Goal: Task Accomplishment & Management: Manage account settings

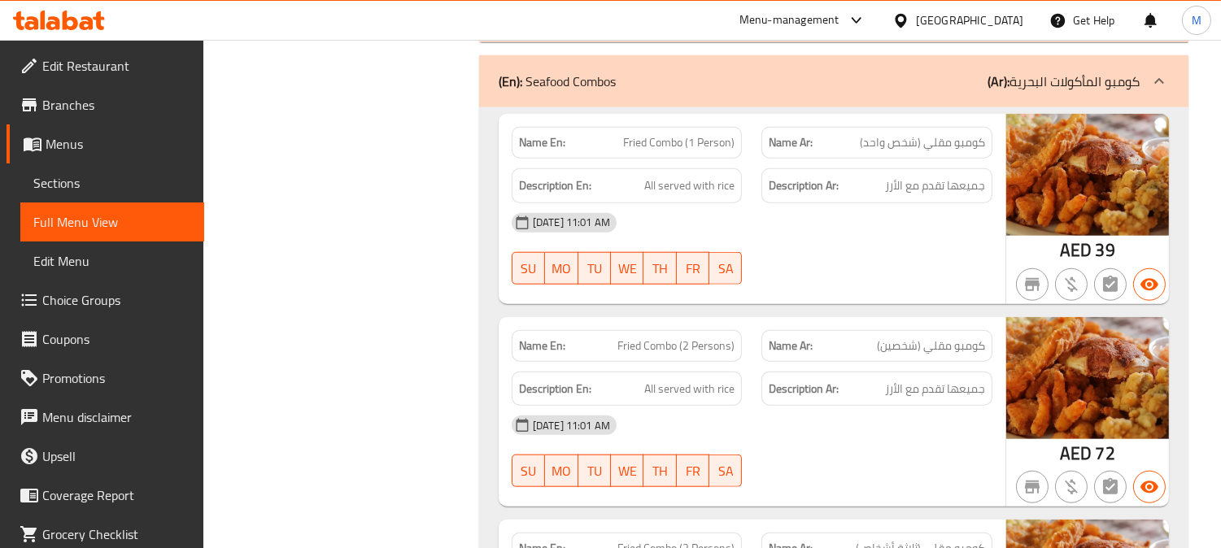
scroll to position [2981, 0]
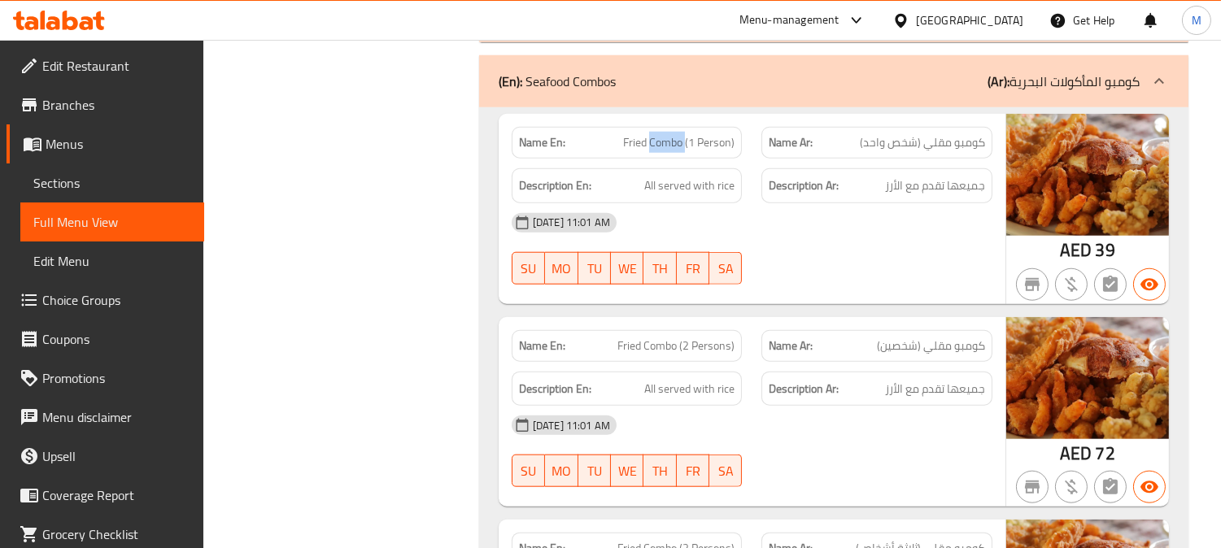
copy span "Fried Combo (1 Person)"
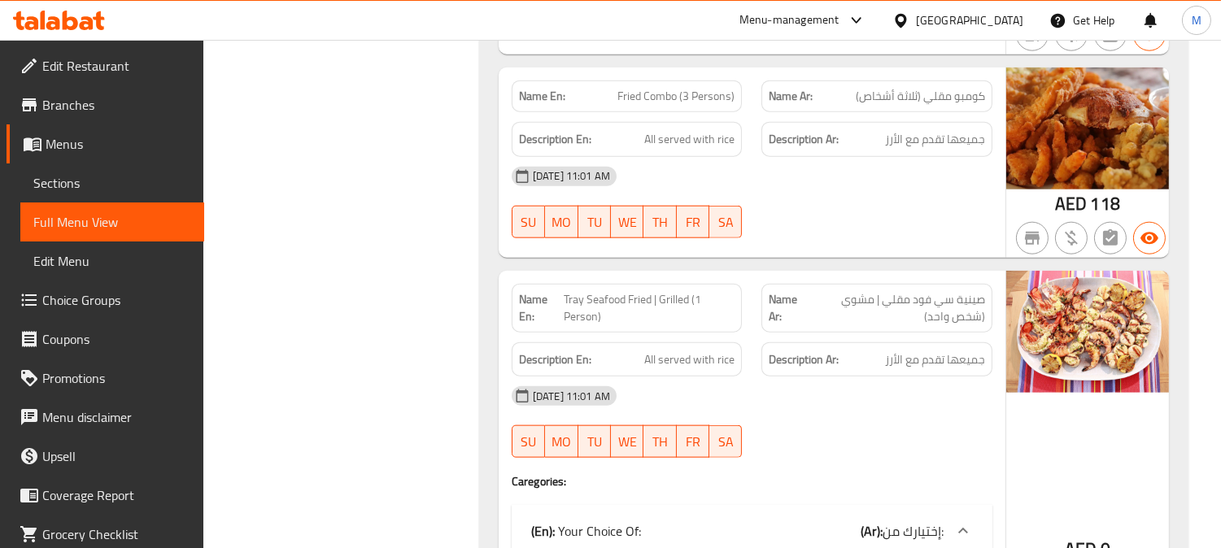
scroll to position [3523, 0]
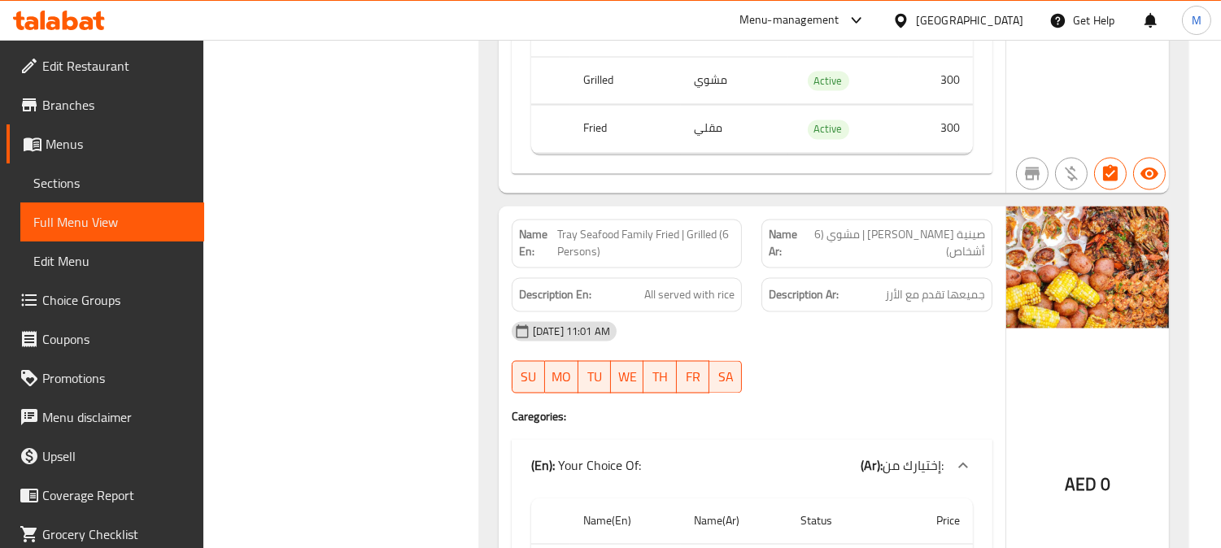
scroll to position [5511, 0]
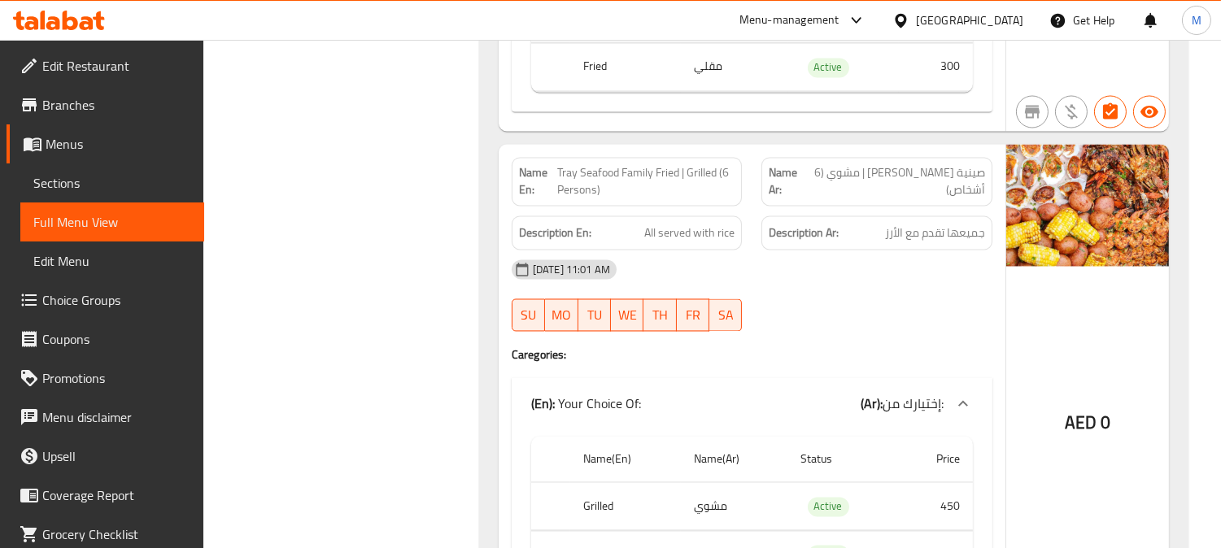
click at [641, 173] on span "Tray Seafood Family Fried | Grilled (6 Persons)" at bounding box center [646, 181] width 178 height 34
click at [677, 179] on span "Tray Seafood Family Fried | Grilled (6 Persons)" at bounding box center [646, 181] width 178 height 34
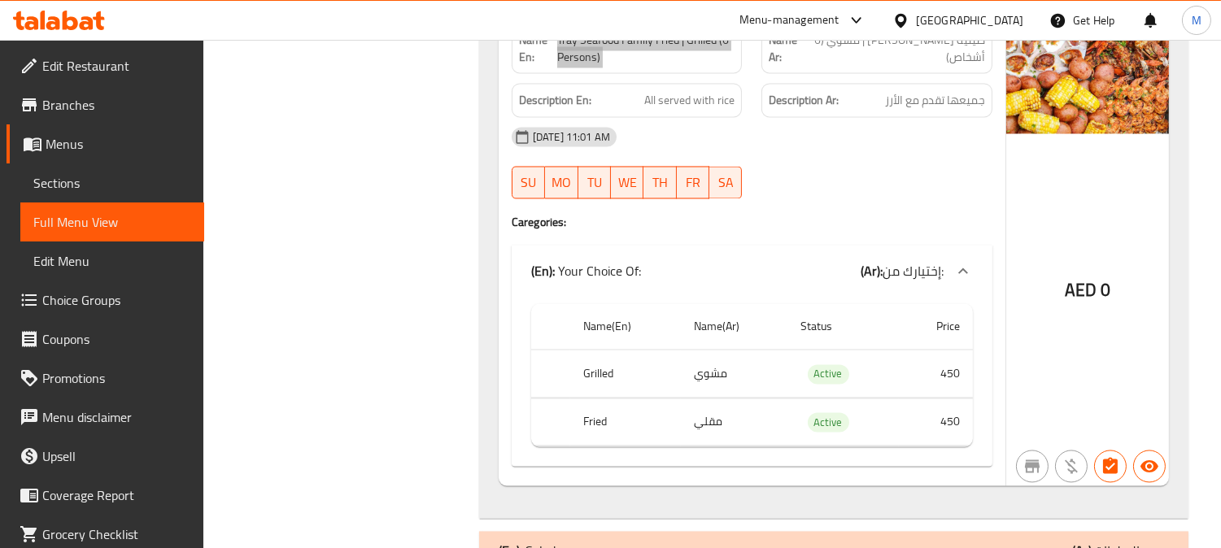
scroll to position [5601, 0]
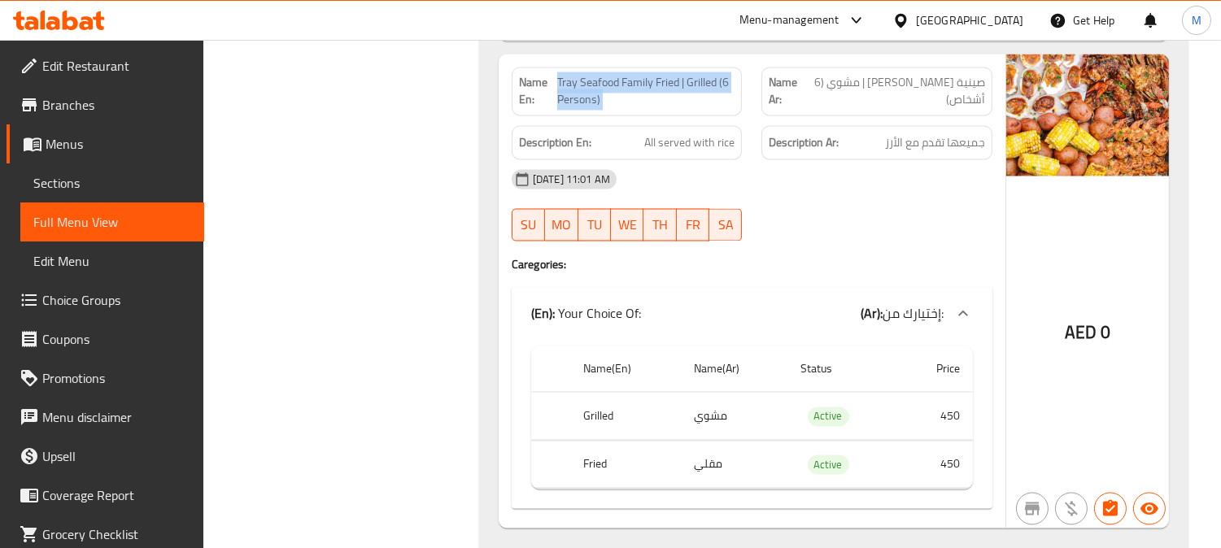
click at [591, 98] on span "Tray Seafood Family Fried | Grilled (6 Persons)" at bounding box center [646, 91] width 178 height 34
click at [616, 86] on span "Tray Seafood Family Fried | Grilled (6 Persons)" at bounding box center [646, 91] width 178 height 34
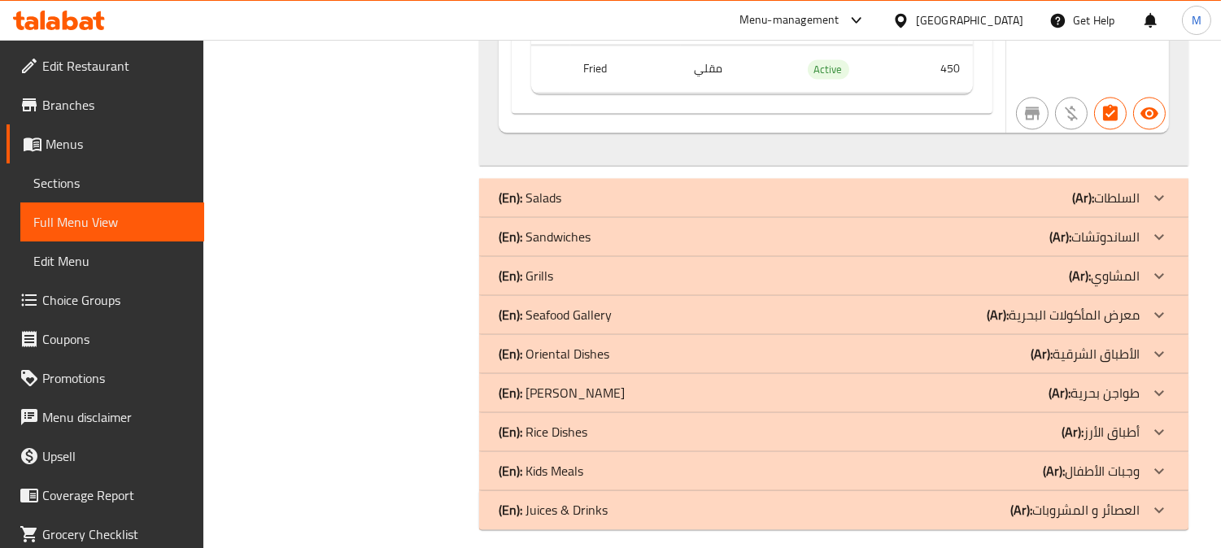
scroll to position [6012, 0]
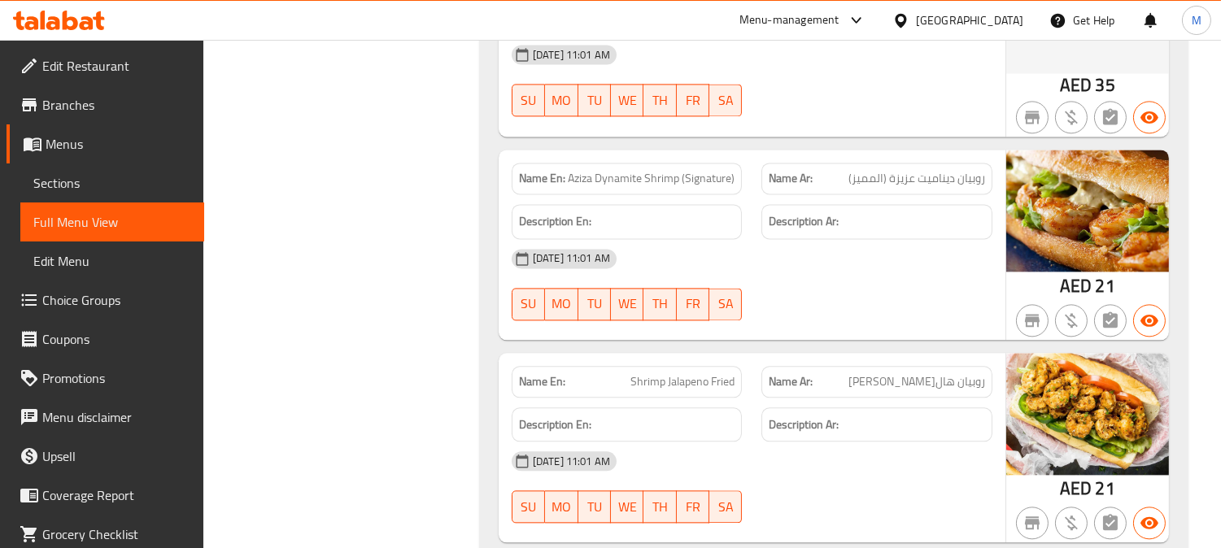
scroll to position [6554, 0]
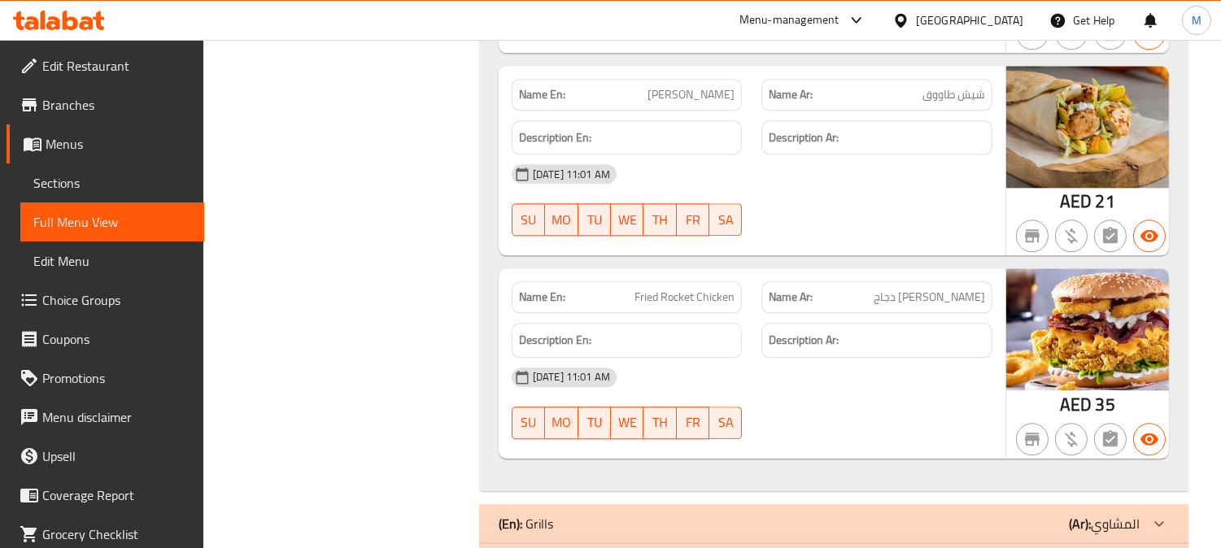
scroll to position [7276, 0]
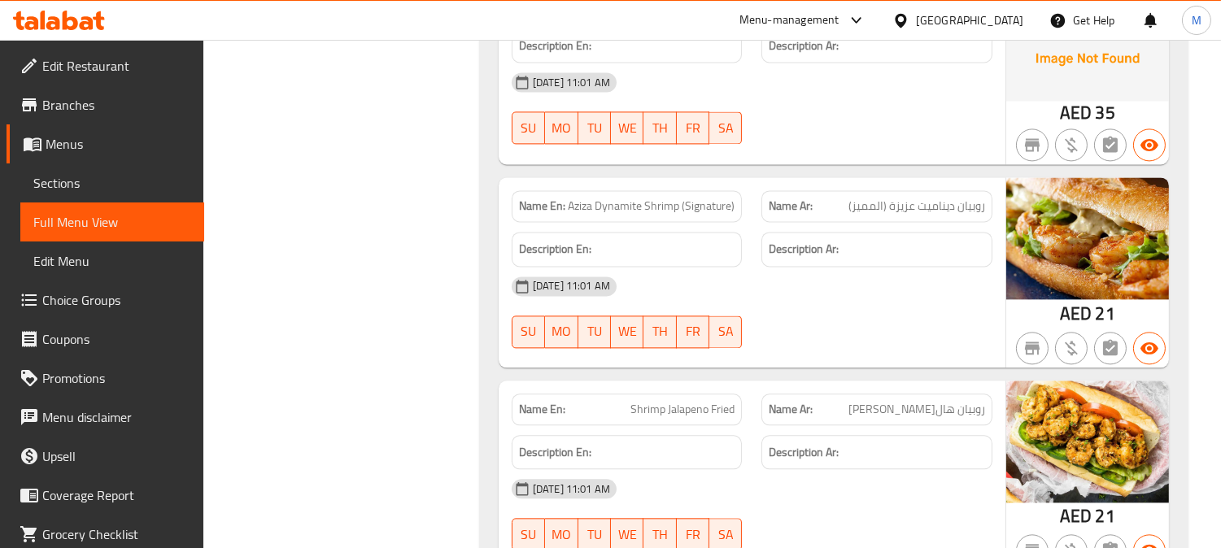
scroll to position [6373, 0]
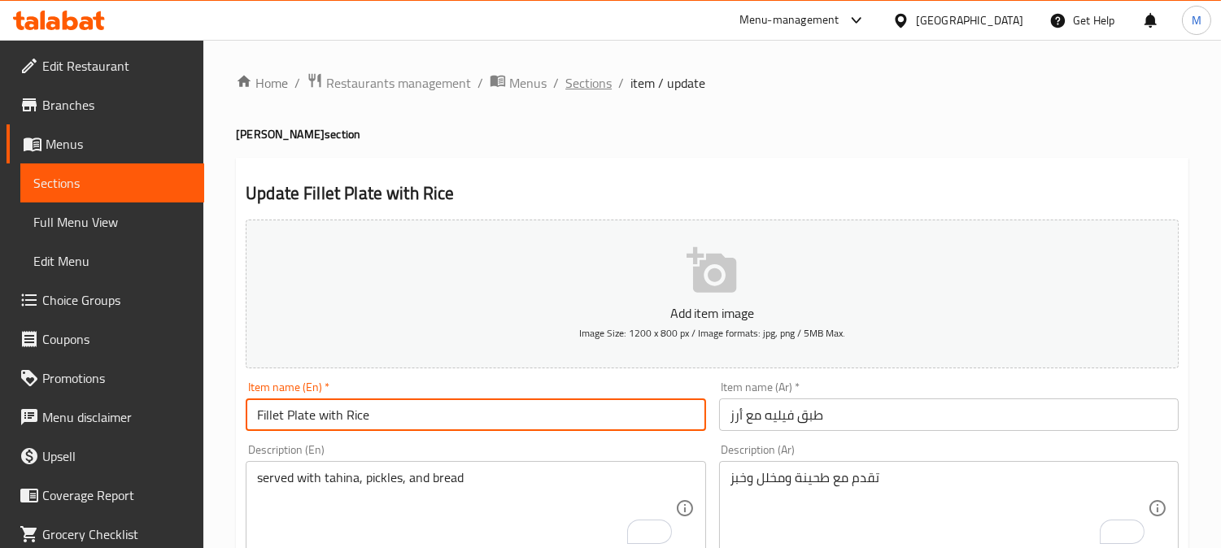
click at [577, 84] on span "Sections" at bounding box center [588, 83] width 46 height 20
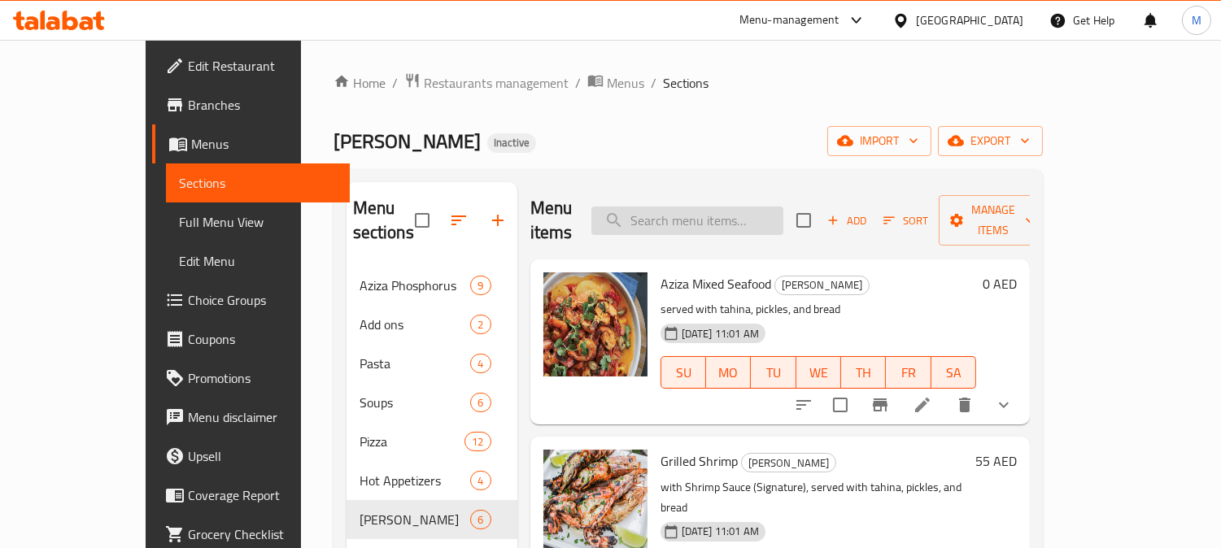
paste input "Fried Combo (1 Person)"
click at [704, 207] on input "Fried Combo (1 Person)" at bounding box center [687, 221] width 192 height 28
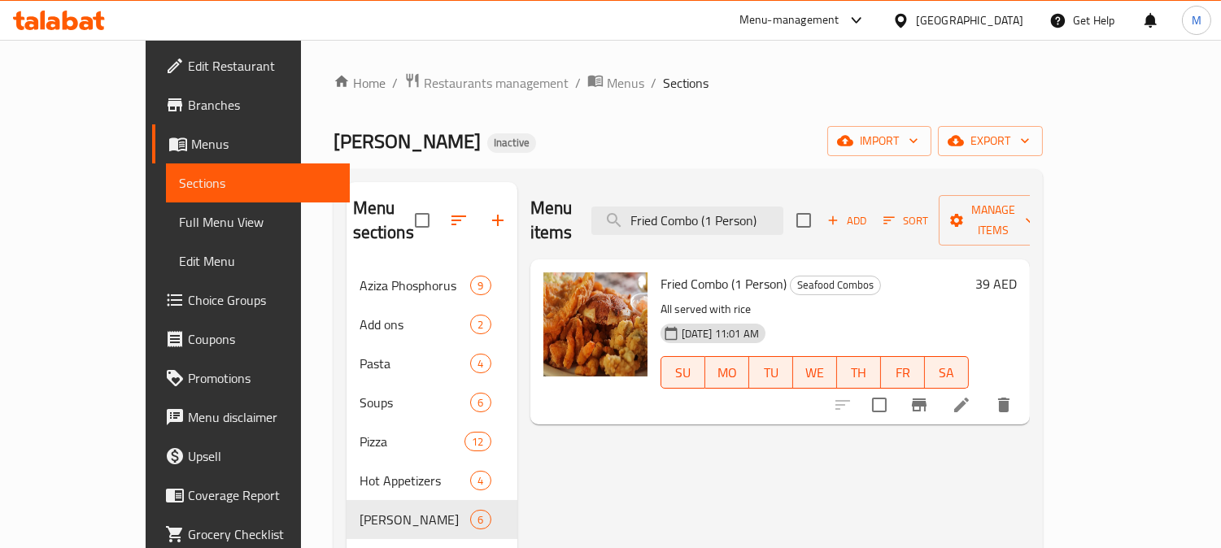
type input "Fried Combo (1 Person)"
click at [984, 392] on li at bounding box center [961, 404] width 46 height 29
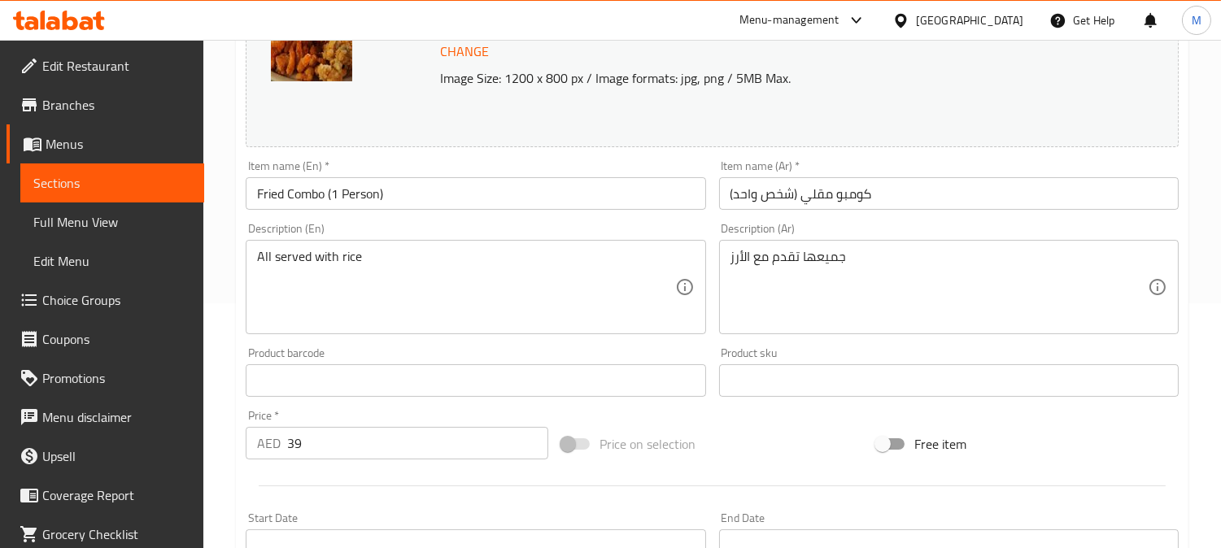
scroll to position [271, 0]
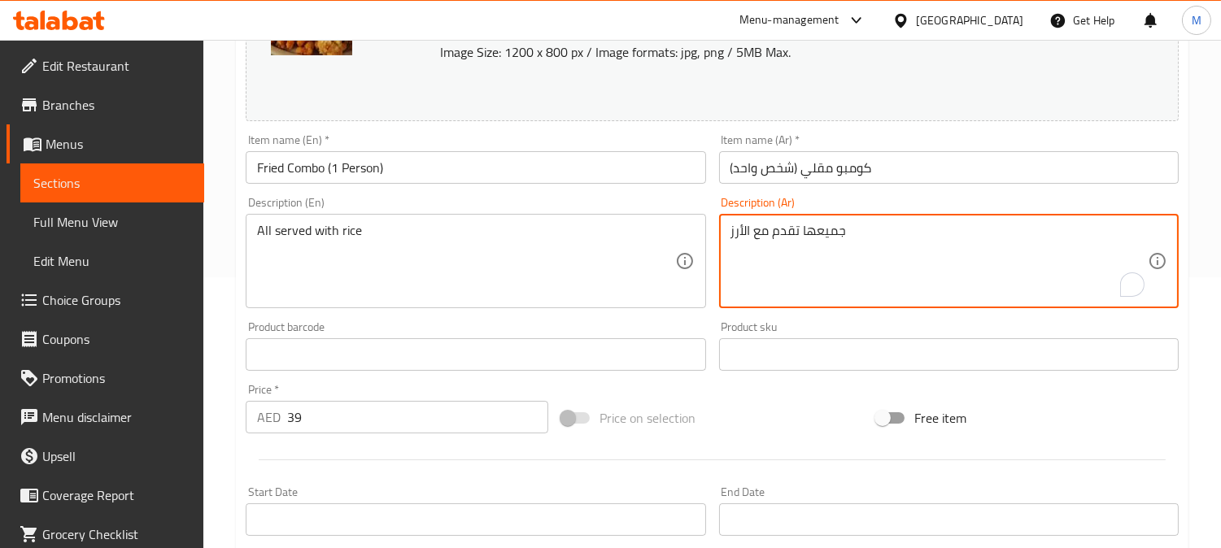
click at [830, 233] on textarea "جميعها تقدم مع الأرز" at bounding box center [938, 261] width 417 height 77
type textarea "تقدم مع الأرز"
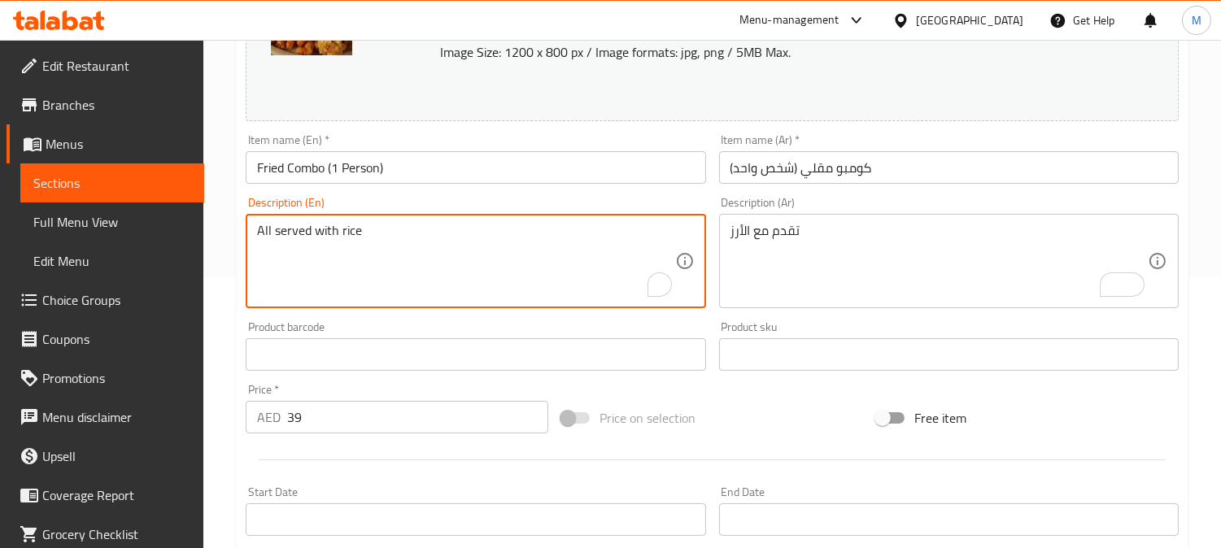
drag, startPoint x: 311, startPoint y: 230, endPoint x: 201, endPoint y: 230, distance: 110.6
click at [269, 229] on textarea "All served with rice" at bounding box center [465, 261] width 417 height 77
click at [268, 230] on textarea "All served with rice" at bounding box center [465, 261] width 417 height 77
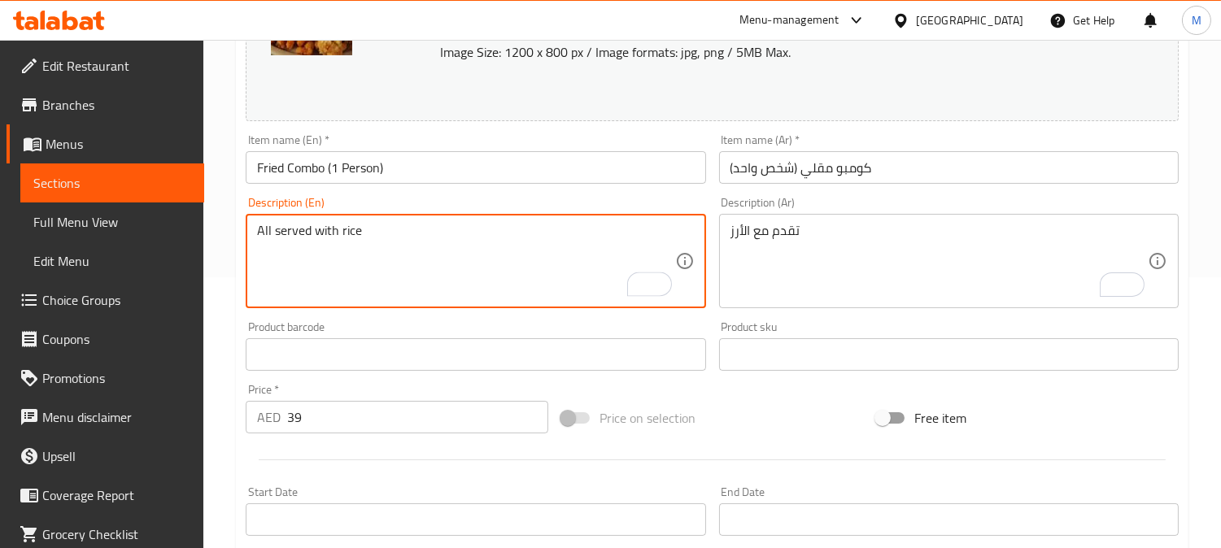
click at [268, 230] on textarea "All served with rice" at bounding box center [465, 261] width 417 height 77
click at [262, 225] on textarea "All served with rice" at bounding box center [465, 261] width 417 height 77
type textarea "served with rice"
click at [458, 152] on input "Fried Combo (1 Person)" at bounding box center [475, 167] width 459 height 33
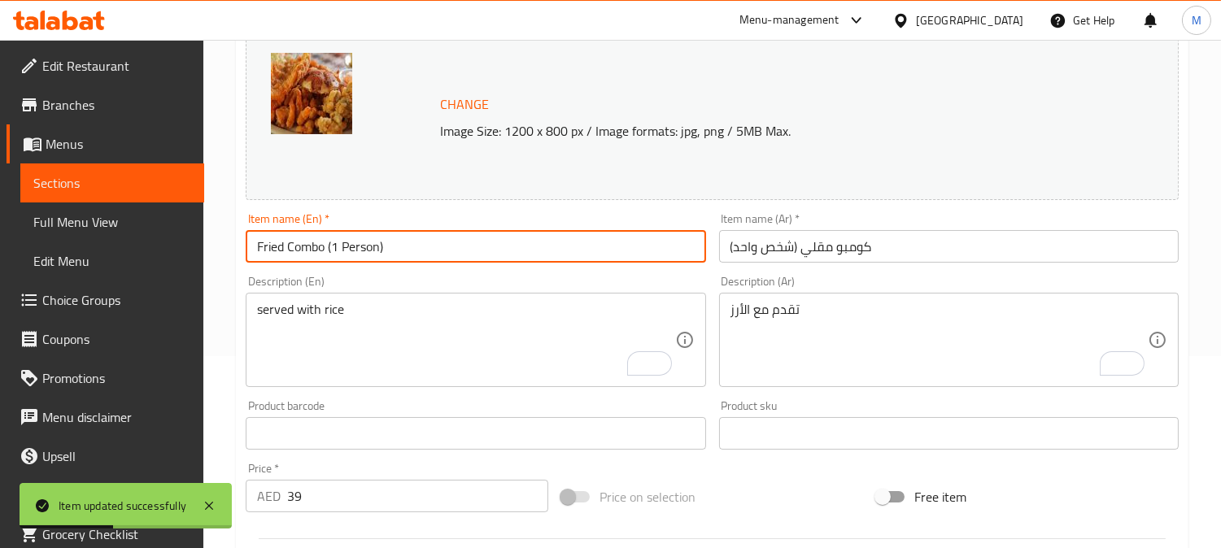
scroll to position [0, 0]
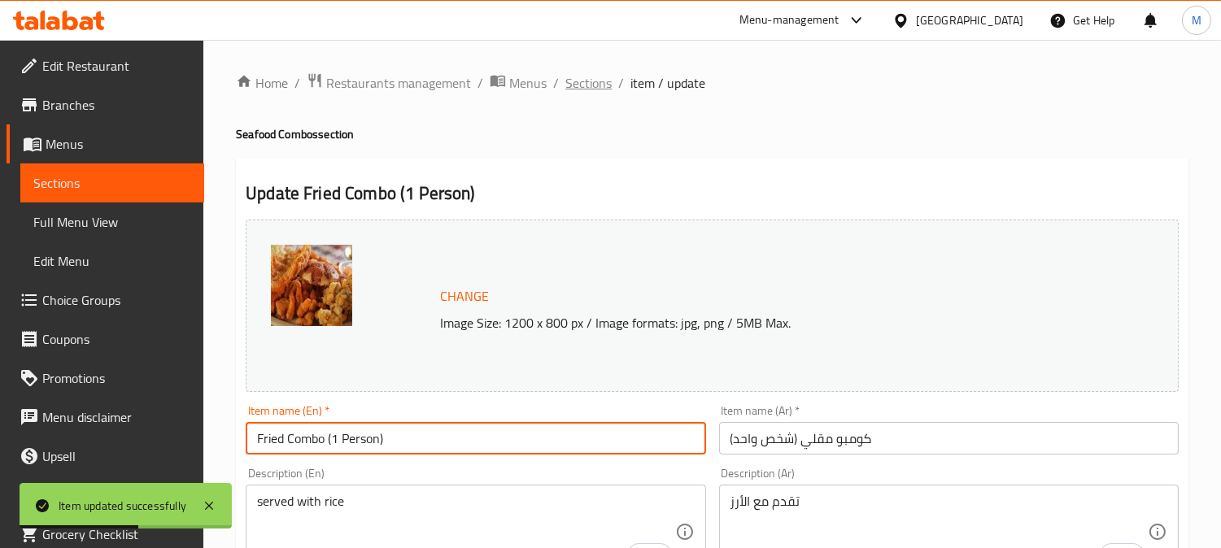
click at [595, 78] on span "Sections" at bounding box center [588, 83] width 46 height 20
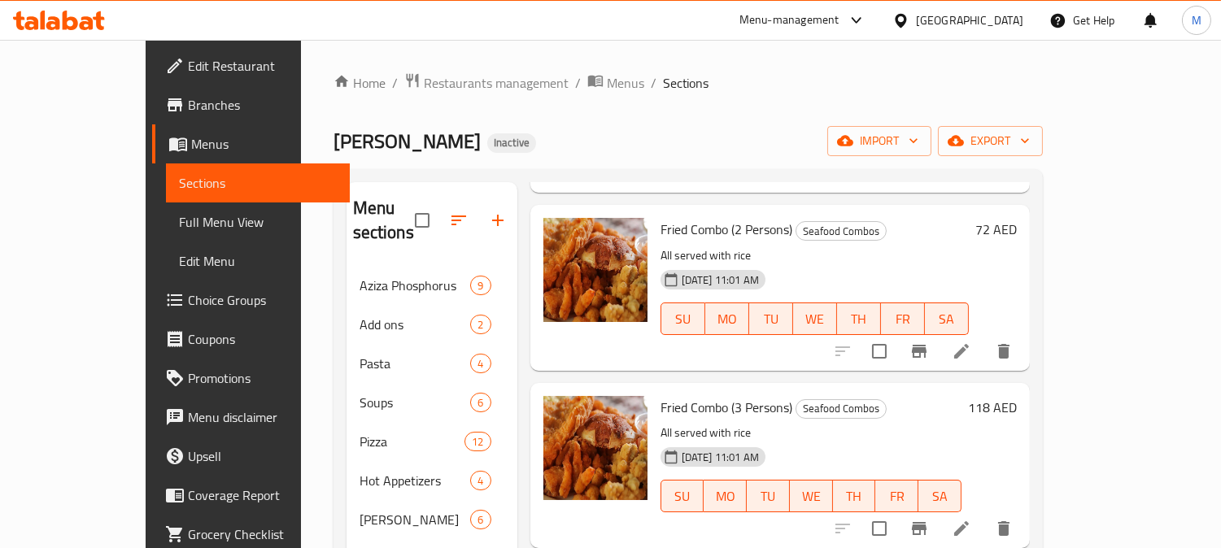
scroll to position [271, 0]
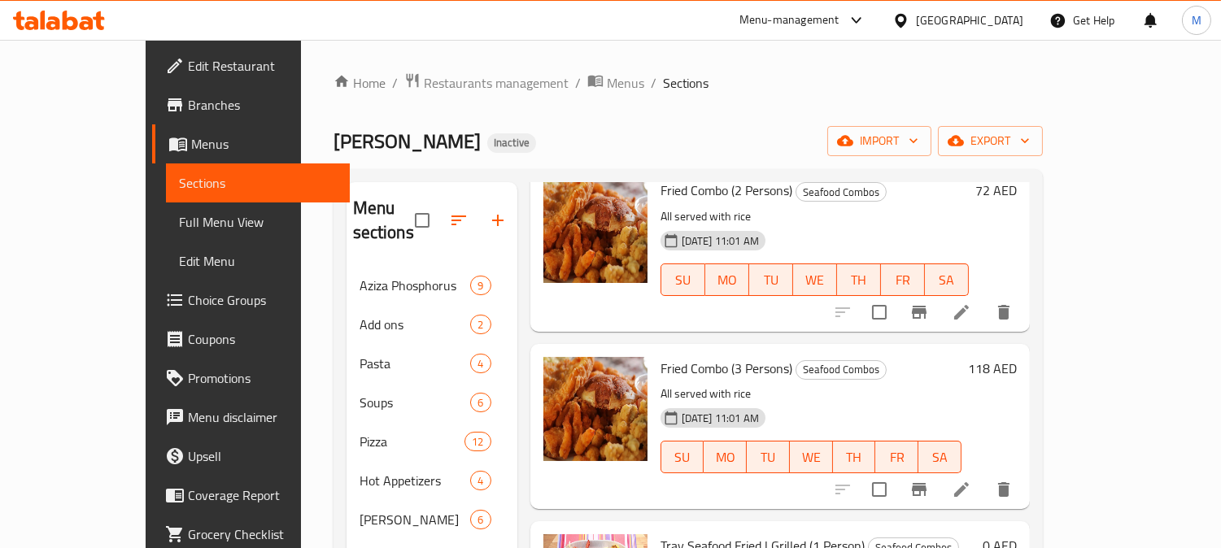
click at [971, 302] on icon at bounding box center [961, 312] width 20 height 20
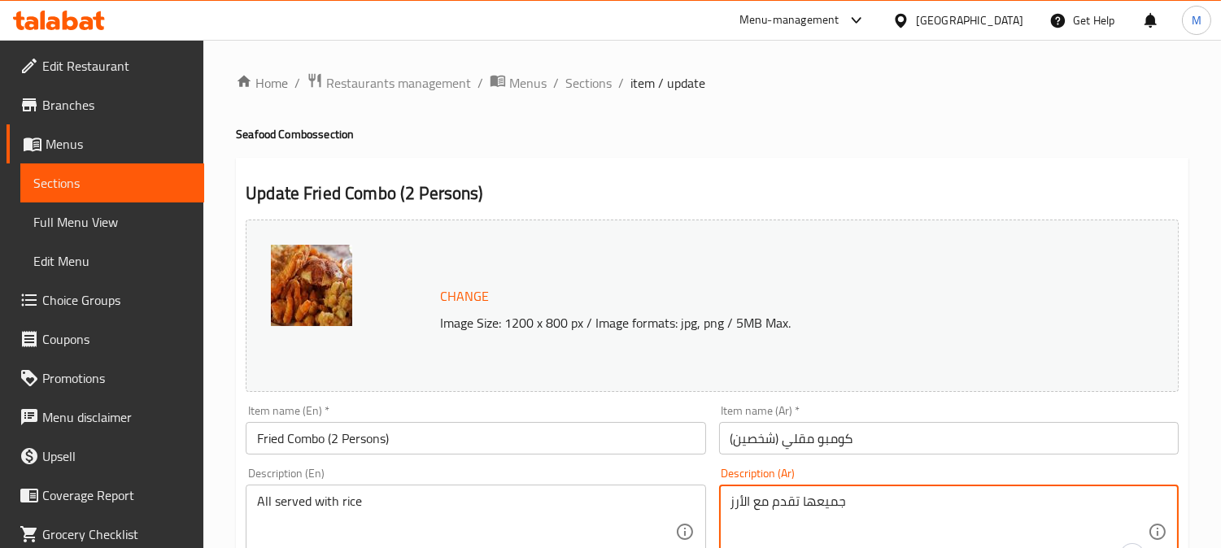
click at [823, 504] on textarea "جميعها تقدم مع الأرز" at bounding box center [938, 532] width 417 height 77
type textarea "تقدم مع الأرز"
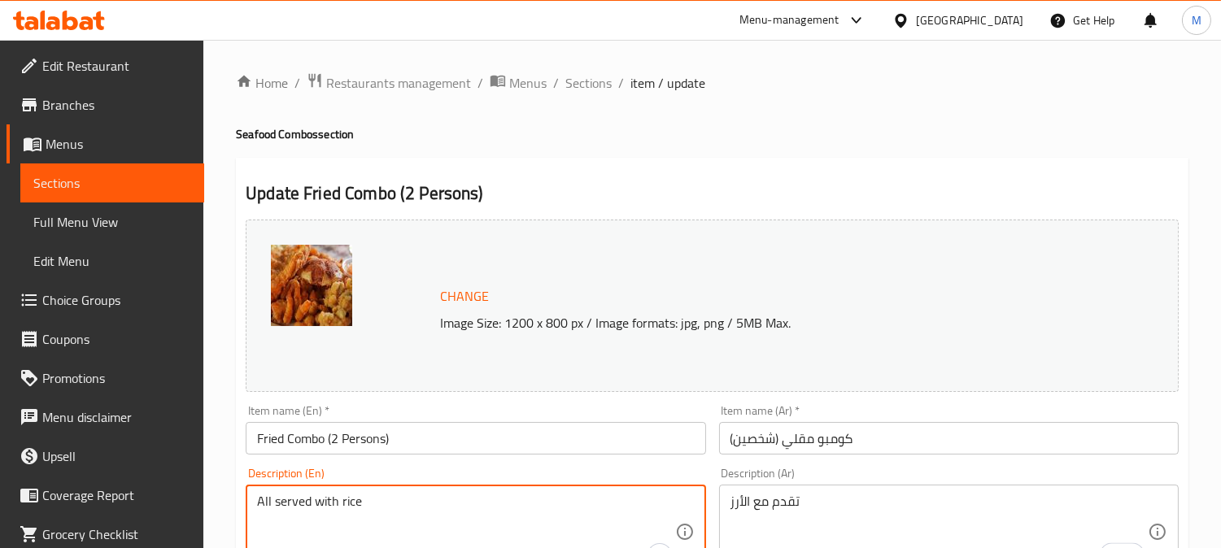
click at [263, 494] on textarea "All served with rice" at bounding box center [465, 532] width 417 height 77
type textarea "served with rice"
click at [507, 432] on input "Fried Combo (2 Persons)" at bounding box center [475, 438] width 459 height 33
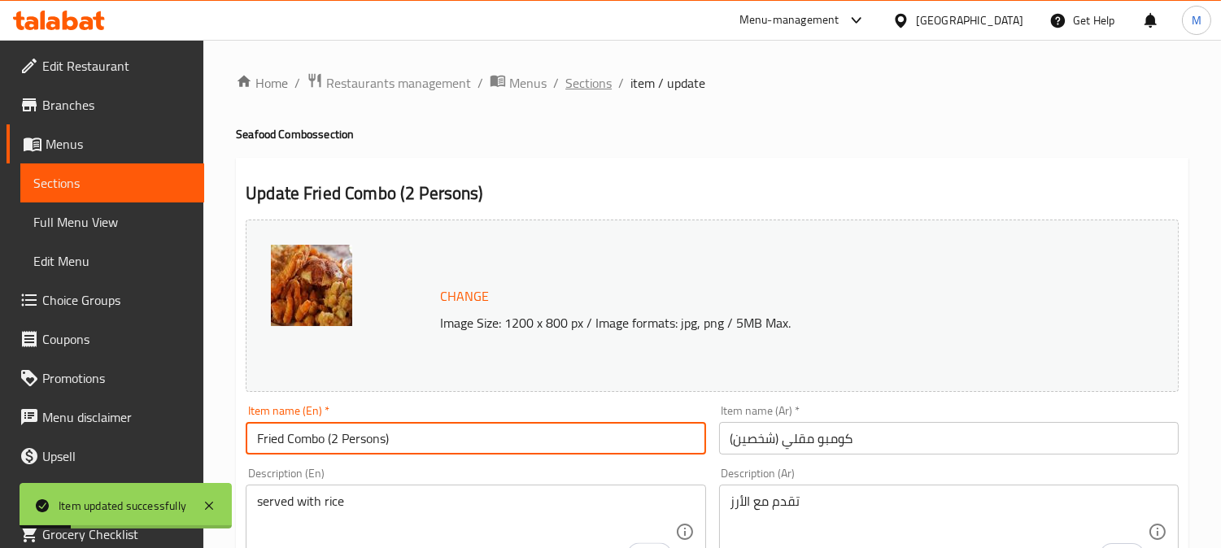
click at [590, 74] on span "Sections" at bounding box center [588, 83] width 46 height 20
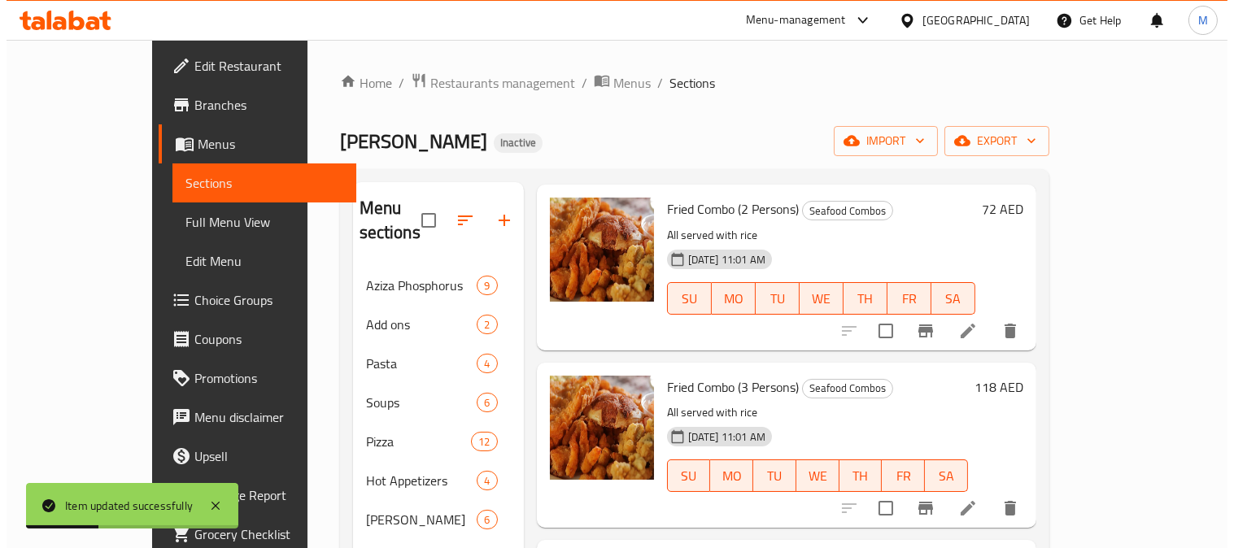
scroll to position [271, 0]
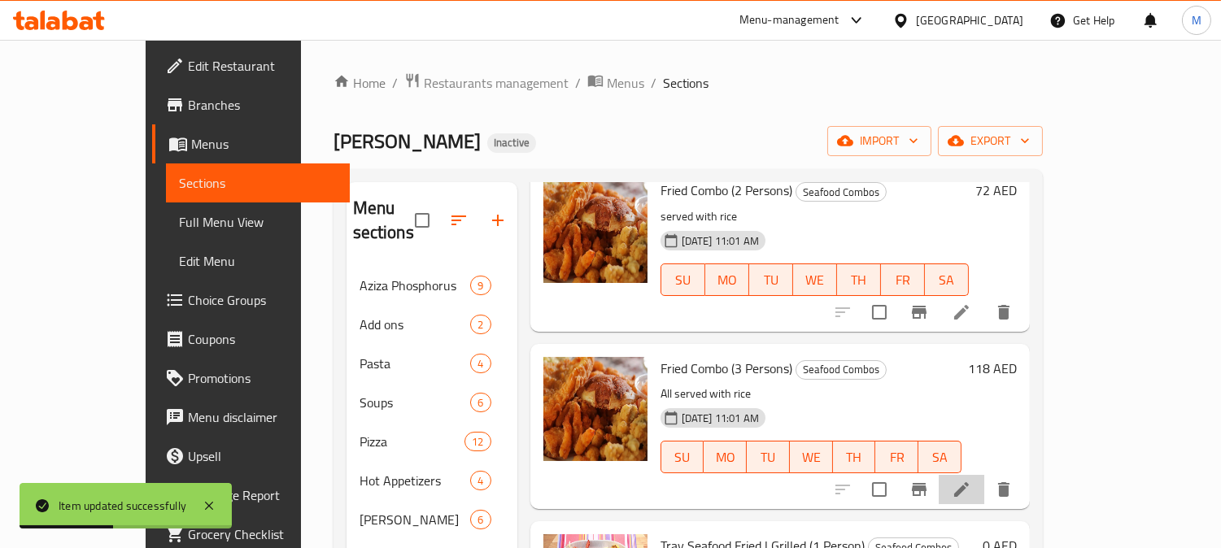
click at [984, 477] on li at bounding box center [961, 489] width 46 height 29
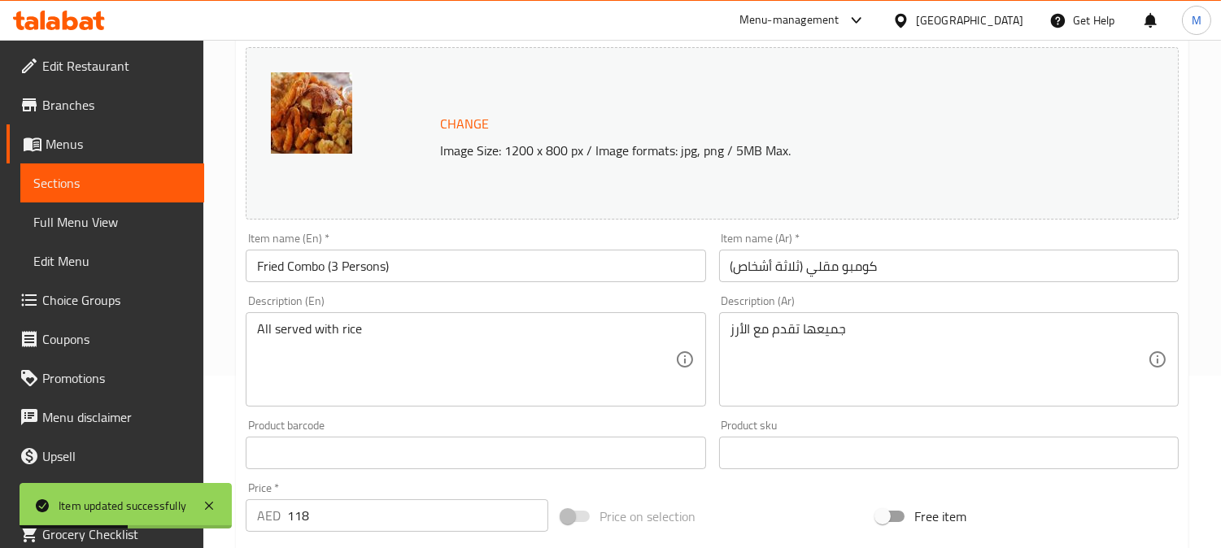
scroll to position [181, 0]
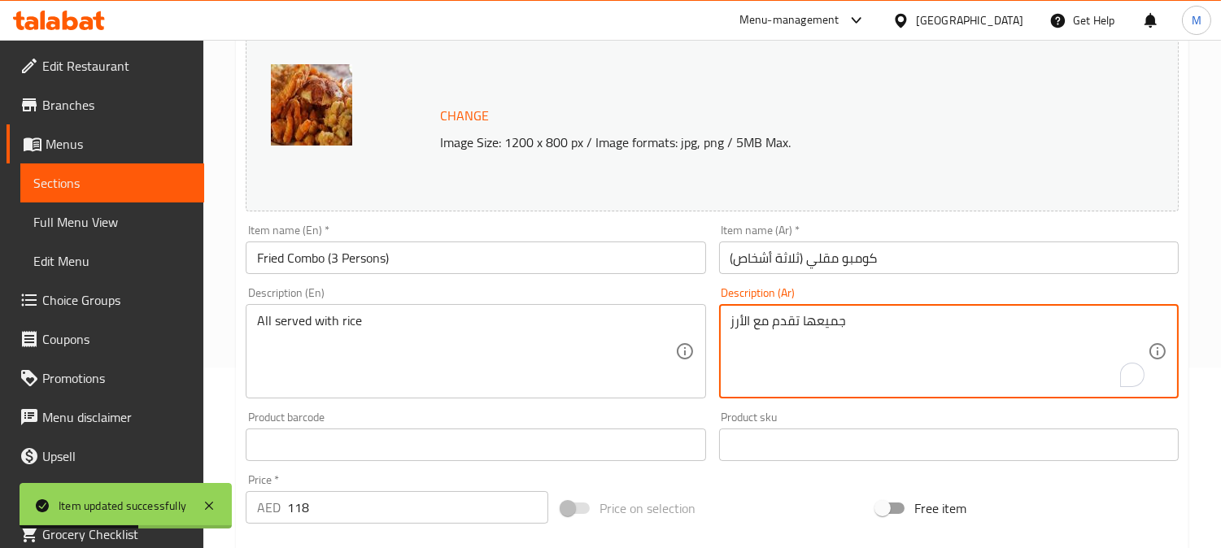
click at [833, 318] on textarea "جميعها تقدم مع الأرز" at bounding box center [938, 351] width 417 height 77
type textarea "تقدم مع الأرز"
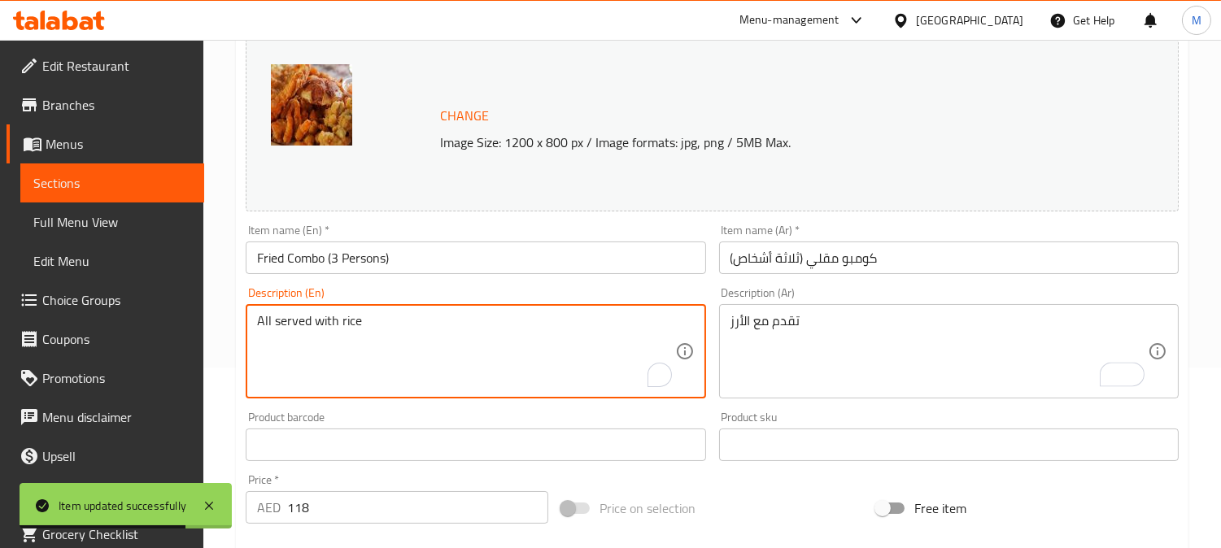
click at [264, 323] on textarea "All served with rice" at bounding box center [465, 351] width 417 height 77
type textarea "served with rice"
click at [485, 247] on input "Fried Combo (3 Persons)" at bounding box center [475, 258] width 459 height 33
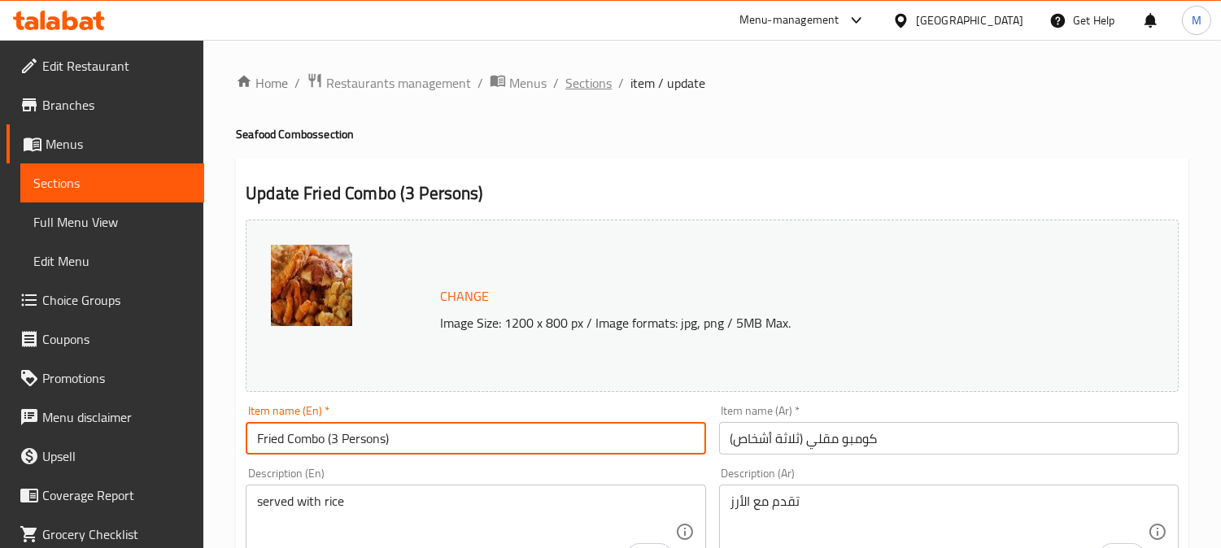
click at [599, 83] on span "Sections" at bounding box center [588, 83] width 46 height 20
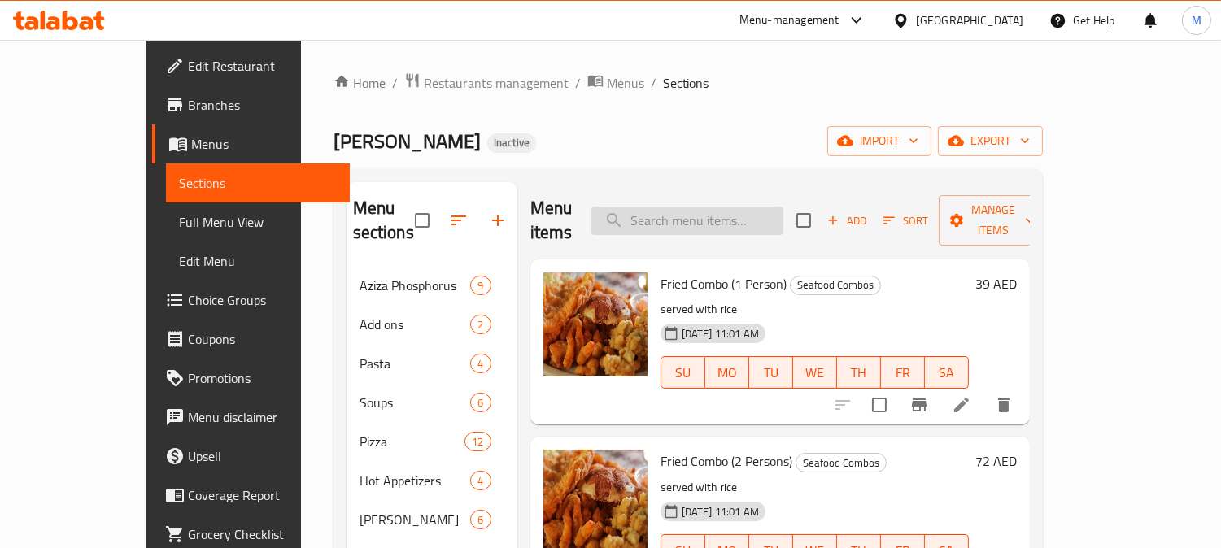
click at [722, 207] on input "search" at bounding box center [687, 221] width 192 height 28
paste input "Fried Combo (1 Person)"
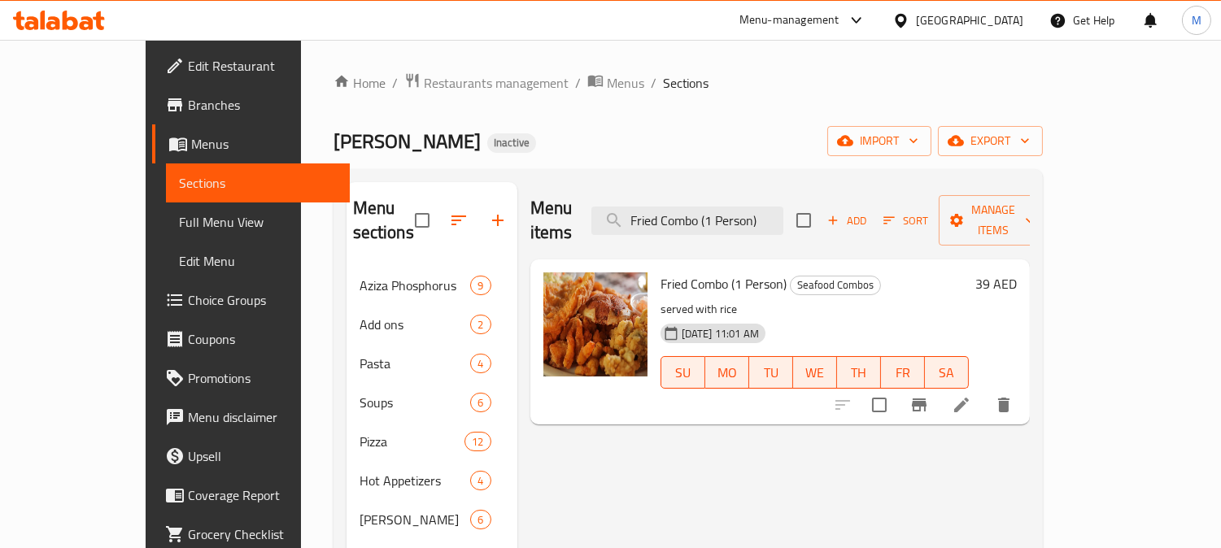
type input "Fried Combo (1 Person)"
click at [984, 393] on li at bounding box center [961, 404] width 46 height 29
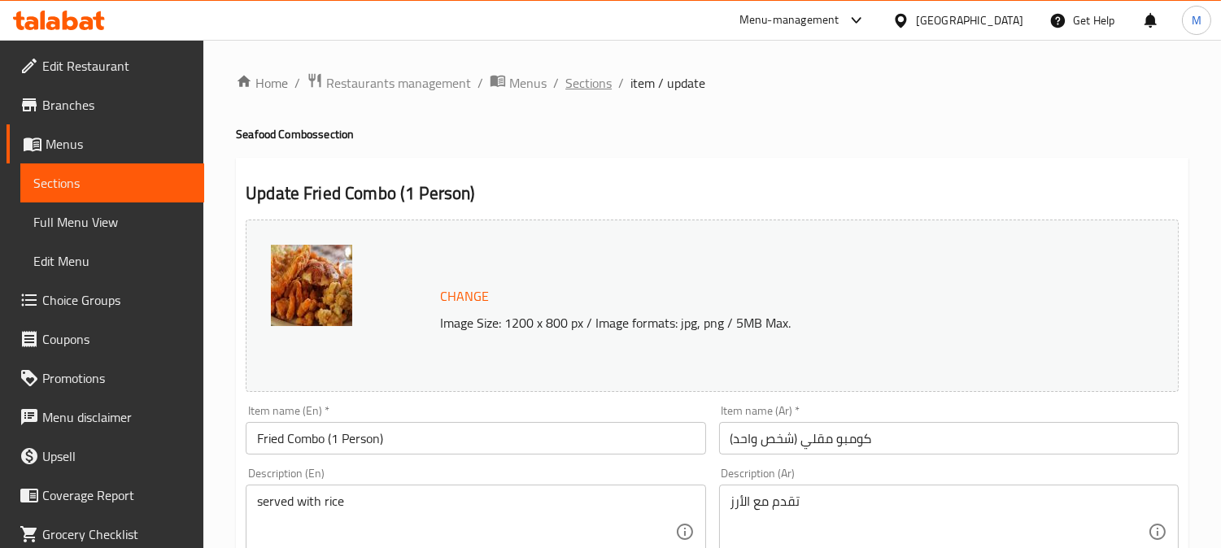
click at [576, 92] on span "Sections" at bounding box center [588, 83] width 46 height 20
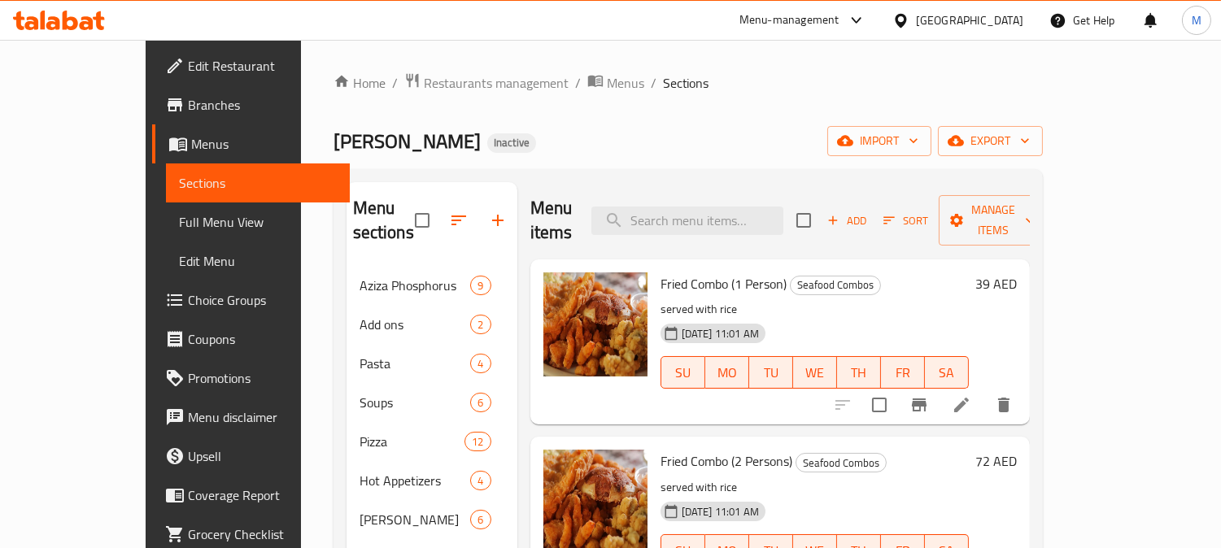
click at [703, 225] on div "Menu items Add Sort Manage items" at bounding box center [779, 220] width 499 height 77
paste input "Fried Combo (1 Person)"
click at [703, 215] on input "search" at bounding box center [687, 221] width 192 height 28
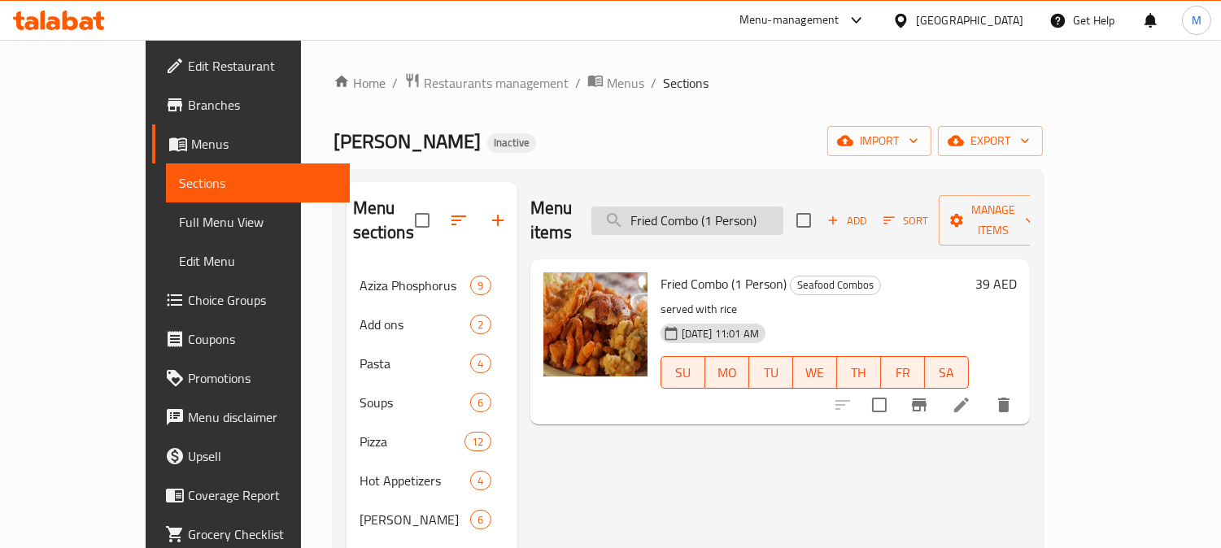
click at [753, 215] on input "Fried Combo (1 Person)" at bounding box center [687, 221] width 192 height 28
paste input "Tray Seafood Family Fried | Grilled (6 Persons"
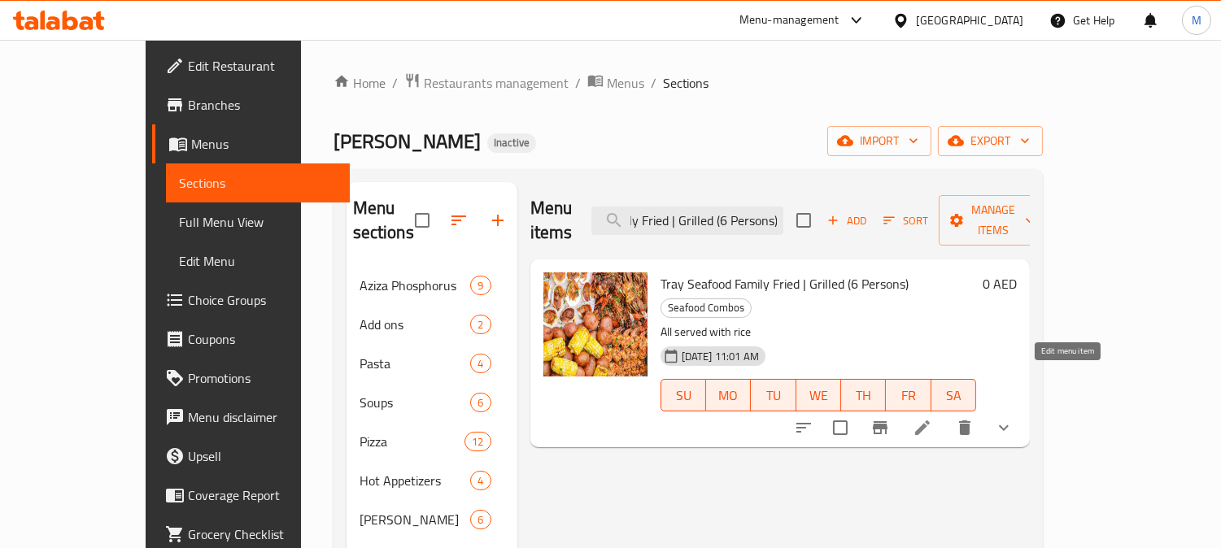
type input "Tray Seafood Family Fried | Grilled (6 Persons)"
click at [929, 420] on icon at bounding box center [922, 427] width 15 height 15
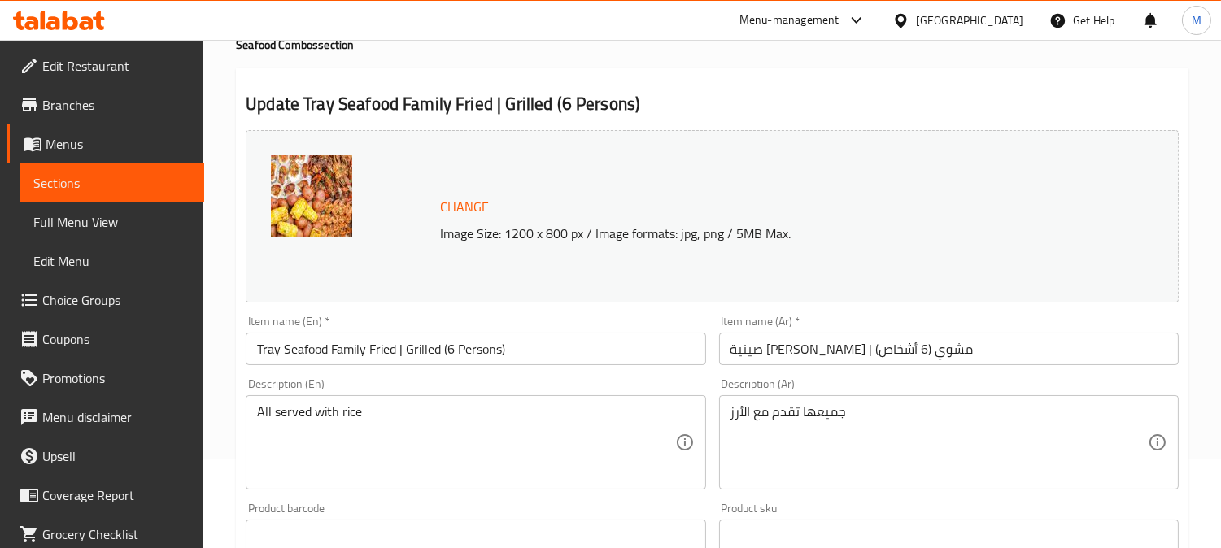
scroll to position [90, 0]
click at [871, 352] on input "صينية [PERSON_NAME] | مشوي (6 أشخاص)" at bounding box center [948, 348] width 459 height 33
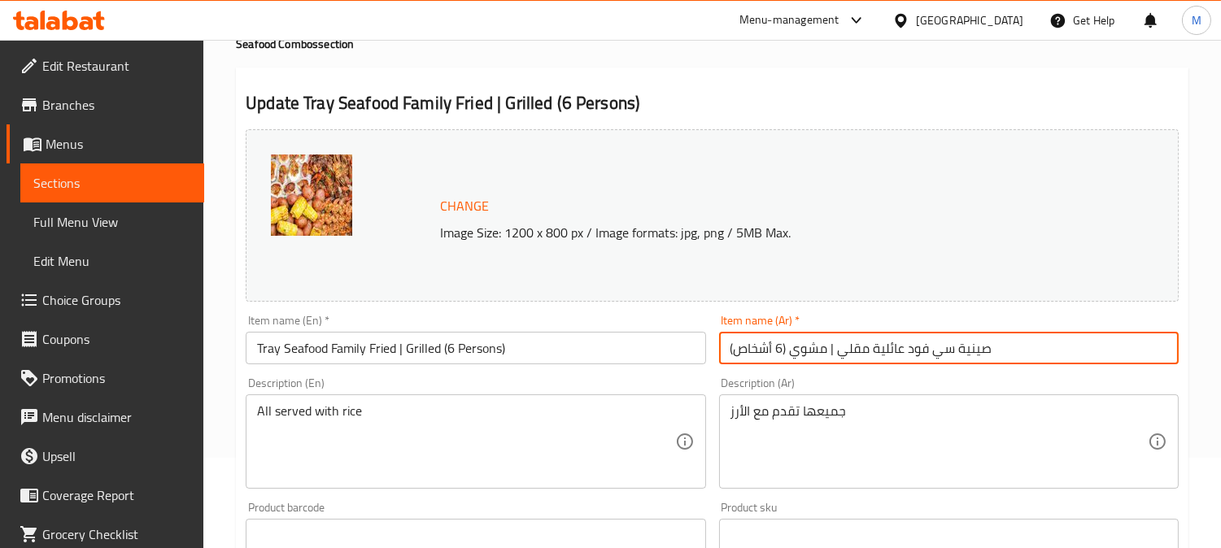
type input "صينية سي فود عائلية مقلي | مشوي (6 أشخاص)"
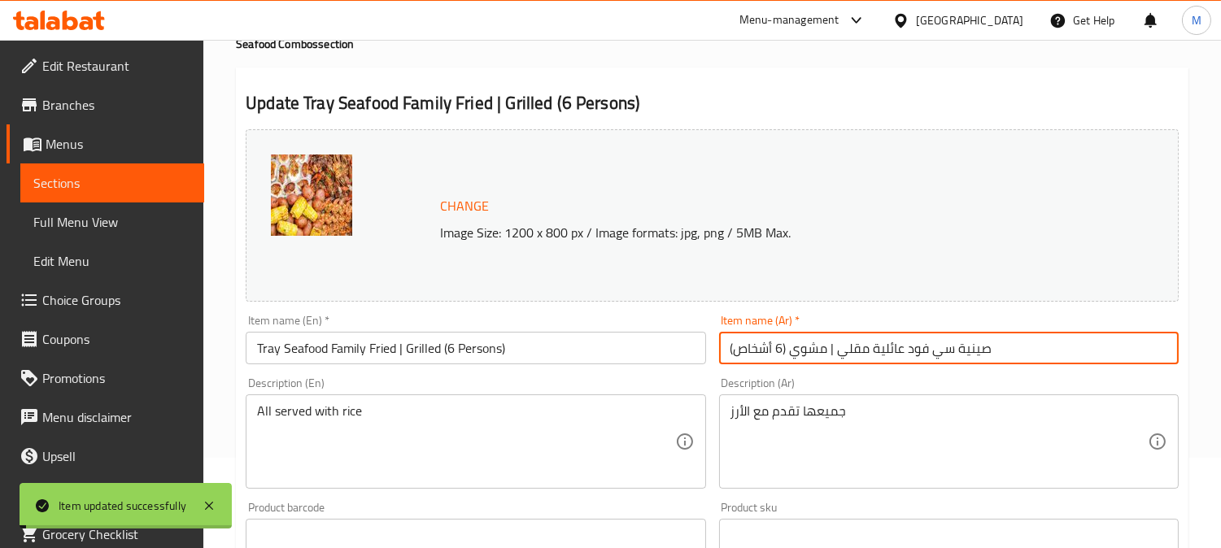
click at [886, 339] on input "صينية سي فود عائلية مقلي | مشوي (6 أشخاص)" at bounding box center [948, 348] width 459 height 33
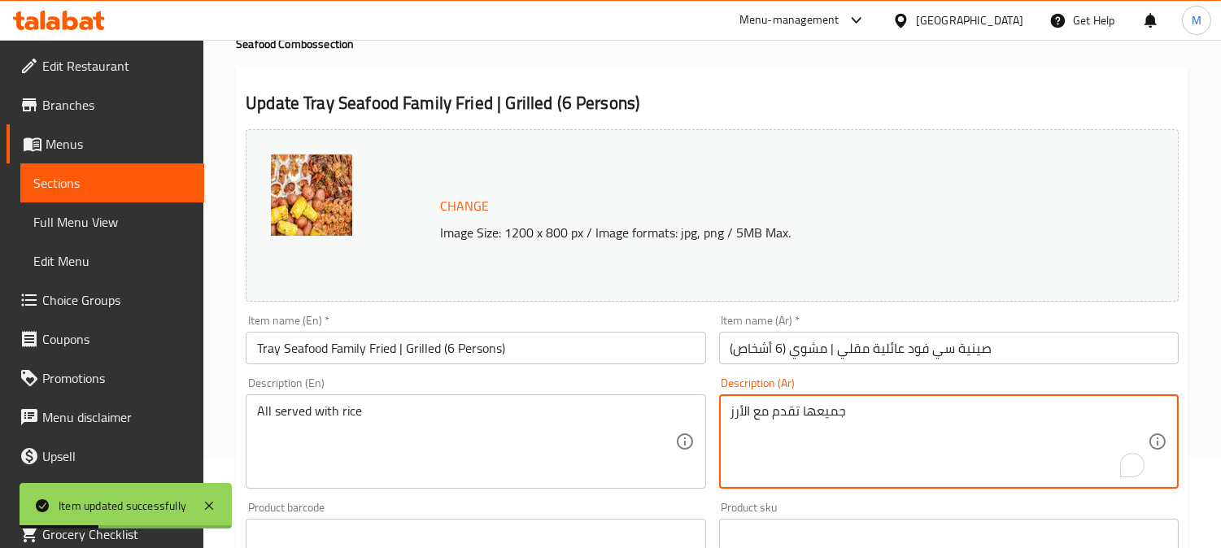
click at [822, 409] on textarea "جميعها تقدم مع الأرز" at bounding box center [938, 441] width 417 height 77
type textarea "تقدم مع الأرز"
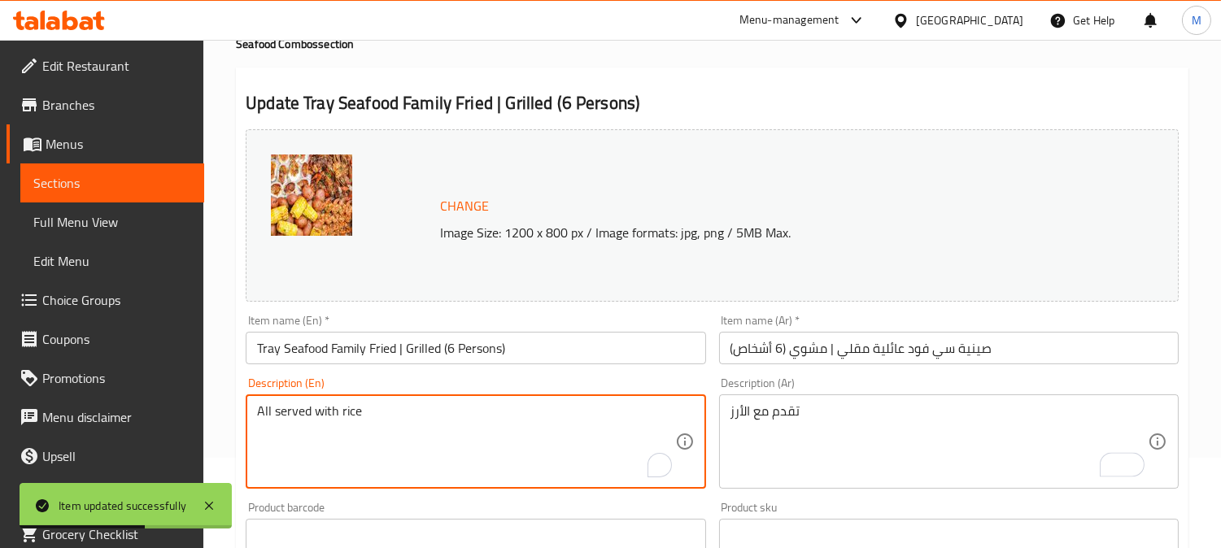
click at [260, 411] on textarea "All served with rice" at bounding box center [465, 441] width 417 height 77
type textarea "served with rice"
click at [567, 356] on input "Tray Seafood Family Fried | Grilled (6 Persons)" at bounding box center [475, 348] width 459 height 33
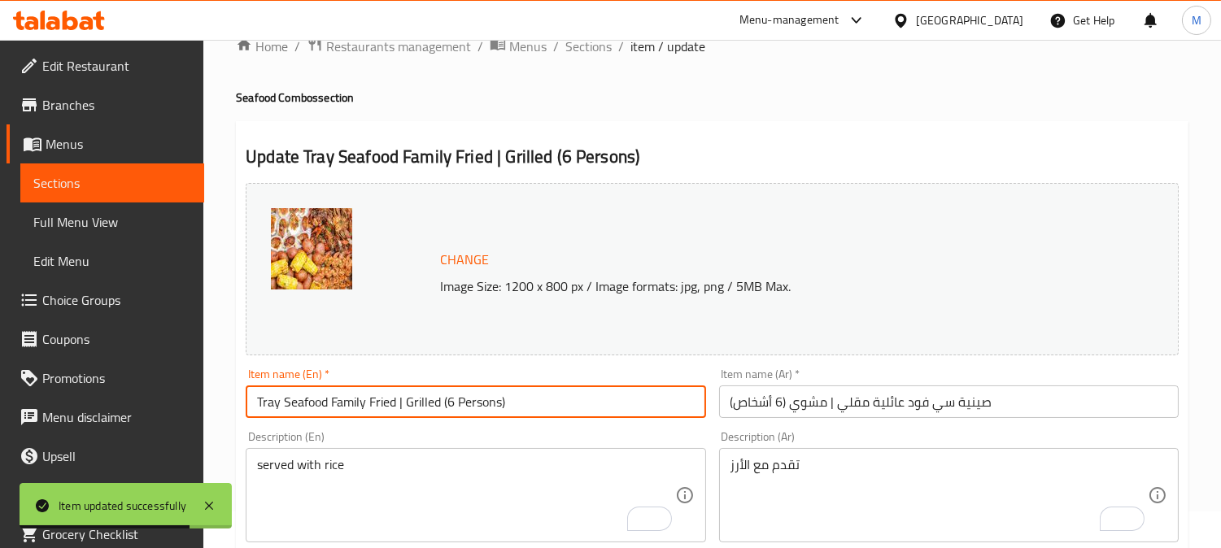
scroll to position [0, 0]
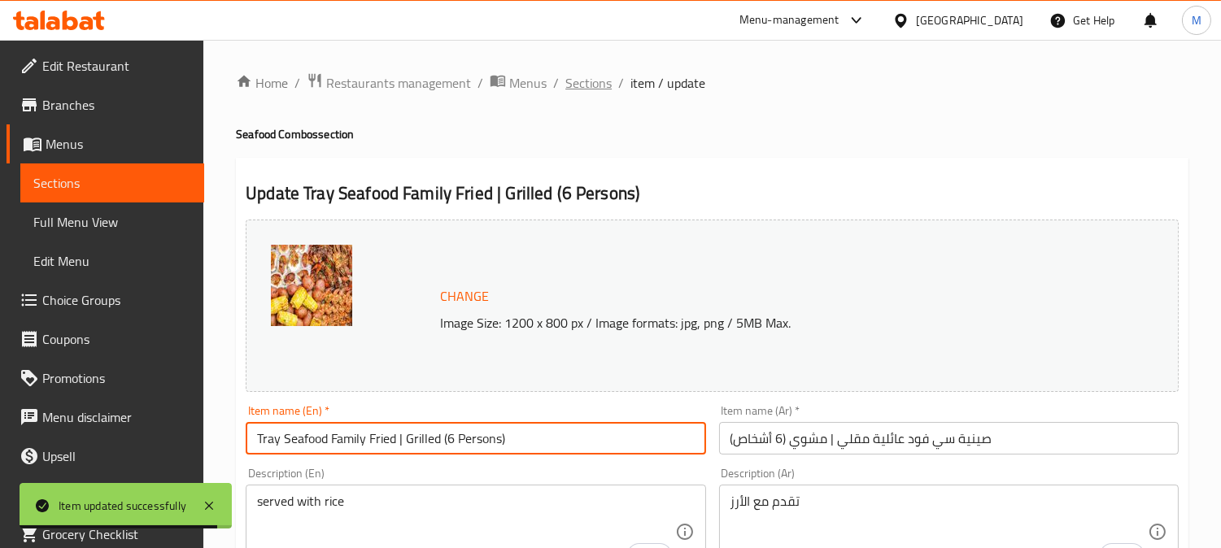
click at [603, 80] on span "Sections" at bounding box center [588, 83] width 46 height 20
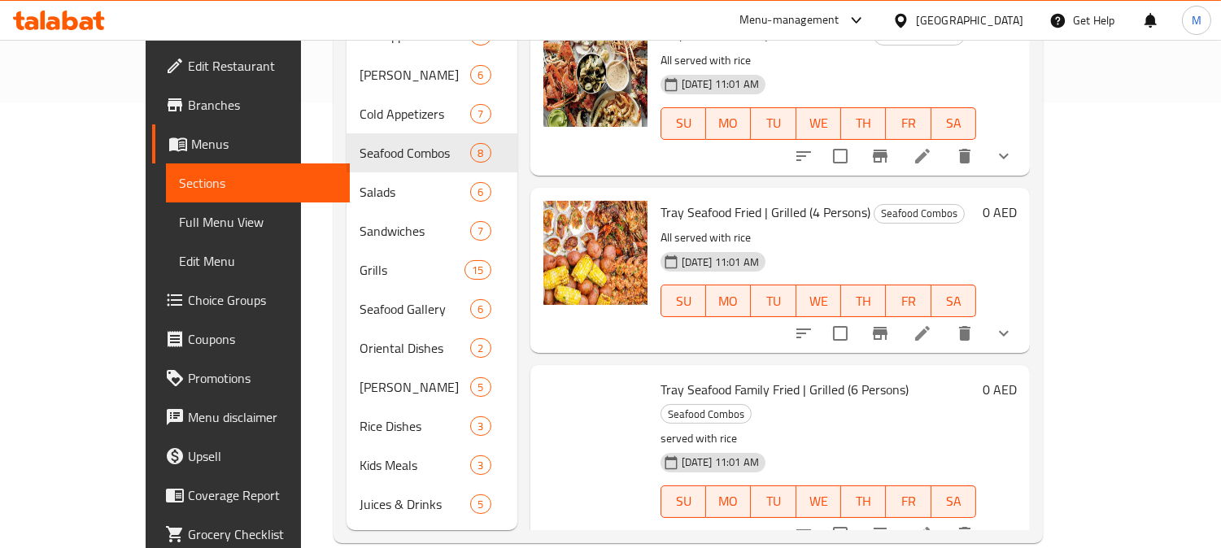
scroll to position [447, 0]
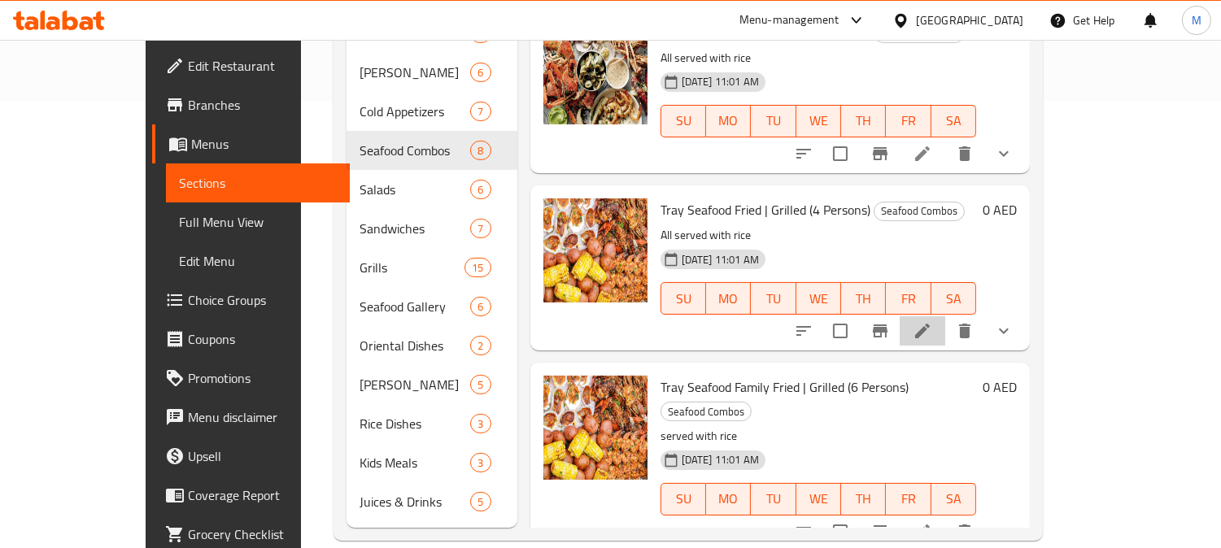
click at [929, 324] on icon at bounding box center [922, 331] width 15 height 15
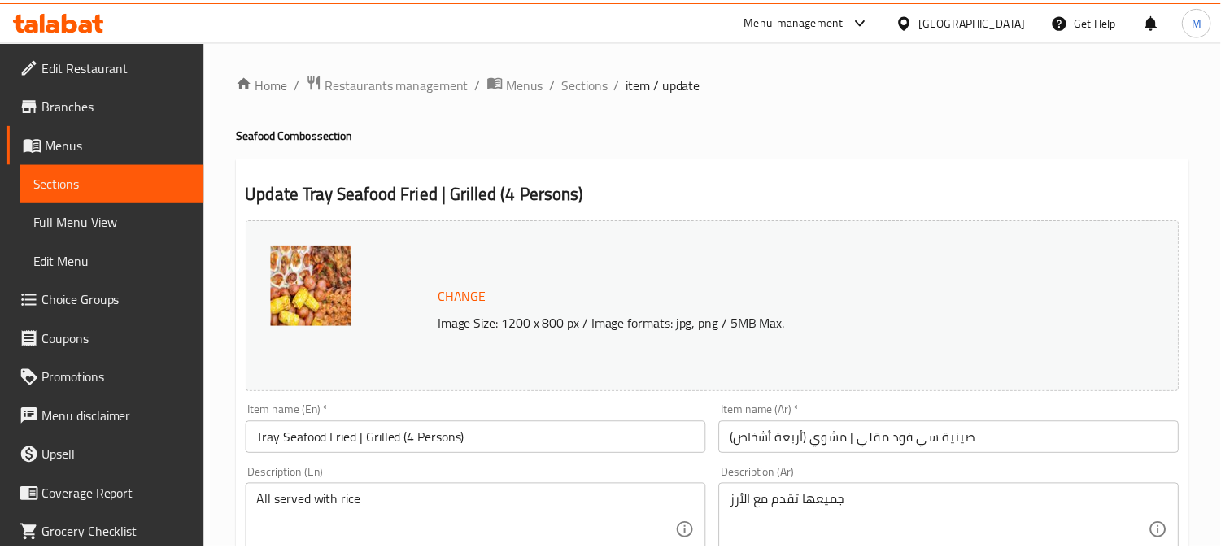
scroll to position [90, 0]
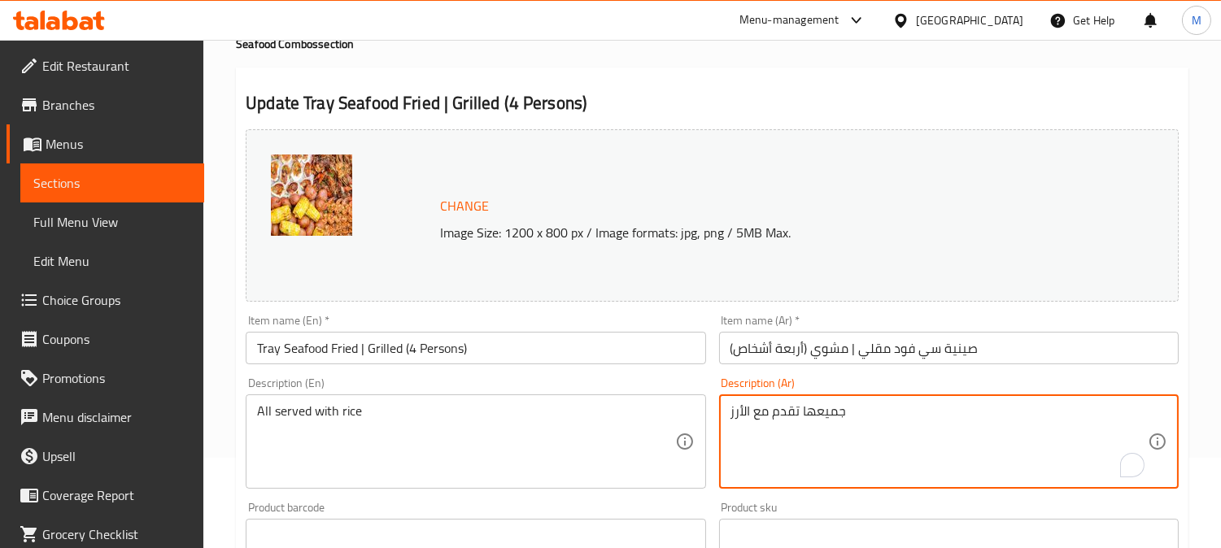
click at [820, 416] on textarea "جميعها تقدم مع الأرز" at bounding box center [938, 441] width 417 height 77
type textarea "تقدم مع الأرز"
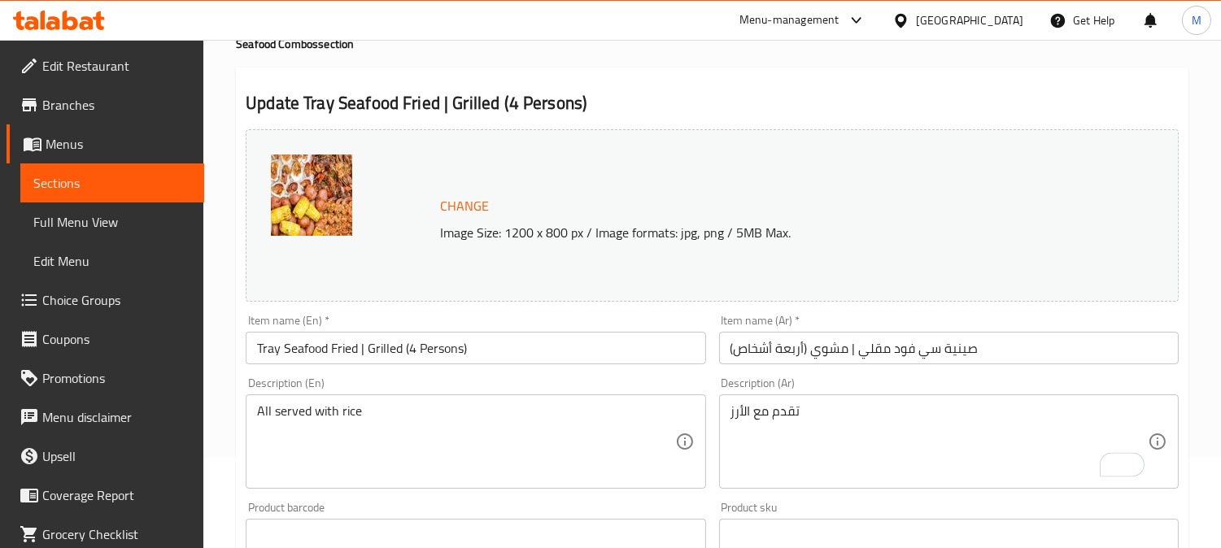
click at [261, 400] on div "All served with rice Description (En)" at bounding box center [475, 441] width 459 height 94
click at [264, 401] on div "All served with rice Description (En)" at bounding box center [475, 441] width 459 height 94
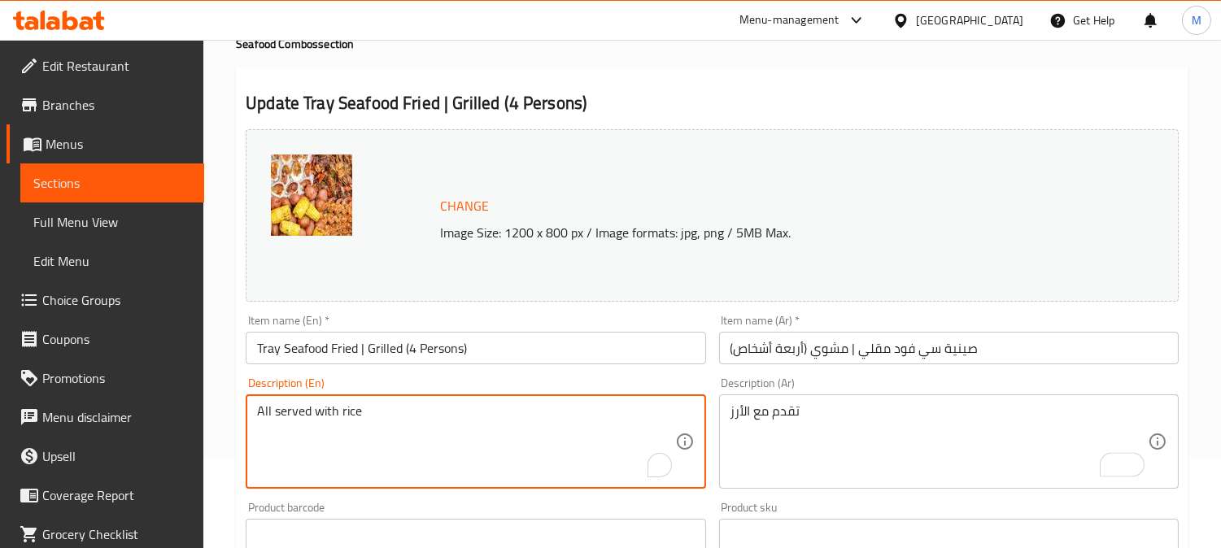
click at [264, 401] on div "All served with rice Description (En)" at bounding box center [475, 441] width 459 height 94
click at [264, 405] on textarea "All served with rice" at bounding box center [465, 441] width 417 height 77
type textarea "served with rice"
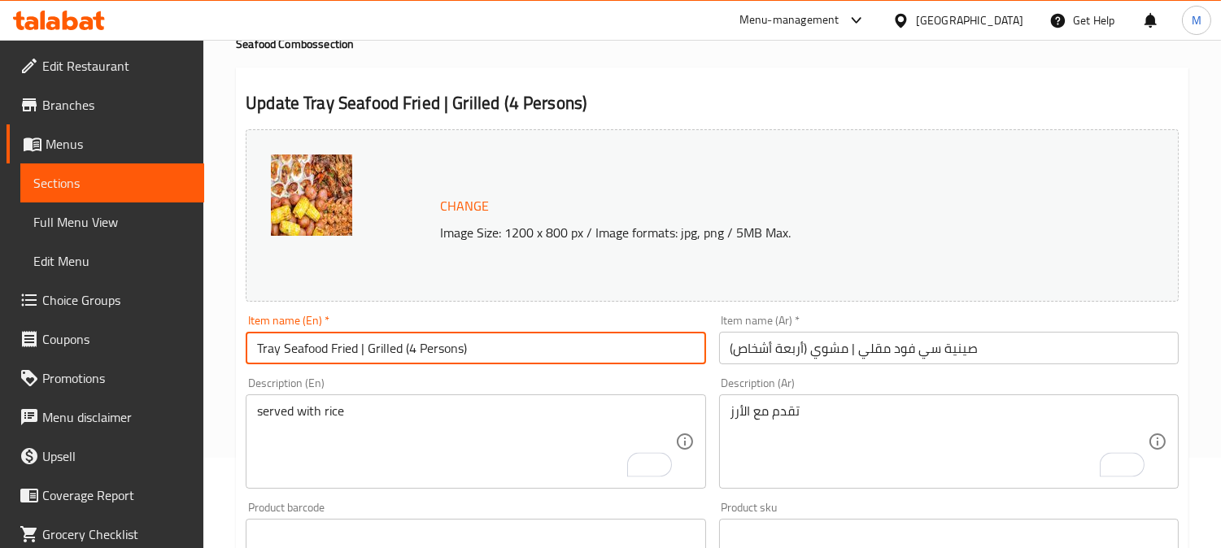
click at [573, 350] on input "Tray Seafood Fried | Grilled (4 Persons)" at bounding box center [475, 348] width 459 height 33
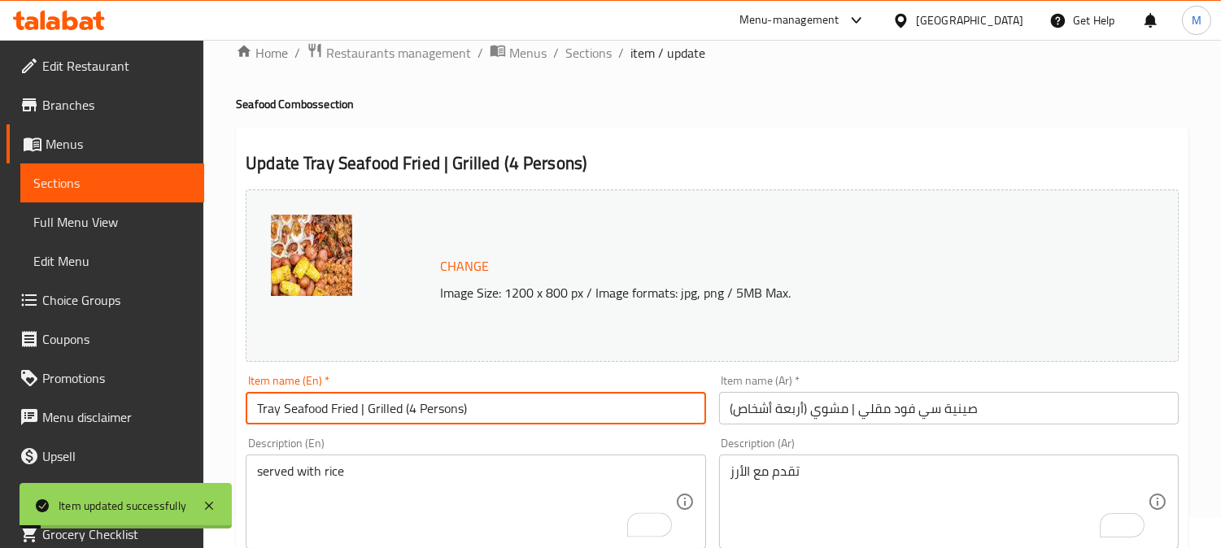
scroll to position [0, 0]
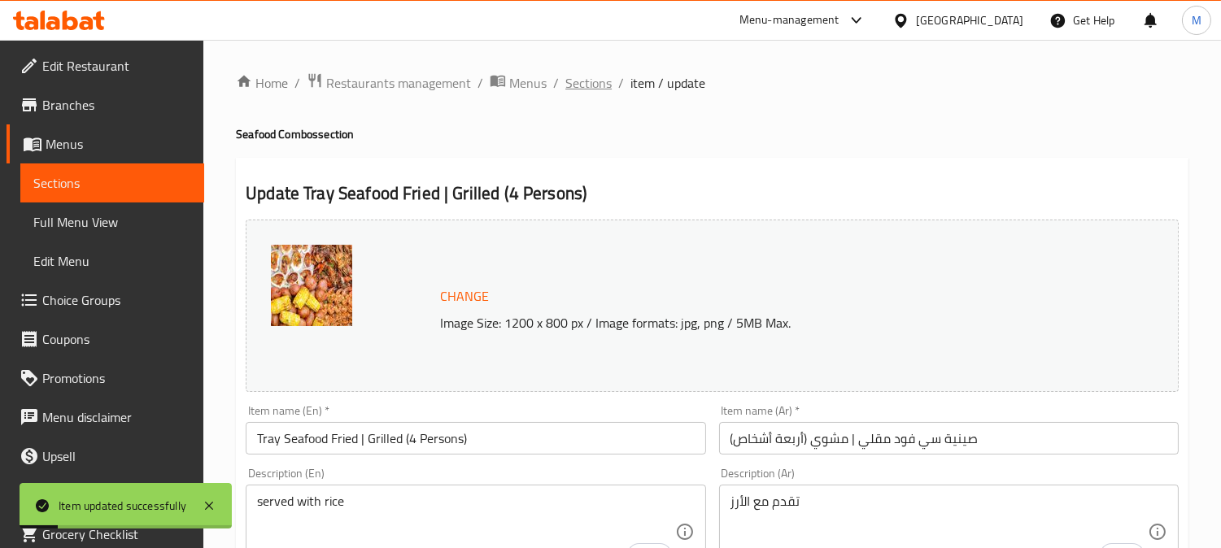
click at [595, 85] on span "Sections" at bounding box center [588, 83] width 46 height 20
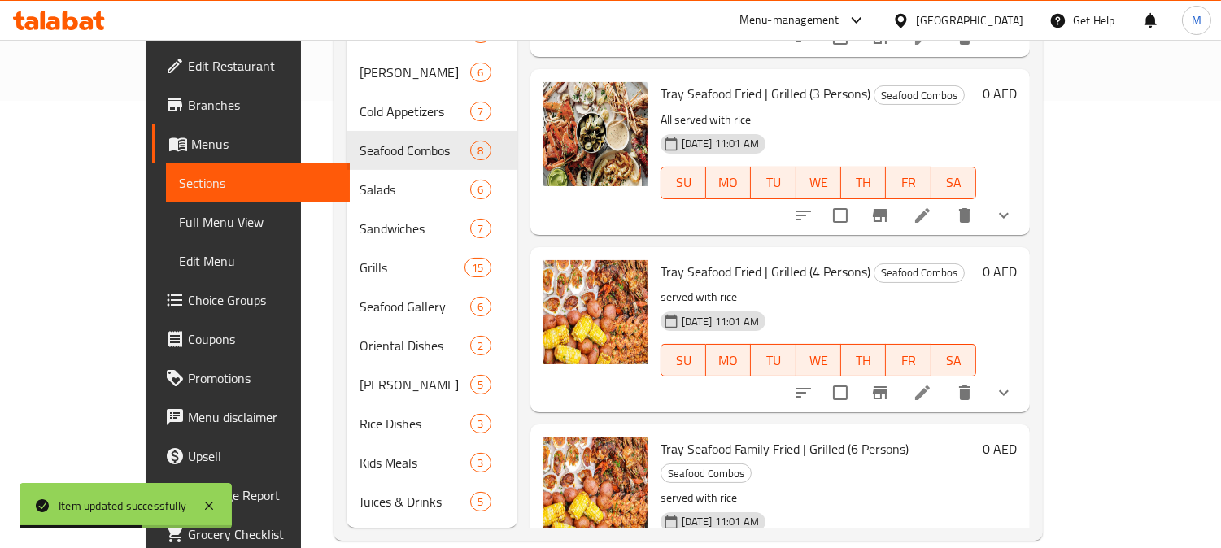
scroll to position [603, 0]
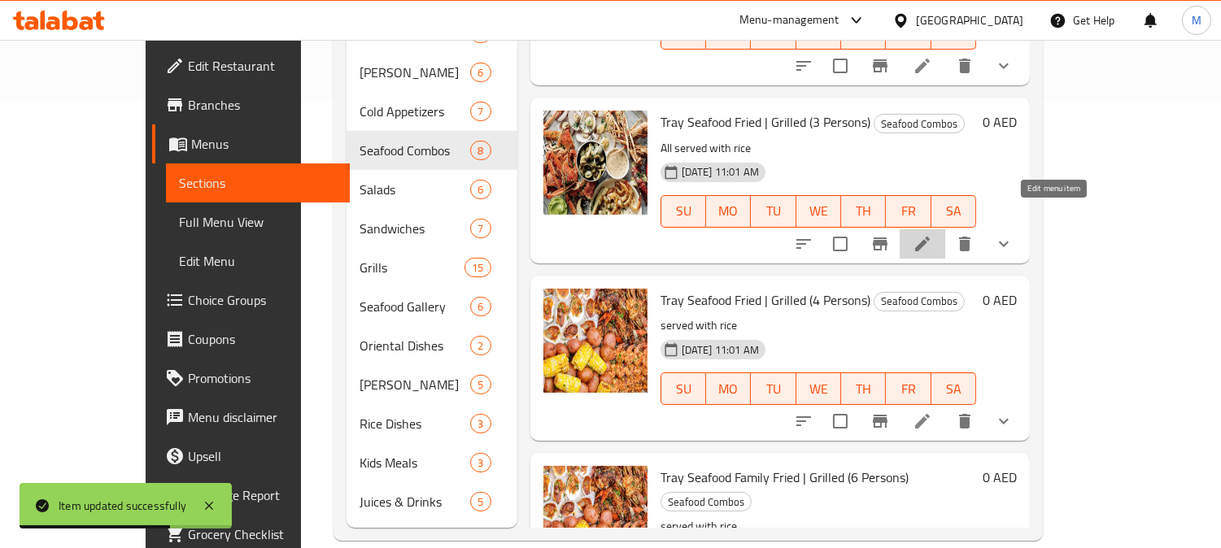
click at [929, 237] on icon at bounding box center [922, 244] width 15 height 15
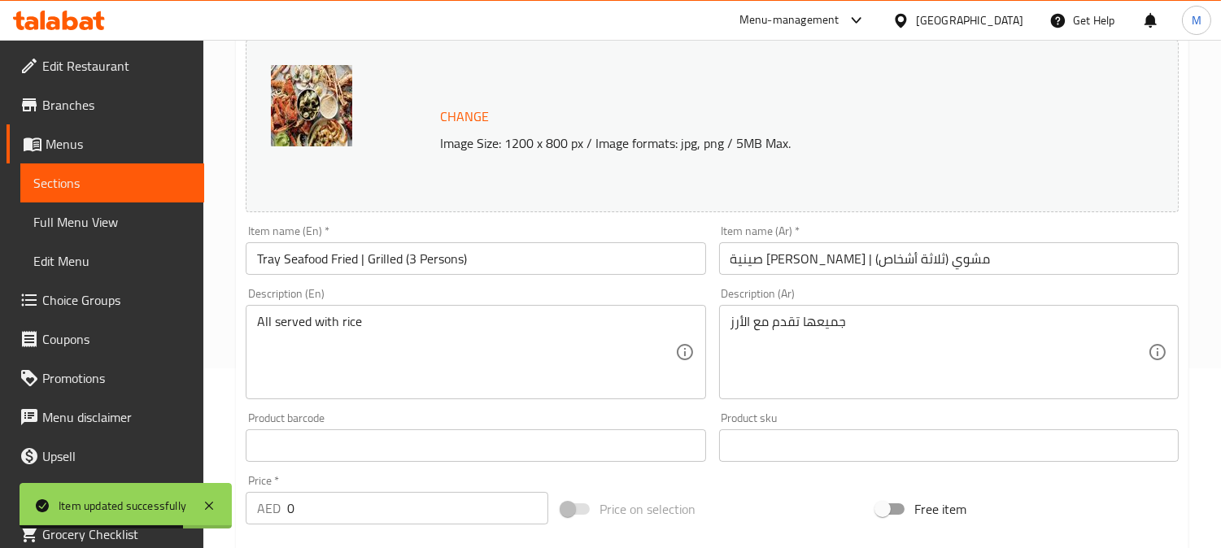
scroll to position [181, 0]
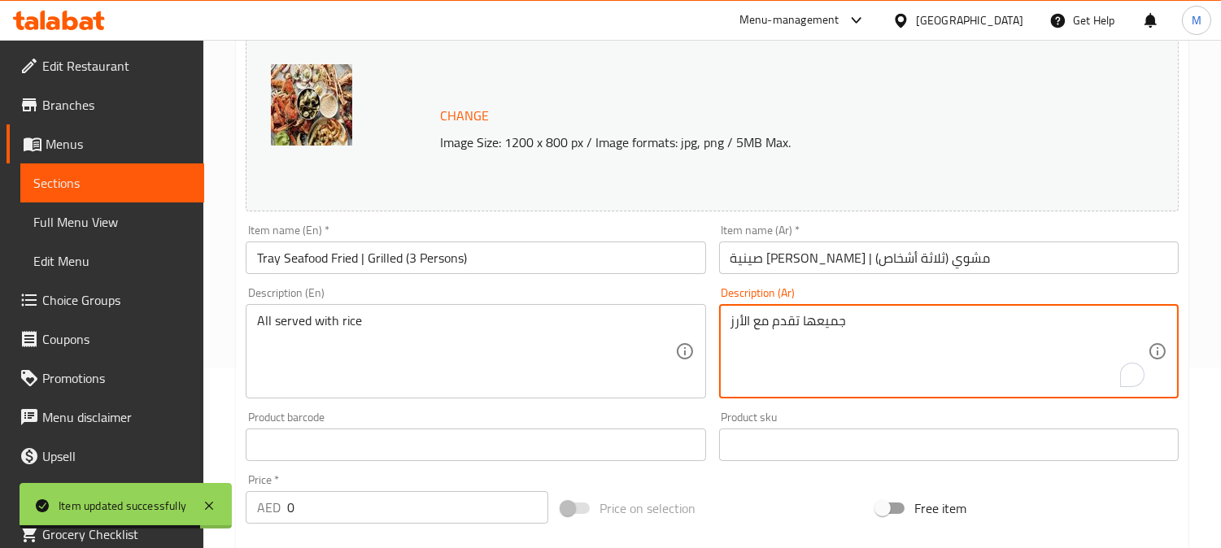
click at [834, 332] on textarea "جميعها تقدم مع الأرز" at bounding box center [938, 351] width 417 height 77
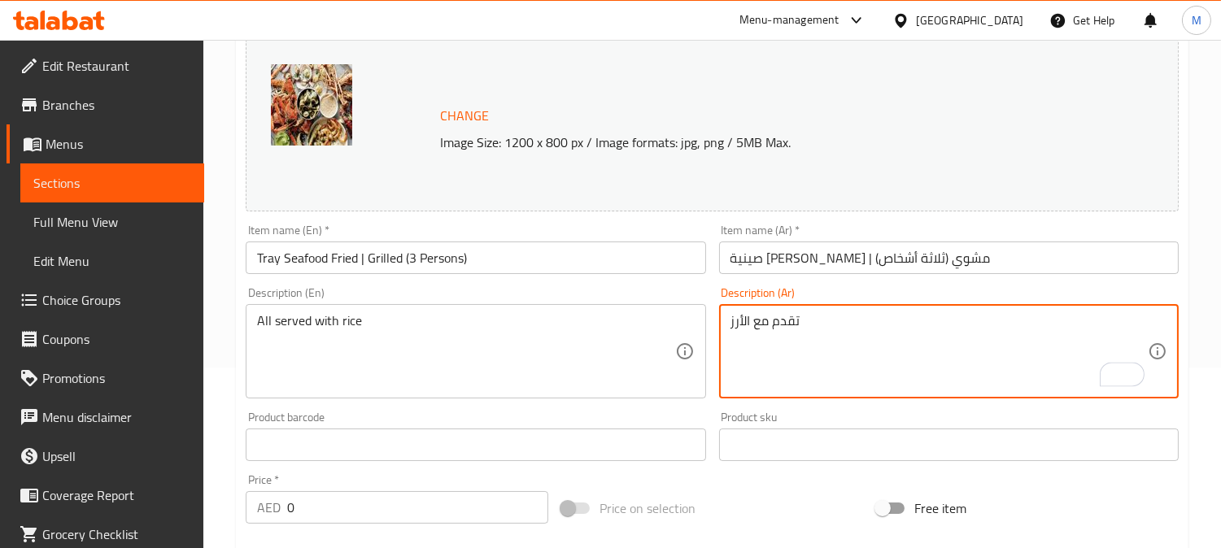
type textarea "تقدم مع الأرز"
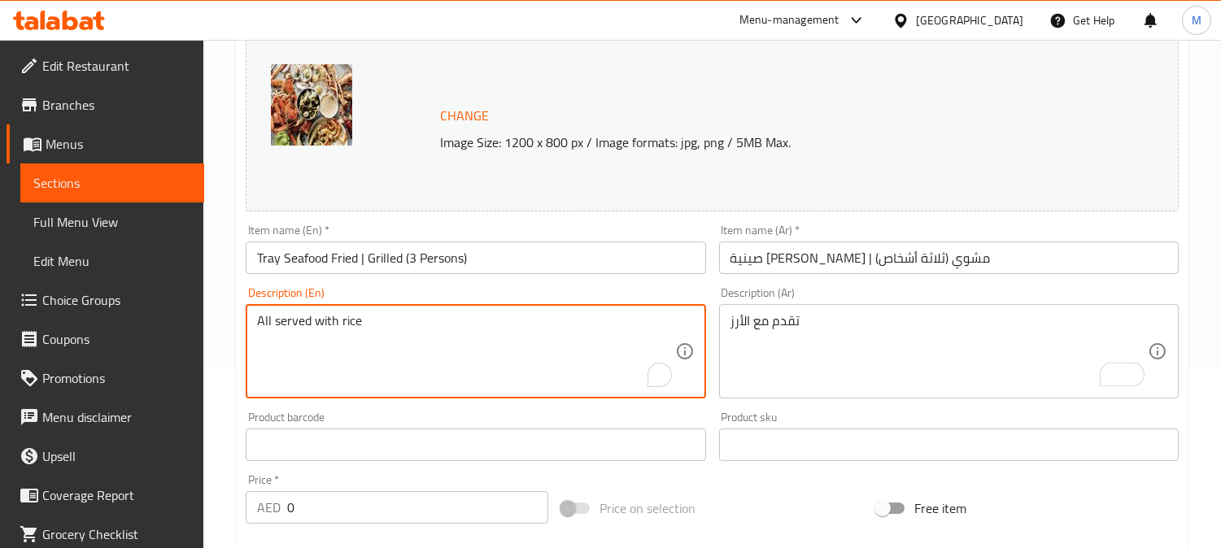
click at [263, 315] on textarea "All served with rice" at bounding box center [465, 351] width 417 height 77
type textarea "served with rice"
click at [562, 268] on input "Tray Seafood Fried | Grilled (3 Persons)" at bounding box center [475, 258] width 459 height 33
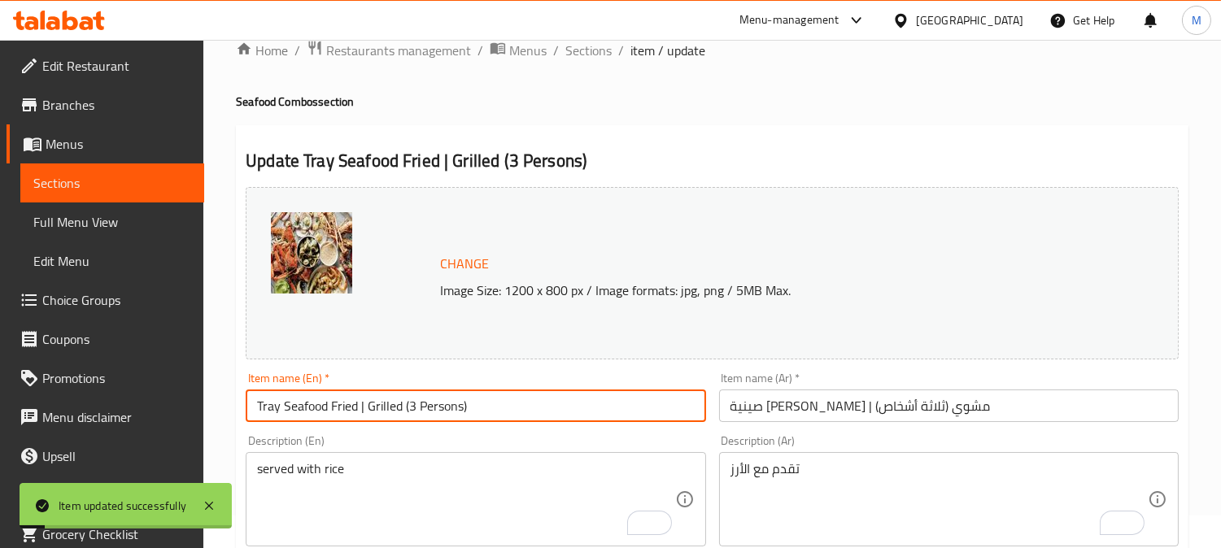
scroll to position [0, 0]
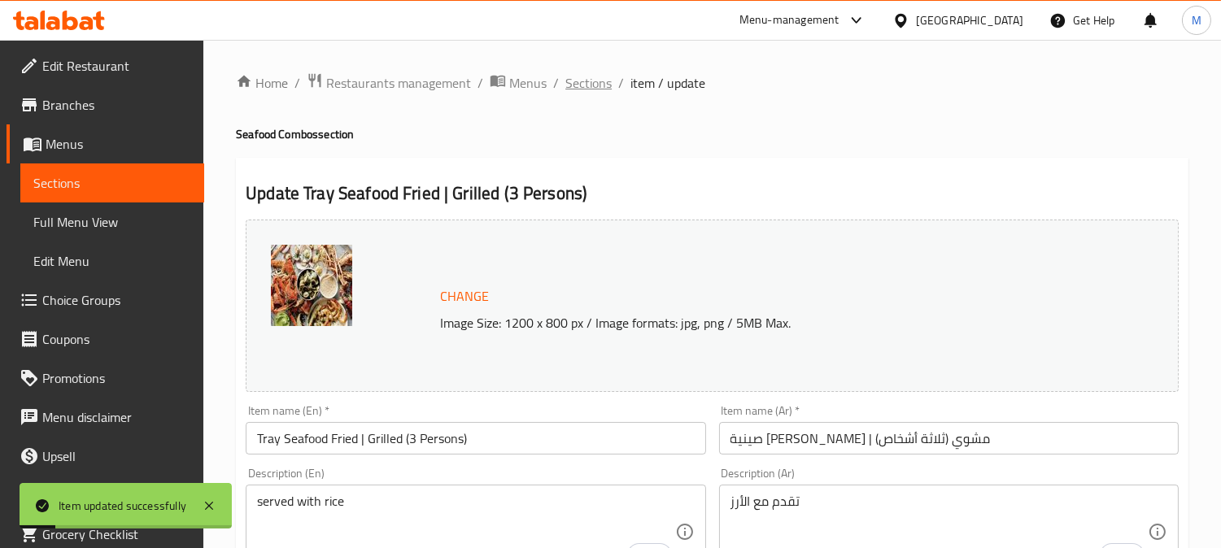
click at [566, 81] on span "Sections" at bounding box center [588, 83] width 46 height 20
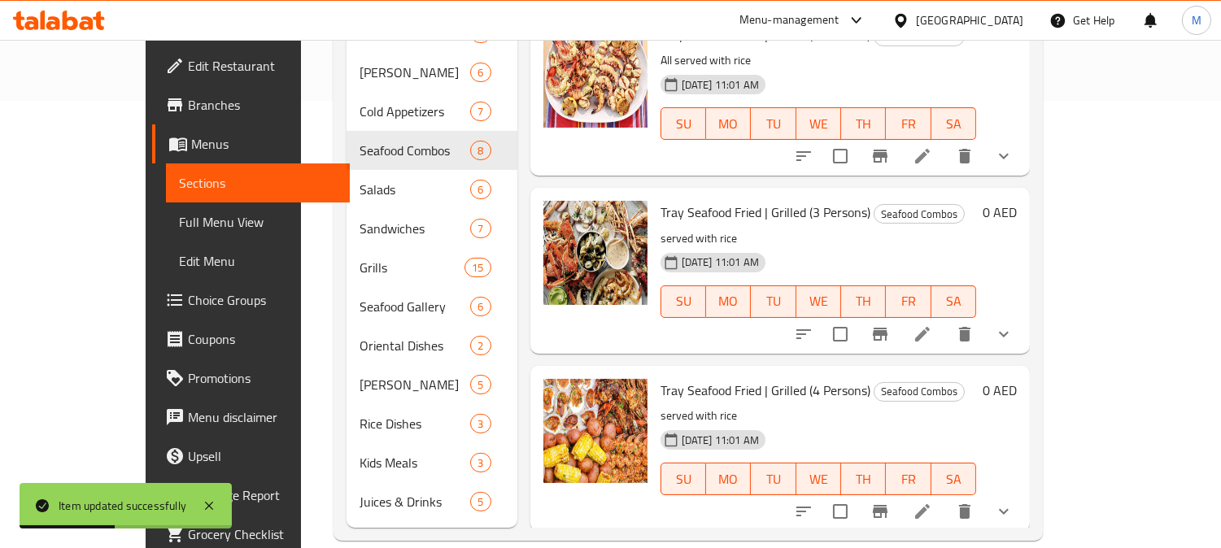
scroll to position [331, 0]
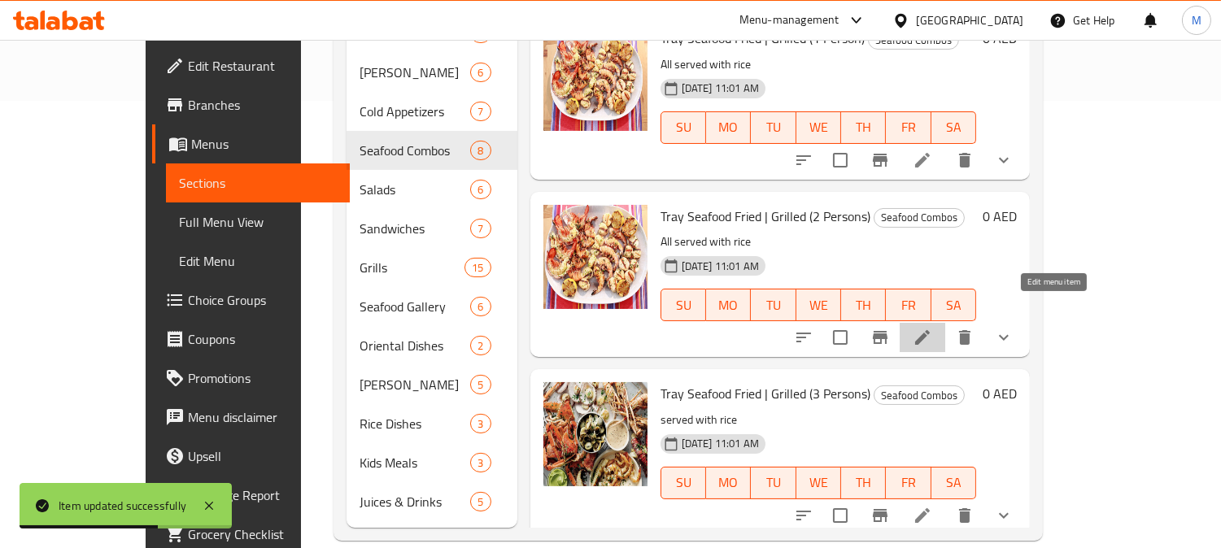
click at [932, 328] on icon at bounding box center [922, 338] width 20 height 20
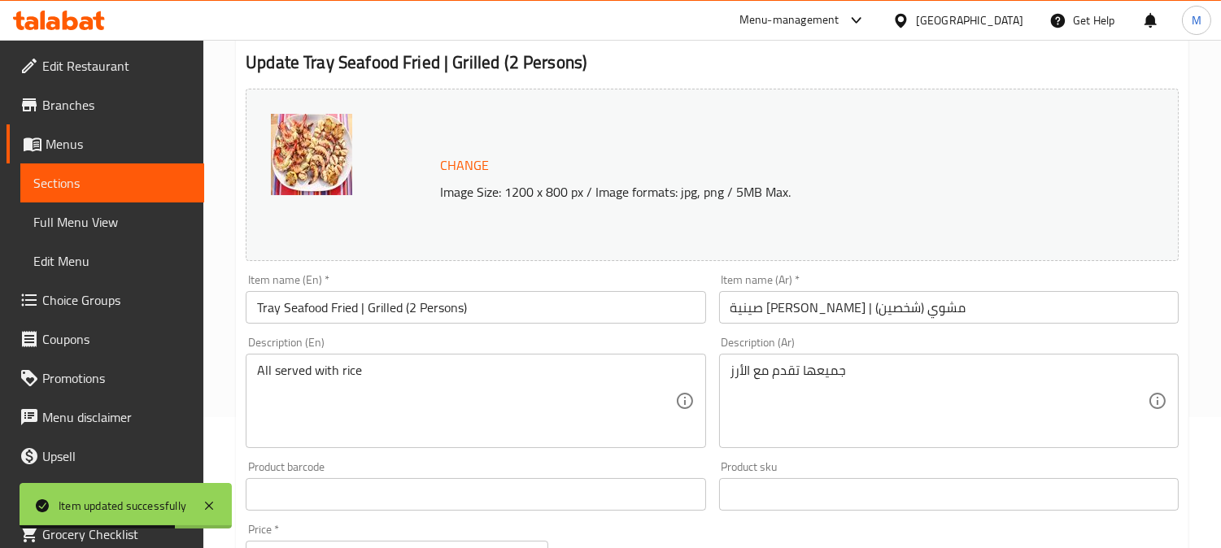
scroll to position [271, 0]
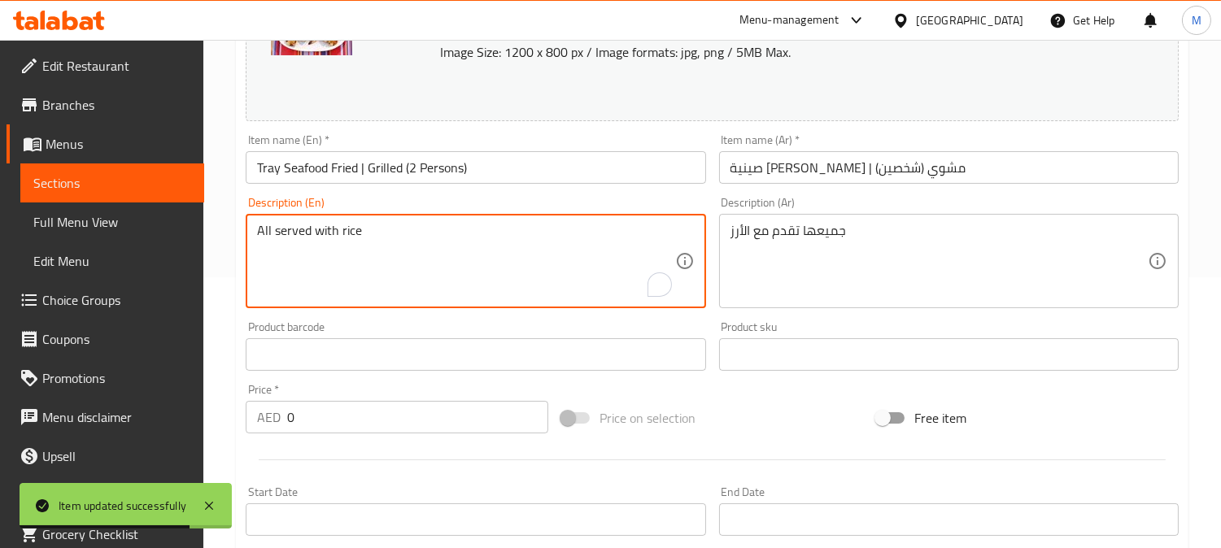
click at [265, 246] on textarea "All served with rice" at bounding box center [465, 261] width 417 height 77
type textarea "served with rice"
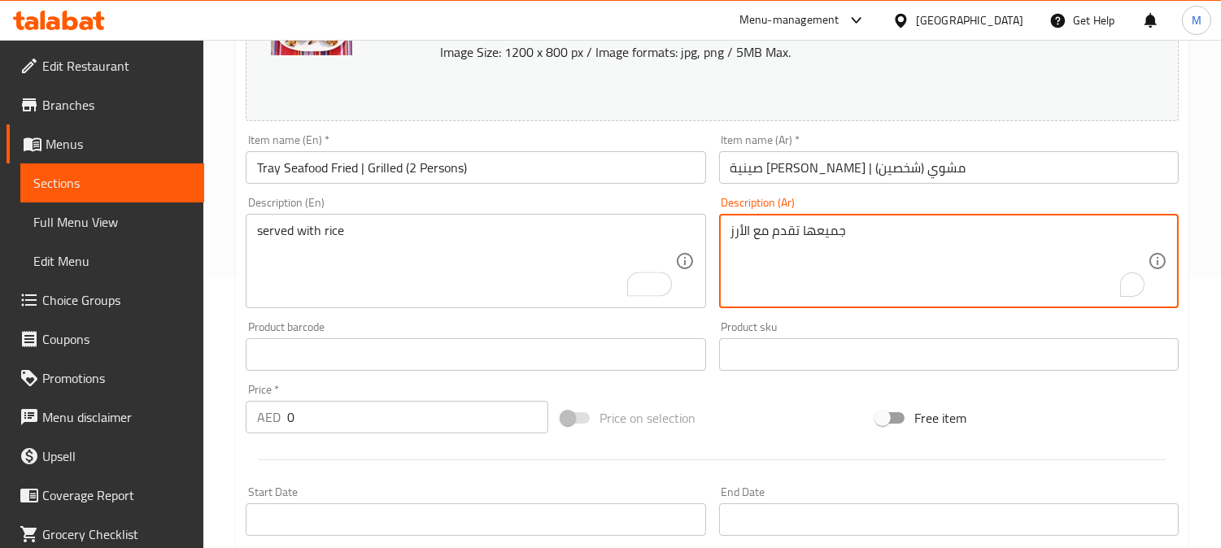
click at [818, 234] on textarea "جميعها تقدم مع الأرز" at bounding box center [938, 261] width 417 height 77
type textarea "تقدم مع الأرز"
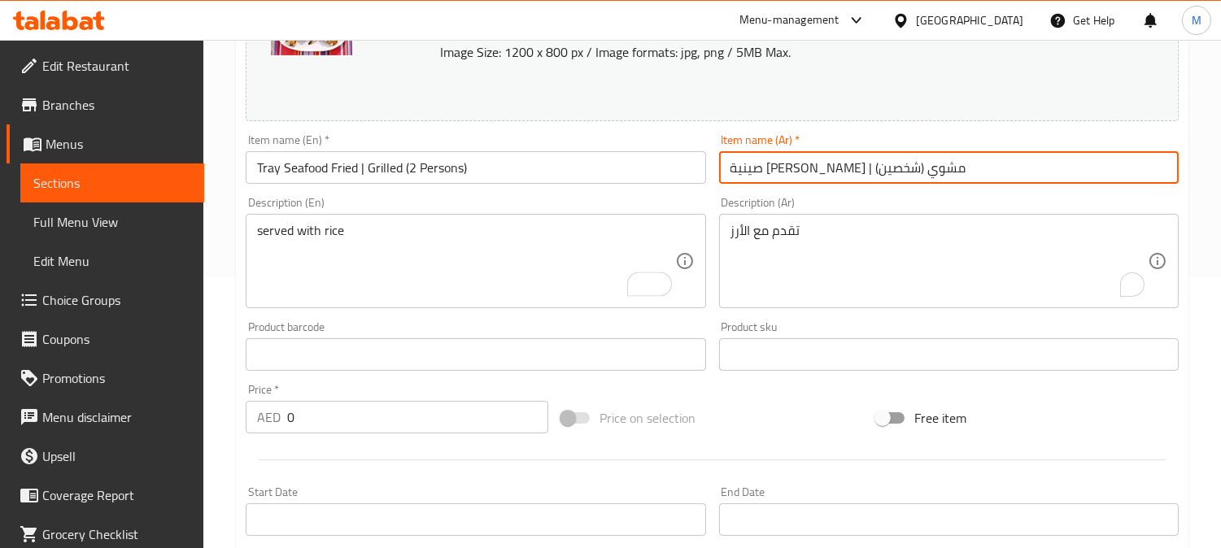
click at [969, 165] on input "صينية [PERSON_NAME] | مشوي (شخصين)" at bounding box center [948, 167] width 459 height 33
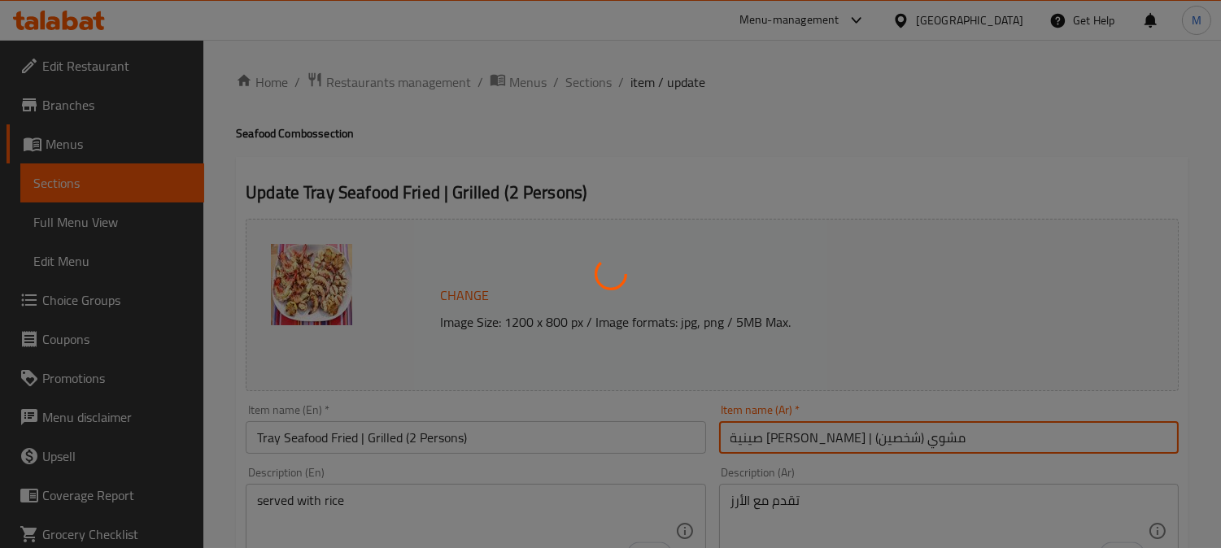
scroll to position [0, 0]
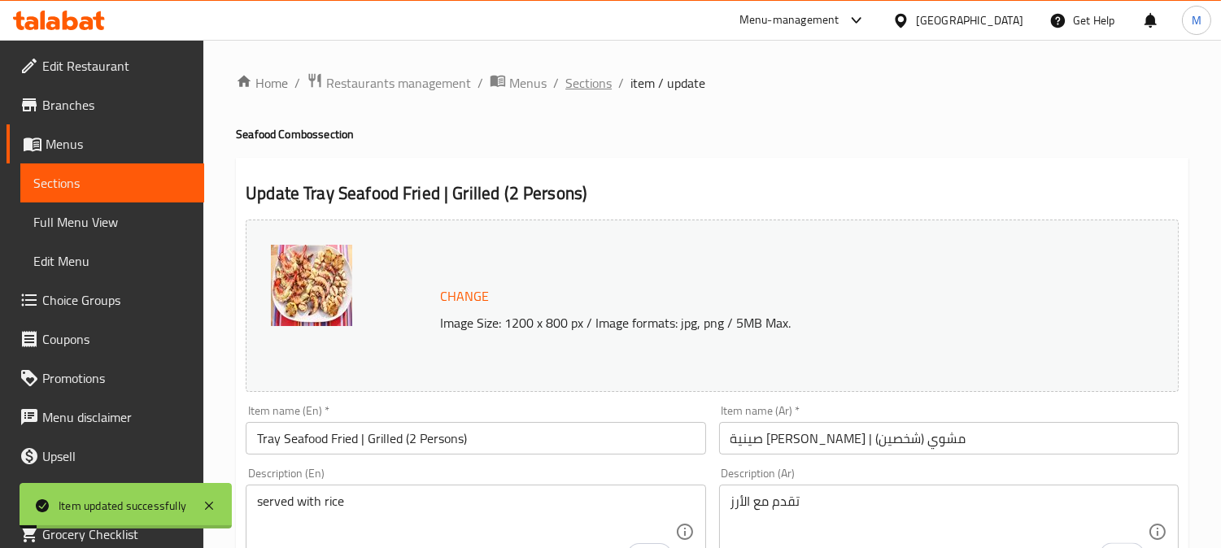
click at [581, 82] on span "Sections" at bounding box center [588, 83] width 46 height 20
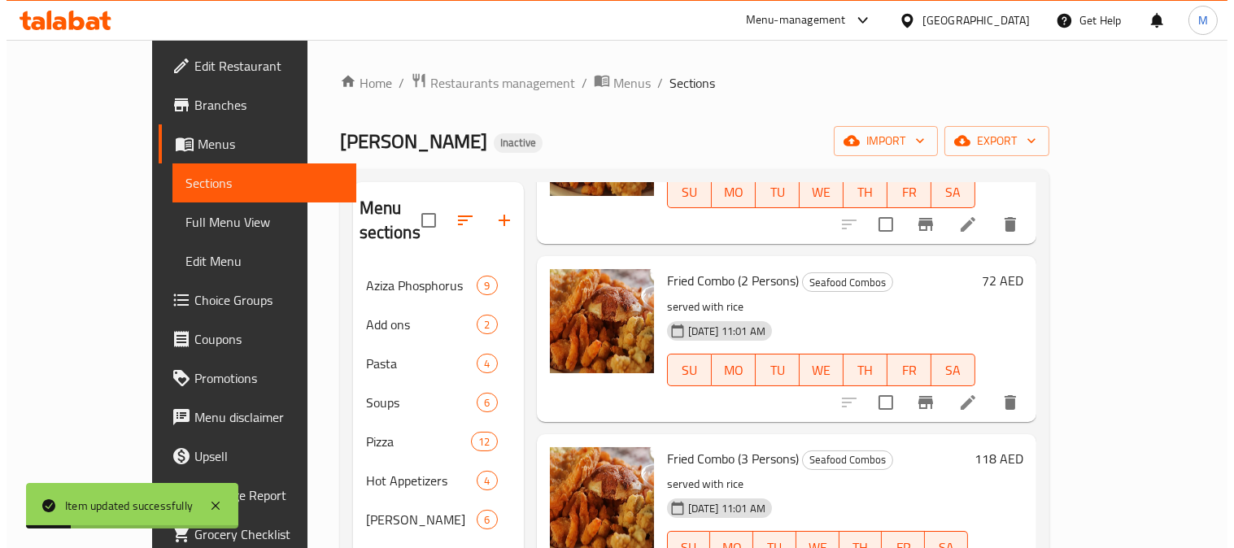
scroll to position [542, 0]
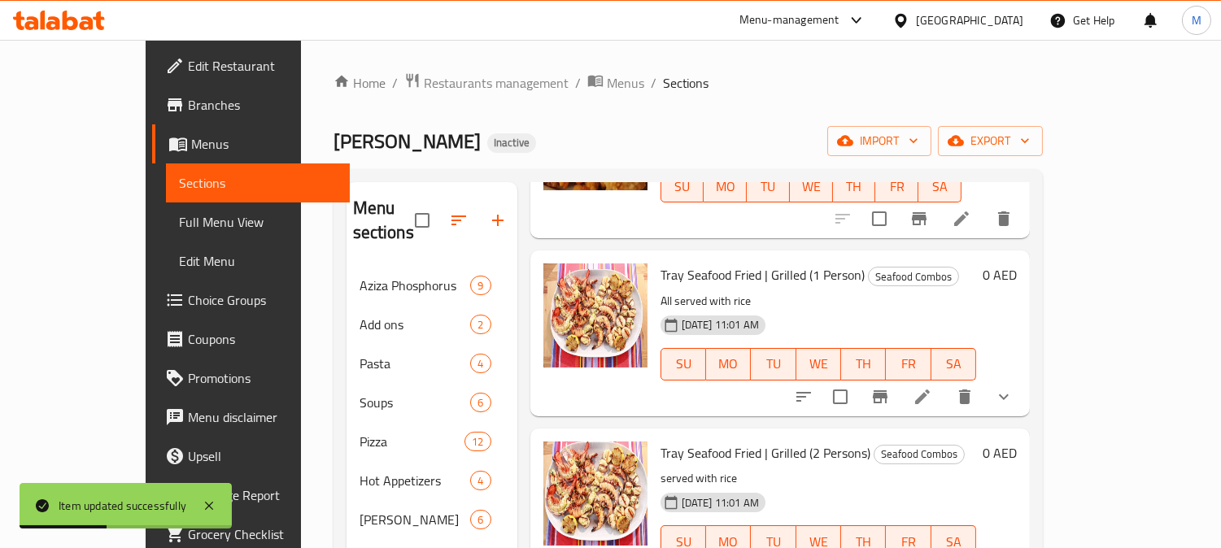
click at [932, 387] on icon at bounding box center [922, 397] width 20 height 20
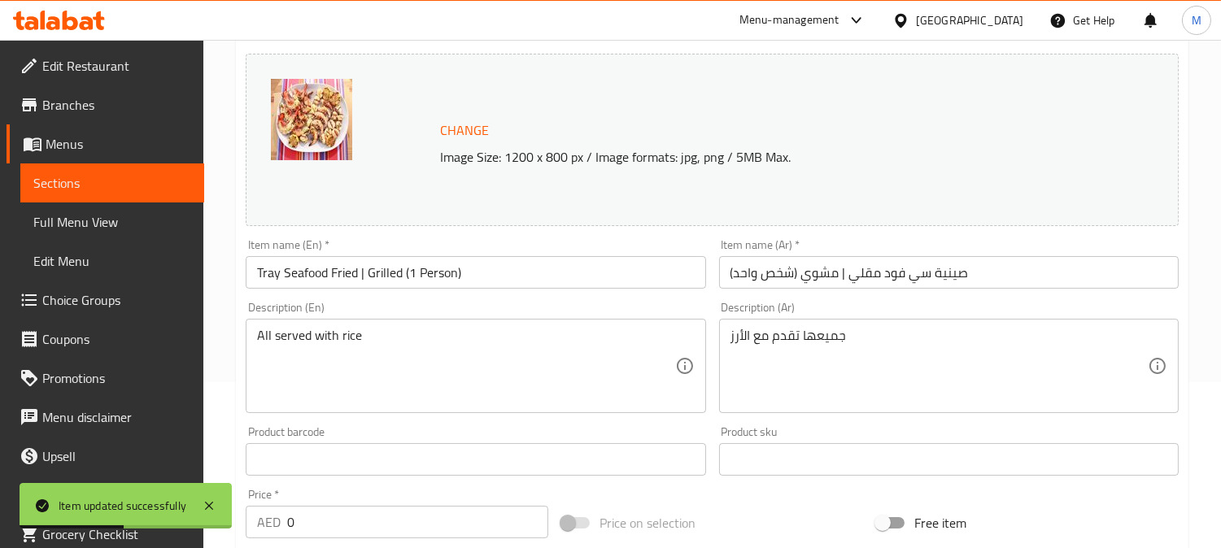
scroll to position [181, 0]
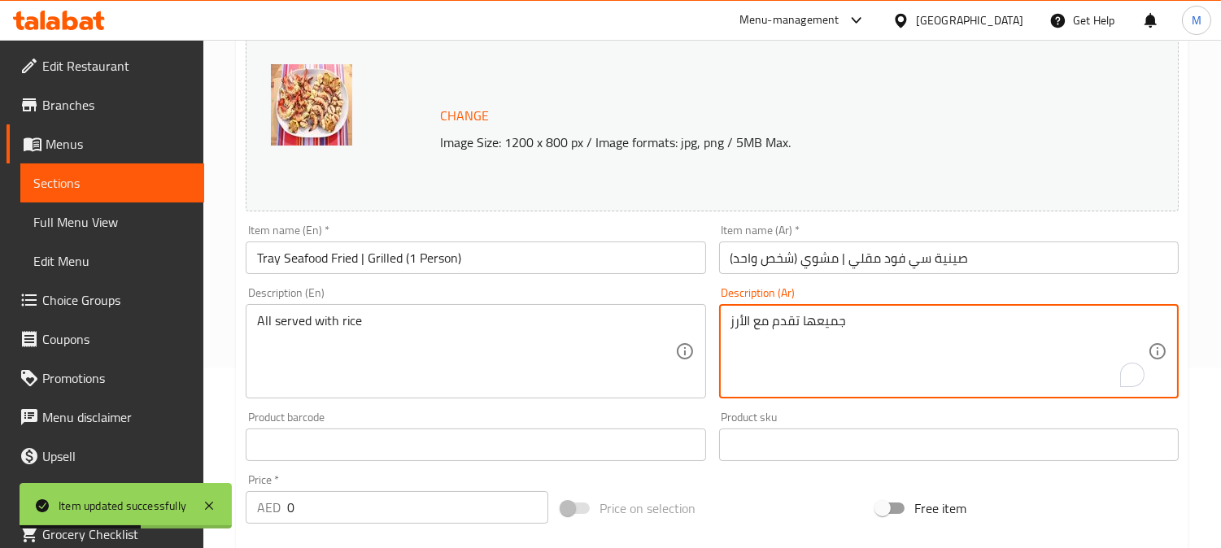
click at [830, 323] on textarea "جميعها تقدم مع الأرز" at bounding box center [938, 351] width 417 height 77
click at [831, 323] on textarea "جميعها تقدم مع الأرز" at bounding box center [938, 351] width 417 height 77
click at [832, 323] on textarea "جميعها تقدم مع الأرز" at bounding box center [938, 351] width 417 height 77
click at [833, 323] on textarea "جميعها تقدم مع الأرز" at bounding box center [938, 351] width 417 height 77
click at [838, 327] on textarea "جميعها تقدم مع الأرز" at bounding box center [938, 351] width 417 height 77
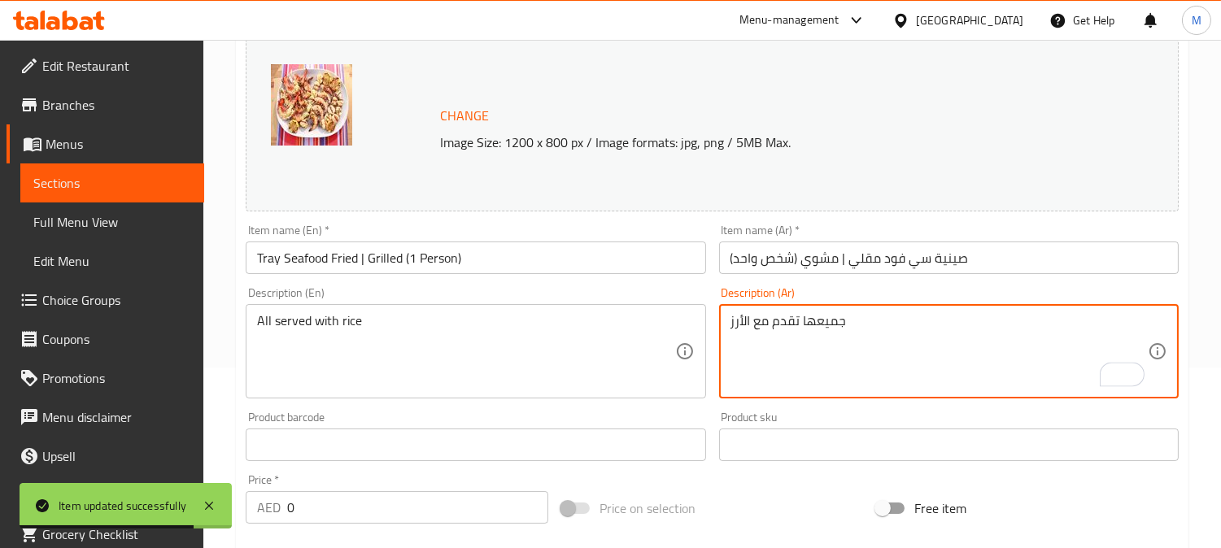
click at [838, 327] on textarea "جميعها تقدم مع الأرز" at bounding box center [938, 351] width 417 height 77
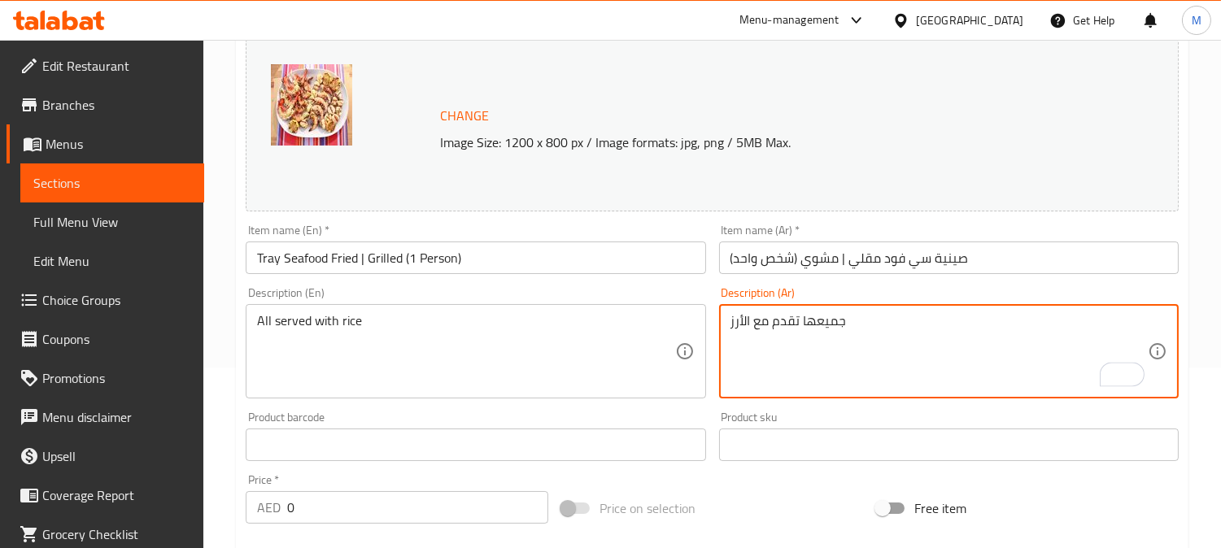
drag, startPoint x: 838, startPoint y: 327, endPoint x: 824, endPoint y: 317, distance: 17.6
click at [824, 317] on textarea "جميعها تقدم مع الأرز" at bounding box center [938, 351] width 417 height 77
type textarea "تقدم مع الأرز"
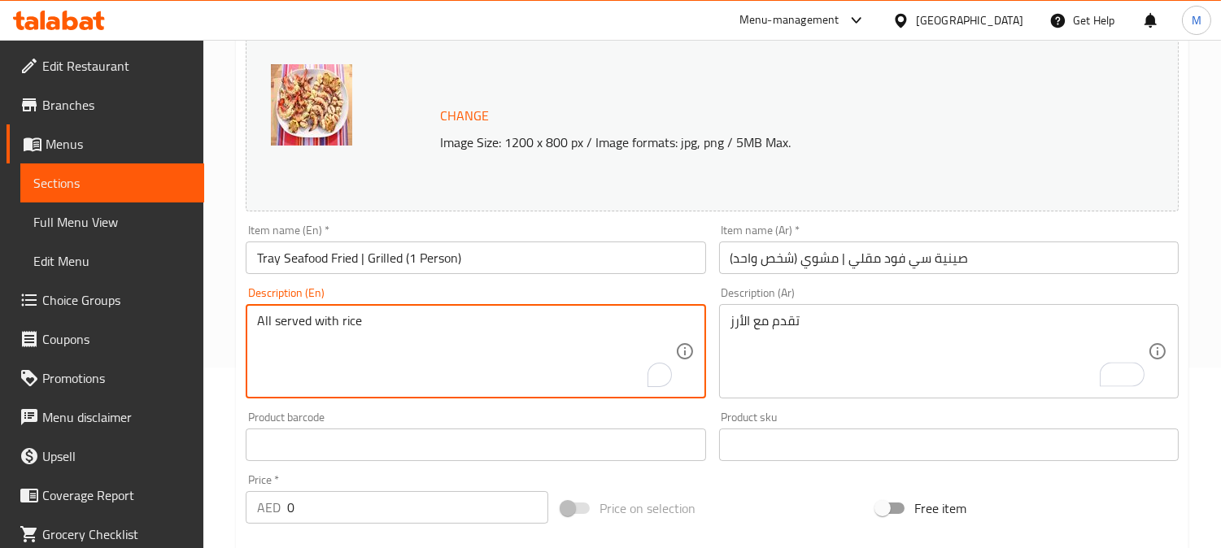
click at [260, 315] on textarea "All served with rice" at bounding box center [465, 351] width 417 height 77
type textarea "served with rice"
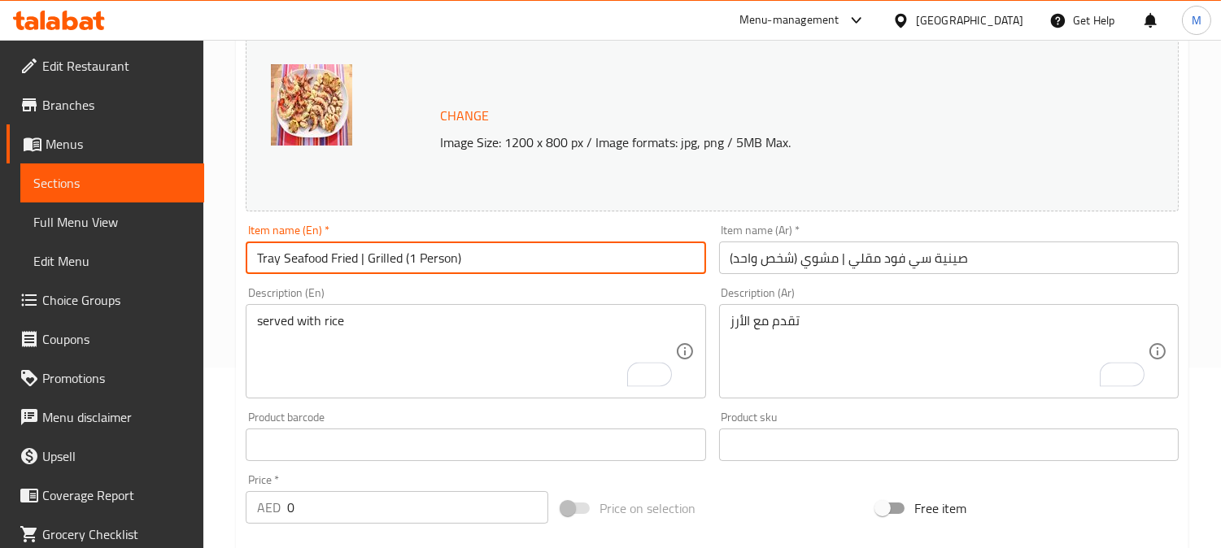
click at [542, 254] on input "Tray Seafood Fried | Grilled (1 Person)" at bounding box center [475, 258] width 459 height 33
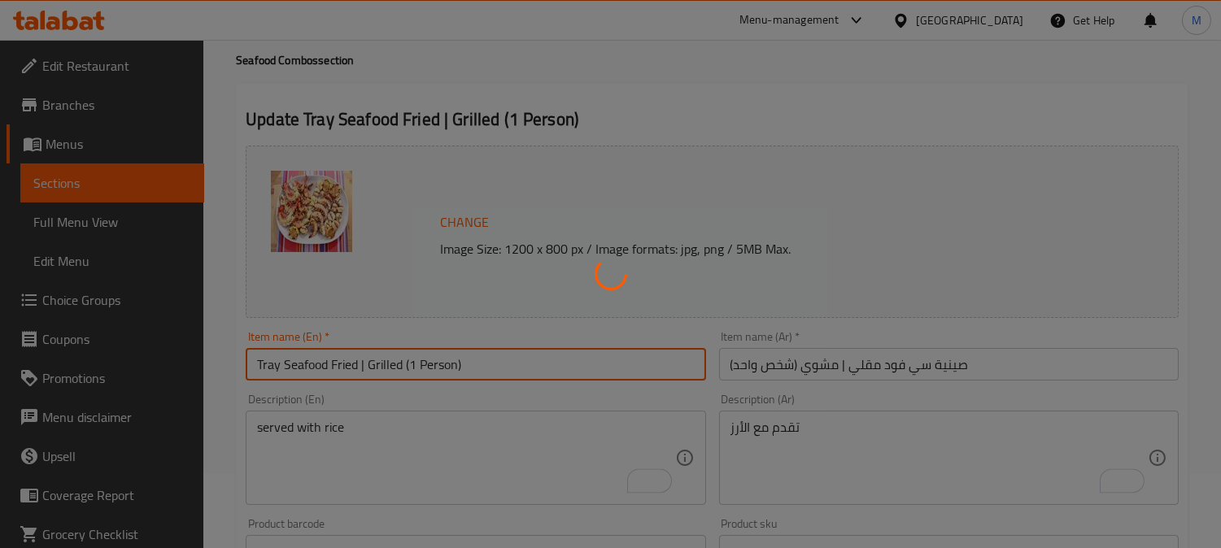
scroll to position [0, 0]
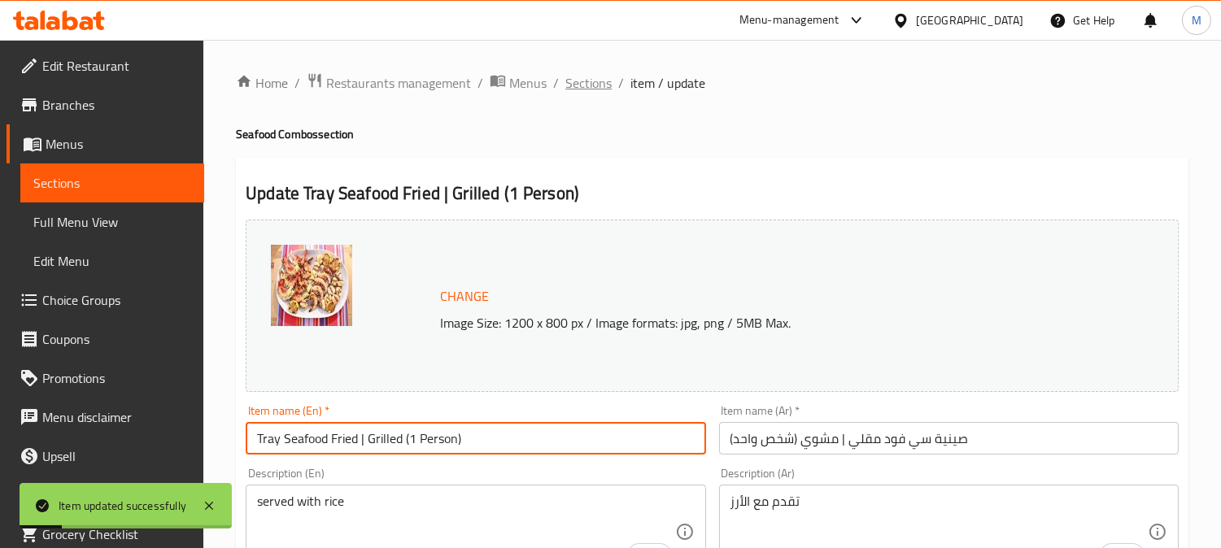
click at [567, 86] on span "Sections" at bounding box center [588, 83] width 46 height 20
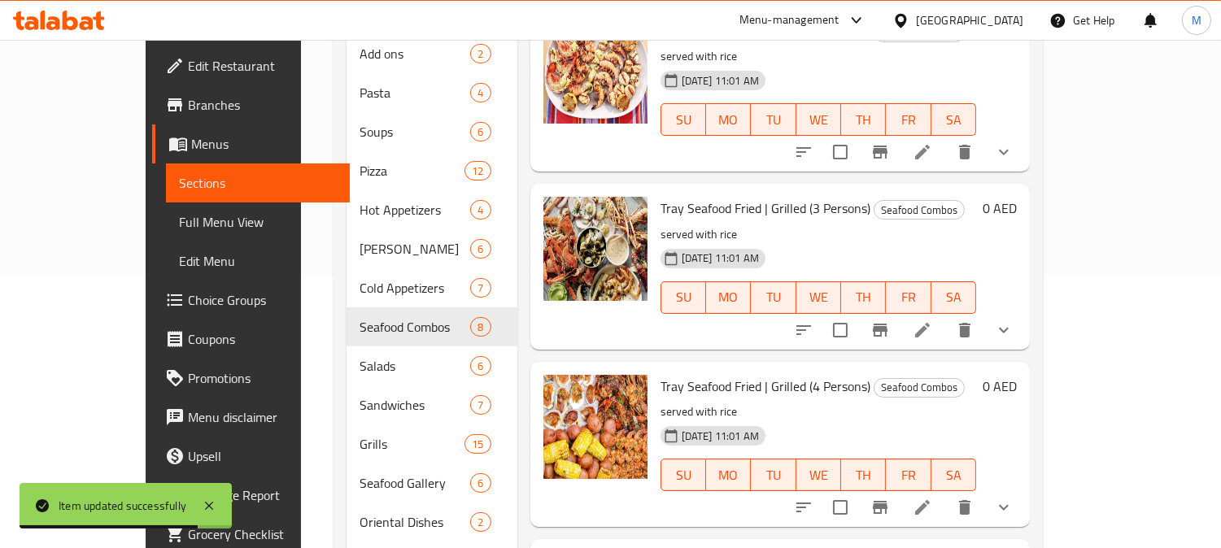
scroll to position [447, 0]
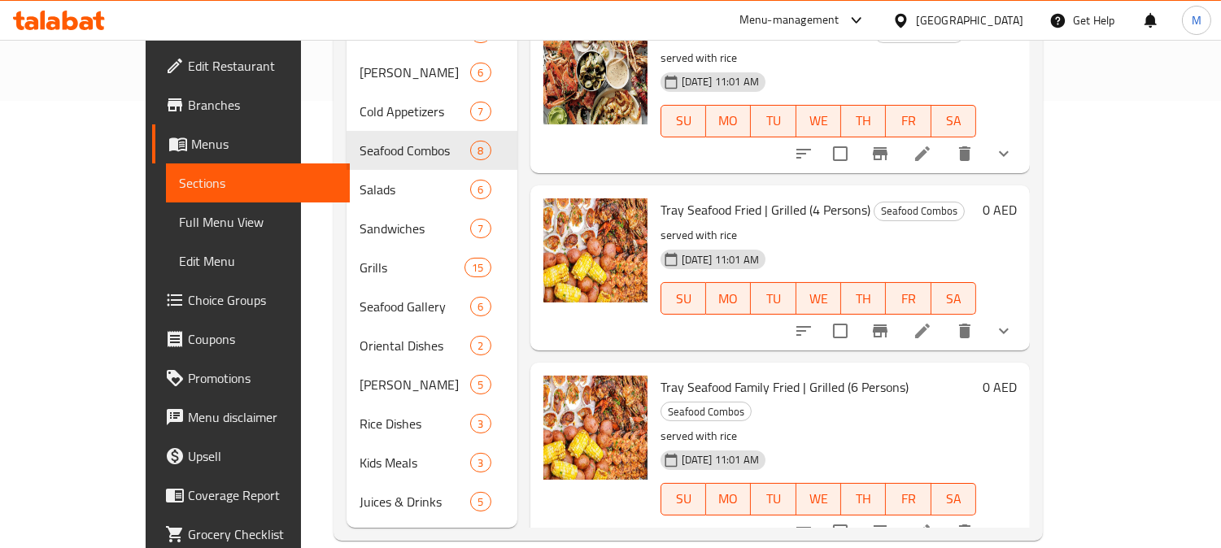
scroll to position [603, 0]
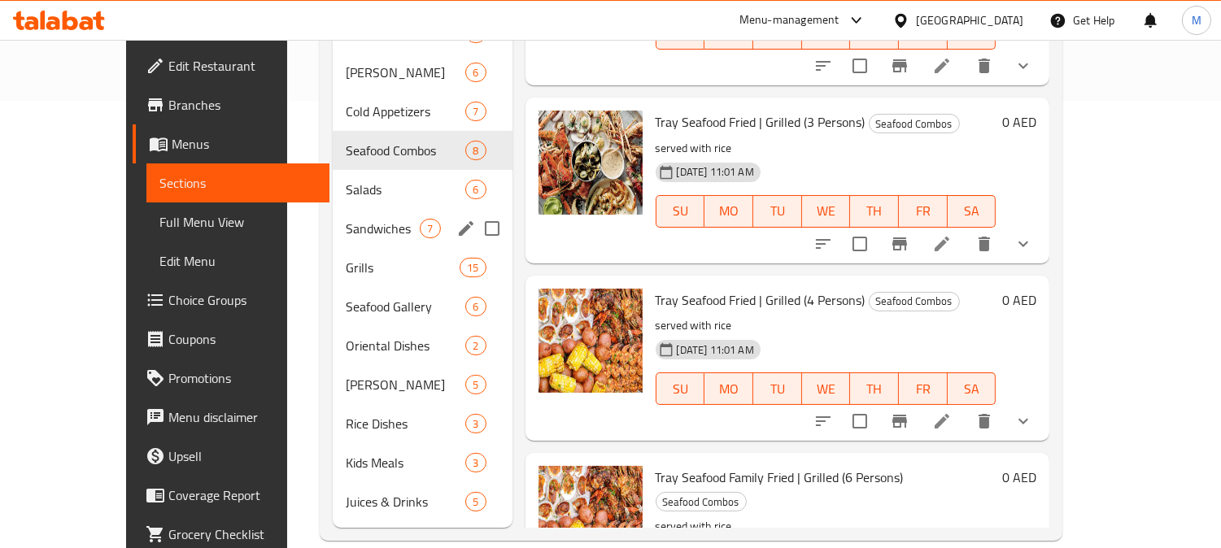
click at [333, 209] on div "Sandwiches 7" at bounding box center [422, 228] width 179 height 39
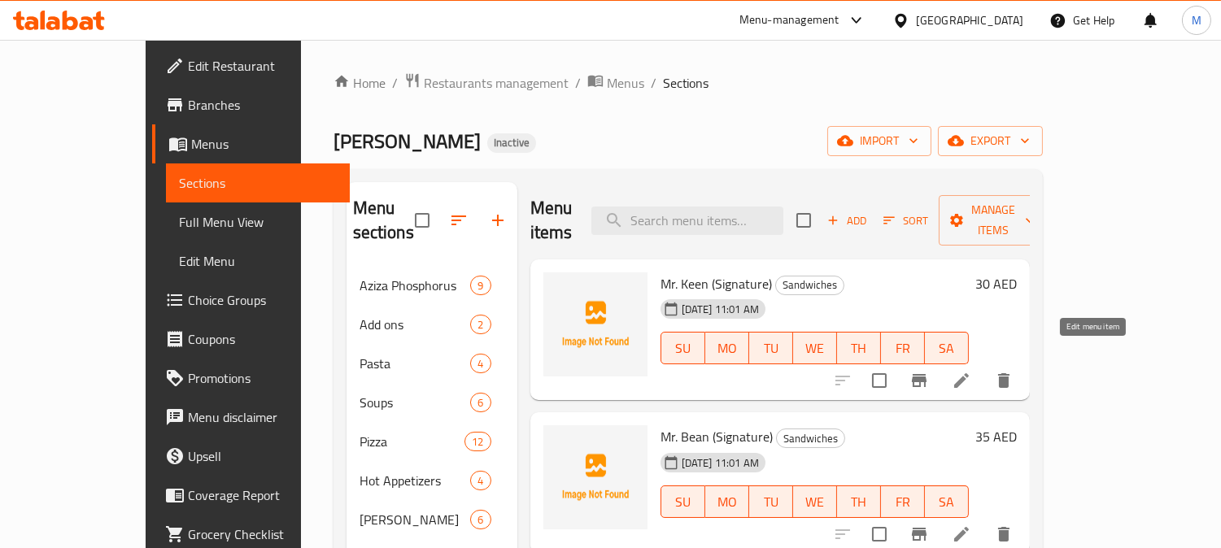
click at [971, 371] on icon at bounding box center [961, 381] width 20 height 20
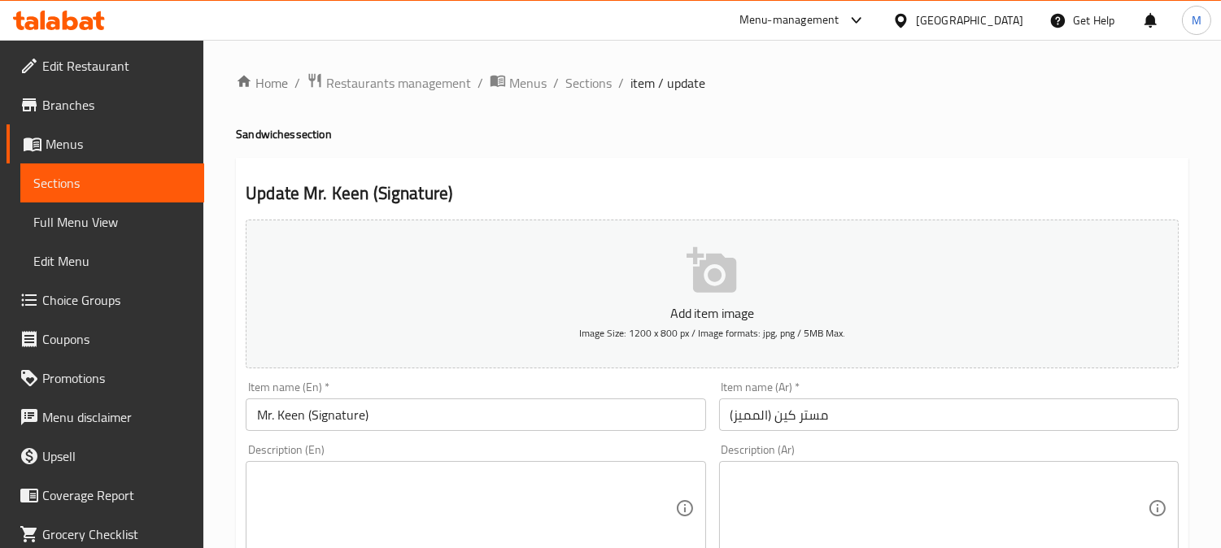
click at [277, 136] on h4 "Sandwiches section" at bounding box center [712, 134] width 952 height 16
copy h4 "Sandwiches"
click at [277, 136] on h4 "Sandwiches section" at bounding box center [712, 134] width 952 height 16
click at [259, 137] on h4 "Sandwiches section" at bounding box center [712, 134] width 952 height 16
drag, startPoint x: 283, startPoint y: 134, endPoint x: 224, endPoint y: 135, distance: 58.6
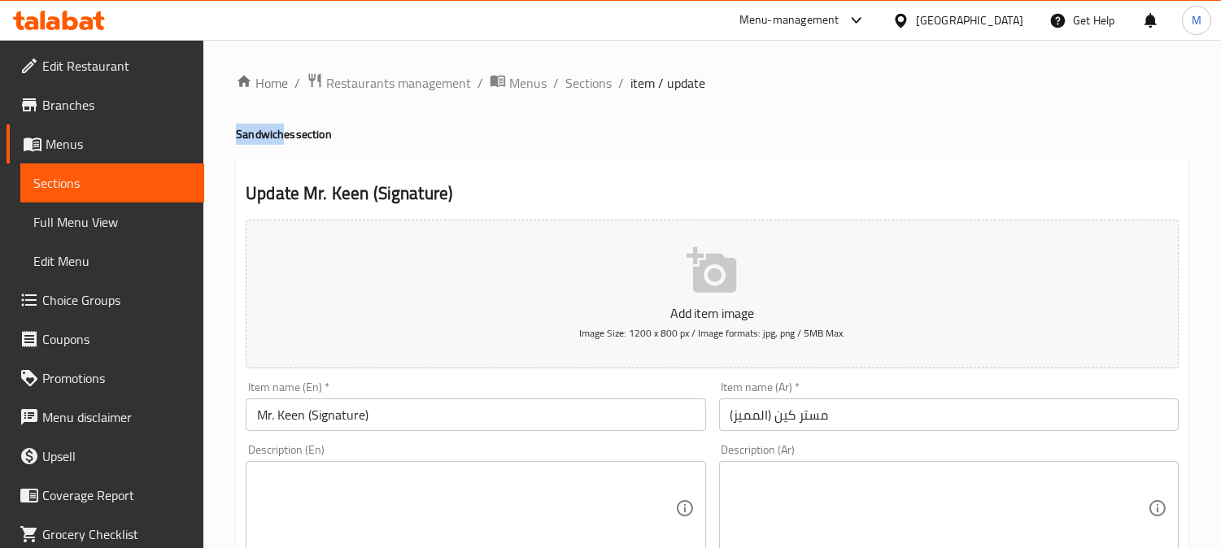
copy h4 "Sandwich"
click at [387, 405] on input "Mr. Keen (Signature)" at bounding box center [475, 414] width 459 height 33
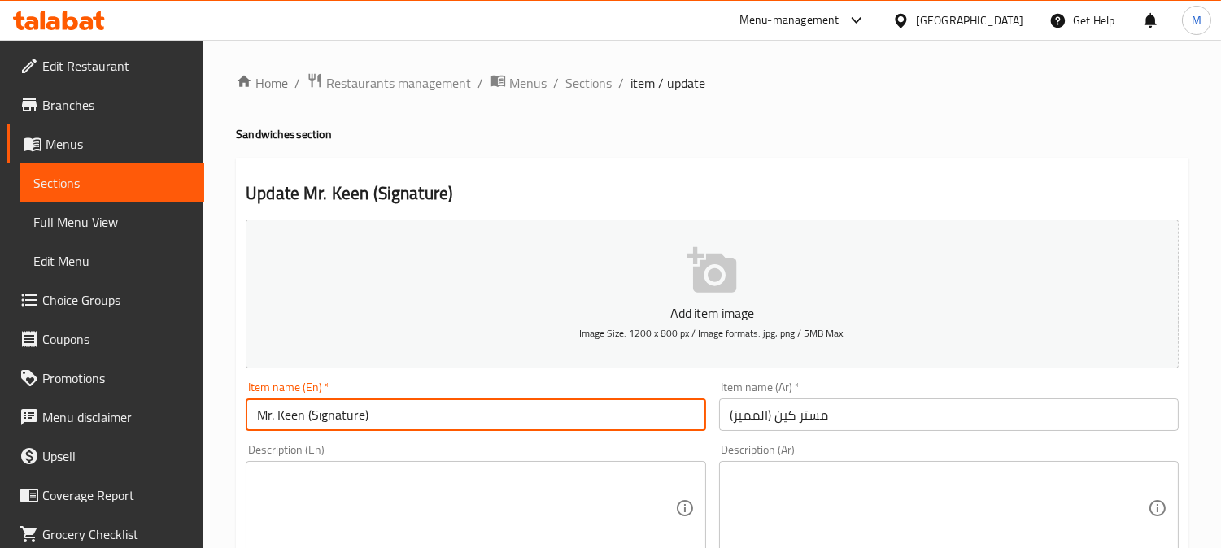
paste input "Sandwich"
type input "Mr. Keen (Signature) Sandwich"
click at [730, 415] on input "مستر كين (المميز)" at bounding box center [948, 414] width 459 height 33
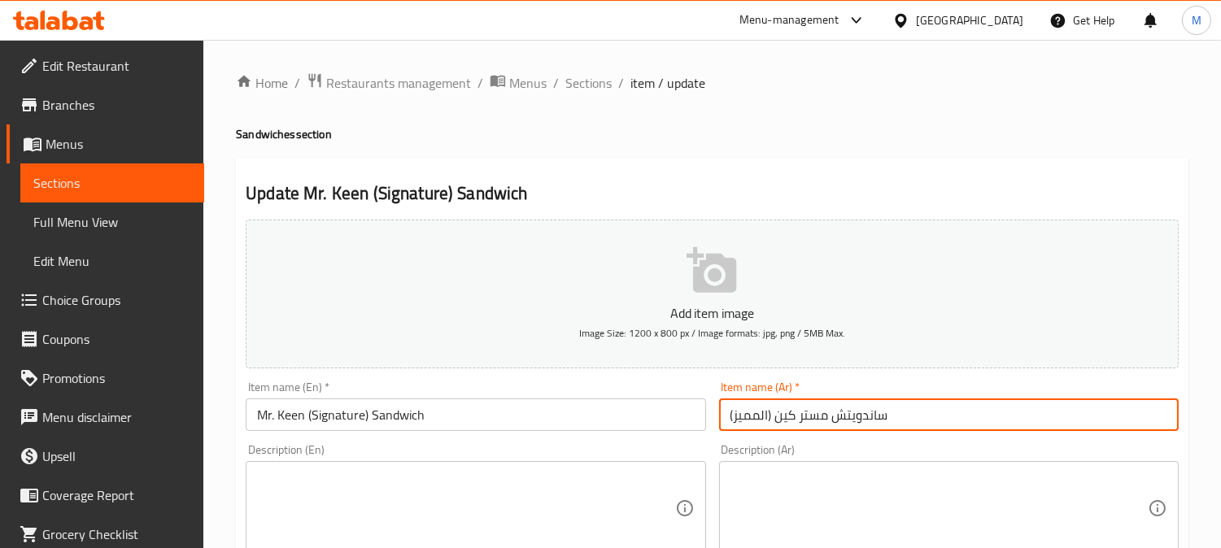
type input "ساندويتش مستر كين (المميز)"
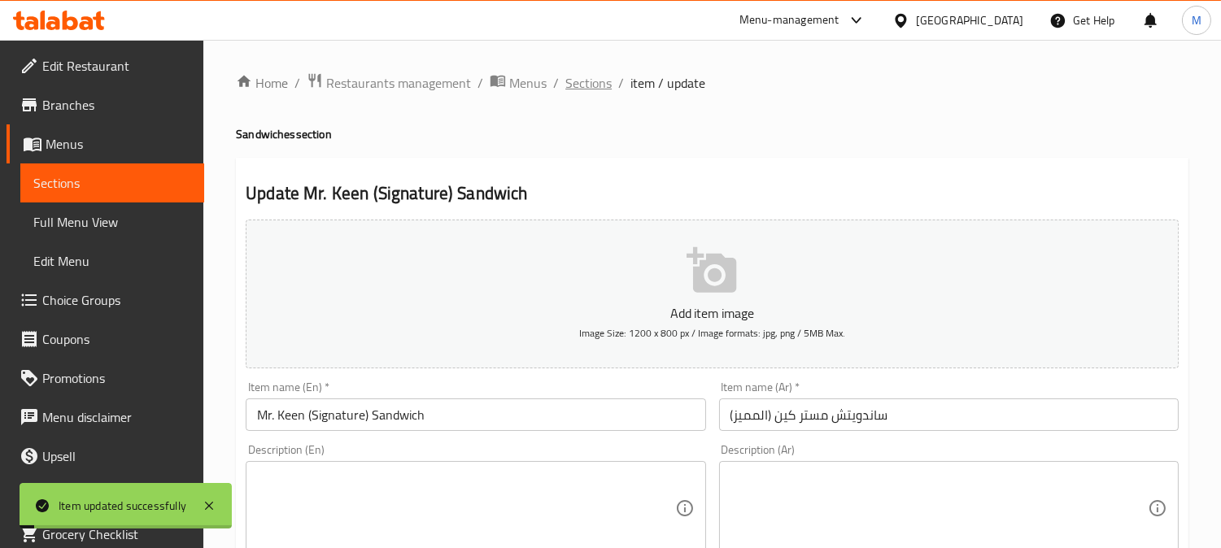
click at [603, 78] on span "Sections" at bounding box center [588, 83] width 46 height 20
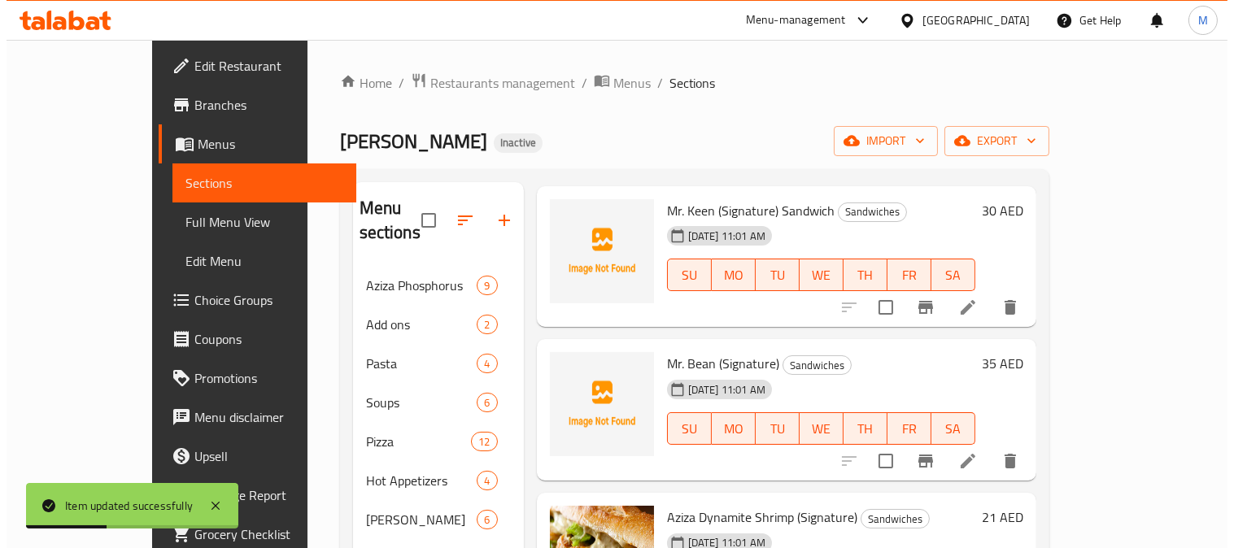
scroll to position [181, 0]
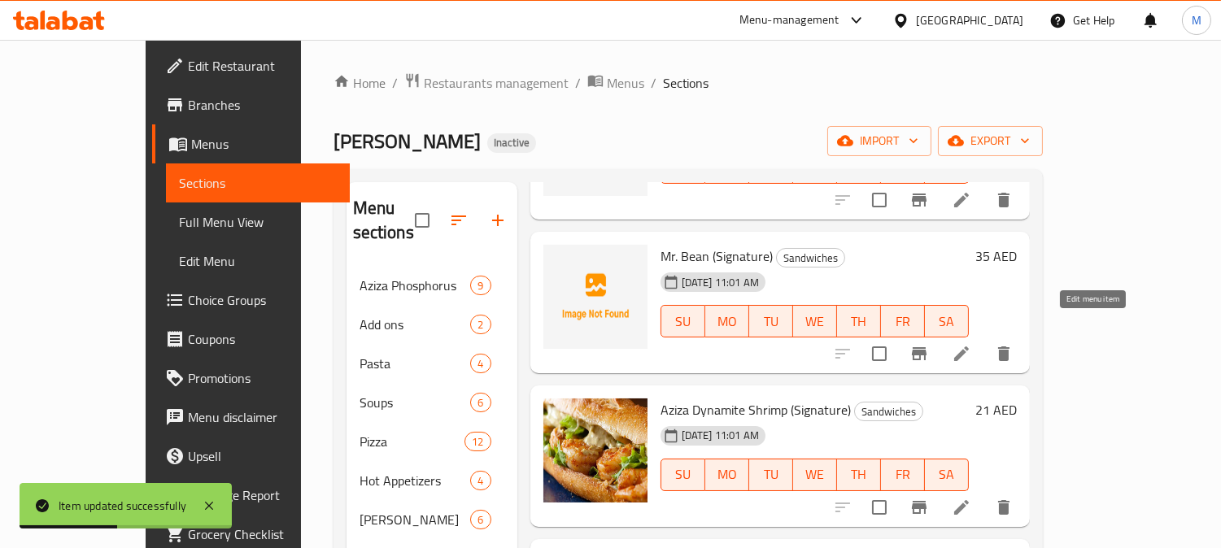
click at [971, 344] on icon at bounding box center [961, 354] width 20 height 20
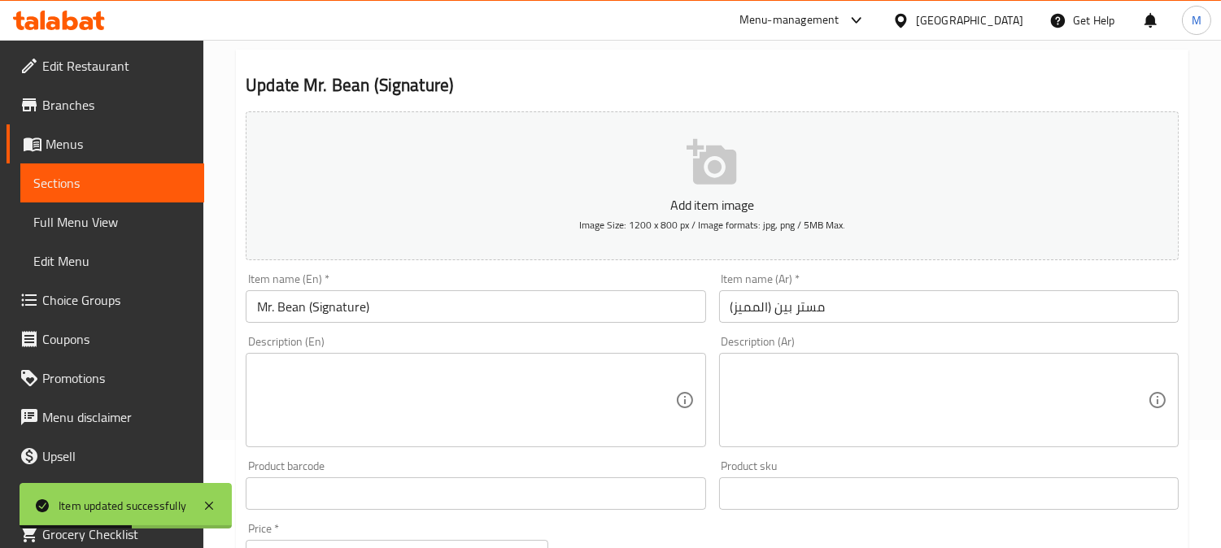
scroll to position [181, 0]
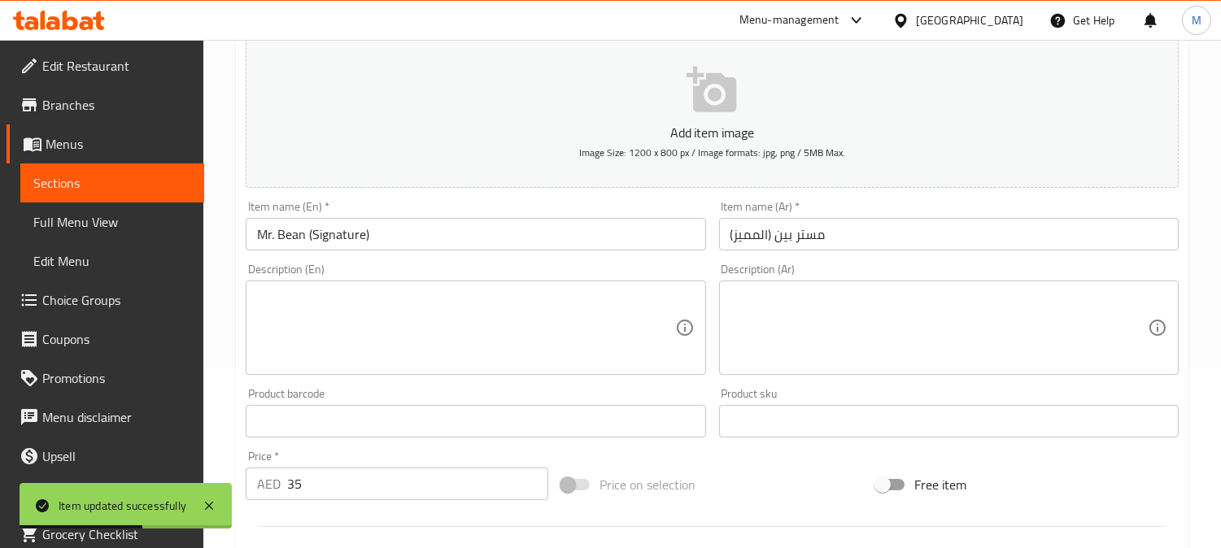
click at [384, 232] on input "Mr. Bean (Signature)" at bounding box center [475, 234] width 459 height 33
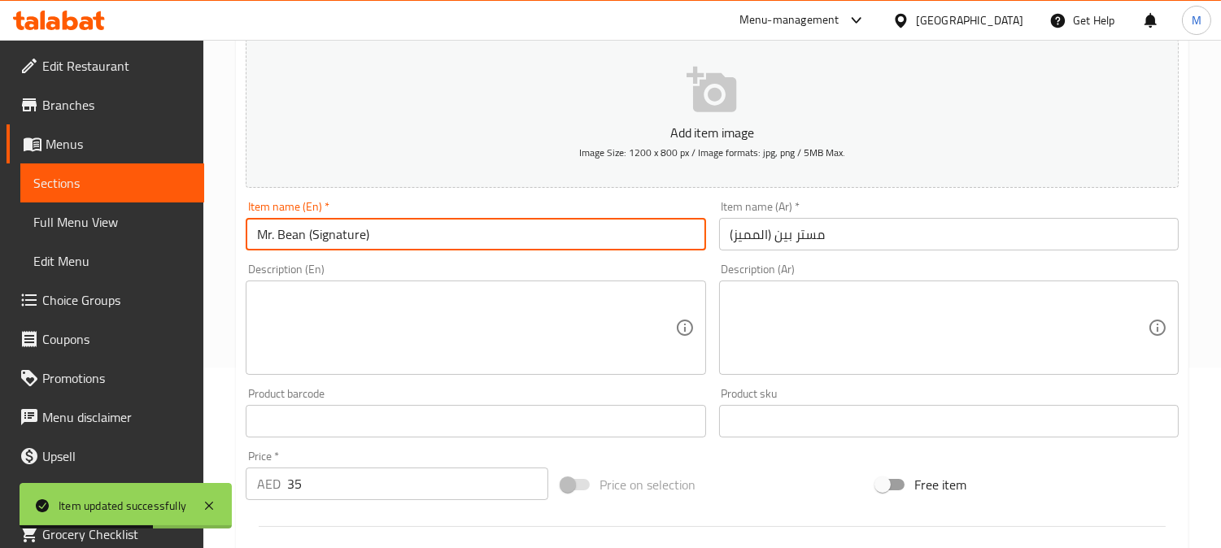
paste input "Sandwich"
type input "Mr. Bean (Signature) Sandwich"
click at [909, 233] on input "مستر بين (المميز)" at bounding box center [948, 234] width 459 height 33
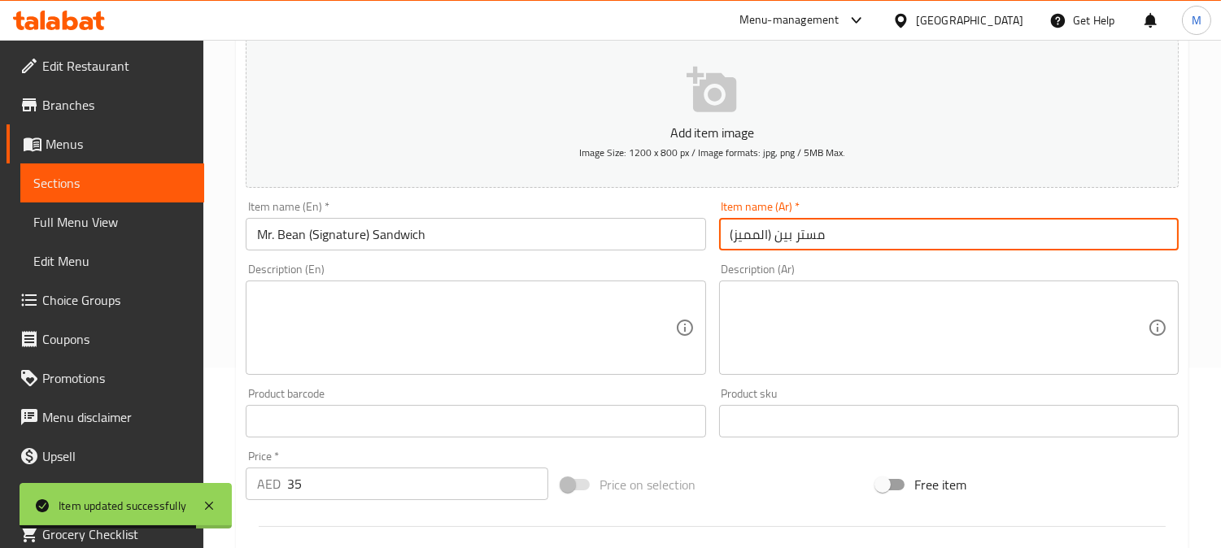
click at [730, 237] on input "مستر بين (المميز)" at bounding box center [948, 234] width 459 height 33
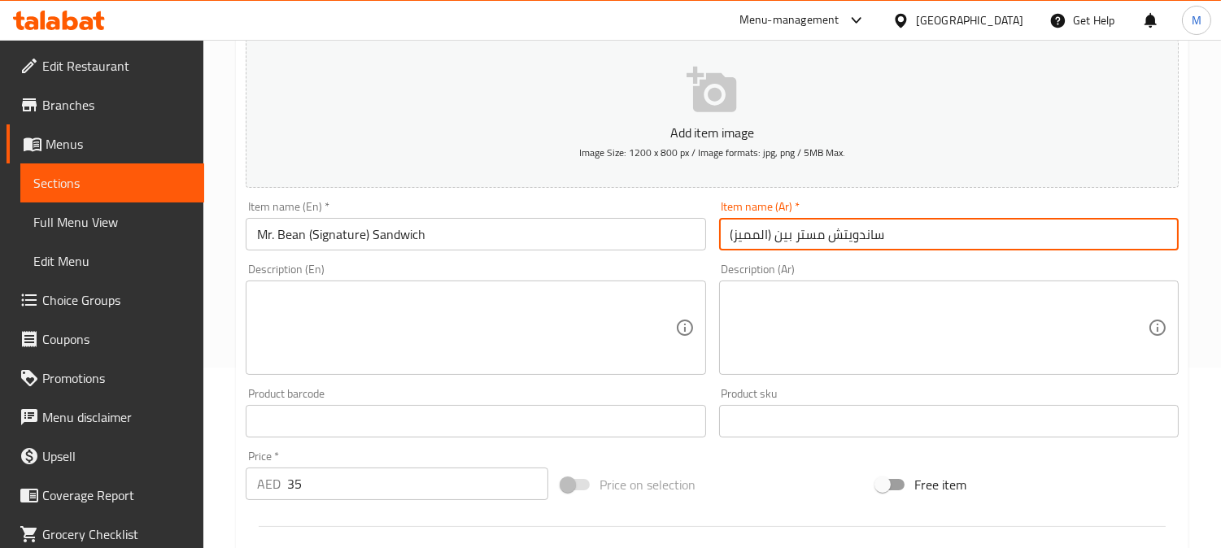
type input "ساندويتش مستر بين (المميز)"
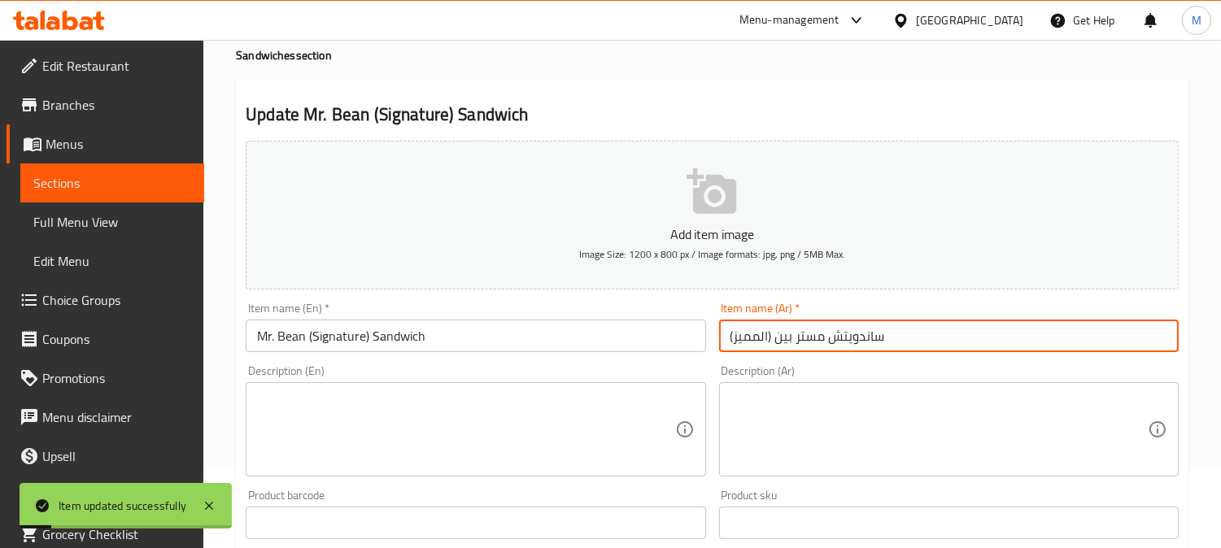
scroll to position [0, 0]
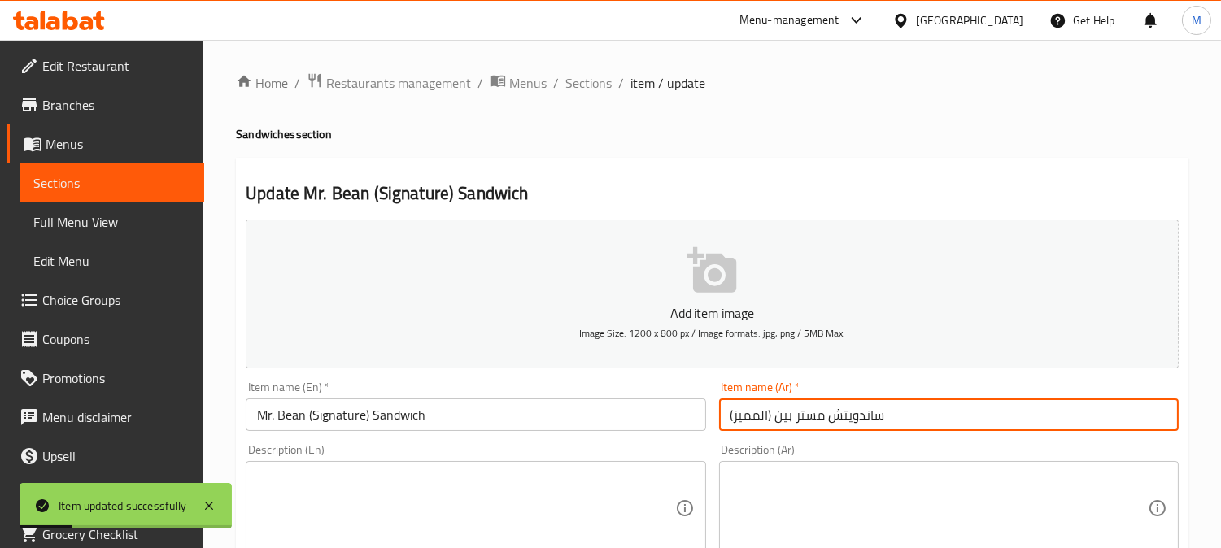
click at [594, 81] on span "Sections" at bounding box center [588, 83] width 46 height 20
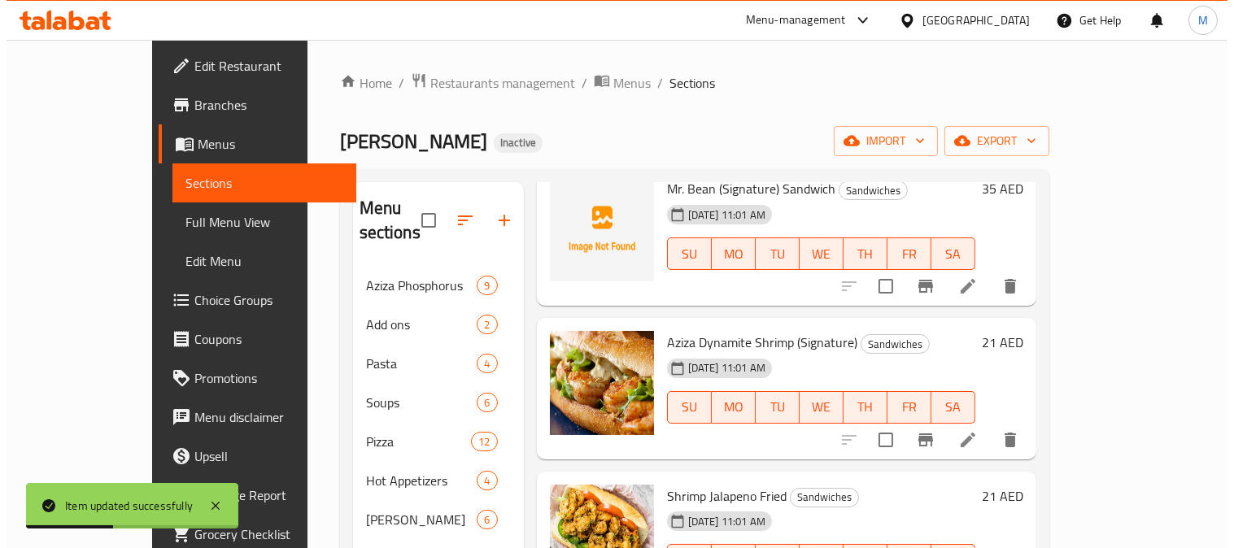
scroll to position [271, 0]
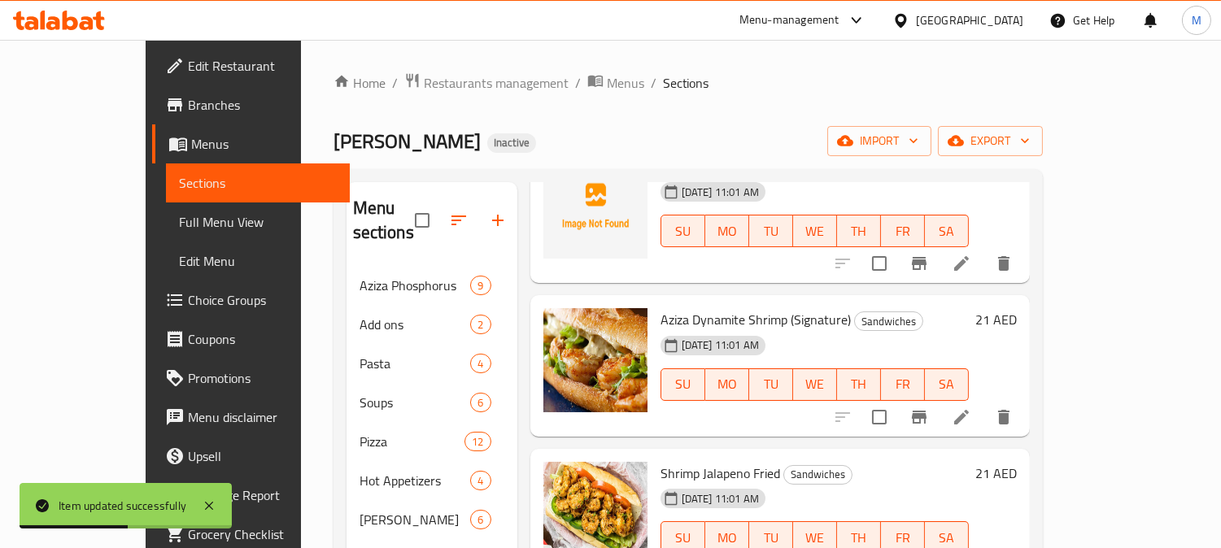
click at [971, 407] on icon at bounding box center [961, 417] width 20 height 20
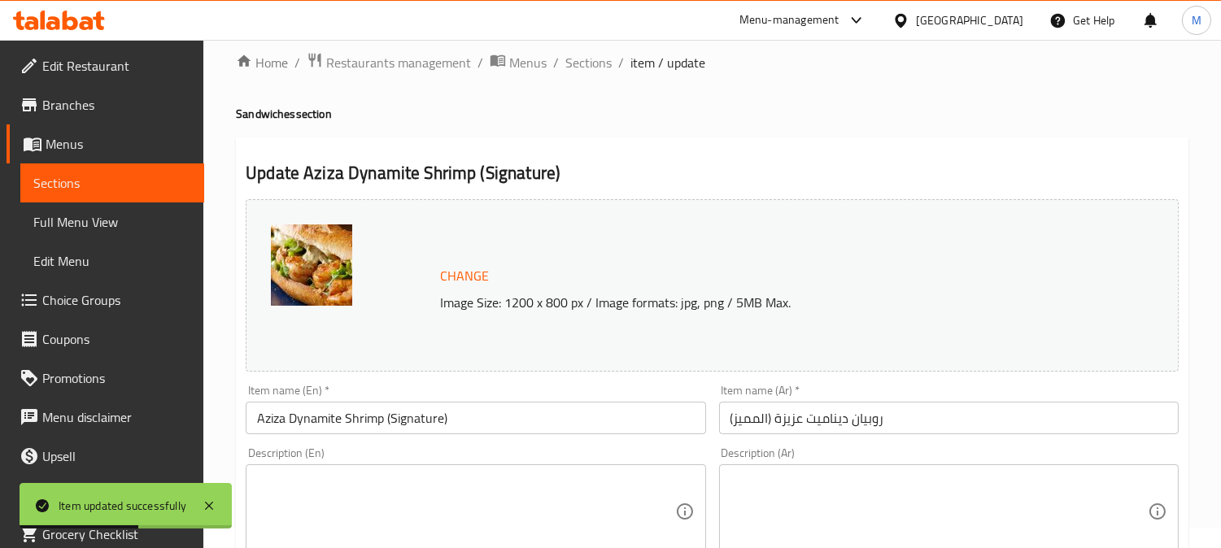
scroll to position [361, 0]
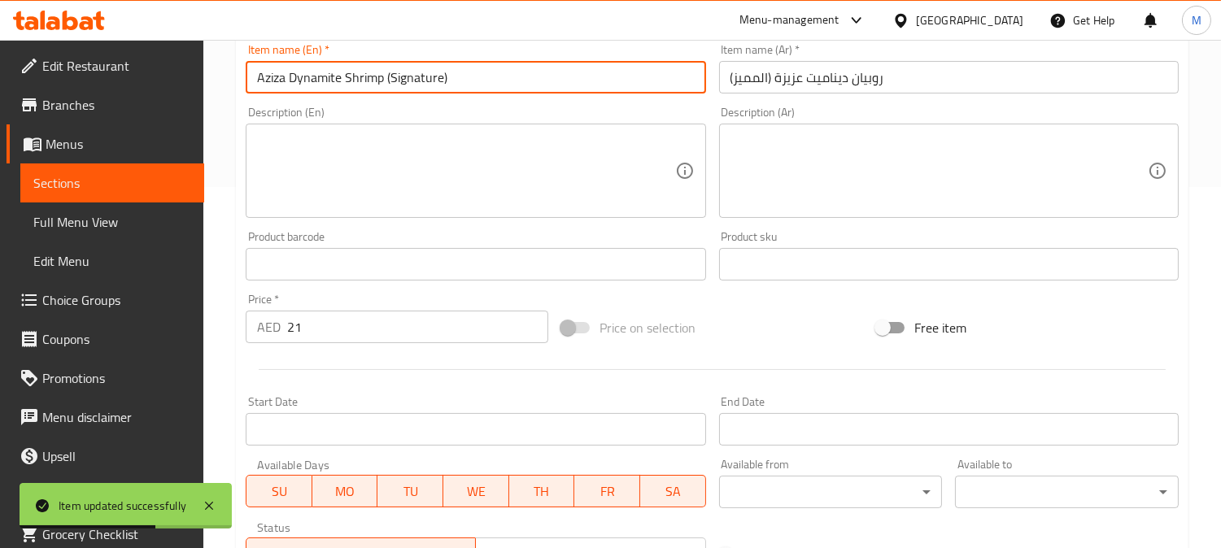
click at [490, 74] on input "Aziza Dynamite Shrimp (Signature)" at bounding box center [475, 77] width 459 height 33
paste input "Sandwich"
type input "Aziza Dynamite Shrimp (Signature) Sandwich"
click at [733, 76] on input "روبيان ديناميت عزيزة (المميز)" at bounding box center [948, 77] width 459 height 33
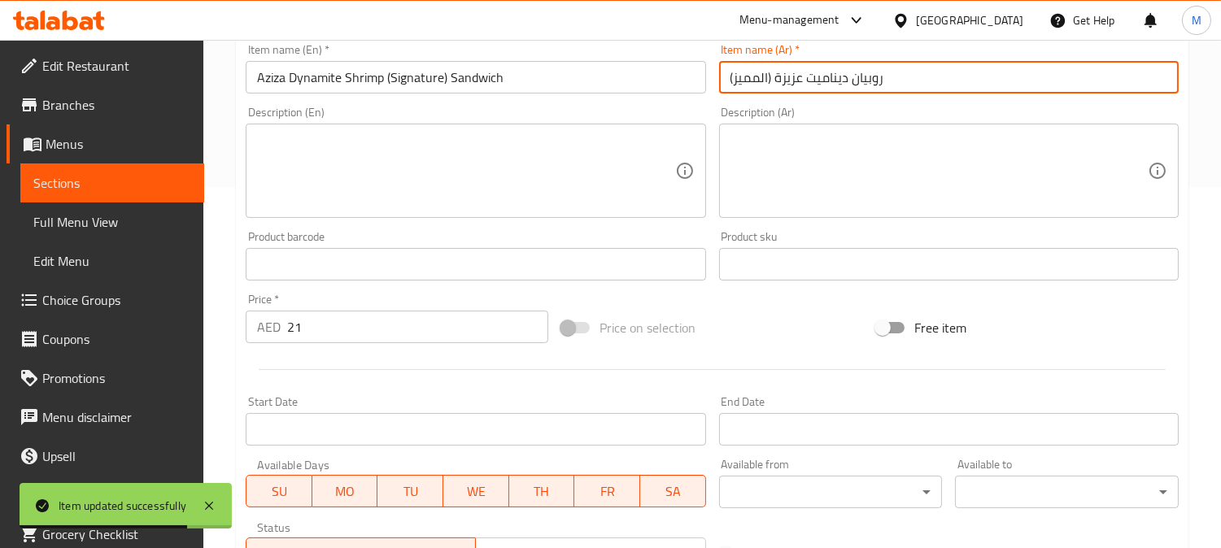
click at [725, 71] on input "روبيان ديناميت عزيزة (المميز)" at bounding box center [948, 77] width 459 height 33
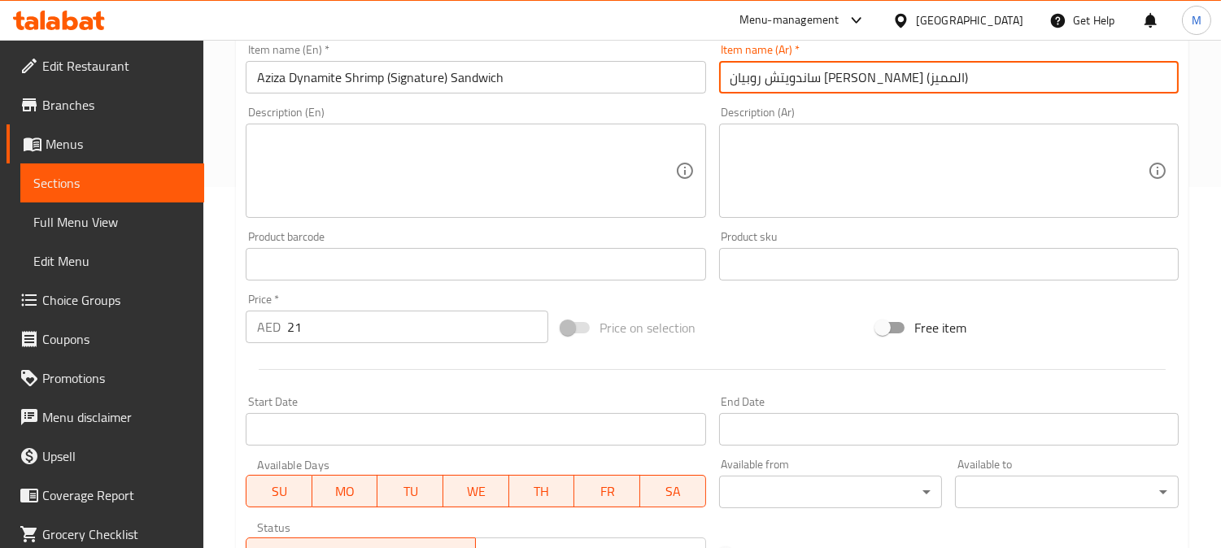
type input "ساندويتش روبيان ديناميت عزيزة (المميز)"
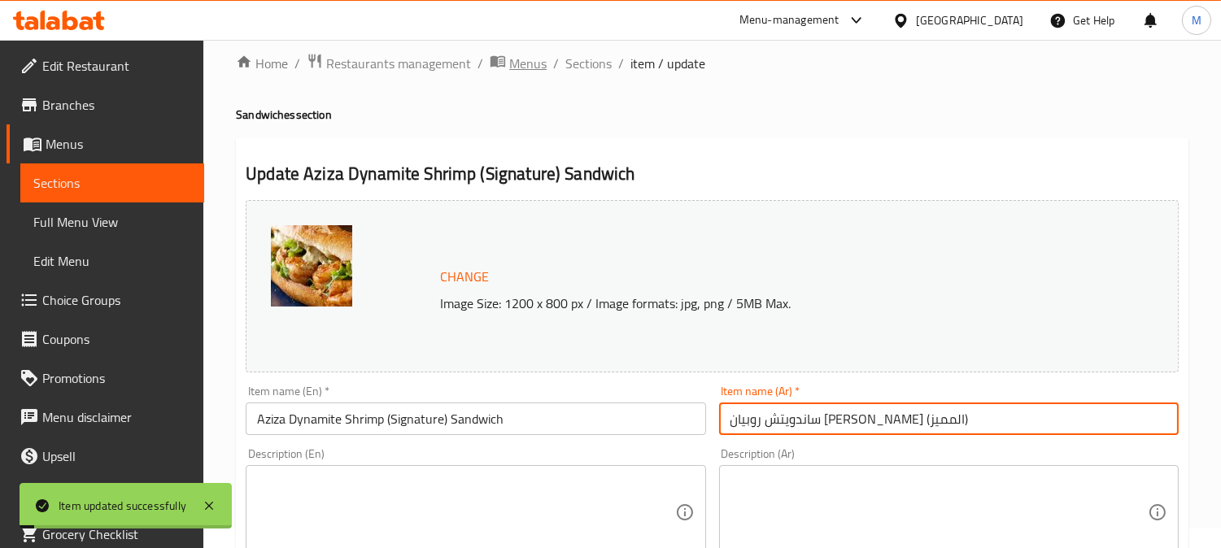
scroll to position [0, 0]
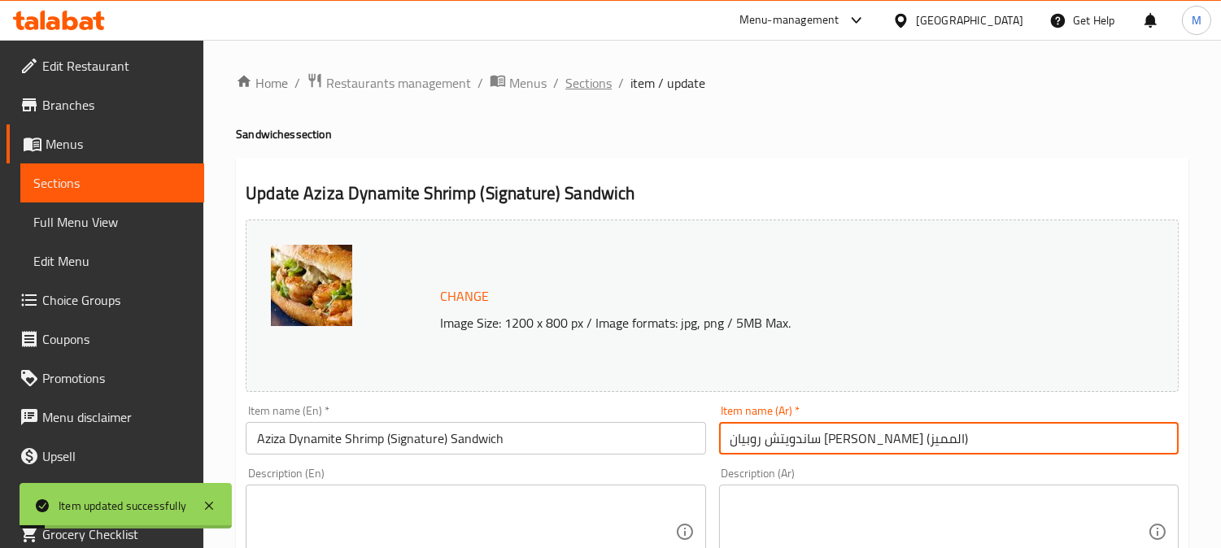
click at [582, 73] on span "Sections" at bounding box center [588, 83] width 46 height 20
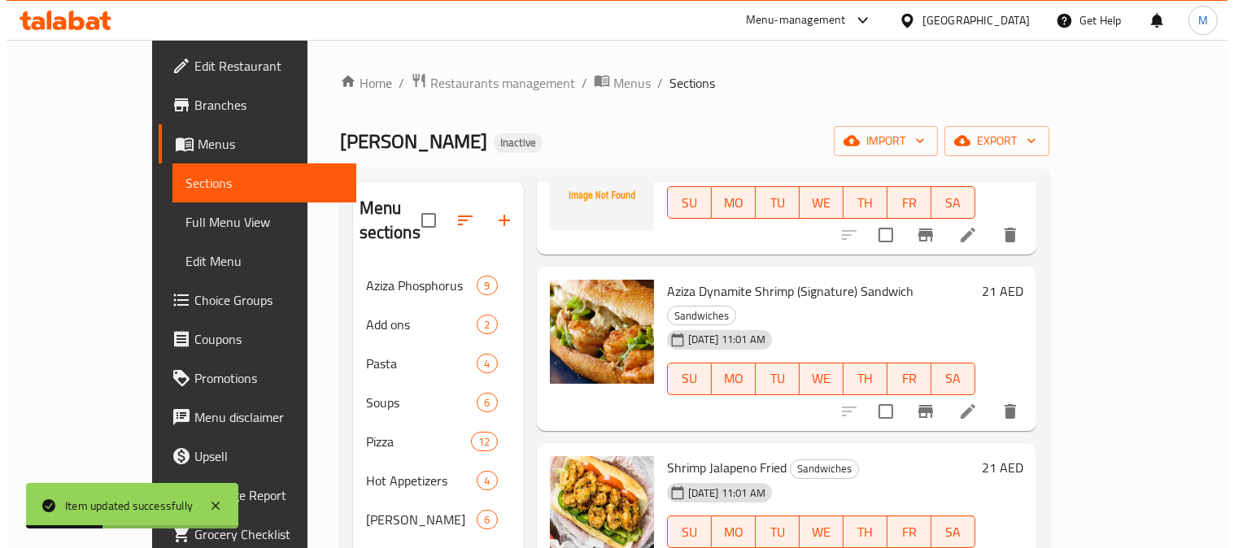
scroll to position [345, 0]
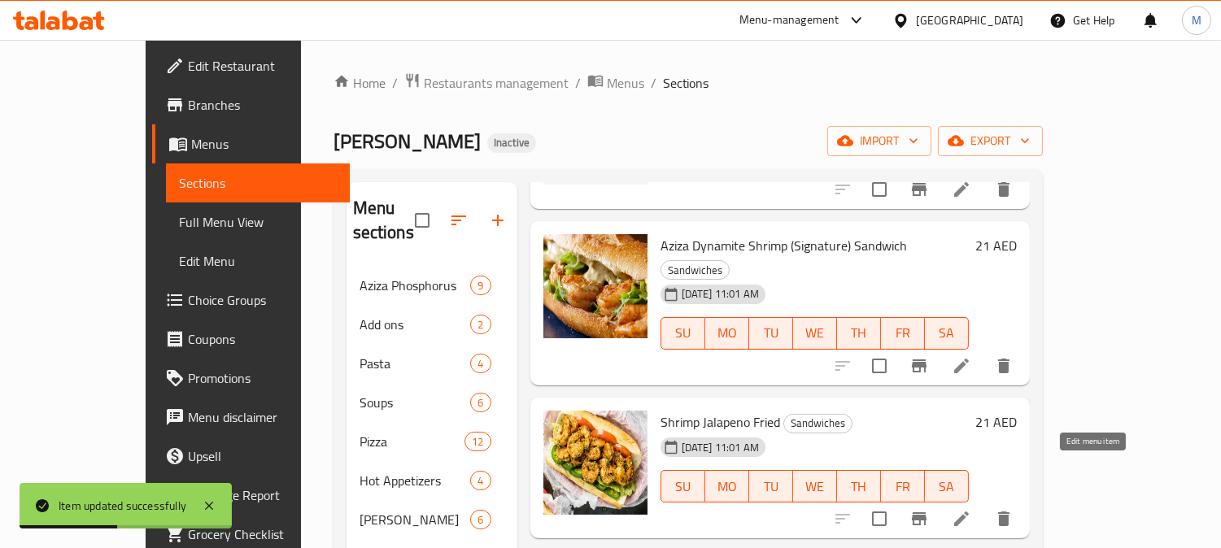
click at [971, 509] on icon at bounding box center [961, 519] width 20 height 20
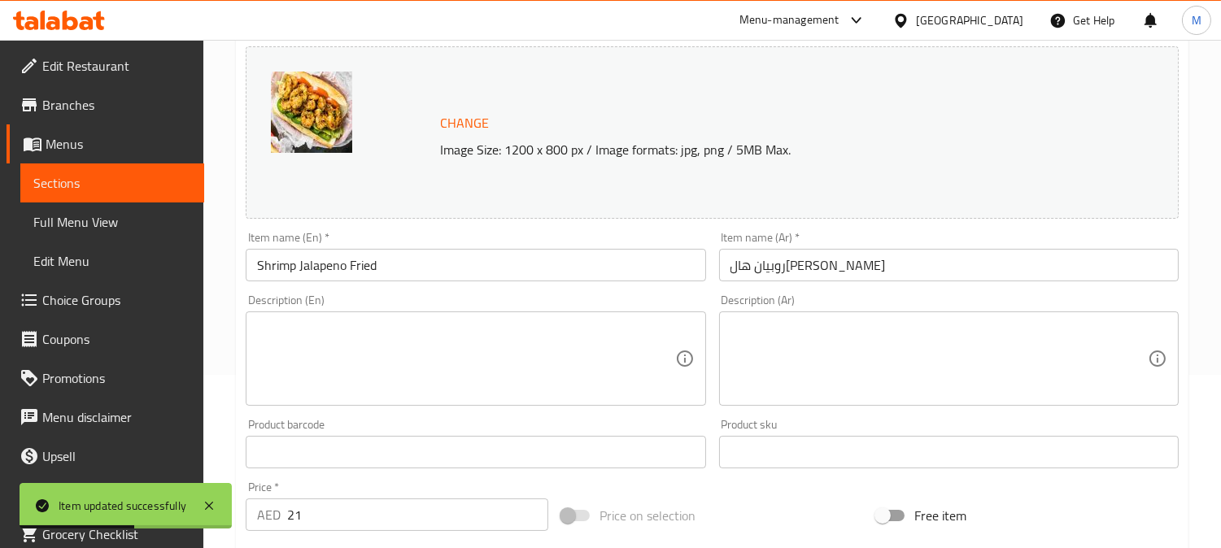
scroll to position [181, 0]
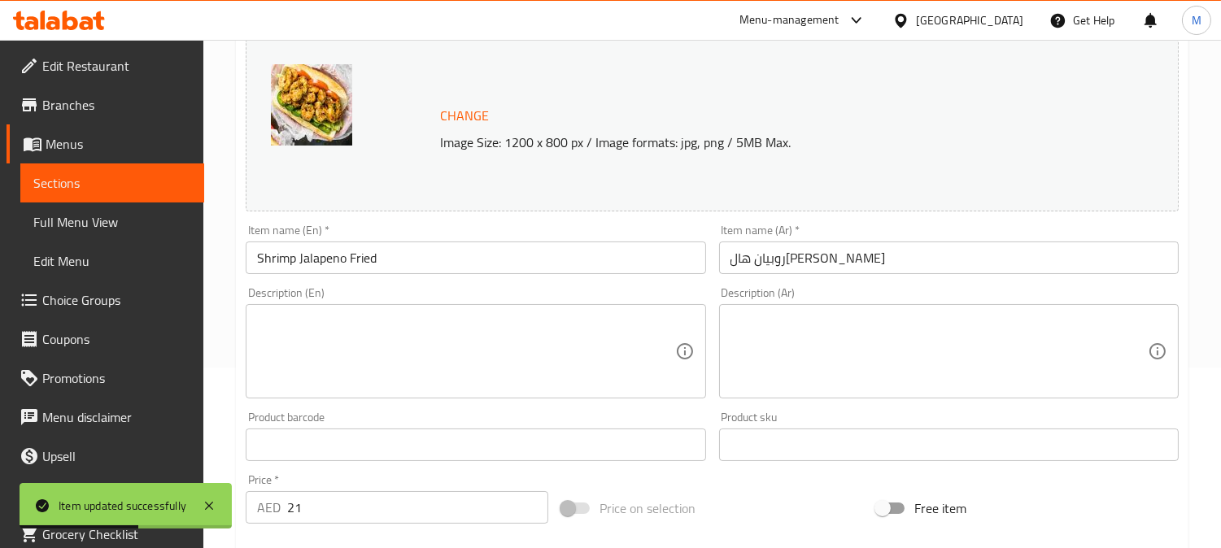
click at [516, 248] on input "Shrimp Jalapeno Fried" at bounding box center [475, 258] width 459 height 33
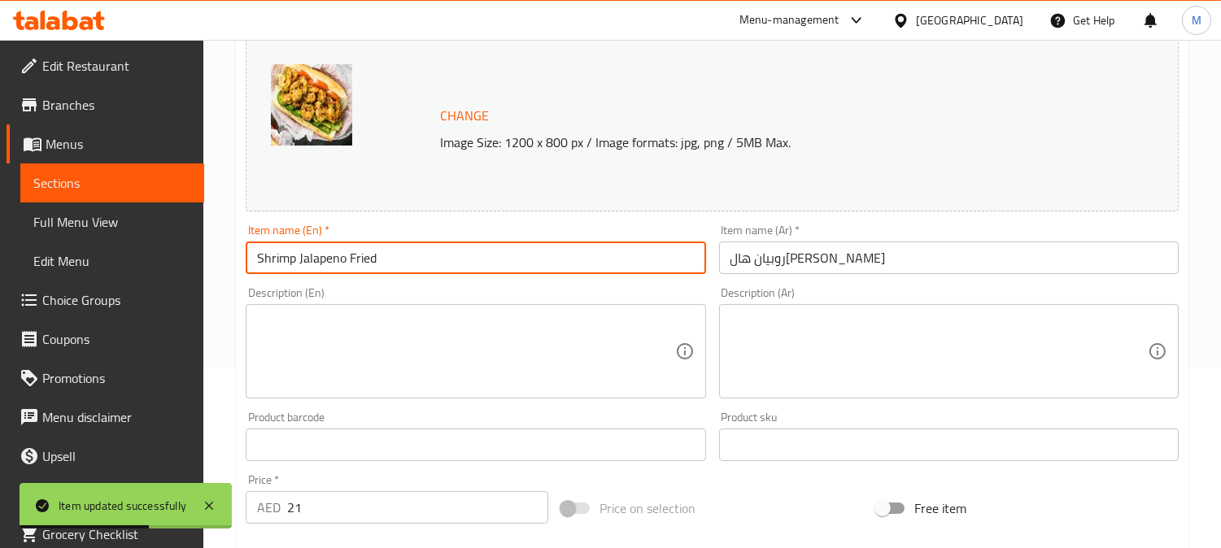
paste input "Sandwich"
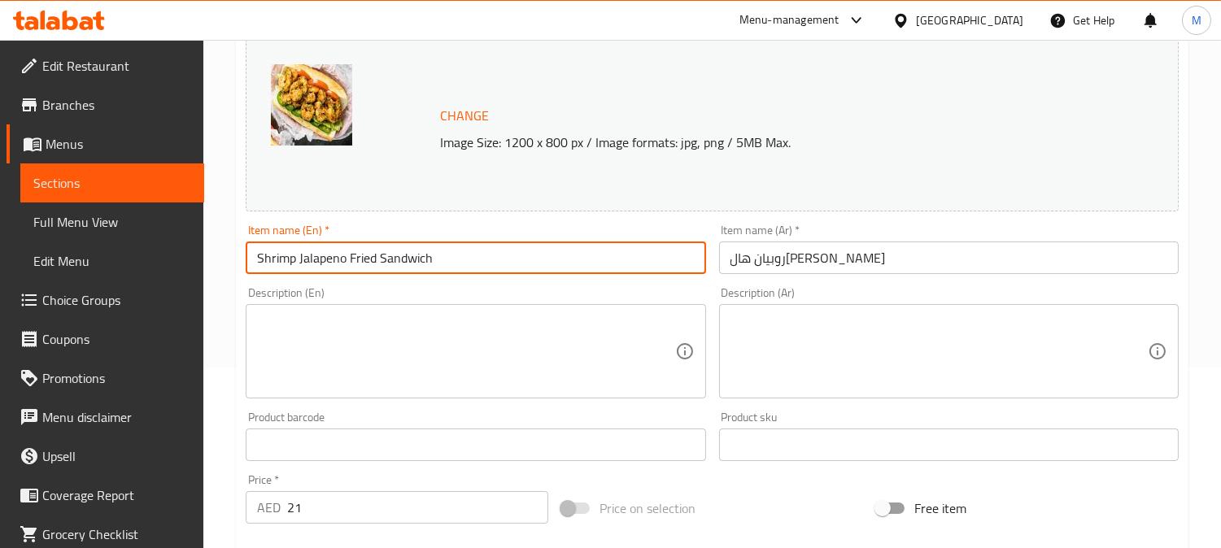
type input "Shrimp Jalapeno Fried Sandwich"
click at [738, 264] on input "روبيان هالبينو مقلي" at bounding box center [948, 258] width 459 height 33
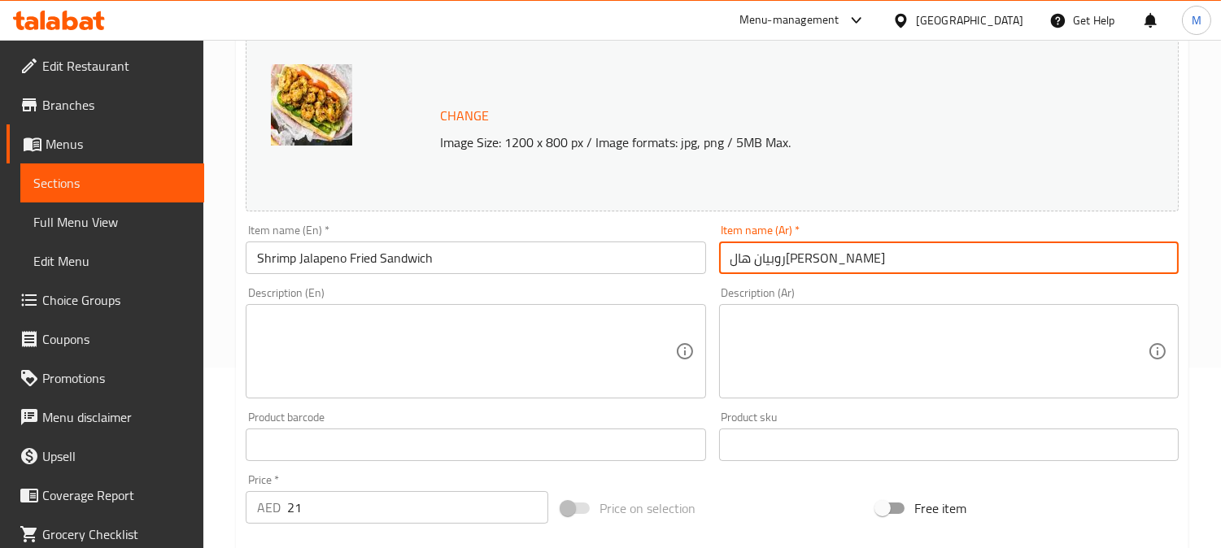
click at [732, 262] on input "روبيان هالبينو مقلي" at bounding box center [948, 258] width 459 height 33
type input "ساندويتش روبيان هالبينو مقلي"
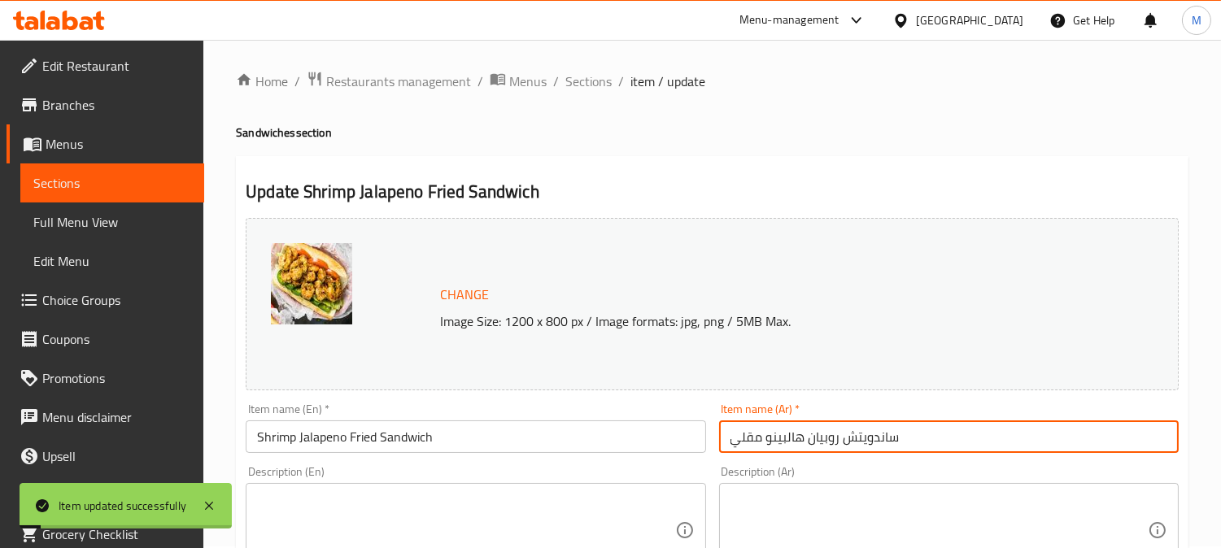
scroll to position [0, 0]
click at [588, 87] on span "Sections" at bounding box center [588, 83] width 46 height 20
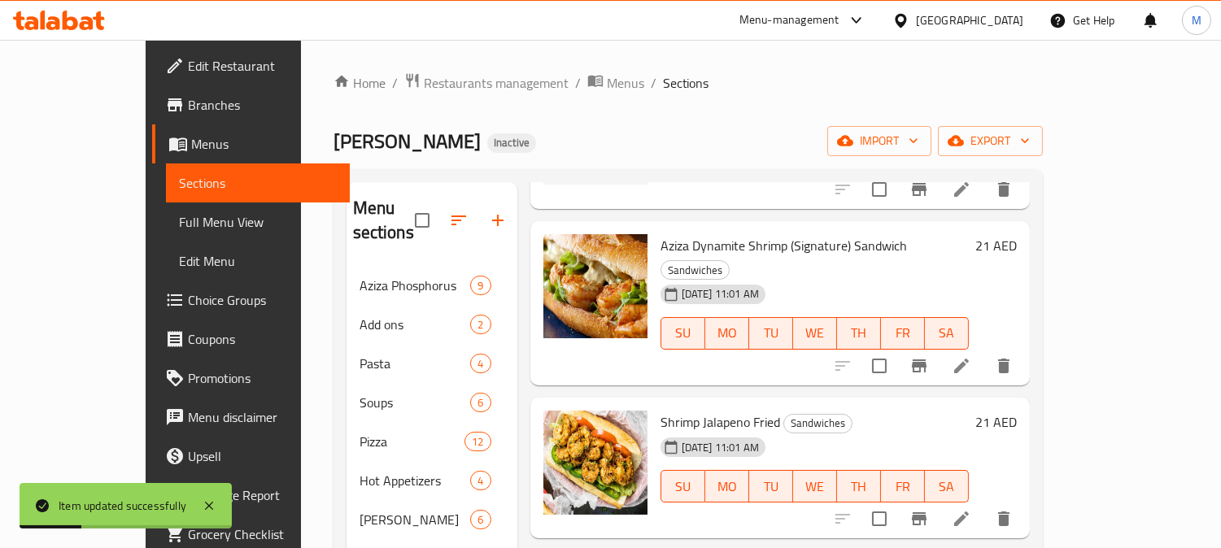
scroll to position [447, 0]
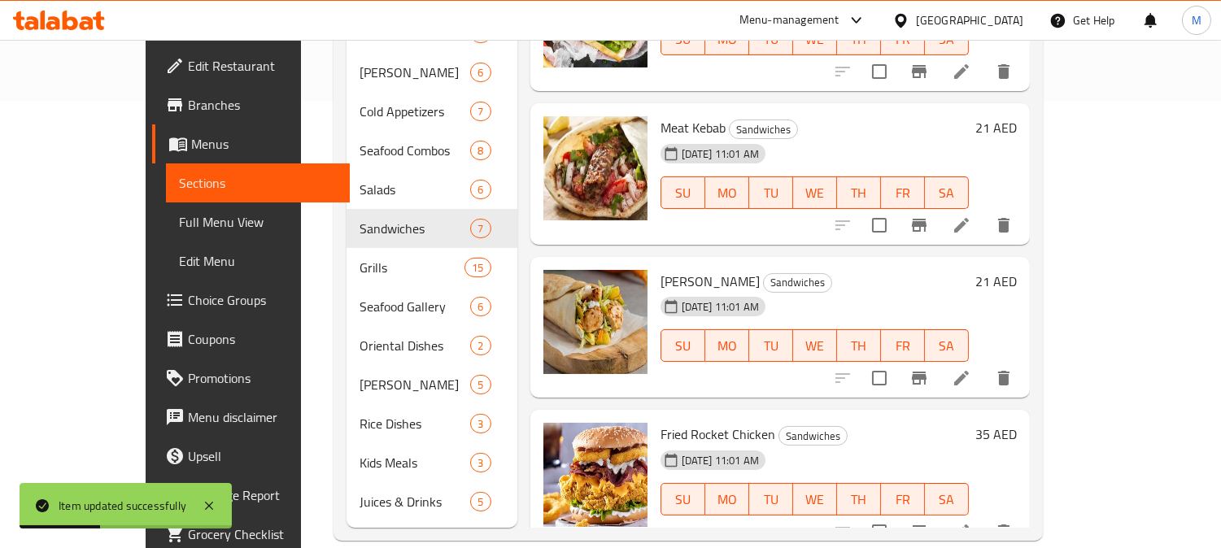
click at [968, 524] on icon at bounding box center [961, 531] width 15 height 15
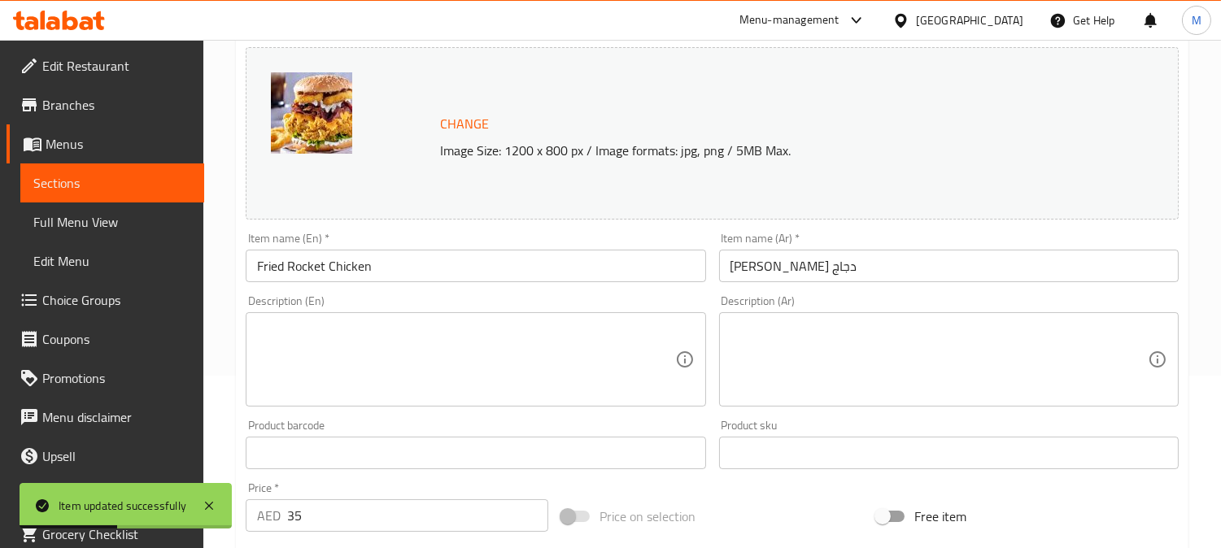
scroll to position [181, 0]
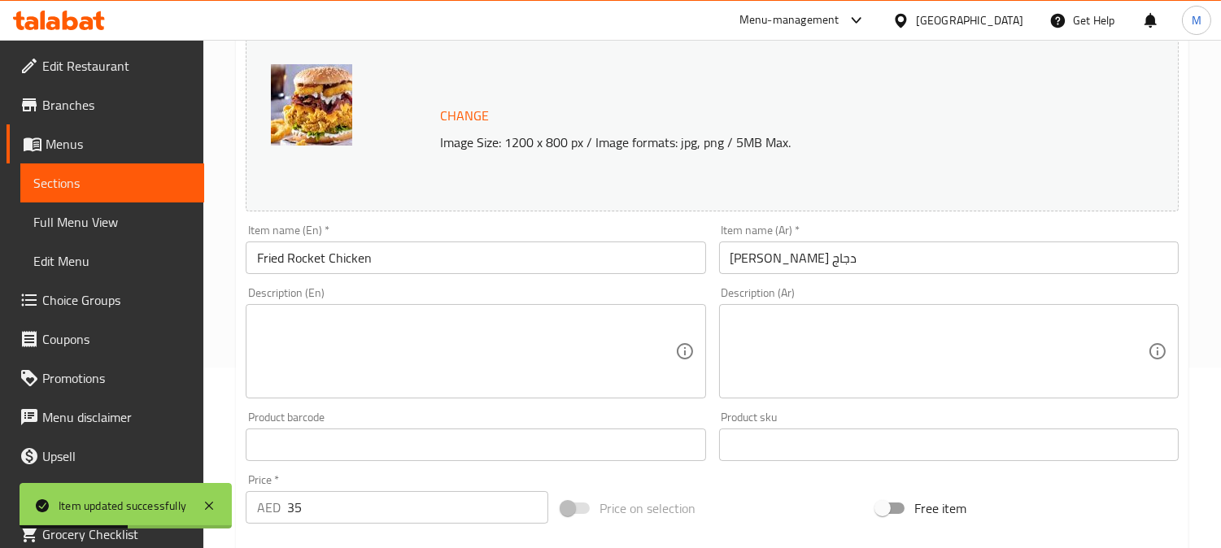
click at [398, 268] on input "Fried Rocket Chicken" at bounding box center [475, 258] width 459 height 33
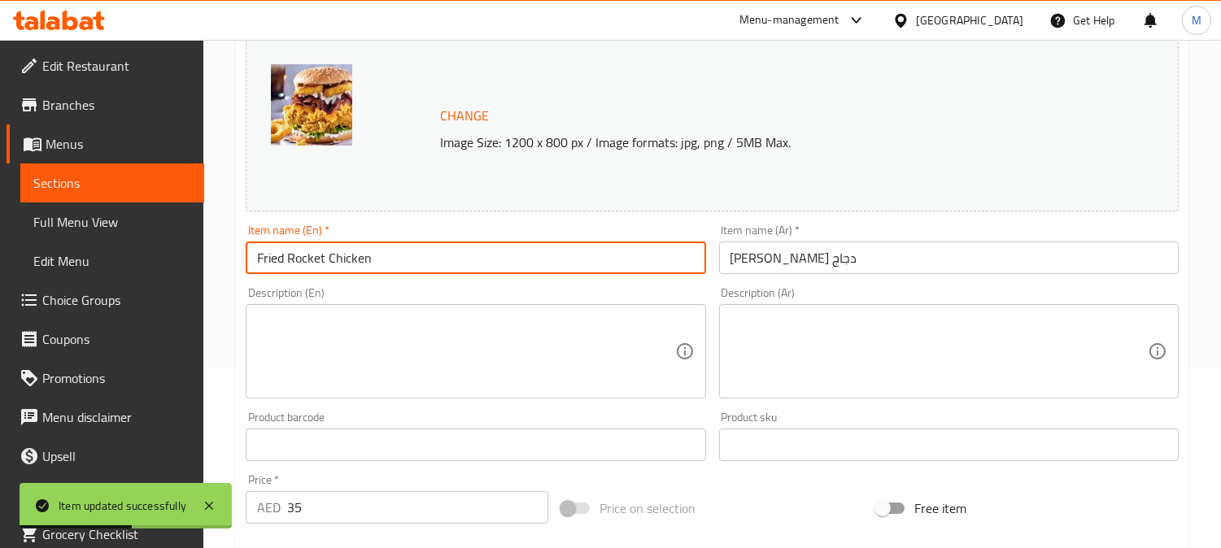
paste input "Sandwich"
type input "Fried Rocket Chicken Sandwich"
click at [727, 254] on input "فرايد روكيت دجاج" at bounding box center [948, 258] width 459 height 33
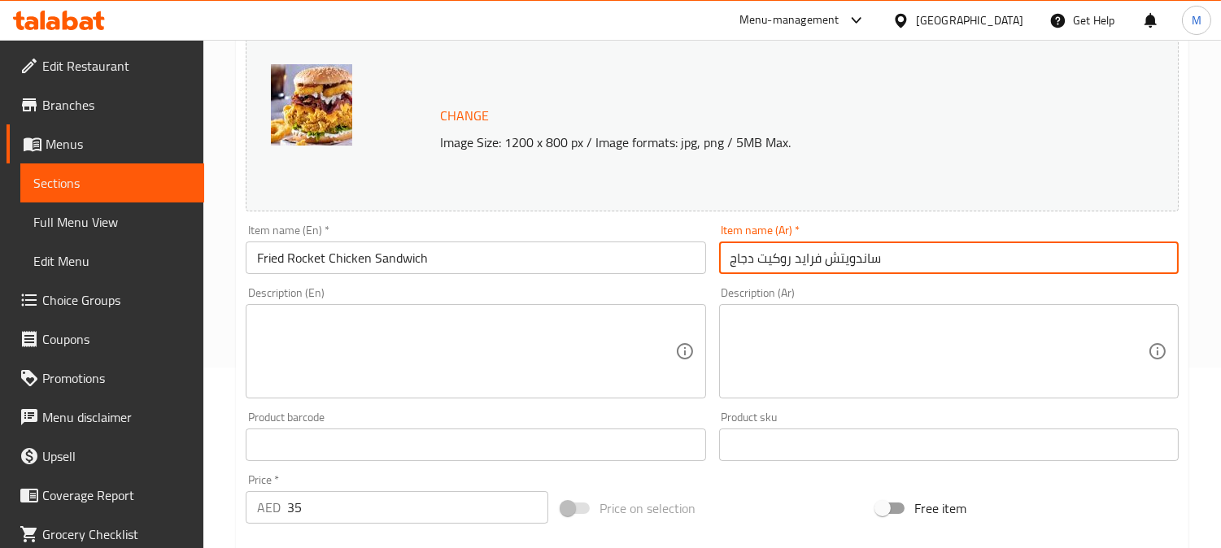
type input "ساندويتش فرايد روكيت دجاج"
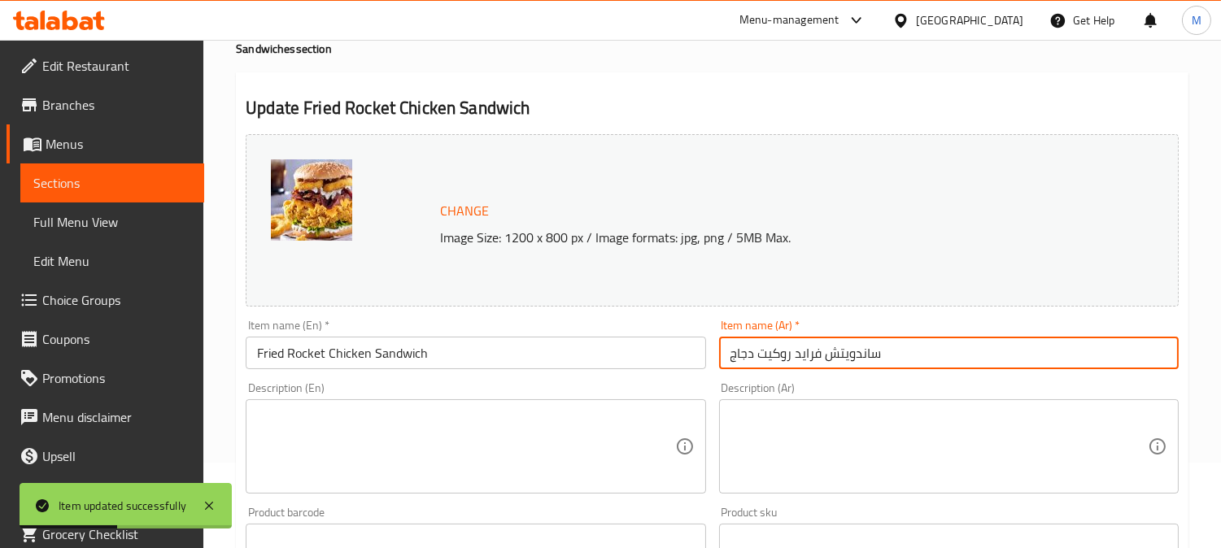
scroll to position [0, 0]
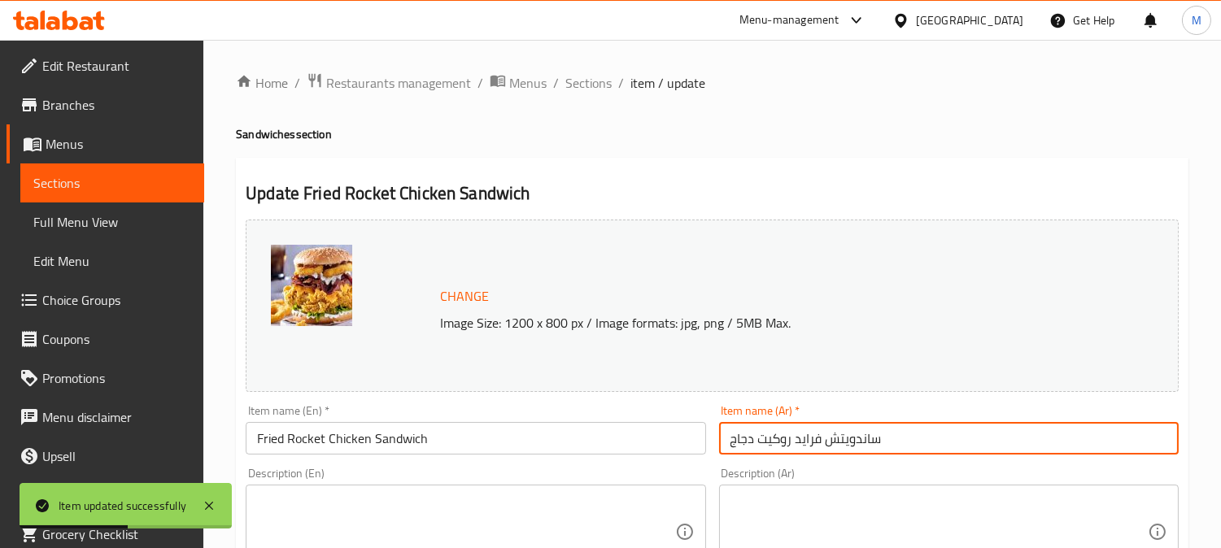
click at [594, 90] on span "Sections" at bounding box center [588, 83] width 46 height 20
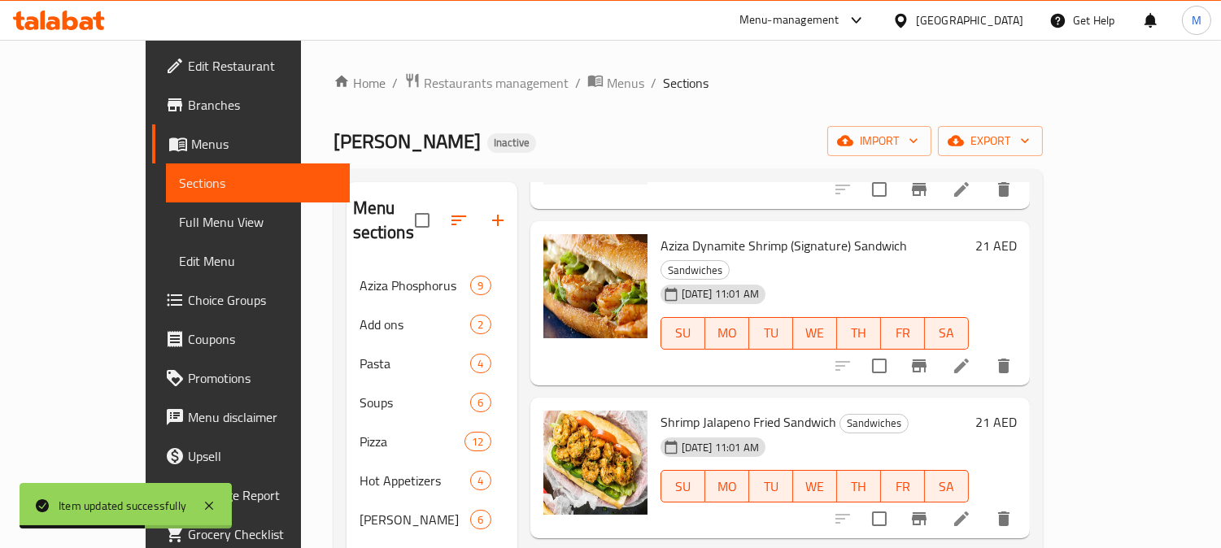
scroll to position [447, 0]
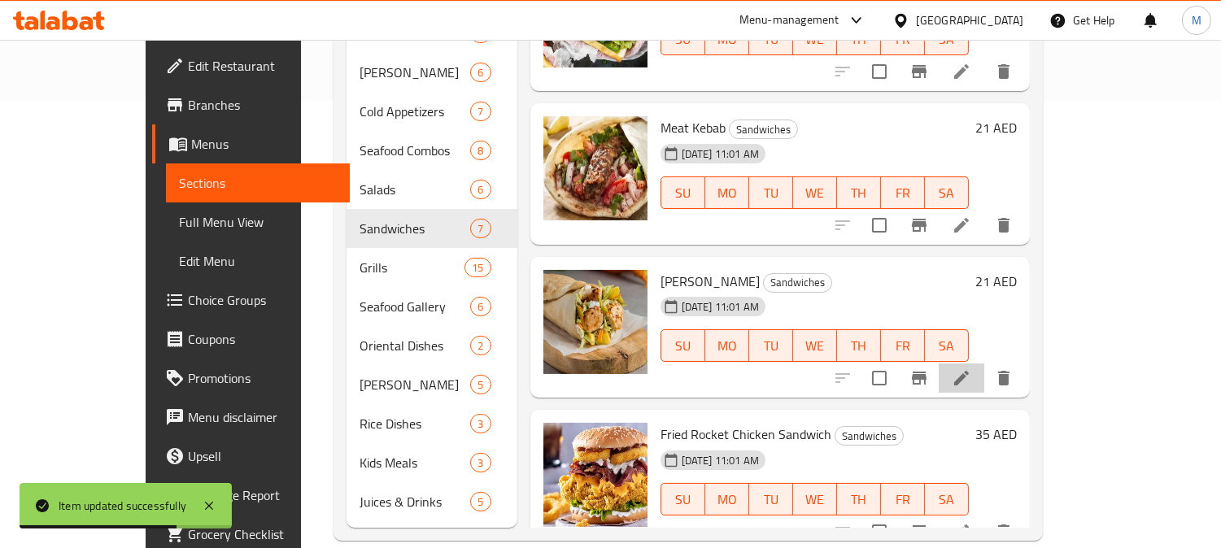
click at [984, 363] on li at bounding box center [961, 377] width 46 height 29
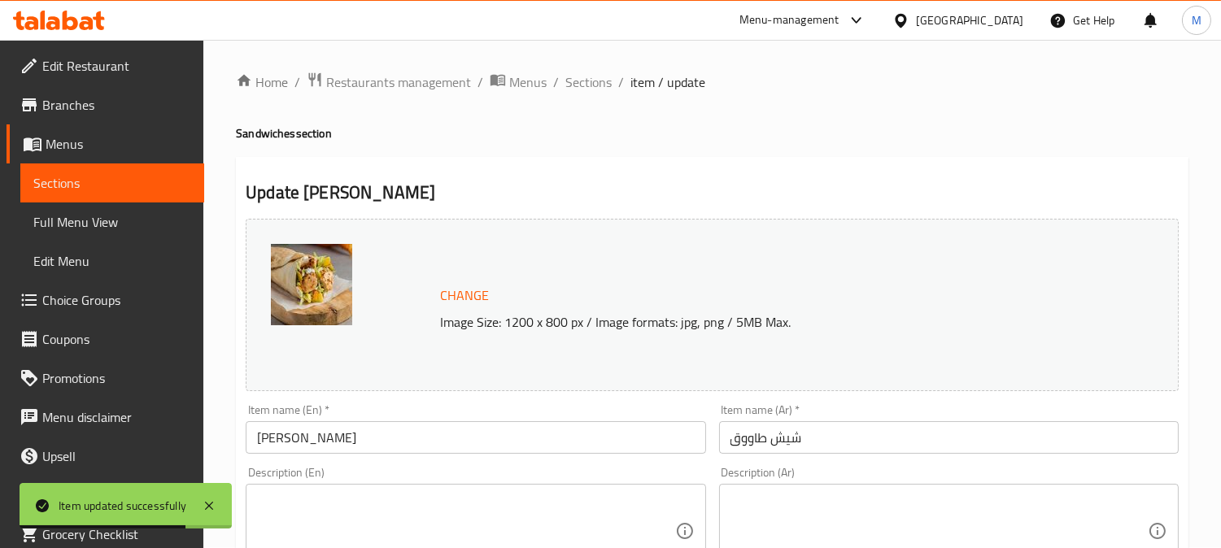
scroll to position [181, 0]
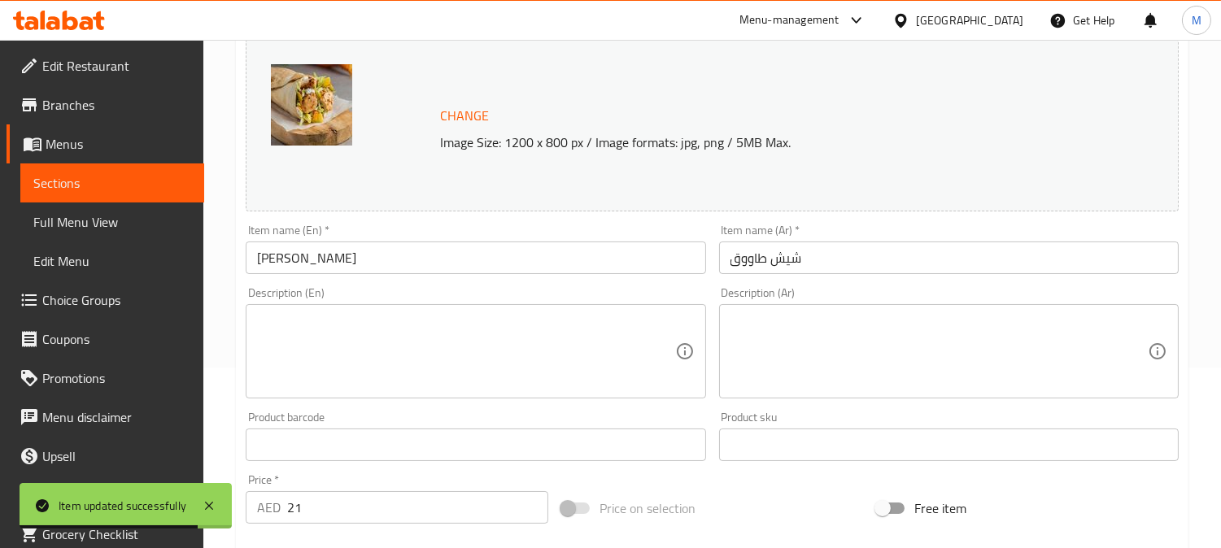
click at [424, 257] on input "[PERSON_NAME]" at bounding box center [475, 258] width 459 height 33
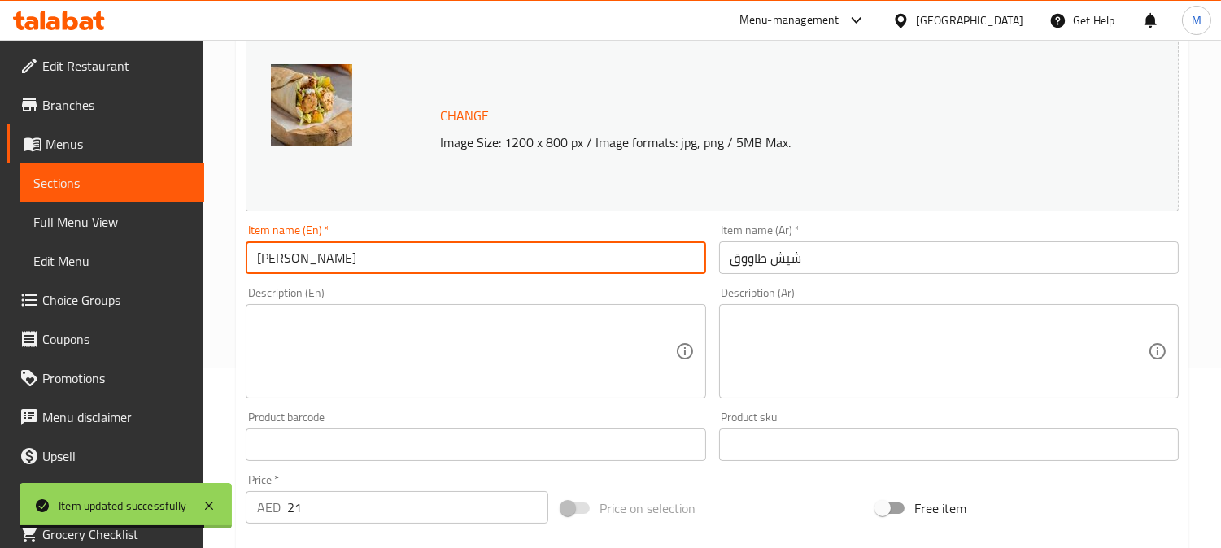
paste input "Sandwich"
type input "Shish Tawook Sandwich"
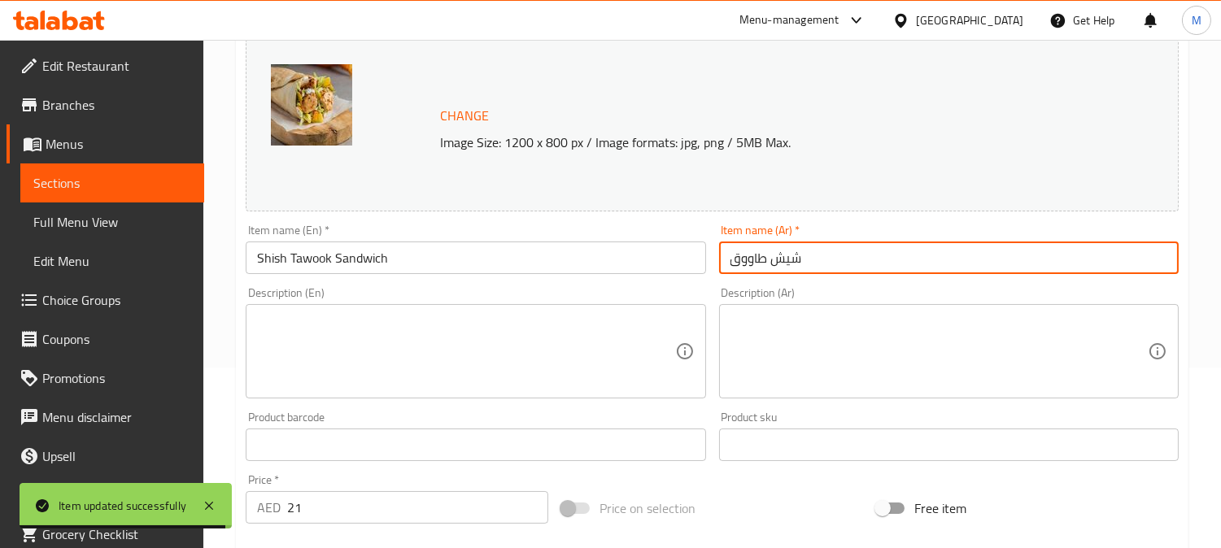
click at [719, 256] on input "شيش طاووق" at bounding box center [948, 258] width 459 height 33
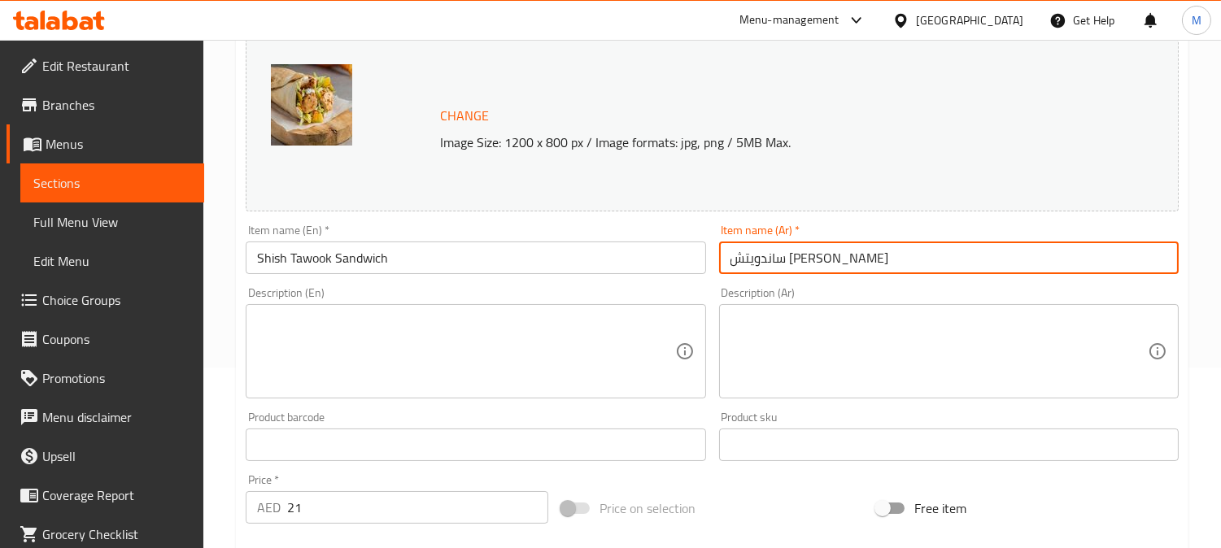
type input "ساندويتش [PERSON_NAME]"
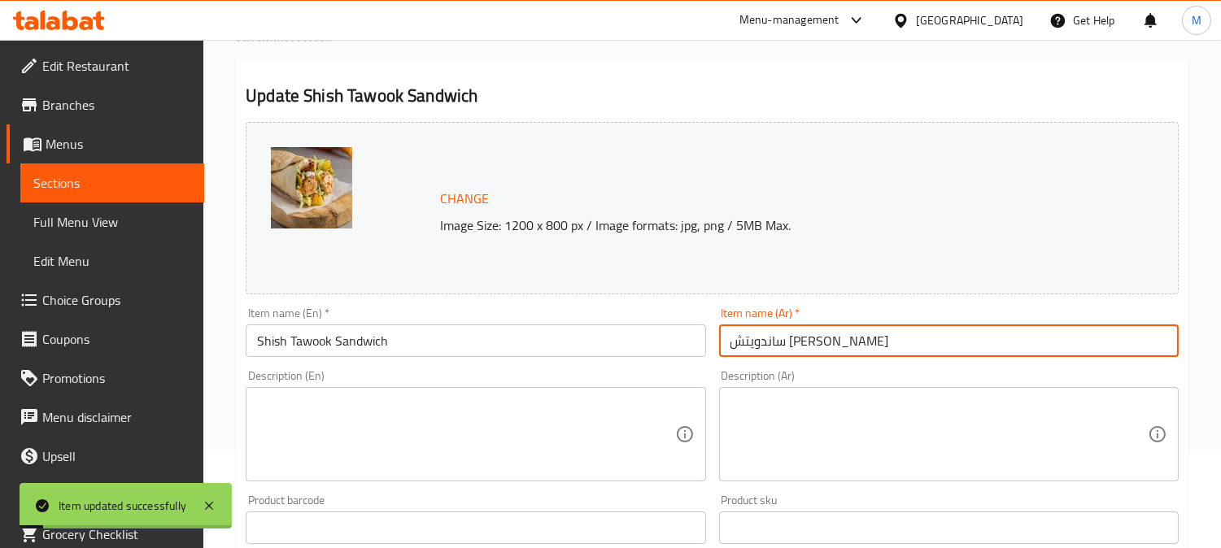
scroll to position [0, 0]
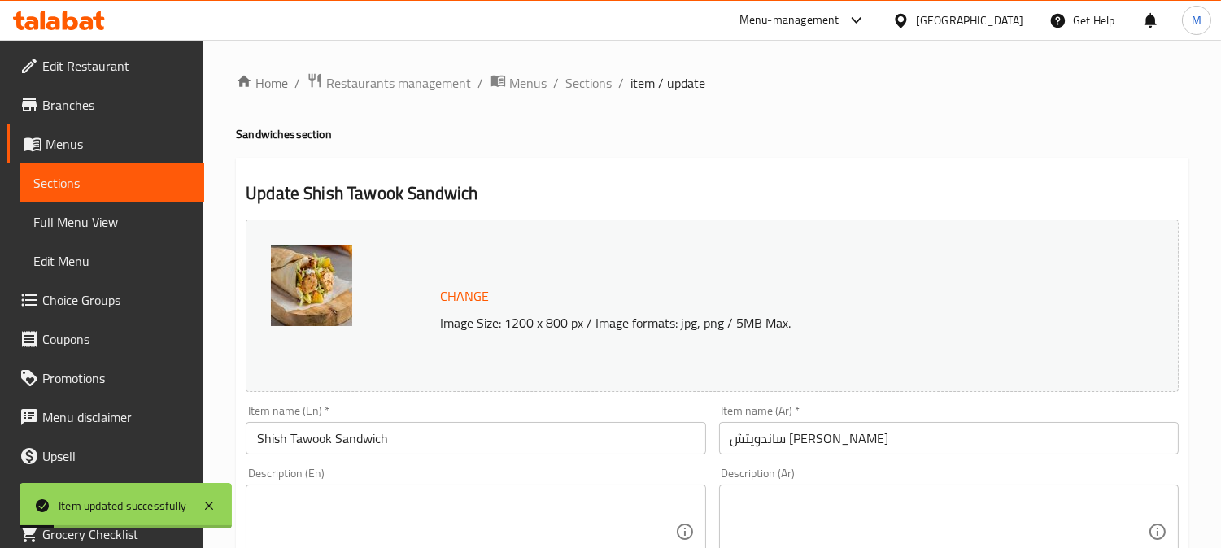
click at [596, 76] on span "Sections" at bounding box center [588, 83] width 46 height 20
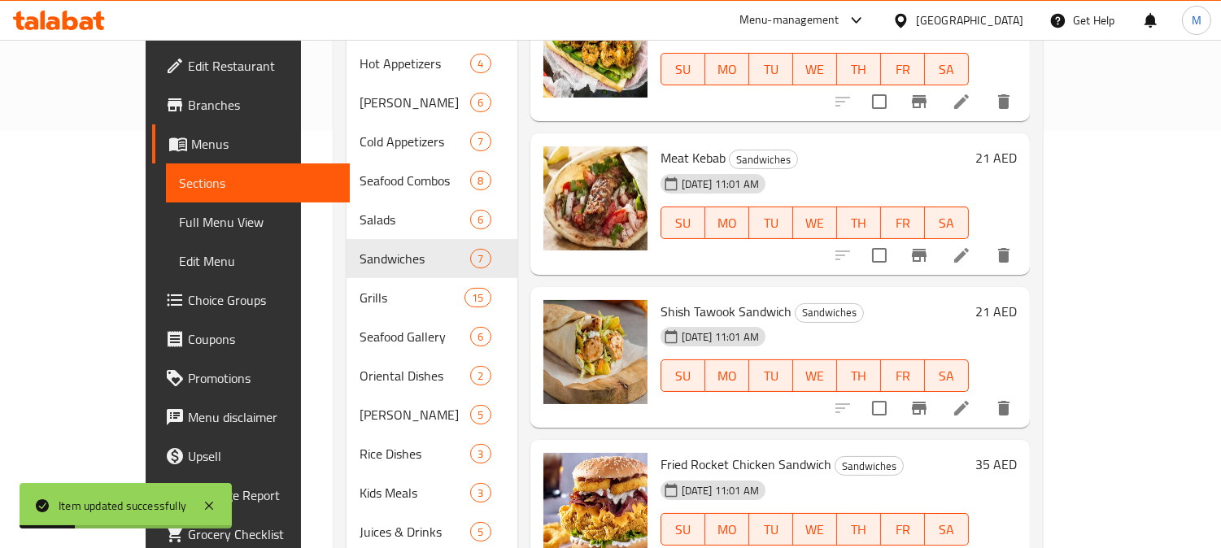
scroll to position [447, 0]
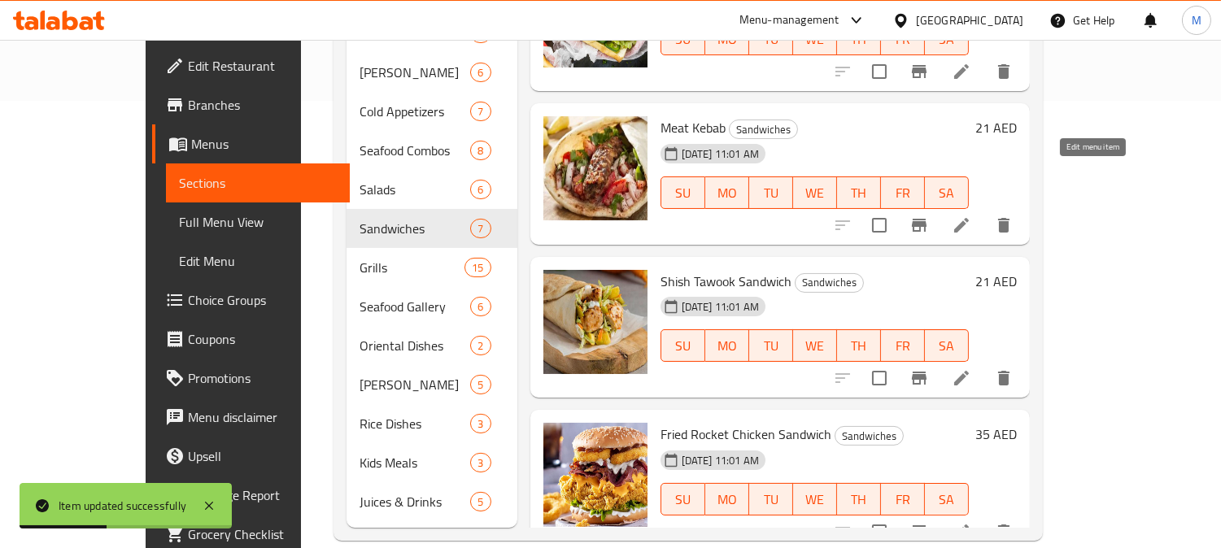
click at [968, 218] on icon at bounding box center [961, 225] width 15 height 15
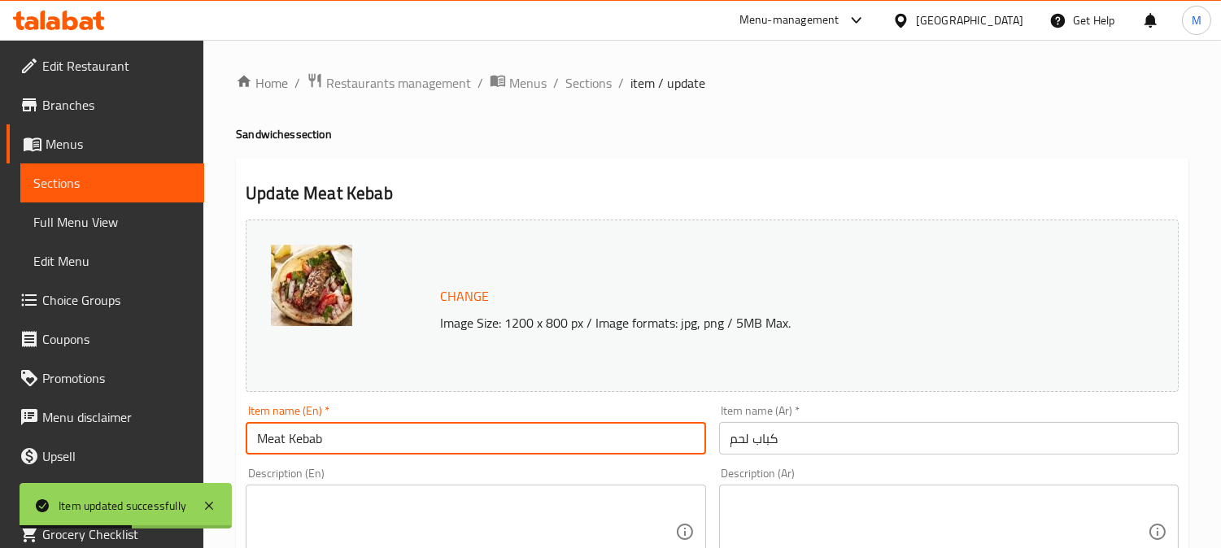
click at [376, 424] on input "Meat Kebab" at bounding box center [475, 438] width 459 height 33
paste input "Sandwich"
type input "Meat Kebab Sandwich"
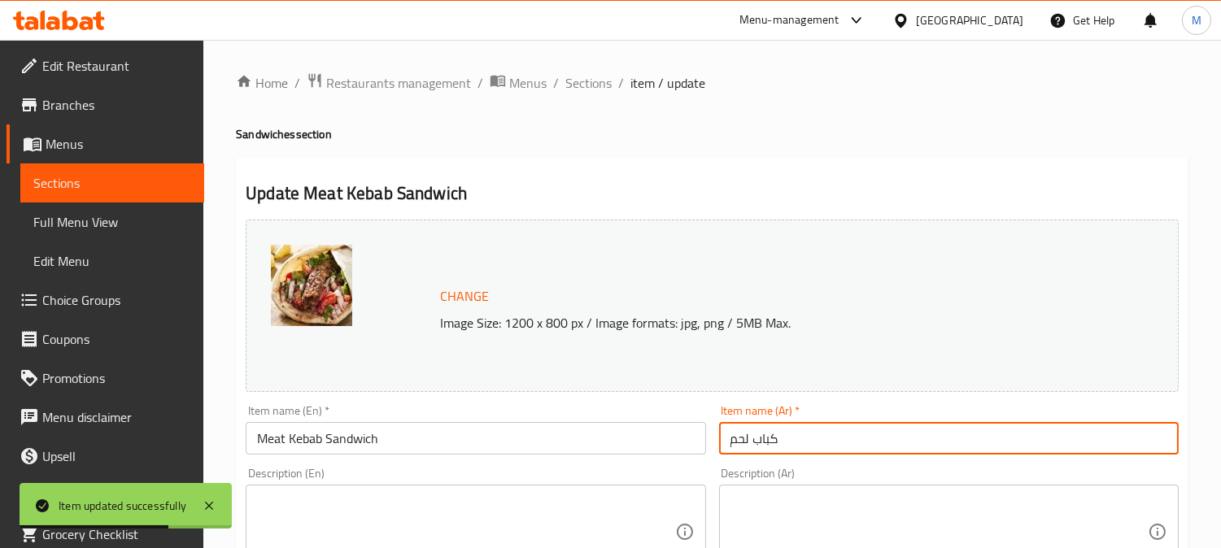
click at [722, 441] on input "كباب لحم" at bounding box center [948, 438] width 459 height 33
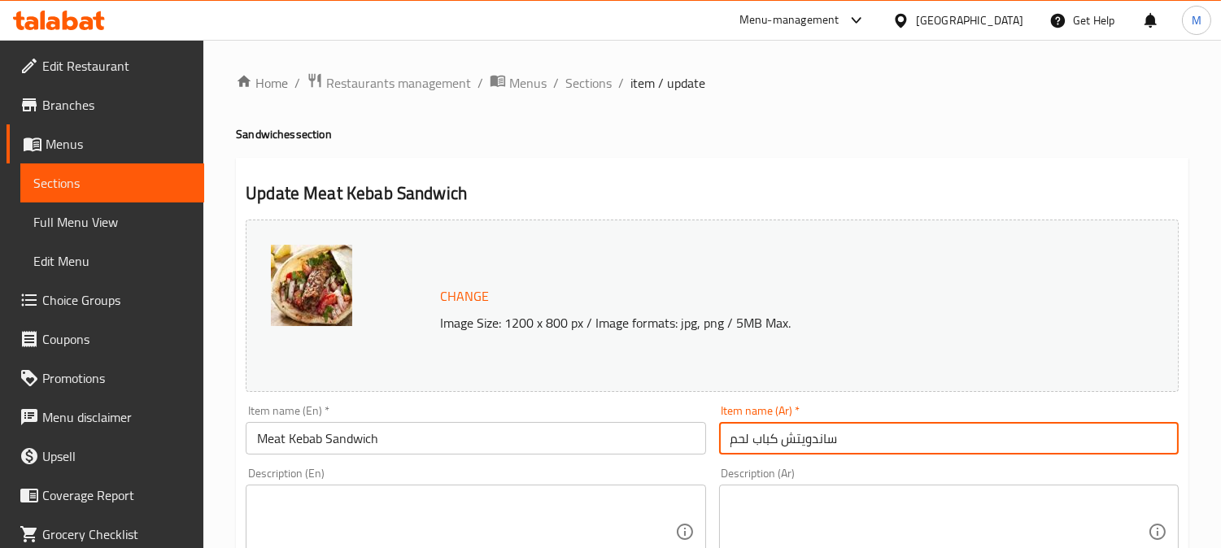
type input "ساندويتش كباب لحم"
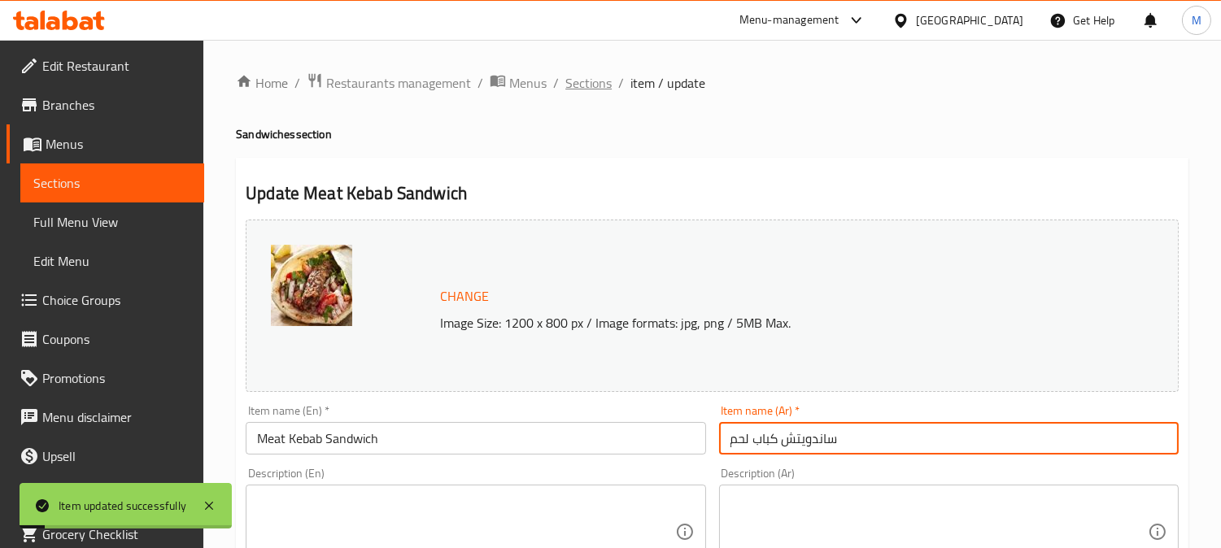
click at [583, 78] on span "Sections" at bounding box center [588, 83] width 46 height 20
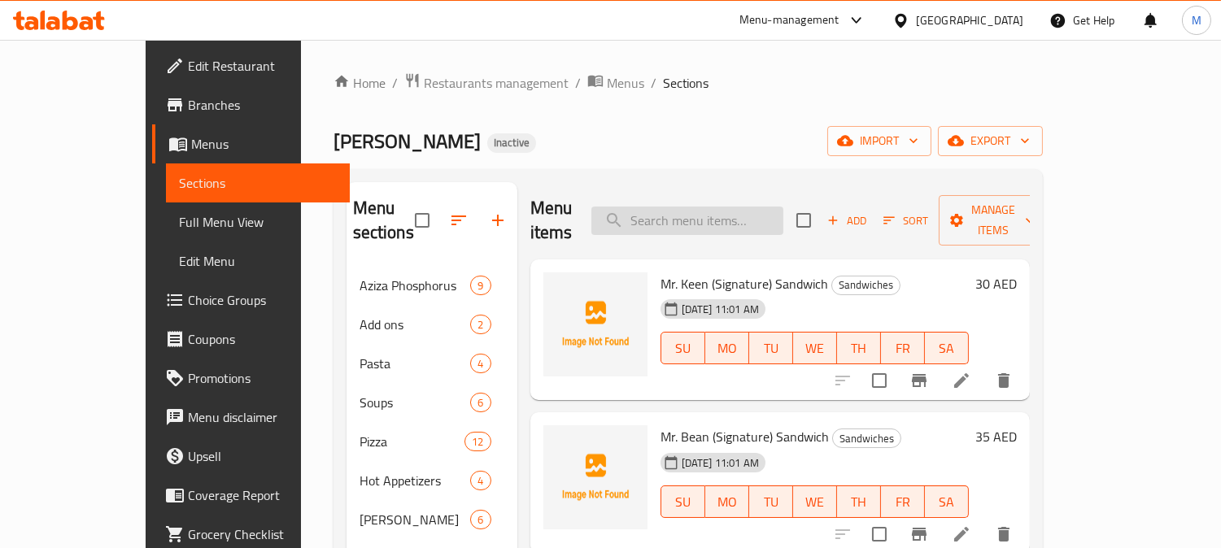
click at [730, 221] on input "search" at bounding box center [687, 221] width 192 height 28
paste input "Green Rice Seafood (Signature)"
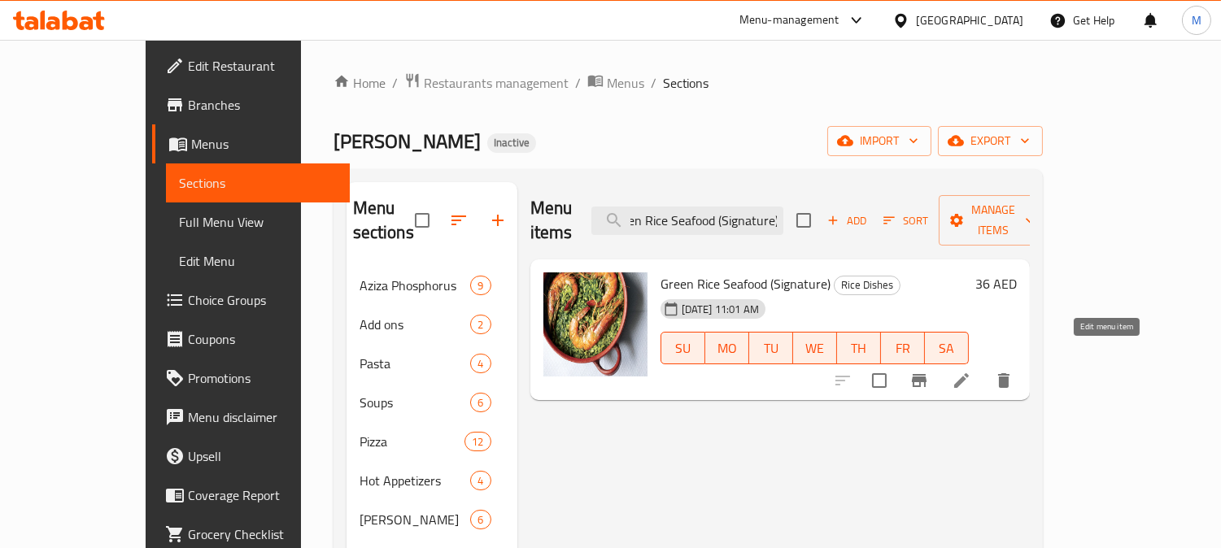
type input "Green Rice Seafood (Signature)"
click at [971, 371] on icon at bounding box center [961, 381] width 20 height 20
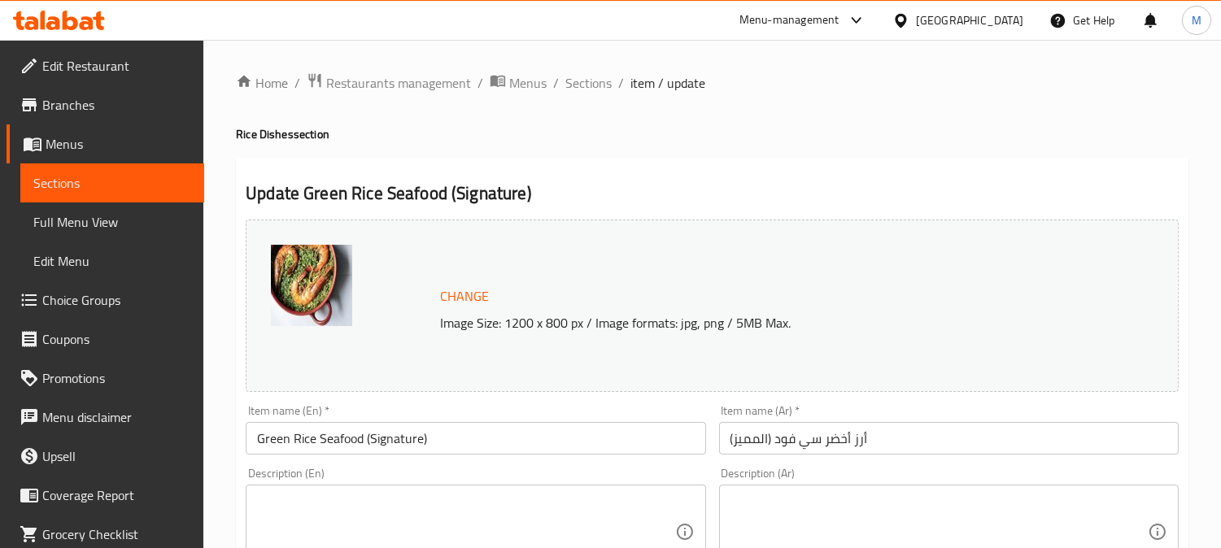
click at [368, 442] on input "Green Rice Seafood (Signature)" at bounding box center [475, 438] width 459 height 33
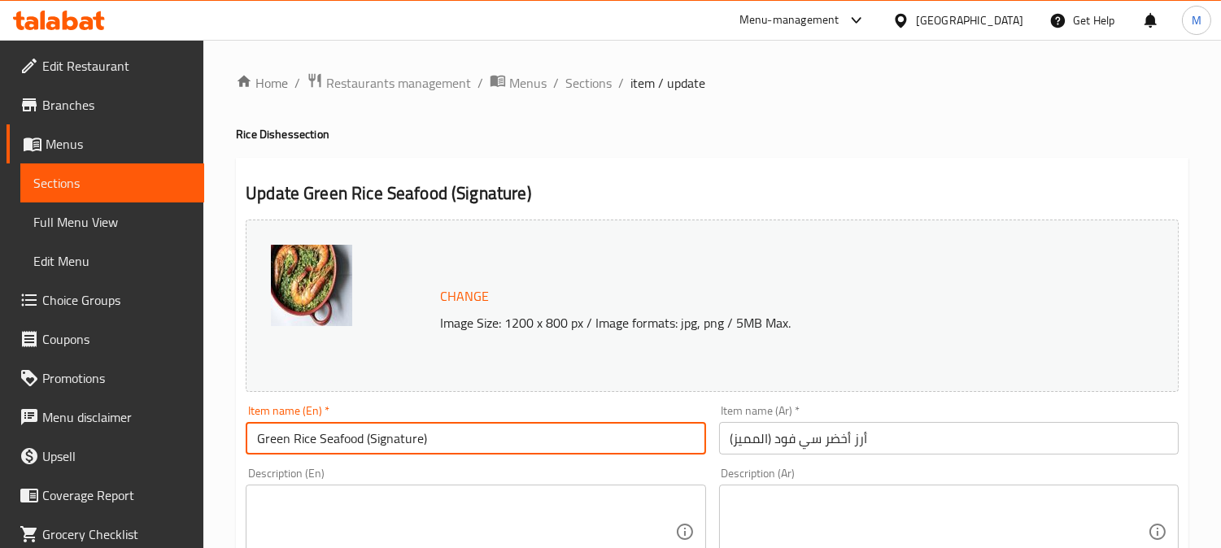
click at [368, 440] on input "Green Rice Seafood (Signature)" at bounding box center [475, 438] width 459 height 33
paste input "Aziza's"
type input "Green Rice Seafood (Aziza's Signature)"
click at [758, 437] on input "أرز أخضر سي فود (المميز)" at bounding box center [948, 438] width 459 height 33
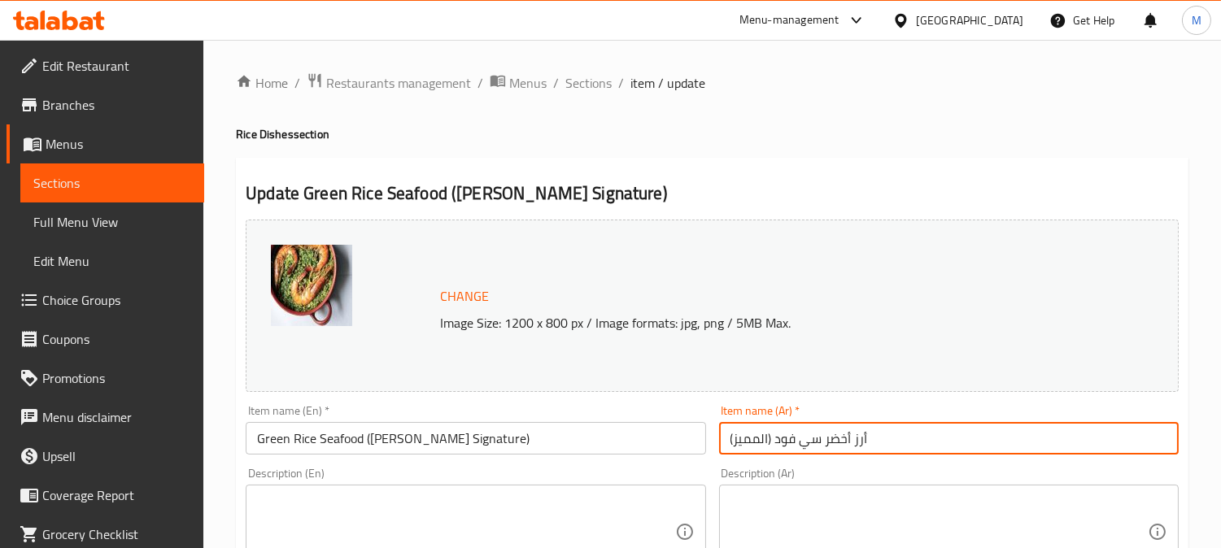
click at [758, 437] on input "أرز أخضر سي فود (المميز)" at bounding box center [948, 438] width 459 height 33
type input "أرز أخضر سي فود (عزيزة سيجنتشر)"
click at [597, 75] on span "Sections" at bounding box center [588, 83] width 46 height 20
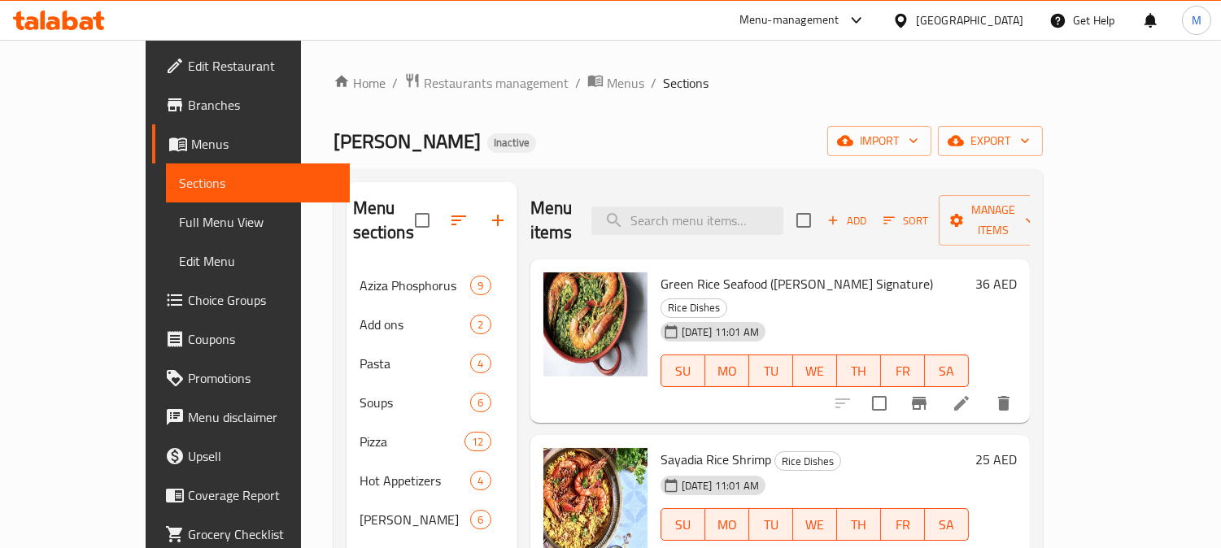
click at [771, 139] on div "Tatbeelat Aziza Inactive import export" at bounding box center [687, 141] width 709 height 30
click at [720, 207] on input "search" at bounding box center [687, 221] width 192 height 28
paste input "Sea food bucket"
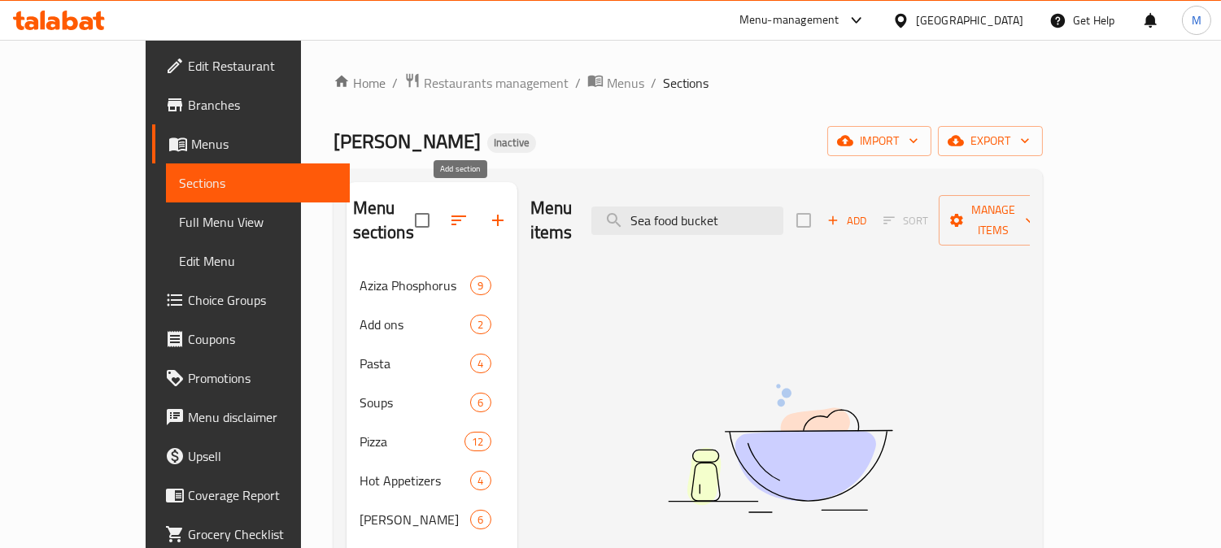
type input "Sea food bucket"
click at [488, 211] on icon "button" at bounding box center [498, 221] width 20 height 20
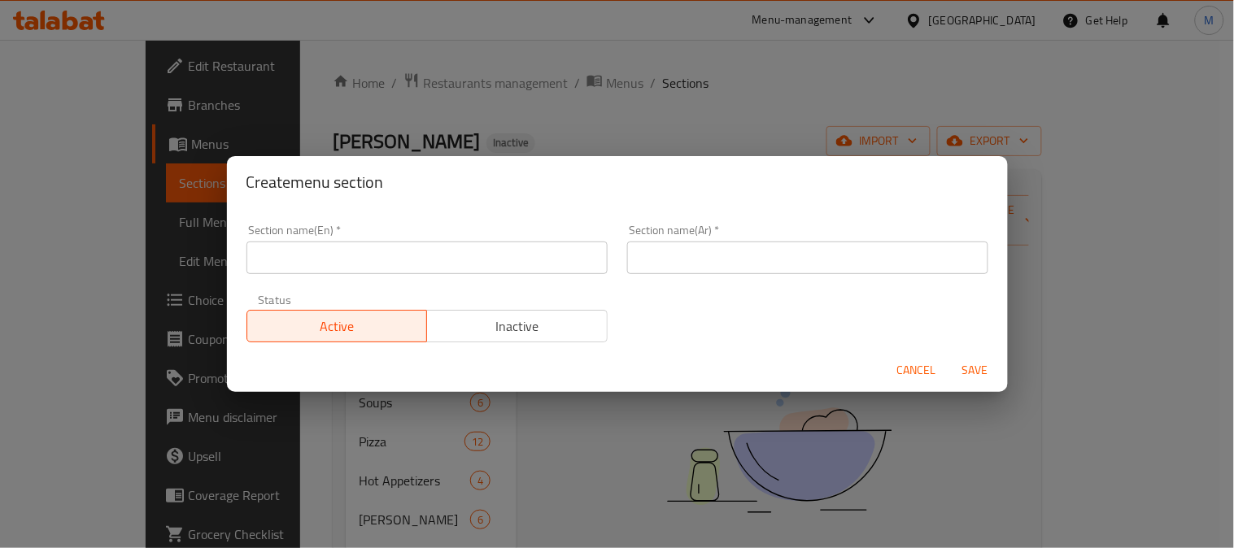
click at [431, 264] on input "text" at bounding box center [426, 258] width 361 height 33
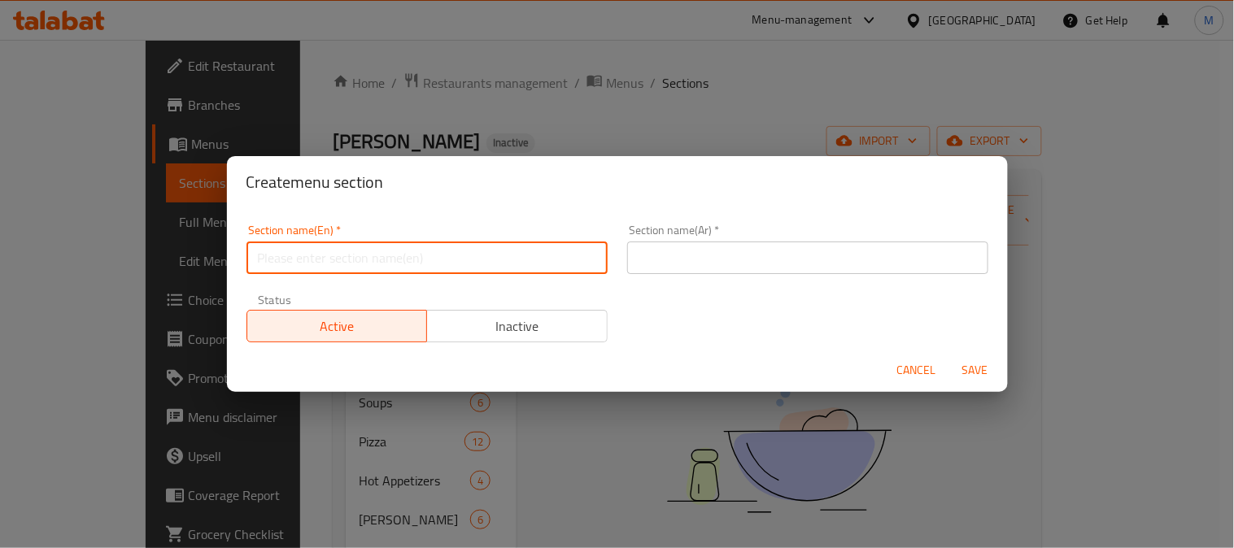
paste input "Seafood Buckets"
type input "Seafood Buckets"
click at [661, 273] on input "text" at bounding box center [807, 258] width 361 height 33
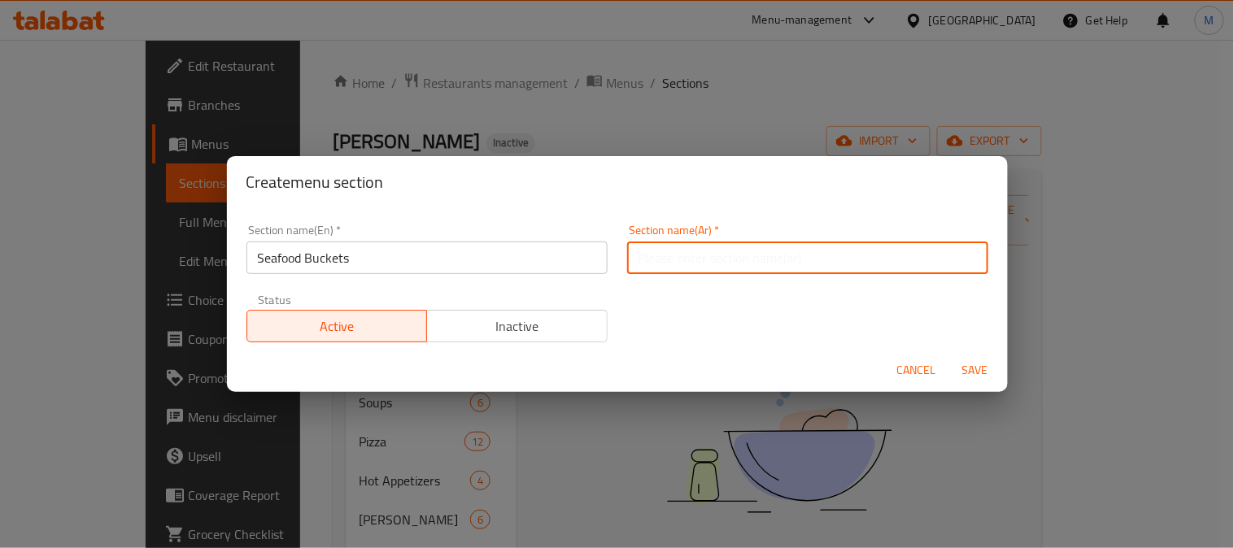
paste input "سطل مأكولات بحرية"
type input "سطل مأكولات بحرية"
click at [987, 368] on span "Save" at bounding box center [974, 370] width 39 height 20
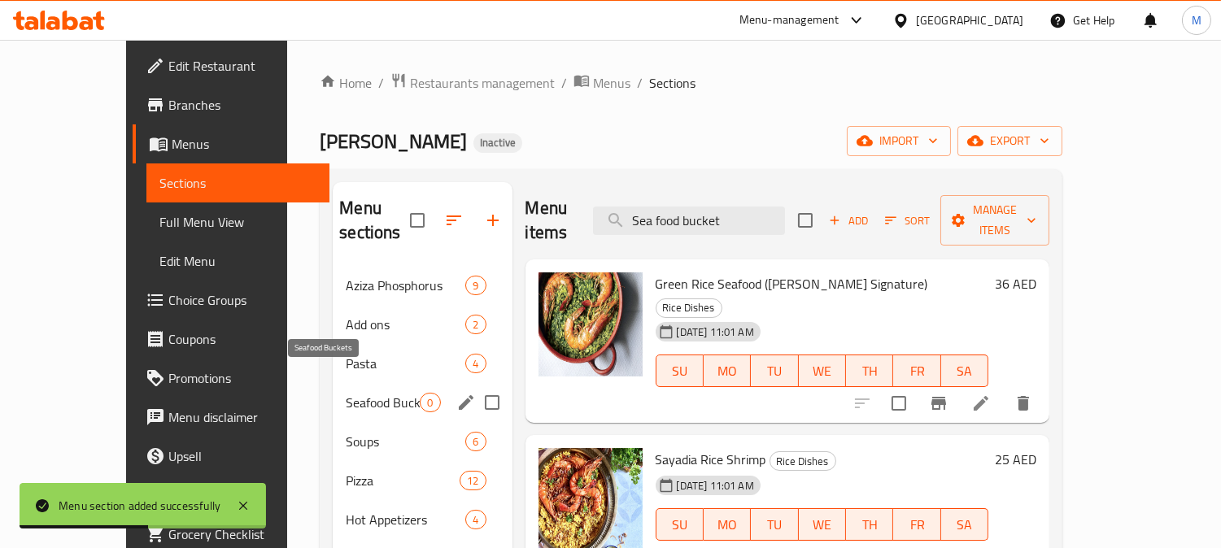
click at [346, 393] on span "Seafood Buckets" at bounding box center [383, 403] width 74 height 20
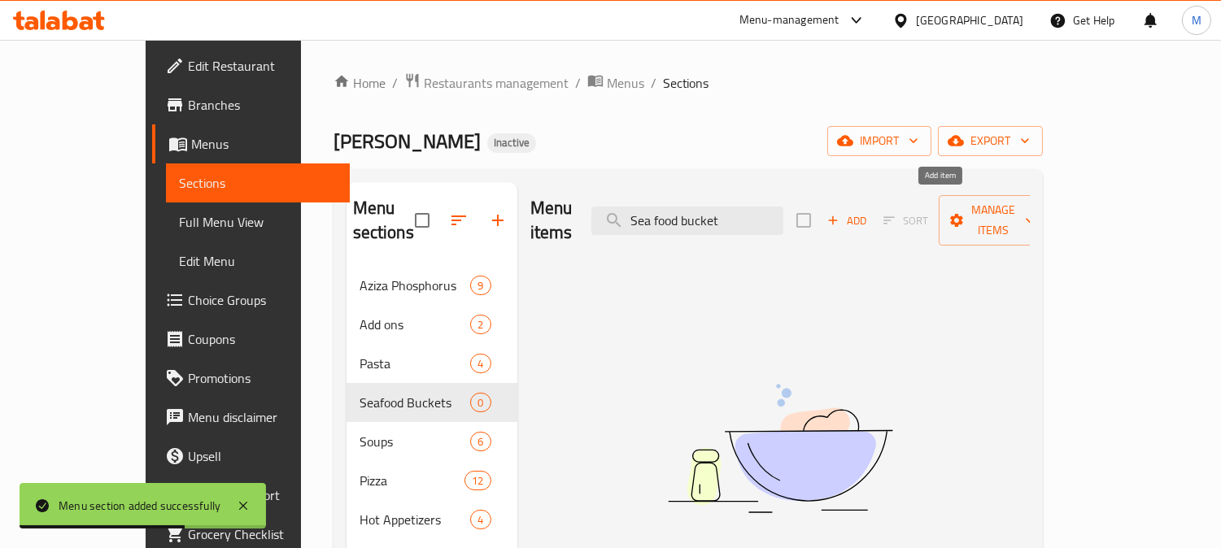
click at [840, 213] on icon "button" at bounding box center [832, 220] width 15 height 15
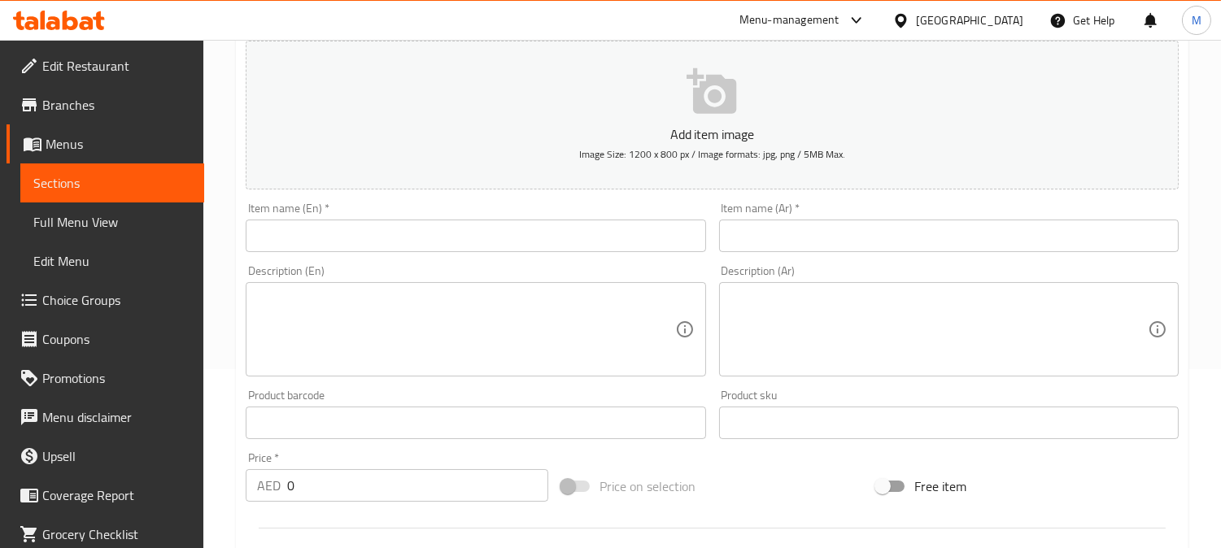
scroll to position [181, 0]
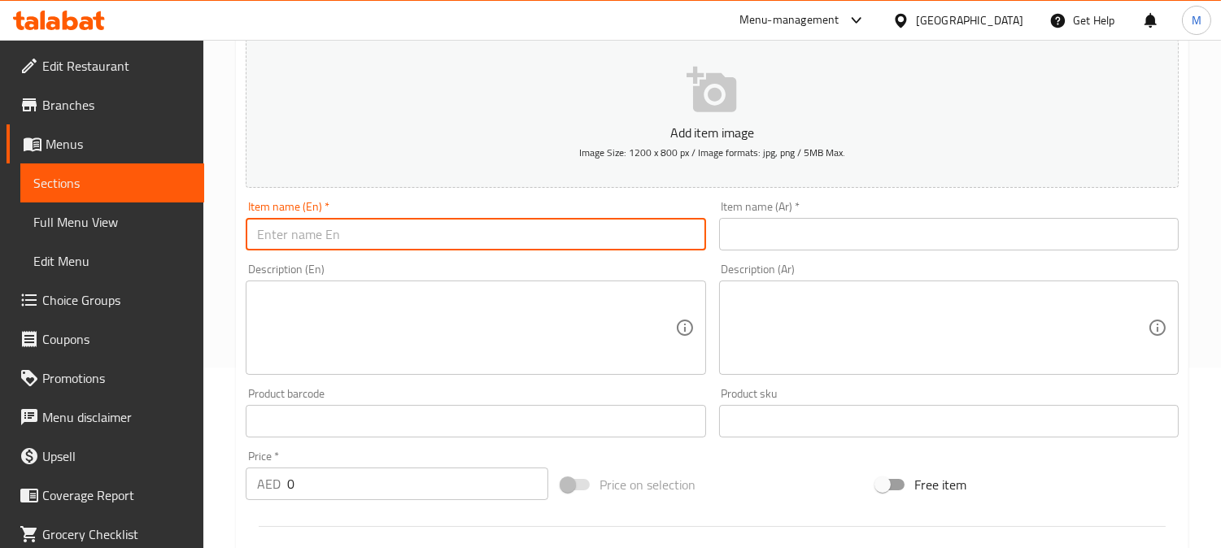
drag, startPoint x: 390, startPoint y: 228, endPoint x: 410, endPoint y: 233, distance: 20.1
click at [390, 228] on input "text" at bounding box center [475, 234] width 459 height 33
paste input "Sea food bucket"
type input "Sea food bucket"
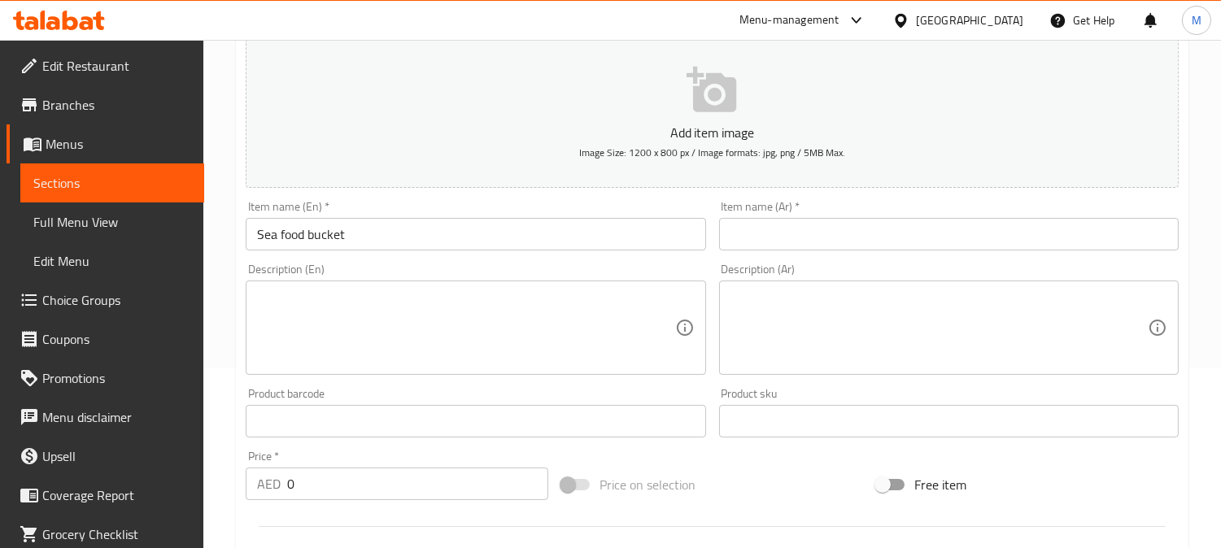
click at [896, 229] on input "text" at bounding box center [948, 234] width 459 height 33
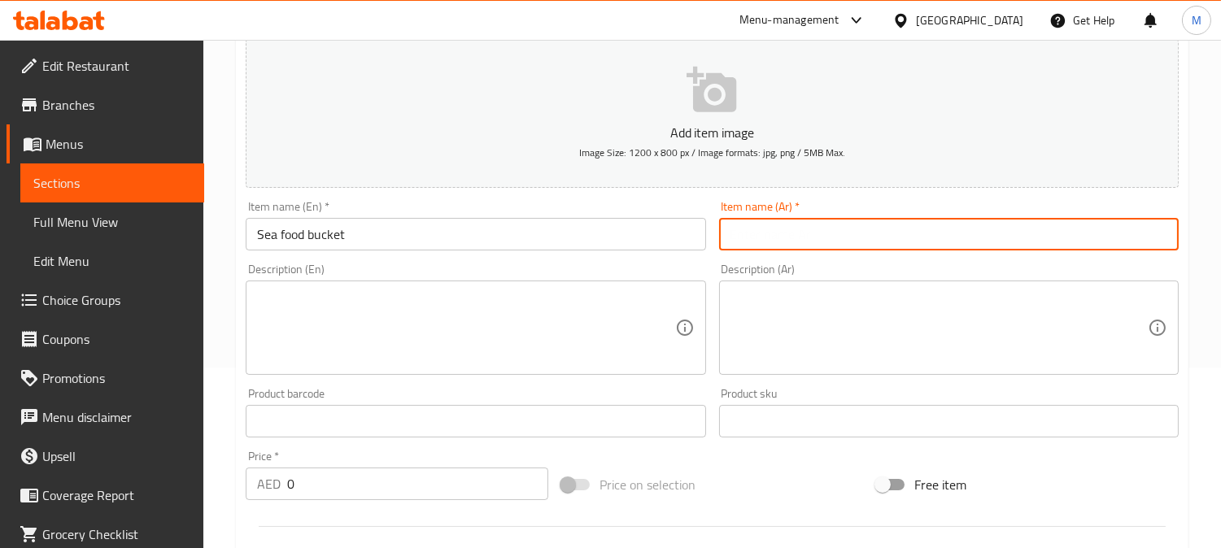
paste input "سطل مأكولات بحرية"
type input "سطل مأكولات بحرية"
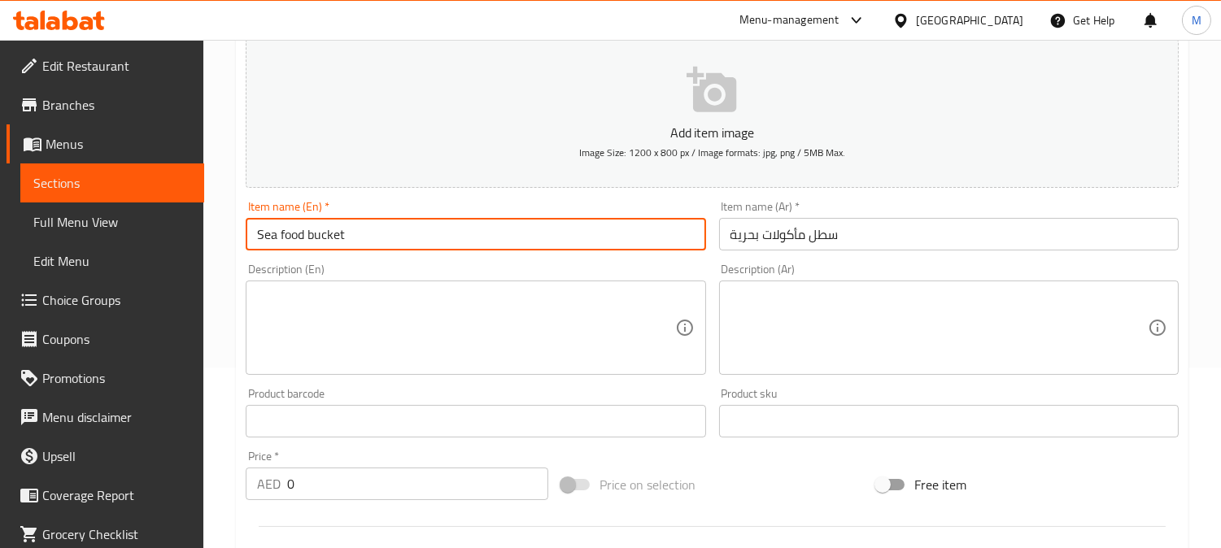
click at [537, 228] on input "Sea food bucket" at bounding box center [475, 234] width 459 height 33
paste input "persons"
drag, startPoint x: 464, startPoint y: 234, endPoint x: 346, endPoint y: 246, distance: 119.3
click at [346, 246] on input "Sea food bucket 1 person" at bounding box center [475, 234] width 459 height 33
type input "Sea food bucket 1 person"
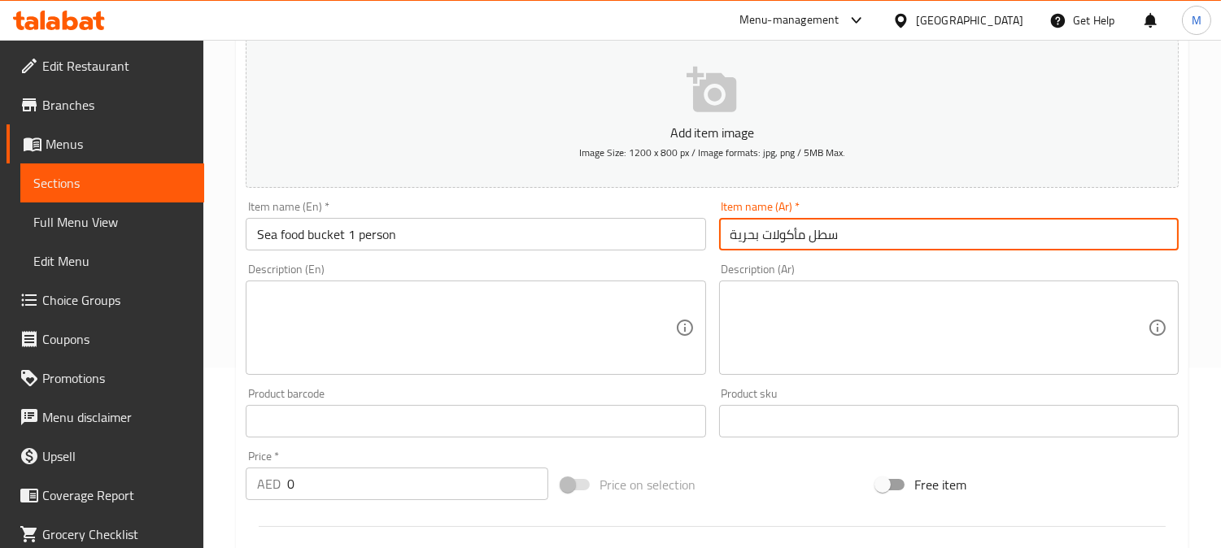
click at [862, 244] on input "سطل مأكولات بحرية" at bounding box center [948, 234] width 459 height 33
paste input "1 شخص"
type input "سطل مأكولات بحرية 1 شخص"
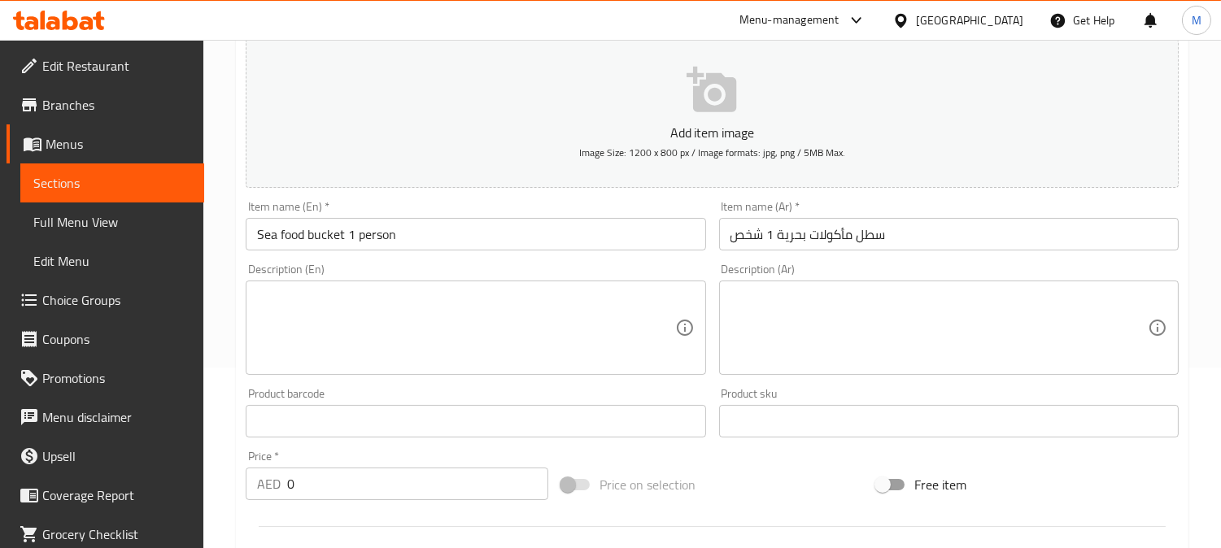
click at [500, 363] on textarea at bounding box center [465, 327] width 417 height 77
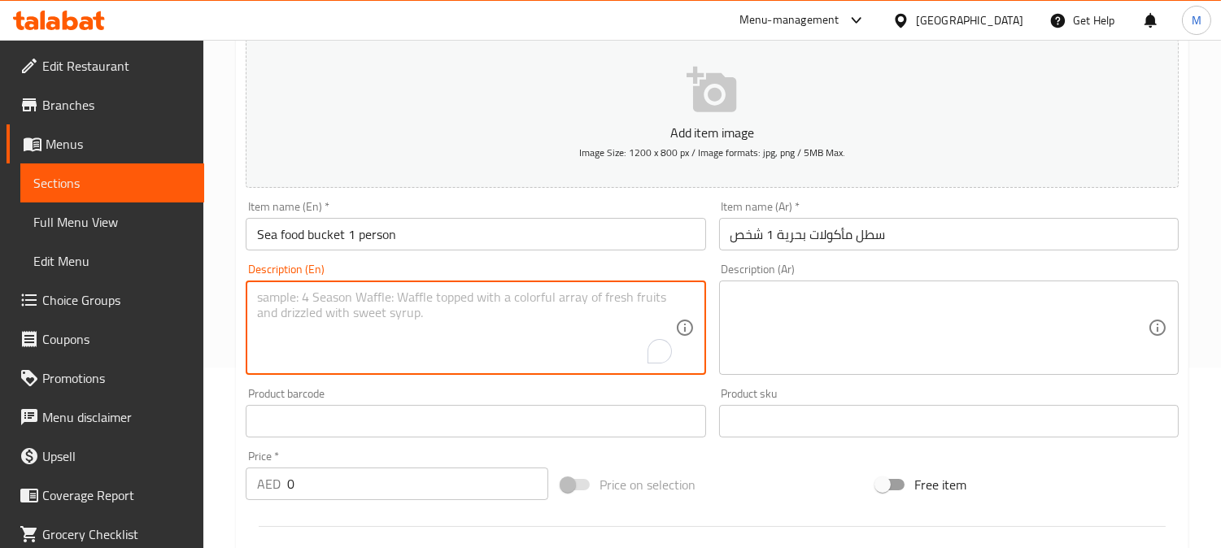
paste textarea "Thai | Curry"
type textarea "Thai | Curry"
paste textarea "التايلاندية | كاري"
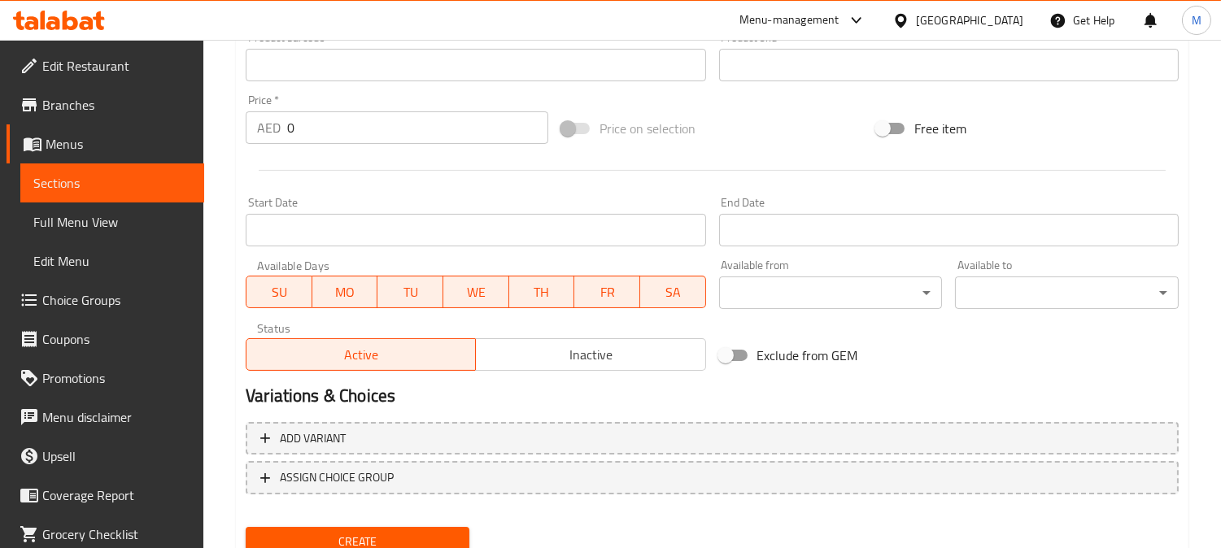
scroll to position [598, 0]
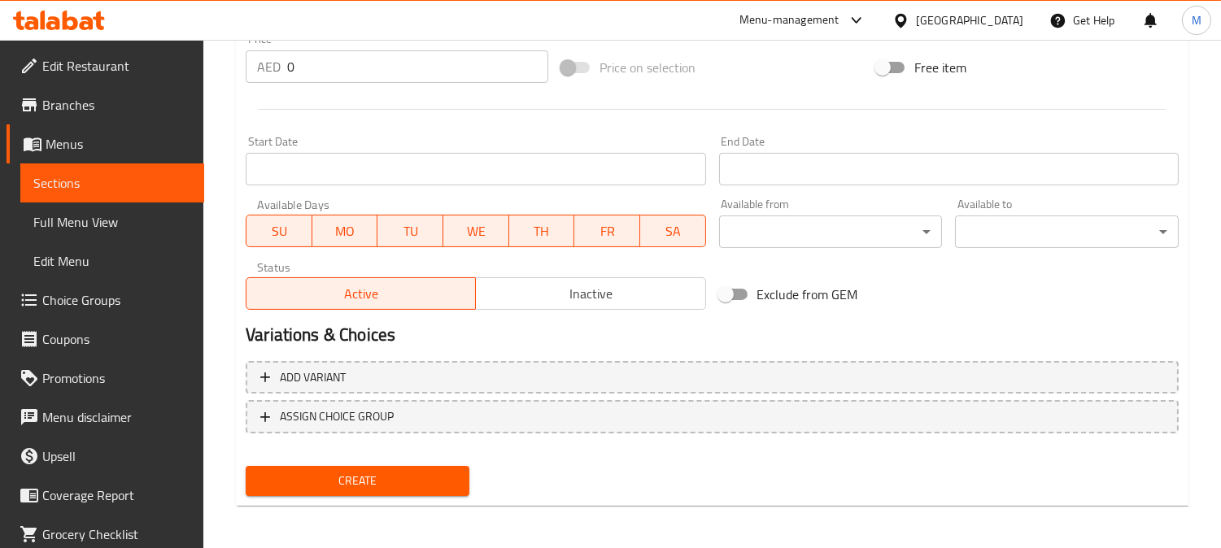
type textarea "التايلاندية | كاري"
click at [283, 54] on div "Price   * AED 0 Price *" at bounding box center [397, 58] width 302 height 50
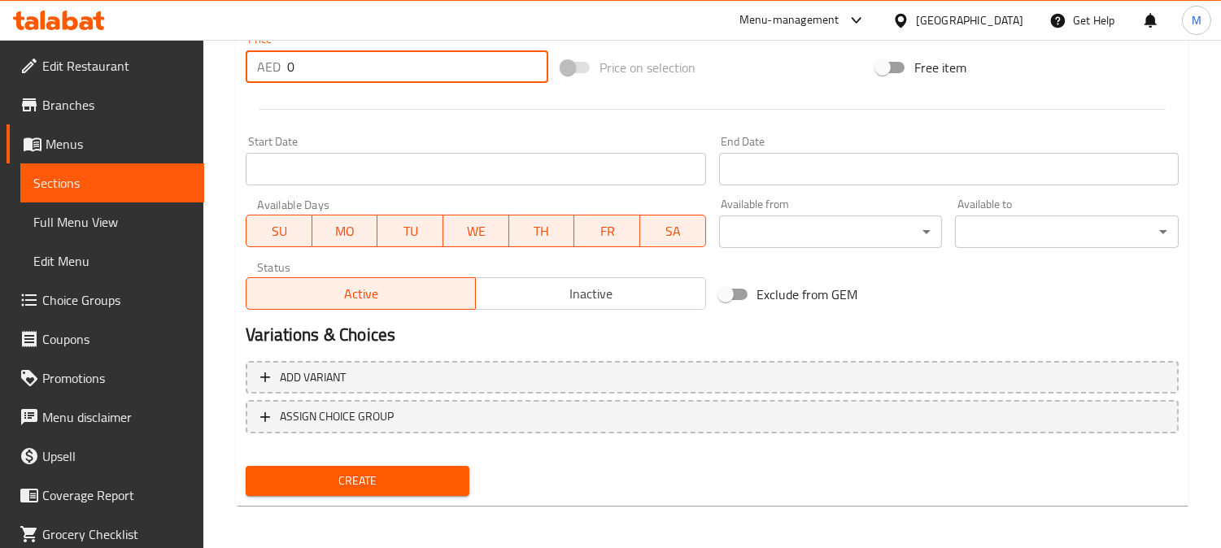
drag, startPoint x: 311, startPoint y: 61, endPoint x: 285, endPoint y: 106, distance: 51.7
click at [270, 68] on div "AED 0 Price *" at bounding box center [397, 66] width 302 height 33
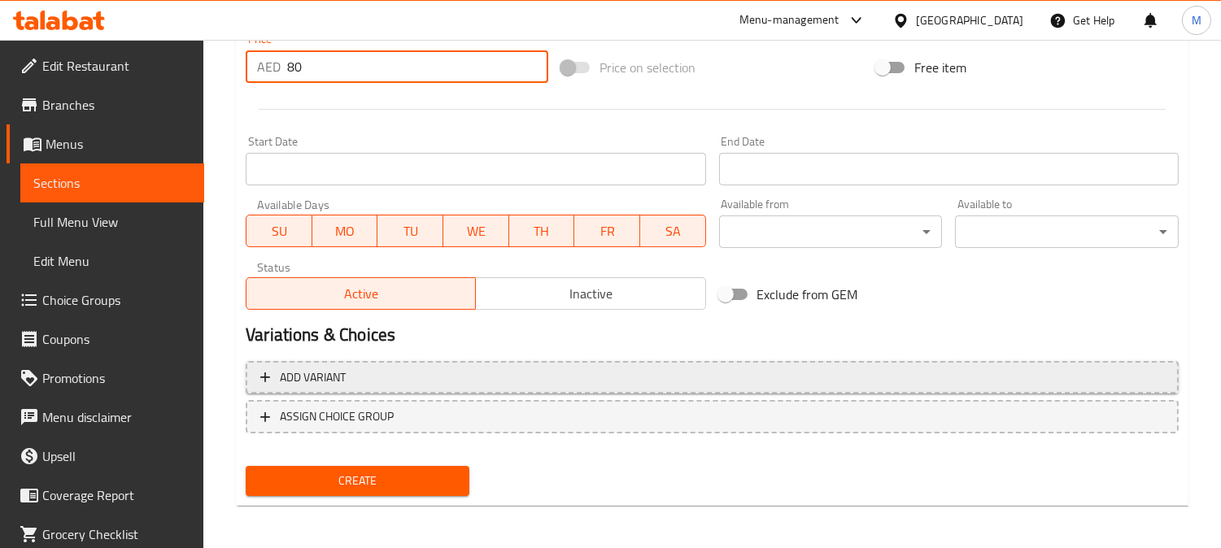
type input "80"
click at [364, 370] on span "Add variant" at bounding box center [711, 378] width 903 height 20
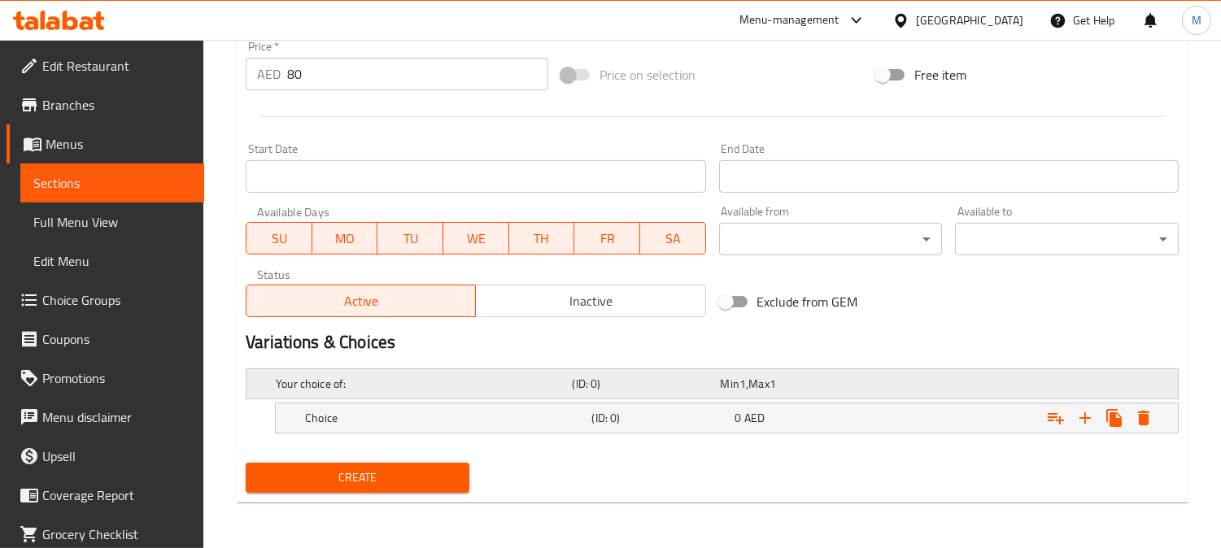
scroll to position [590, 0]
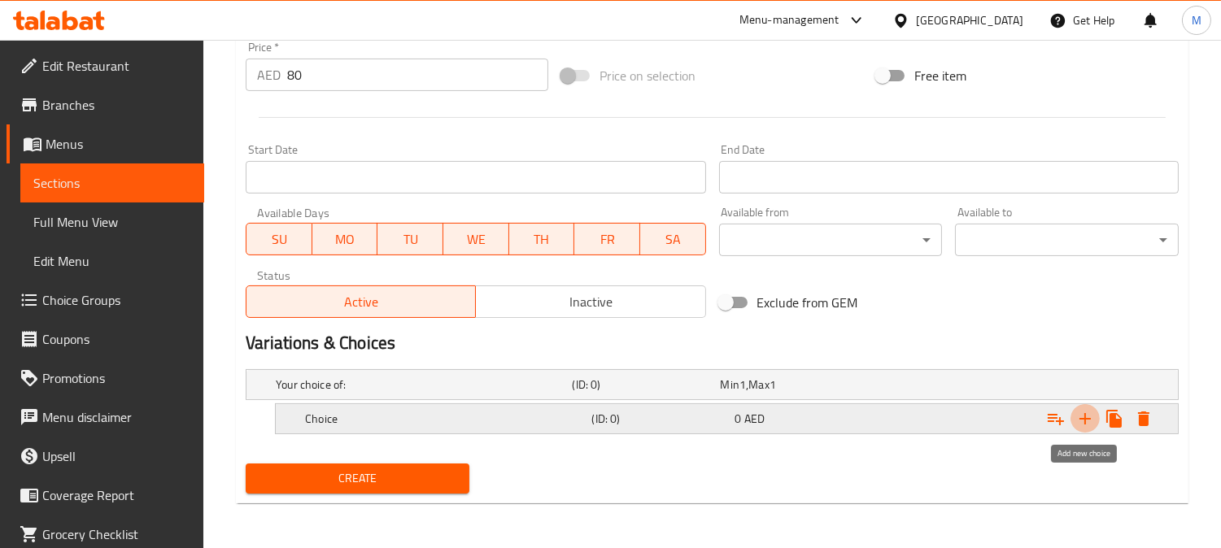
drag, startPoint x: 1090, startPoint y: 418, endPoint x: 1082, endPoint y: 420, distance: 8.5
click at [1090, 418] on icon "Expand" at bounding box center [1085, 419] width 20 height 20
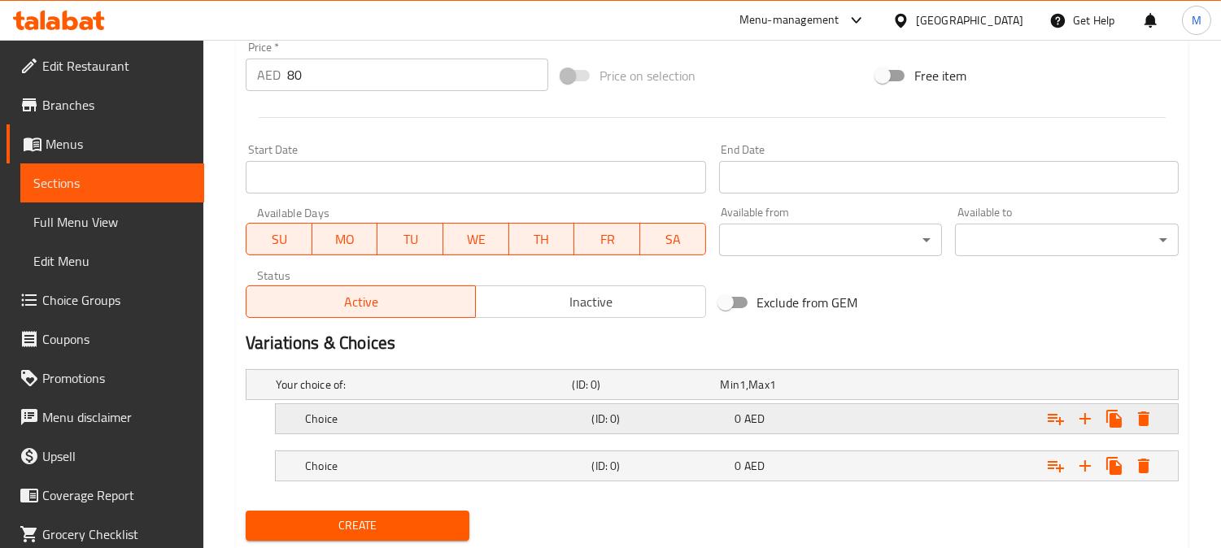
click at [393, 393] on h5 "Choice" at bounding box center [420, 384] width 289 height 16
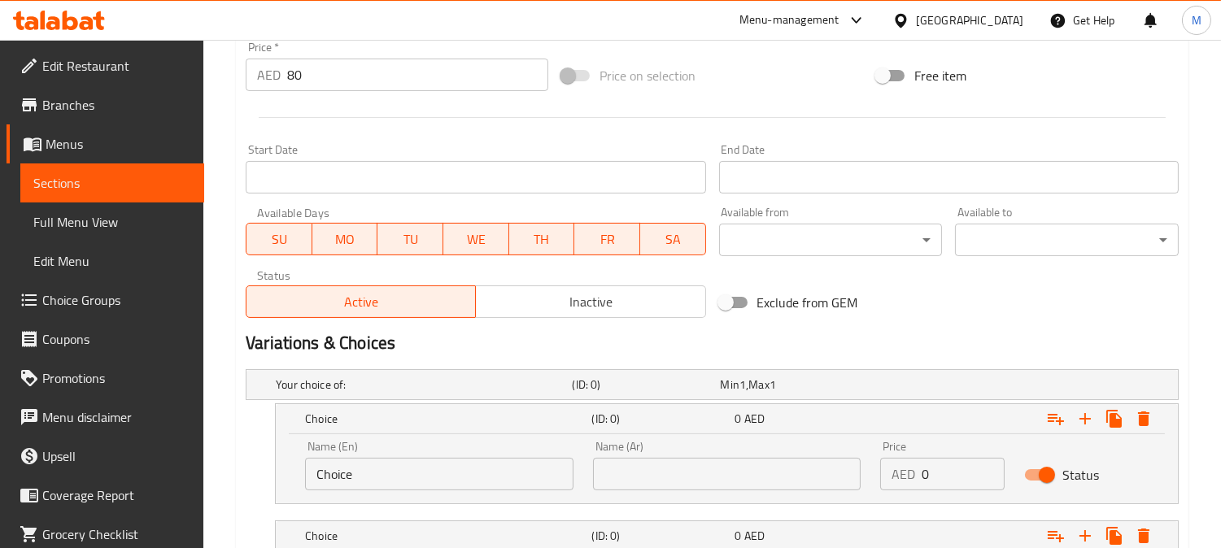
scroll to position [707, 0]
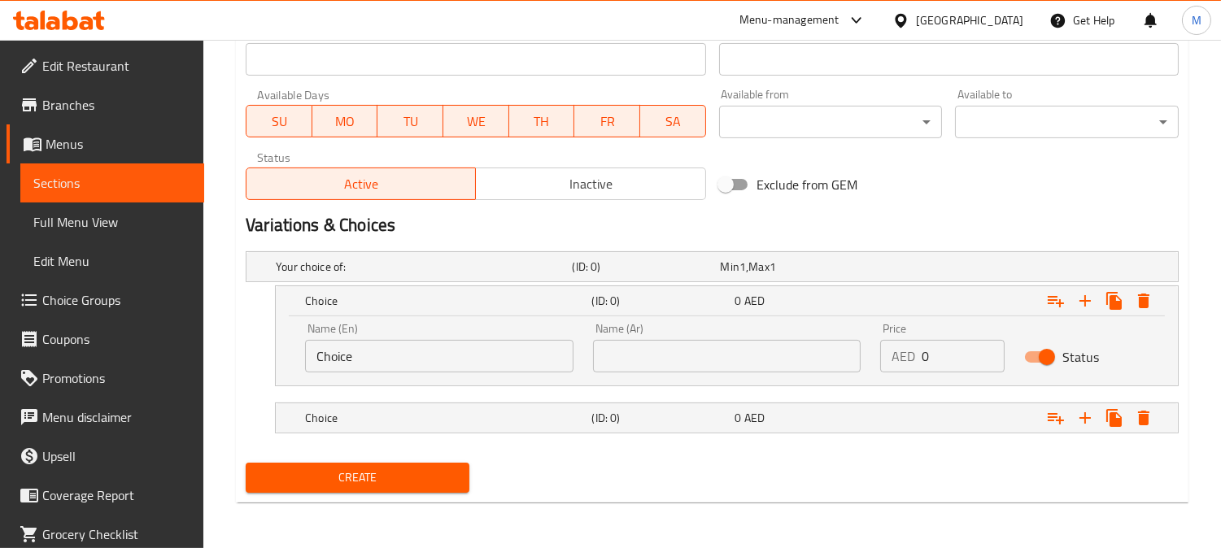
click at [408, 388] on div "Your choice of: (ID: 0) Min 1 , Max 1 Name (En) Your choice of: Name (En) Name …" at bounding box center [712, 350] width 946 height 211
click at [423, 285] on div "Choice (ID: 0) 0 AED" at bounding box center [716, 267] width 889 height 36
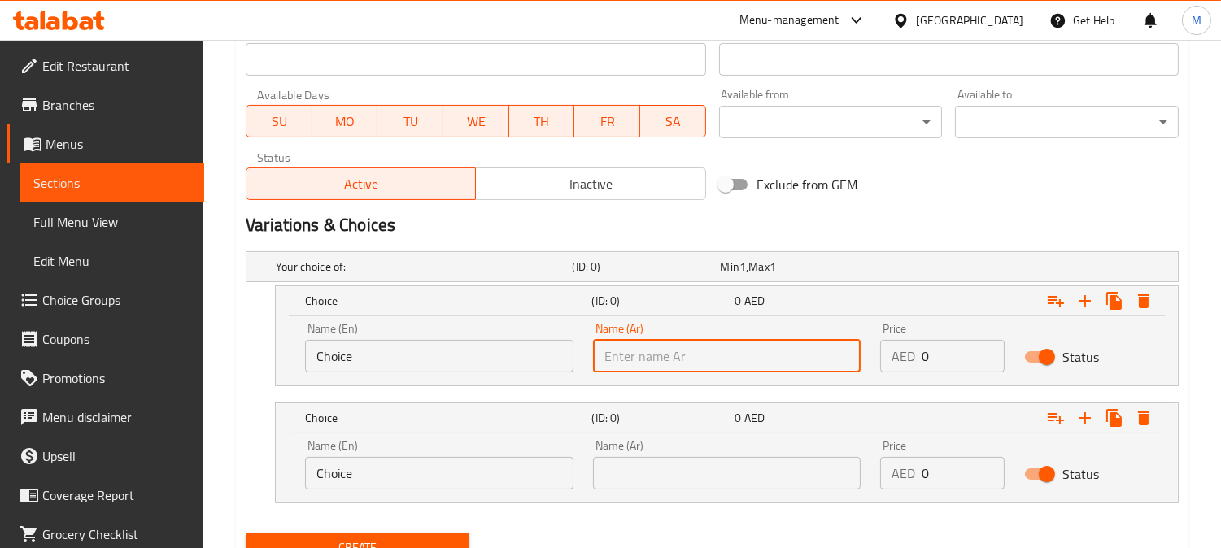
click at [638, 363] on input "text" at bounding box center [727, 356] width 268 height 33
paste input "التايلاندية | كاري"
click at [683, 356] on input "التايلاندية | كاري" at bounding box center [727, 356] width 268 height 33
drag, startPoint x: 646, startPoint y: 354, endPoint x: 638, endPoint y: 355, distance: 8.2
click at [638, 355] on input "تايلاندية | كاري" at bounding box center [727, 356] width 268 height 33
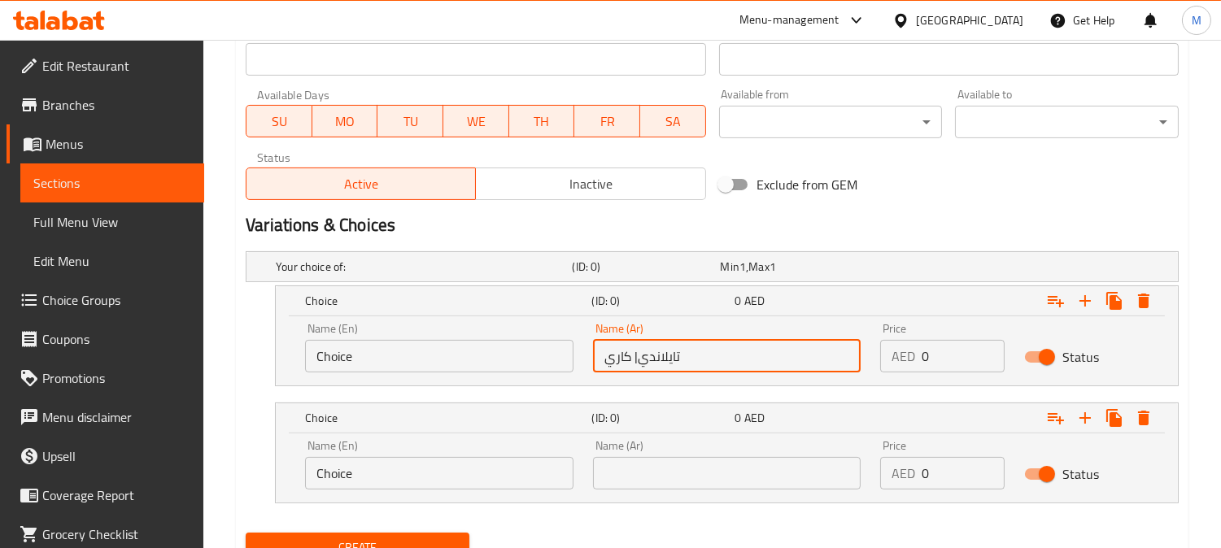
click at [627, 360] on input "تايلاندي| كاري" at bounding box center [727, 356] width 268 height 33
type input "تايلاندي"
click at [751, 485] on input "text" at bounding box center [727, 473] width 268 height 33
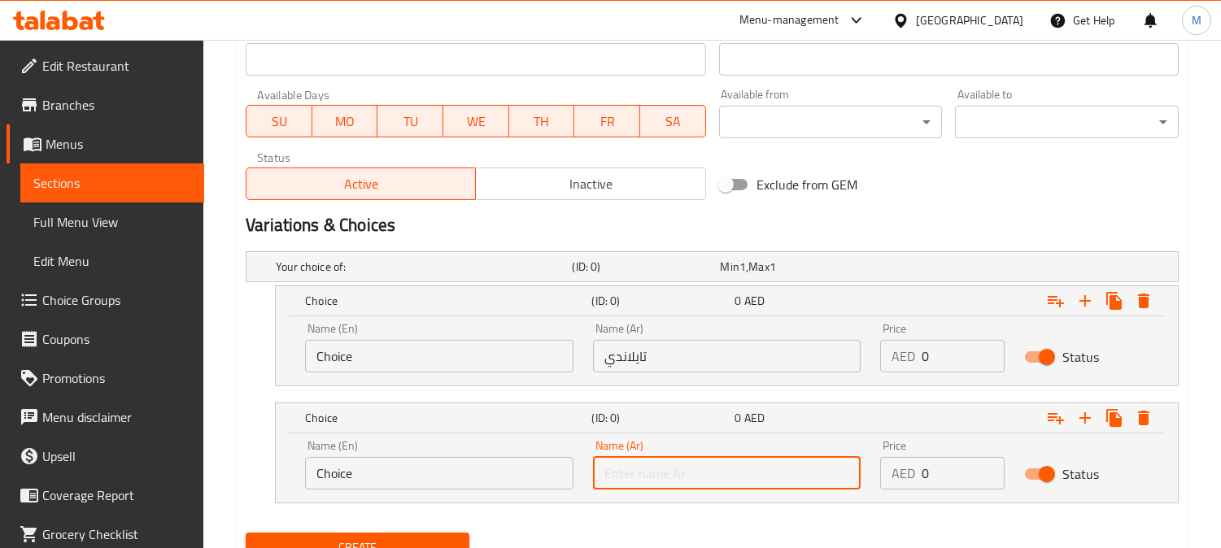
paste input "كاري"
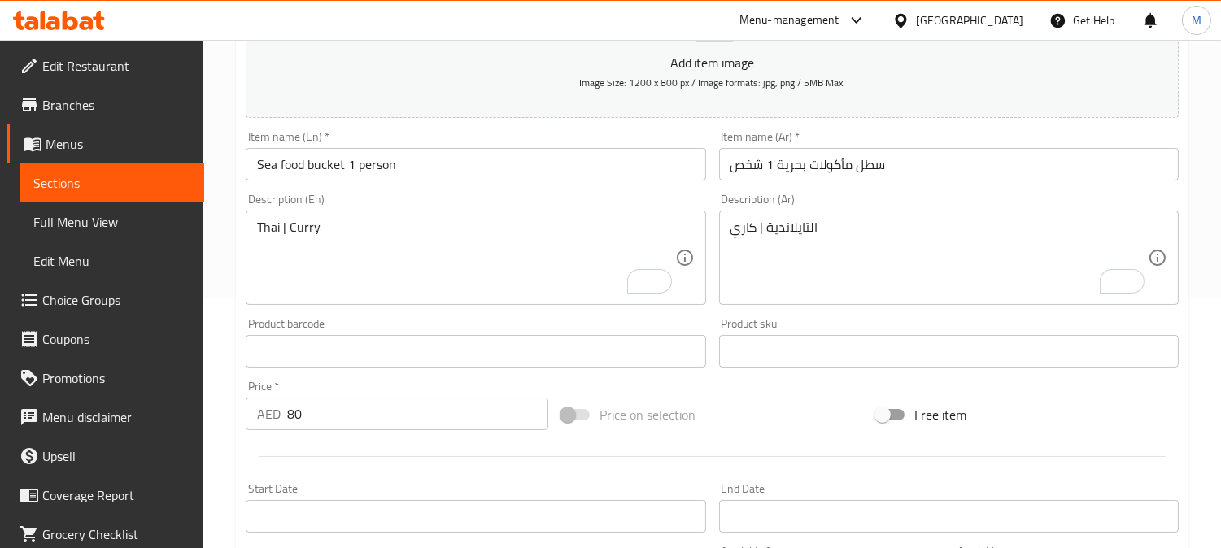
scroll to position [165, 0]
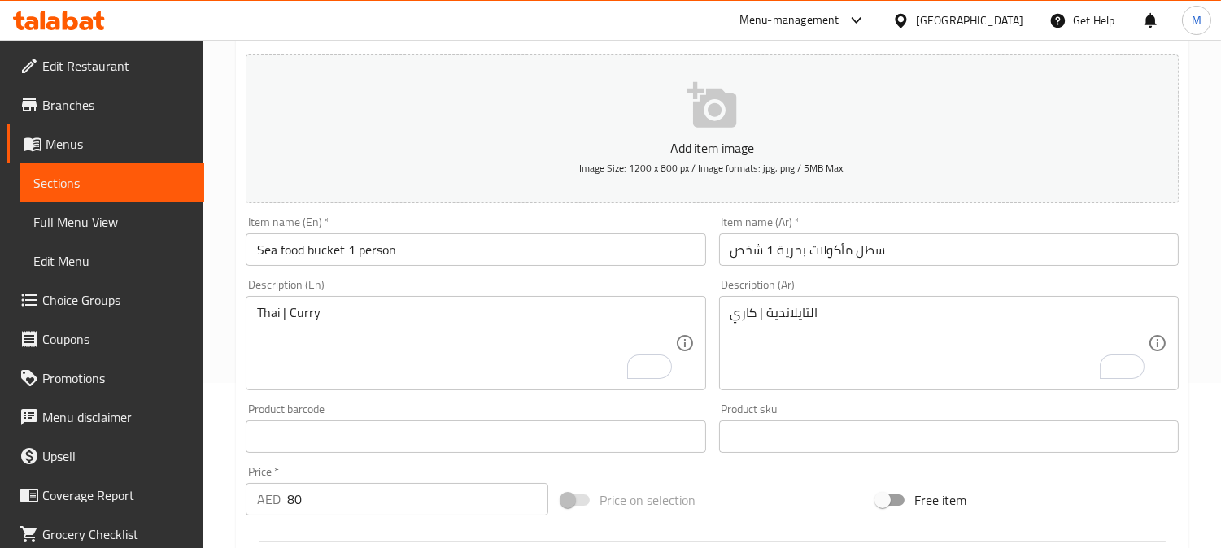
type input "كاري"
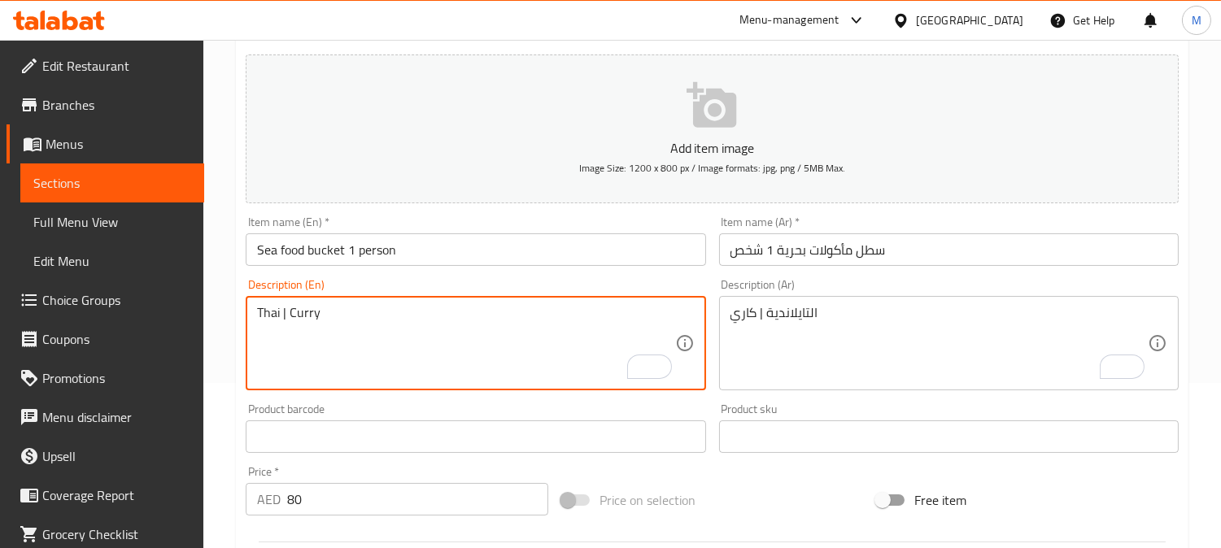
click at [312, 319] on textarea "Thai | Curry" at bounding box center [465, 343] width 417 height 77
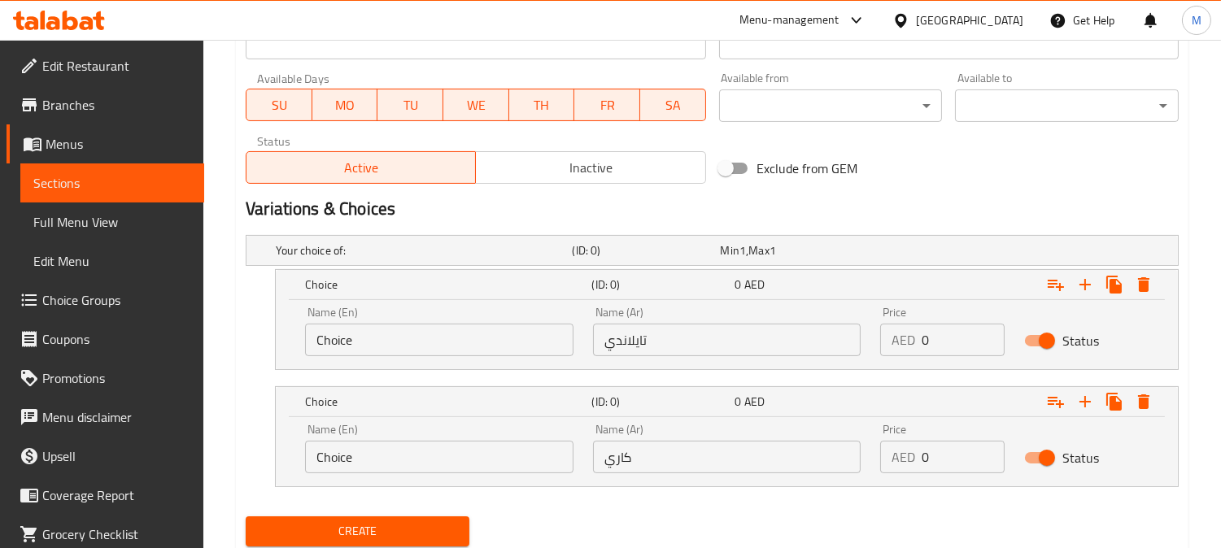
scroll to position [777, 0]
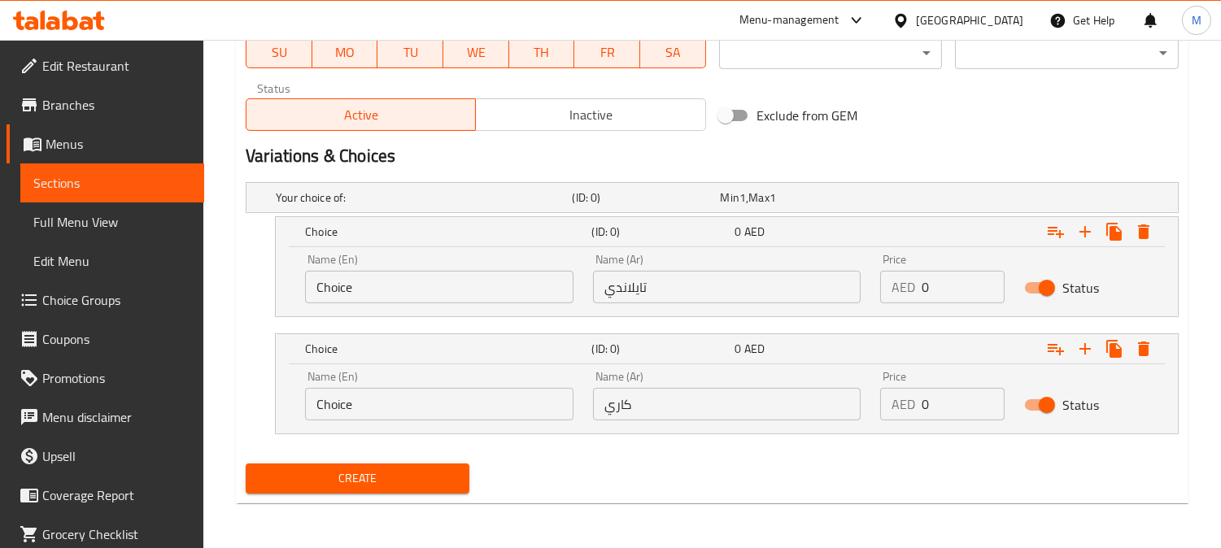
click at [348, 283] on input "Choice" at bounding box center [439, 287] width 268 height 33
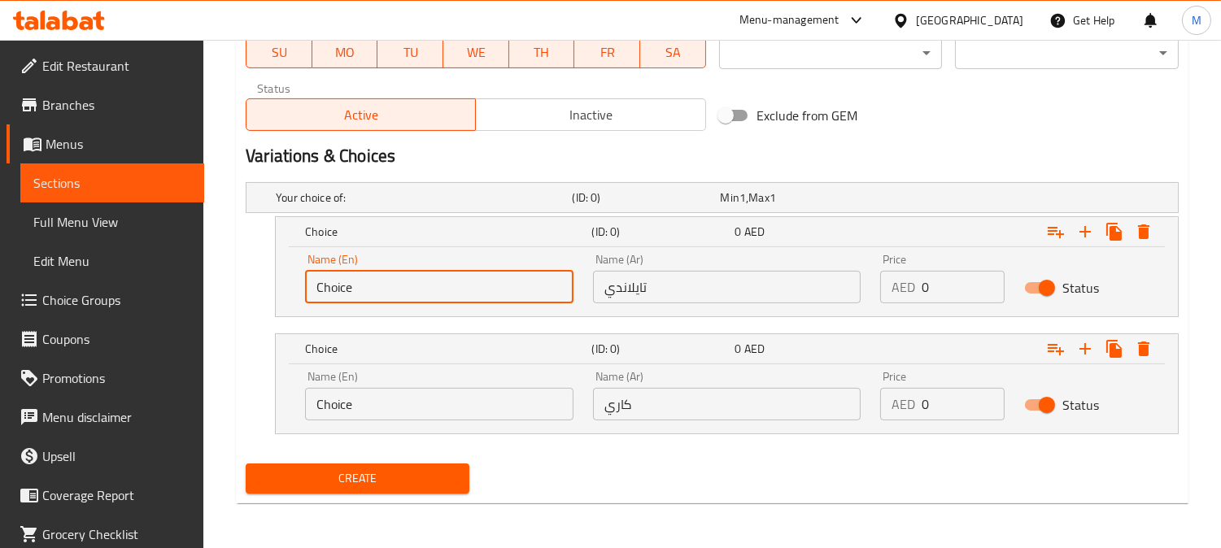
drag, startPoint x: 348, startPoint y: 283, endPoint x: 337, endPoint y: 290, distance: 13.5
click at [375, 289] on input "Choice" at bounding box center [439, 287] width 268 height 33
paste input "Thai | Curry"
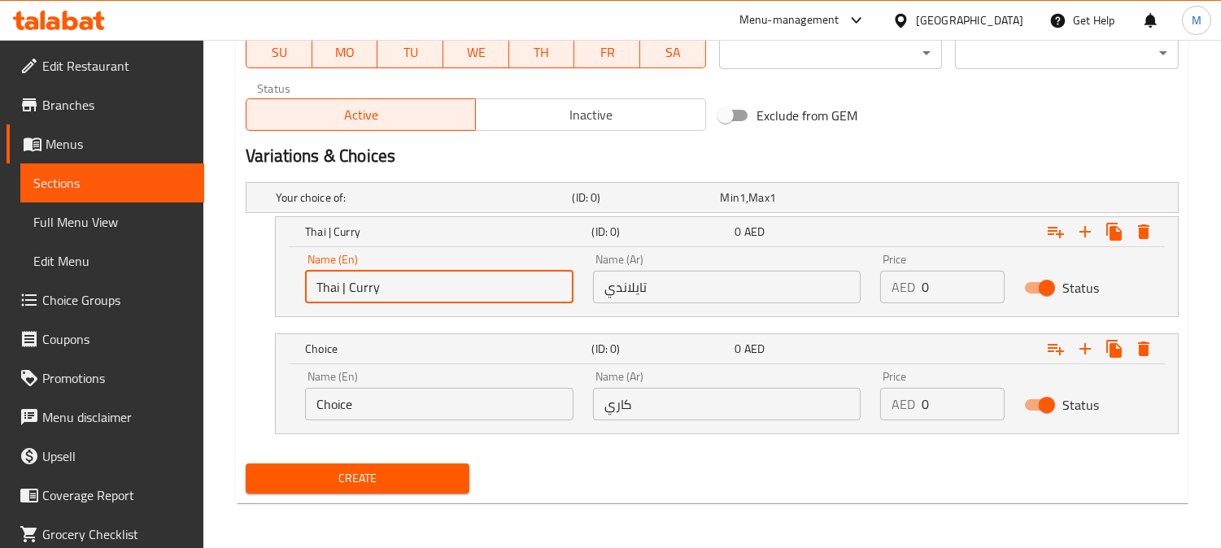
click at [359, 285] on input "Thai | Curry" at bounding box center [439, 287] width 268 height 33
type input "Thai"
click at [347, 421] on div "Name (En) Choice Name (En)" at bounding box center [439, 395] width 288 height 69
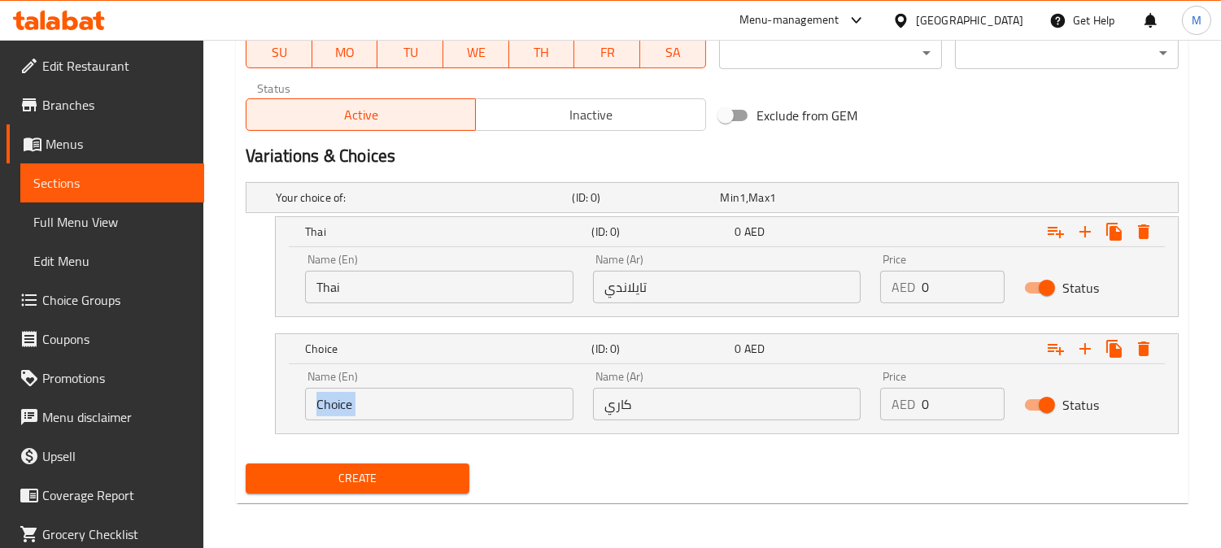
click at [347, 421] on div "Name (En) Choice Name (En)" at bounding box center [439, 395] width 288 height 69
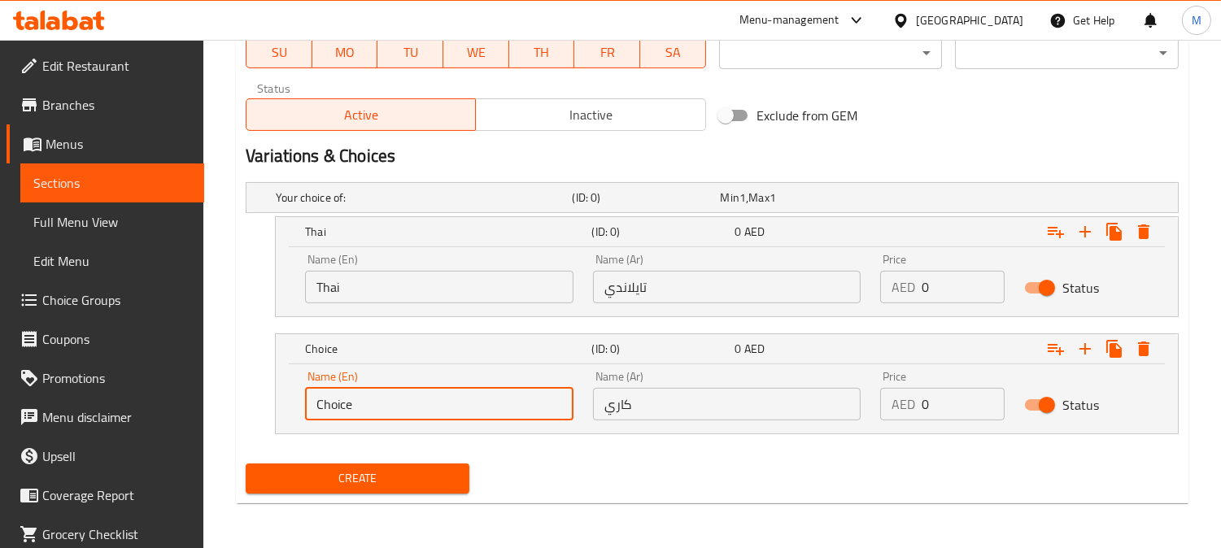
click at [348, 405] on input "Choice" at bounding box center [439, 404] width 268 height 33
drag, startPoint x: 348, startPoint y: 405, endPoint x: 313, endPoint y: 404, distance: 35.0
click at [313, 404] on input "Choice" at bounding box center [439, 404] width 268 height 33
paste input "urry"
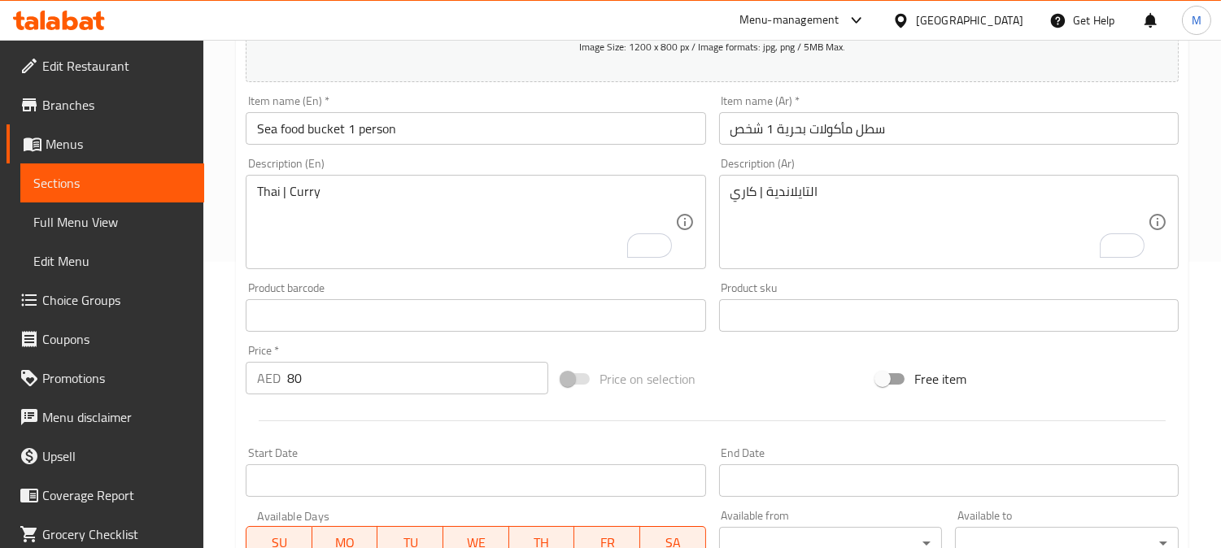
scroll to position [234, 0]
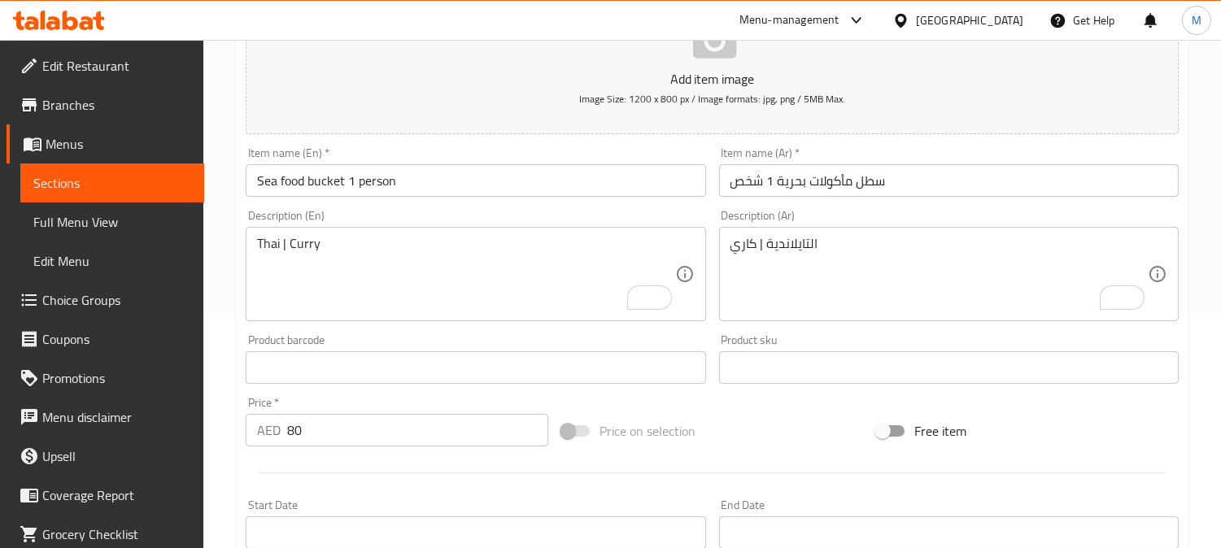
type input "Curry"
click at [584, 183] on input "Sea food bucket 1 person" at bounding box center [475, 180] width 459 height 33
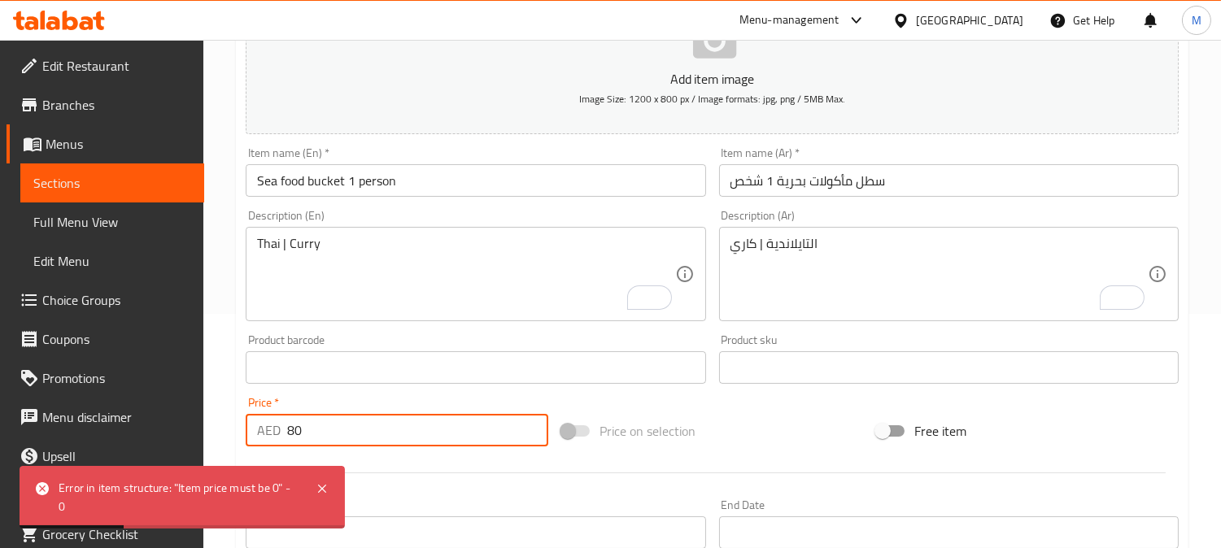
drag, startPoint x: 311, startPoint y: 416, endPoint x: 265, endPoint y: 417, distance: 46.4
click at [265, 417] on div "AED 80 Price *" at bounding box center [397, 430] width 302 height 33
type input "0"
click at [1012, 423] on div "Free item" at bounding box center [1026, 431] width 315 height 44
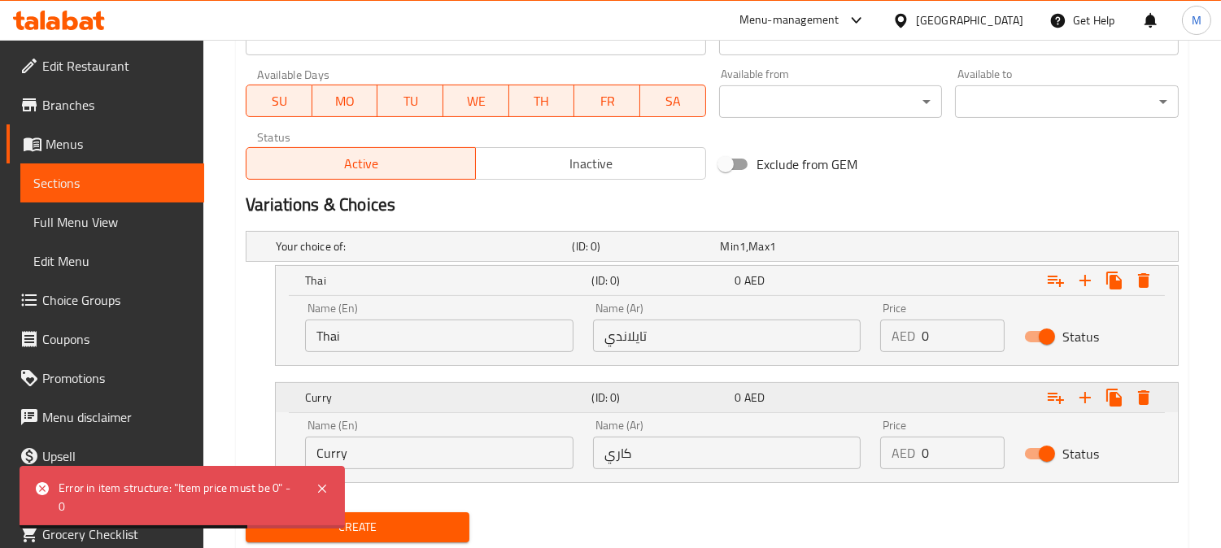
scroll to position [777, 0]
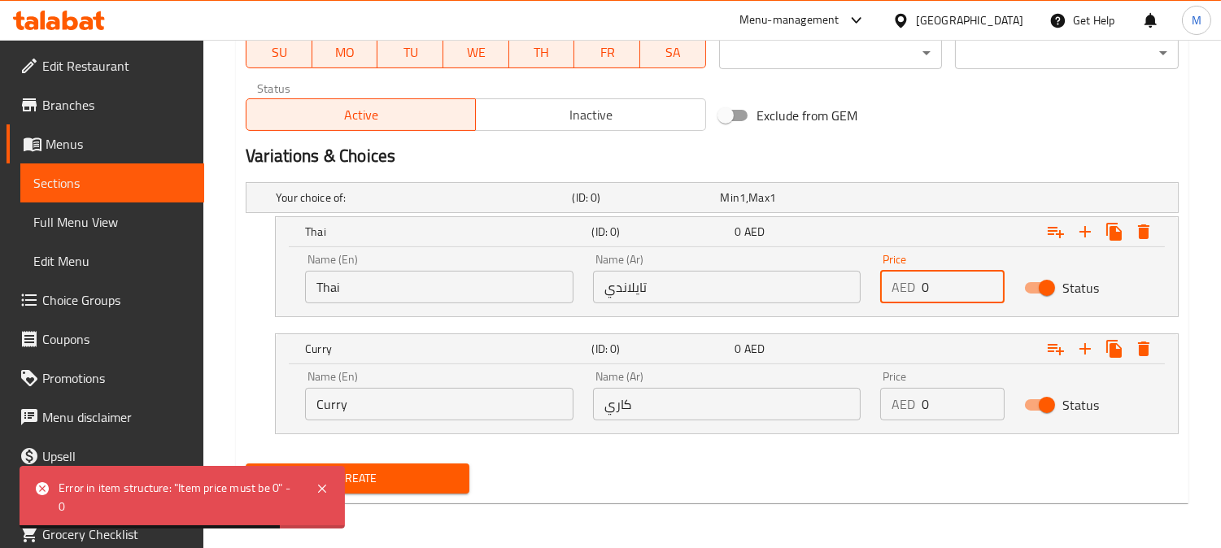
drag, startPoint x: 933, startPoint y: 286, endPoint x: 921, endPoint y: 286, distance: 12.2
click at [921, 286] on input "0" at bounding box center [962, 287] width 83 height 33
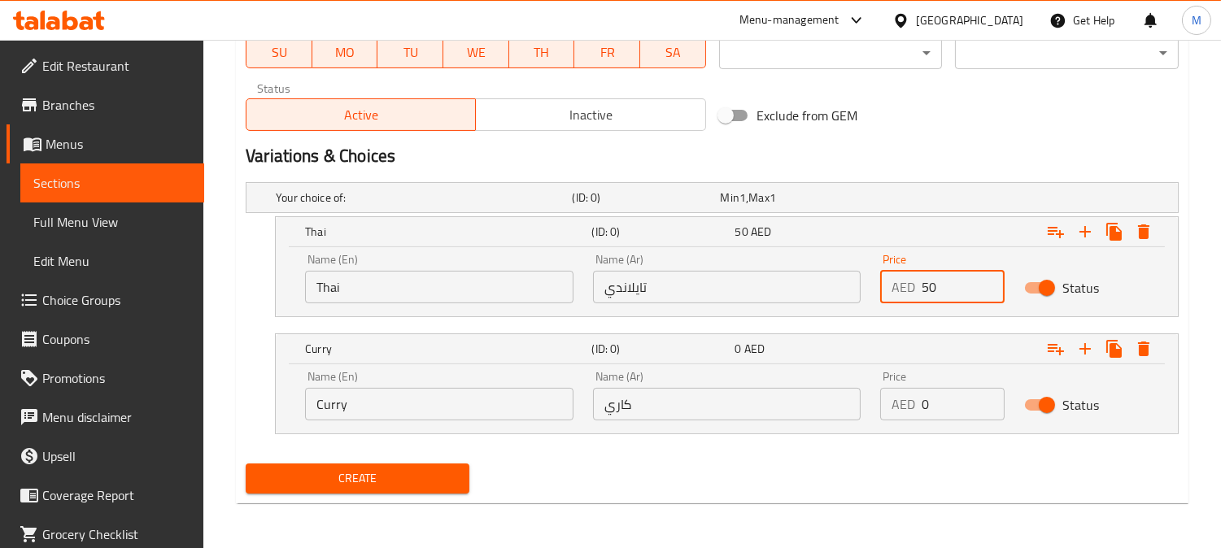
click at [925, 294] on input "50" at bounding box center [962, 287] width 83 height 33
drag, startPoint x: 942, startPoint y: 286, endPoint x: 889, endPoint y: 286, distance: 52.9
click at [889, 282] on div "AED 80 Price" at bounding box center [942, 287] width 124 height 33
type input "80"
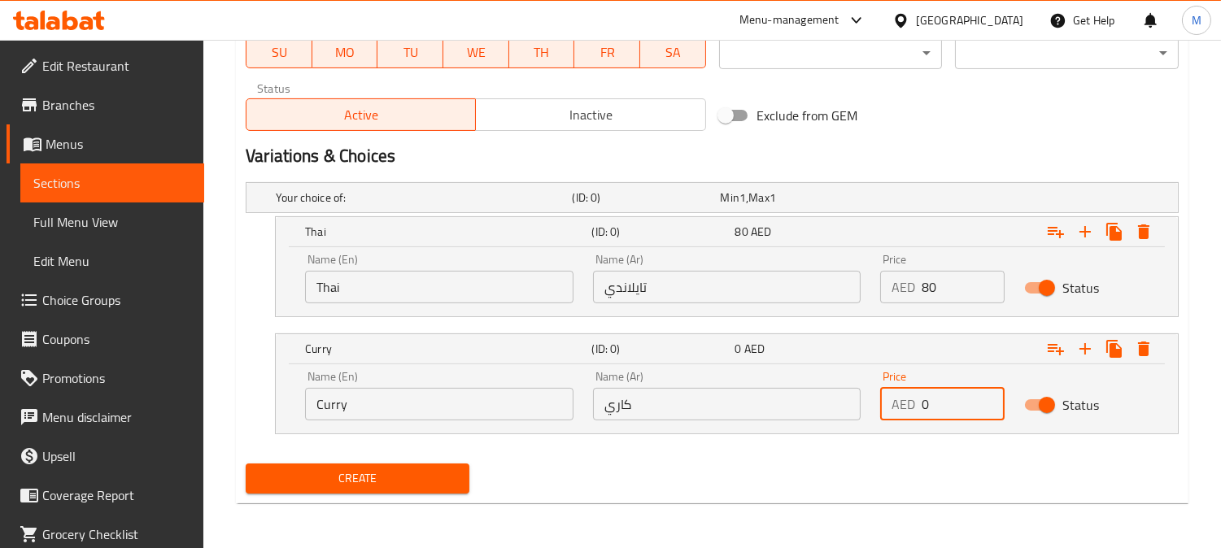
drag, startPoint x: 933, startPoint y: 407, endPoint x: 868, endPoint y: 413, distance: 66.1
click at [875, 405] on div "Price AED 0 Price" at bounding box center [942, 395] width 144 height 69
paste input "8"
type input "80"
click at [428, 470] on span "Create" at bounding box center [358, 478] width 198 height 20
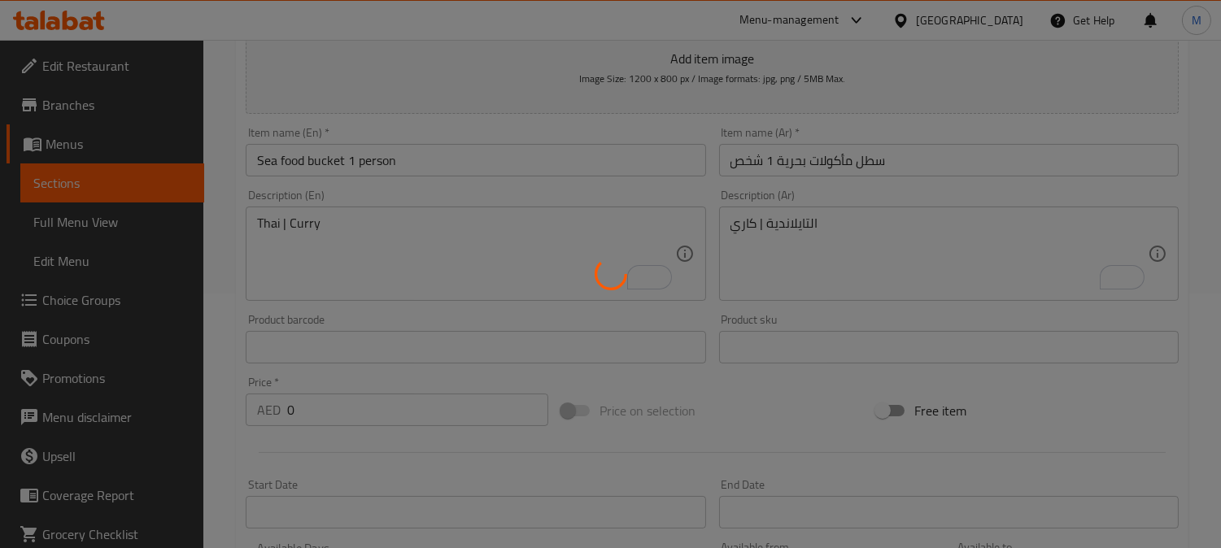
scroll to position [234, 0]
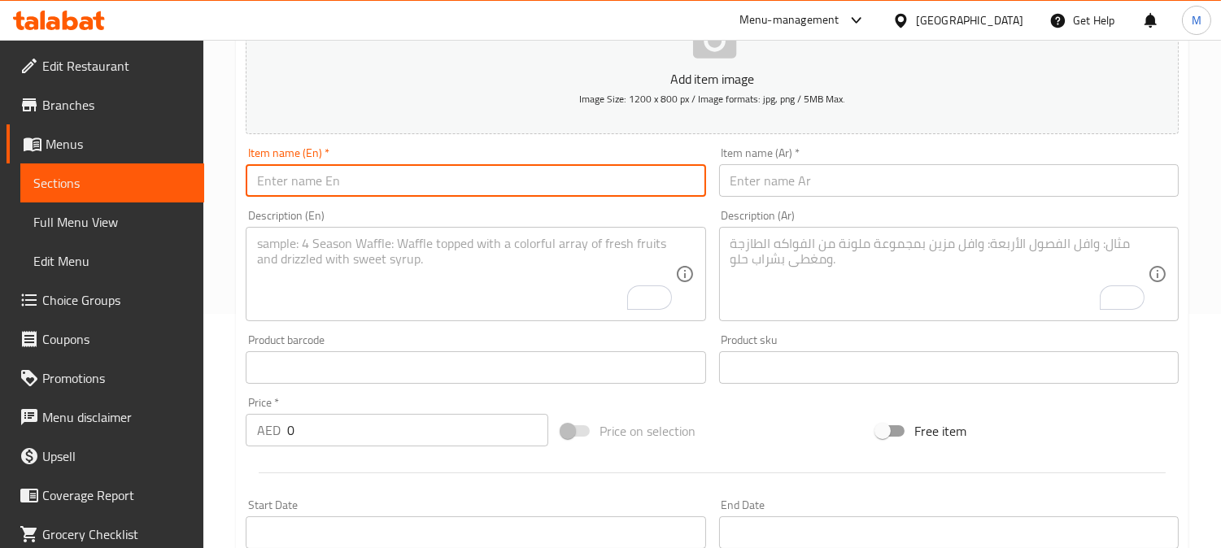
click at [321, 195] on input "text" at bounding box center [475, 180] width 459 height 33
paste input "Sea food bucket for two persons"
type input "Sea food bucket for two persons"
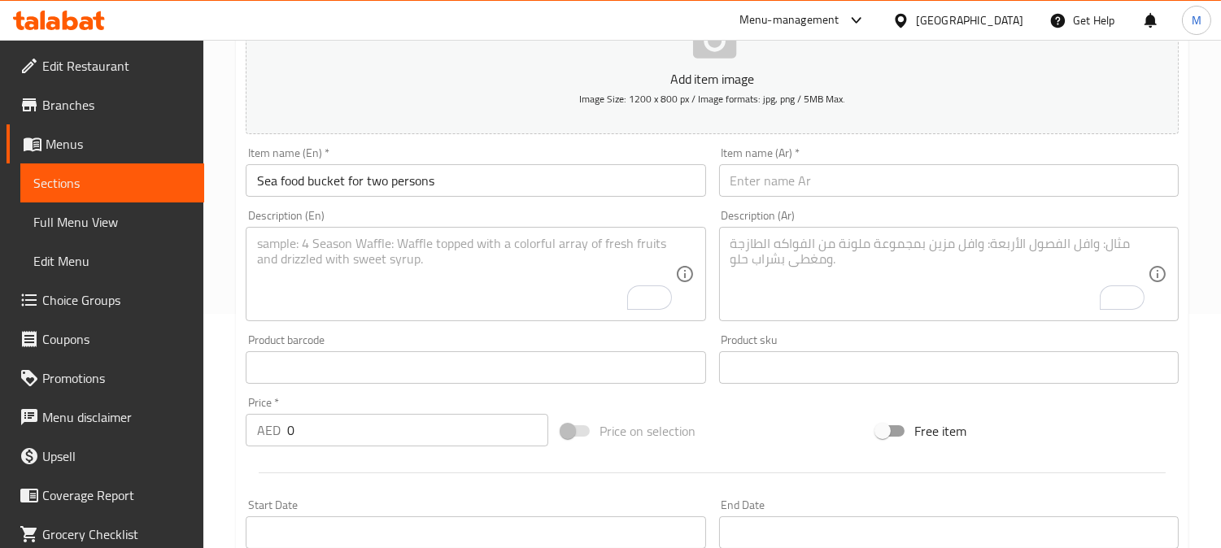
click at [803, 192] on input "text" at bounding box center [948, 180] width 459 height 33
paste input "سطل مأكولات بحرية (الشخصين)"
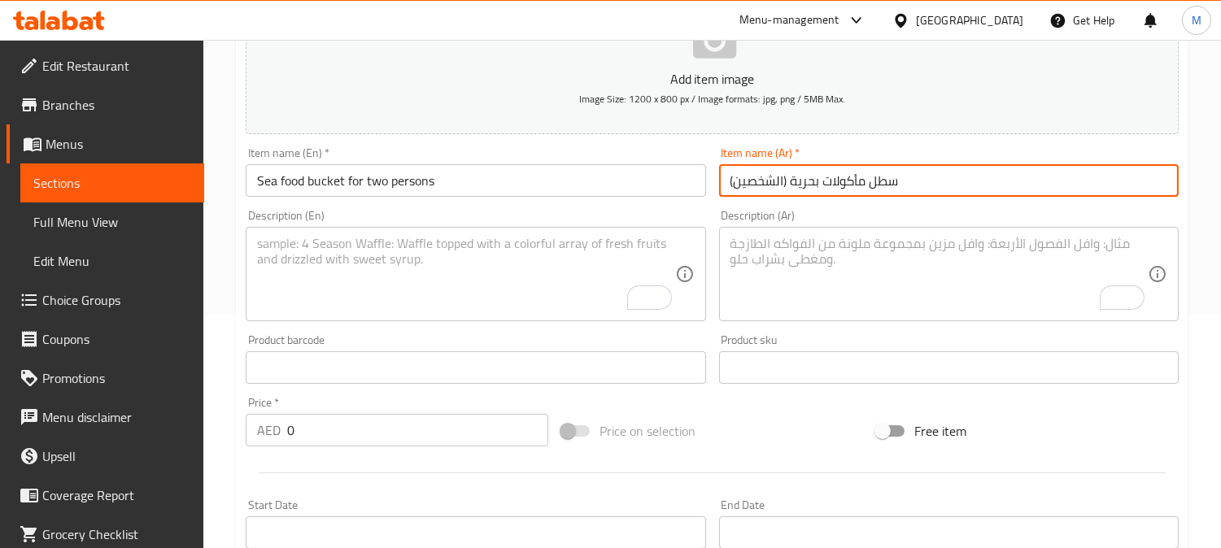
click at [781, 183] on input "سطل مأكولات بحرية (الشخصين)" at bounding box center [948, 180] width 459 height 33
type input "سطل مأكولات بحرية (لشخصين)"
click at [360, 182] on input "Sea food bucket for two persons" at bounding box center [475, 180] width 459 height 33
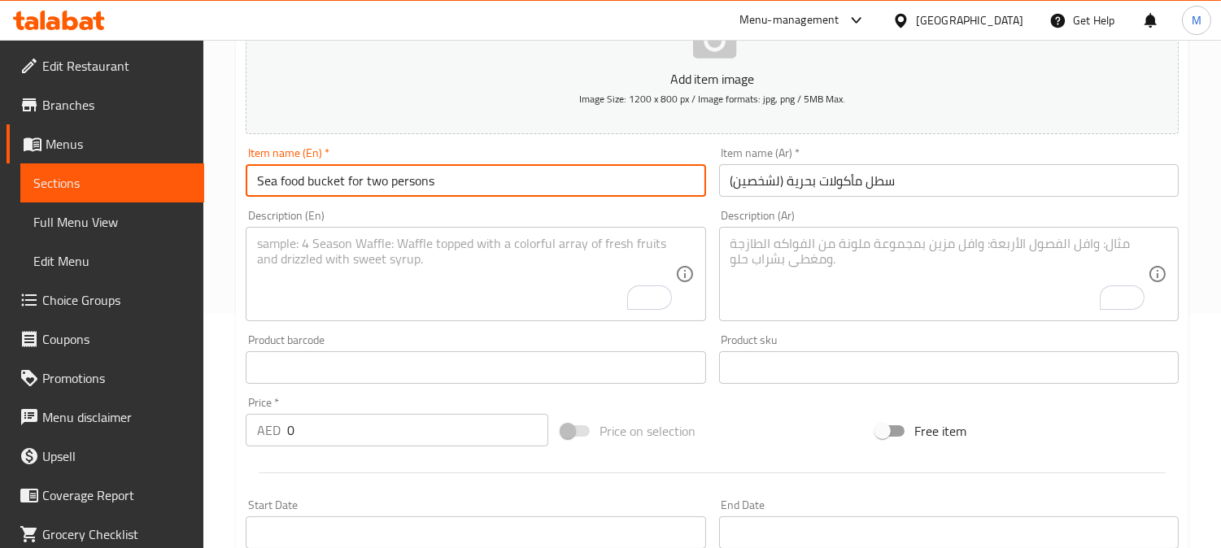
click at [360, 182] on input "Sea food bucket for two persons" at bounding box center [475, 180] width 459 height 33
click at [360, 176] on input "Sea food bucket two persons" at bounding box center [475, 180] width 459 height 33
click at [283, 183] on input "Sea food bucket 2 persons" at bounding box center [475, 180] width 459 height 33
click at [281, 177] on input "Sea food bucket 2 persons" at bounding box center [475, 180] width 459 height 33
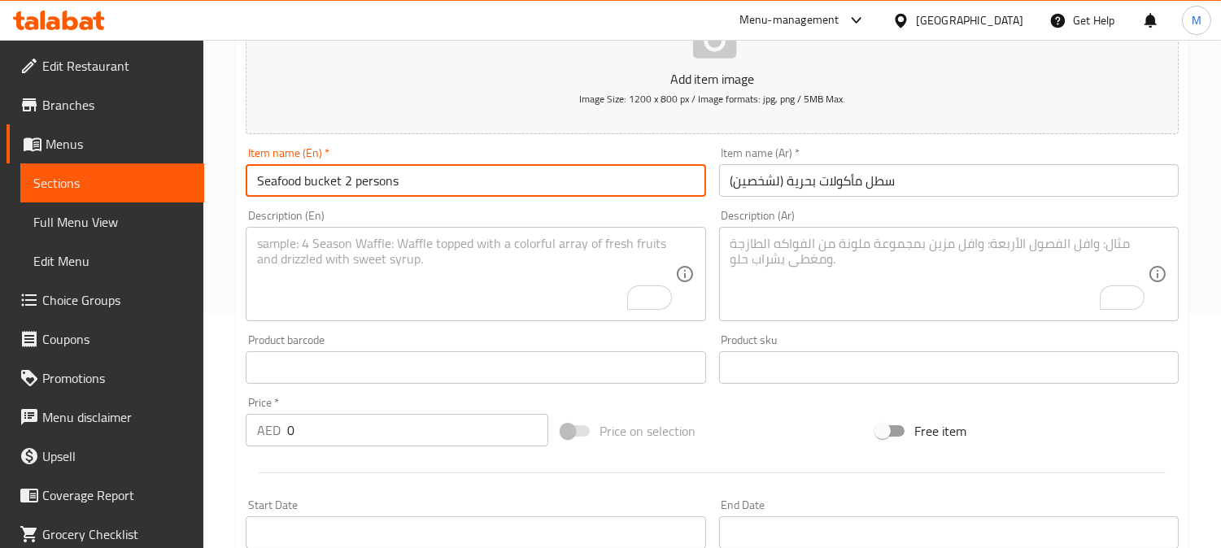
type input "Seafood bucket 2 persons"
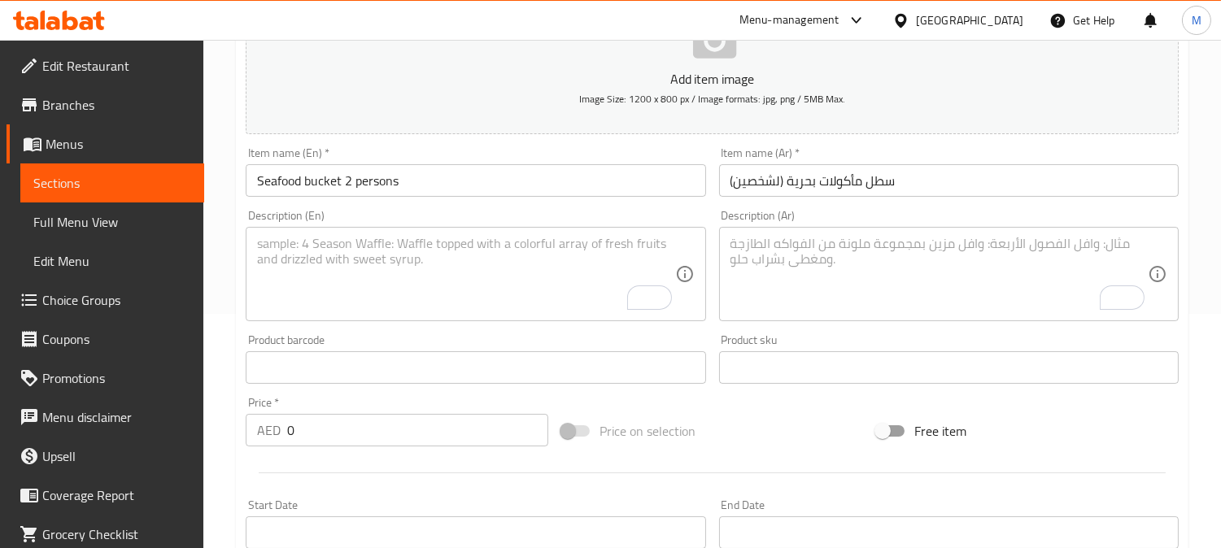
paste textarea "Thai | Curry"
drag, startPoint x: 294, startPoint y: 278, endPoint x: 310, endPoint y: 277, distance: 16.3
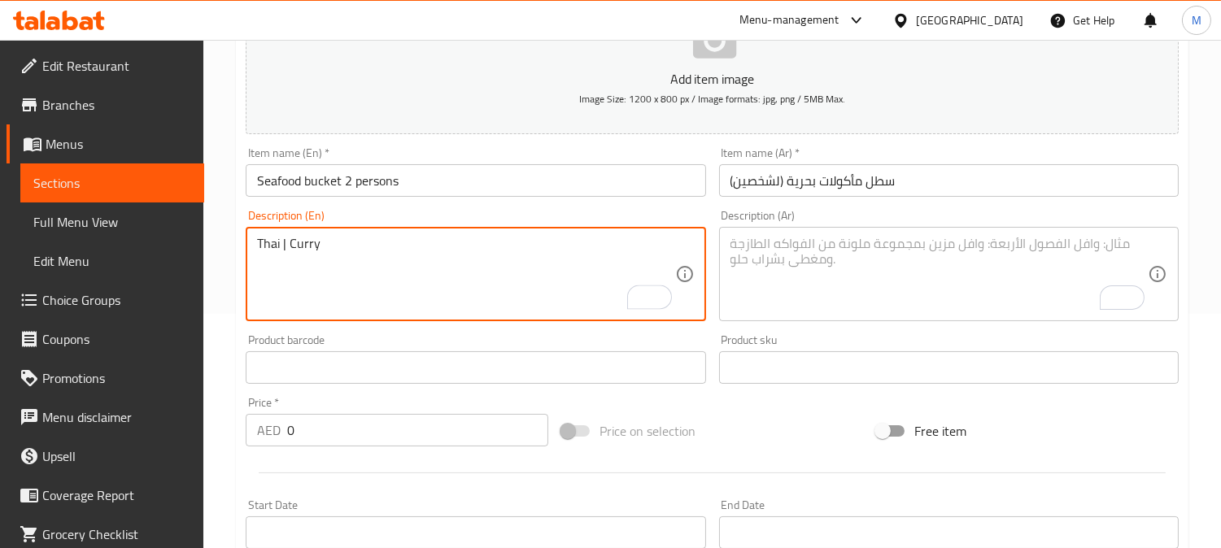
type textarea "Thai | Curry"
click at [820, 260] on textarea "To enrich screen reader interactions, please activate Accessibility in Grammarl…" at bounding box center [938, 274] width 417 height 77
paste textarea "التايلاندية | كاري"
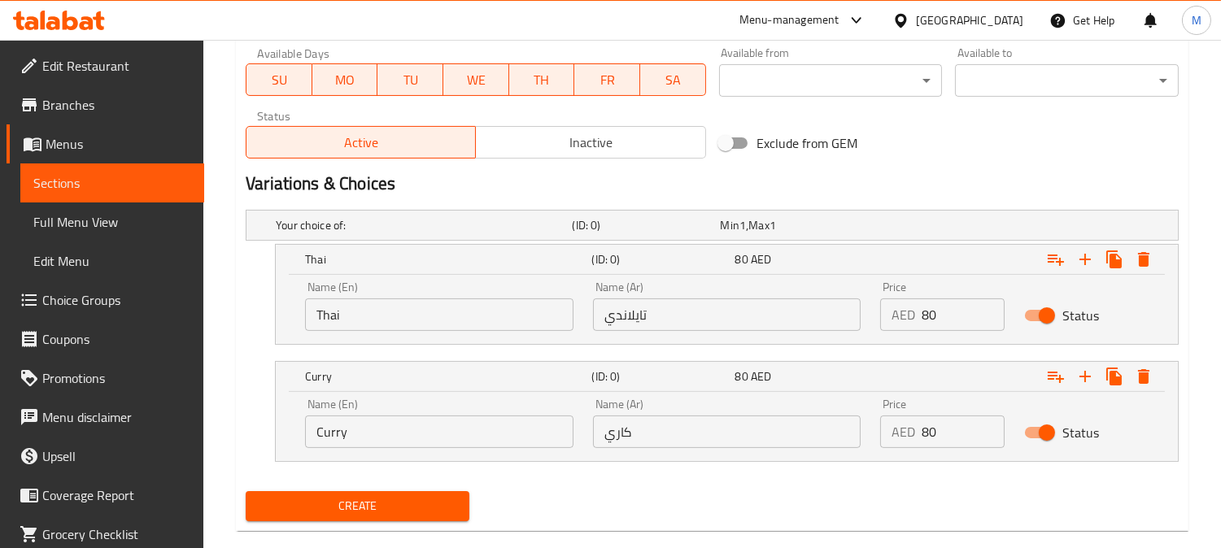
scroll to position [777, 0]
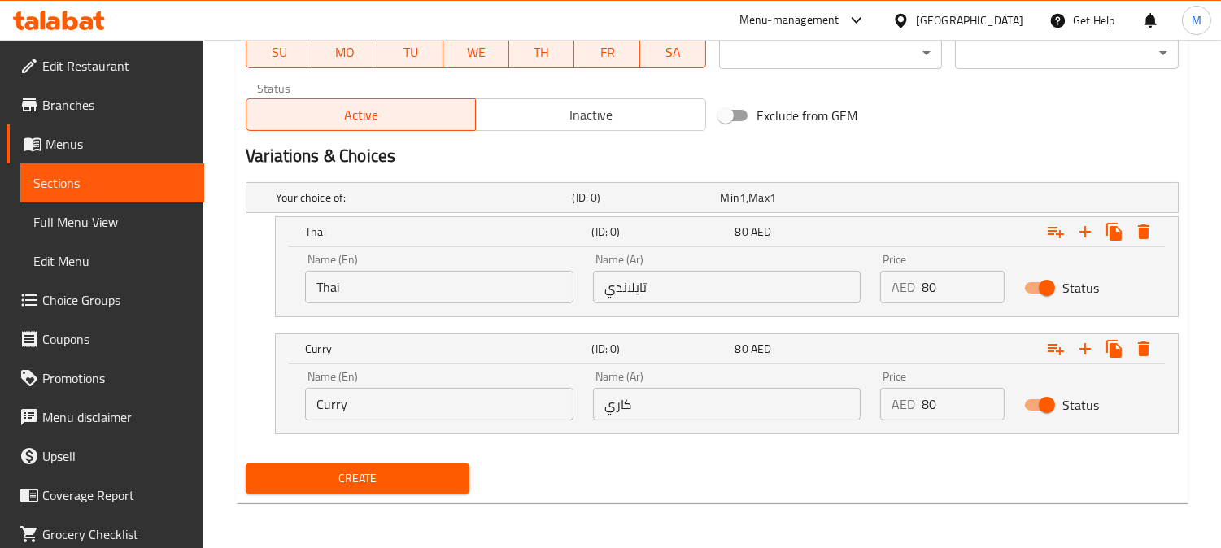
type textarea "التايلاندية | كاري"
click at [389, 287] on input "Thai" at bounding box center [439, 287] width 268 height 33
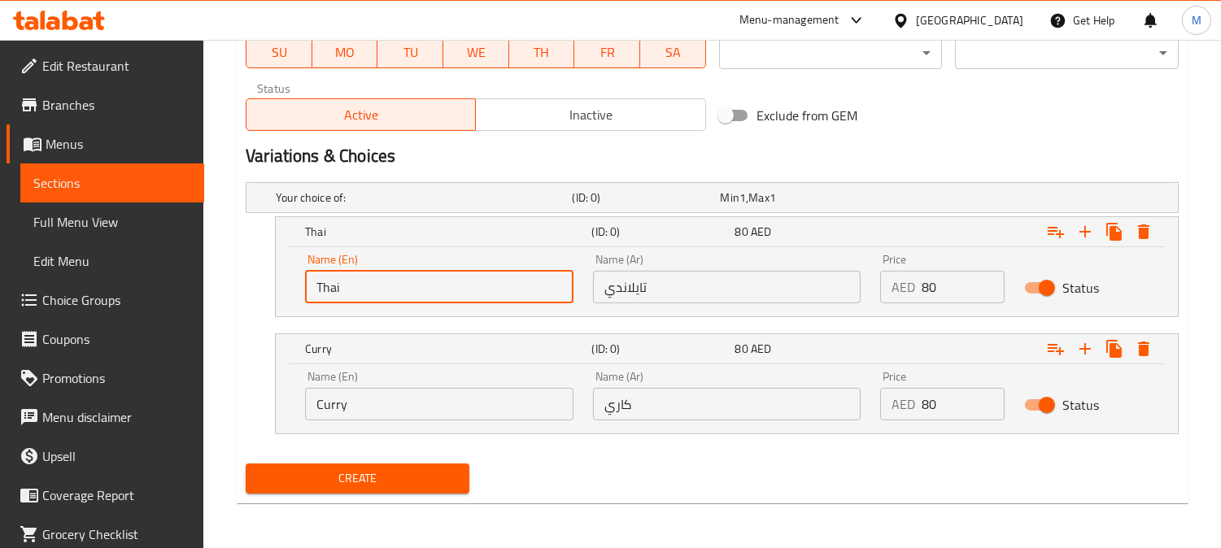
click at [388, 287] on input "Thai" at bounding box center [439, 287] width 268 height 33
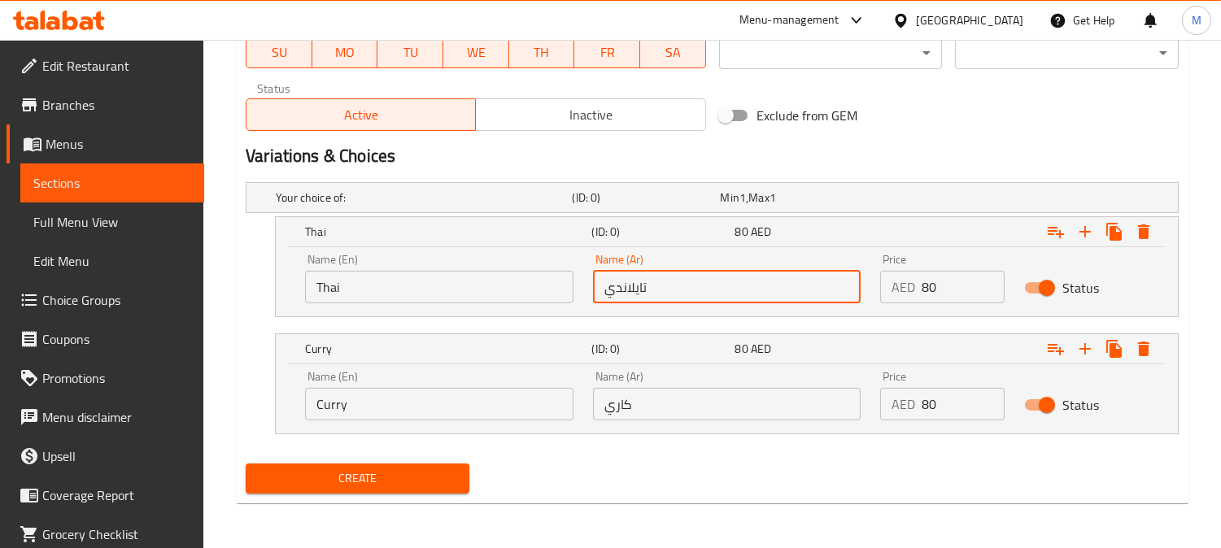
click at [661, 290] on input "تايلاندي" at bounding box center [727, 287] width 268 height 33
paste input "التايلاندية | كاري"
click at [690, 289] on input "التايلاندية | كاري" at bounding box center [727, 287] width 268 height 33
drag, startPoint x: 684, startPoint y: 286, endPoint x: 699, endPoint y: 287, distance: 15.5
click at [699, 287] on input "التايلاندية | كاري" at bounding box center [727, 287] width 268 height 33
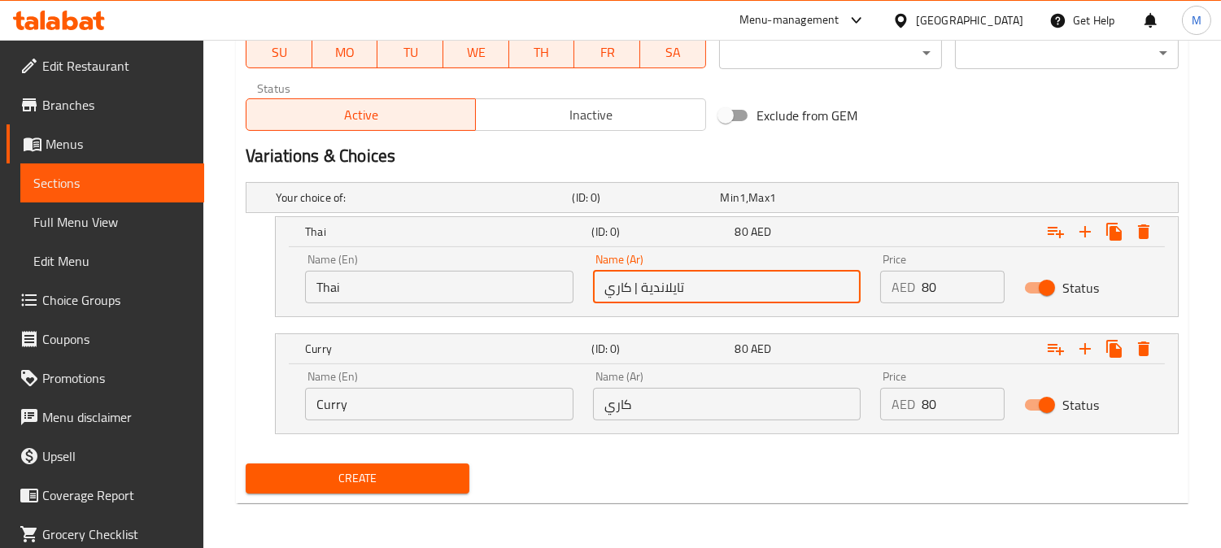
drag, startPoint x: 638, startPoint y: 287, endPoint x: 610, endPoint y: 285, distance: 27.7
click at [610, 285] on input "تايلاندية | كاري" at bounding box center [727, 287] width 268 height 33
click at [620, 289] on input "تايلاندية | كاري" at bounding box center [727, 287] width 268 height 33
click at [610, 287] on input "تايلاندية" at bounding box center [727, 287] width 268 height 33
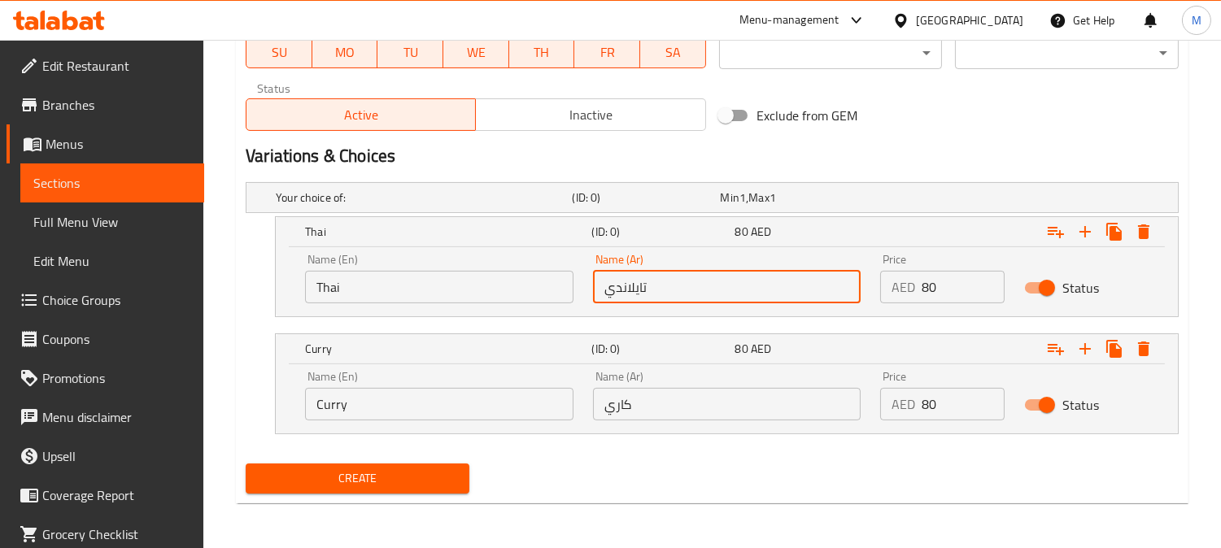
type input "تايلاندي"
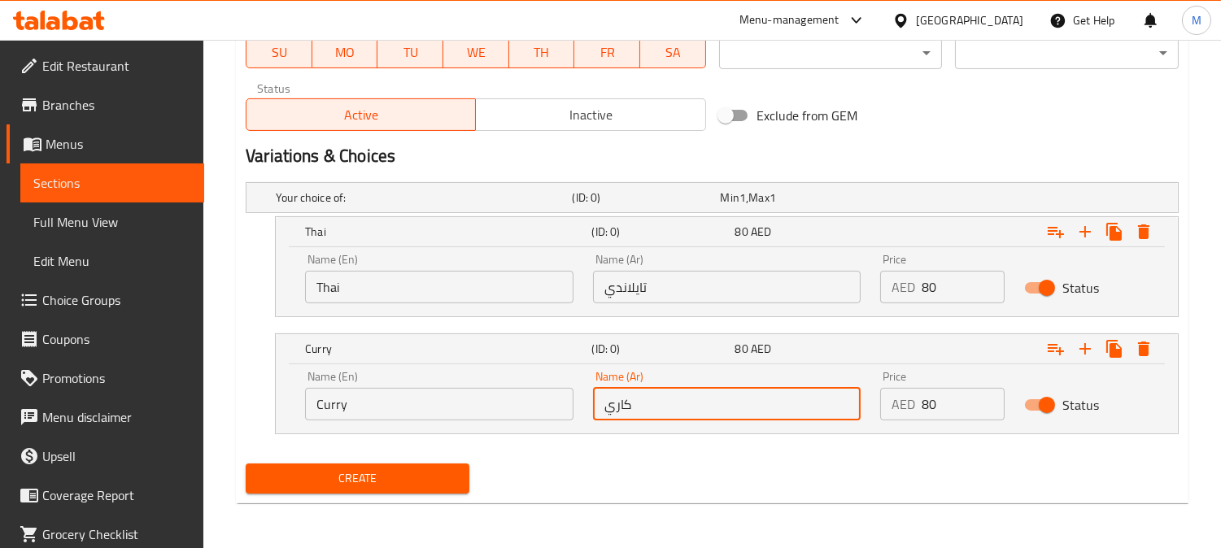
click at [684, 405] on input "كاري" at bounding box center [727, 404] width 268 height 33
paste input "كاري"
type input "كاري"
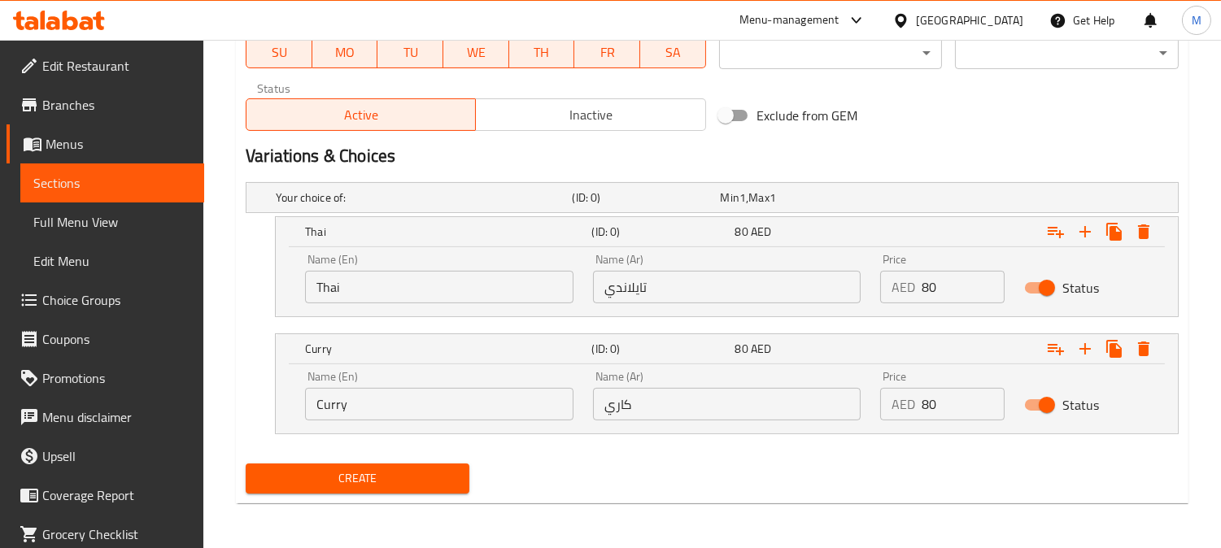
click at [376, 272] on input "Thai" at bounding box center [439, 287] width 268 height 33
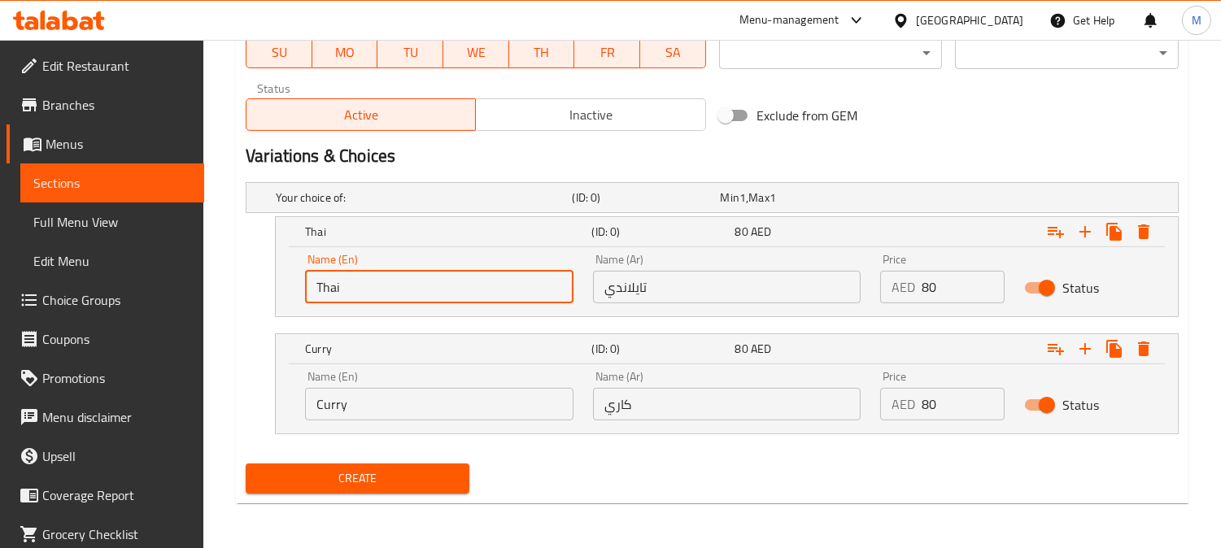
click at [376, 272] on input "Thai" at bounding box center [439, 287] width 268 height 33
paste input "Thai"
type input "Thai"
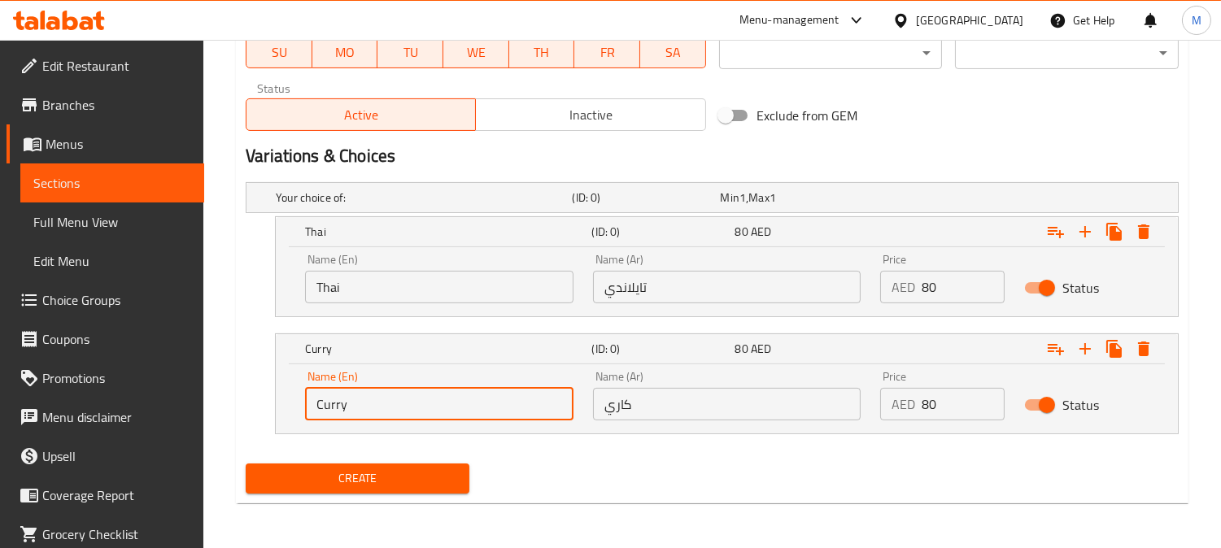
click at [370, 399] on input "Curry" at bounding box center [439, 404] width 268 height 33
paste input "urry"
type input "Curry"
click at [386, 474] on span "Create" at bounding box center [358, 478] width 198 height 20
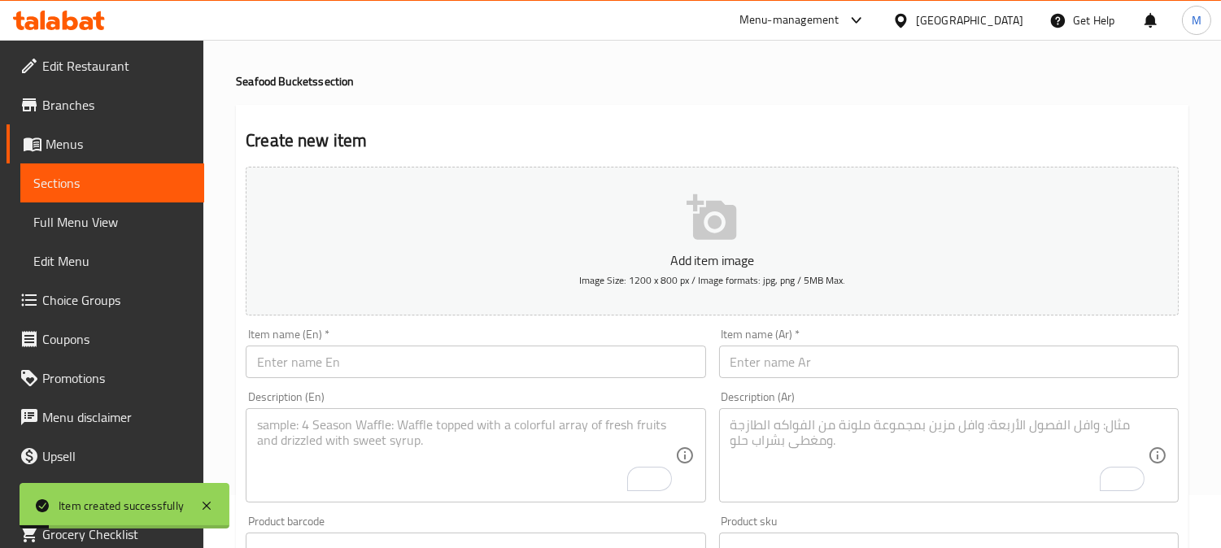
scroll to position [0, 0]
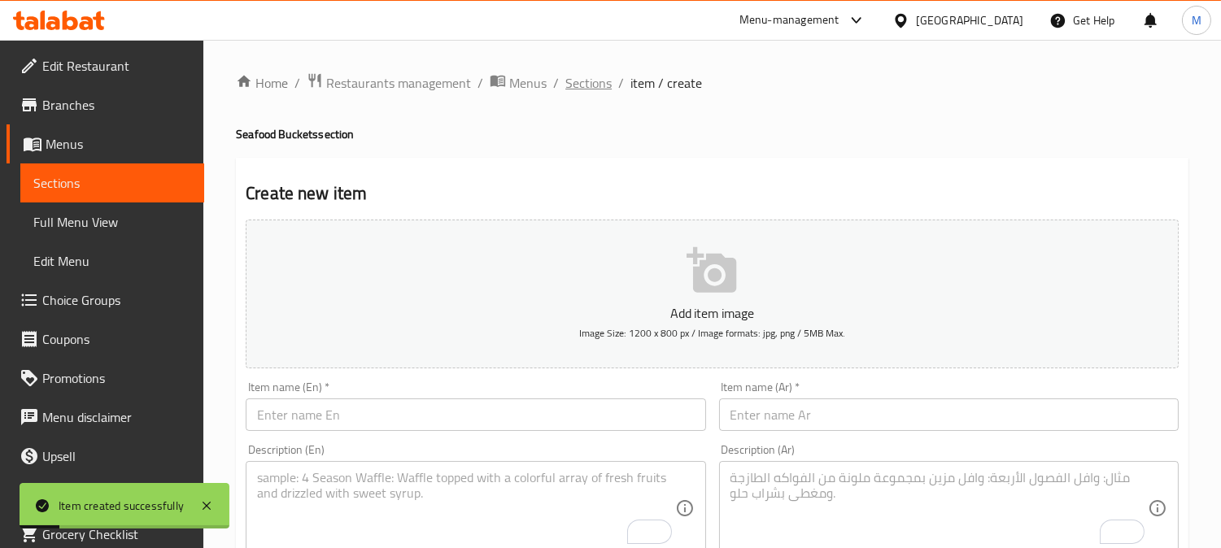
click at [574, 90] on span "Sections" at bounding box center [588, 83] width 46 height 20
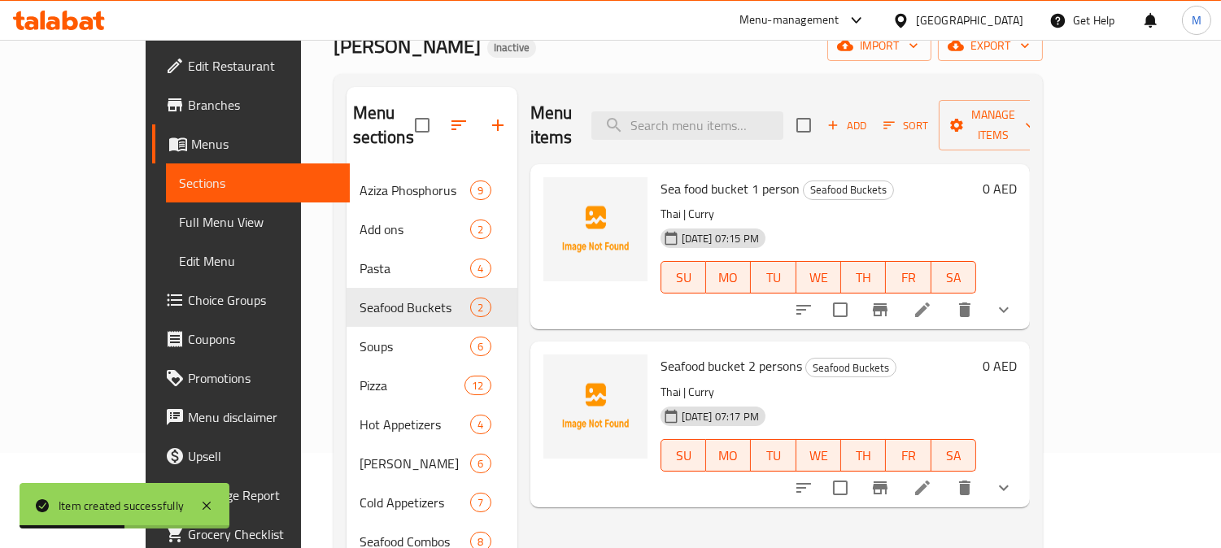
scroll to position [361, 0]
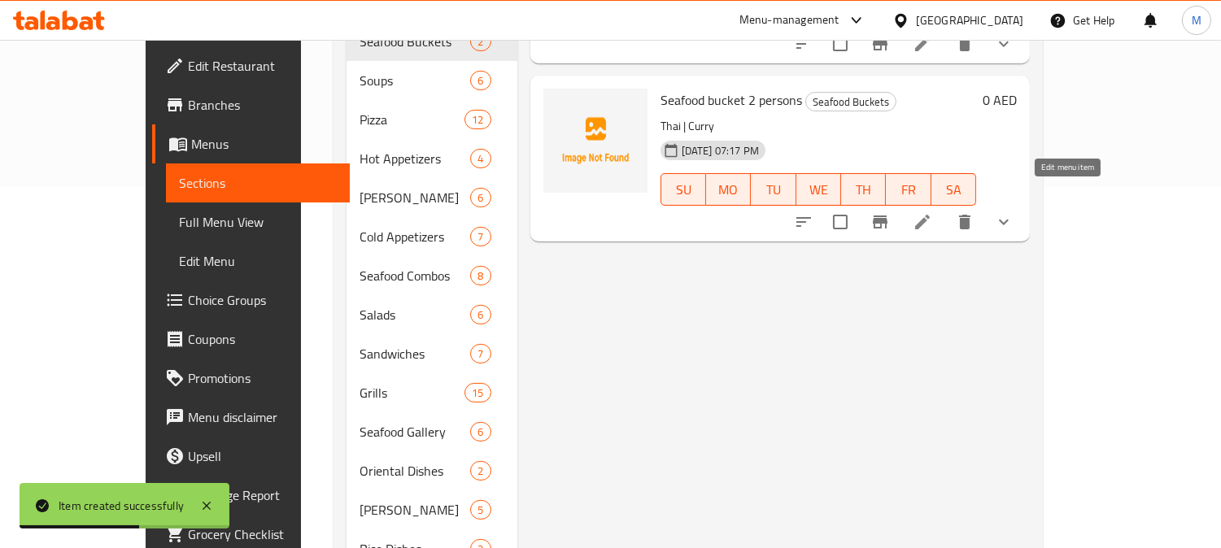
click at [932, 212] on icon at bounding box center [922, 222] width 20 height 20
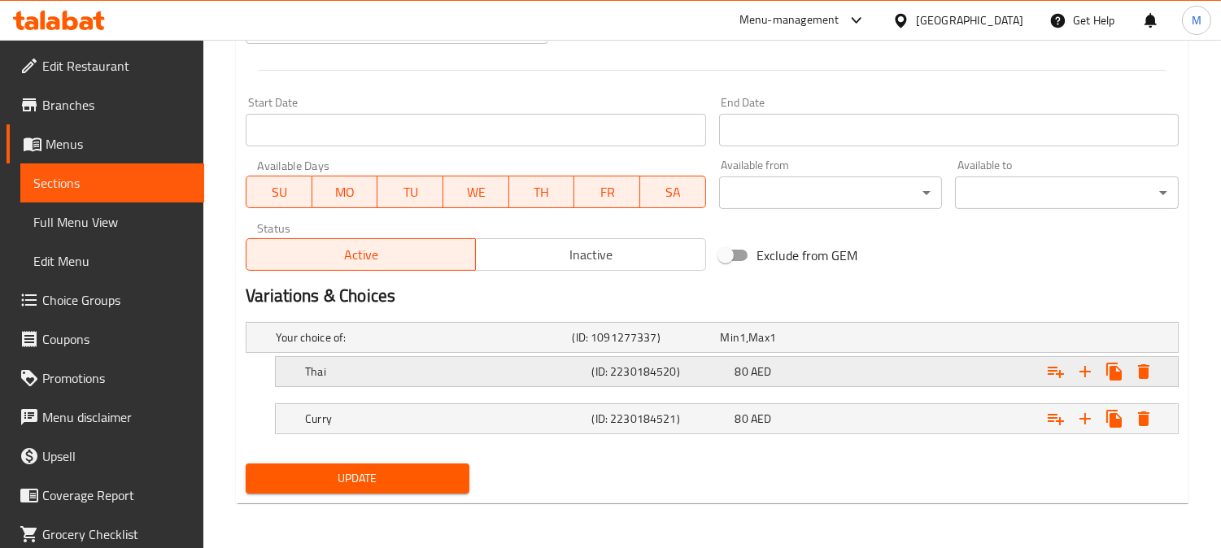
click at [772, 346] on div "80 AED" at bounding box center [790, 337] width 141 height 16
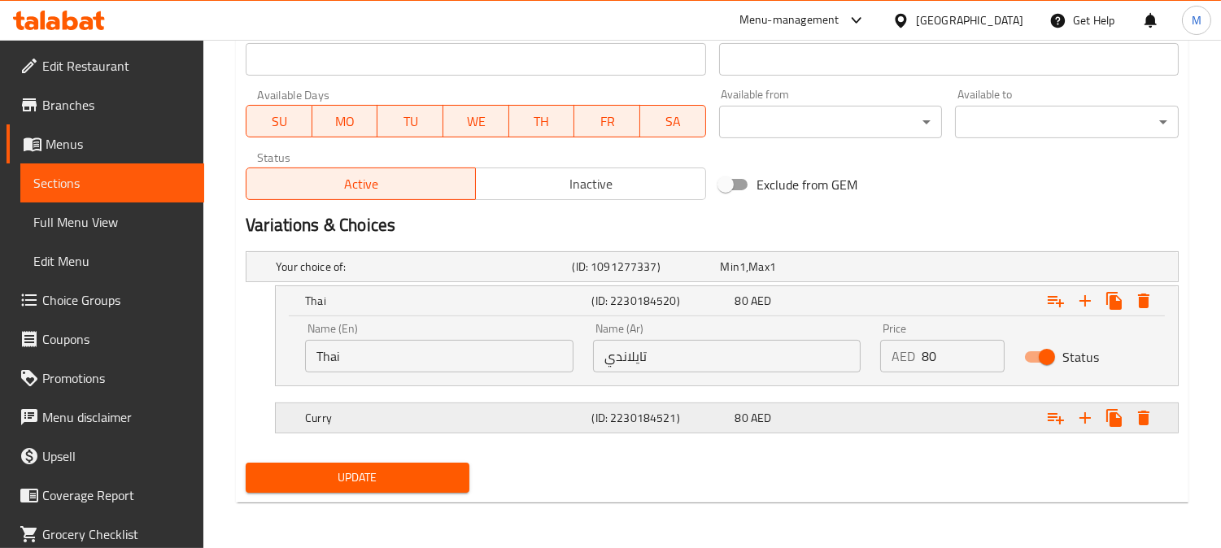
click at [847, 275] on div "80 AED" at bounding box center [790, 267] width 141 height 16
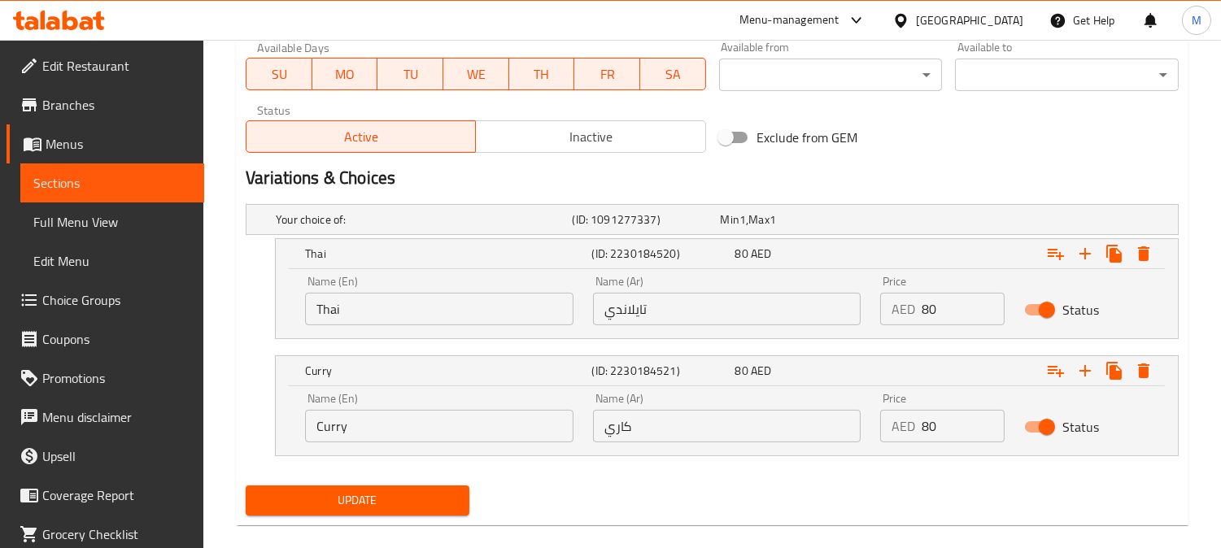
scroll to position [777, 0]
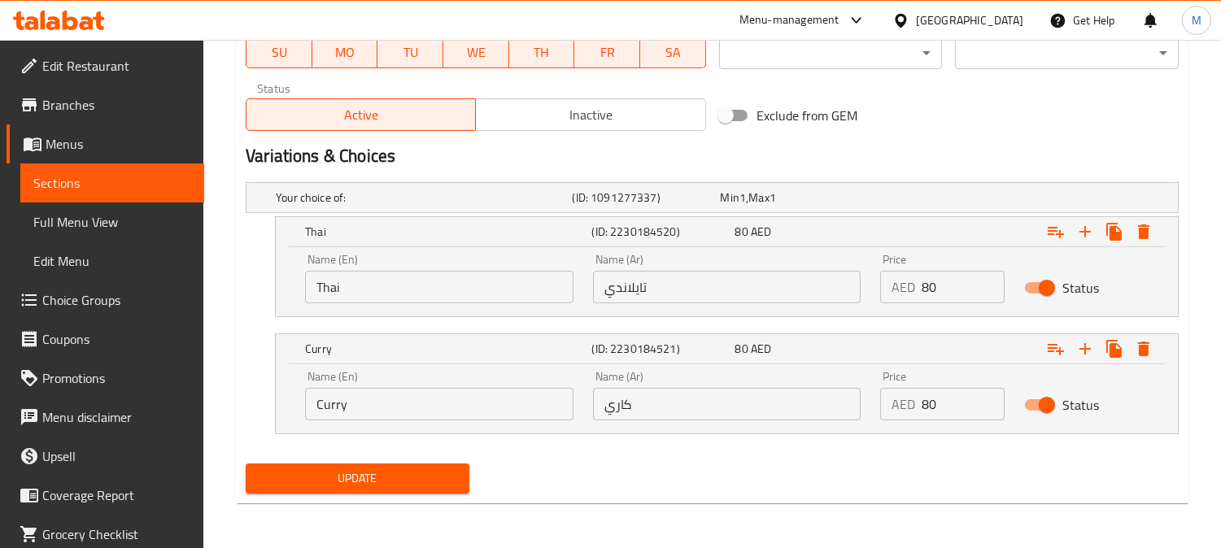
click at [448, 485] on span "Update" at bounding box center [358, 478] width 198 height 20
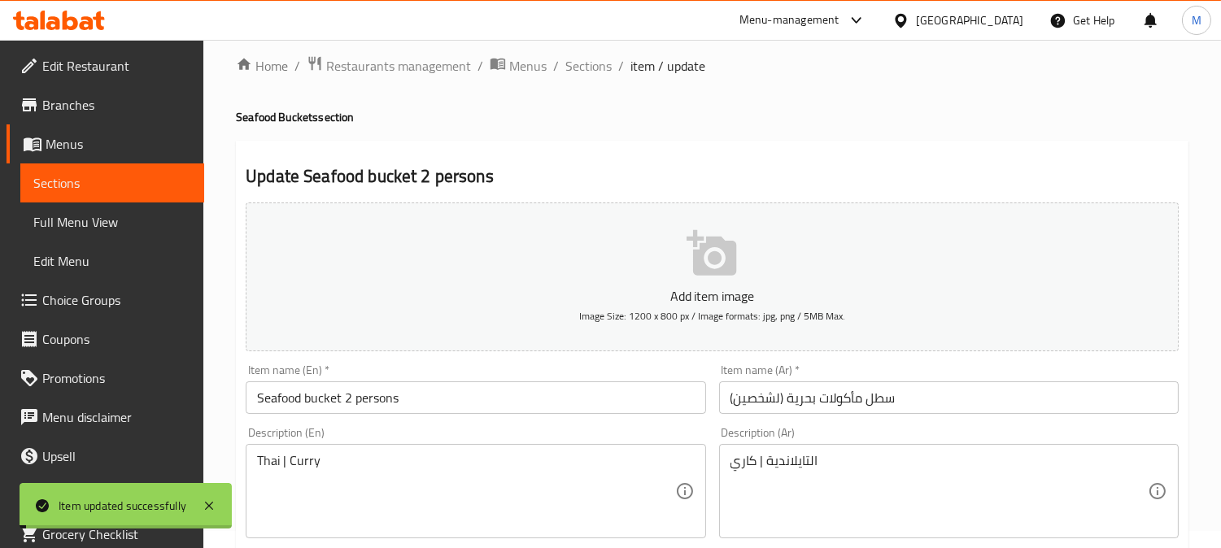
scroll to position [0, 0]
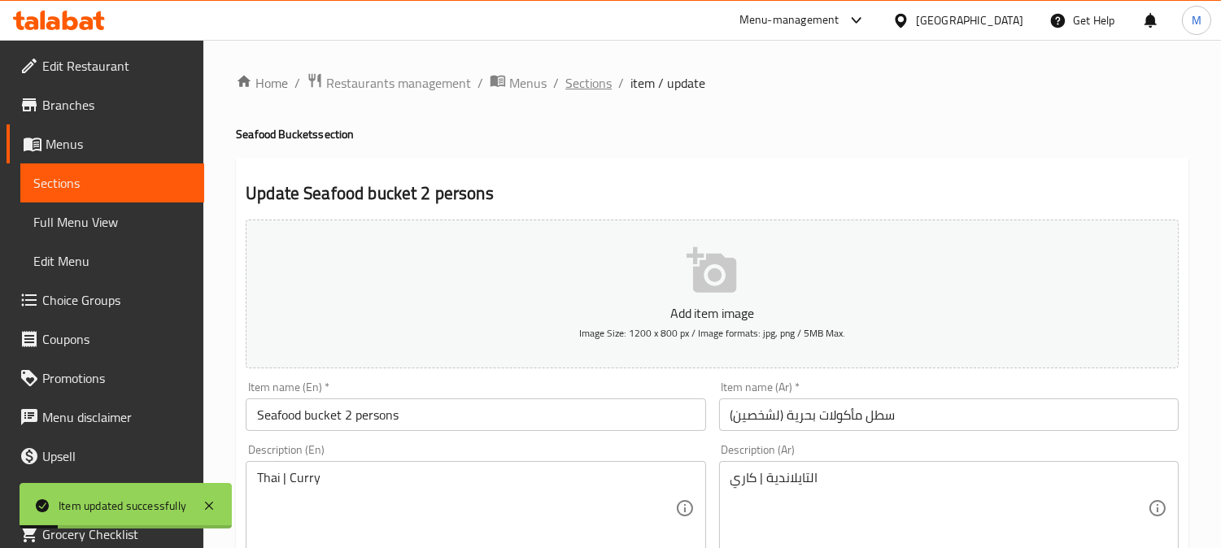
click at [565, 79] on span "Sections" at bounding box center [588, 83] width 46 height 20
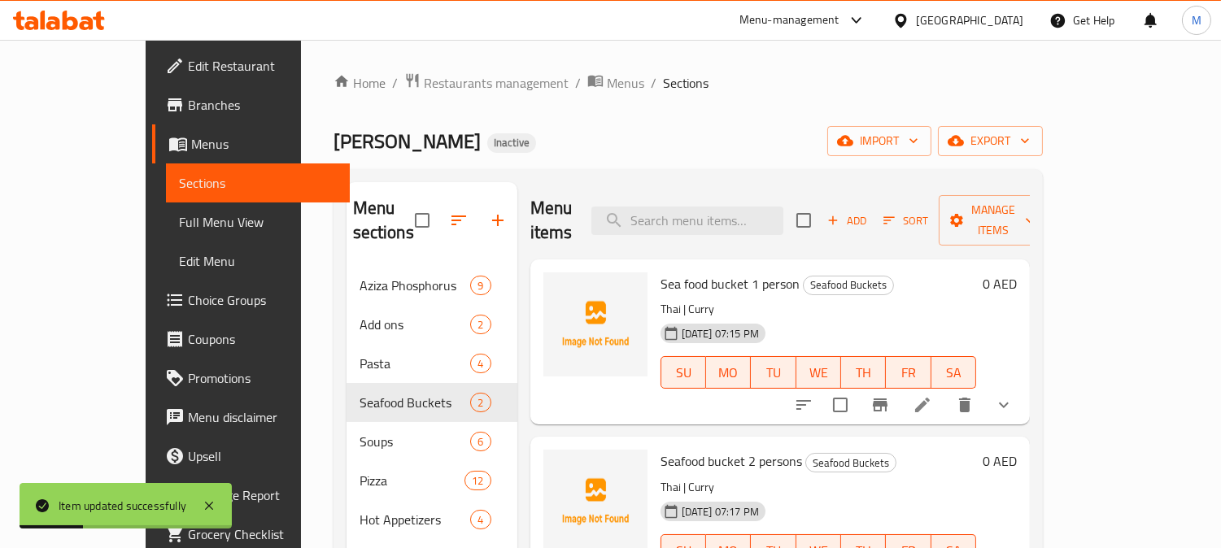
click at [945, 390] on li at bounding box center [922, 404] width 46 height 29
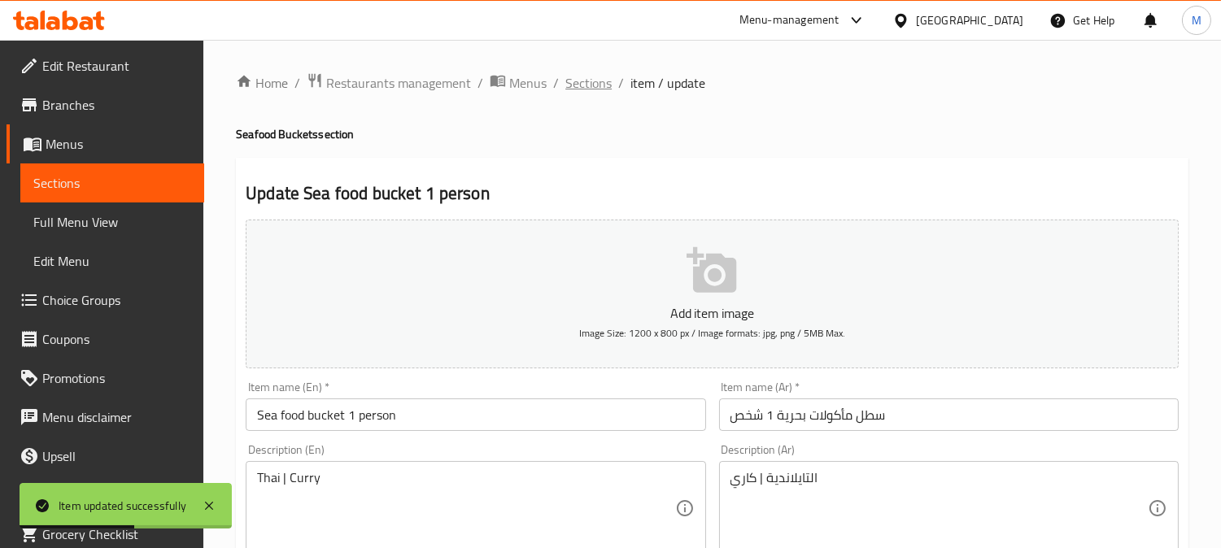
click at [591, 92] on span "Sections" at bounding box center [588, 83] width 46 height 20
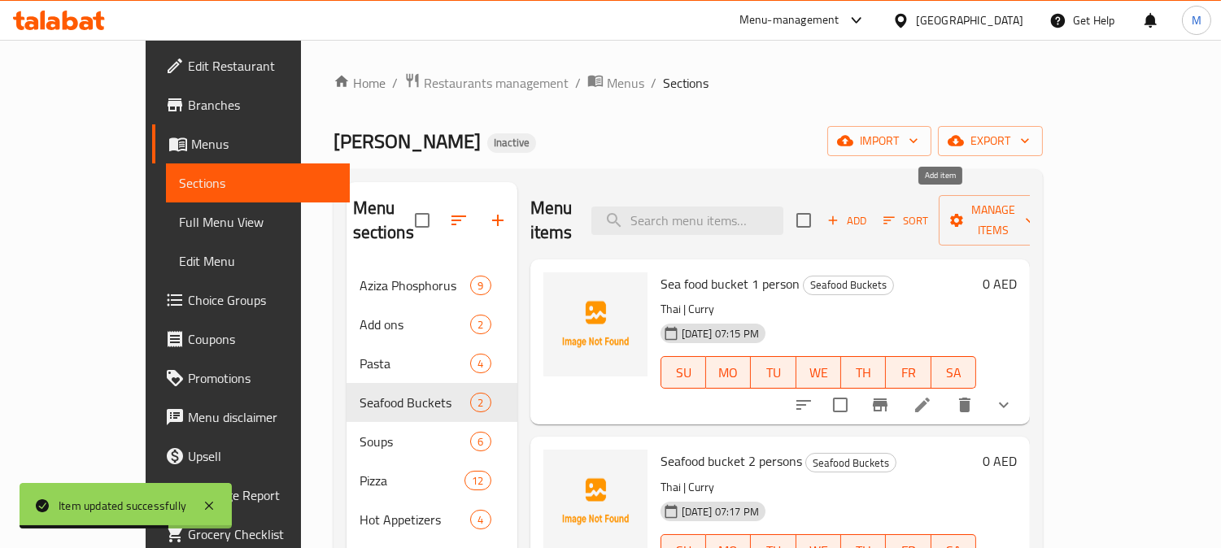
click at [840, 213] on icon "button" at bounding box center [832, 220] width 15 height 15
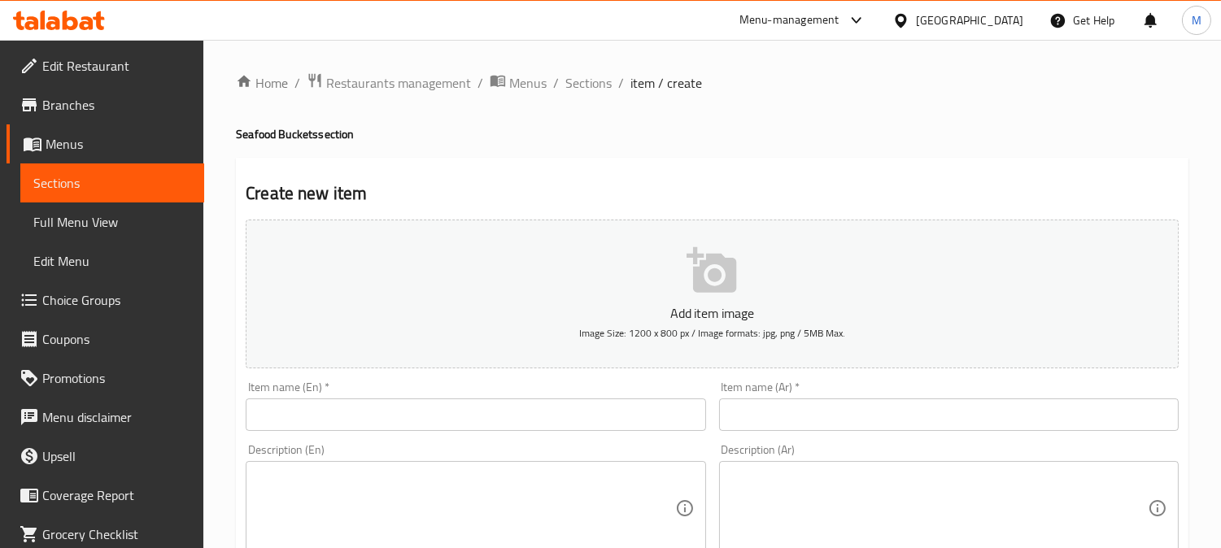
paste input "Sea food bucket"
click at [343, 421] on input "text" at bounding box center [475, 414] width 459 height 33
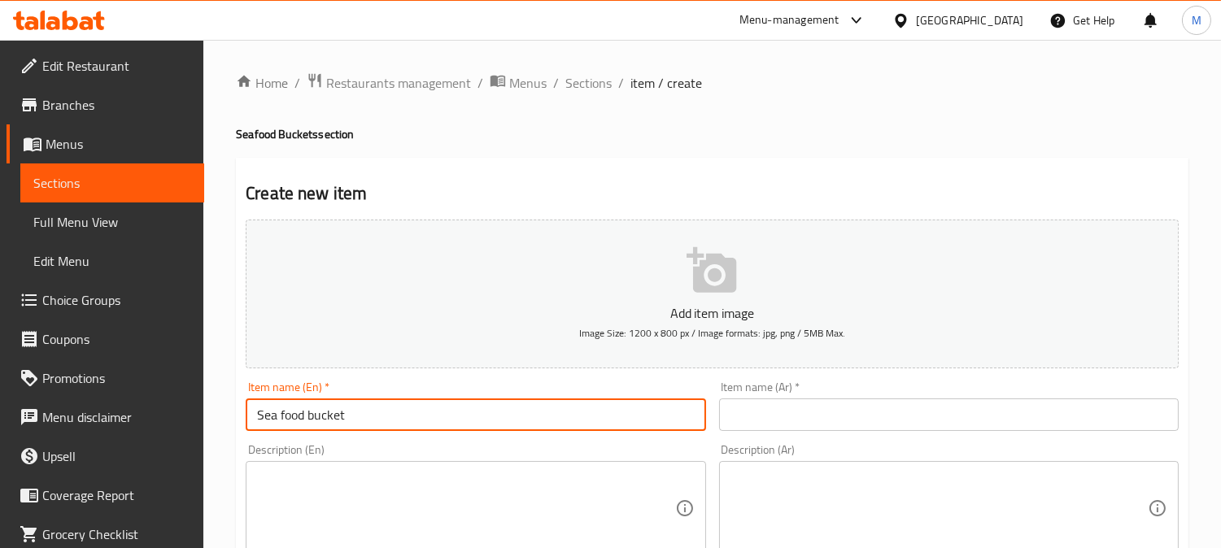
click at [285, 413] on input "Sea food bucket" at bounding box center [475, 414] width 459 height 33
click at [280, 415] on input "Sea food bucket" at bounding box center [475, 414] width 459 height 33
click at [389, 416] on input "Seafood bucket" at bounding box center [475, 414] width 459 height 33
type input "Seafood bucket"
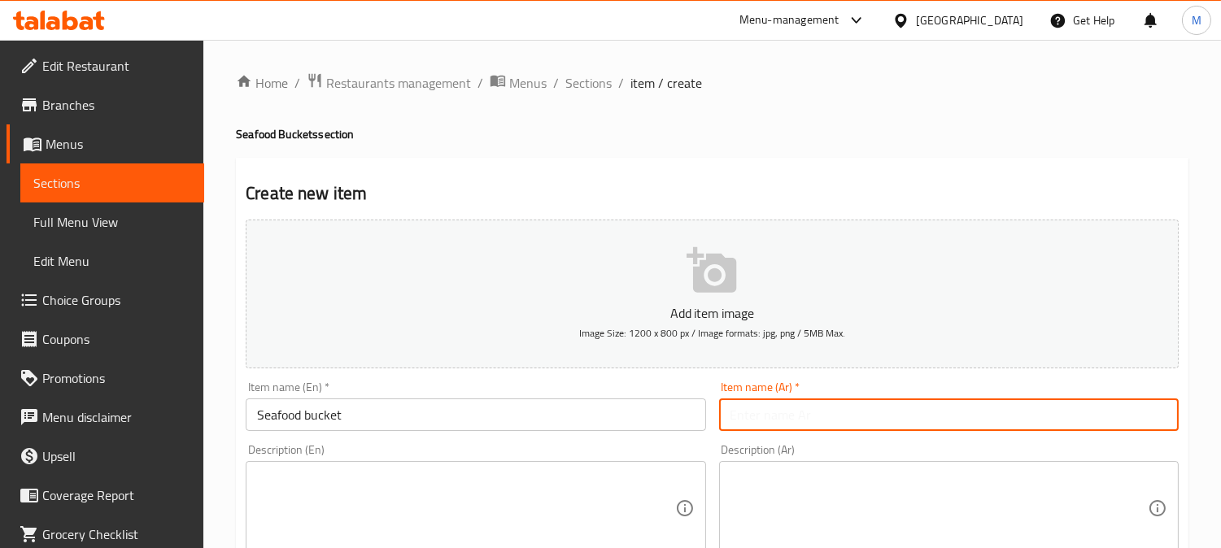
paste input "سطل مأكولات بحرية"
click at [828, 405] on input "text" at bounding box center [948, 414] width 459 height 33
type input "سطل مأكولات بحرية"
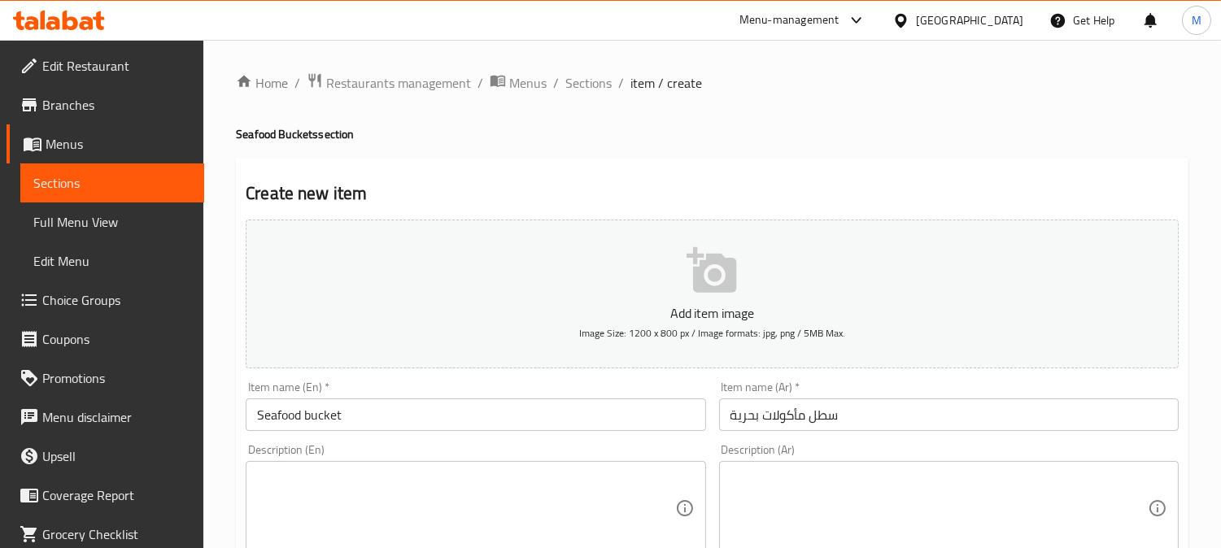
click at [463, 517] on textarea at bounding box center [465, 508] width 417 height 77
paste textarea "Thai | Curry"
type textarea "Thai | Curry"
paste textarea "التايلاندية | كاري"
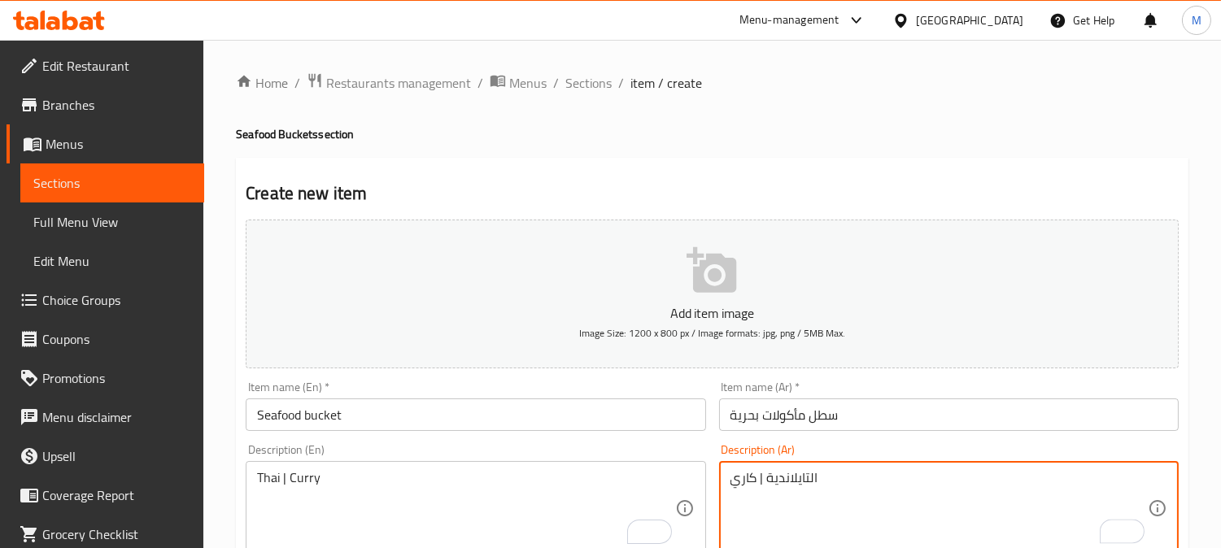
type textarea "التايلاندية | كاري"
click at [433, 411] on input "Seafood bucket" at bounding box center [475, 414] width 459 height 33
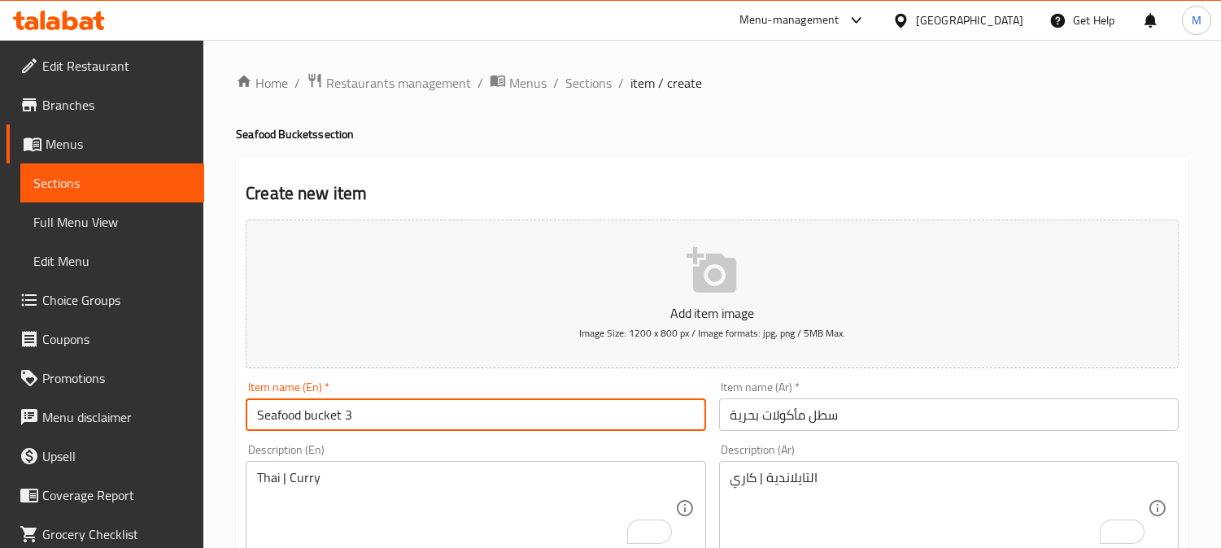
click at [429, 431] on input "Seafood bucket 3" at bounding box center [475, 414] width 459 height 33
paste input "Person"
type input "Seafood bucket 3 Person"
click at [874, 411] on input "سطل مأكولات بحرية" at bounding box center [948, 414] width 459 height 33
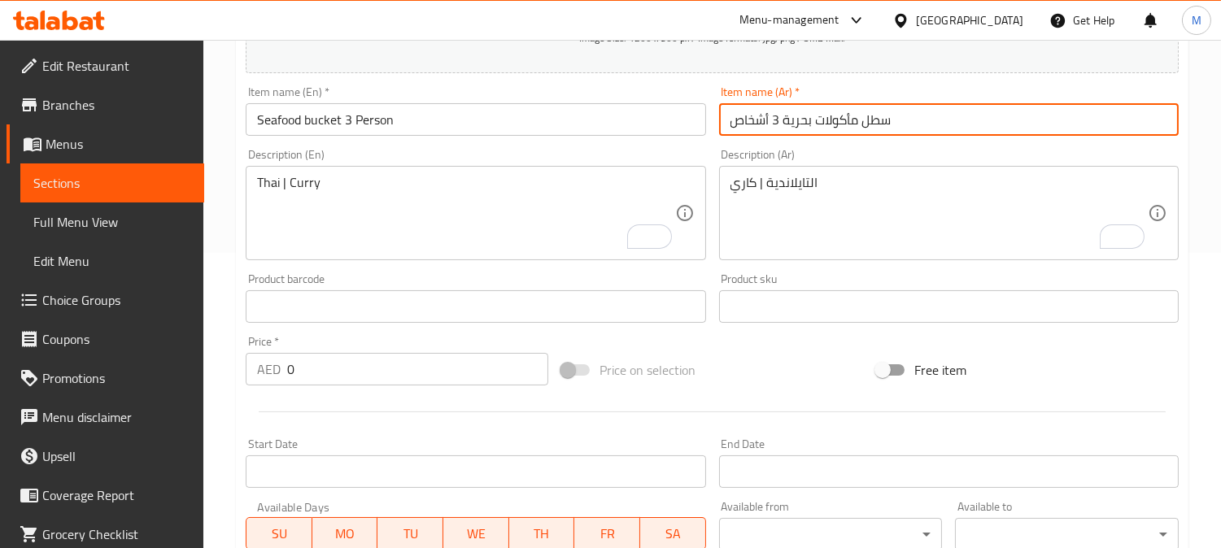
scroll to position [361, 0]
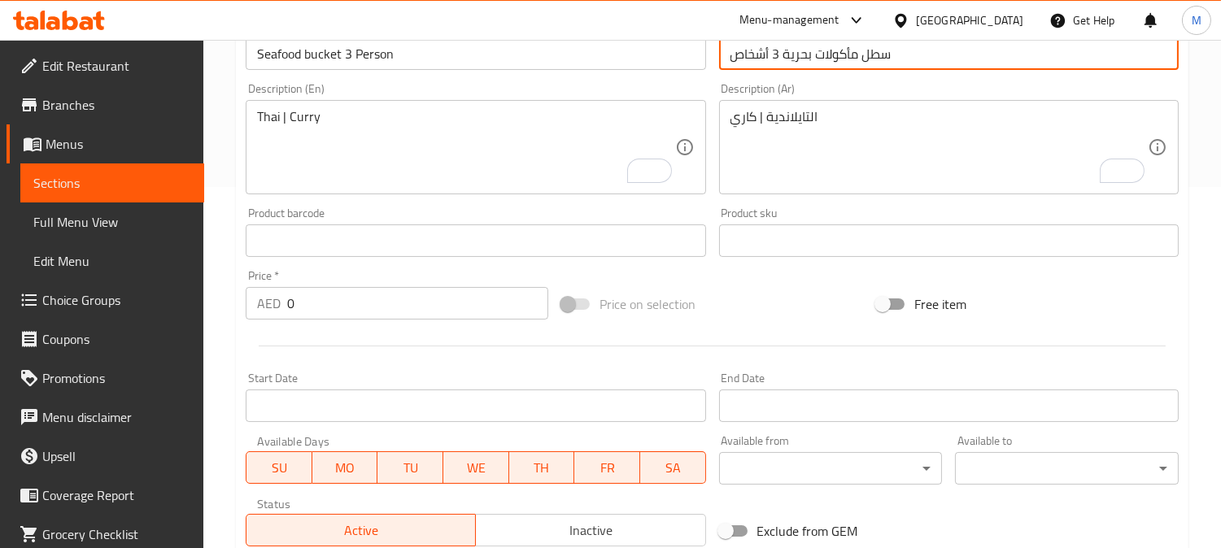
type input "سطل مأكولات بحرية 3 أشخاص"
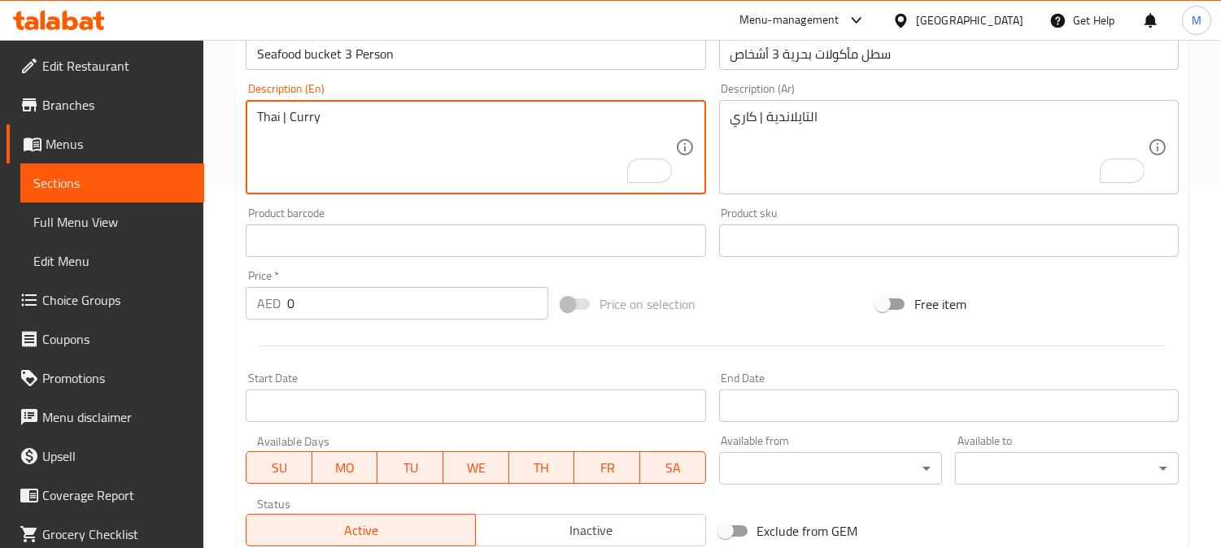
click at [266, 120] on textarea "Thai | Curry" at bounding box center [465, 147] width 417 height 77
click at [294, 115] on textarea "Thai | Curry" at bounding box center [465, 147] width 417 height 77
click at [294, 114] on textarea "Thai | Curry" at bounding box center [465, 147] width 417 height 77
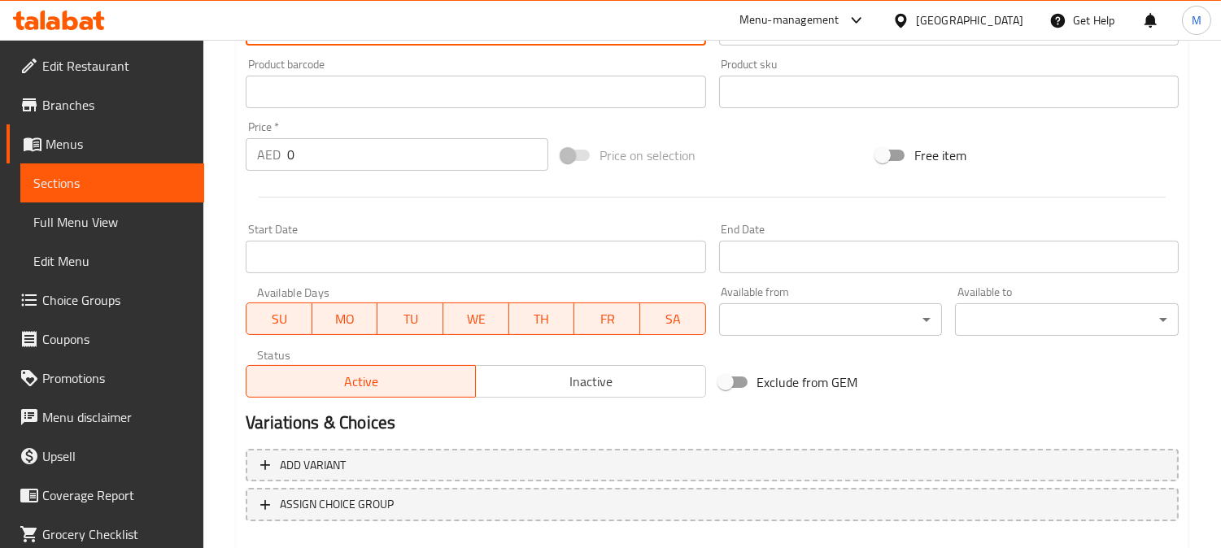
scroll to position [598, 0]
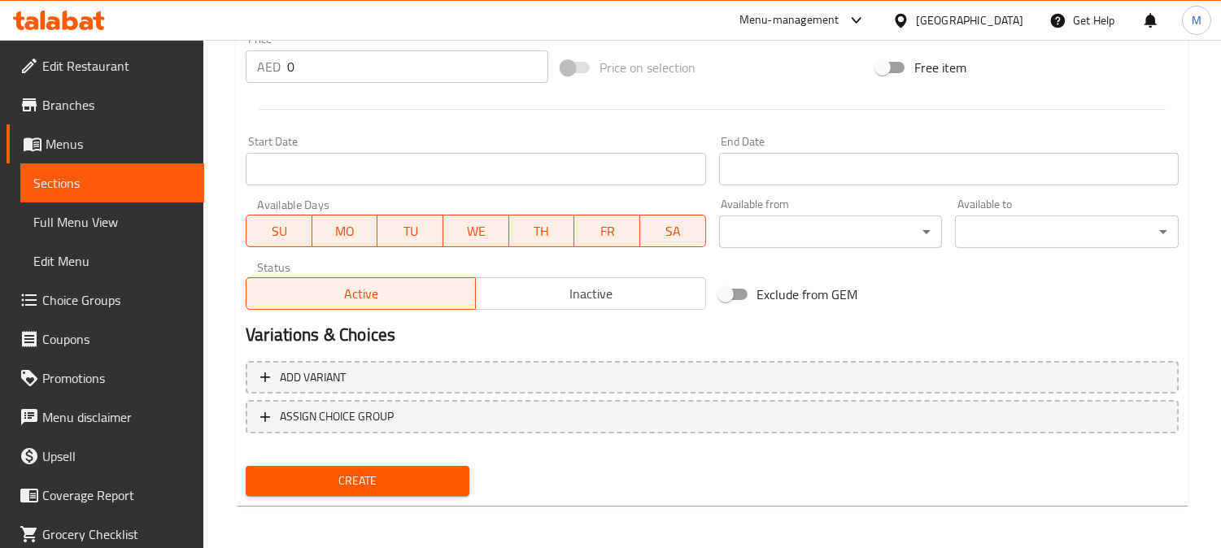
click at [454, 356] on div "Add variant ASSIGN CHOICE GROUP" at bounding box center [712, 408] width 946 height 106
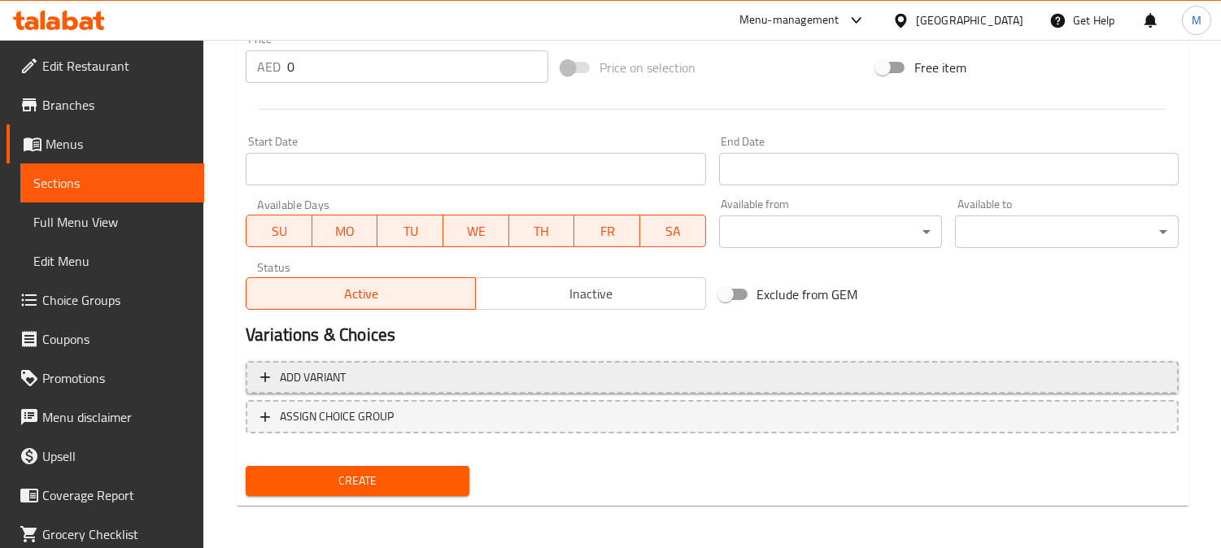
click at [533, 389] on button "Add variant" at bounding box center [712, 377] width 933 height 33
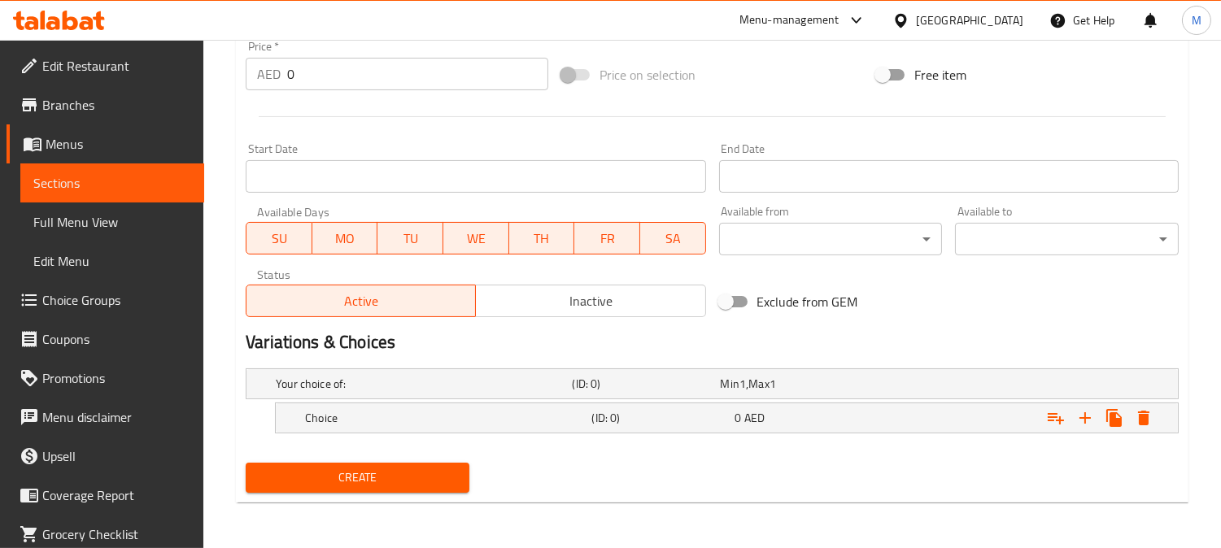
scroll to position [590, 0]
click at [1076, 416] on icon "Expand" at bounding box center [1085, 419] width 20 height 20
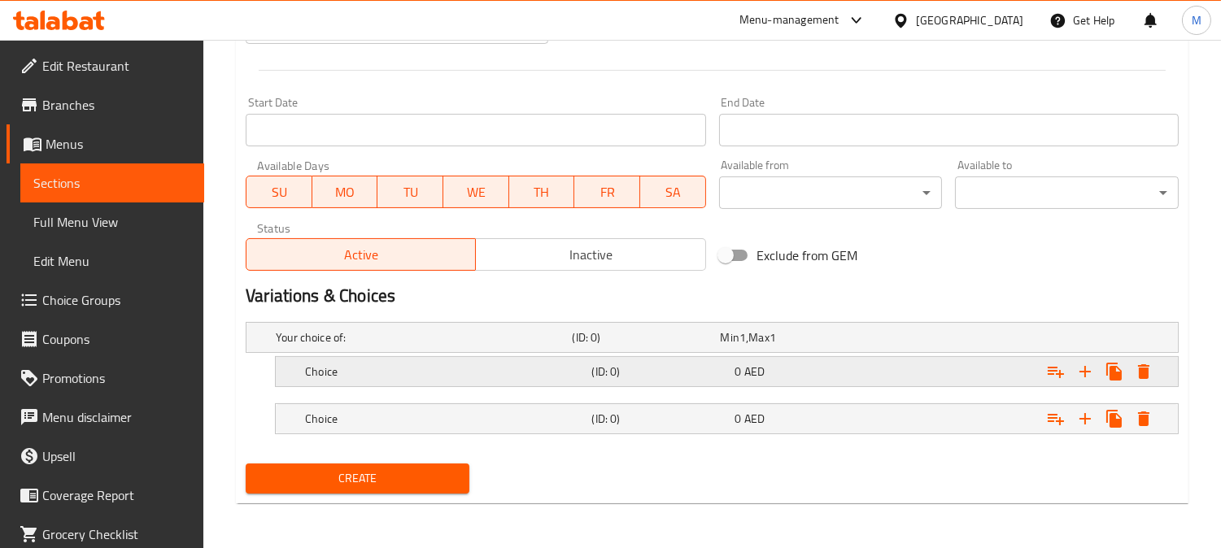
click at [329, 354] on div "Choice (ID: 0) 0 AED" at bounding box center [716, 338] width 889 height 36
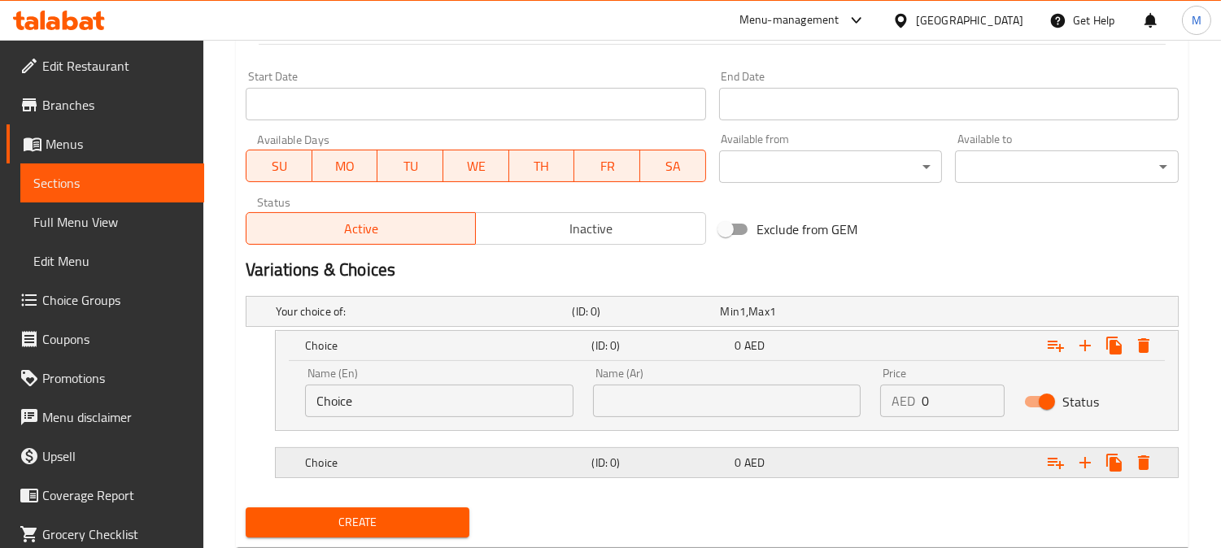
scroll to position [707, 0]
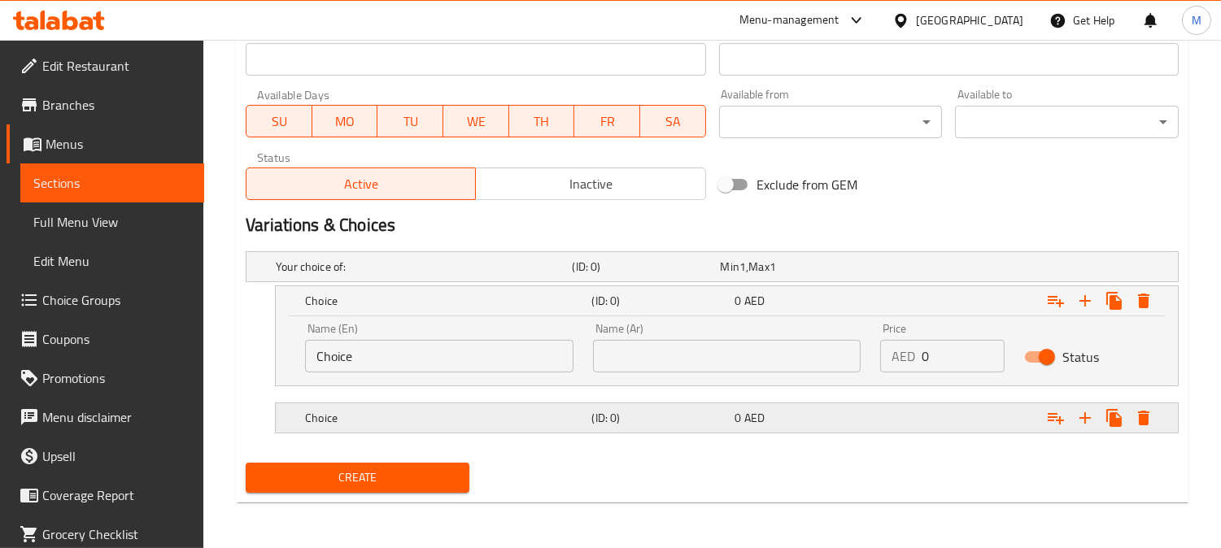
click at [381, 275] on h5 "Choice" at bounding box center [420, 267] width 289 height 16
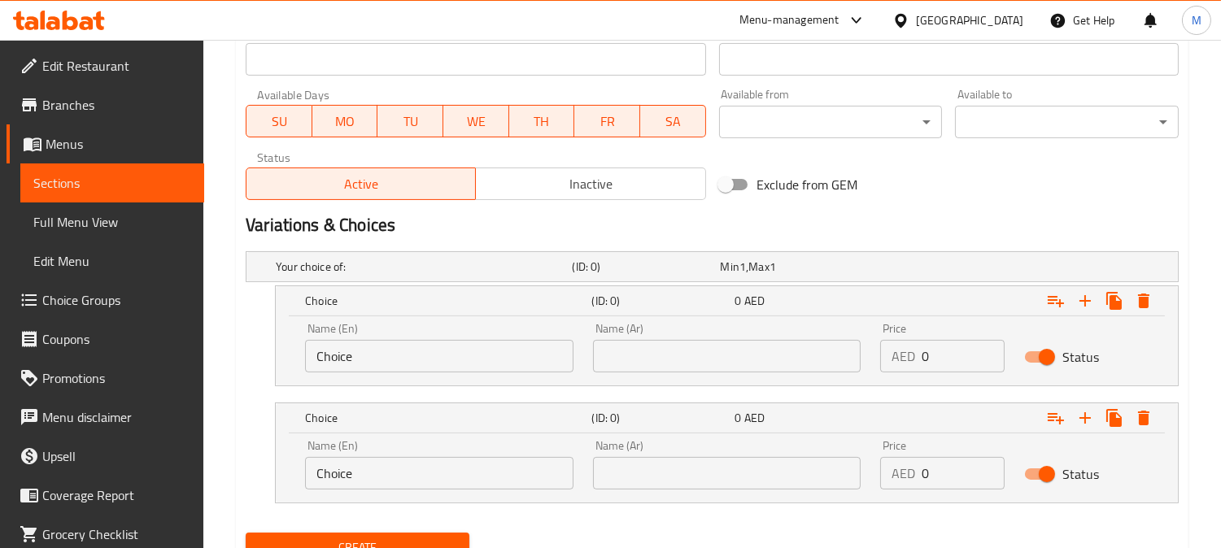
click at [378, 358] on input "Choice" at bounding box center [439, 356] width 268 height 33
paste input "Thai | Curry"
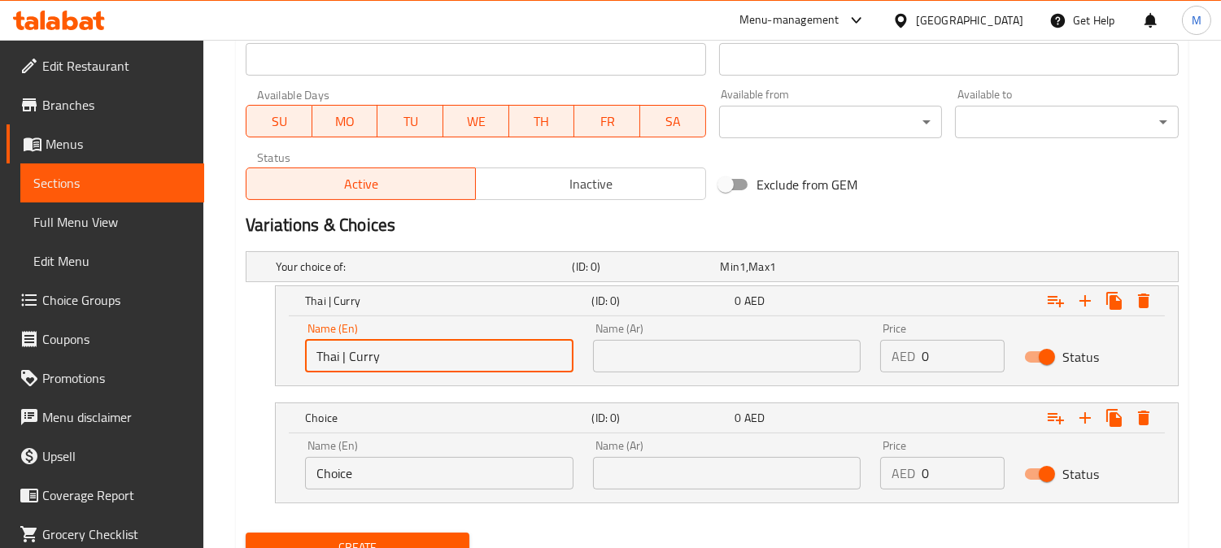
click at [370, 356] on input "Thai | Curry" at bounding box center [439, 356] width 268 height 33
type input "Thai"
click at [387, 472] on input "Choice" at bounding box center [439, 473] width 268 height 33
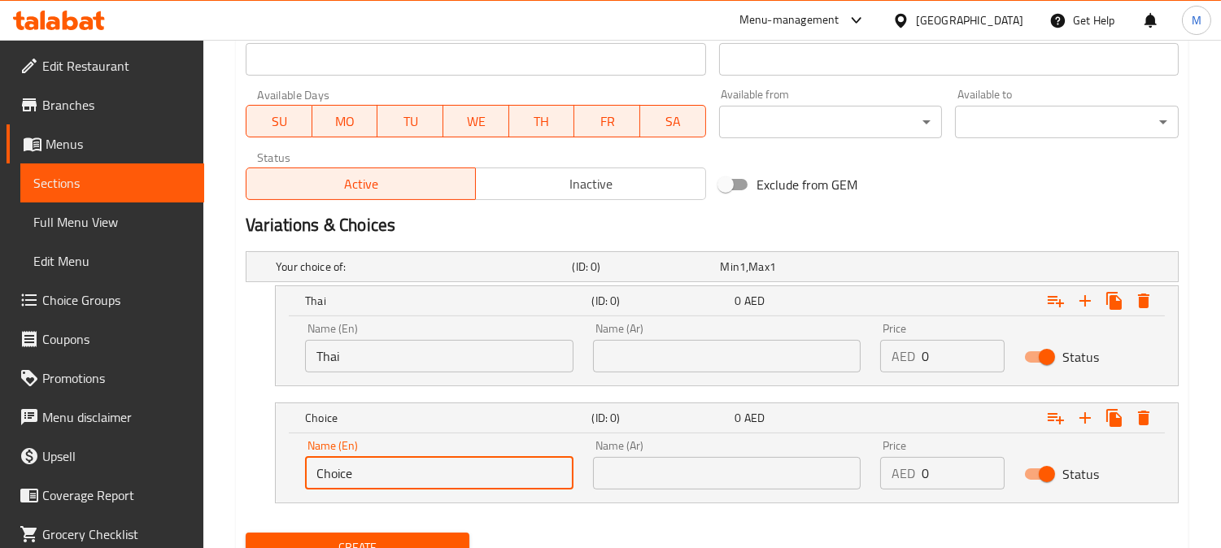
click at [387, 472] on input "Choice" at bounding box center [439, 473] width 268 height 33
paste input "urry"
type input "Curry"
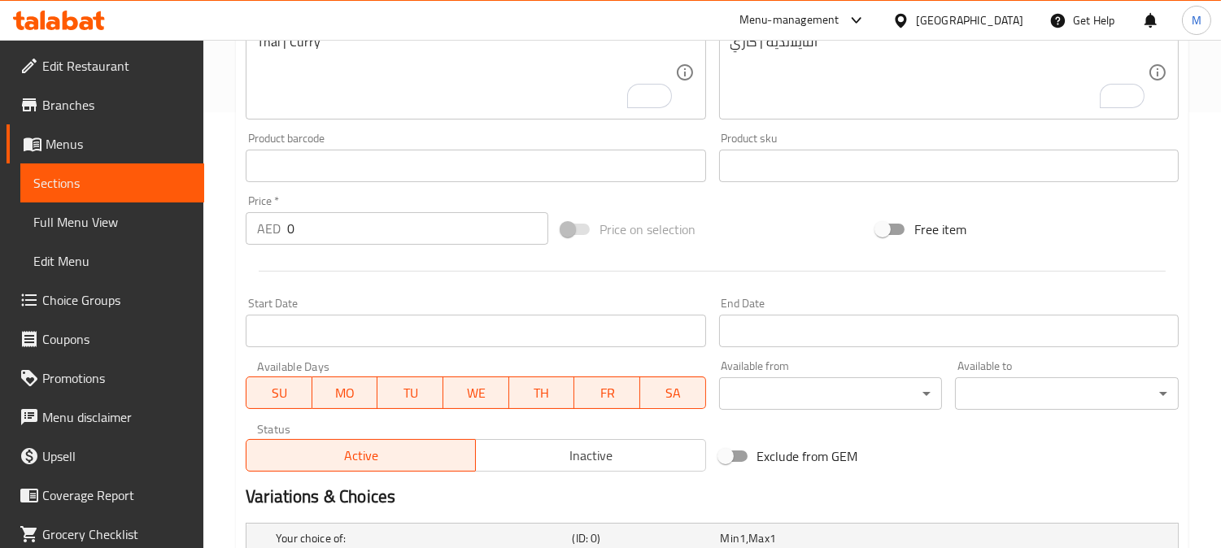
scroll to position [346, 0]
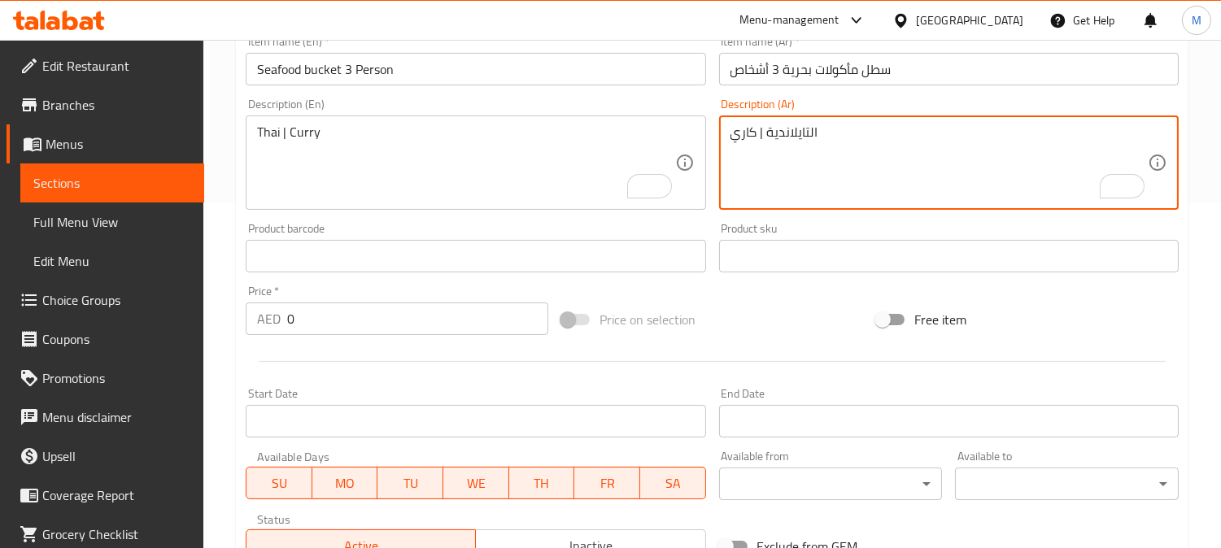
click at [809, 136] on textarea "التايلاندية | كاري" at bounding box center [938, 162] width 417 height 77
click at [1126, 312] on div "Free item" at bounding box center [1026, 320] width 315 height 44
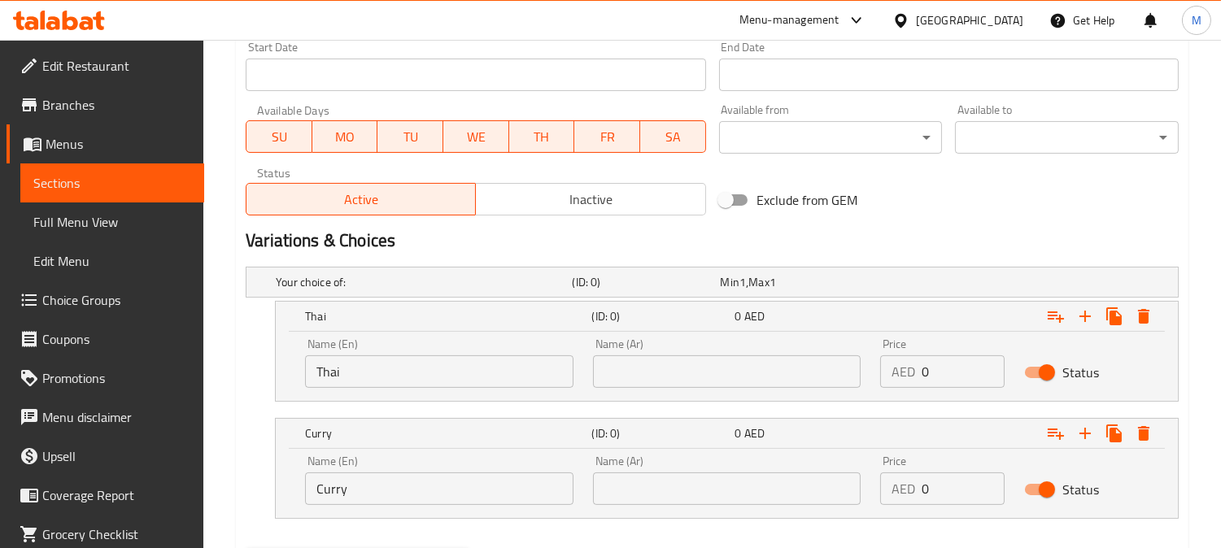
scroll to position [777, 0]
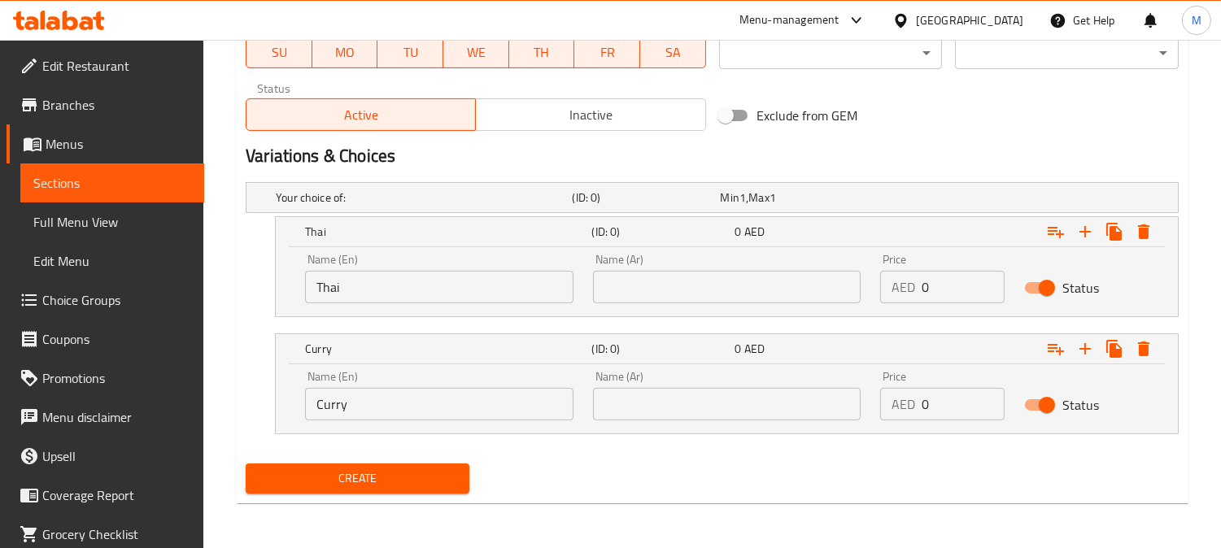
click at [677, 289] on input "text" at bounding box center [727, 287] width 268 height 33
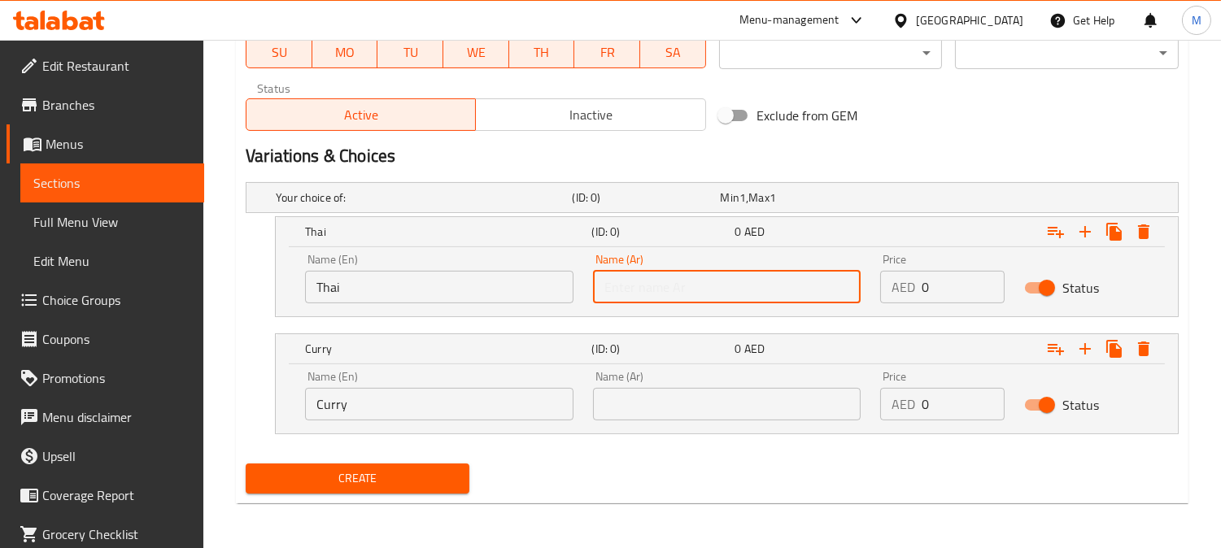
paste input "التايلاندية | كاري"
click at [612, 290] on input "التايلاندية | كاري" at bounding box center [727, 287] width 268 height 33
type input "التايلاندية | كاري"
click at [635, 401] on input "text" at bounding box center [727, 404] width 268 height 33
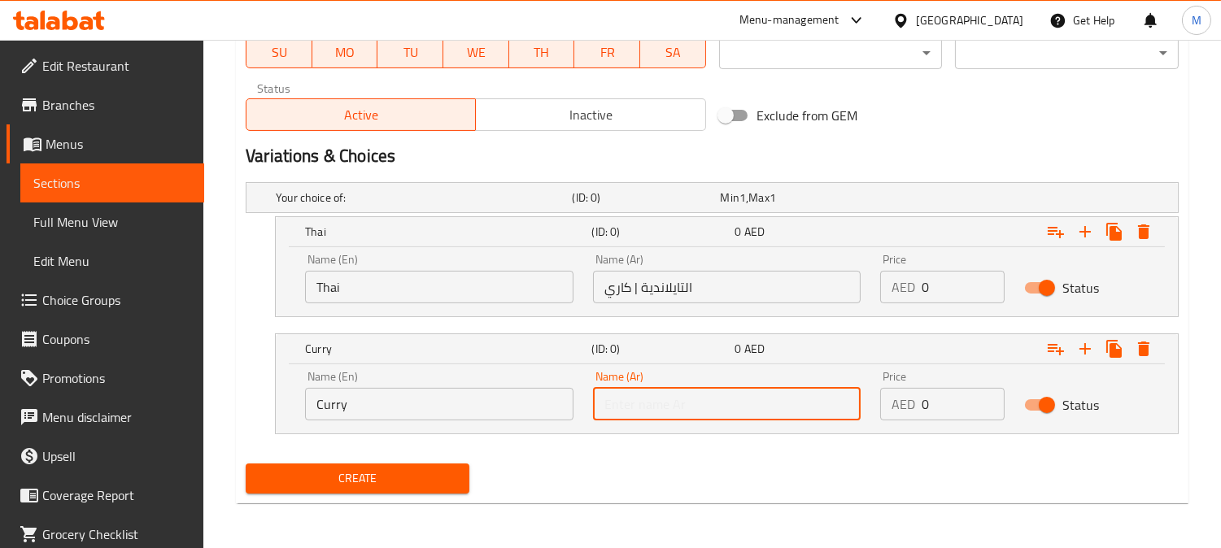
paste input "كاري"
type input "كاري"
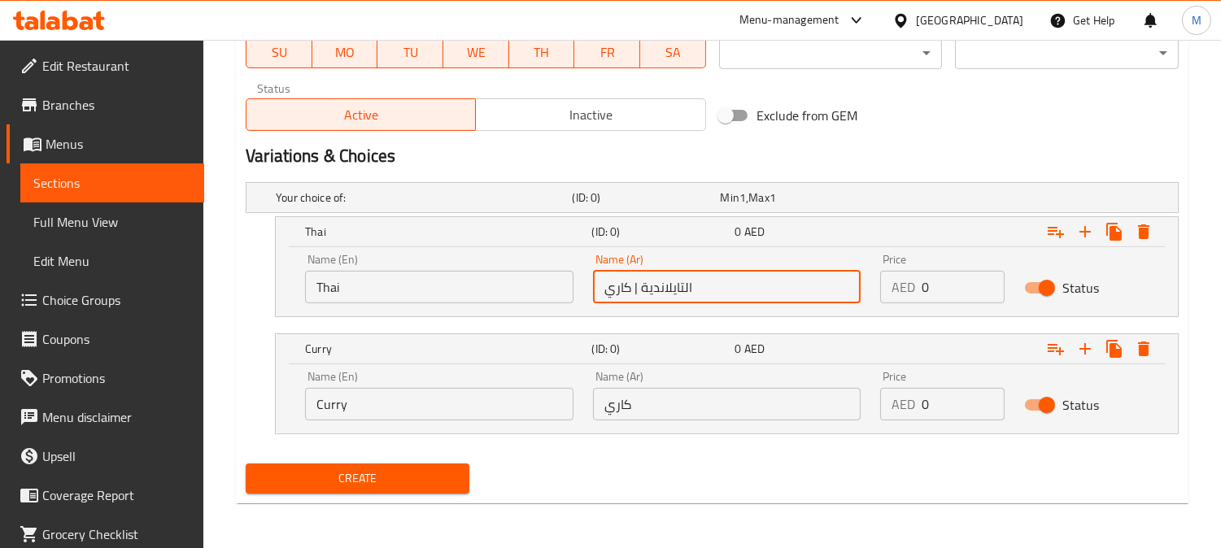
drag, startPoint x: 645, startPoint y: 290, endPoint x: 594, endPoint y: 289, distance: 51.2
click at [594, 289] on input "التايلاندية | كاري" at bounding box center [727, 287] width 268 height 33
drag, startPoint x: 644, startPoint y: 288, endPoint x: 659, endPoint y: 289, distance: 14.7
click at [659, 289] on input "التايلاندي" at bounding box center [727, 287] width 268 height 33
type input "تايلاندي"
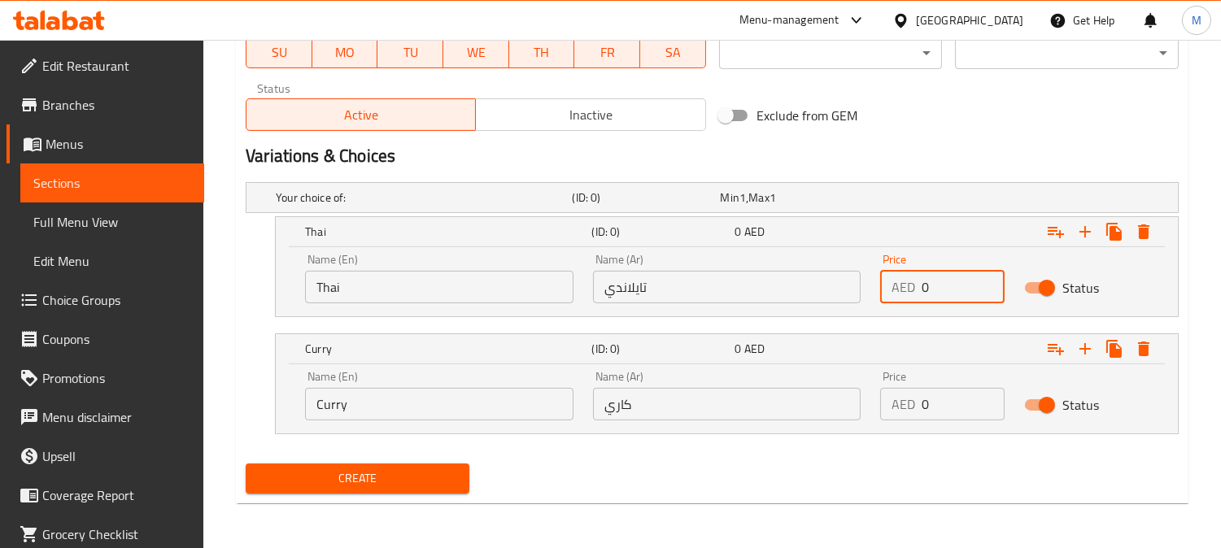
drag, startPoint x: 920, startPoint y: 287, endPoint x: 929, endPoint y: 287, distance: 8.9
click at [929, 287] on input "0" at bounding box center [962, 287] width 83 height 33
drag, startPoint x: 950, startPoint y: 289, endPoint x: 912, endPoint y: 289, distance: 38.2
click at [912, 289] on div "AED 198 Price" at bounding box center [942, 287] width 124 height 33
type input "198"
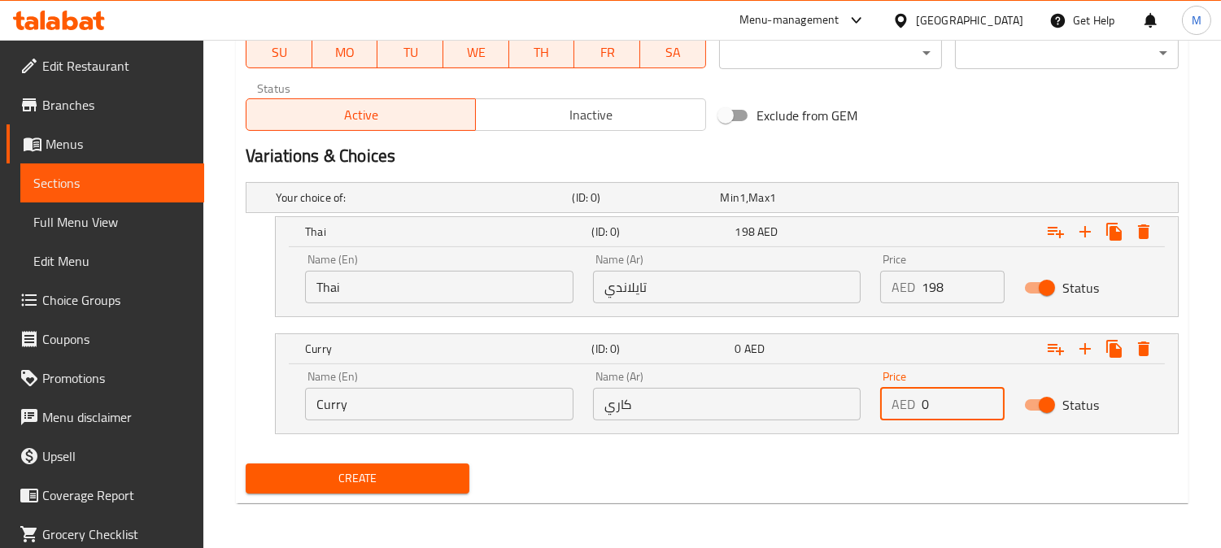
drag, startPoint x: 925, startPoint y: 396, endPoint x: 905, endPoint y: 397, distance: 20.3
click at [905, 395] on div "AED 0 Price" at bounding box center [942, 404] width 124 height 33
paste input "198"
type input "198"
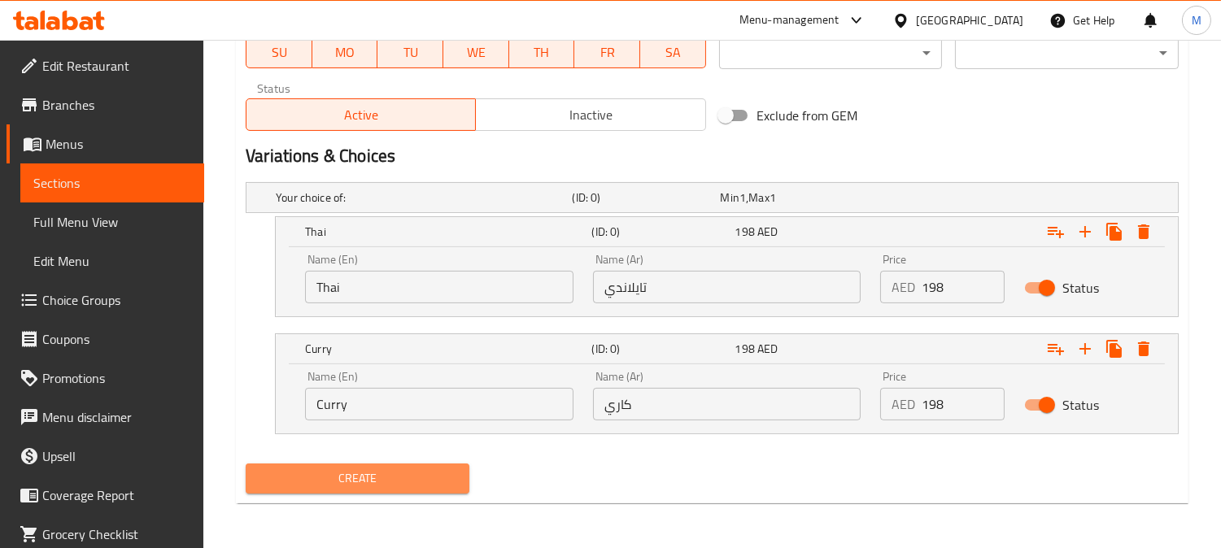
click at [447, 464] on button "Create" at bounding box center [358, 478] width 224 height 30
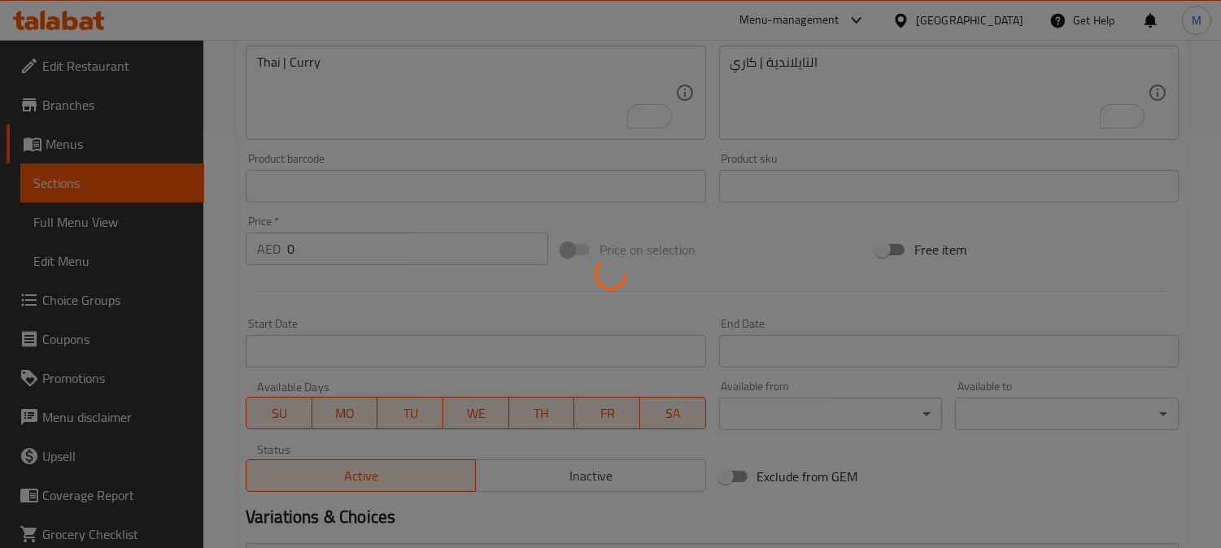
scroll to position [0, 0]
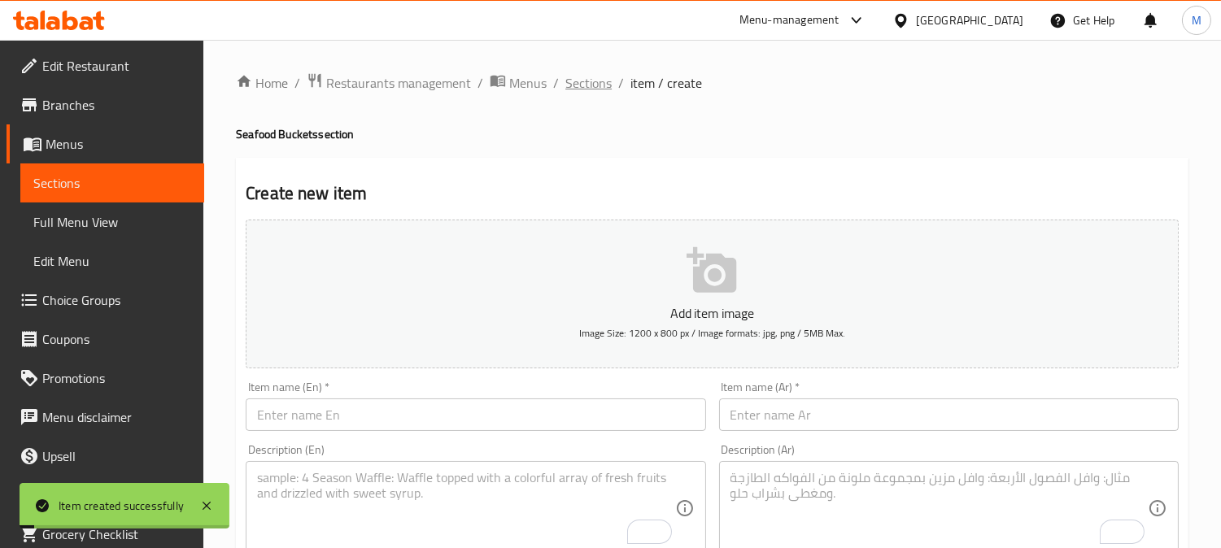
click at [588, 84] on span "Sections" at bounding box center [588, 83] width 46 height 20
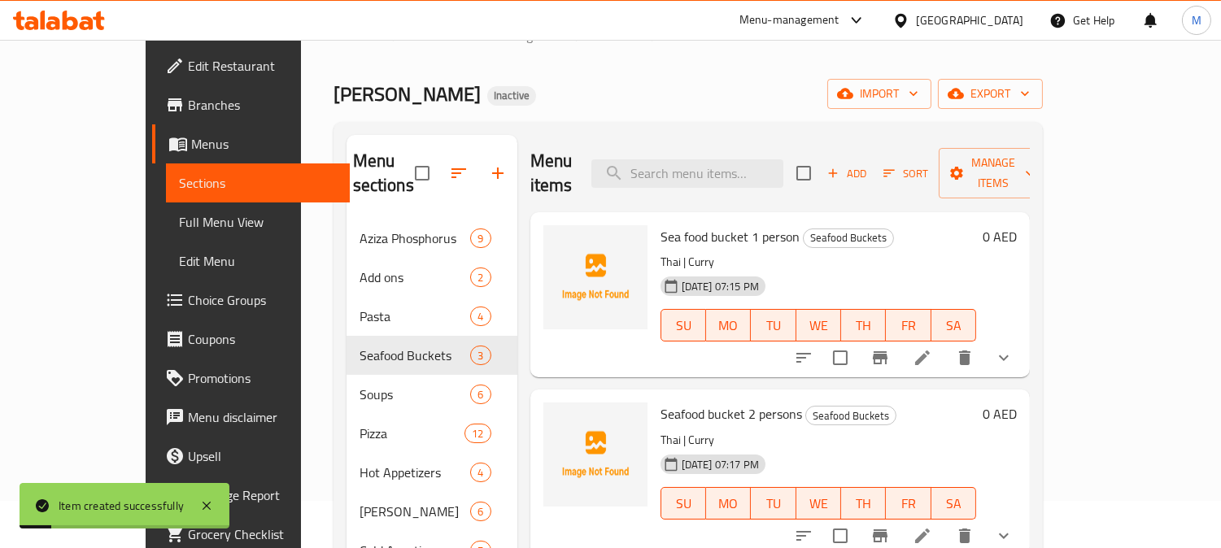
scroll to position [181, 0]
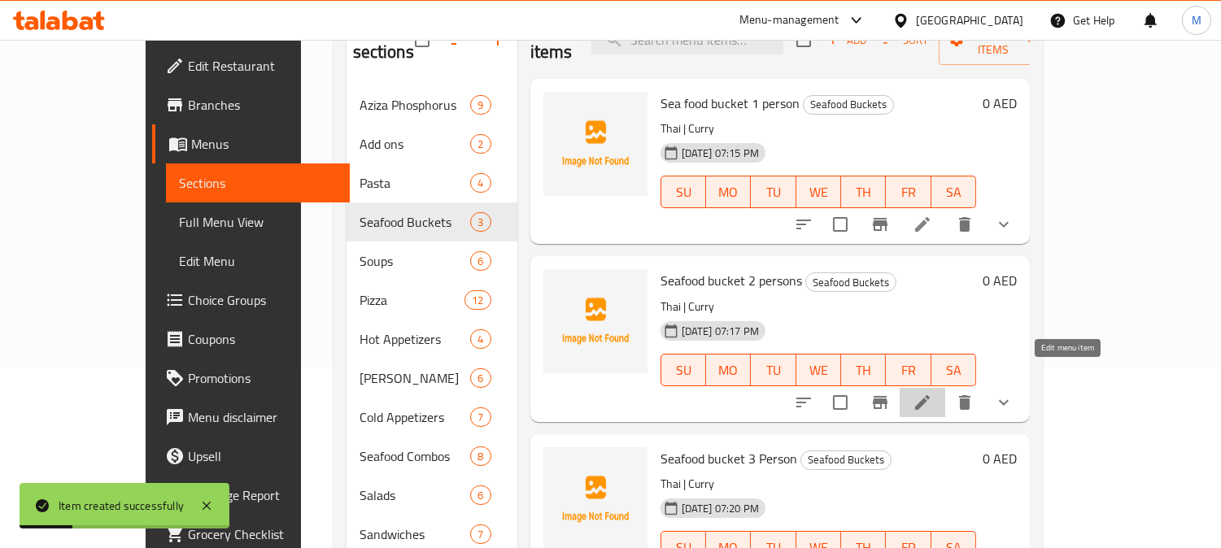
click at [932, 393] on icon at bounding box center [922, 403] width 20 height 20
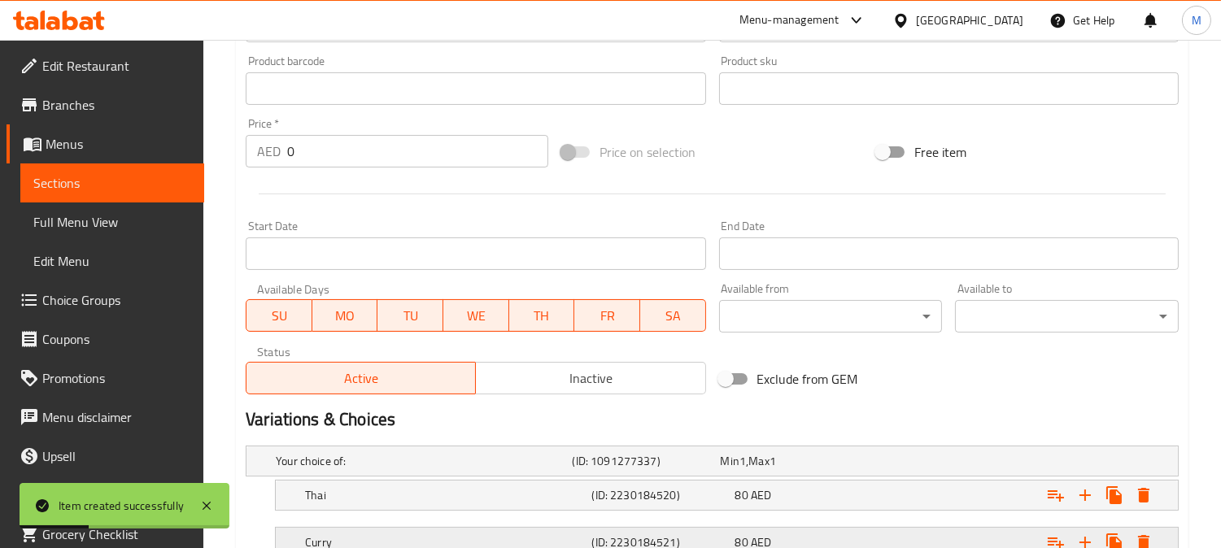
scroll to position [637, 0]
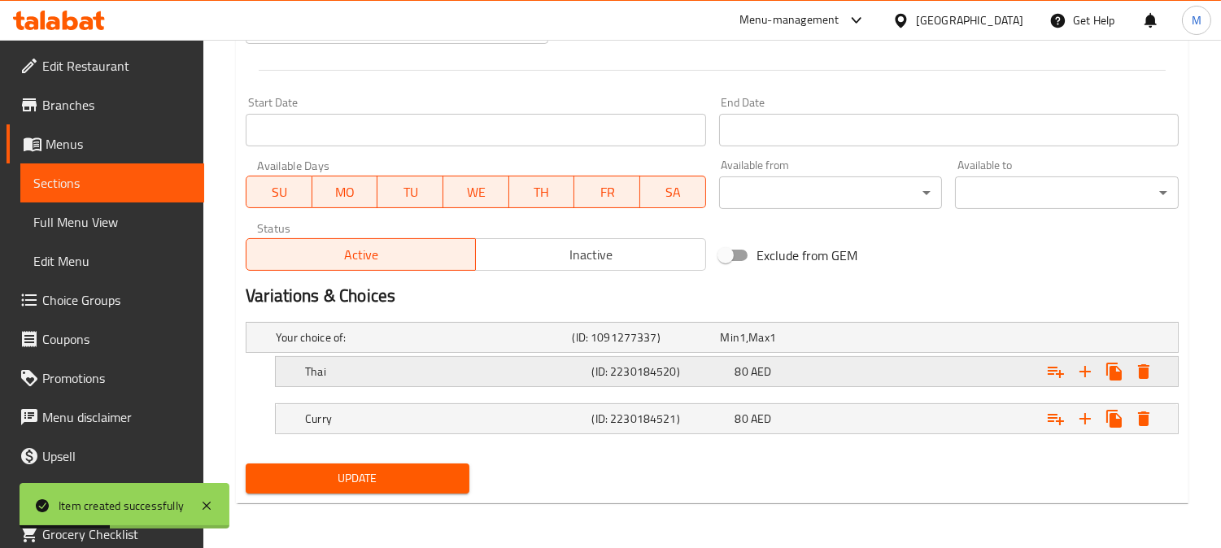
click at [835, 346] on div "80 AED" at bounding box center [790, 337] width 141 height 16
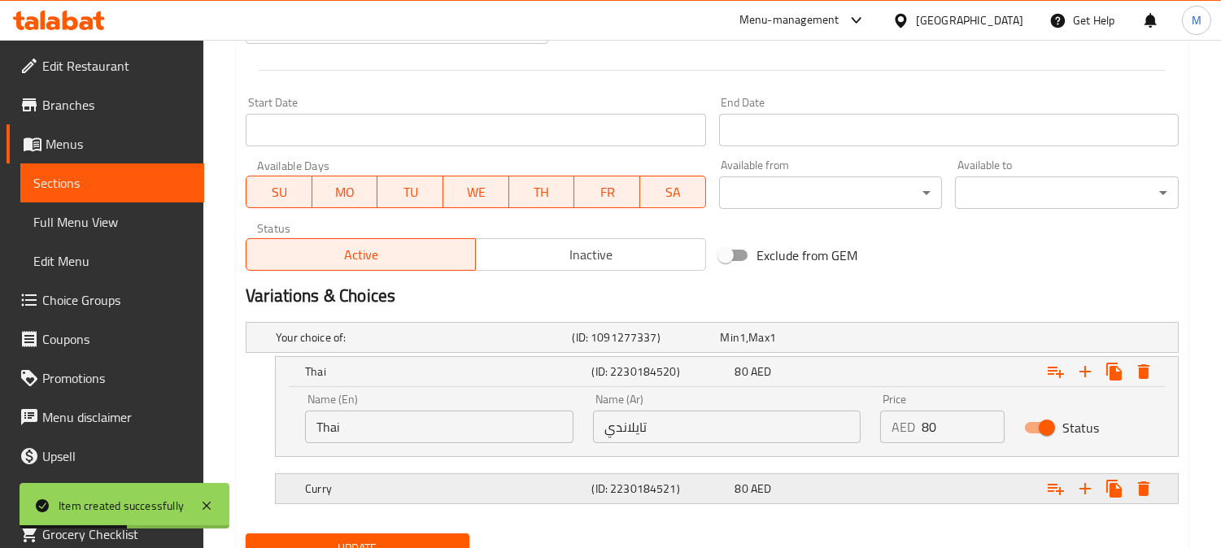
click at [821, 346] on div "80 AED" at bounding box center [790, 337] width 141 height 16
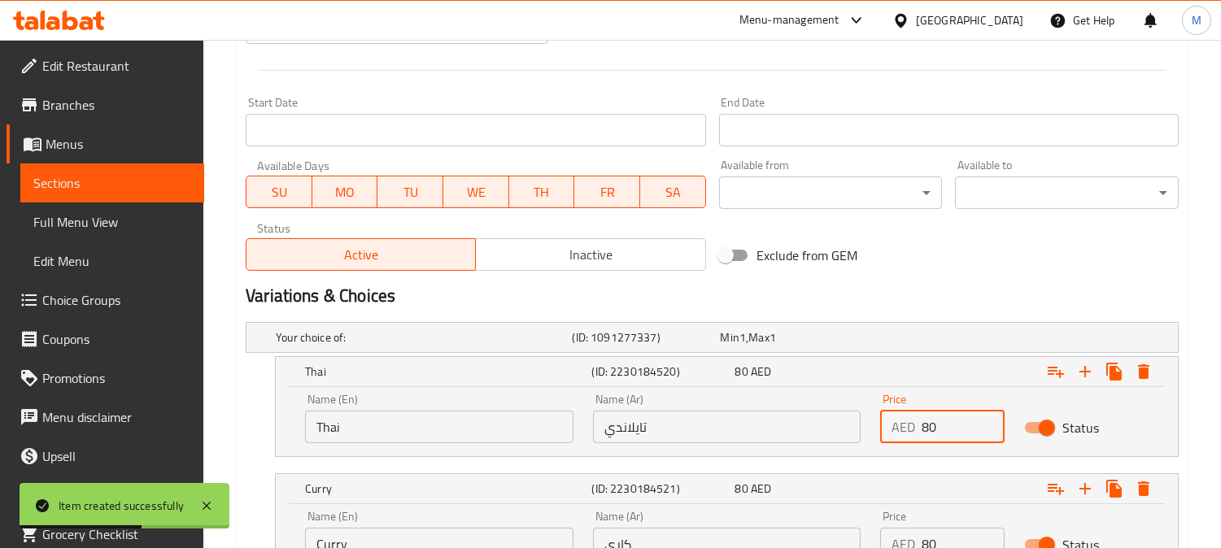
drag, startPoint x: 973, startPoint y: 423, endPoint x: 890, endPoint y: 426, distance: 83.0
click at [890, 426] on div "AED 80 Price" at bounding box center [942, 427] width 124 height 33
click at [925, 432] on input "128" at bounding box center [962, 427] width 83 height 33
type input "128"
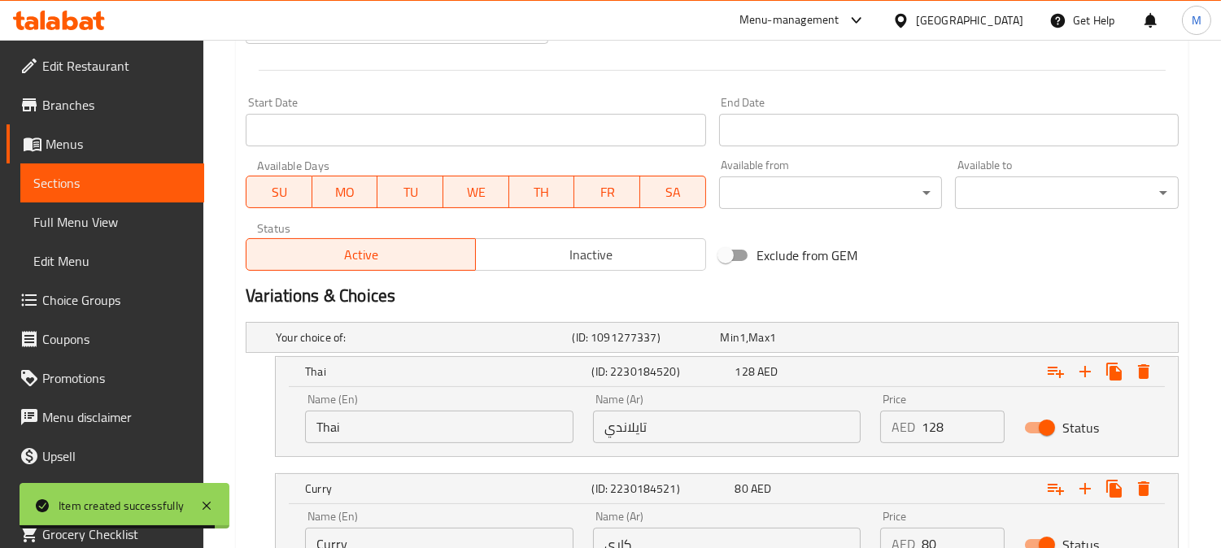
click at [897, 296] on h2 "Variations & Choices" at bounding box center [712, 296] width 933 height 24
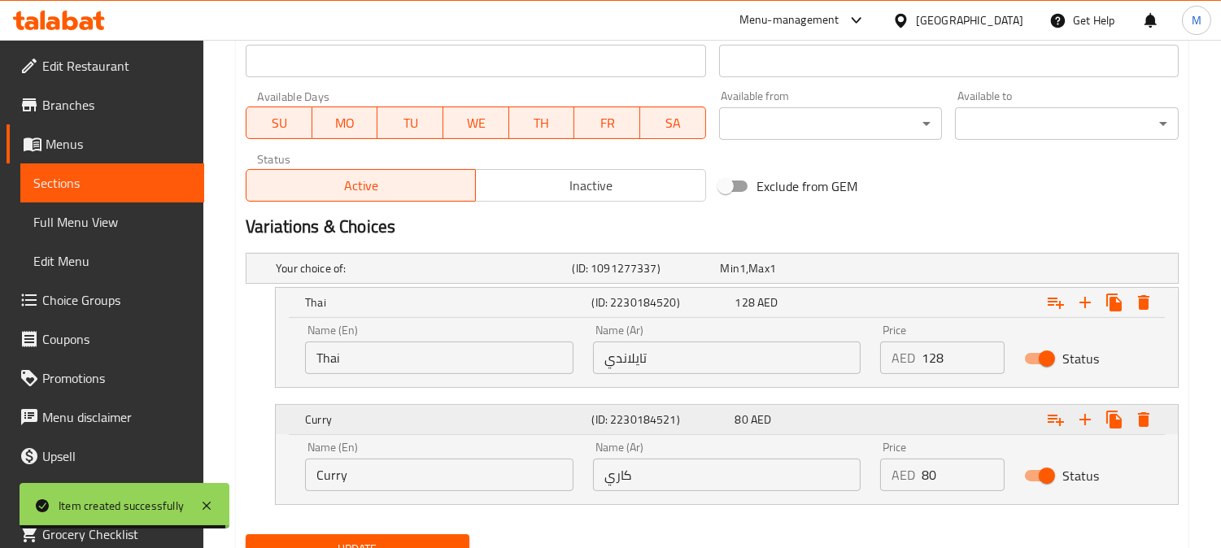
scroll to position [777, 0]
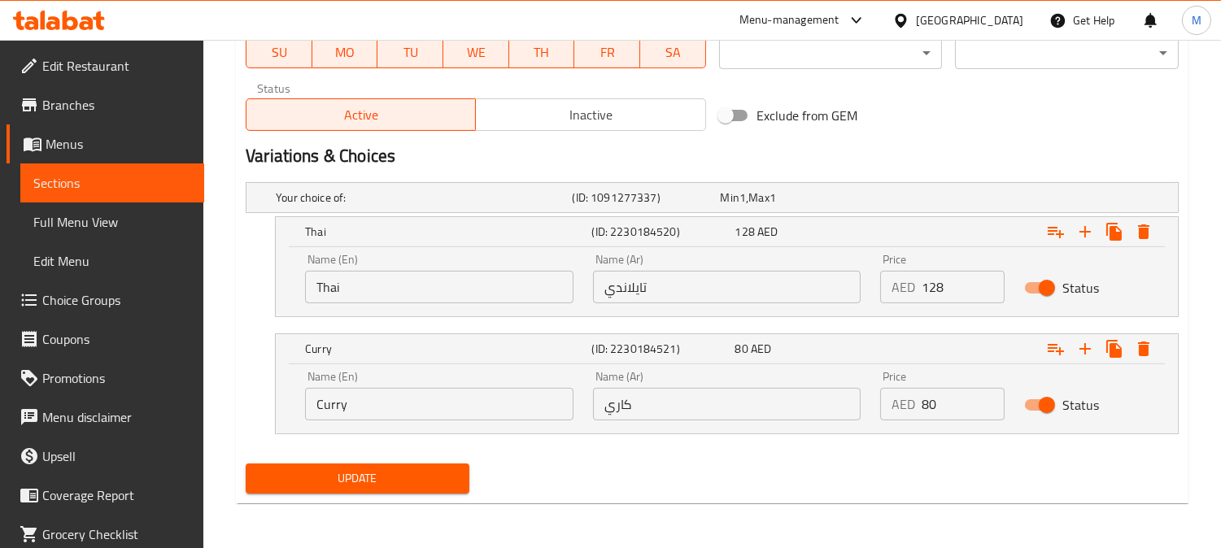
click at [885, 404] on div "AED 80 Price" at bounding box center [942, 404] width 124 height 33
paste input "128"
type input "128"
click at [376, 481] on span "Update" at bounding box center [358, 478] width 198 height 20
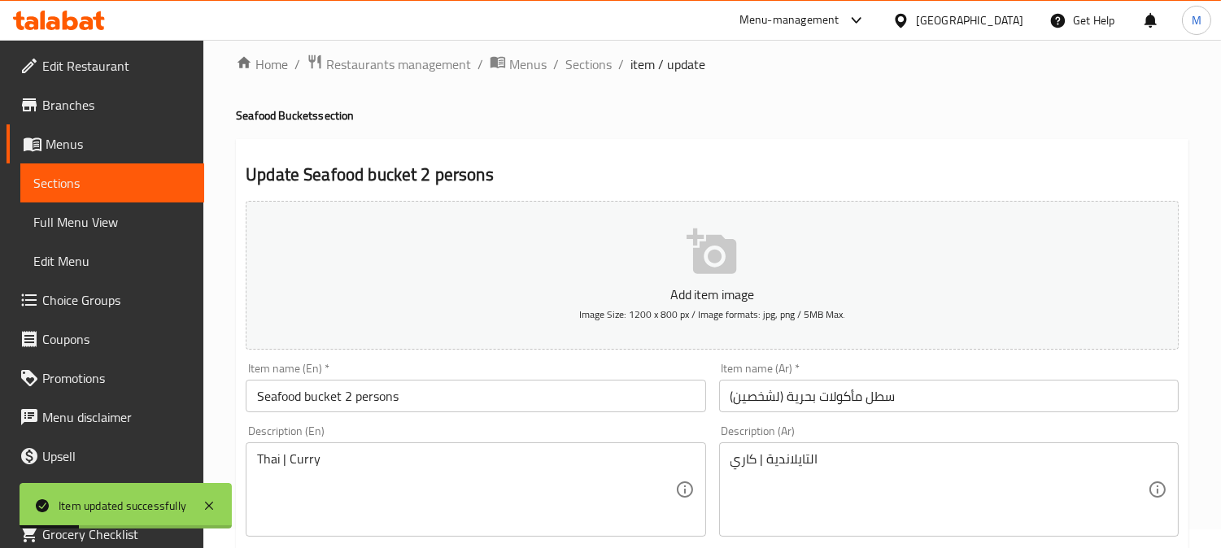
scroll to position [0, 0]
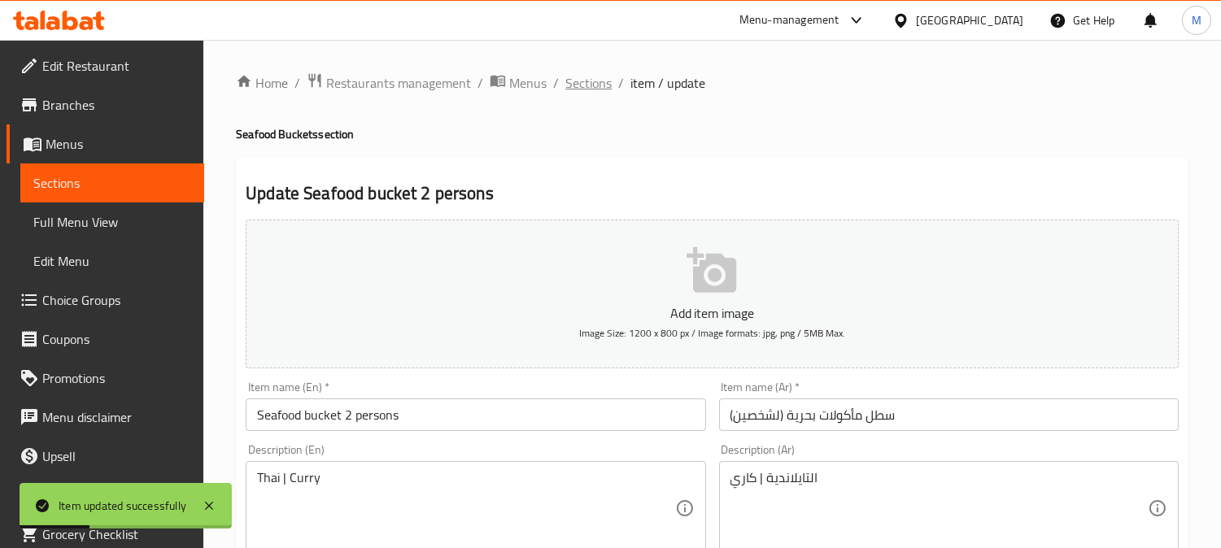
click at [599, 87] on span "Sections" at bounding box center [588, 83] width 46 height 20
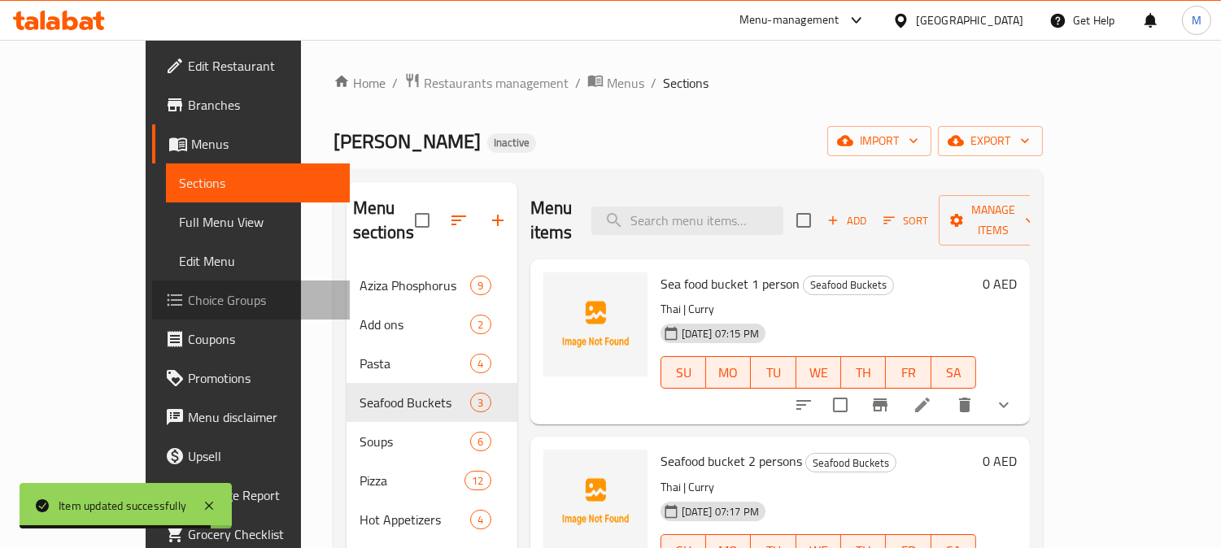
click at [188, 302] on span "Choice Groups" at bounding box center [262, 300] width 149 height 20
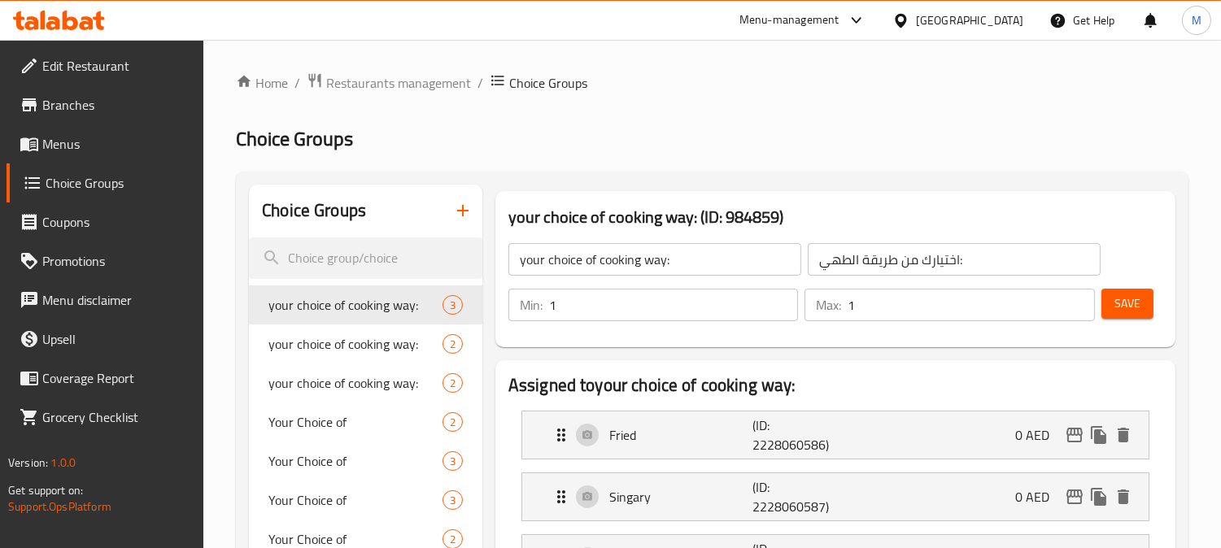
click at [459, 214] on icon "button" at bounding box center [463, 211] width 20 height 20
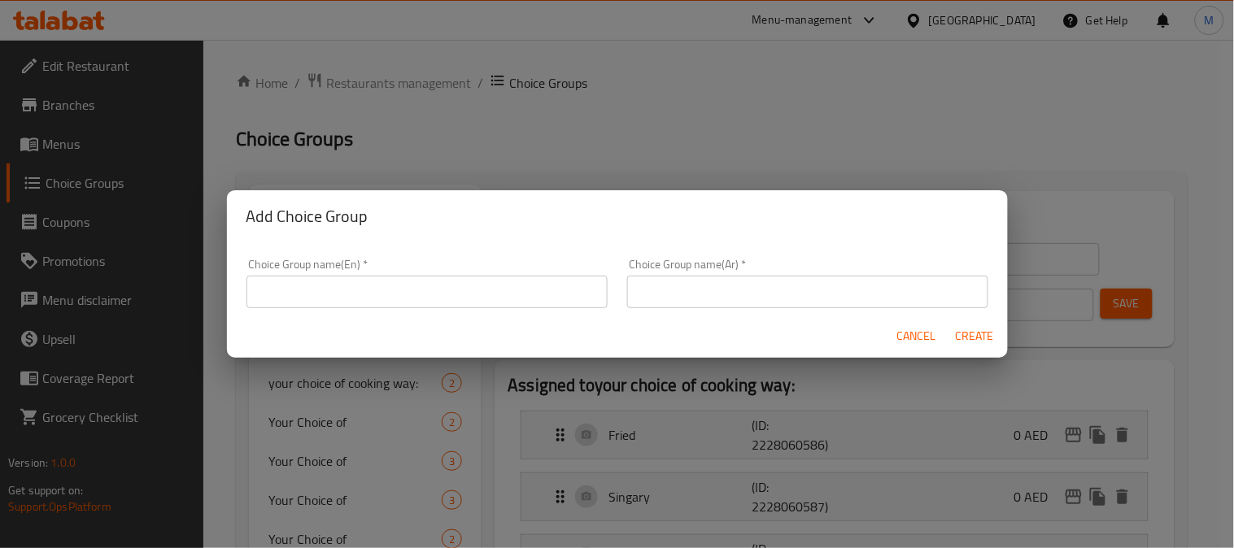
click at [337, 273] on div "Choice Group name(En)   * Choice Group name(En) *" at bounding box center [426, 284] width 361 height 50
click at [337, 281] on input "text" at bounding box center [426, 292] width 361 height 33
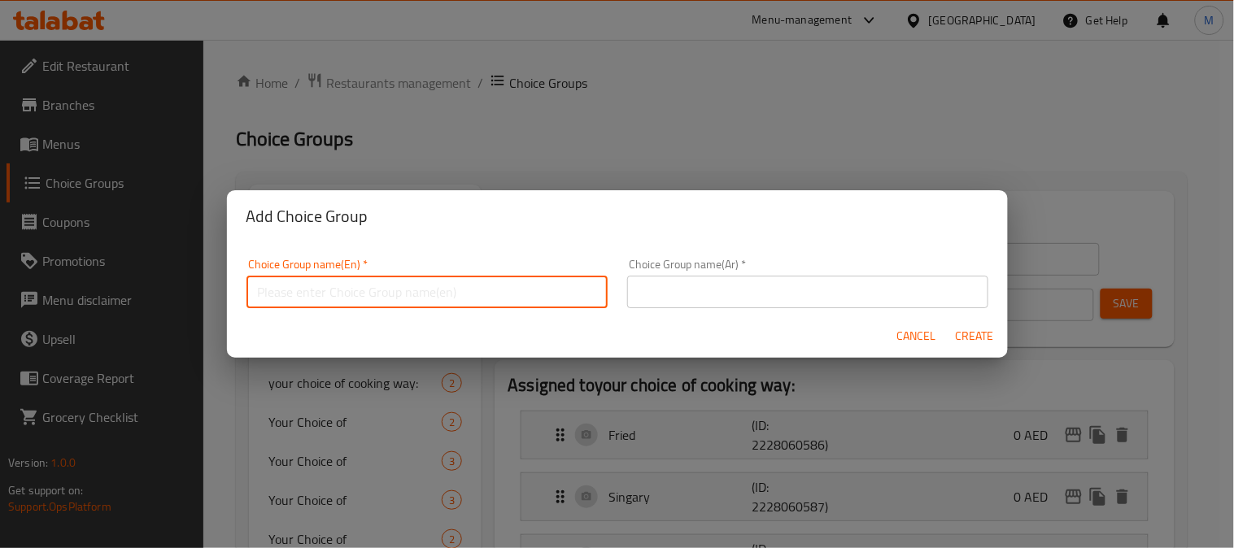
type input "ش"
drag, startPoint x: 289, startPoint y: 289, endPoint x: 204, endPoint y: 286, distance: 85.4
click at [204, 286] on div "Add Choice Group Choice Group name(En)   * ش Choice Group name(En) * Choice Gro…" at bounding box center [617, 274] width 1234 height 548
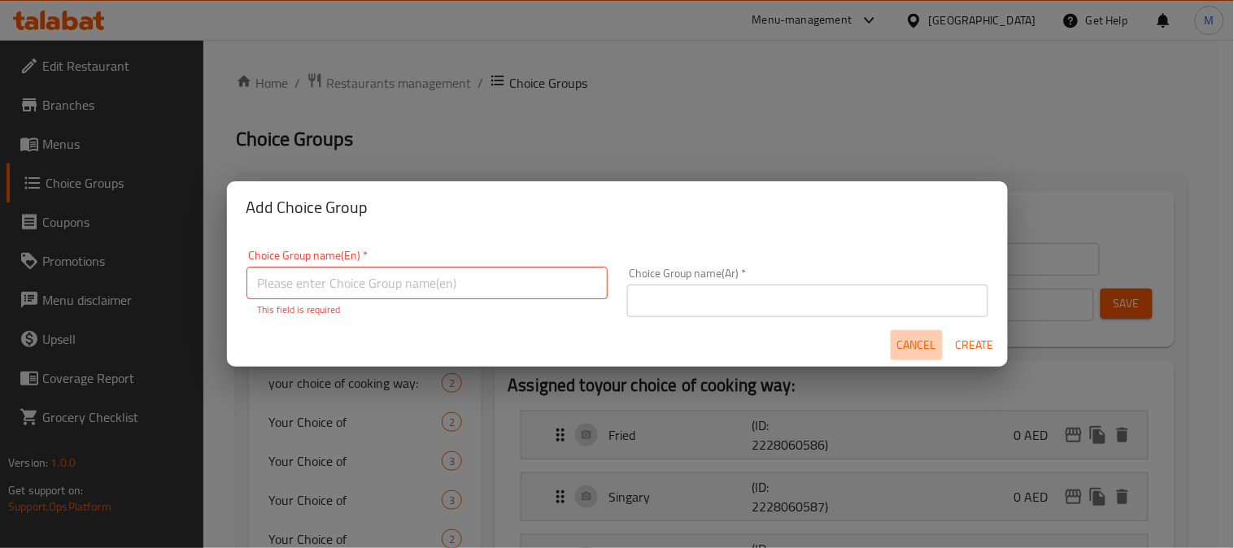
click at [932, 338] on span "Cancel" at bounding box center [916, 345] width 39 height 20
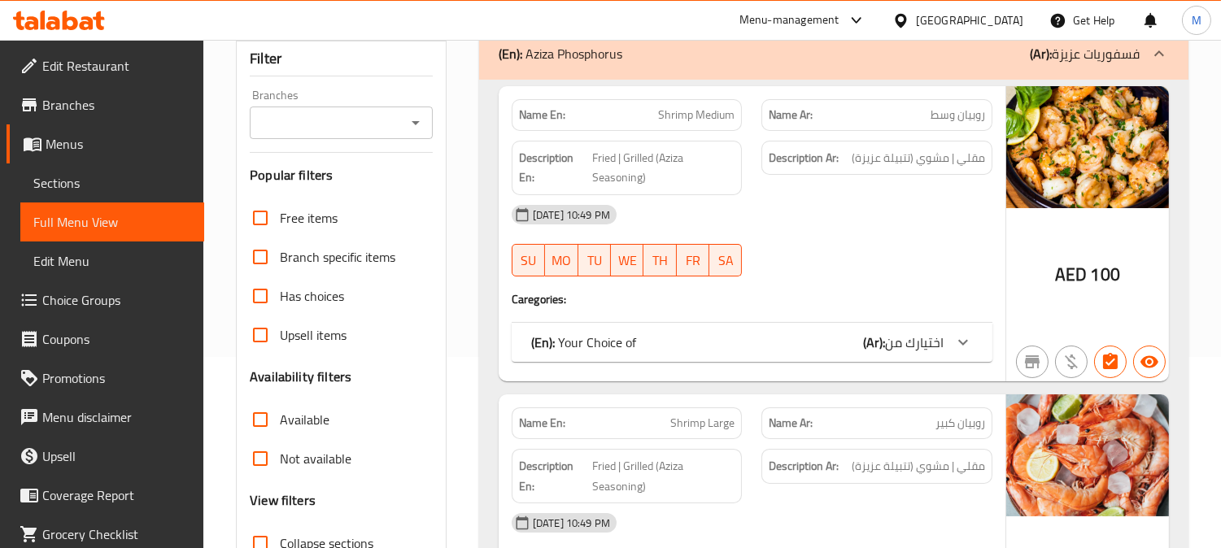
scroll to position [451, 0]
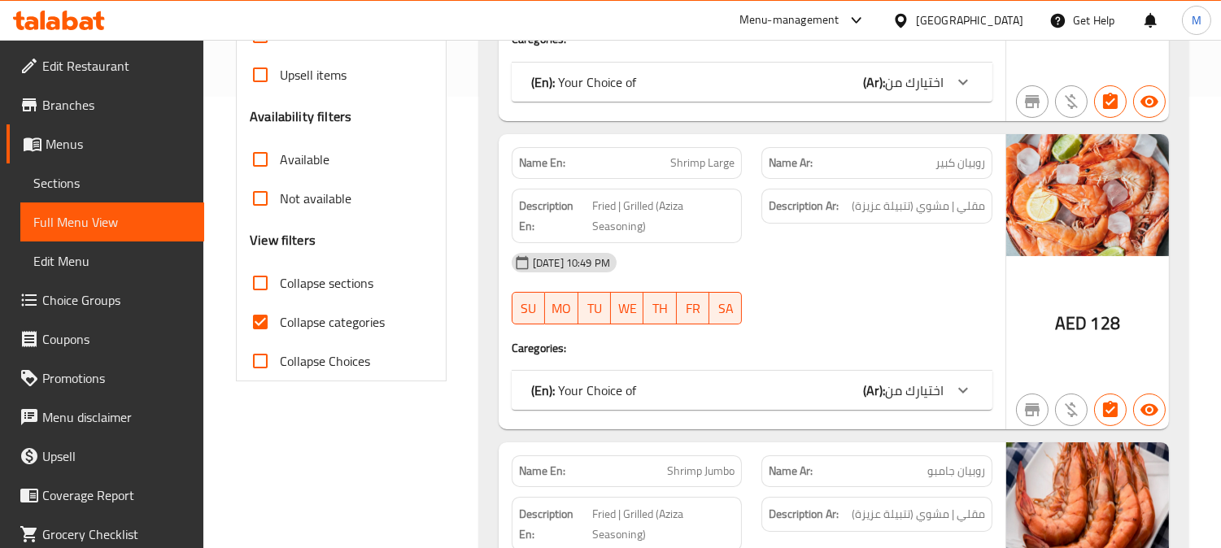
click at [249, 280] on input "Collapse sections" at bounding box center [260, 282] width 39 height 39
checkbox input "true"
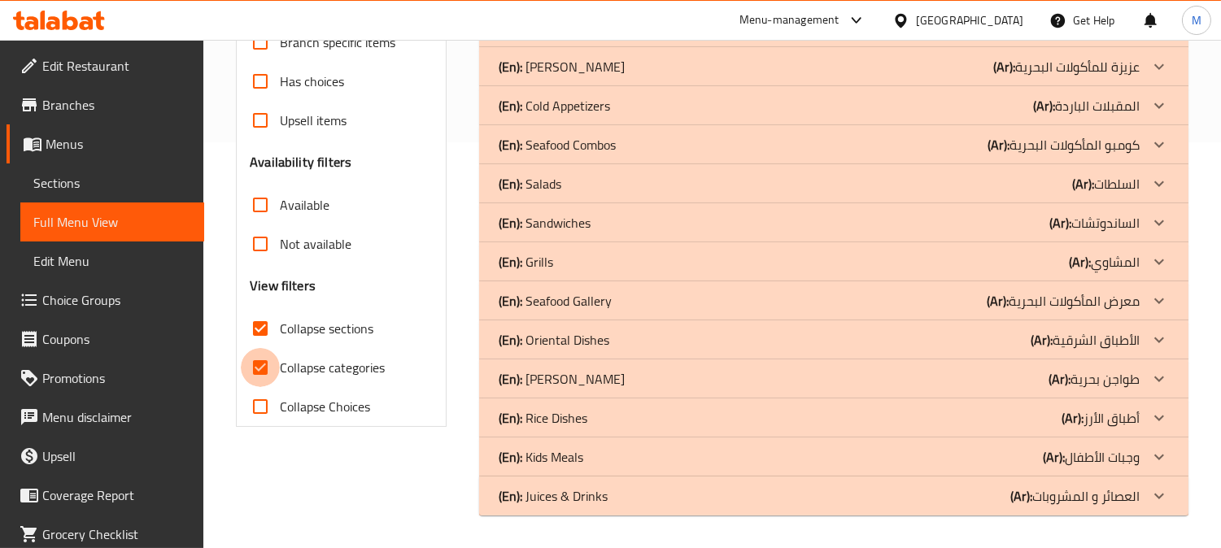
click at [264, 348] on input "Collapse categories" at bounding box center [260, 367] width 39 height 39
checkbox input "false"
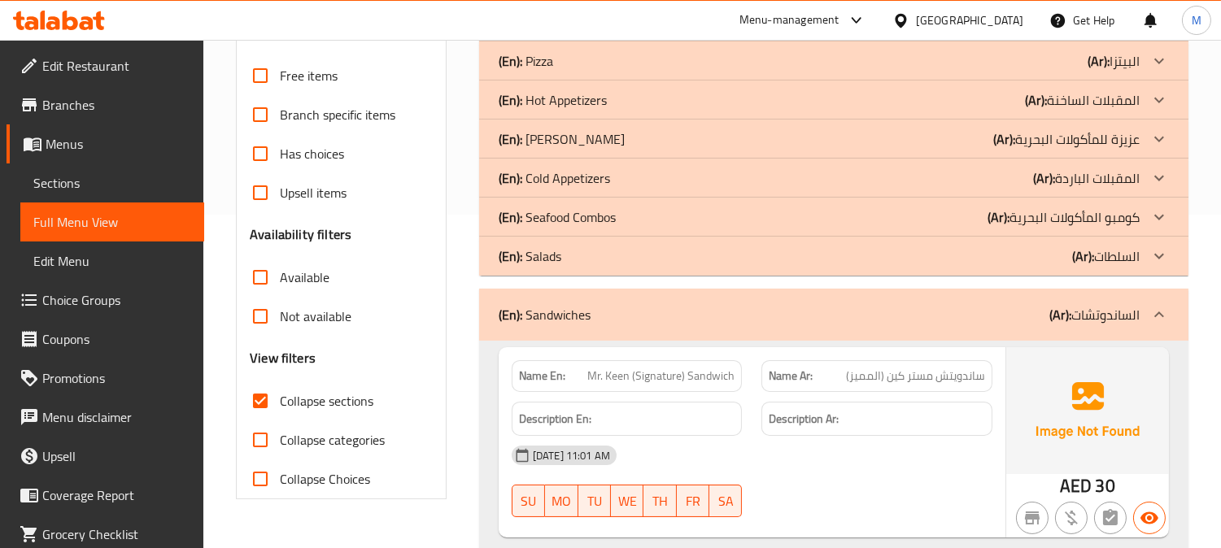
scroll to position [194, 0]
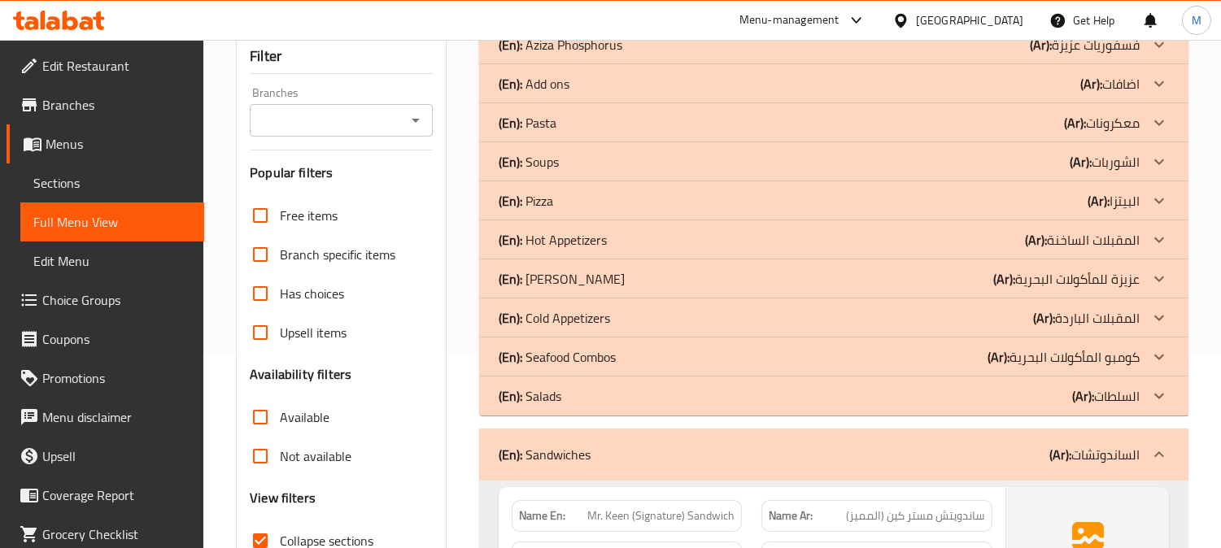
click at [1177, 447] on div "(En): Sandwiches (Ar): الساندوتشات" at bounding box center [833, 455] width 709 height 52
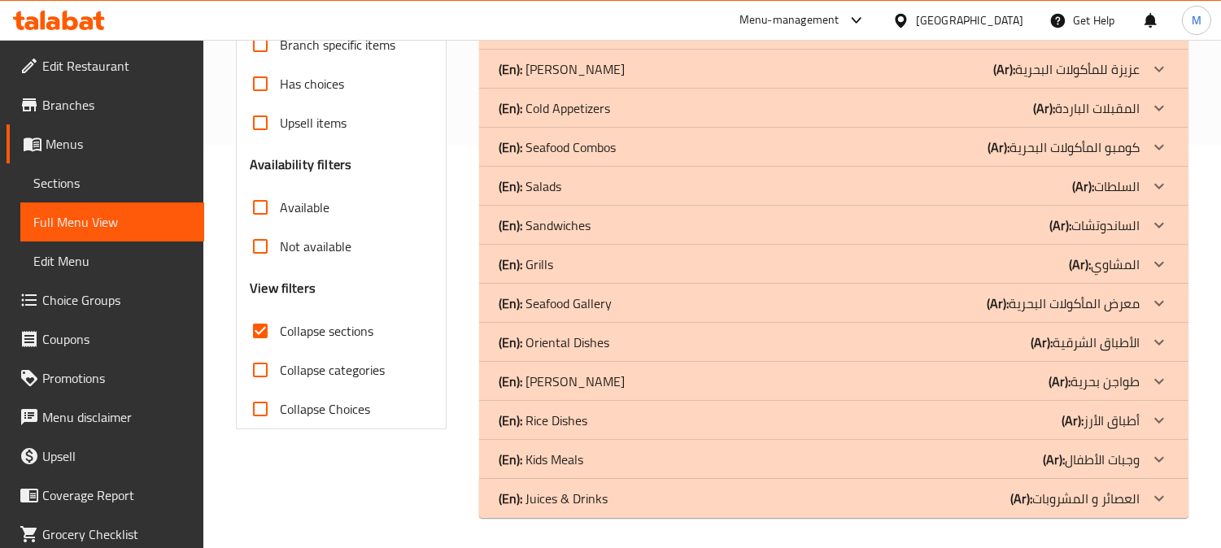
scroll to position [405, 0]
drag, startPoint x: 1101, startPoint y: 334, endPoint x: 1137, endPoint y: 359, distance: 43.8
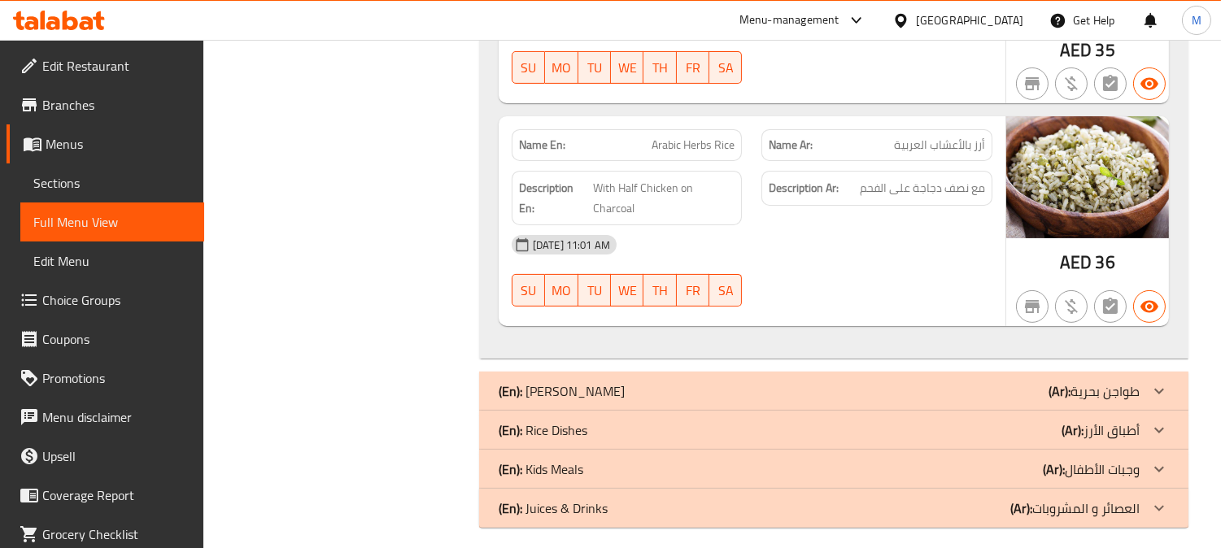
scroll to position [897, 0]
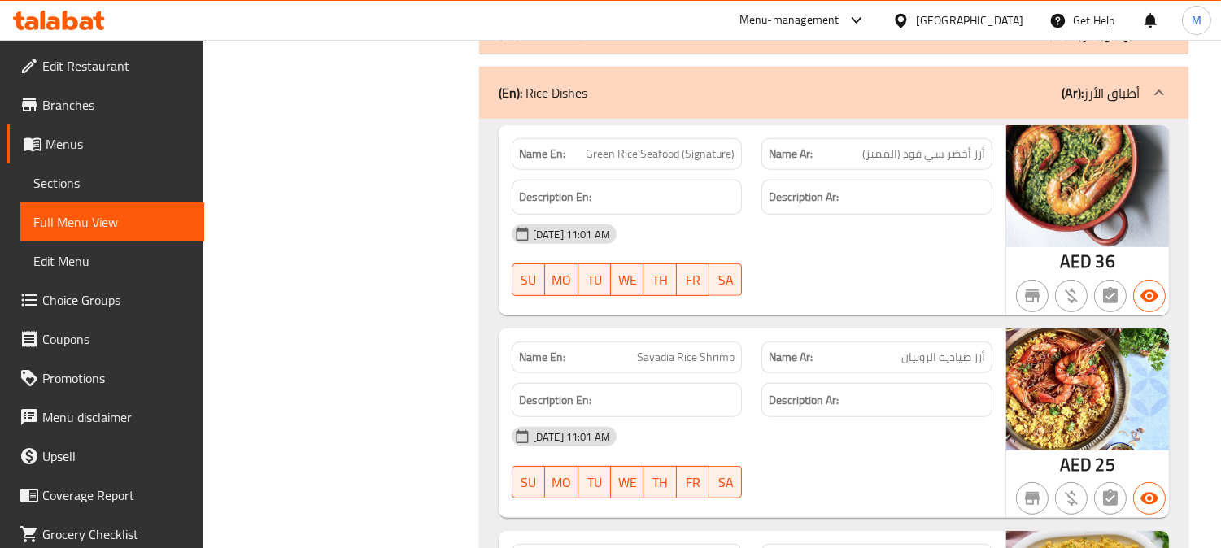
scroll to position [1209, 0]
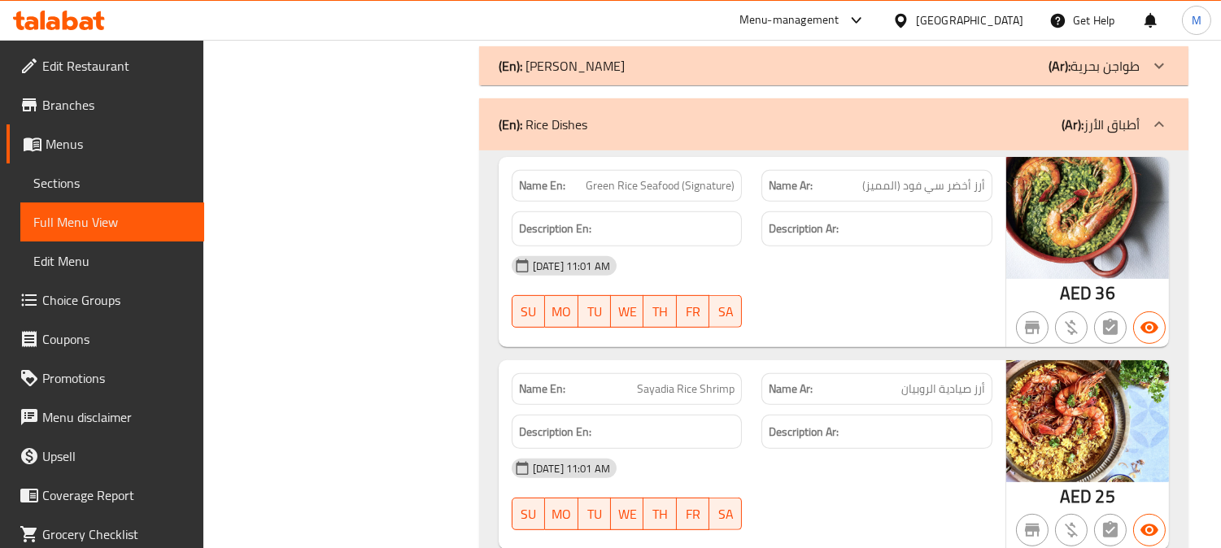
copy span "Signature"
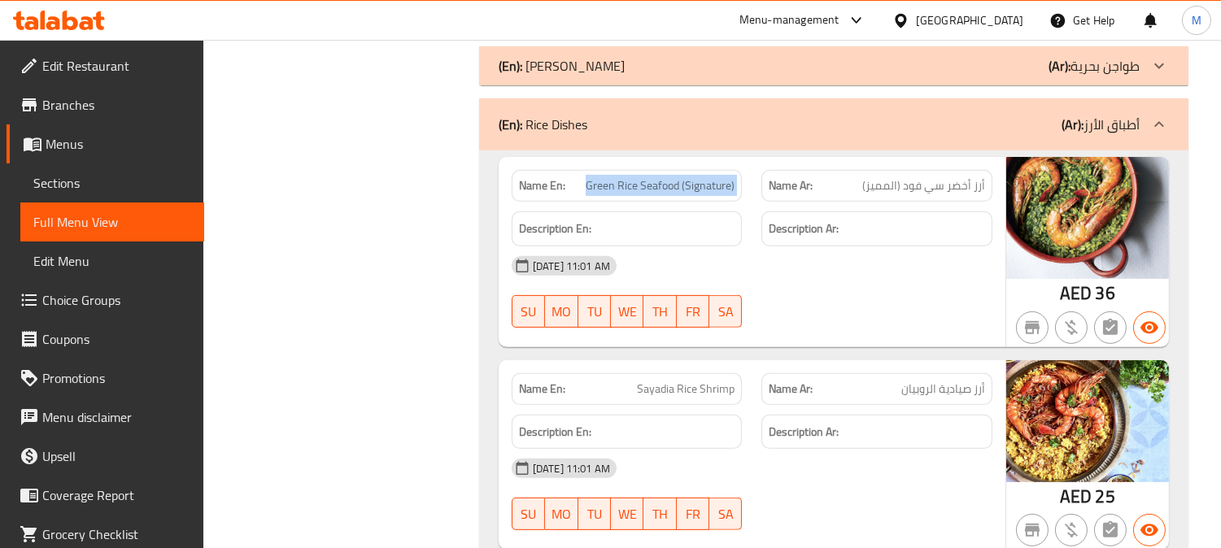
copy span "Green Rice Seafood (Signature)"
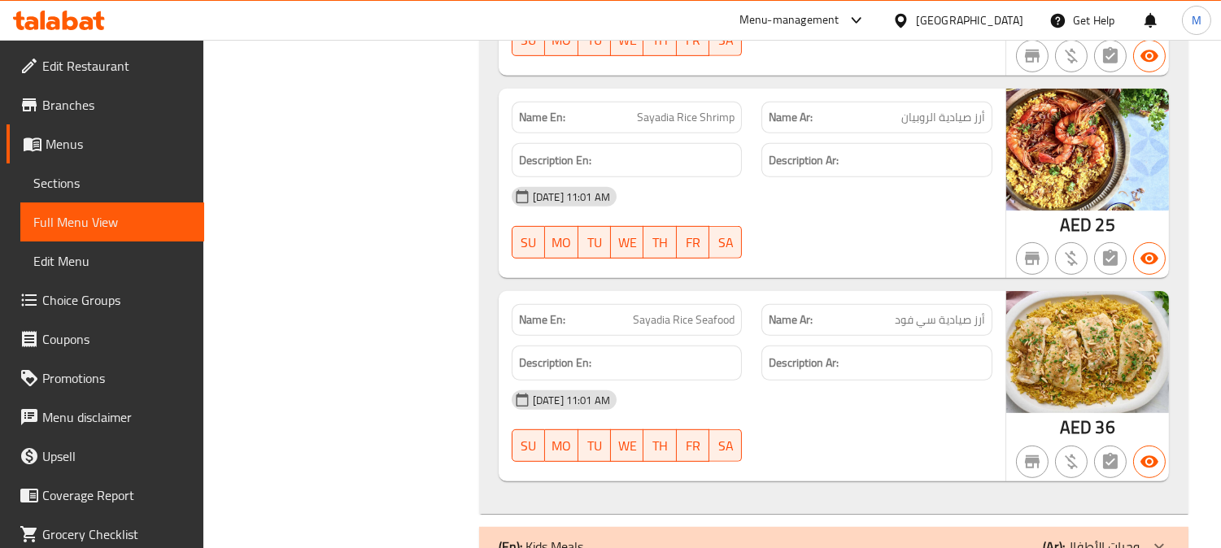
scroll to position [1571, 0]
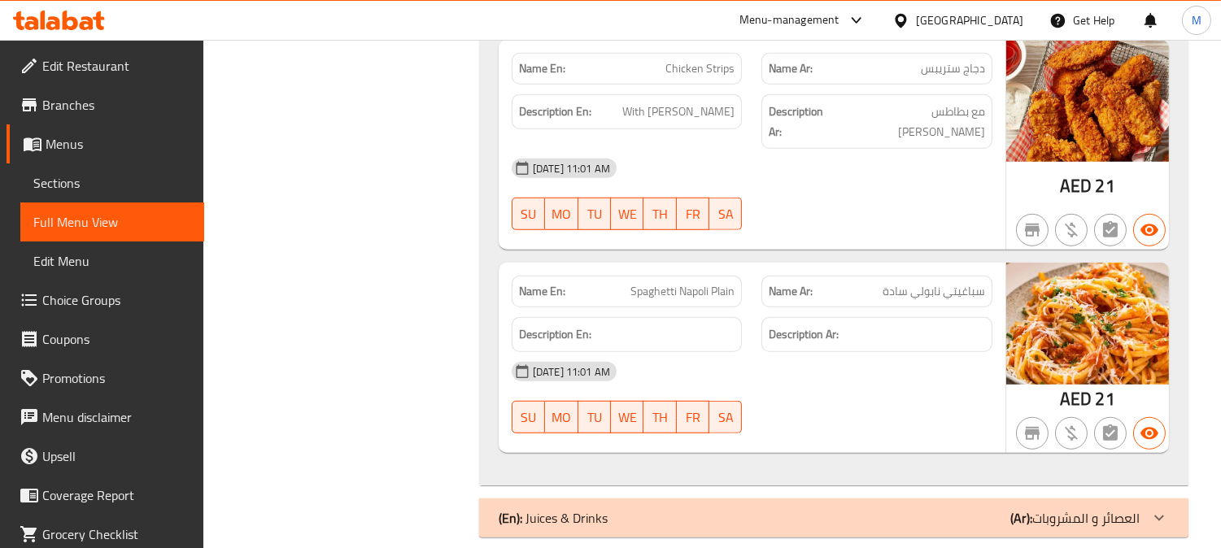
scroll to position [2232, 0]
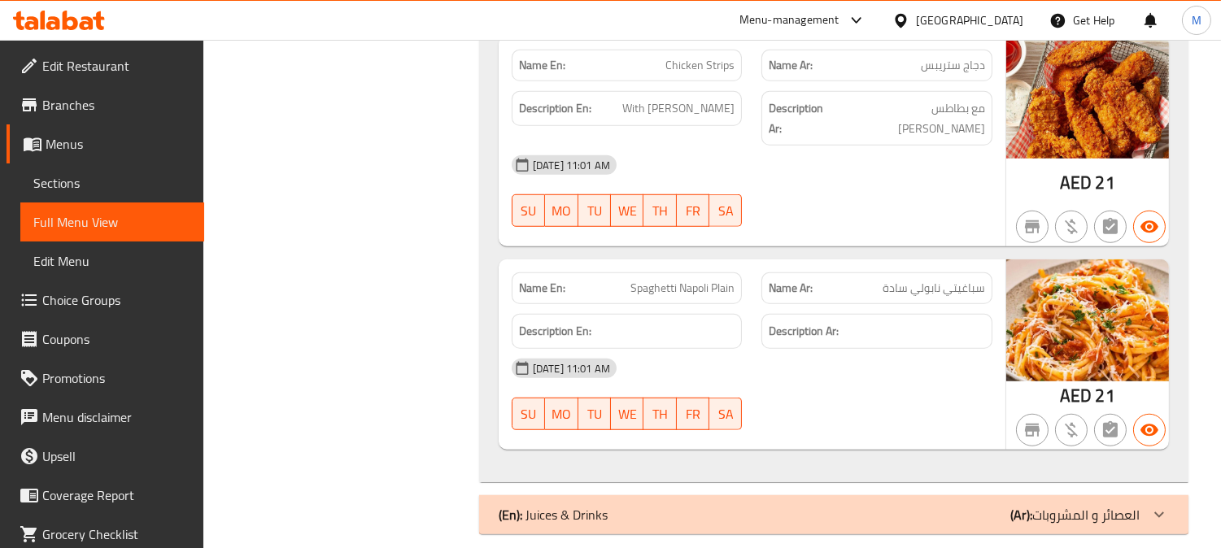
drag, startPoint x: 1142, startPoint y: 506, endPoint x: 1151, endPoint y: 488, distance: 20.0
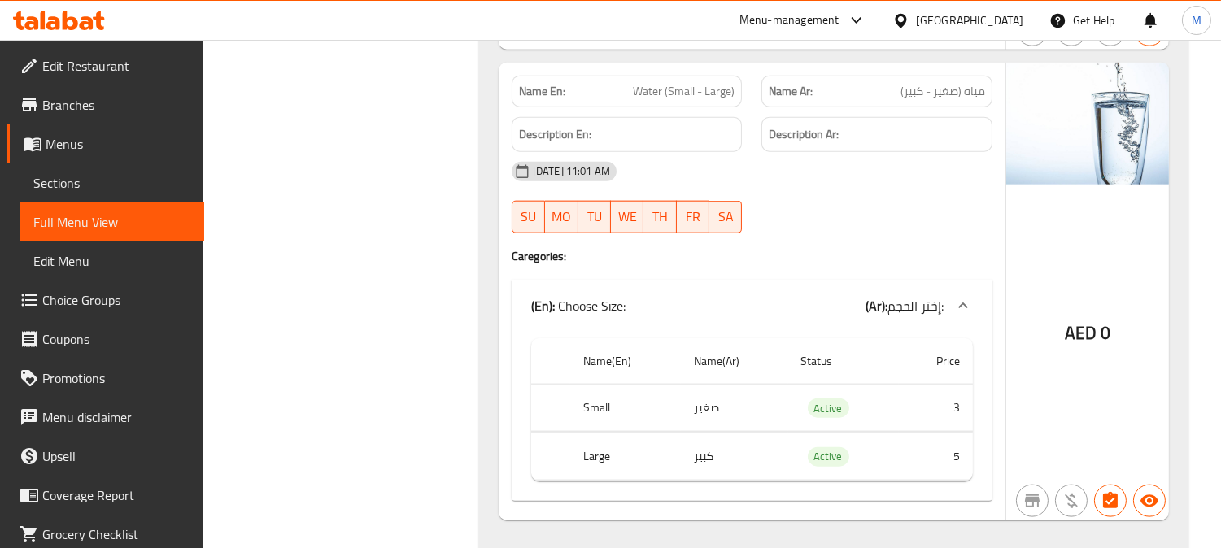
scroll to position [3193, 0]
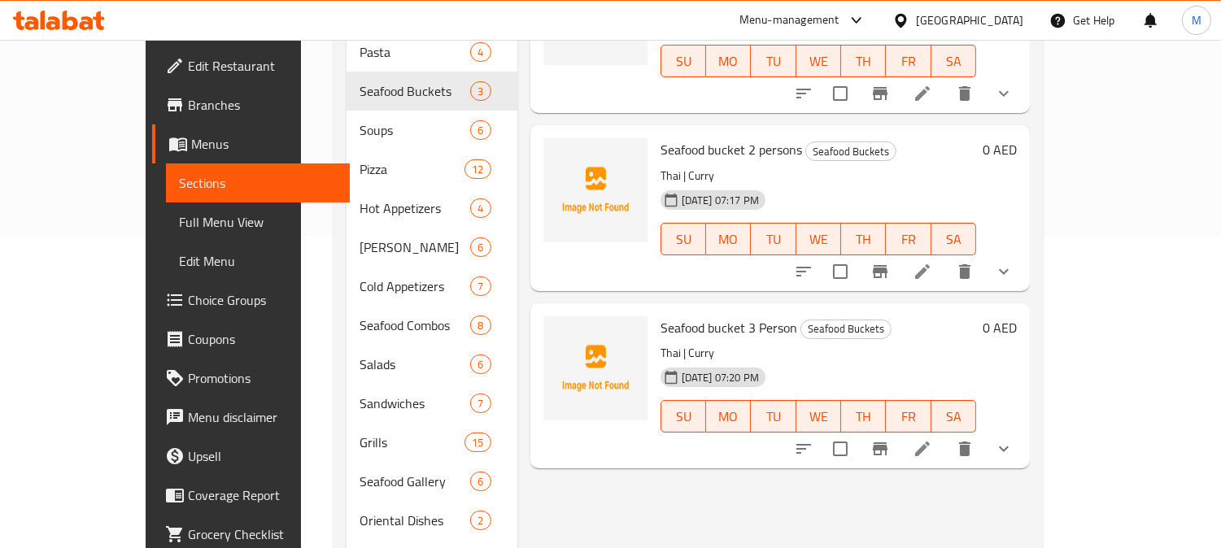
scroll to position [215, 0]
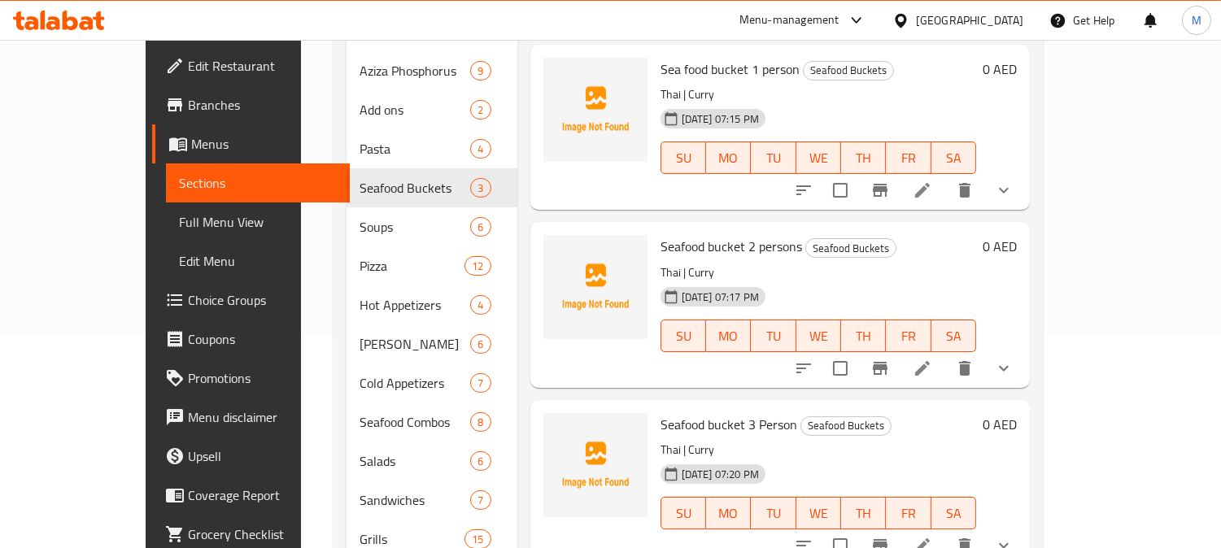
click at [929, 183] on icon at bounding box center [922, 190] width 15 height 15
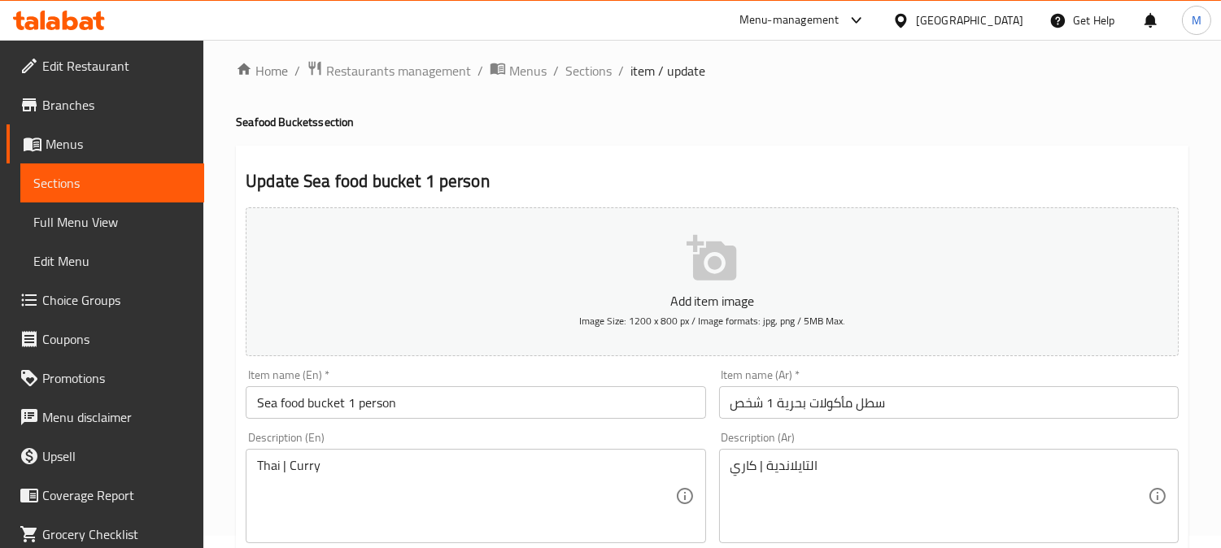
scroll to position [271, 0]
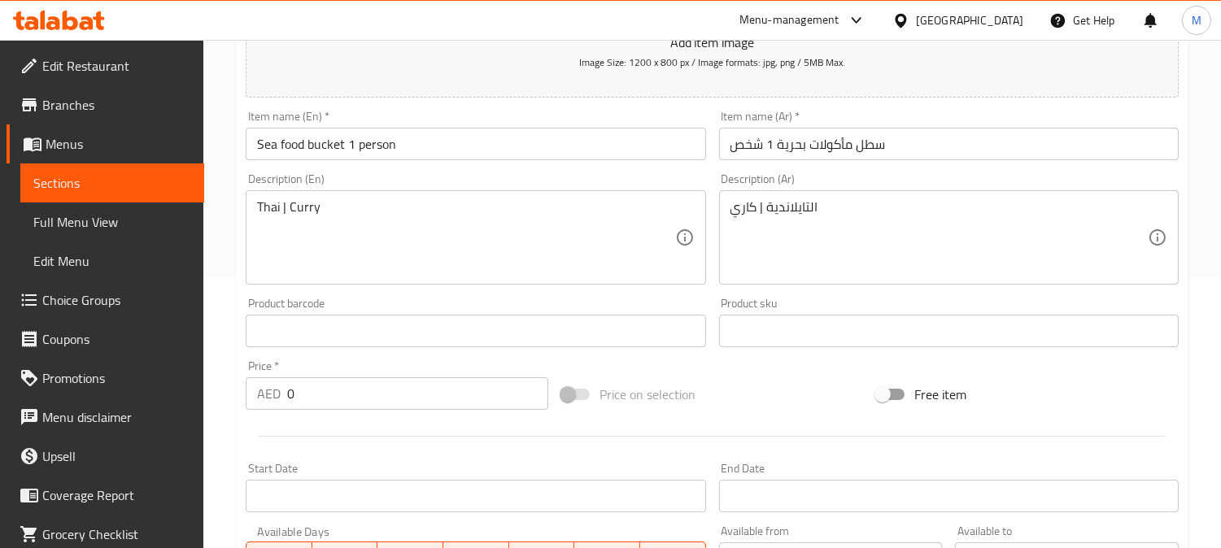
click at [278, 151] on input "Sea food bucket 1 person" at bounding box center [475, 144] width 459 height 33
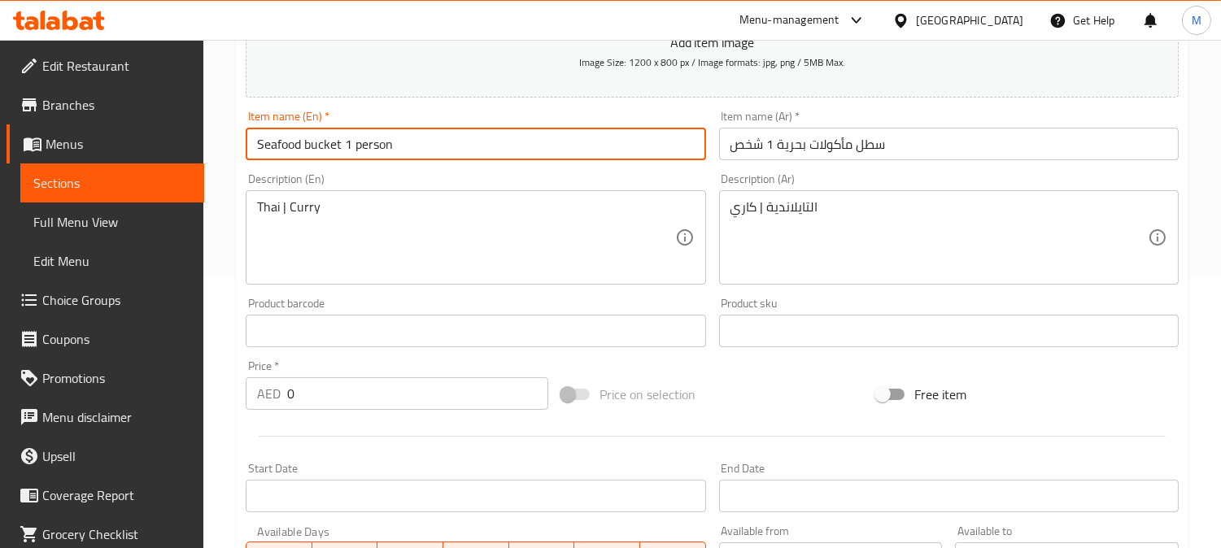
type input "Seafood bucket 1 person"
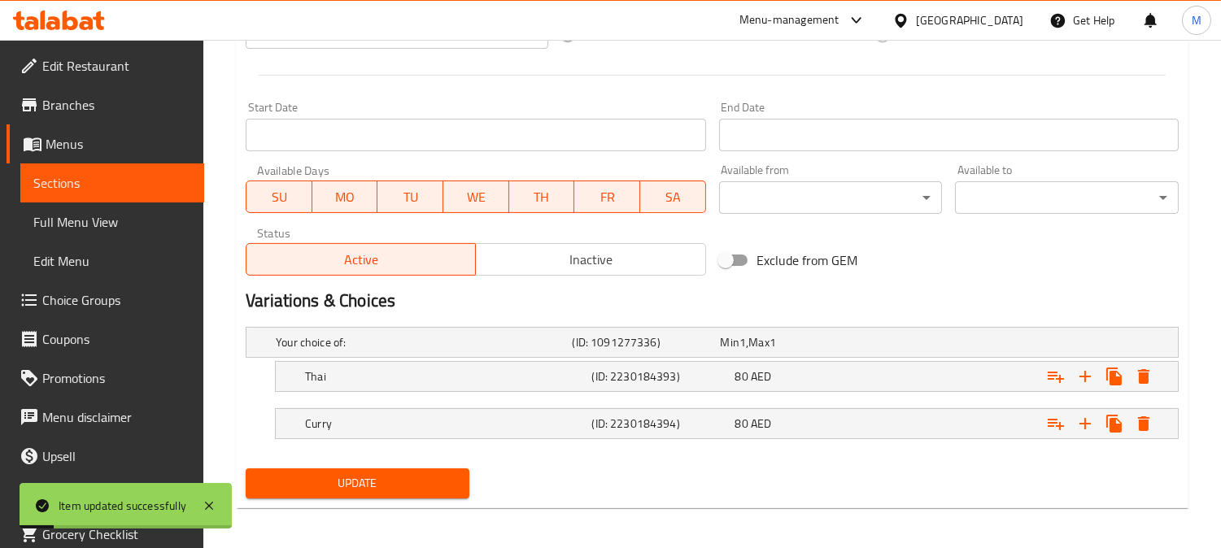
scroll to position [637, 0]
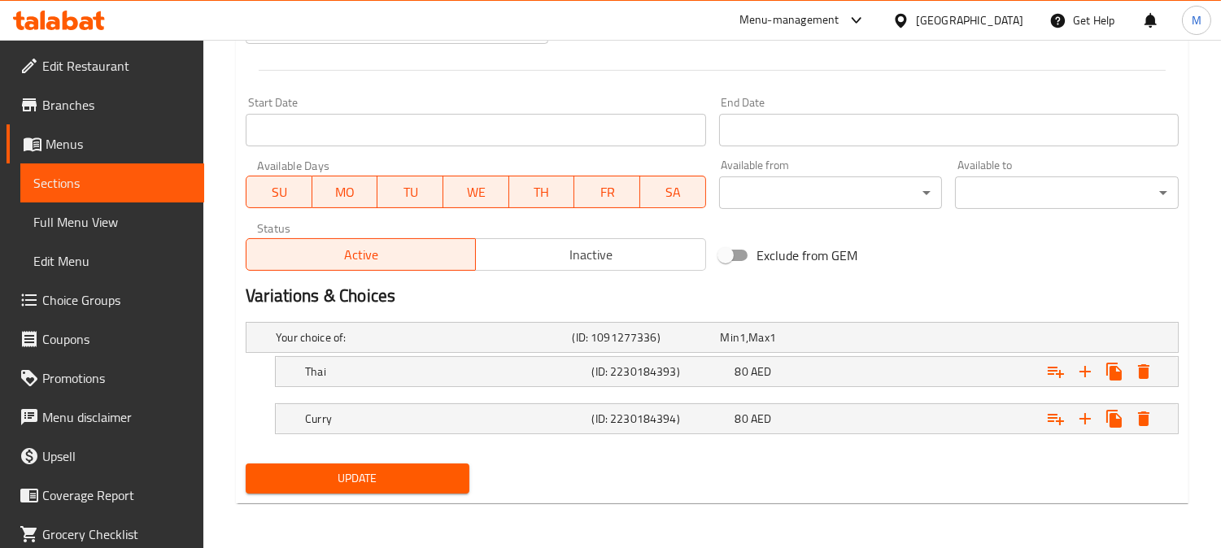
click at [78, 310] on span "Choice Groups" at bounding box center [116, 300] width 149 height 20
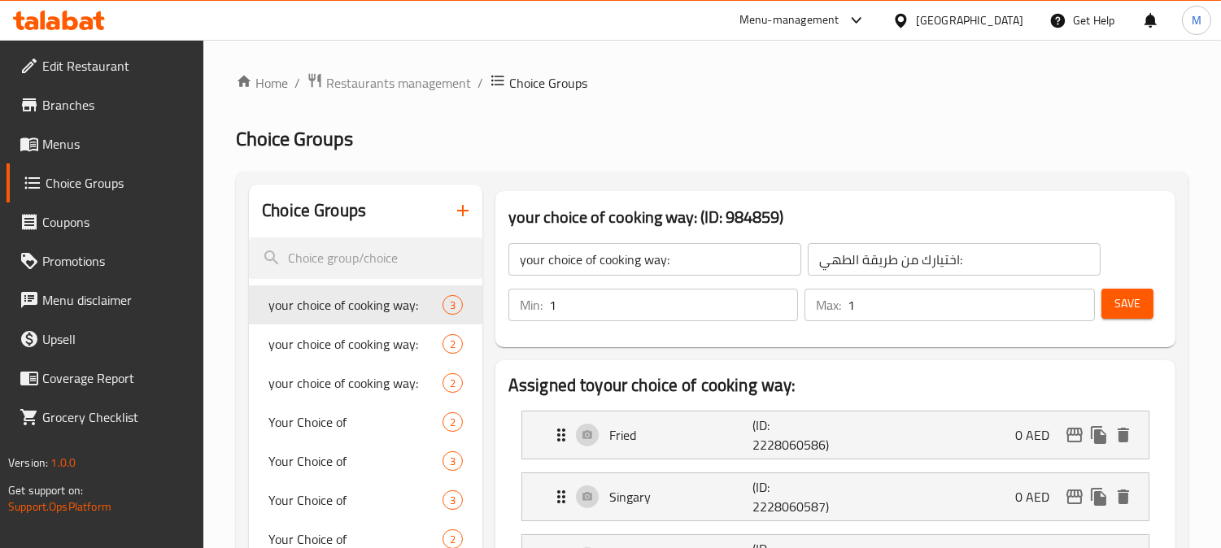
click at [453, 213] on icon "button" at bounding box center [463, 211] width 20 height 20
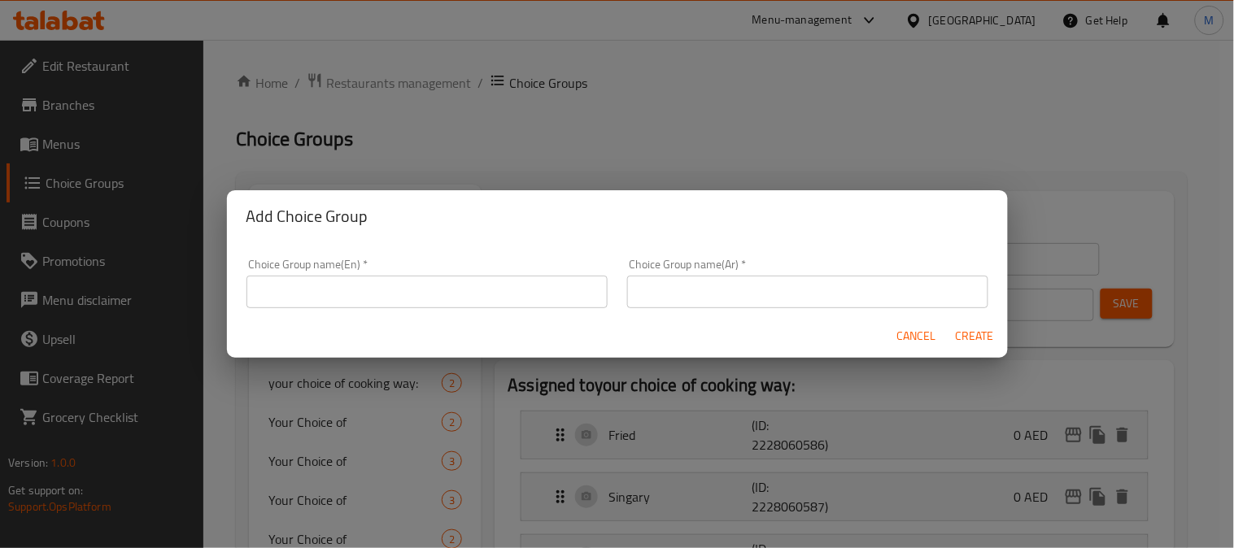
click at [387, 297] on input "text" at bounding box center [426, 292] width 361 height 33
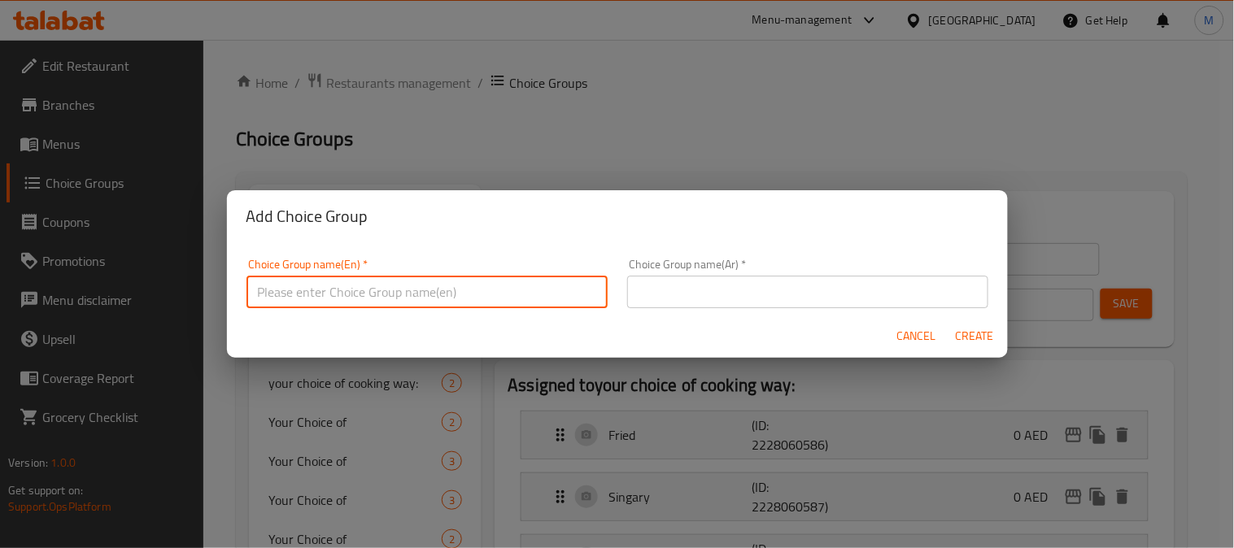
type input "@"
type input "غ"
click at [298, 295] on input "YOUR COICE OF" at bounding box center [426, 292] width 361 height 33
click at [315, 301] on input "YOUR CHOICE OF" at bounding box center [426, 292] width 361 height 33
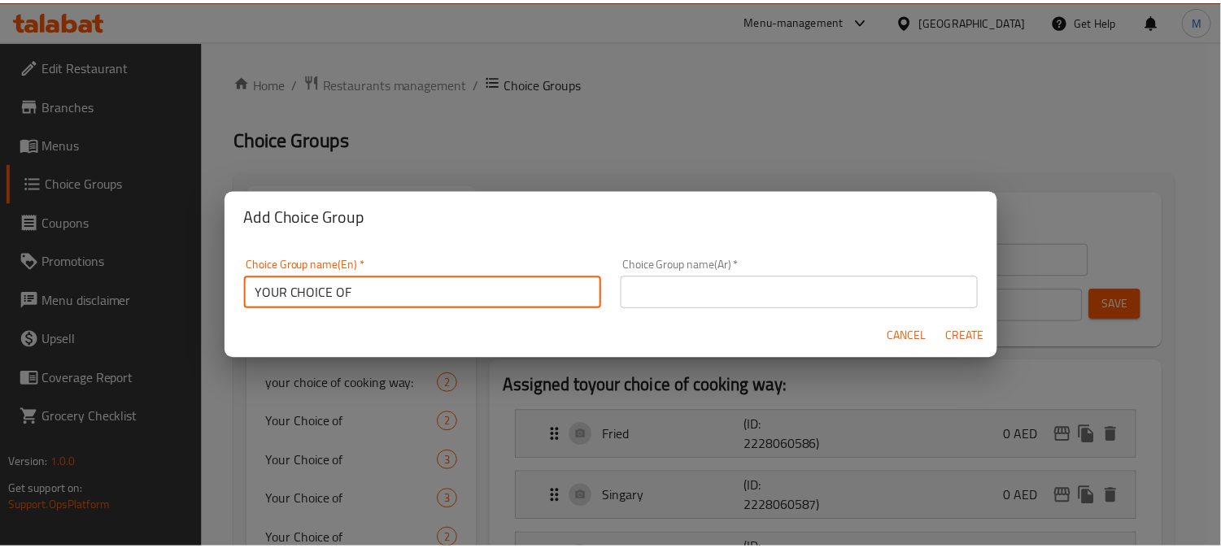
scroll to position [4, 0]
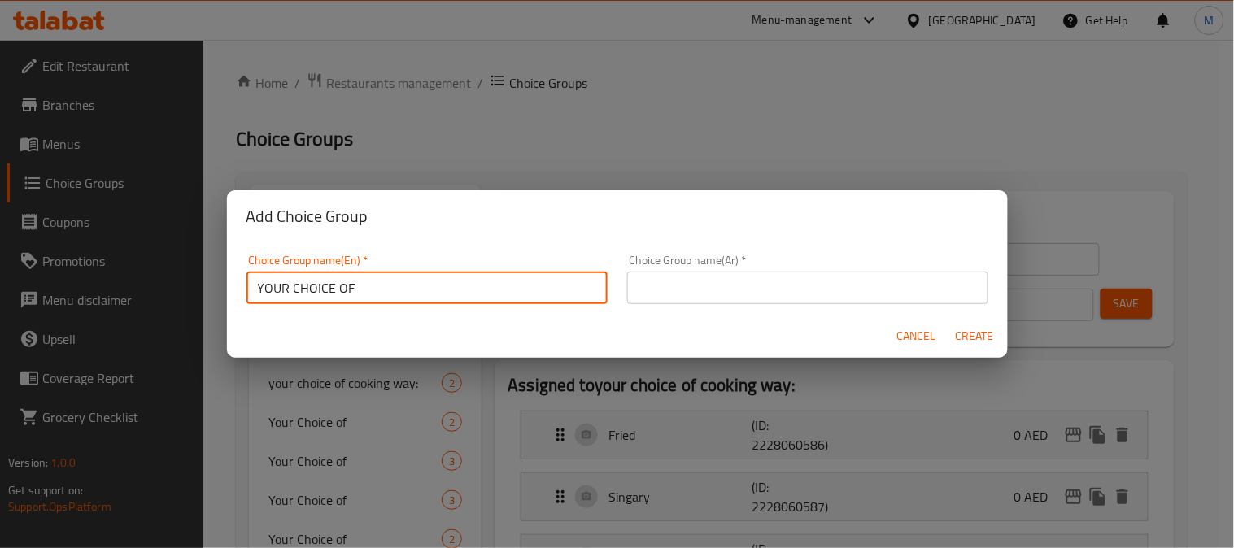
type input "YOUR CHOICE OF"
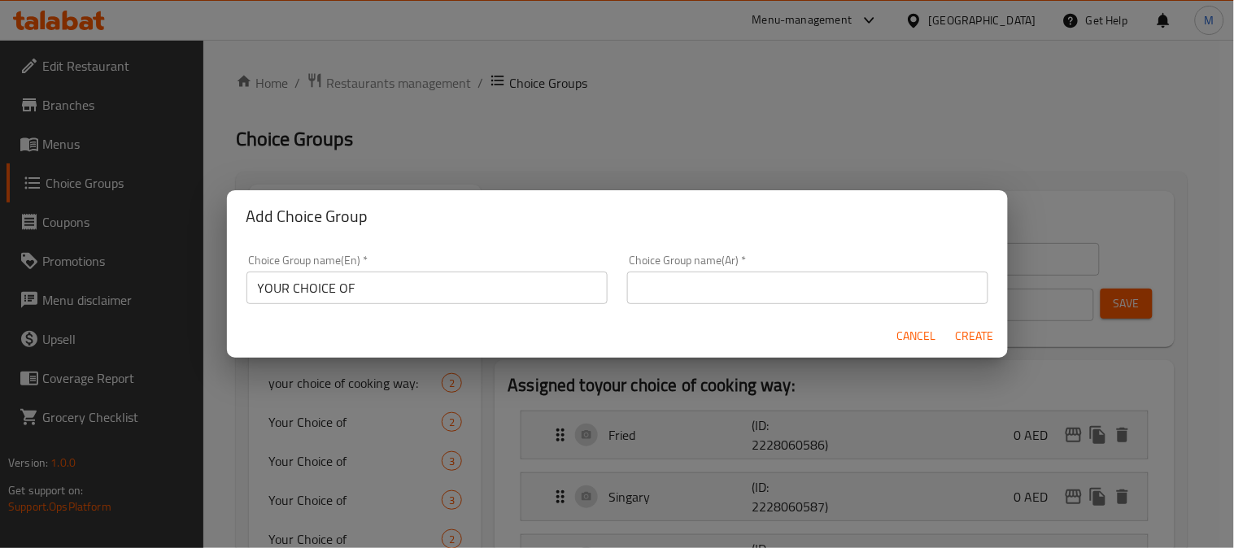
click at [432, 269] on div "Choice Group name(En)   * YOUR CHOICE OF Choice Group name(En) *" at bounding box center [426, 280] width 361 height 50
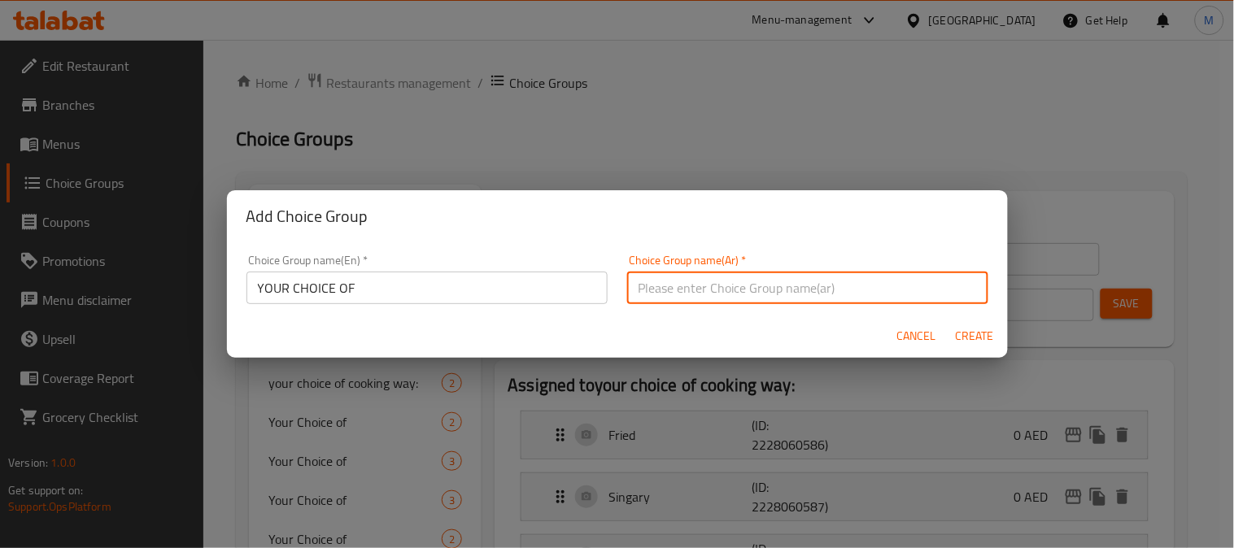
click at [759, 277] on input "text" at bounding box center [807, 288] width 361 height 33
type input "إختيارك من"
drag, startPoint x: 977, startPoint y: 340, endPoint x: 696, endPoint y: 367, distance: 282.6
click at [977, 339] on span "Create" at bounding box center [974, 336] width 39 height 20
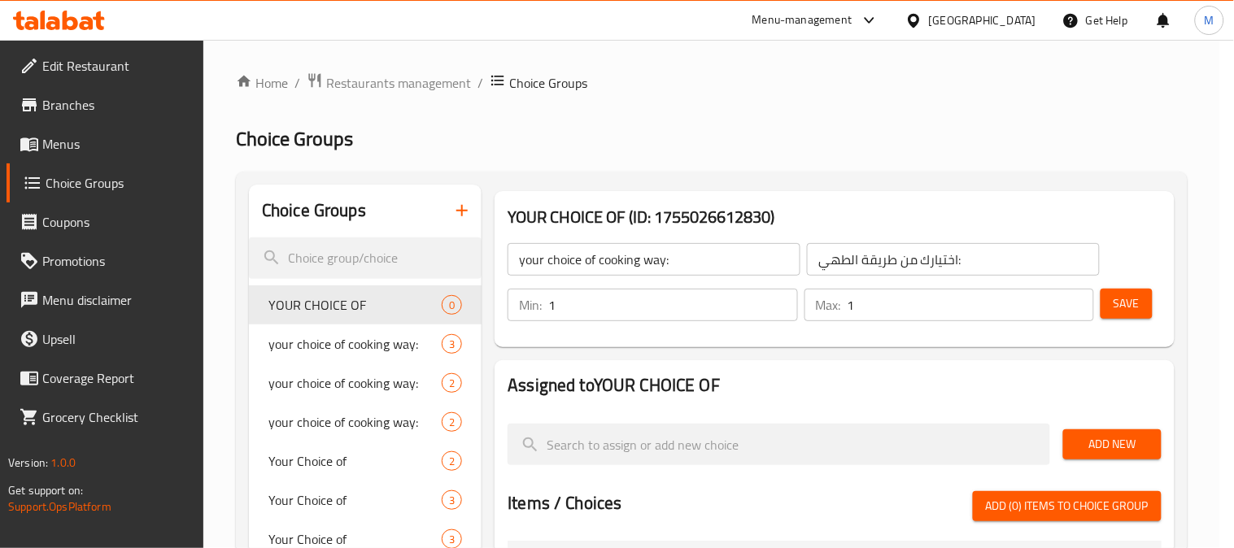
type input "YOUR CHOICE OF"
type input "إختيارك من"
type input "0"
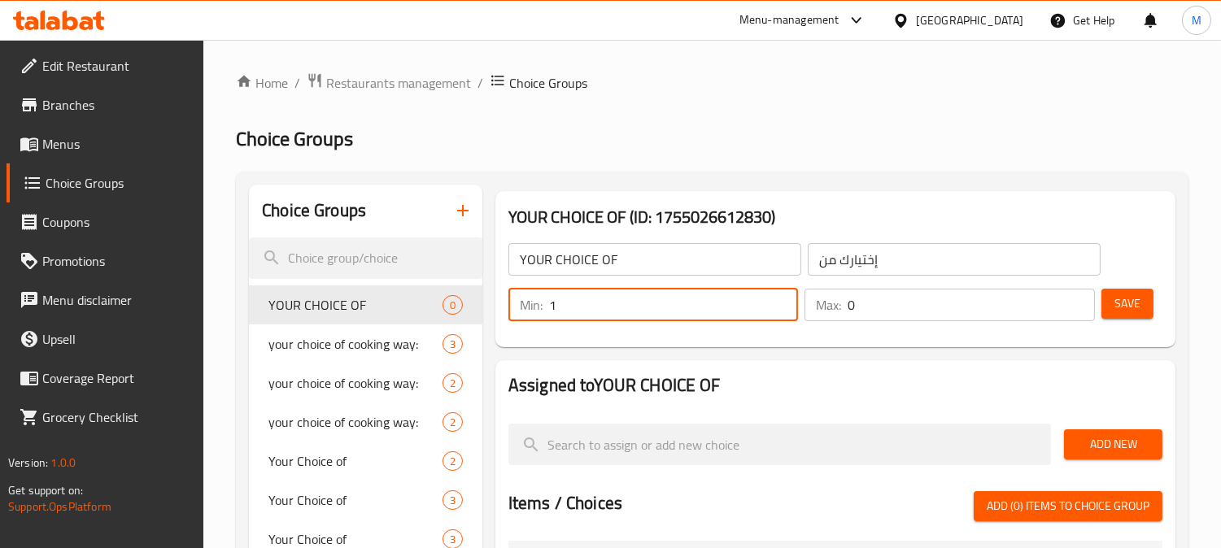
type input "1"
click at [781, 298] on input "1" at bounding box center [674, 305] width 250 height 33
drag, startPoint x: 1078, startPoint y: 296, endPoint x: 1080, endPoint y: 309, distance: 13.1
type input "1"
click at [1079, 295] on input "1" at bounding box center [970, 305] width 247 height 33
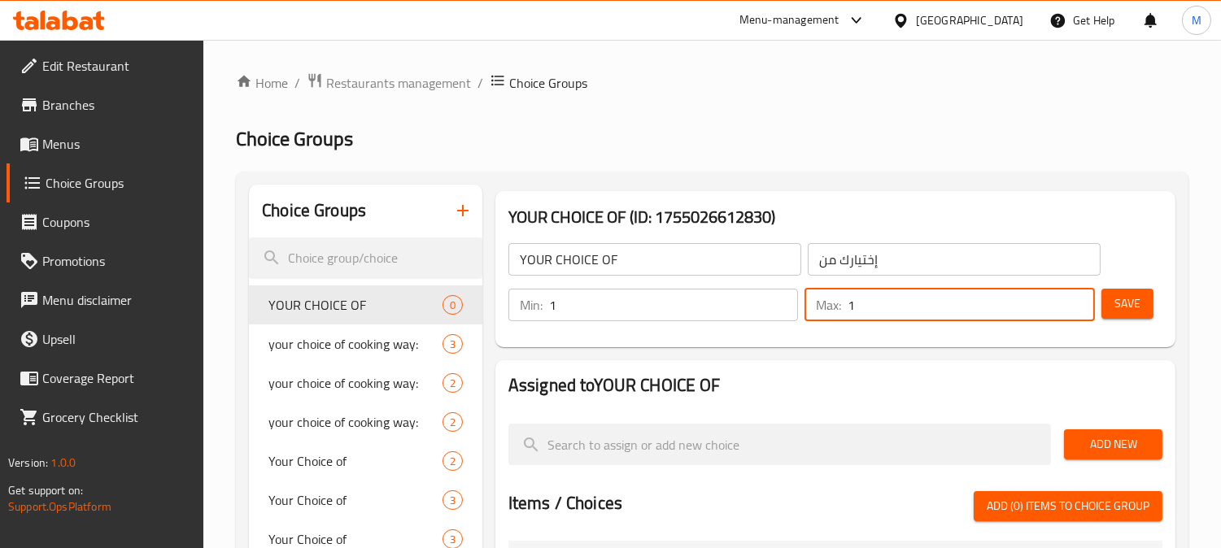
click at [1103, 437] on span "Add New" at bounding box center [1113, 444] width 72 height 20
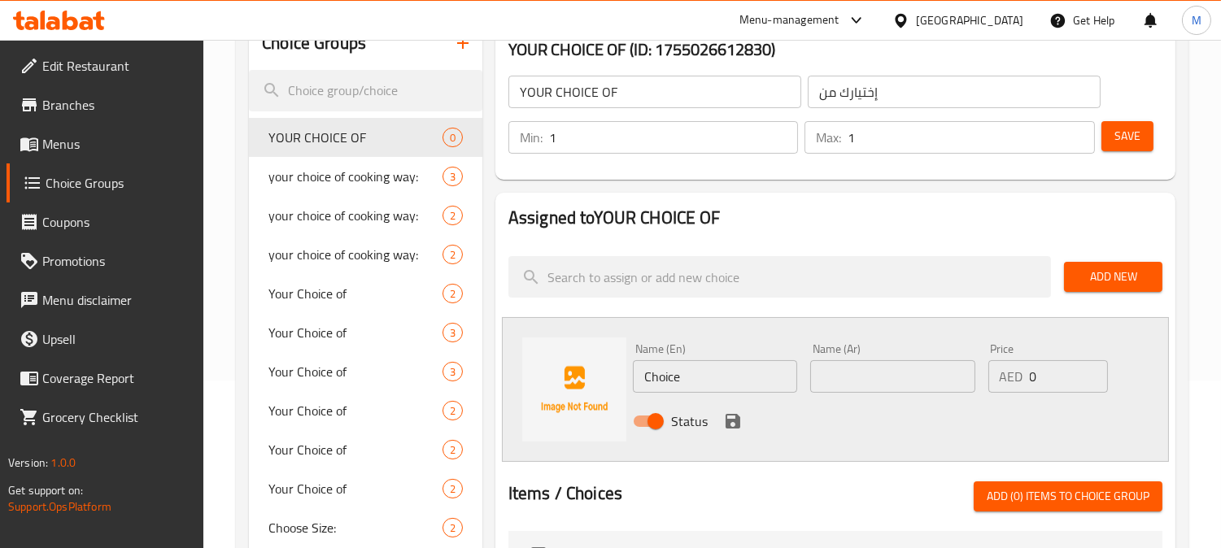
scroll to position [199, 0]
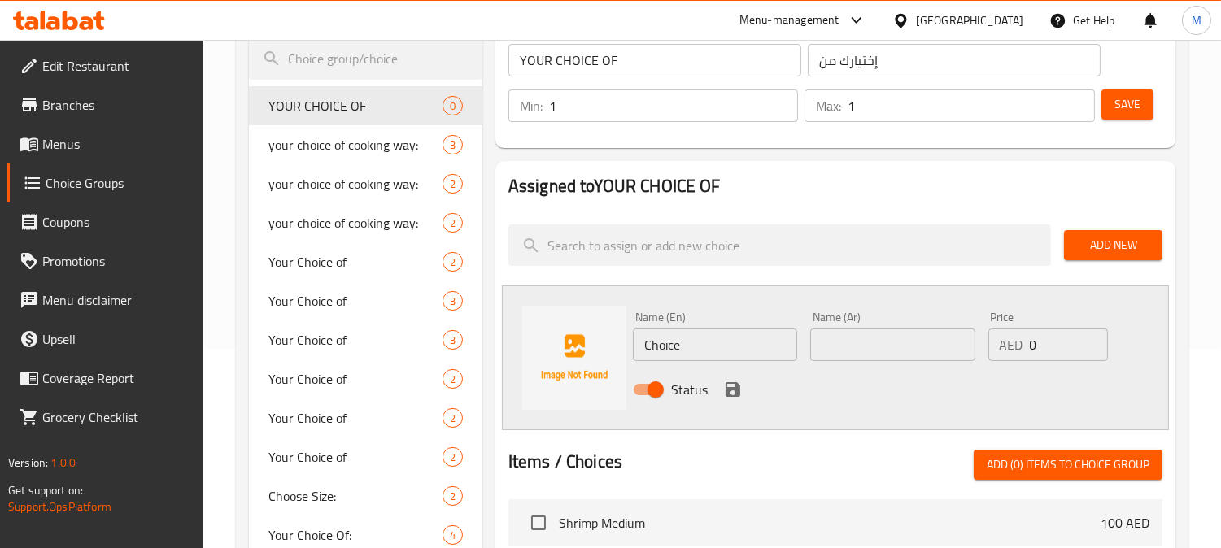
click at [707, 350] on input "Choice" at bounding box center [715, 345] width 164 height 33
click at [903, 345] on input "text" at bounding box center [892, 345] width 164 height 33
type input "h"
type input "أرز تايلاندي"
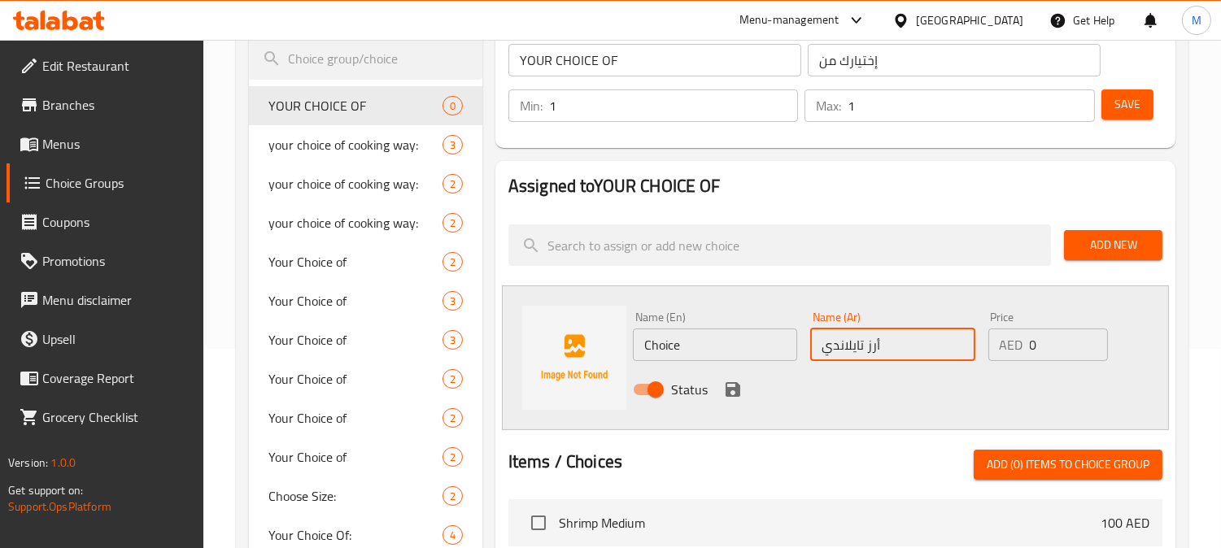
click at [694, 356] on input "Choice" at bounding box center [715, 345] width 164 height 33
click at [914, 342] on input "أرز تايلاندي" at bounding box center [892, 345] width 164 height 33
click at [899, 342] on input "أرز تايلاندي" at bounding box center [892, 345] width 164 height 33
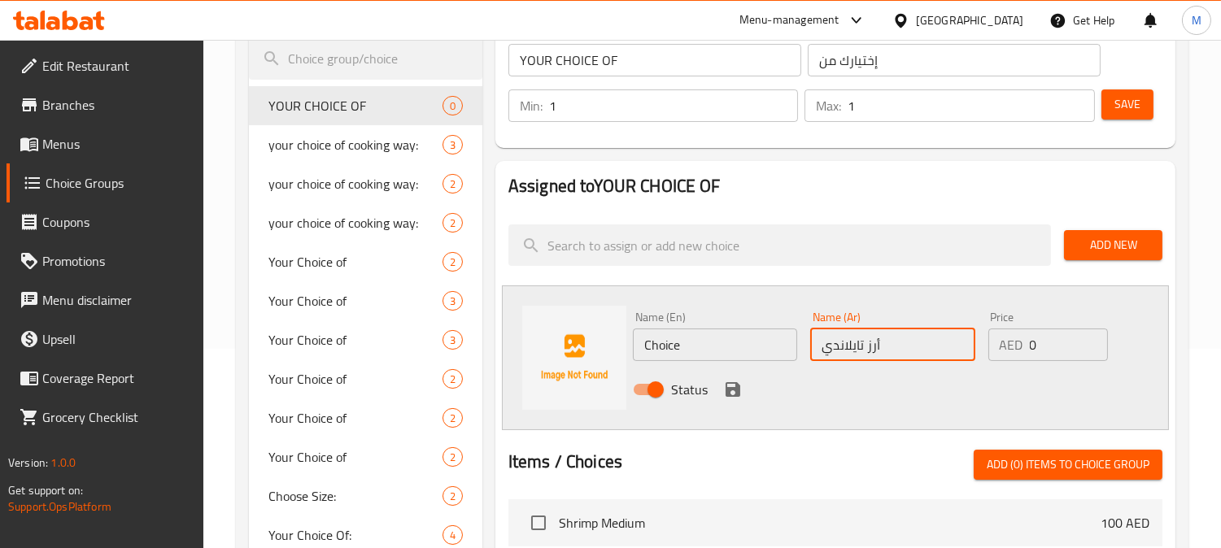
click at [895, 335] on input "أرز تايلاندي" at bounding box center [892, 345] width 164 height 33
click at [893, 337] on input "أرز تايلاندي" at bounding box center [892, 345] width 164 height 33
click at [883, 359] on input "أرز تايلاندي" at bounding box center [892, 345] width 164 height 33
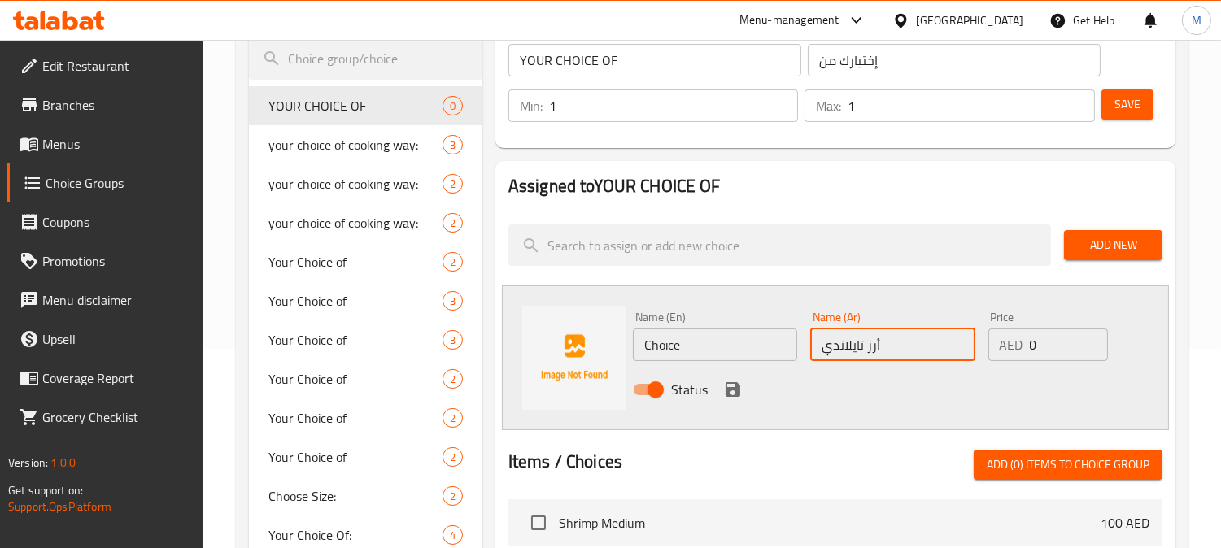
click at [883, 359] on input "أرز تايلاندي" at bounding box center [892, 345] width 164 height 33
click at [738, 352] on input "Choice" at bounding box center [715, 345] width 164 height 33
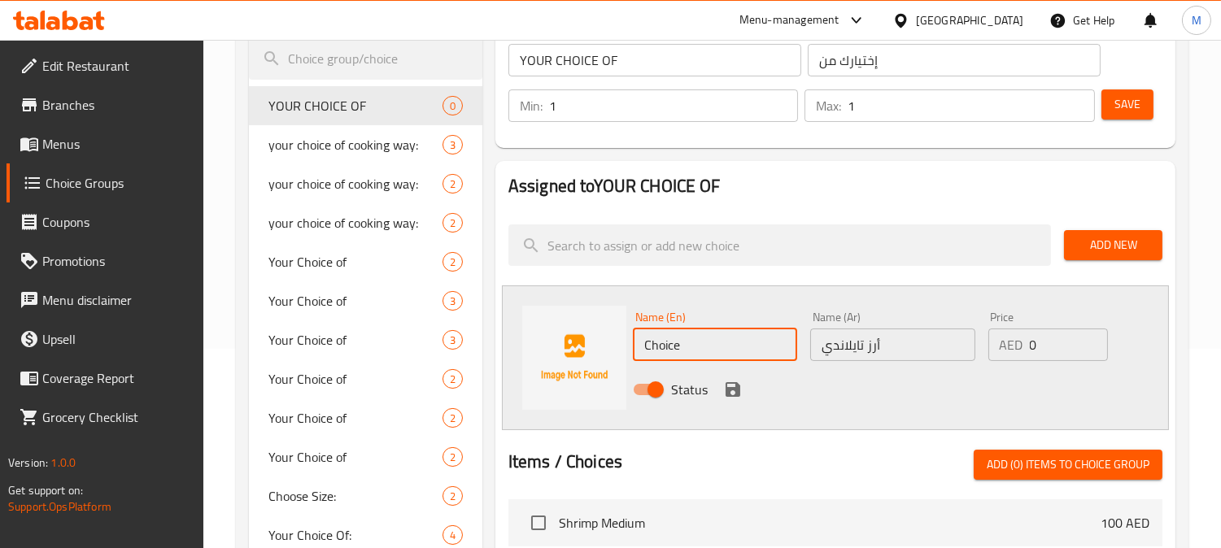
click at [738, 352] on input "Choice" at bounding box center [715, 345] width 164 height 33
paste input "Thai r"
type input "Thai rice"
drag, startPoint x: 734, startPoint y: 388, endPoint x: 725, endPoint y: 390, distance: 10.1
click at [725, 390] on icon "save" at bounding box center [732, 389] width 15 height 15
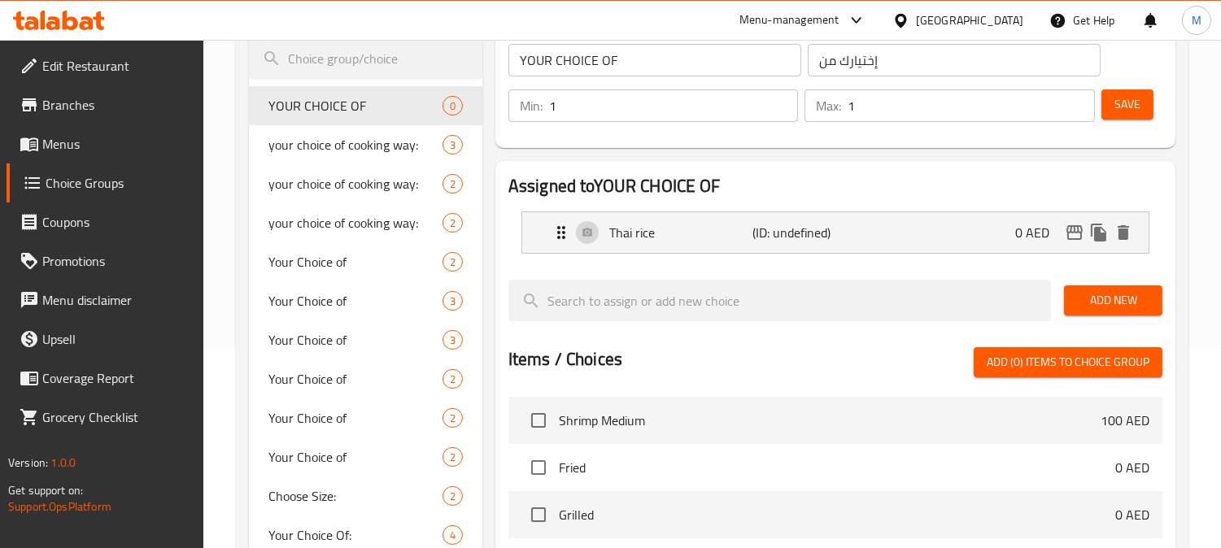
click at [1091, 282] on div "Add New" at bounding box center [1112, 300] width 111 height 54
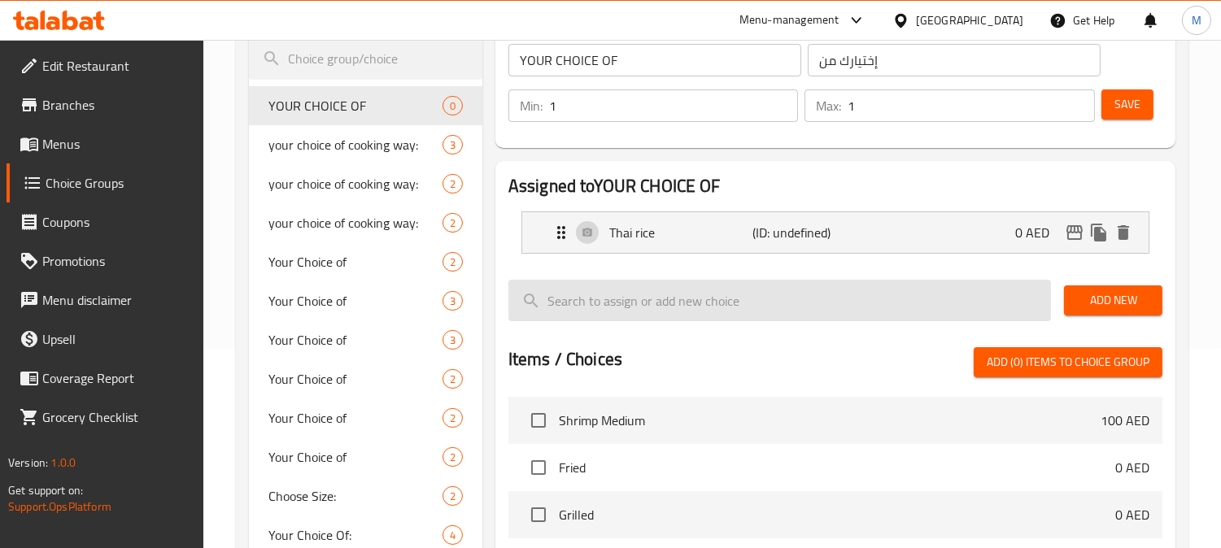
click at [1096, 295] on span "Add New" at bounding box center [1113, 300] width 72 height 20
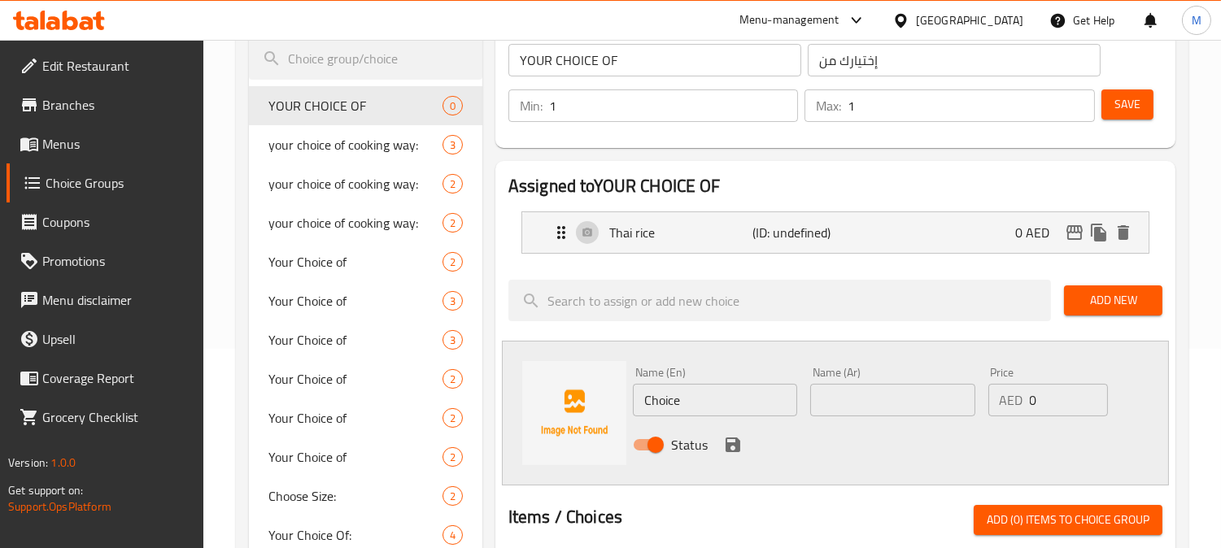
click at [950, 408] on input "text" at bounding box center [892, 400] width 164 height 33
click at [947, 409] on input "أرز كريمة" at bounding box center [892, 400] width 164 height 33
type input "أرز كريمة"
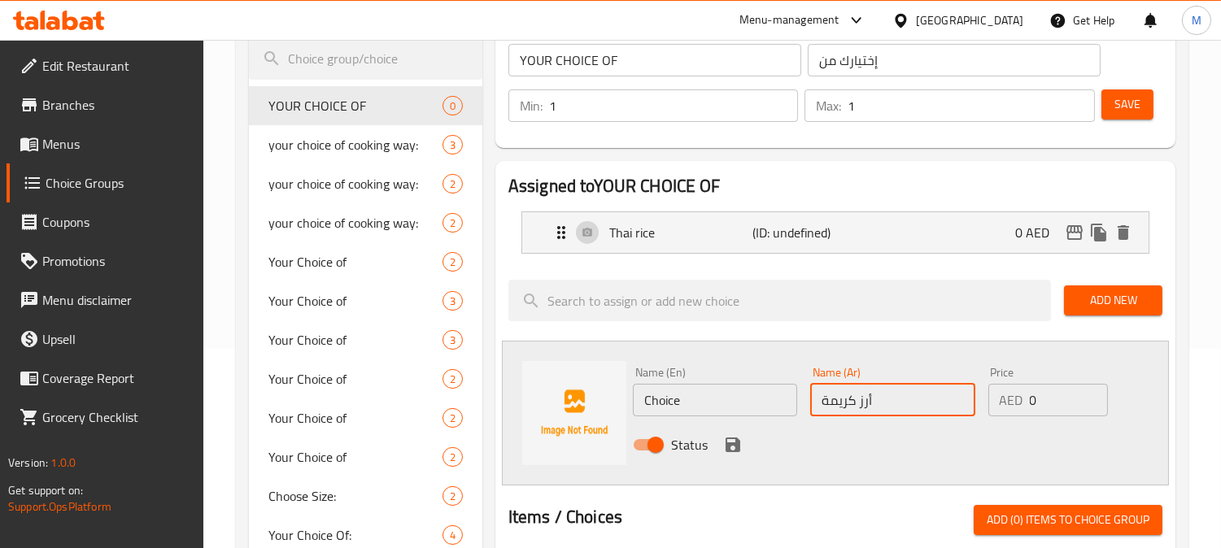
click at [689, 381] on div "Name (En) Choice Name (En)" at bounding box center [715, 392] width 164 height 50
click at [689, 388] on input "Choice" at bounding box center [715, 400] width 164 height 33
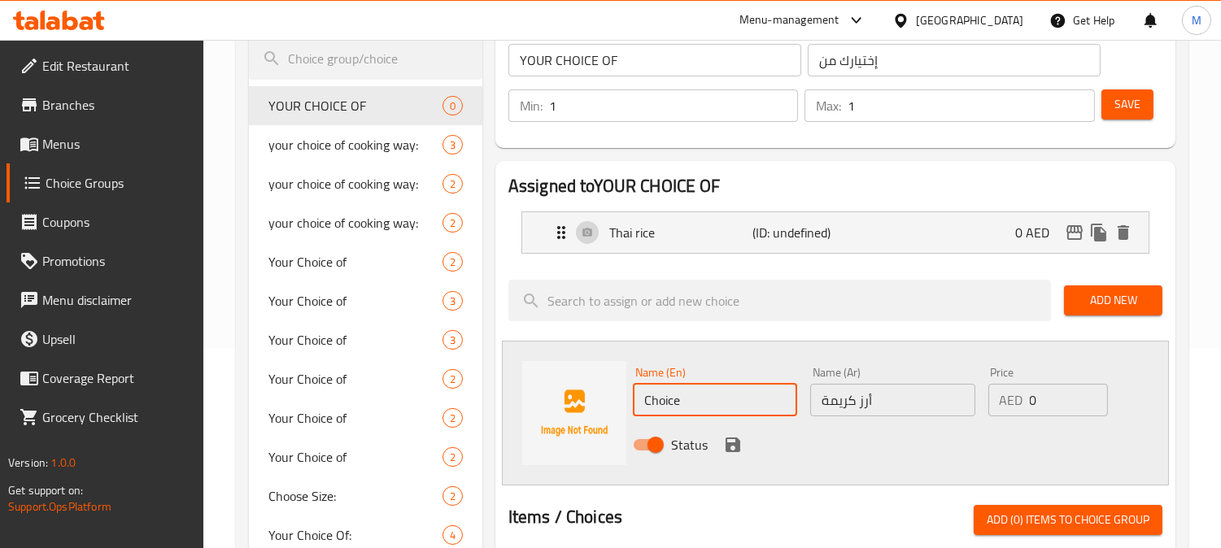
click at [689, 388] on input "Choice" at bounding box center [715, 400] width 164 height 33
paste input "ream r"
type input "Cream rice"
click at [728, 442] on icon "save" at bounding box center [732, 444] width 15 height 15
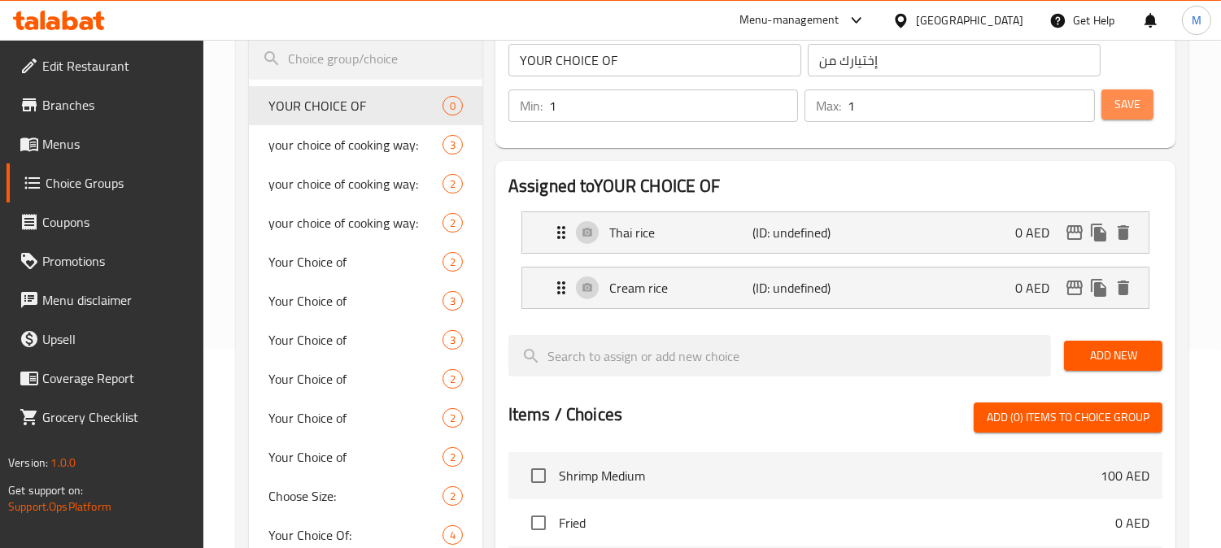
click at [1123, 104] on span "Save" at bounding box center [1127, 104] width 26 height 20
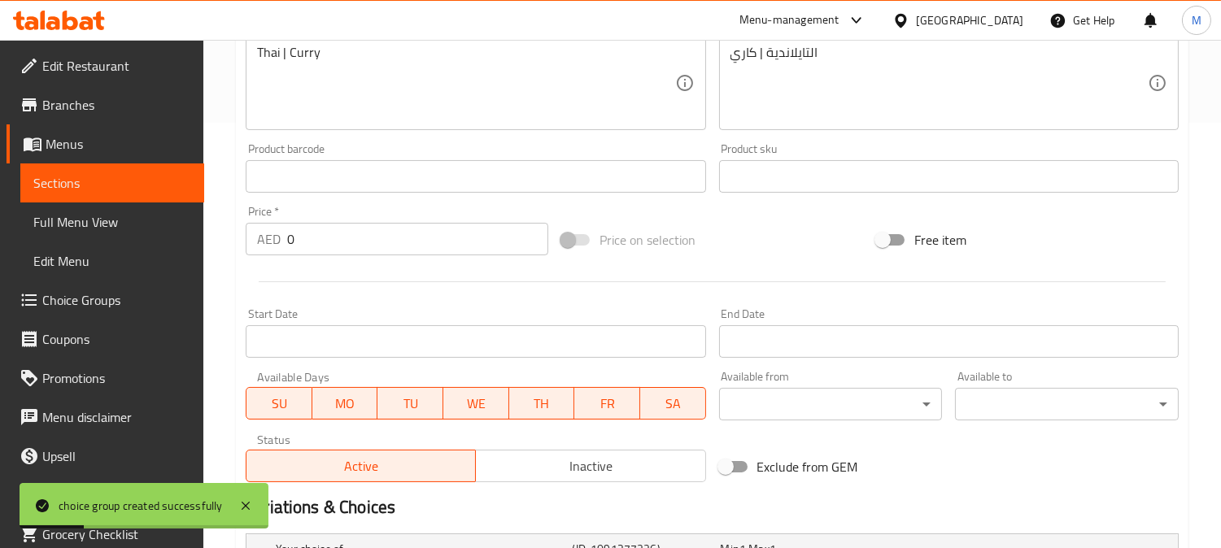
scroll to position [637, 0]
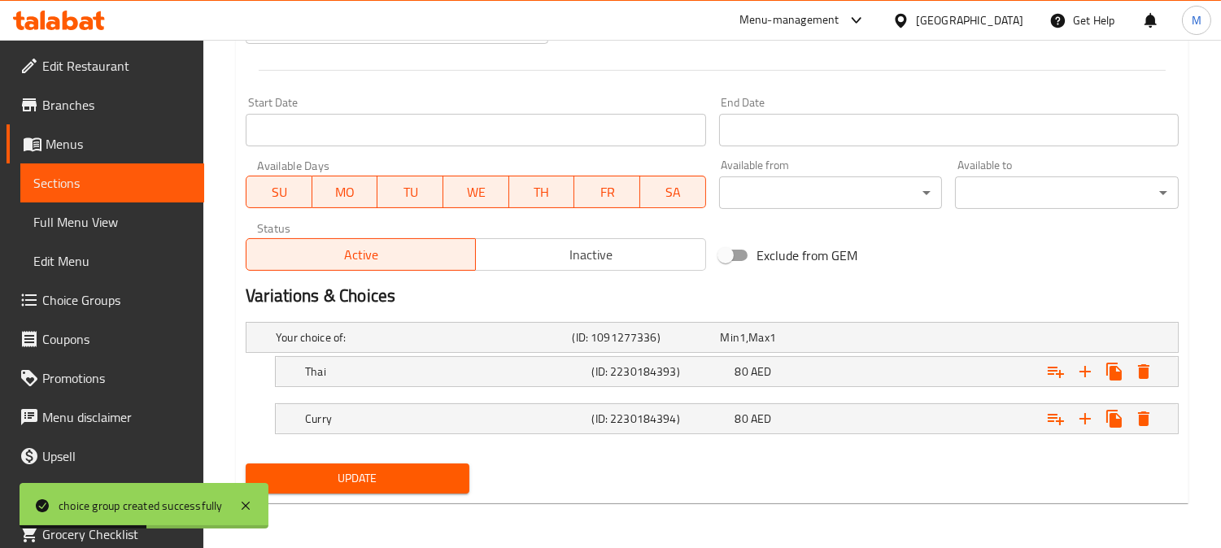
click at [103, 298] on span "Choice Groups" at bounding box center [116, 300] width 149 height 20
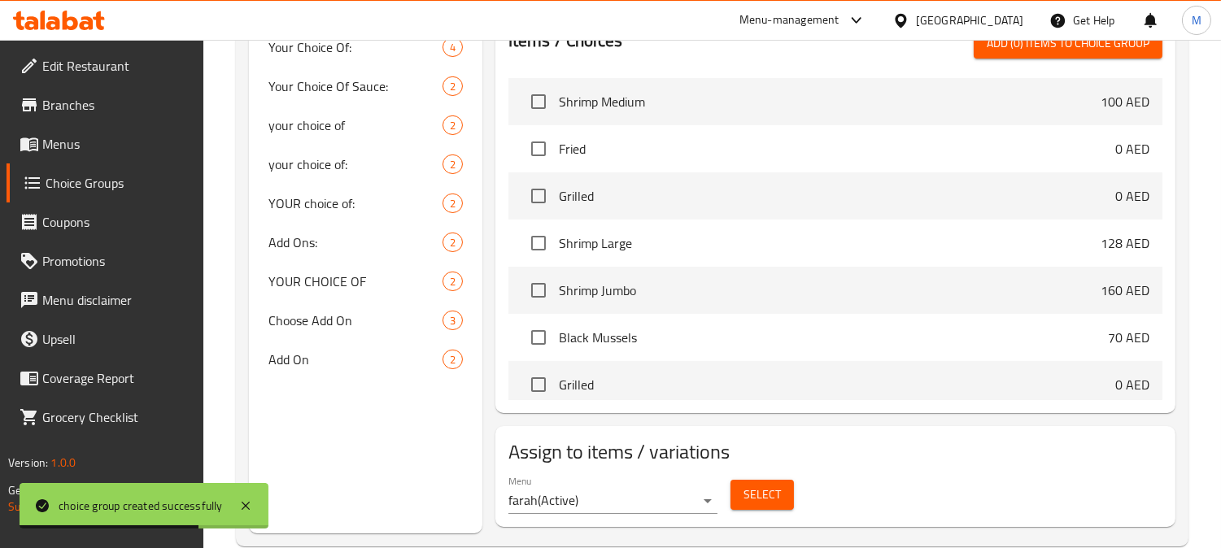
scroll to position [679, 0]
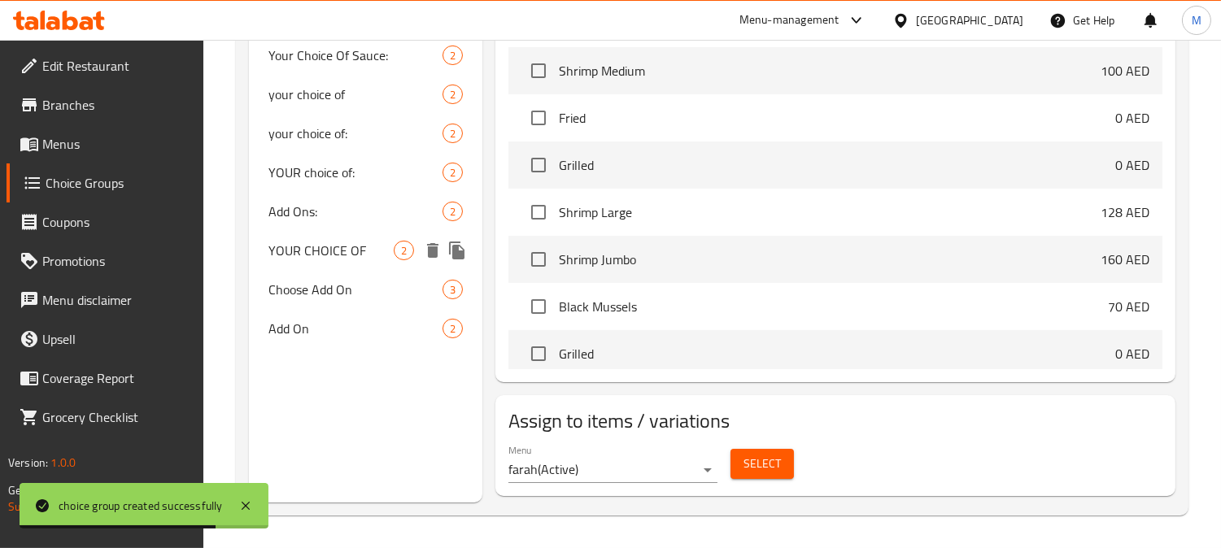
click at [322, 249] on span "YOUR CHOICE OF" at bounding box center [330, 251] width 125 height 20
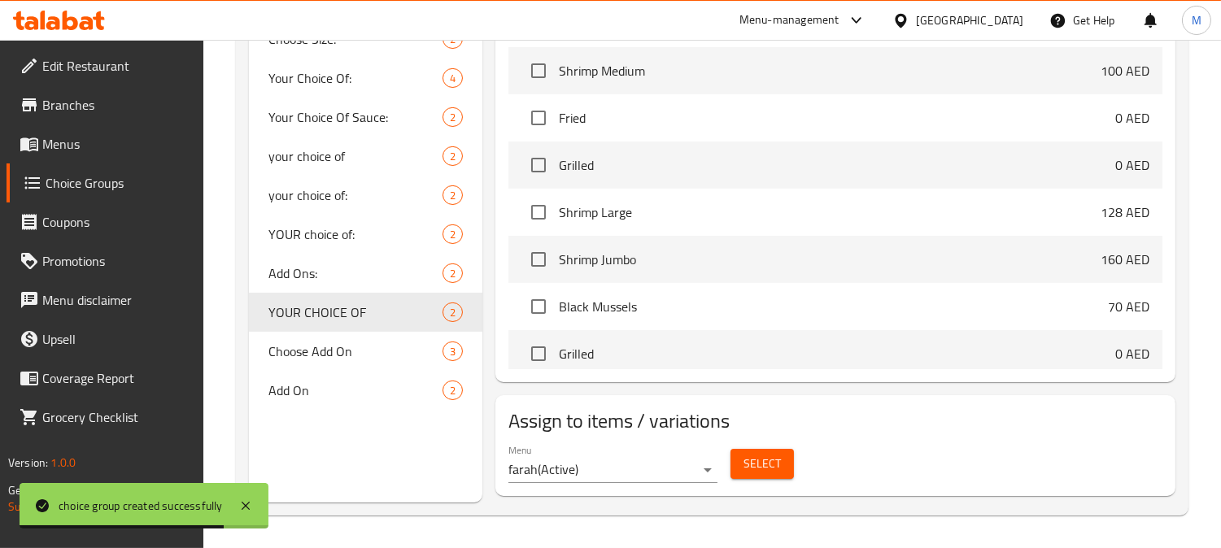
type input "YOUR CHOICE OF"
type input "إختيارك من"
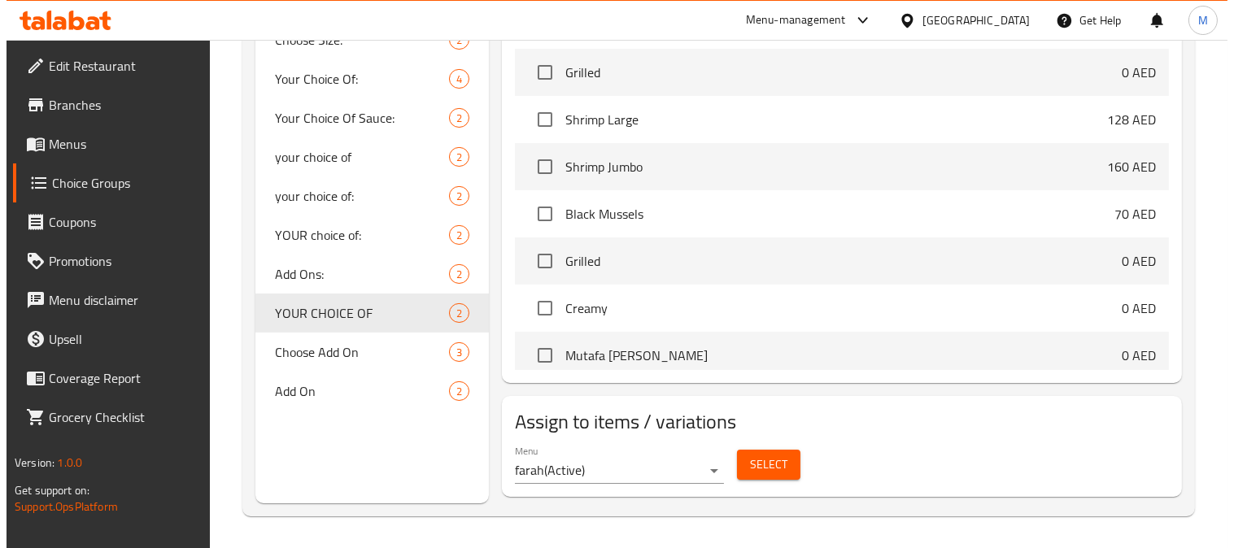
scroll to position [181, 0]
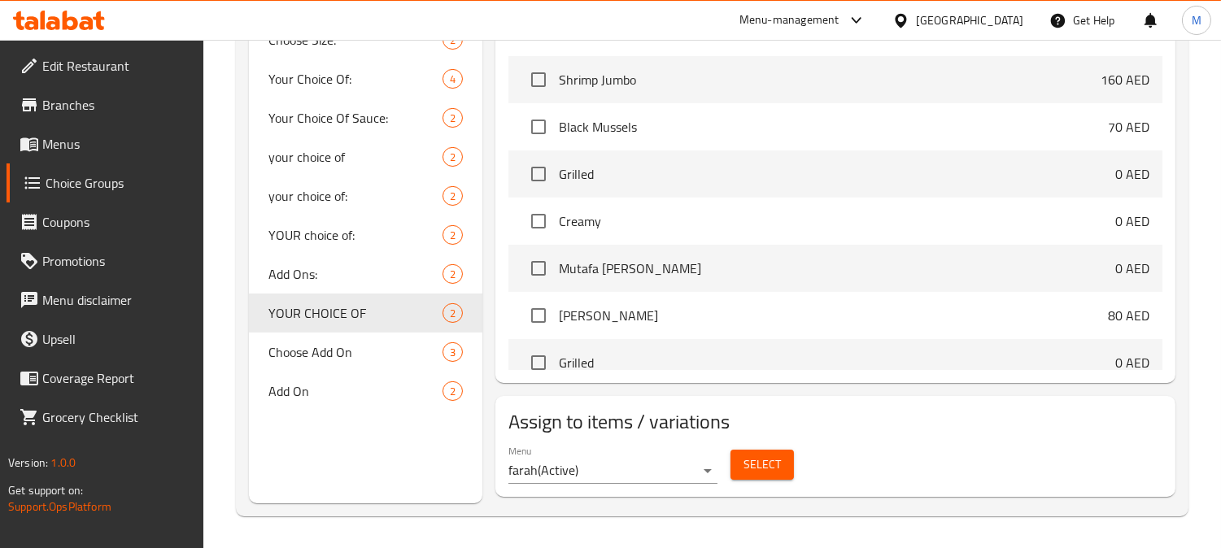
click at [760, 450] on button "Select" at bounding box center [761, 465] width 63 height 30
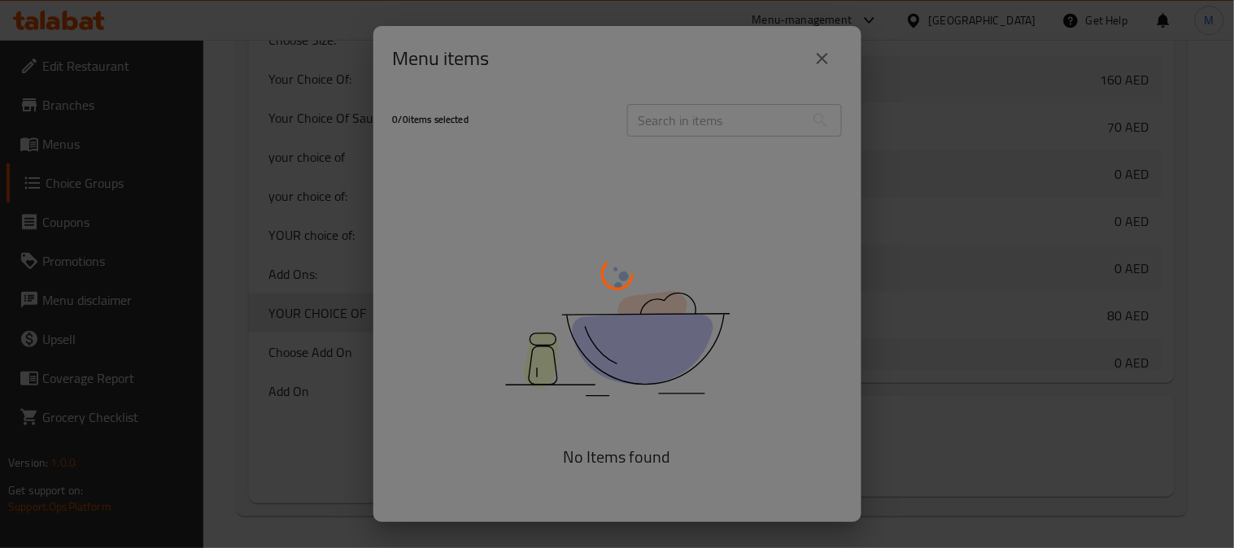
click at [822, 57] on div at bounding box center [617, 274] width 1234 height 548
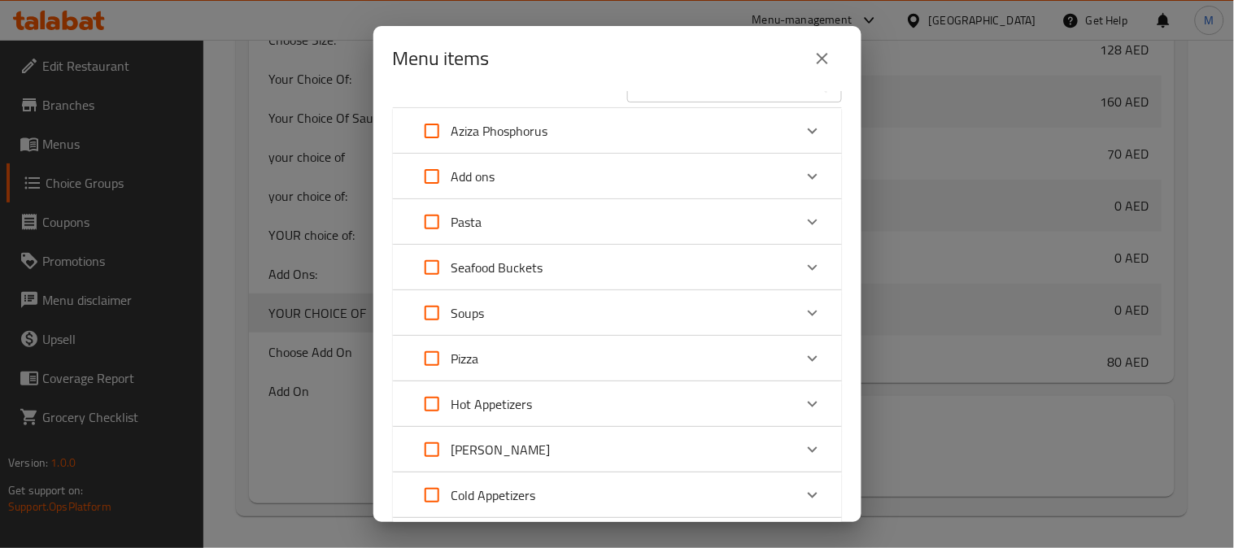
scroll to position [0, 0]
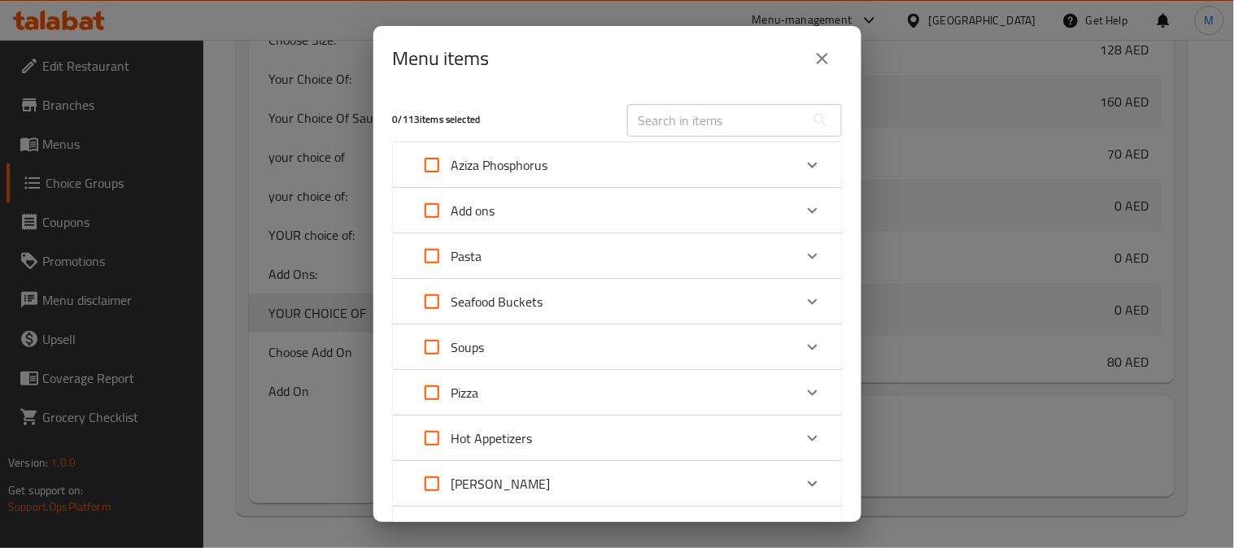
click at [434, 302] on input "Expand" at bounding box center [431, 301] width 39 height 39
checkbox input "true"
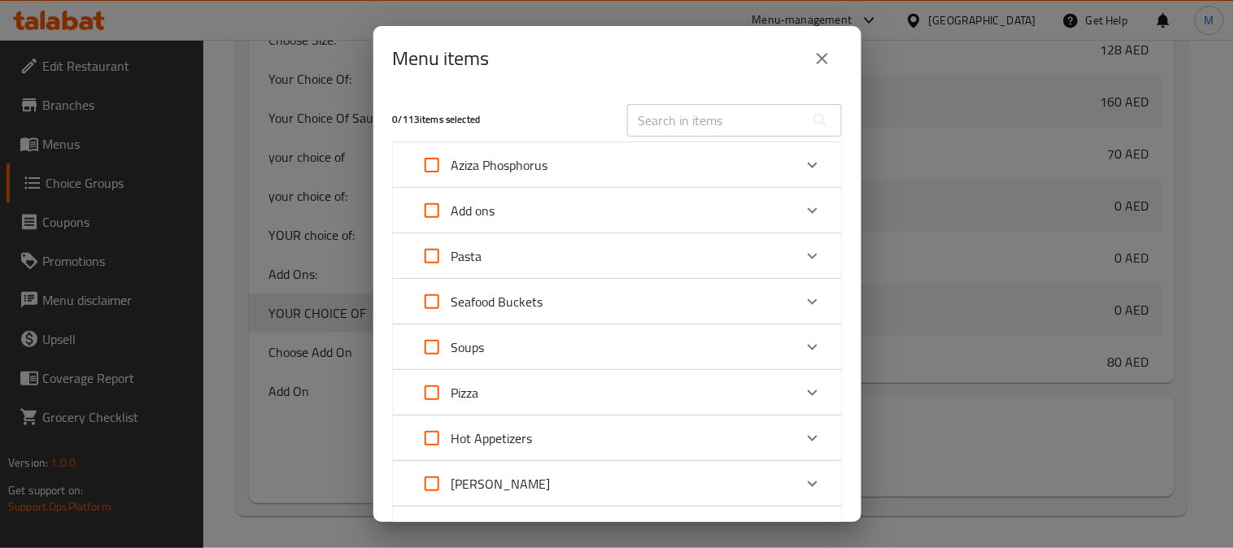
checkbox input "true"
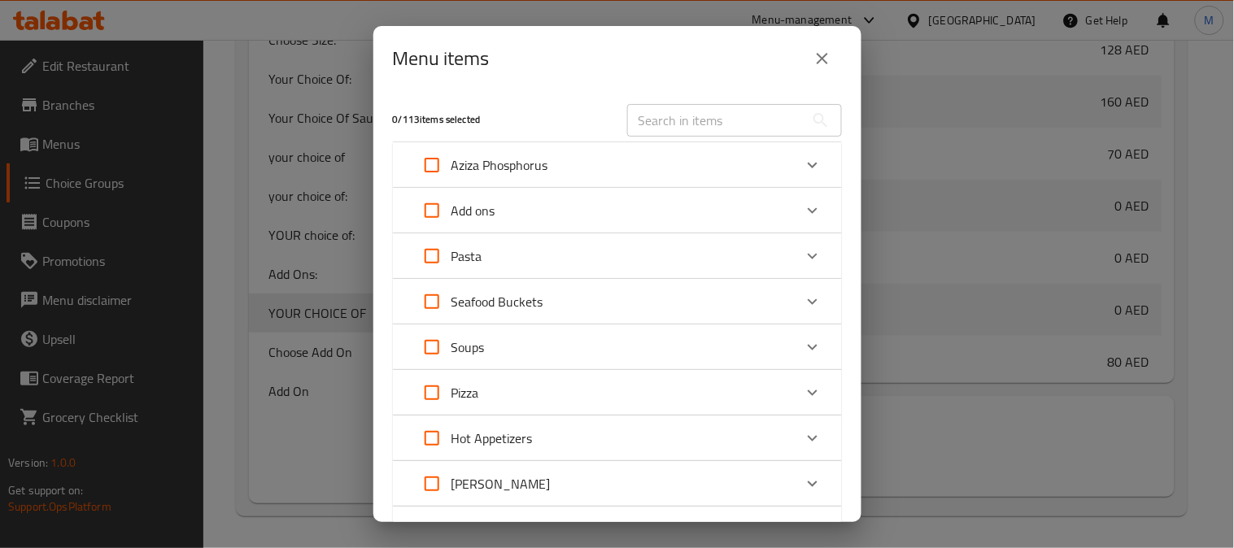
checkbox input "true"
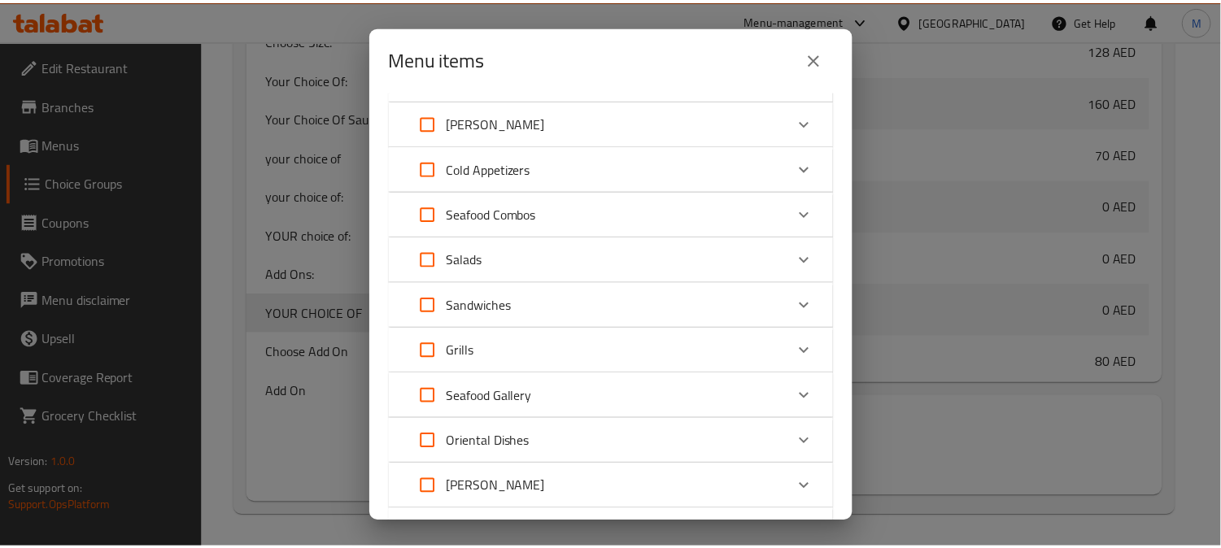
scroll to position [598, 0]
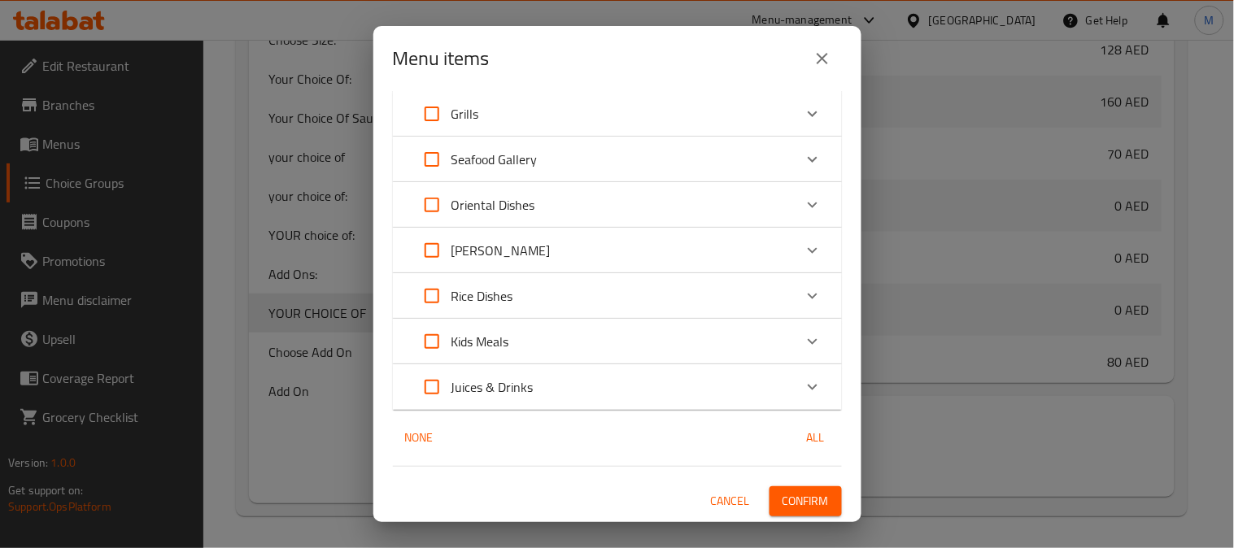
click at [799, 502] on span "Confirm" at bounding box center [805, 501] width 46 height 20
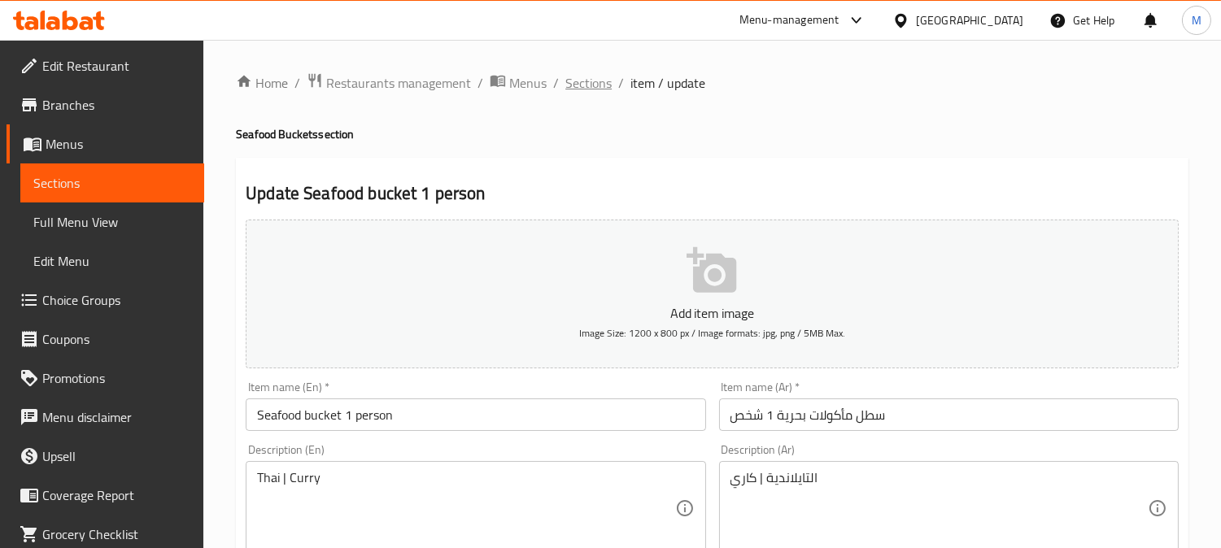
click at [603, 90] on span "Sections" at bounding box center [588, 83] width 46 height 20
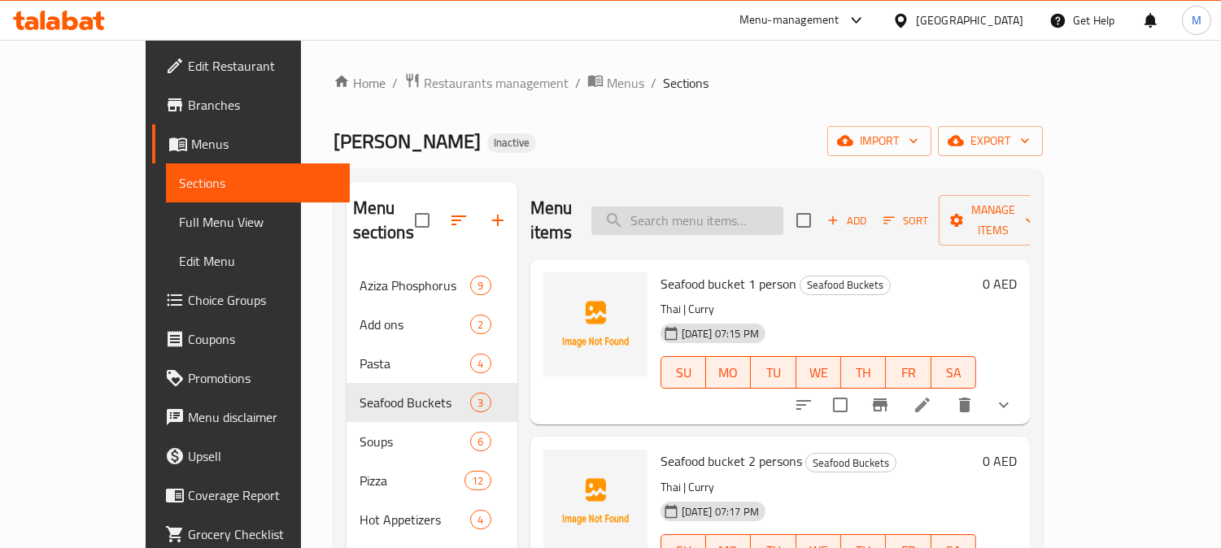
click at [683, 216] on input "search" at bounding box center [687, 221] width 192 height 28
paste input "Crab Grilled Kabkoub"
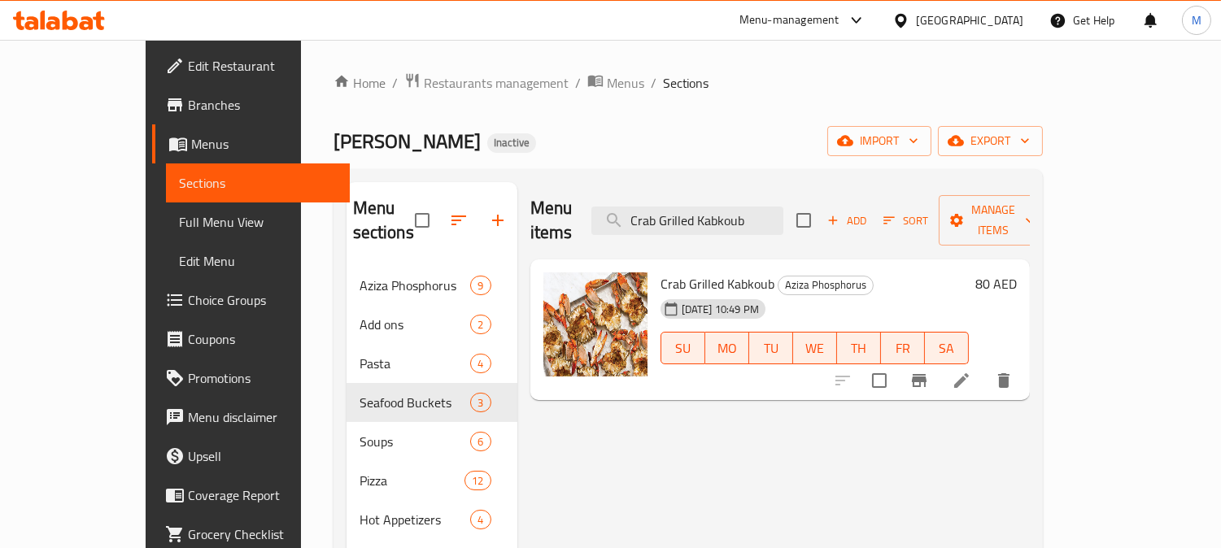
type input "Crab Grilled Kabkoub"
click at [984, 366] on li at bounding box center [961, 380] width 46 height 29
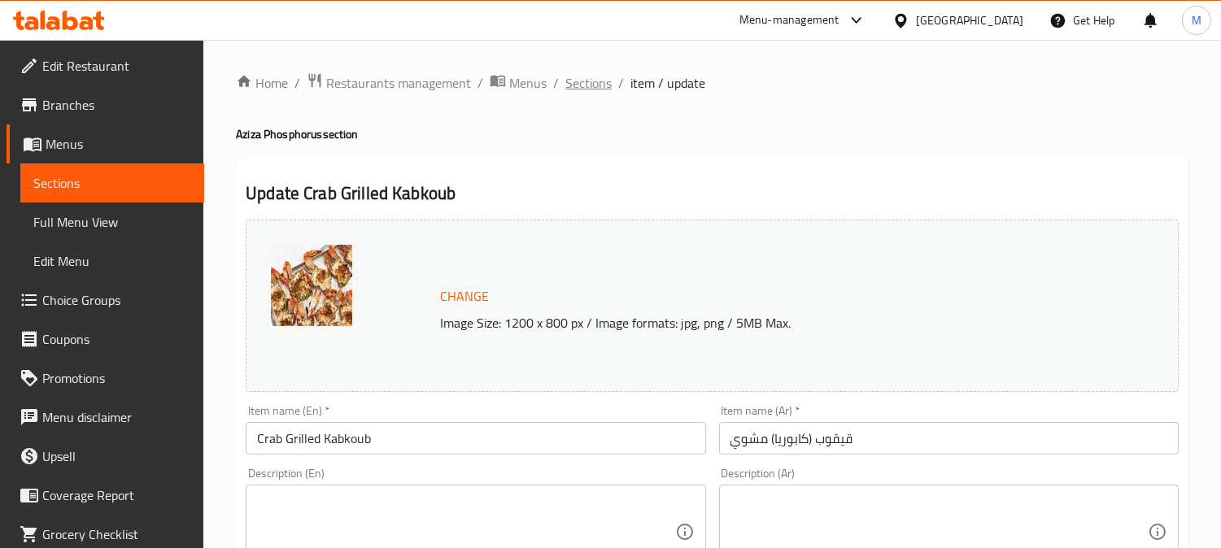
click at [589, 89] on span "Sections" at bounding box center [588, 83] width 46 height 20
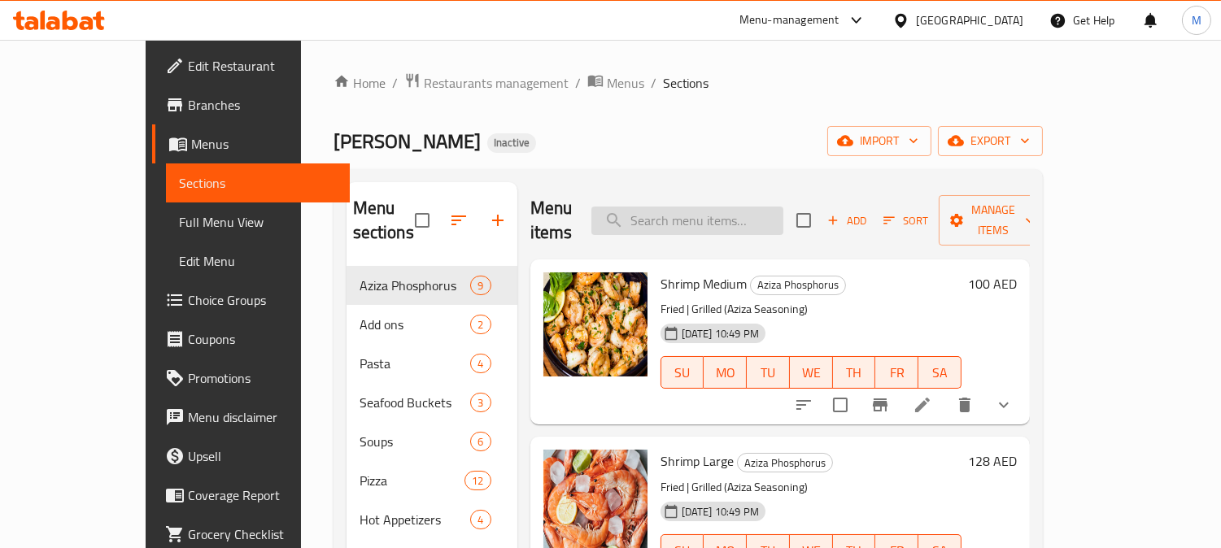
click at [783, 214] on input "search" at bounding box center [687, 221] width 192 height 28
paste input "Crab Grilled Kabkoub"
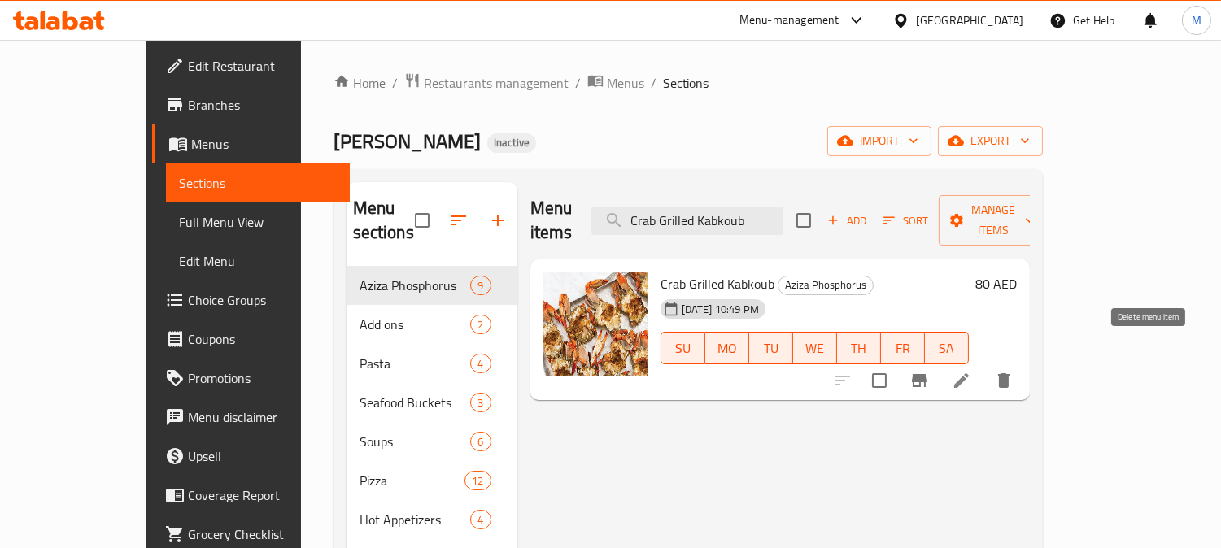
click at [1009, 373] on icon "delete" at bounding box center [1003, 380] width 11 height 15
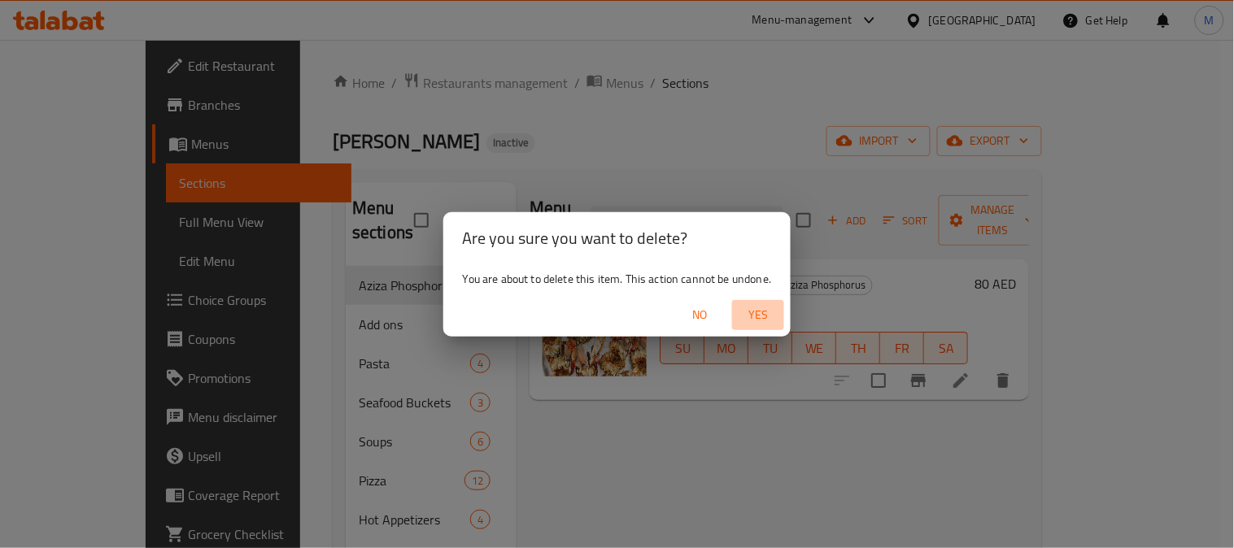
click at [757, 314] on span "Yes" at bounding box center [757, 315] width 39 height 20
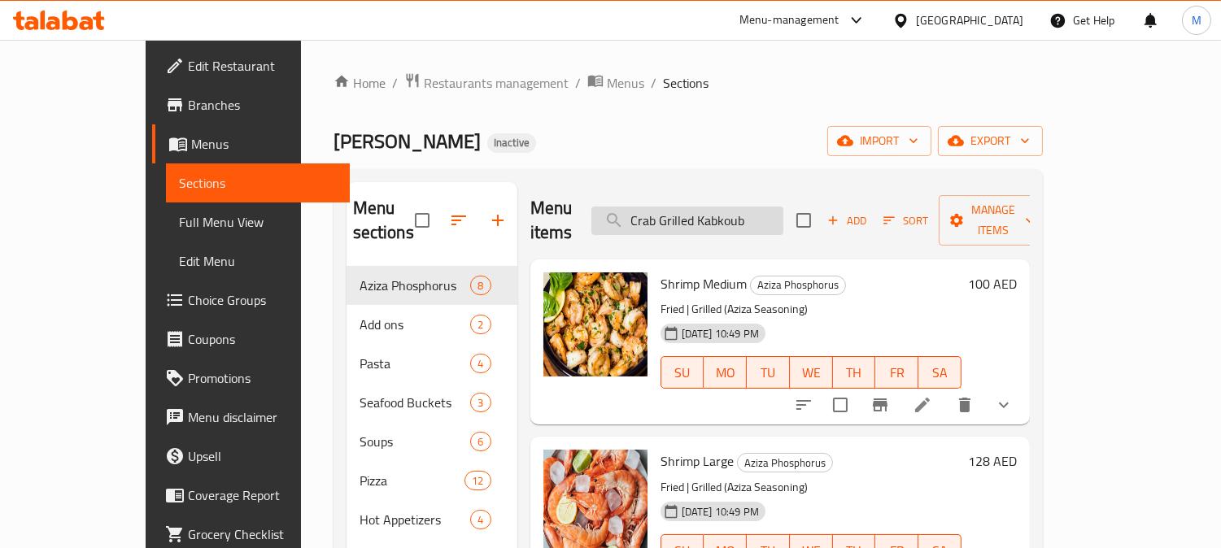
click at [724, 215] on input "Crab Grilled Kabkoub" at bounding box center [687, 221] width 192 height 28
drag, startPoint x: 724, startPoint y: 215, endPoint x: 697, endPoint y: 208, distance: 27.8
click at [697, 208] on input "Crab Grilled Kabkoub" at bounding box center [687, 221] width 192 height 28
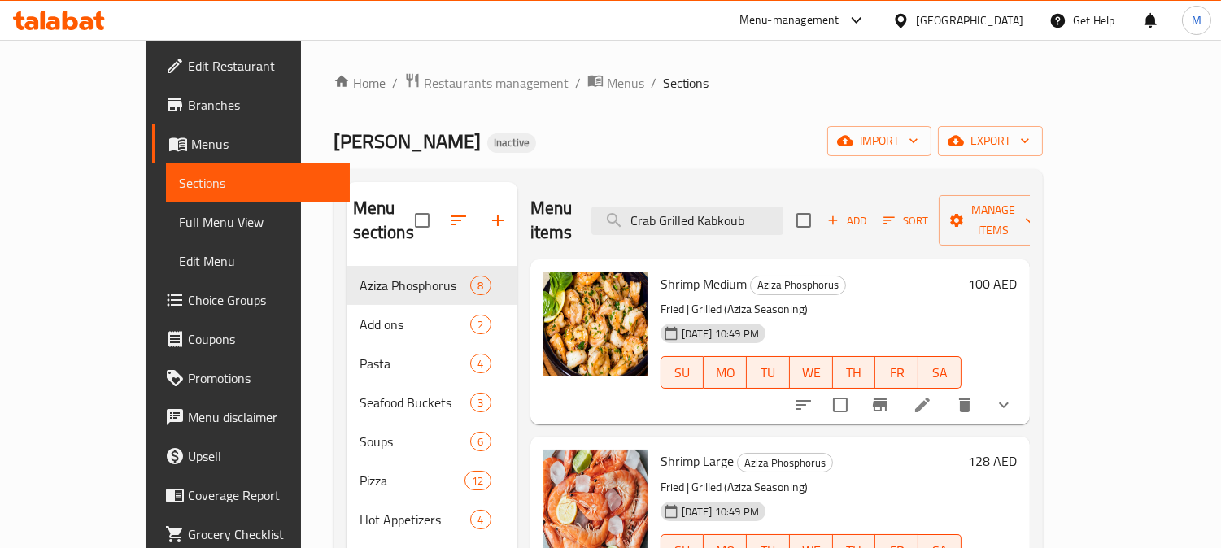
paste input "Shrimp Penna"
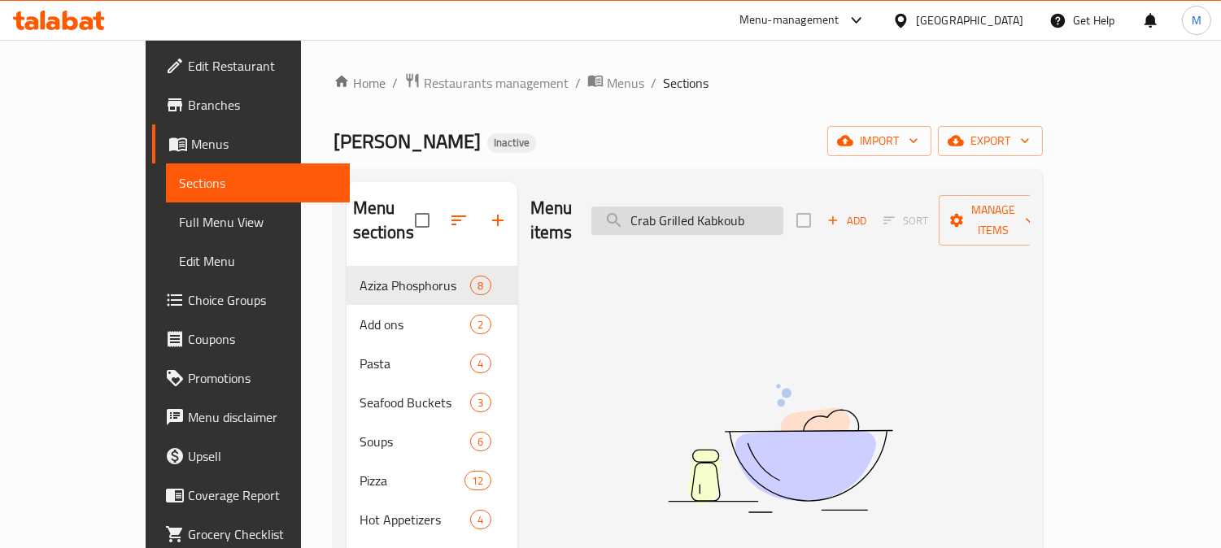
click at [706, 207] on input "Crab Grilled Kabkoub" at bounding box center [687, 221] width 192 height 28
paste input "Crab Grilled Kabkoub"
click at [693, 215] on input "CrabCrab Grilled KabkoubGrilled Kabkoub" at bounding box center [687, 221] width 192 height 28
click at [773, 207] on input "CrabCrab Grilled KabkoubGrilled Kabkoub" at bounding box center [687, 221] width 192 height 28
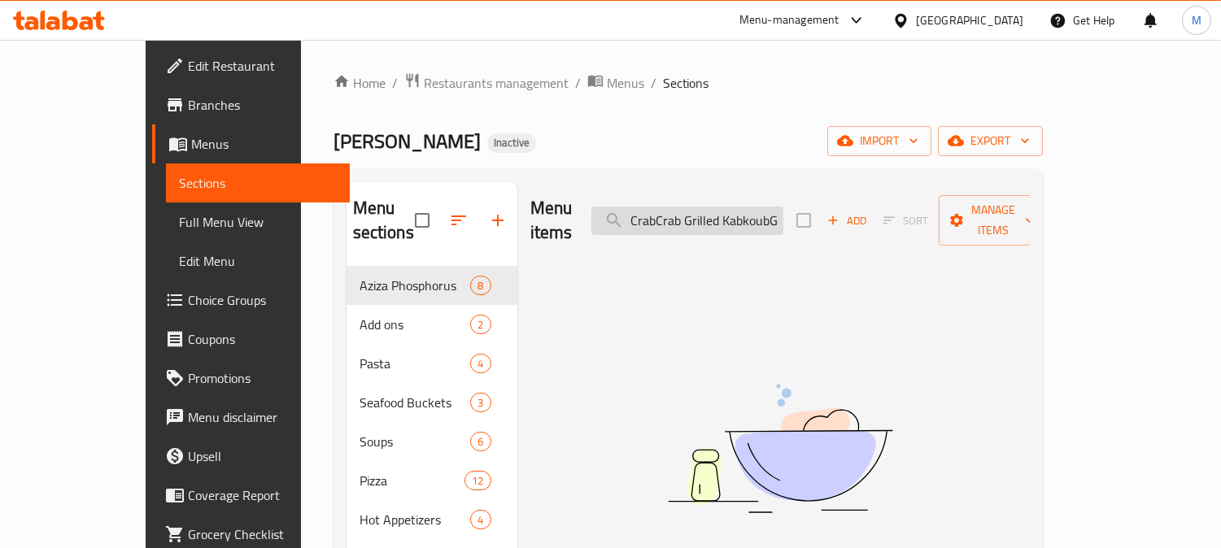
click at [773, 207] on input "CrabCrab Grilled KabkoubGrilled Kabkoub" at bounding box center [687, 221] width 192 height 28
paste input "search"
click at [729, 207] on input "Crab Grilled Kabkoub" at bounding box center [687, 221] width 192 height 28
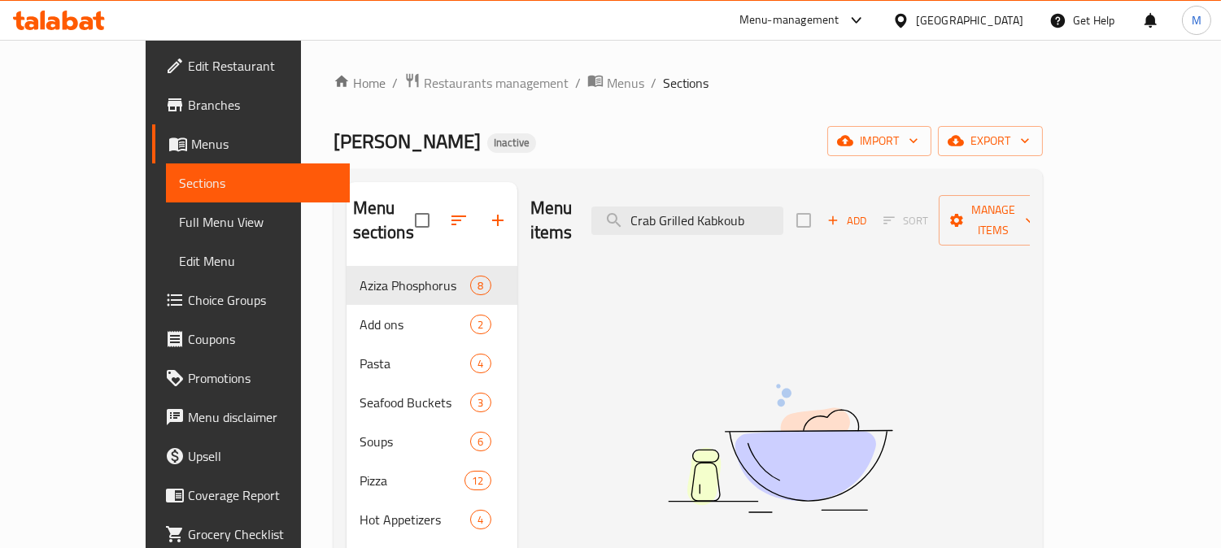
paste input "Lobster with Cream and Cheese"
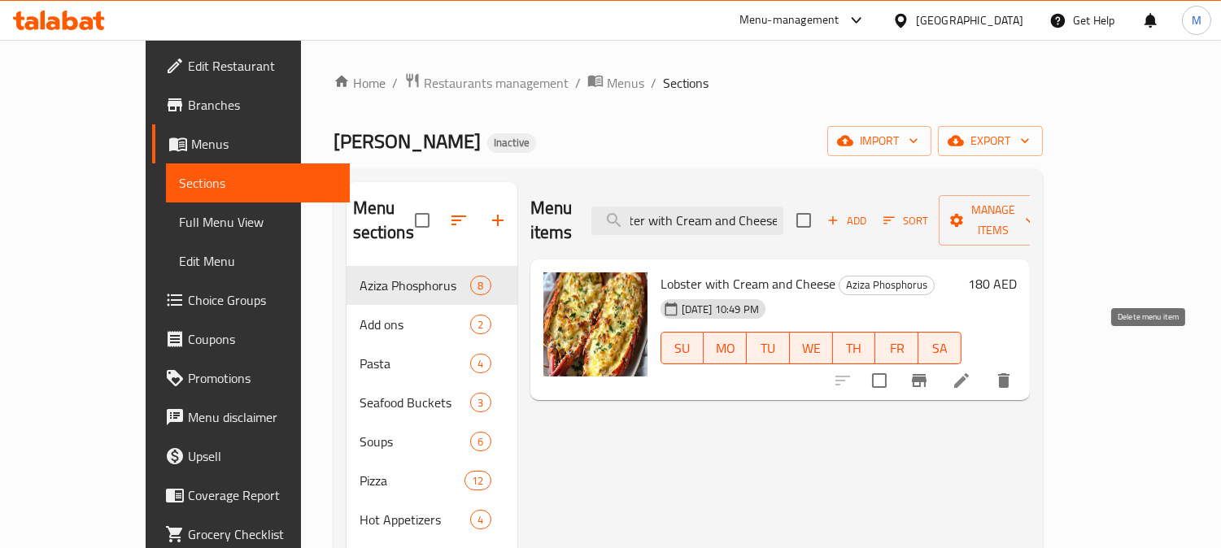
type input "Lobster with Cream and Cheese"
click at [1013, 371] on icon "delete" at bounding box center [1004, 381] width 20 height 20
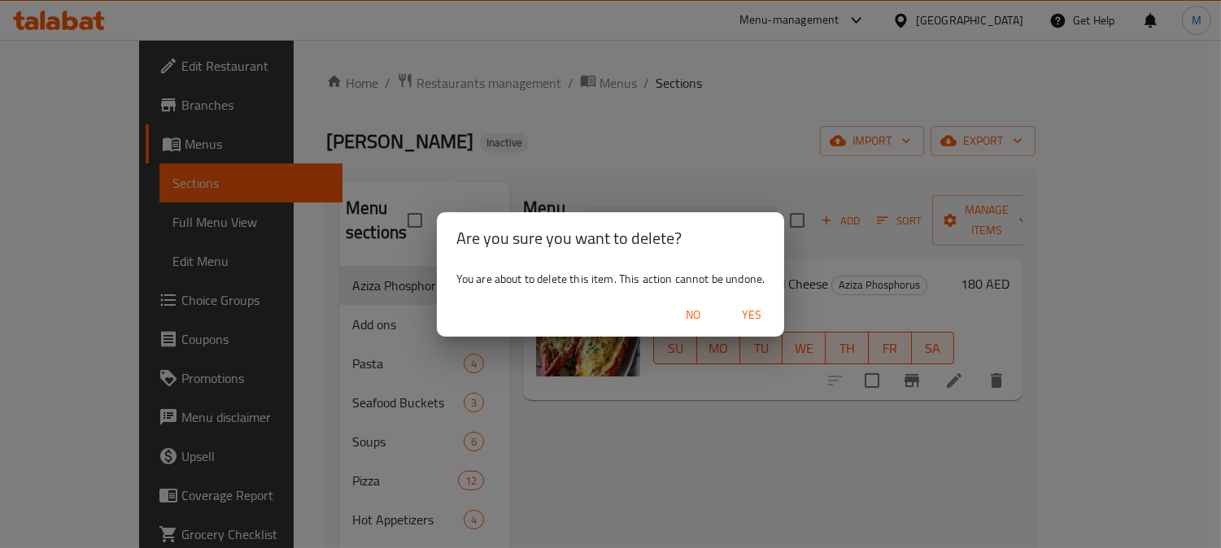
scroll to position [0, 0]
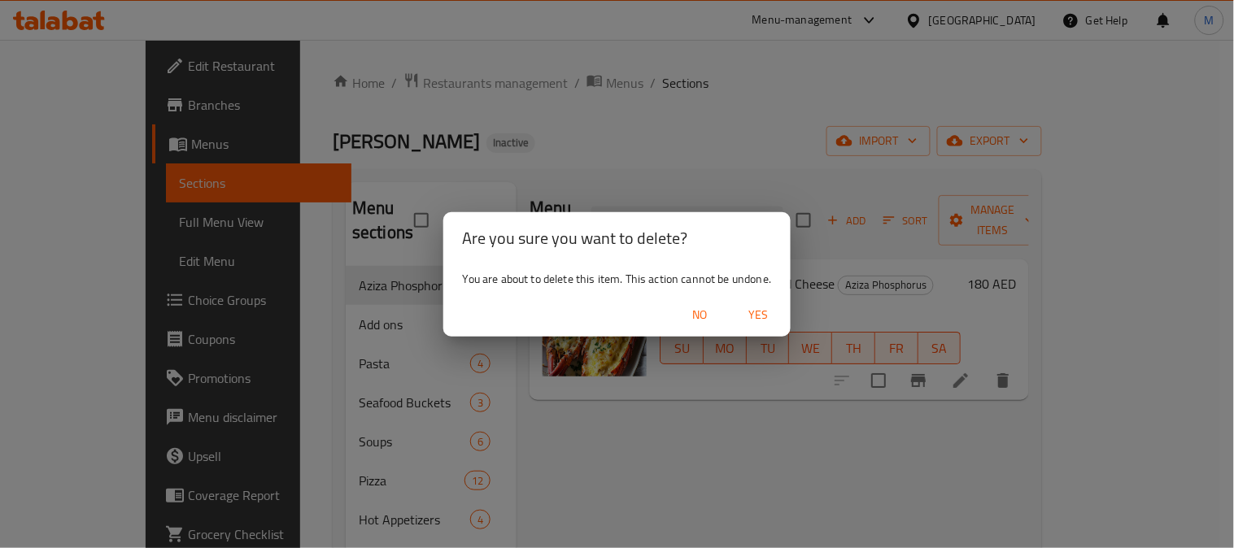
click at [756, 306] on span "Yes" at bounding box center [757, 315] width 39 height 20
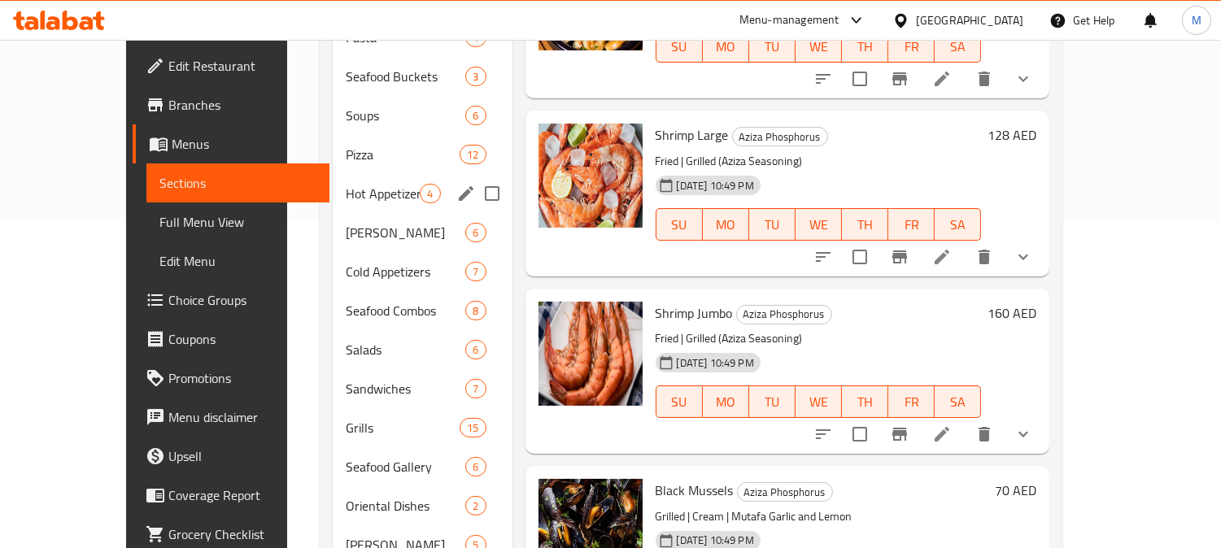
scroll to position [215, 0]
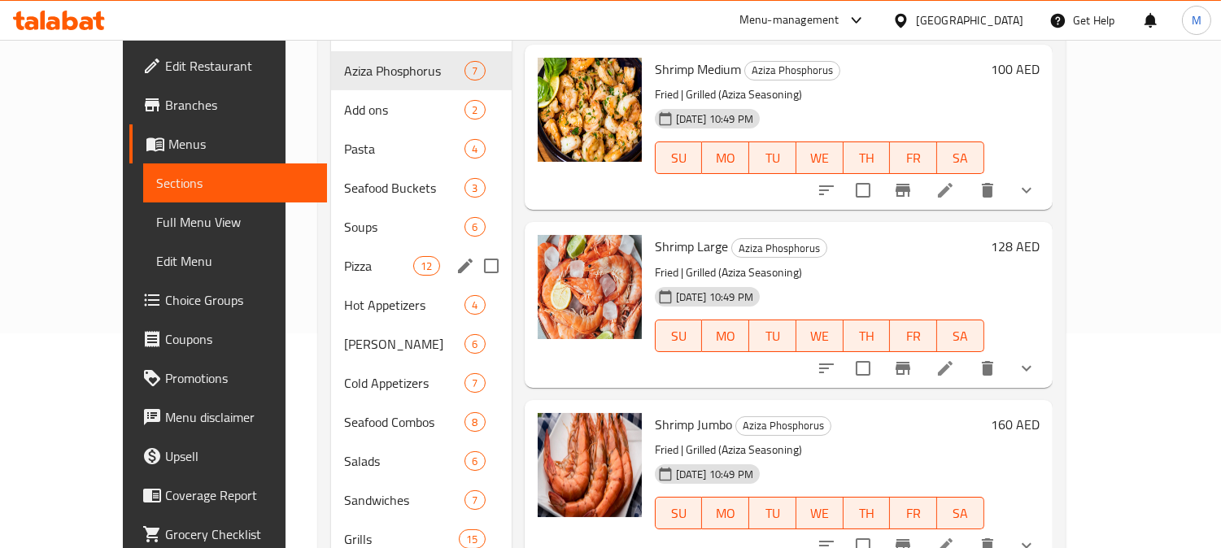
click at [331, 246] on div "Pizza 12" at bounding box center [421, 265] width 181 height 39
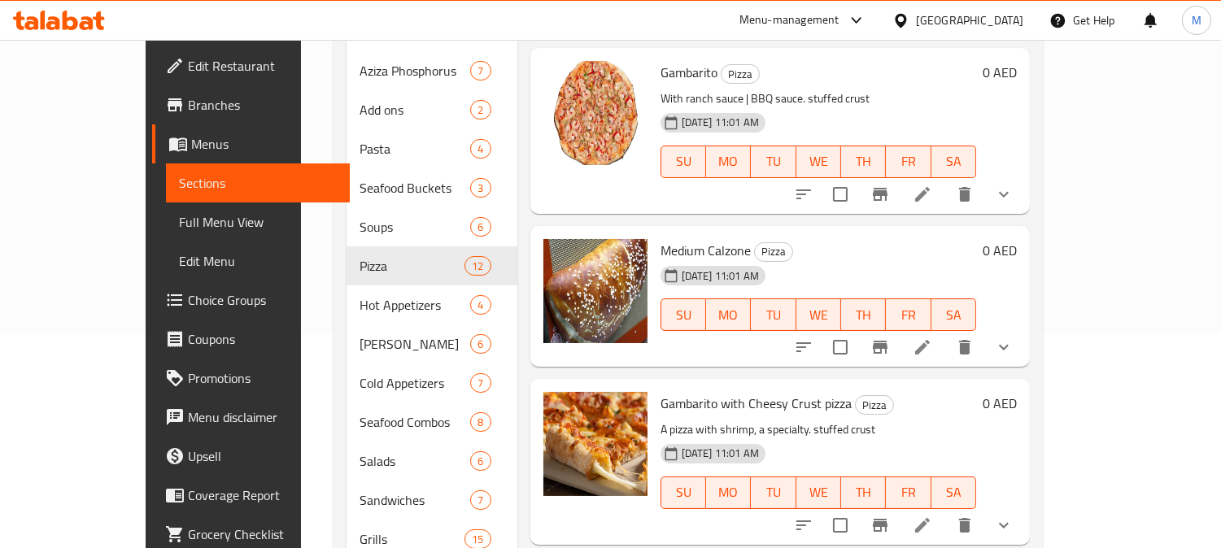
scroll to position [1264, 0]
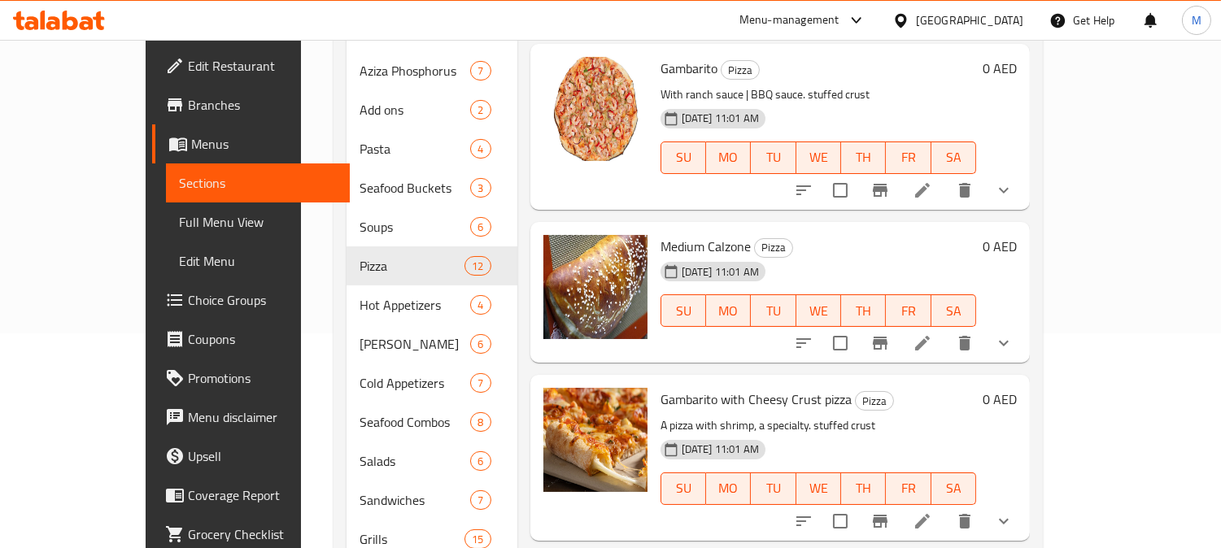
click at [673, 228] on div "Medium Calzone Pizza 12-08-2025 11:01 AM SU MO TU WE TH FR SA" at bounding box center [818, 292] width 329 height 128
click at [673, 234] on span "Medium Calzone" at bounding box center [705, 246] width 90 height 24
copy h6 "Medium Calzone"
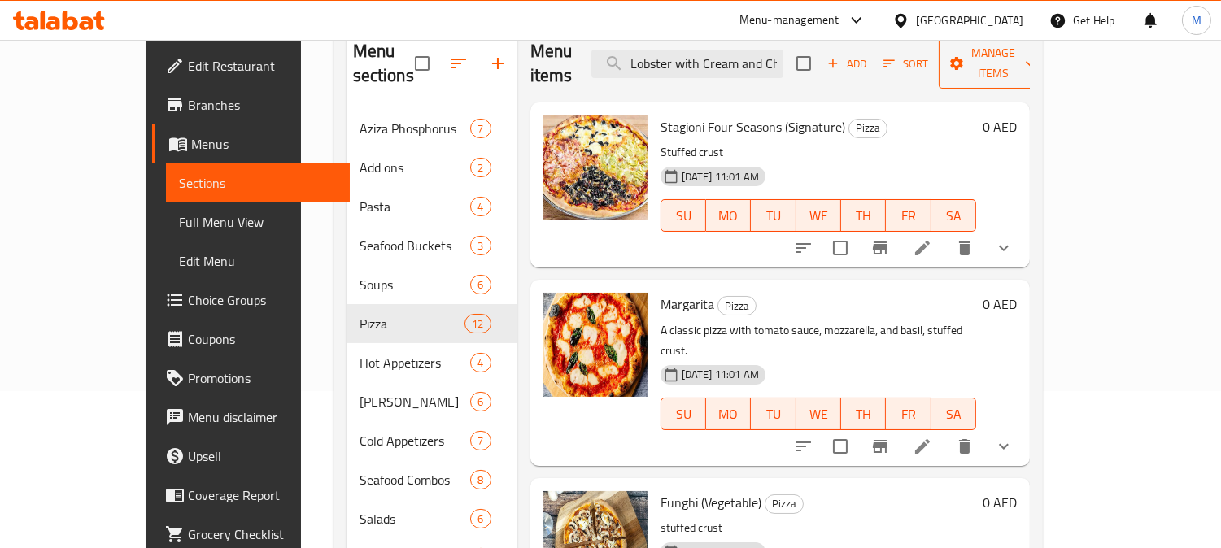
scroll to position [0, 0]
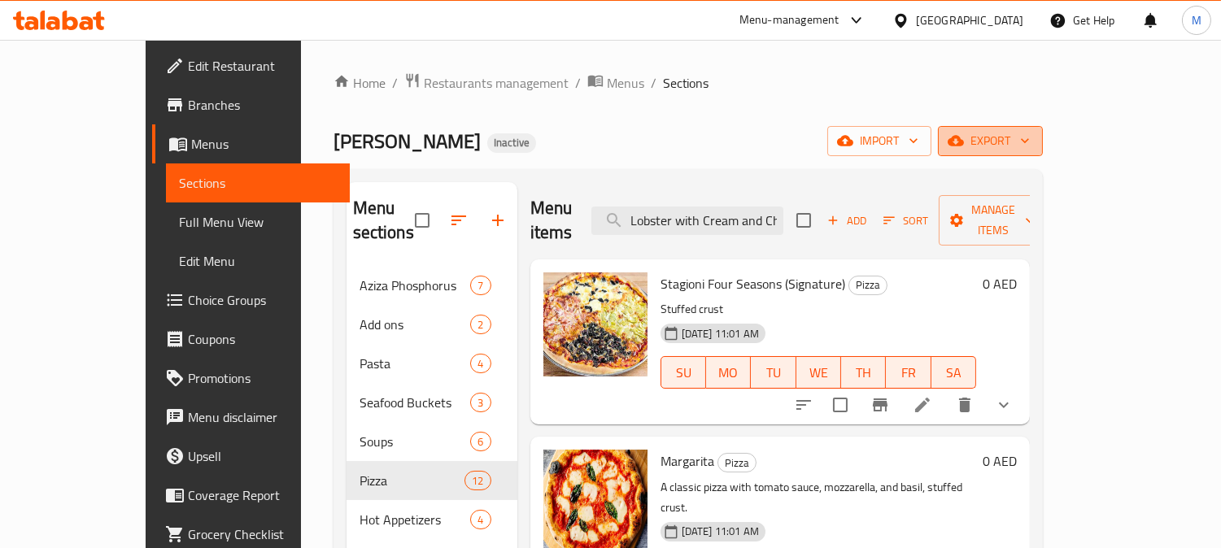
click at [1042, 128] on button "export" at bounding box center [990, 141] width 105 height 30
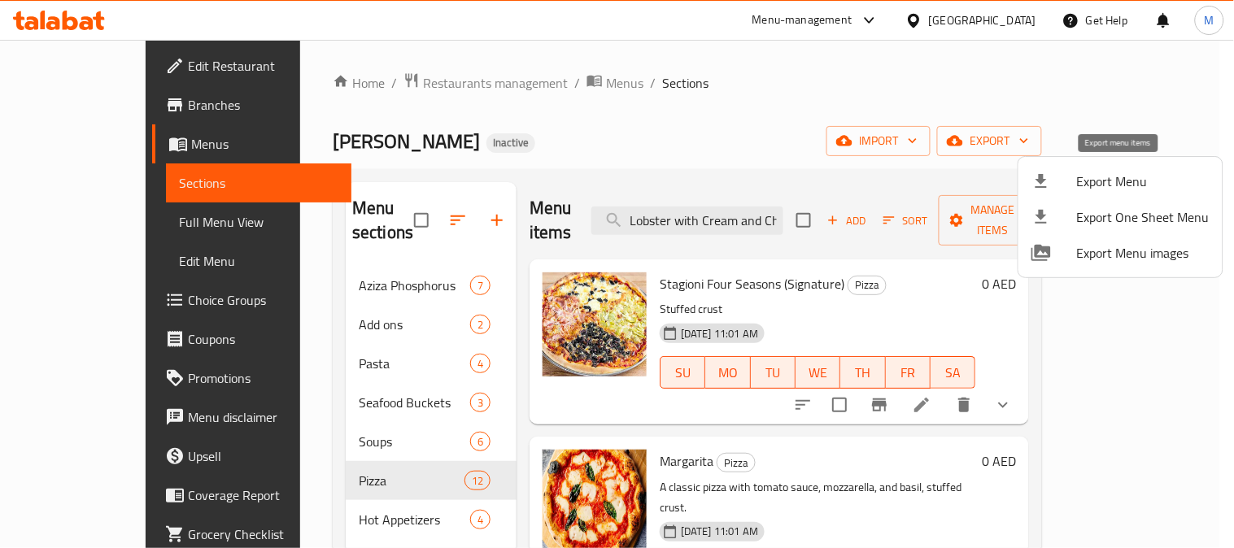
click at [1086, 184] on span "Export Menu" at bounding box center [1143, 182] width 133 height 20
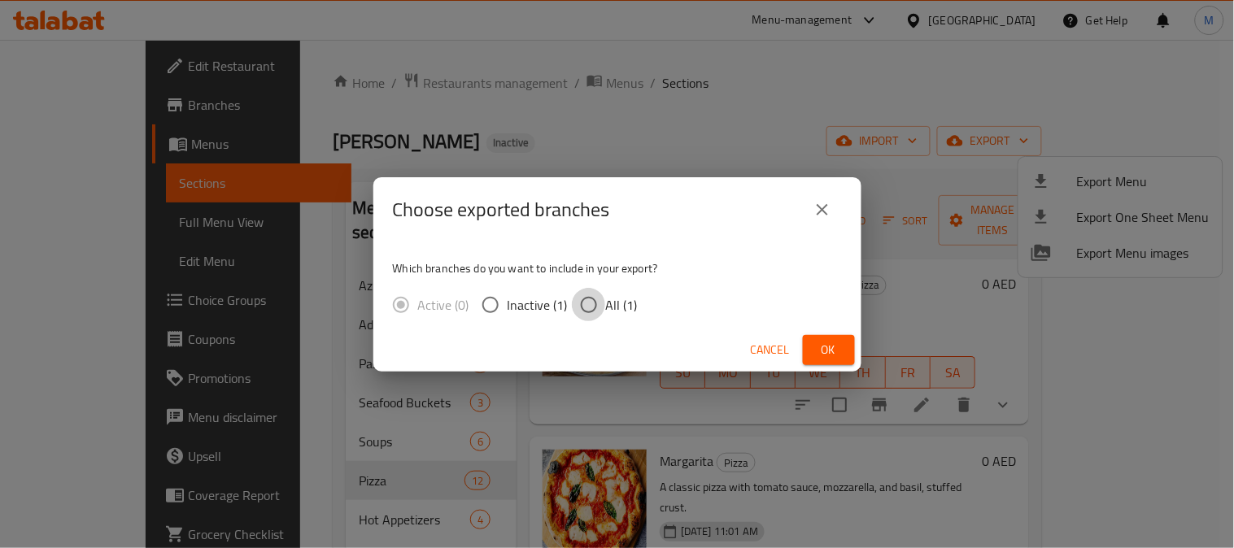
click at [596, 298] on input "All (1)" at bounding box center [589, 305] width 34 height 34
radio input "true"
drag, startPoint x: 846, startPoint y: 347, endPoint x: 917, endPoint y: 360, distance: 72.7
click at [846, 346] on button "Ok" at bounding box center [829, 350] width 52 height 30
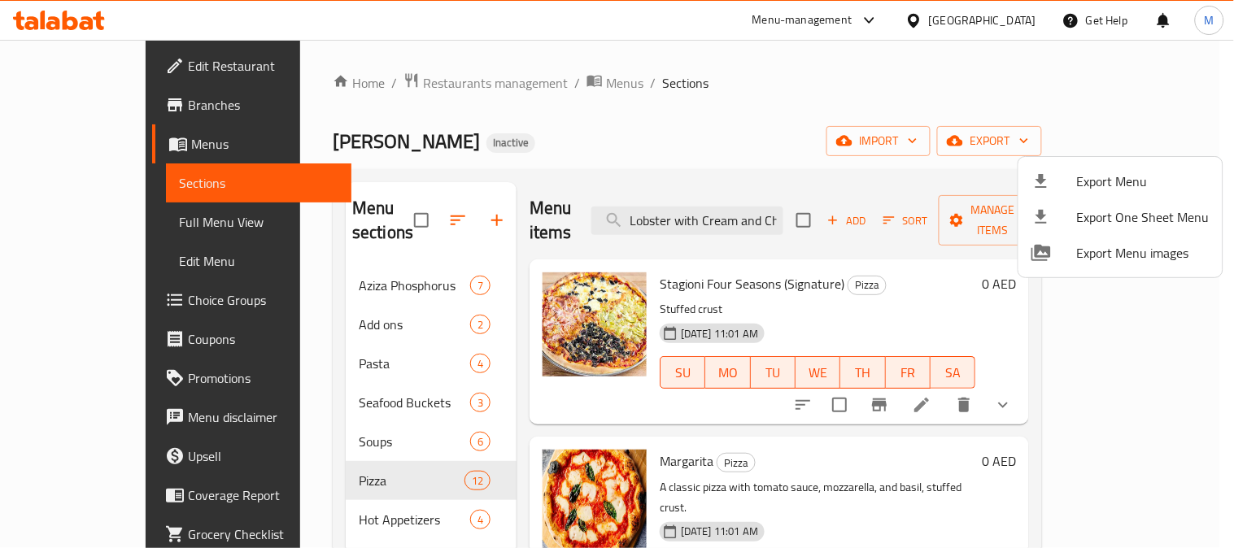
click at [660, 102] on div at bounding box center [617, 274] width 1234 height 548
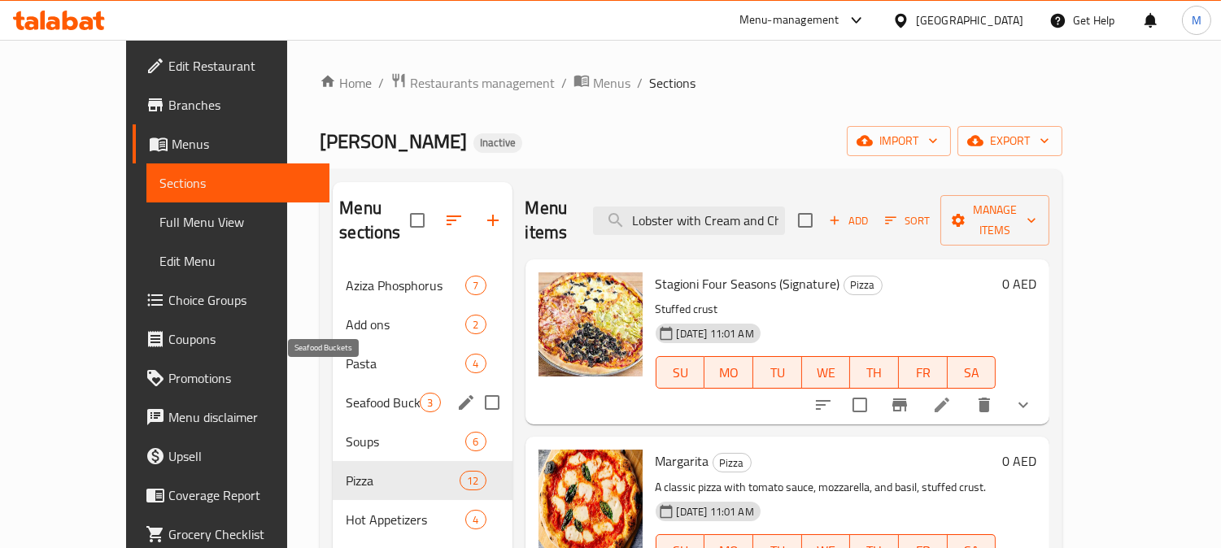
drag, startPoint x: 333, startPoint y: 381, endPoint x: 344, endPoint y: 383, distance: 10.8
click at [346, 393] on span "Seafood Buckets" at bounding box center [383, 403] width 74 height 20
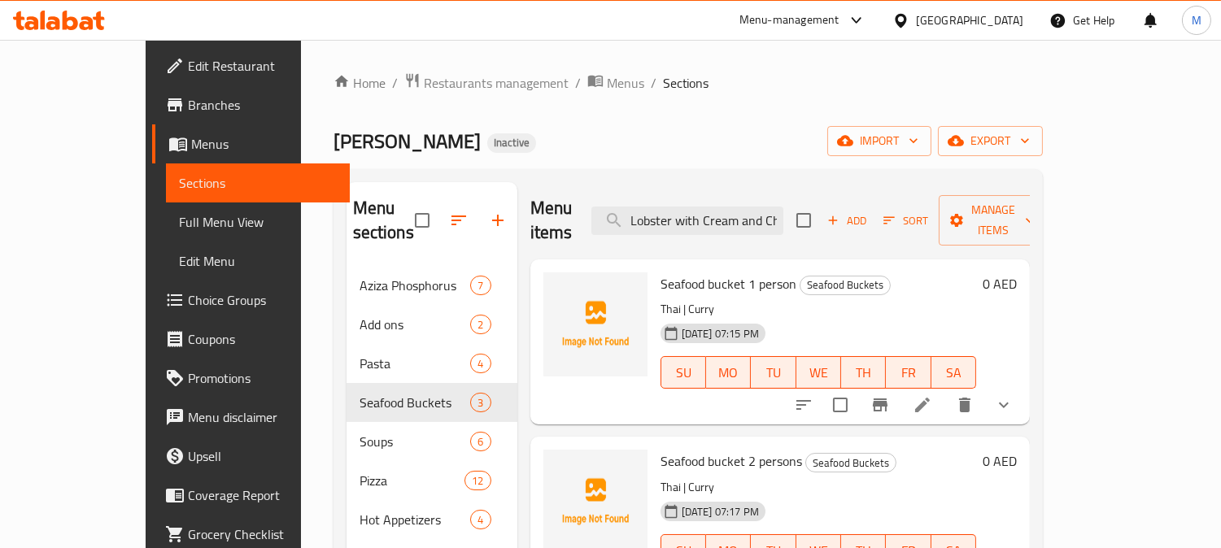
click at [700, 272] on span "Seafood bucket 1 person" at bounding box center [728, 284] width 136 height 24
copy h6 "Seafood bucket 1 person"
click at [700, 272] on span "Seafood bucket 1 person" at bounding box center [728, 284] width 136 height 24
click at [722, 207] on input "Lobster with Cream and Cheese" at bounding box center [687, 221] width 192 height 28
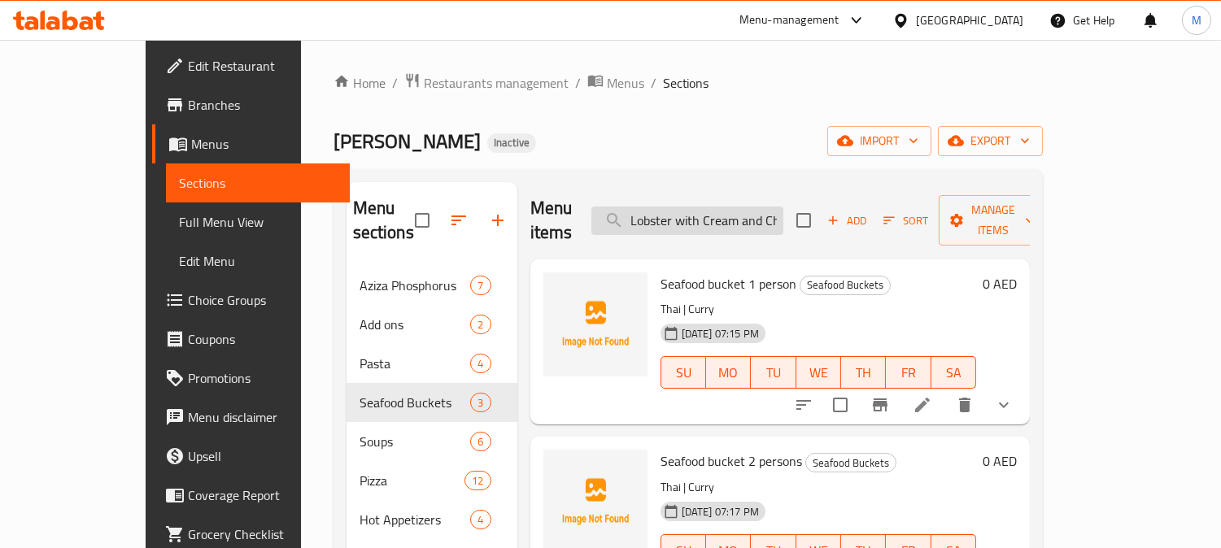
click at [722, 207] on input "Lobster with Cream and Cheese" at bounding box center [687, 221] width 192 height 28
paste input "Seafood bucket 1 person"
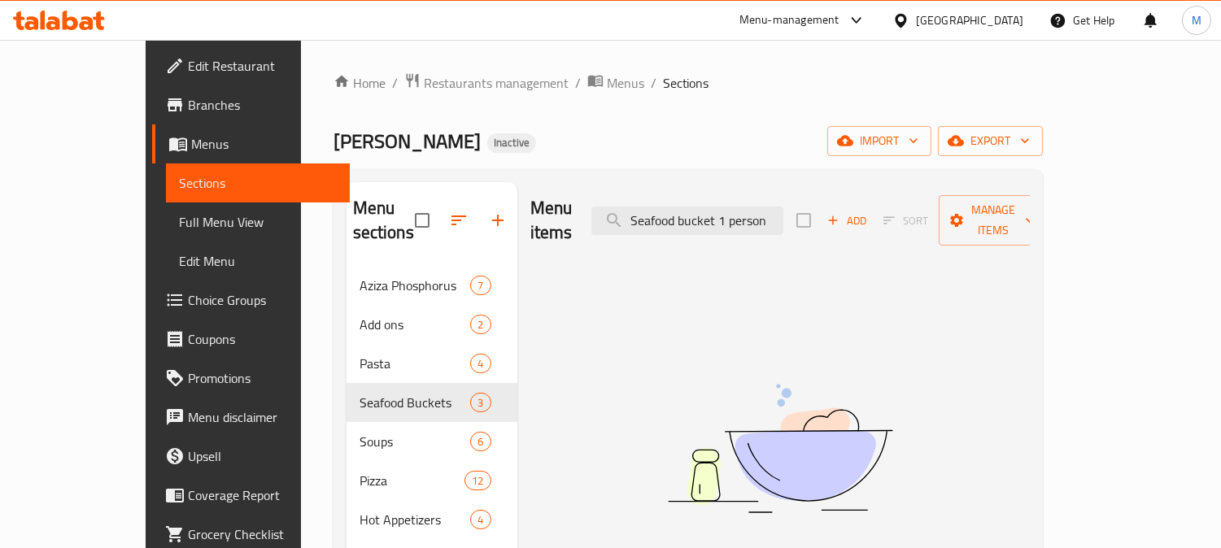
drag, startPoint x: 769, startPoint y: 208, endPoint x: 868, endPoint y: 213, distance: 99.3
click at [868, 213] on div "Menu items Seafood bucket 1 person Add Sort Manage items" at bounding box center [779, 220] width 499 height 77
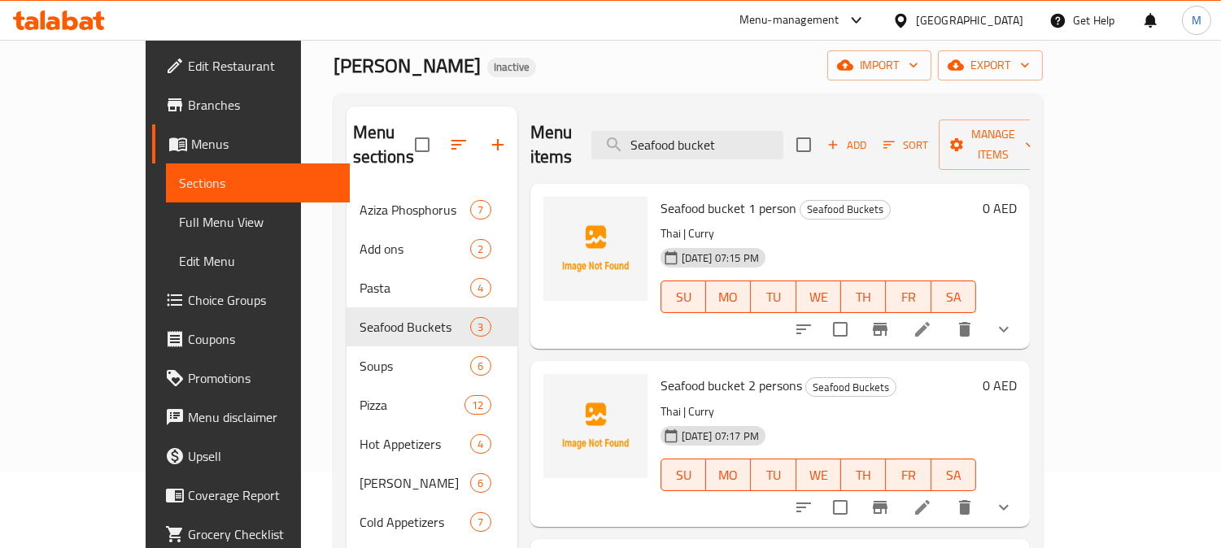
scroll to position [34, 0]
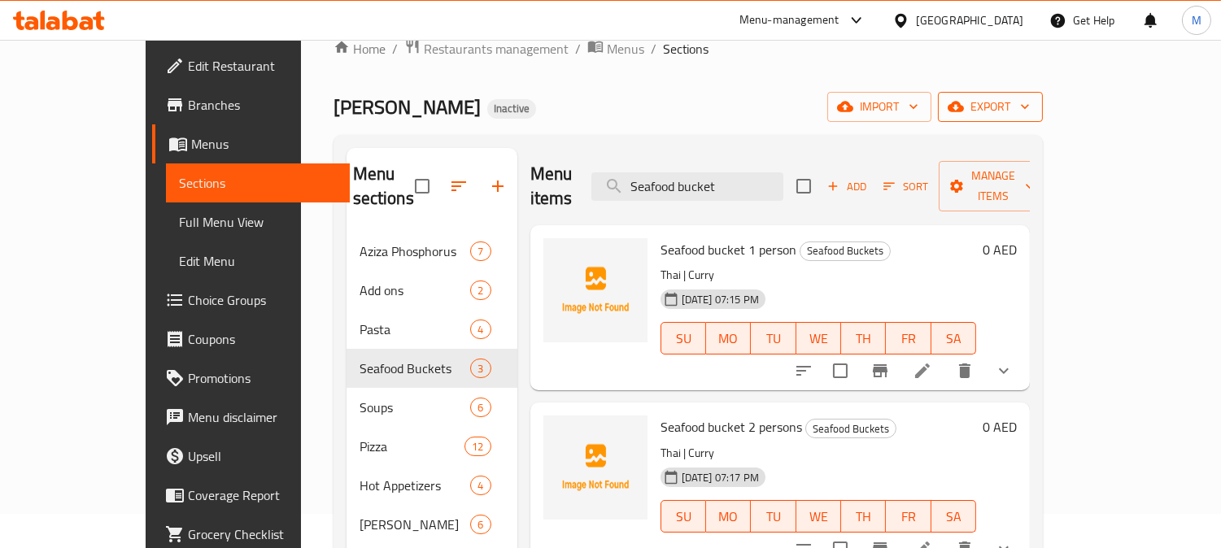
type input "Seafood bucket"
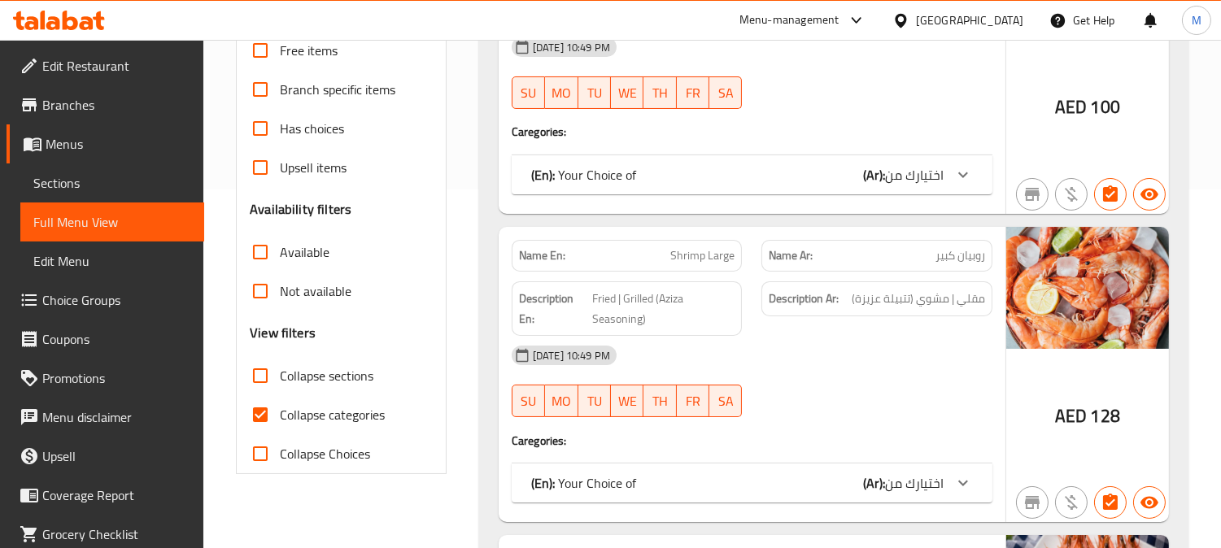
scroll to position [361, 0]
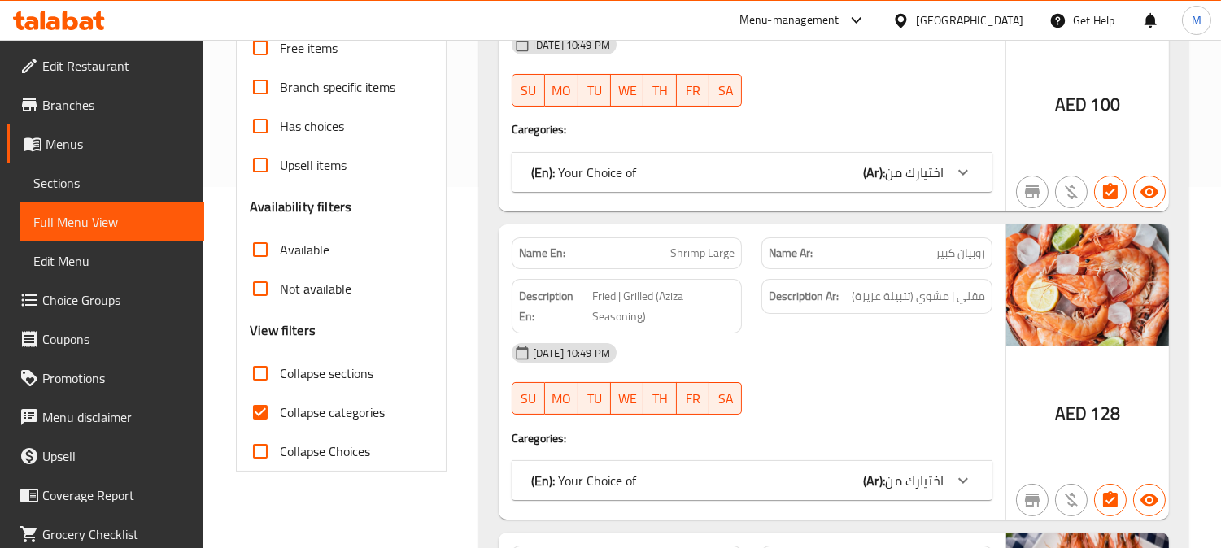
click at [261, 367] on input "Collapse sections" at bounding box center [260, 373] width 39 height 39
checkbox input "true"
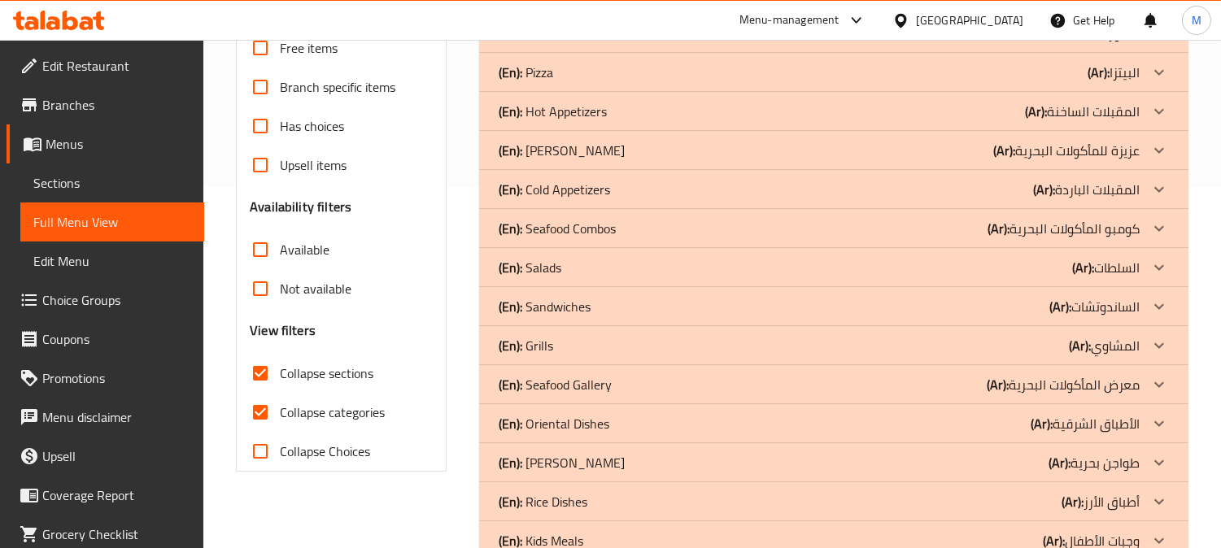
drag, startPoint x: 264, startPoint y: 411, endPoint x: 919, endPoint y: 381, distance: 655.3
click at [255, 411] on input "Collapse categories" at bounding box center [260, 412] width 39 height 39
checkbox input "false"
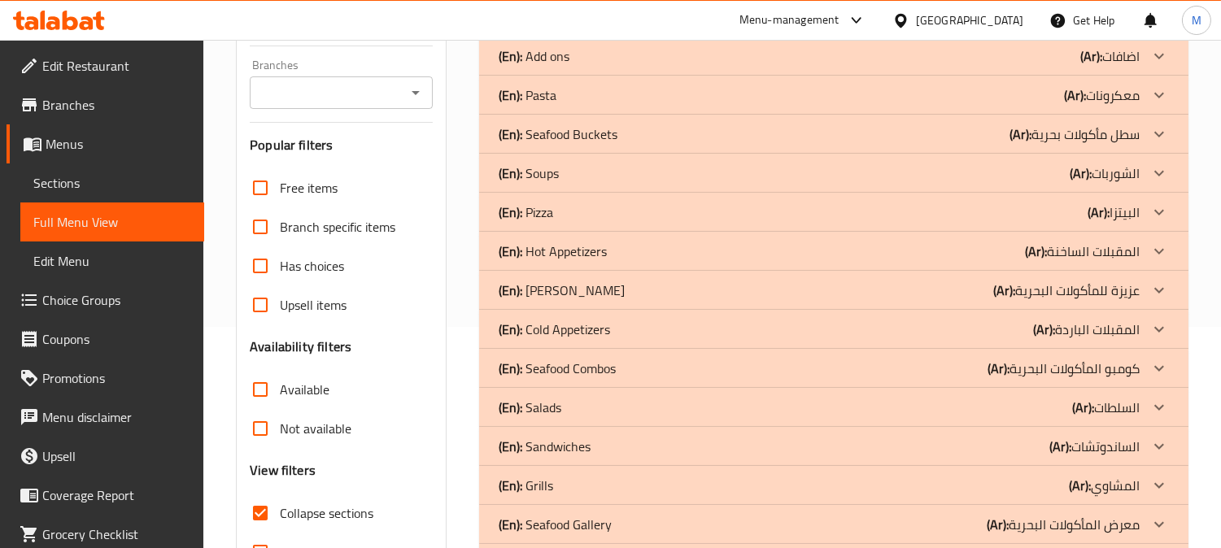
scroll to position [181, 0]
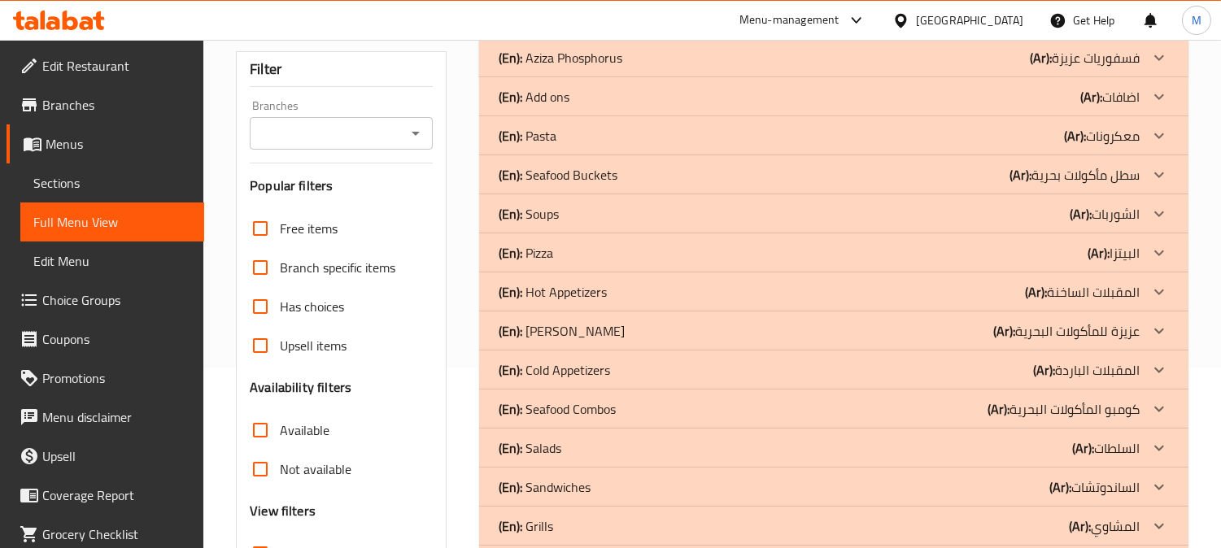
click at [1083, 67] on p "(Ar): سطل مأكولات بحرية" at bounding box center [1084, 58] width 110 height 20
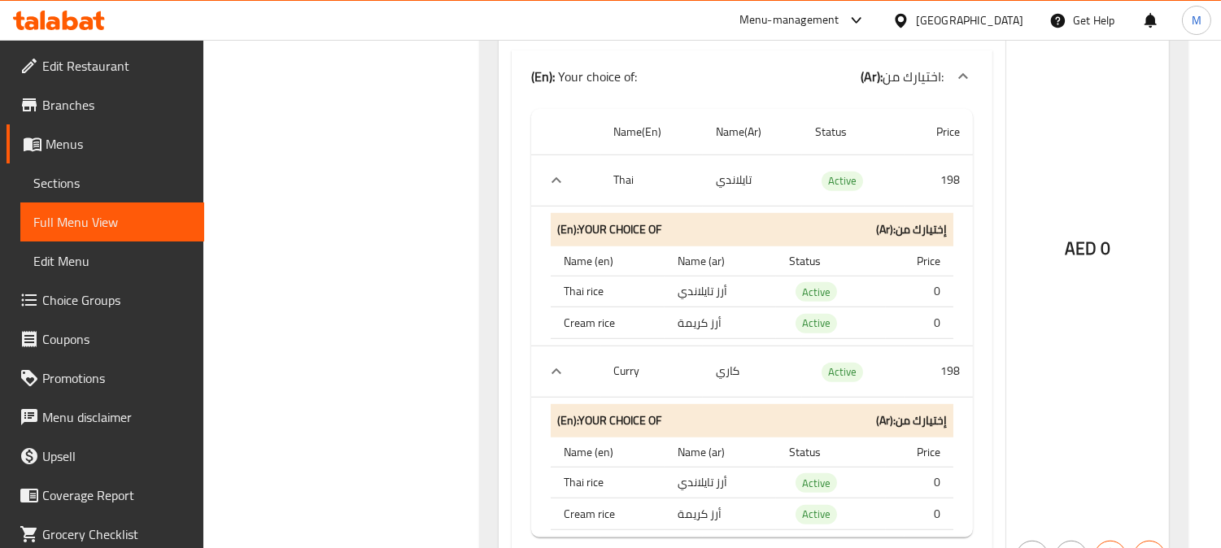
scroll to position [2078, 0]
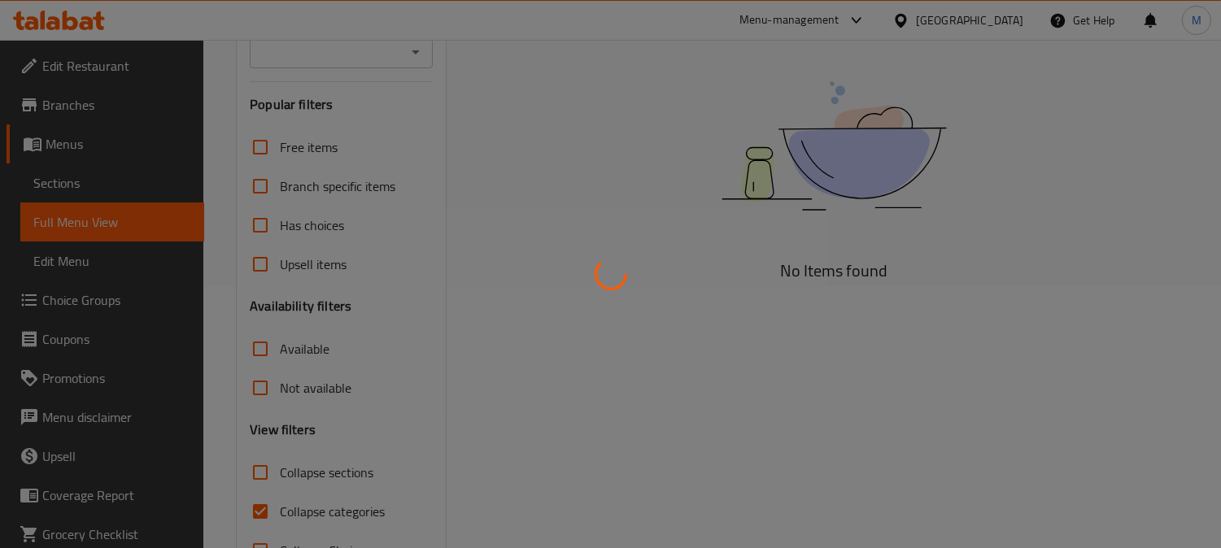
scroll to position [317, 0]
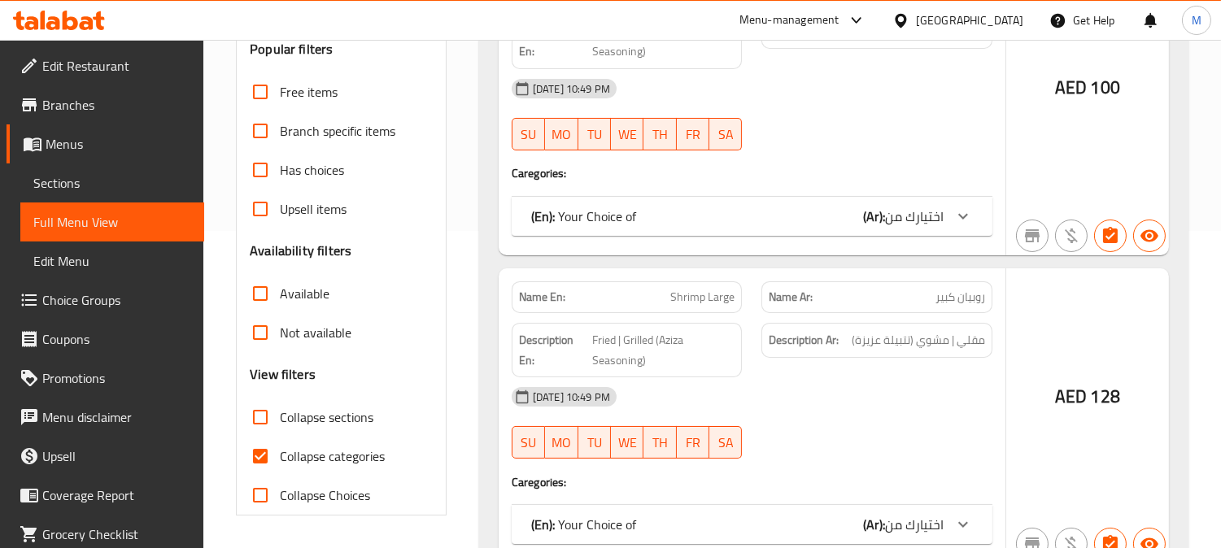
click at [259, 459] on div at bounding box center [610, 274] width 1221 height 548
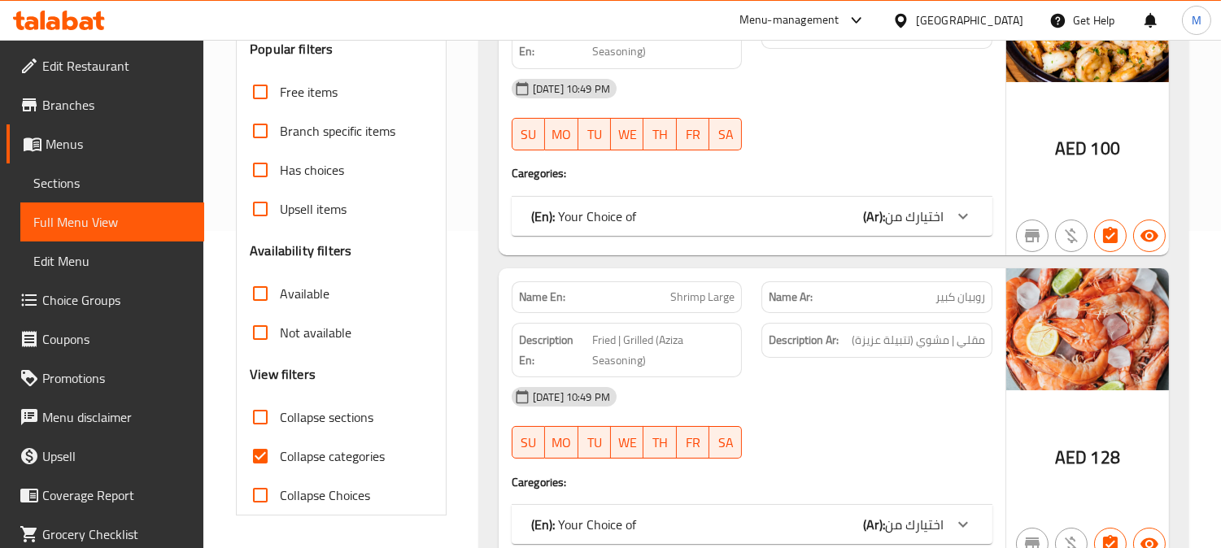
click at [262, 452] on input "Collapse categories" at bounding box center [260, 456] width 39 height 39
checkbox input "false"
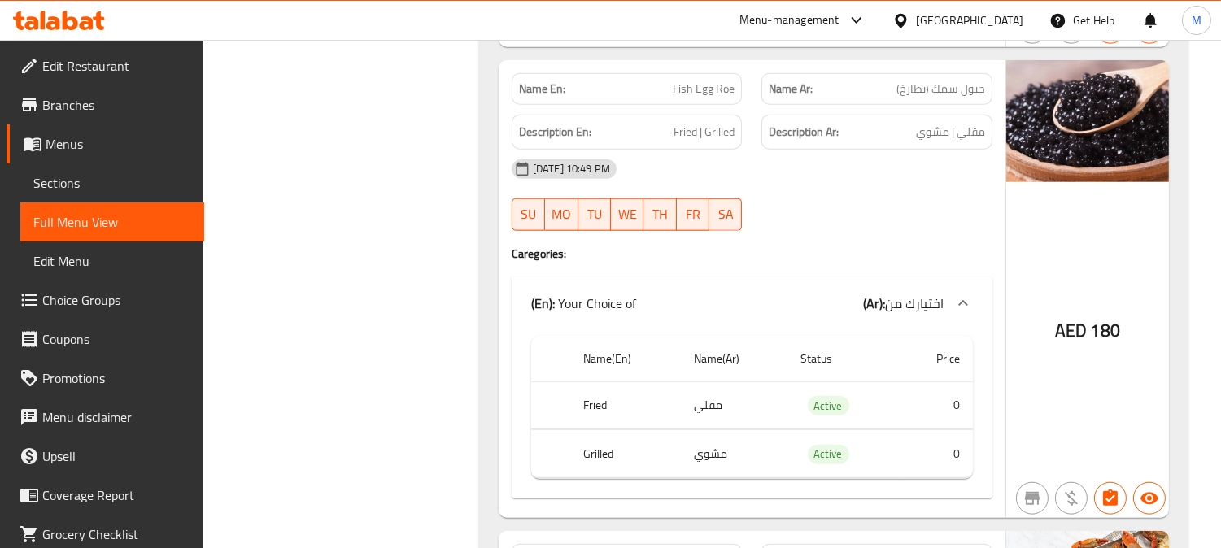
scroll to position [0, 0]
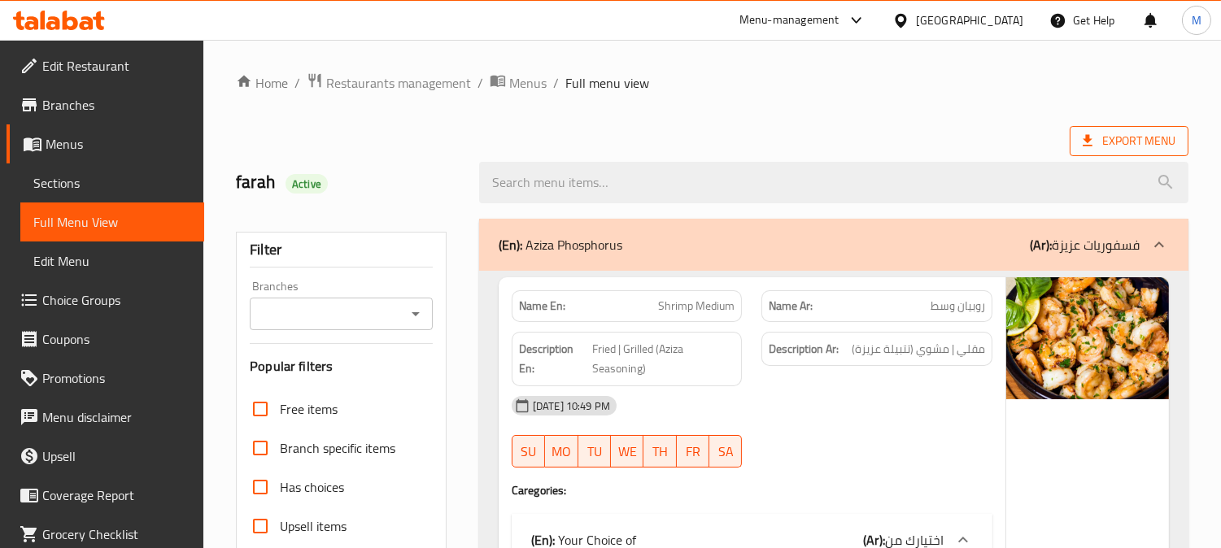
click at [1143, 134] on span "Export Menu" at bounding box center [1128, 141] width 93 height 20
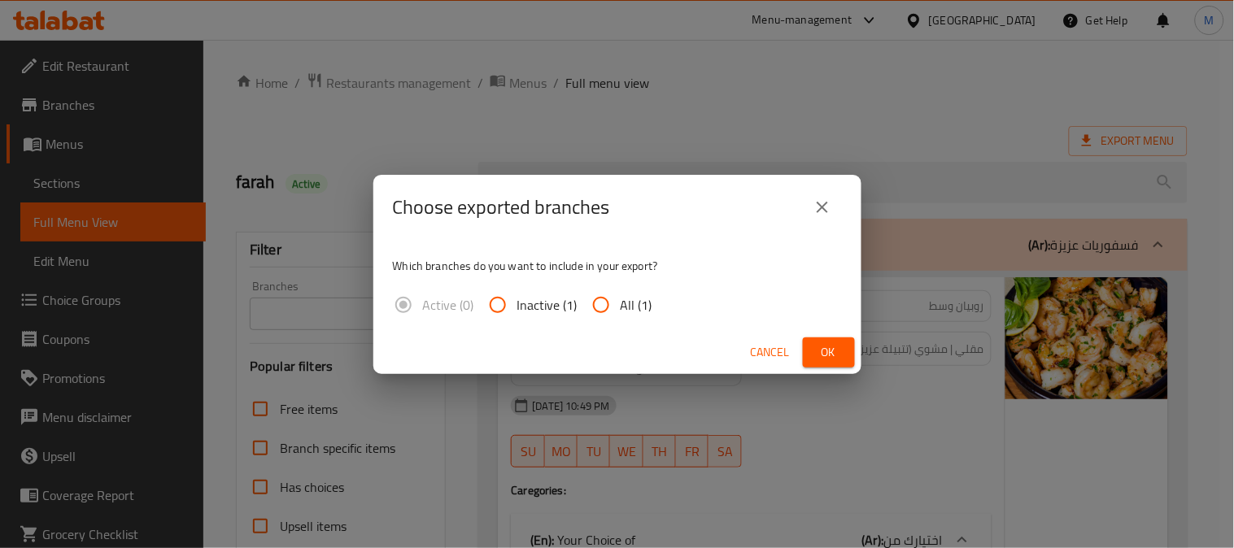
click at [595, 305] on input "All (1)" at bounding box center [600, 304] width 39 height 39
radio input "true"
click at [830, 350] on span "Ok" at bounding box center [829, 352] width 26 height 20
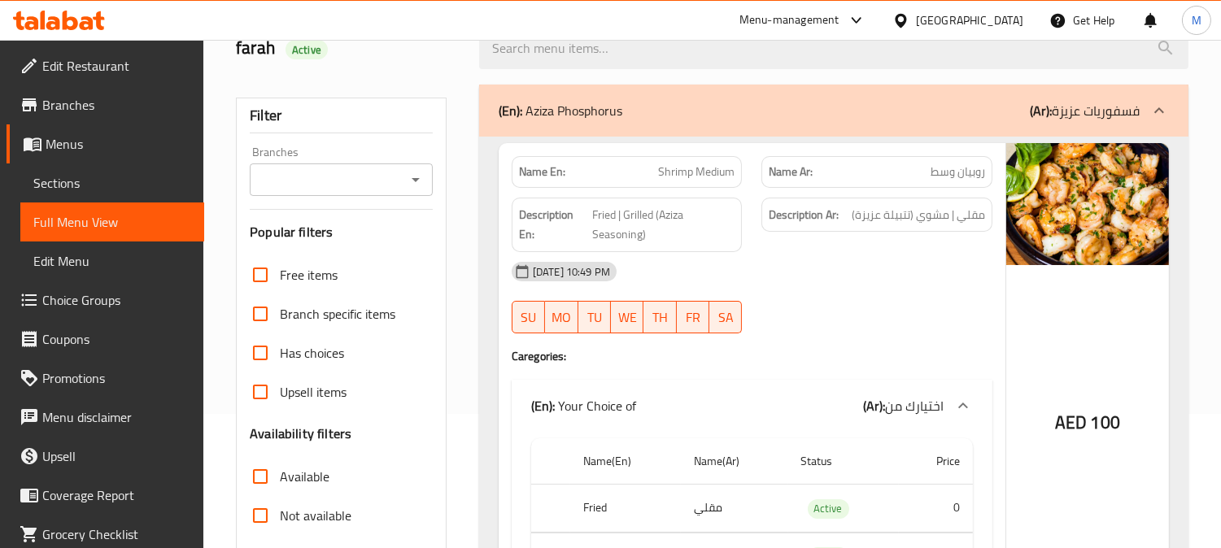
scroll to position [271, 0]
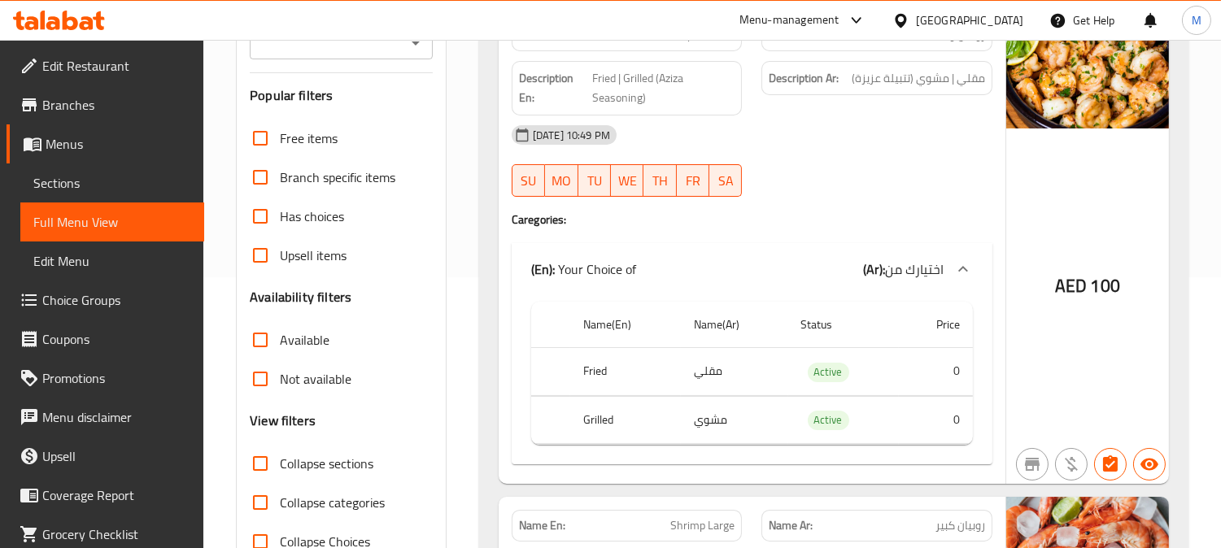
click at [92, 180] on span "Sections" at bounding box center [112, 183] width 158 height 20
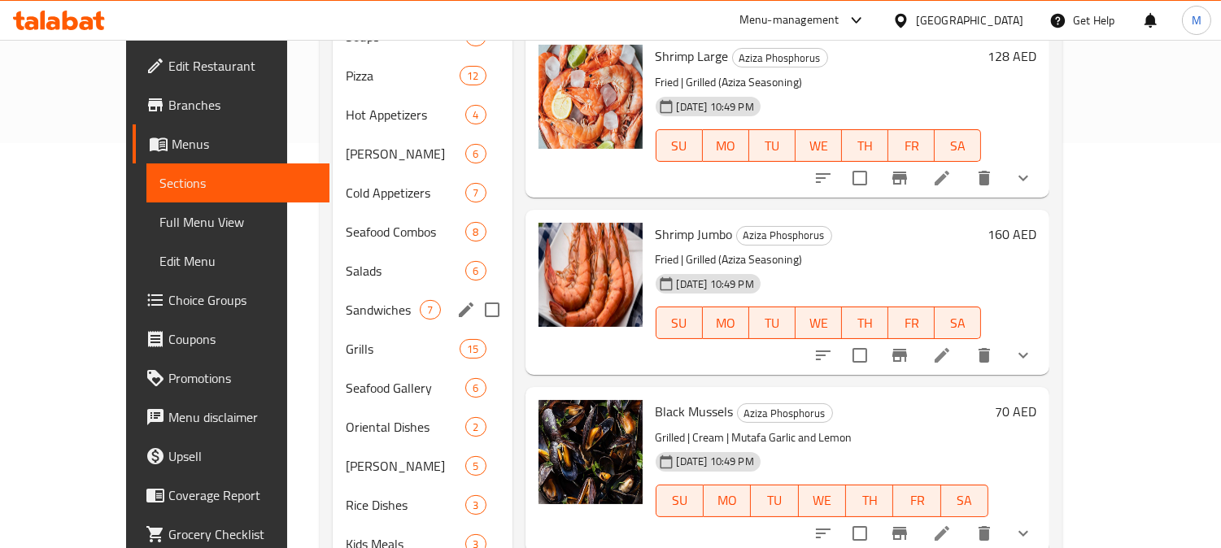
scroll to position [408, 0]
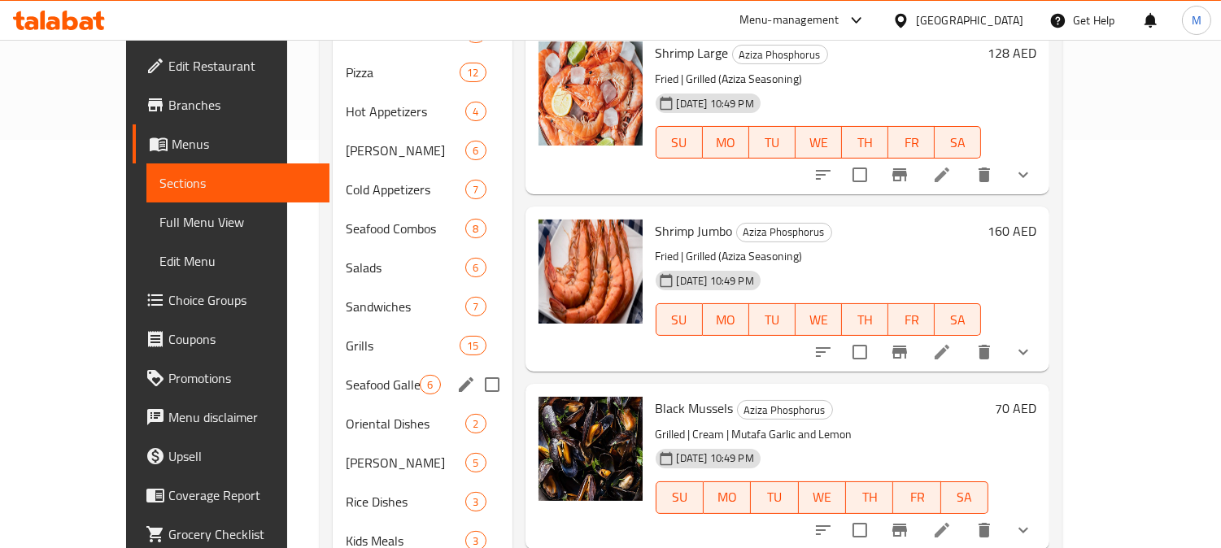
click at [475, 368] on input "Menu sections" at bounding box center [492, 385] width 34 height 34
checkbox input "true"
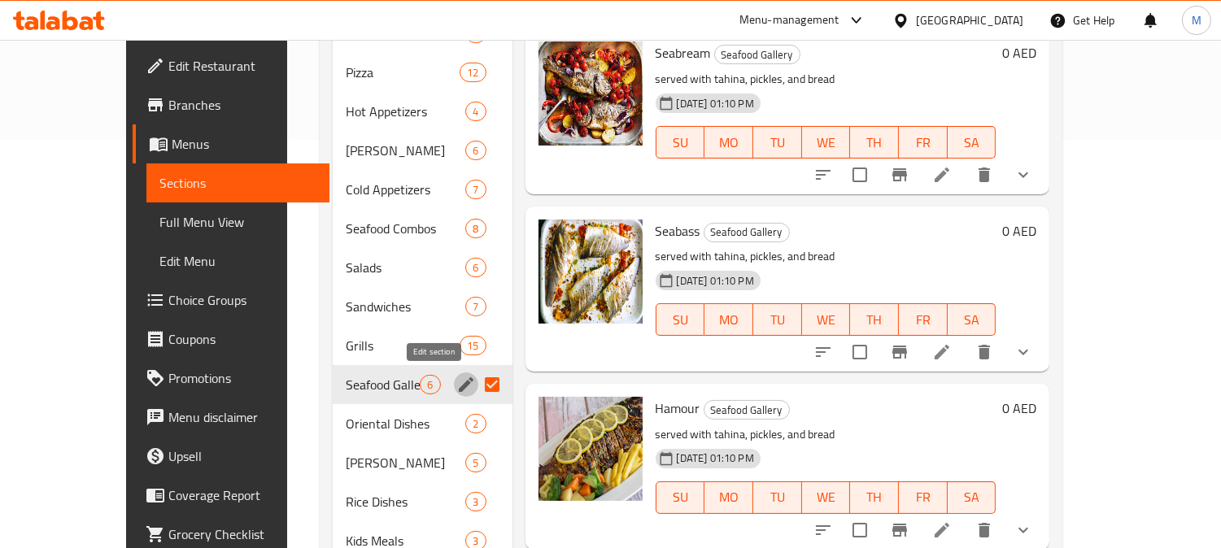
click at [456, 387] on icon "edit" at bounding box center [466, 385] width 20 height 20
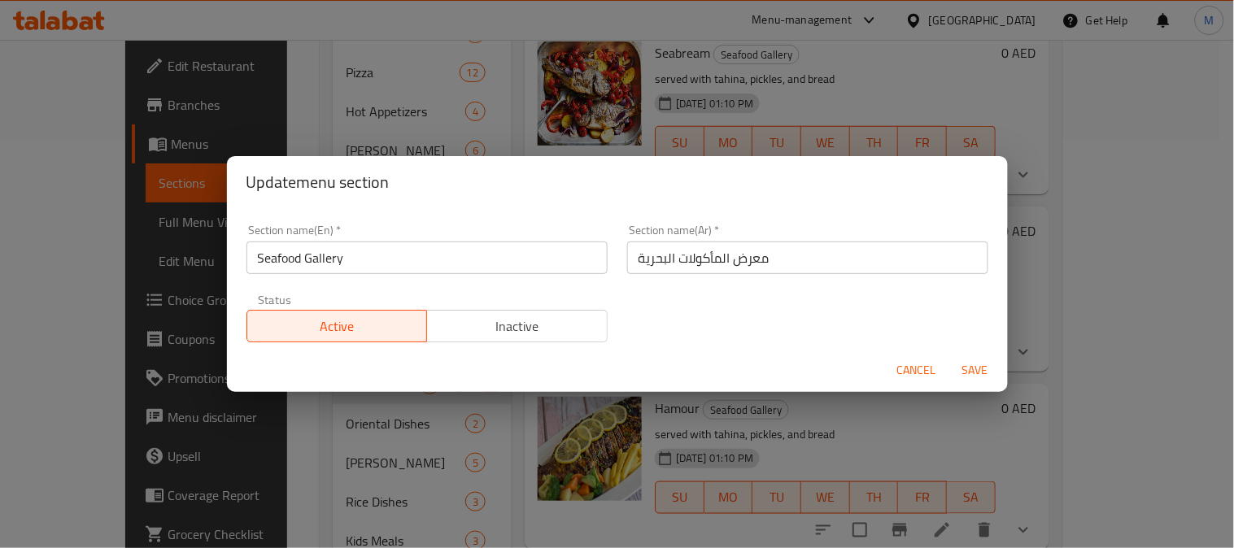
click at [380, 253] on input "Seafood Gallery" at bounding box center [426, 258] width 361 height 33
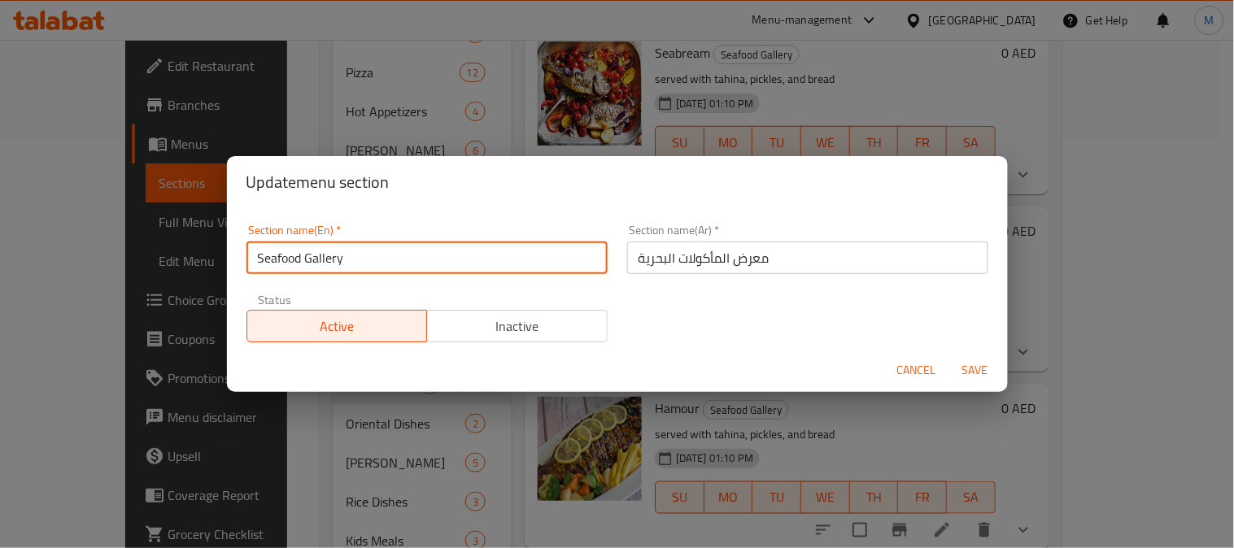
click at [380, 253] on input "Seafood Gallery" at bounding box center [426, 258] width 361 height 33
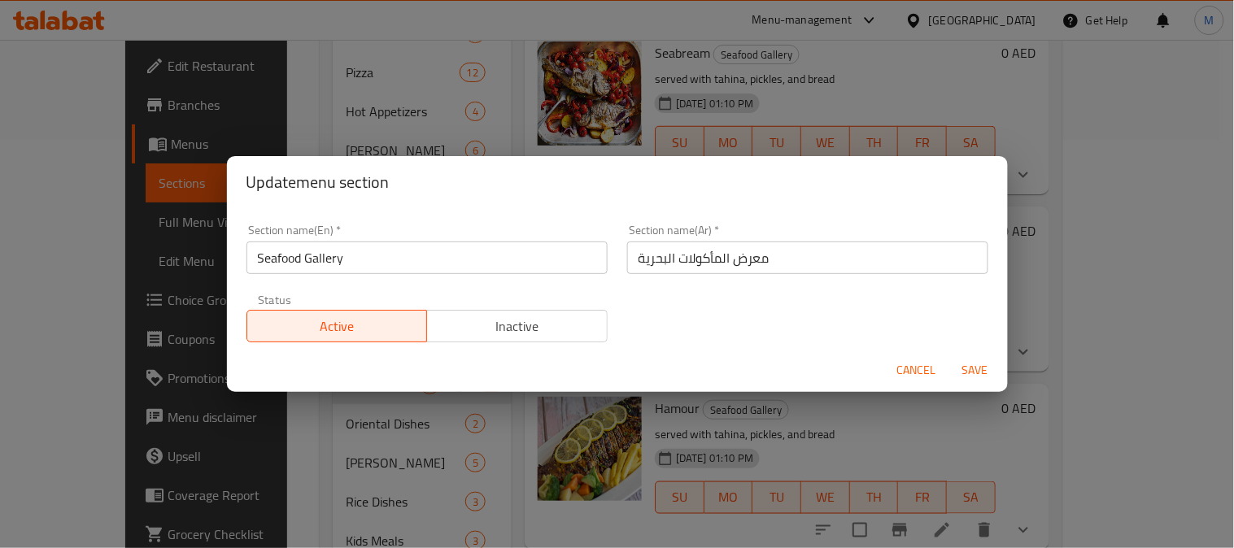
drag, startPoint x: 911, startPoint y: 367, endPoint x: 937, endPoint y: 385, distance: 32.0
click at [911, 367] on span "Cancel" at bounding box center [916, 370] width 39 height 20
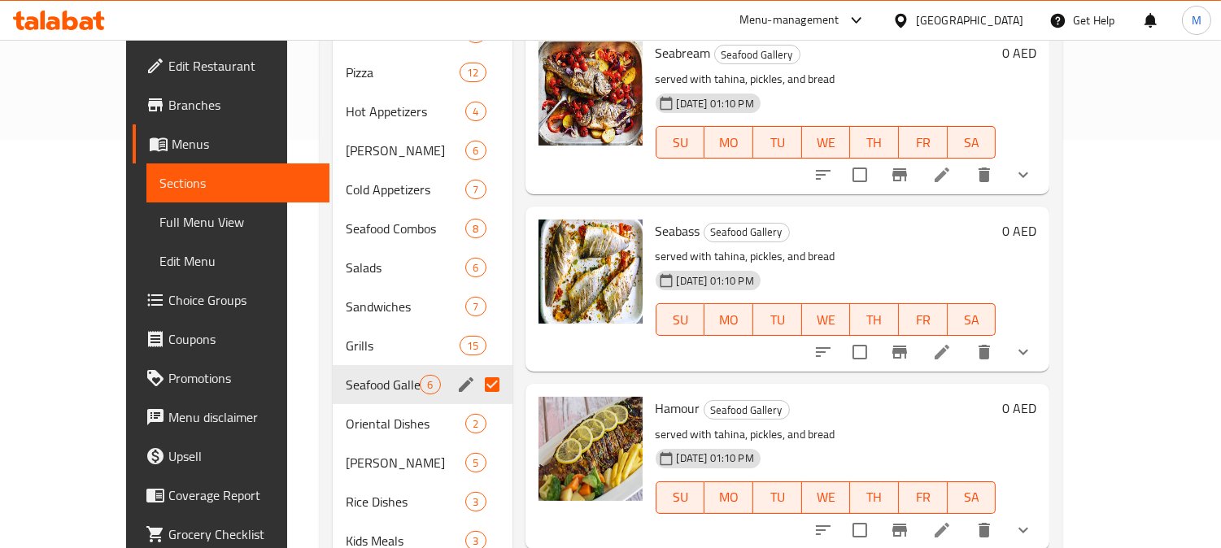
click at [1036, 76] on div "0 AED" at bounding box center [1015, 110] width 41 height 139
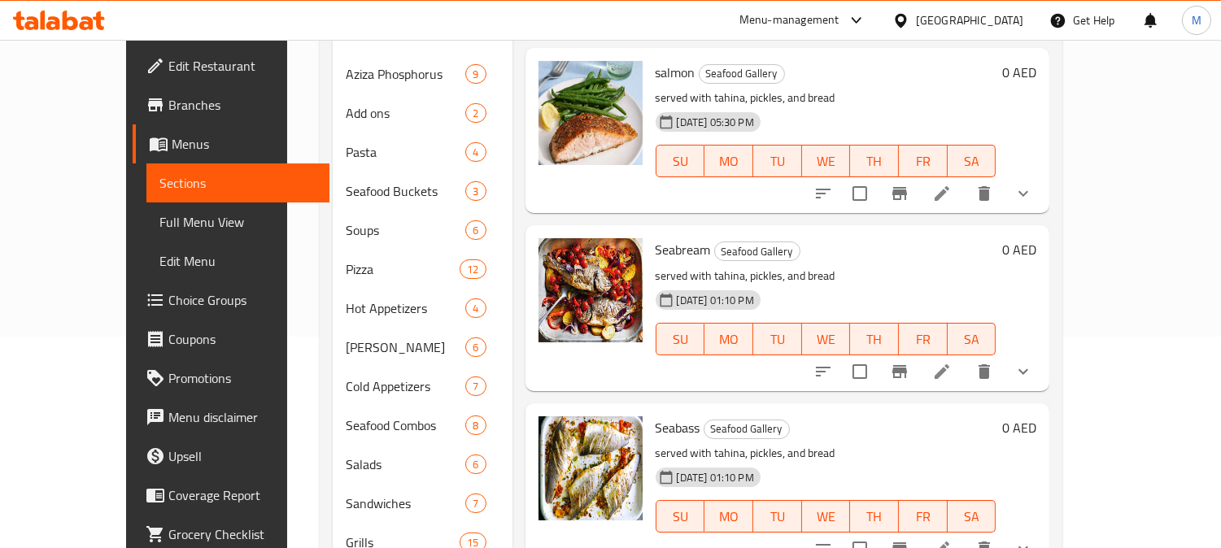
scroll to position [137, 0]
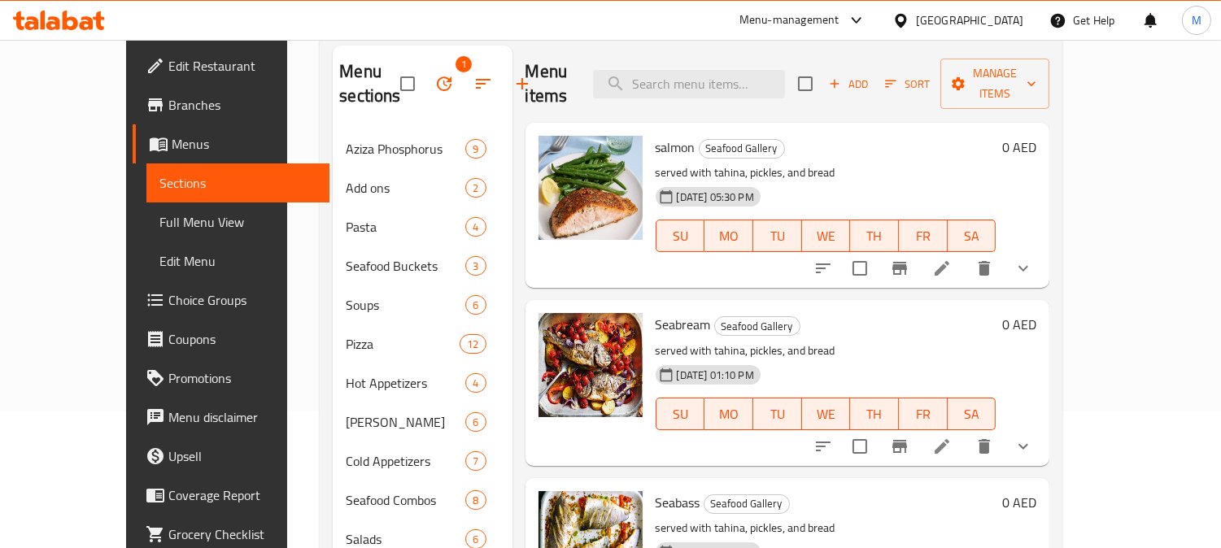
click at [159, 215] on span "Full Menu View" at bounding box center [238, 222] width 158 height 20
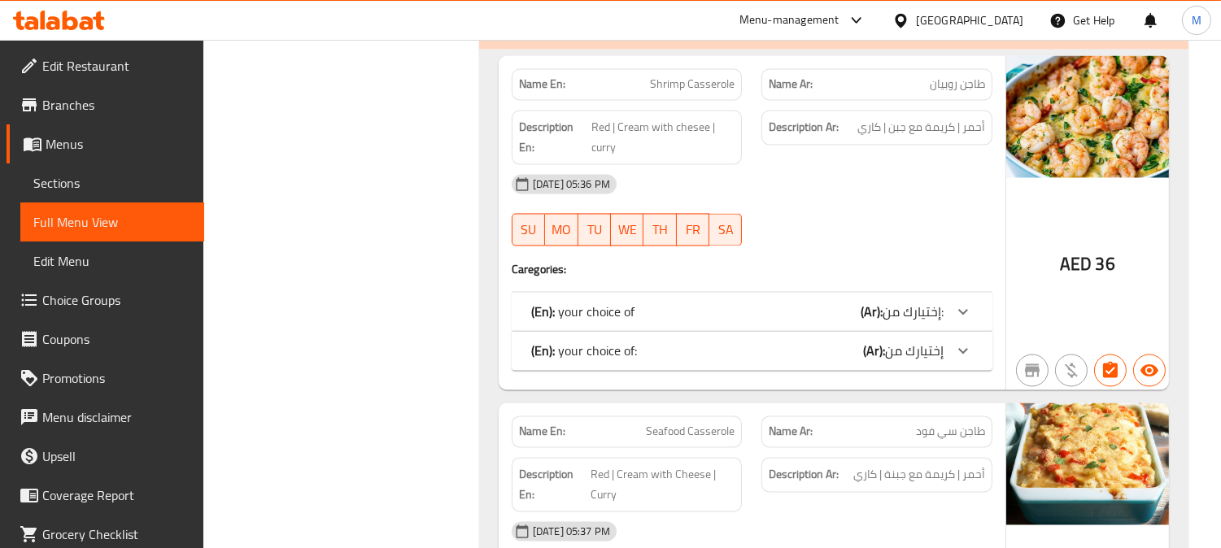
scroll to position [27645, 0]
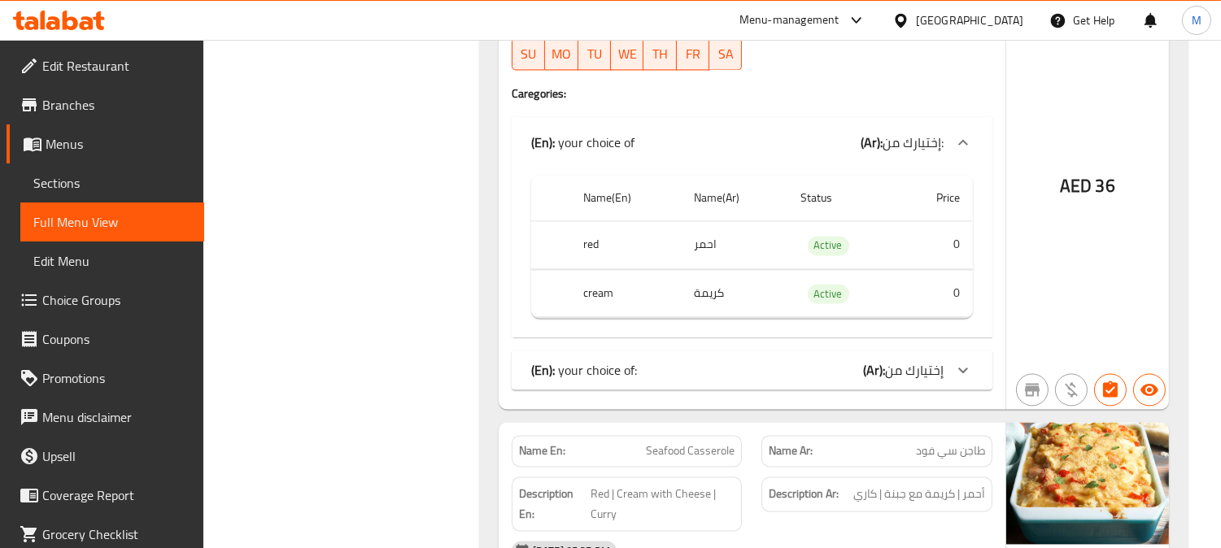
scroll to position [27826, 0]
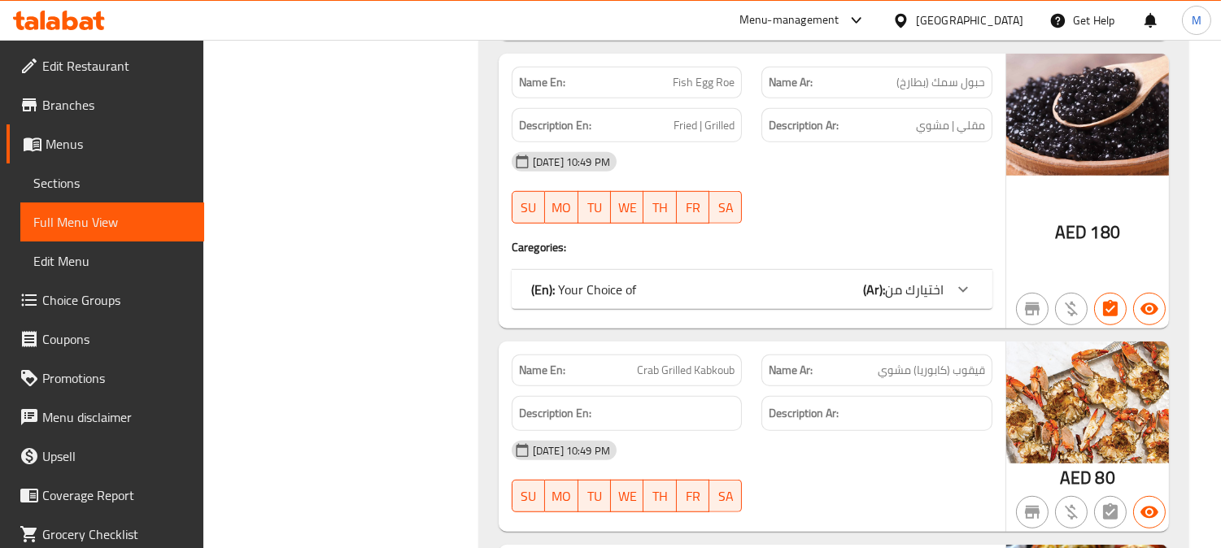
scroll to position [2242, 0]
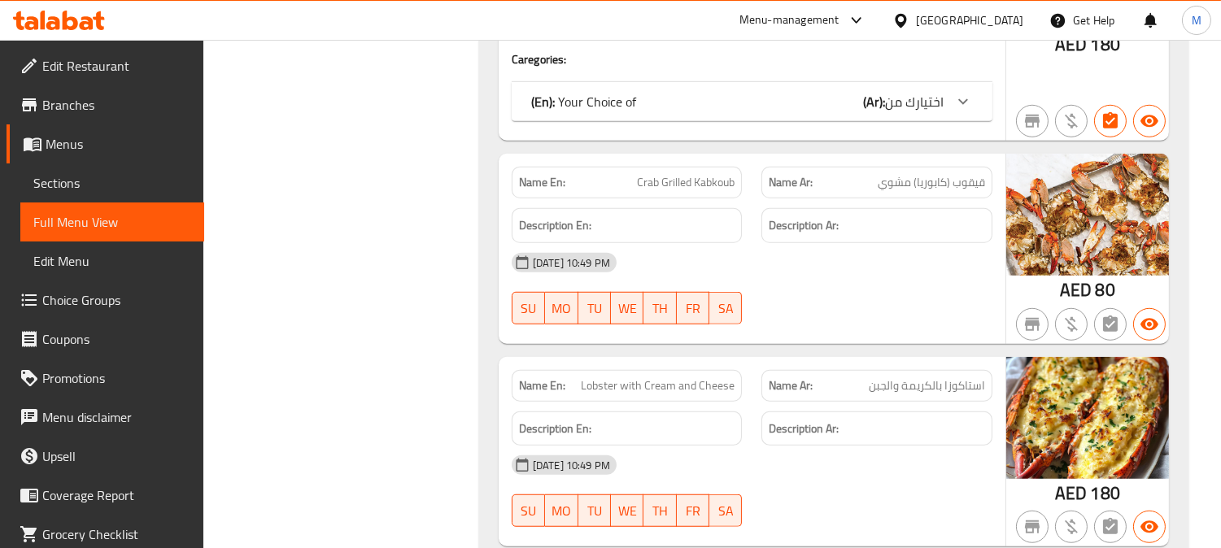
click at [672, 176] on span "Crab Grilled Kabkoub" at bounding box center [686, 182] width 98 height 17
copy span "Grilled"
click at [695, 179] on span "Crab Grilled Kabkoub" at bounding box center [686, 182] width 98 height 17
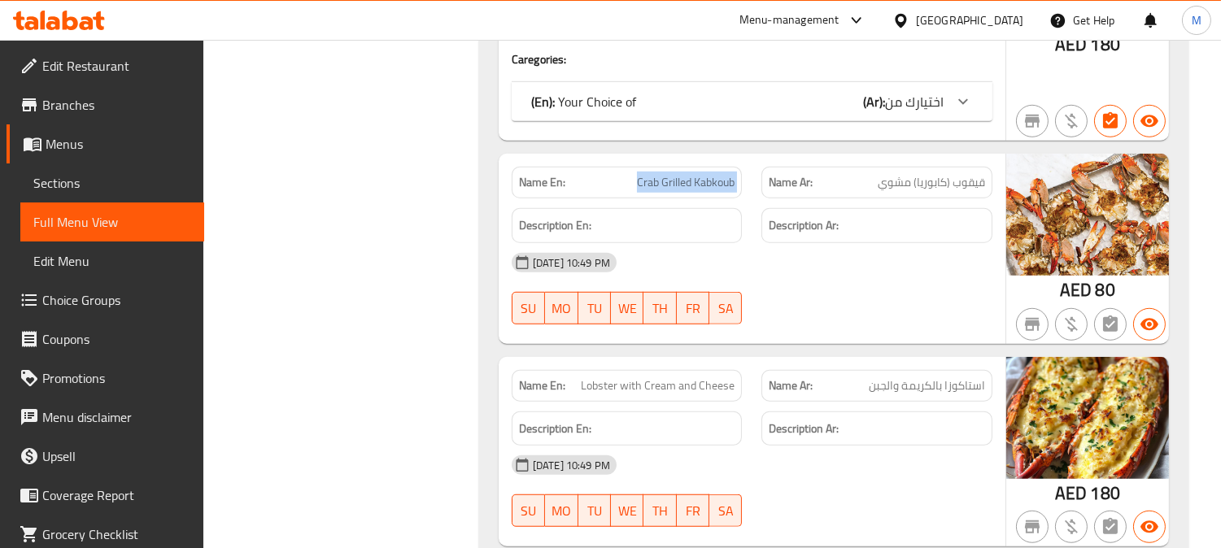
click at [695, 179] on span "Crab Grilled Kabkoub" at bounding box center [686, 182] width 98 height 17
copy span "Crab Grilled Kabkoub"
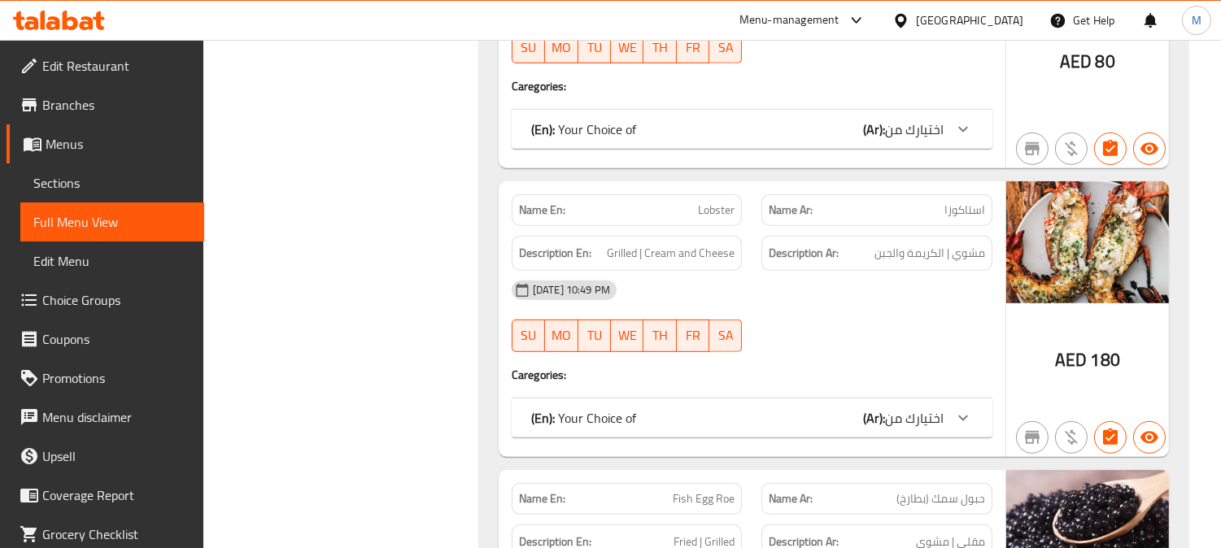
scroll to position [1791, 0]
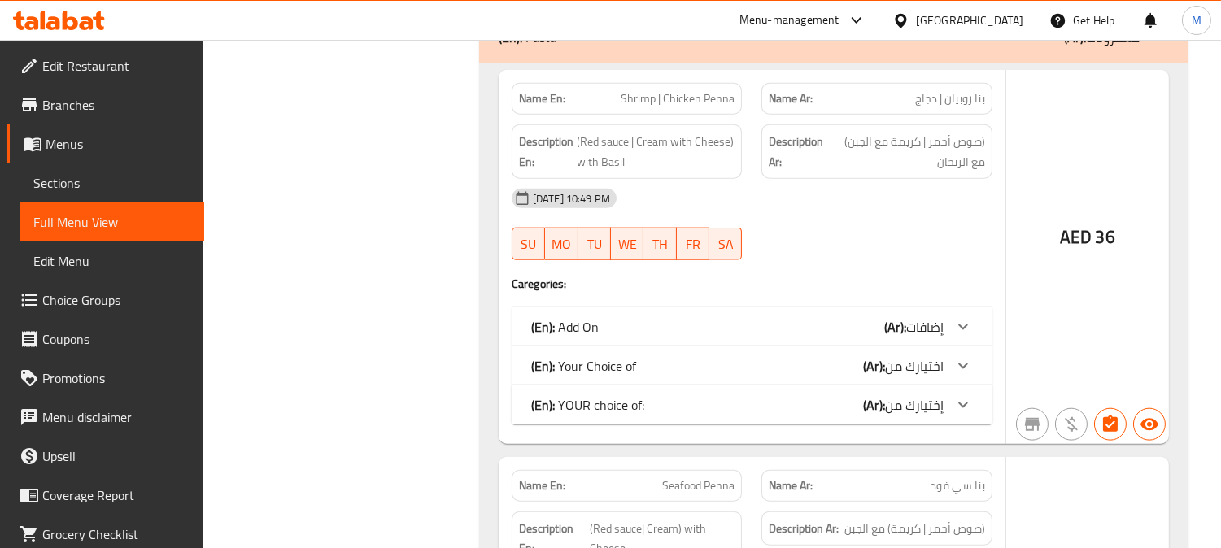
scroll to position [3509, 0]
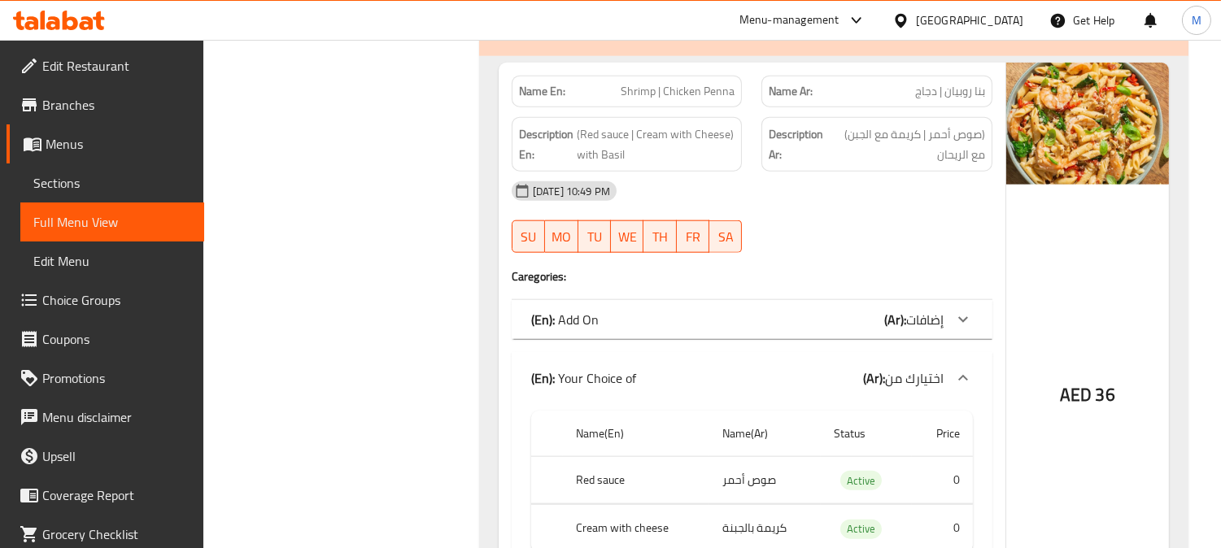
scroll to position [3779, 0]
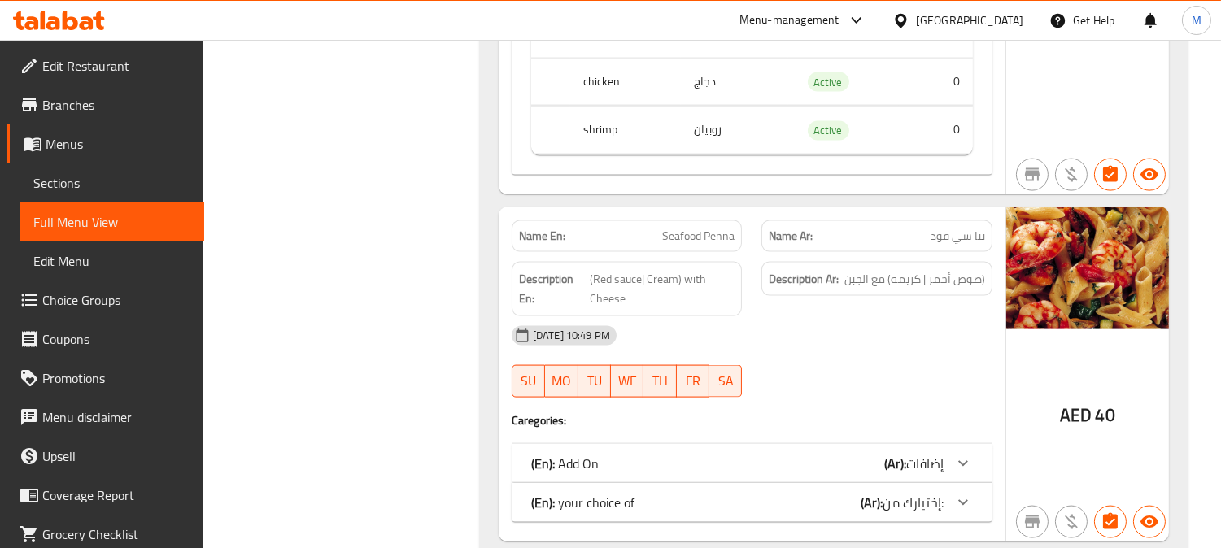
scroll to position [4412, 0]
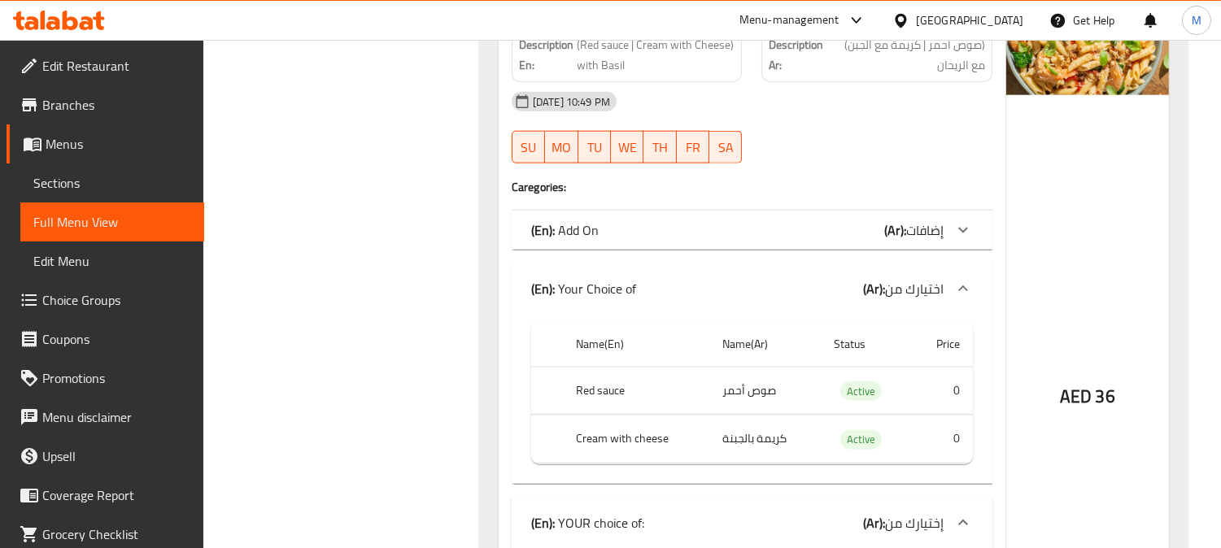
scroll to position [3599, 0]
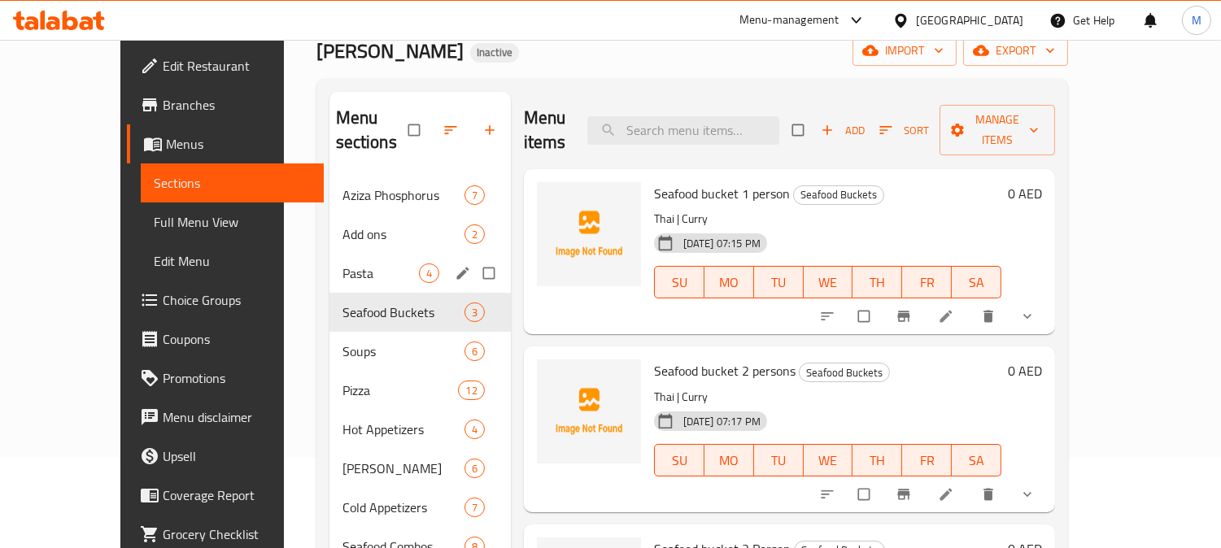
scroll to position [34, 0]
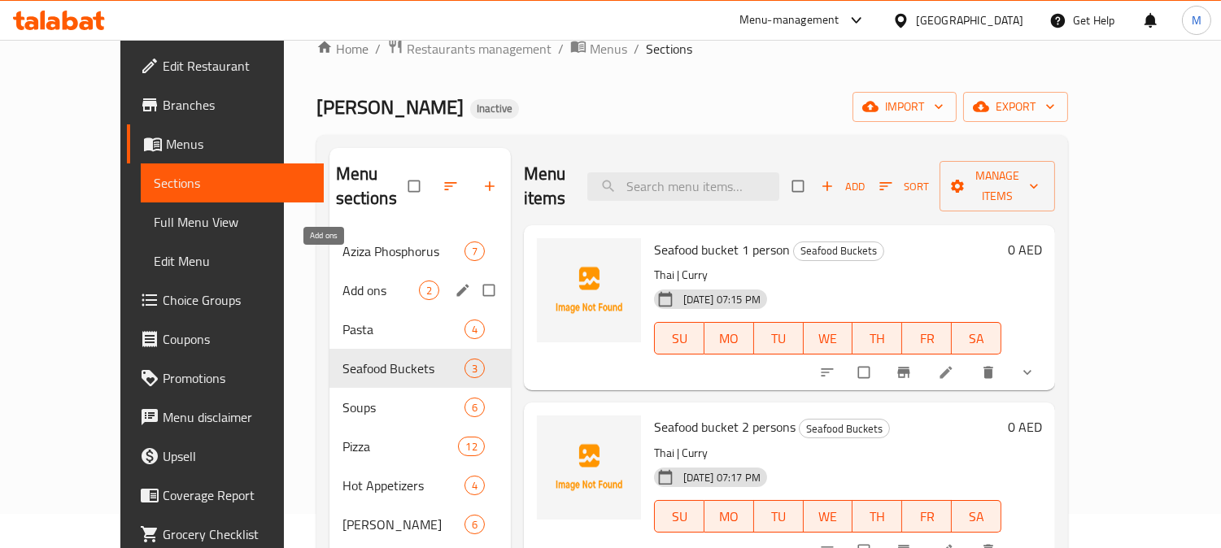
click at [351, 281] on span "Add ons" at bounding box center [380, 291] width 76 height 20
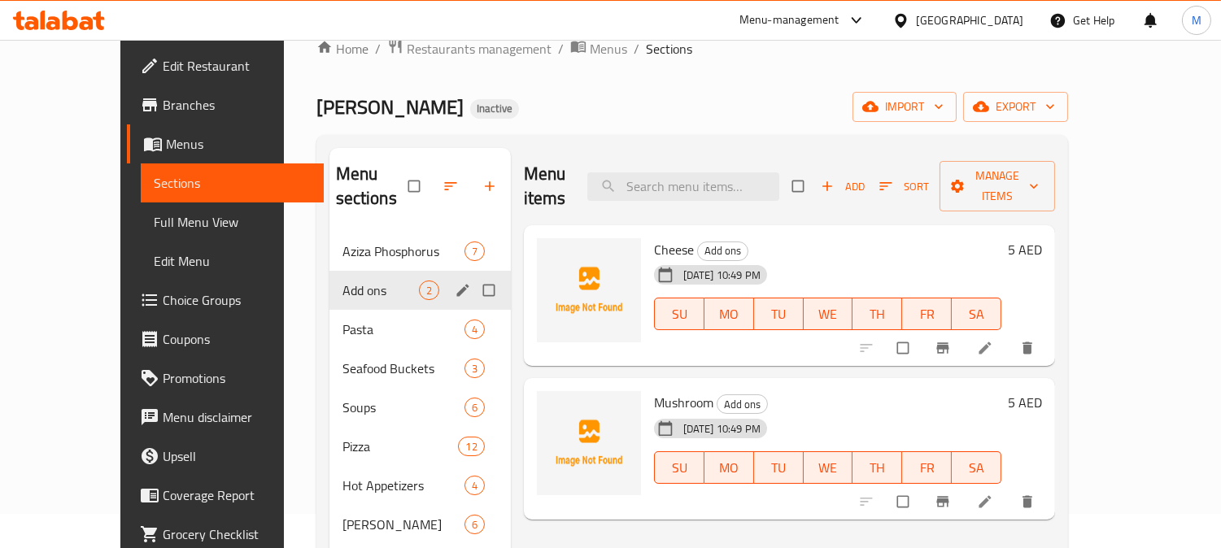
click at [473, 275] on input "Menu sections" at bounding box center [490, 290] width 34 height 31
checkbox input "true"
click at [455, 289] on icon "edit" at bounding box center [463, 290] width 16 height 16
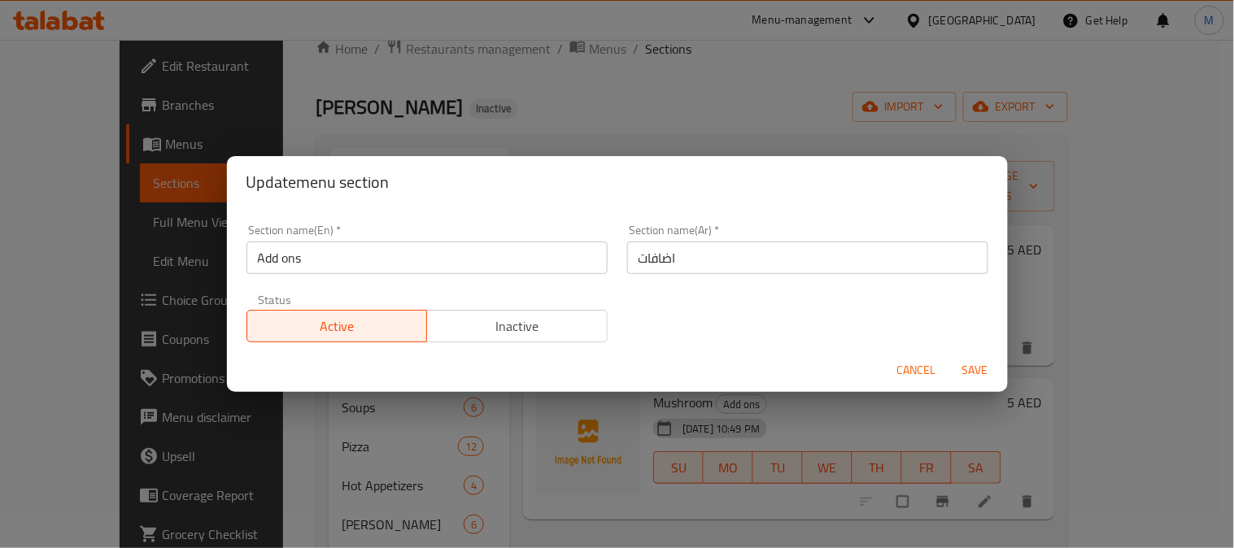
drag, startPoint x: 925, startPoint y: 374, endPoint x: 790, endPoint y: 360, distance: 135.7
click at [925, 372] on span "Cancel" at bounding box center [916, 370] width 39 height 20
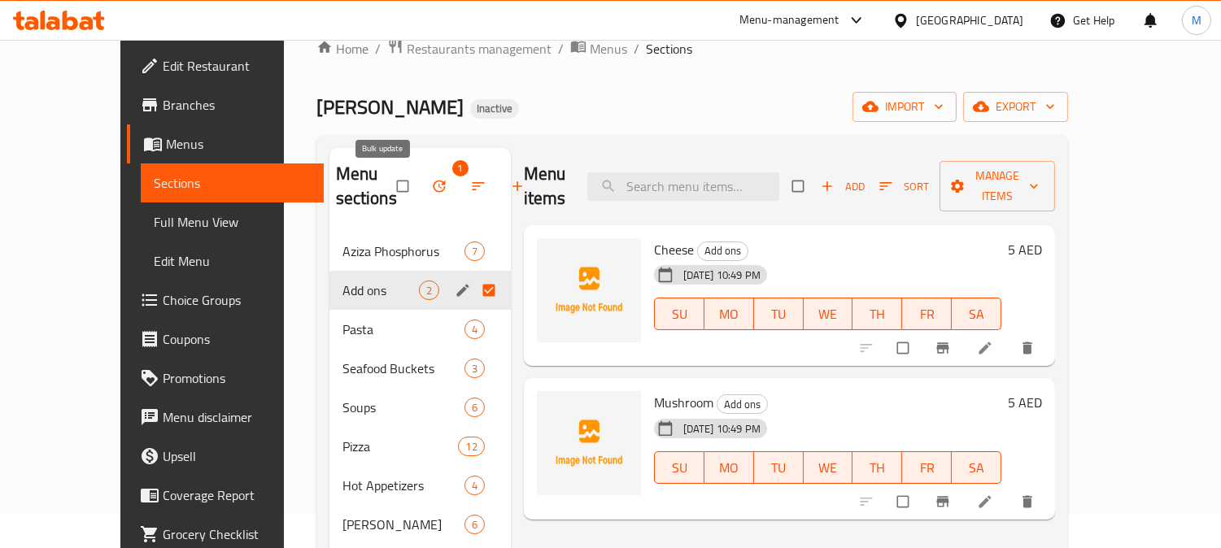
click at [431, 188] on icon "button" at bounding box center [439, 186] width 16 height 16
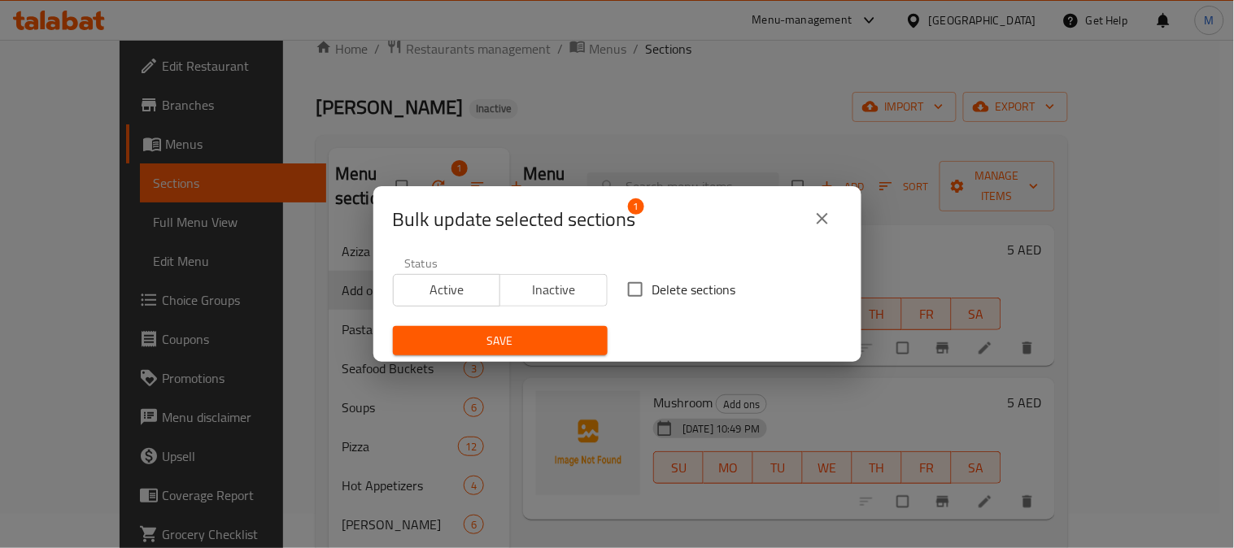
click at [652, 280] on span "Delete sections" at bounding box center [694, 290] width 84 height 20
click at [651, 279] on input "Delete sections" at bounding box center [635, 289] width 34 height 34
checkbox input "true"
click at [555, 331] on span "Save" at bounding box center [500, 341] width 189 height 20
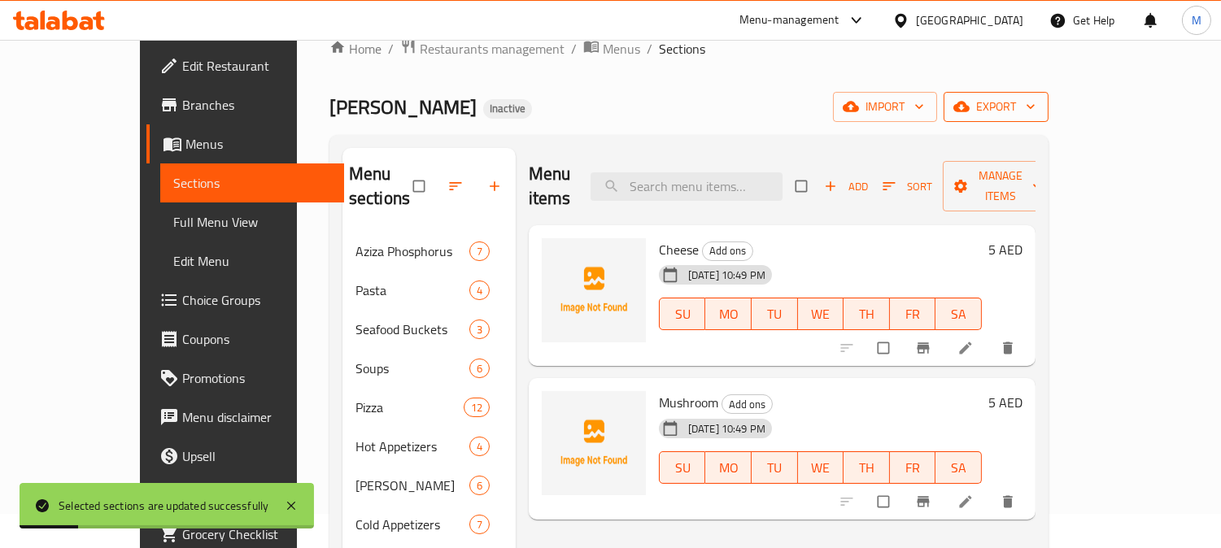
click at [1035, 101] on span "export" at bounding box center [995, 107] width 79 height 20
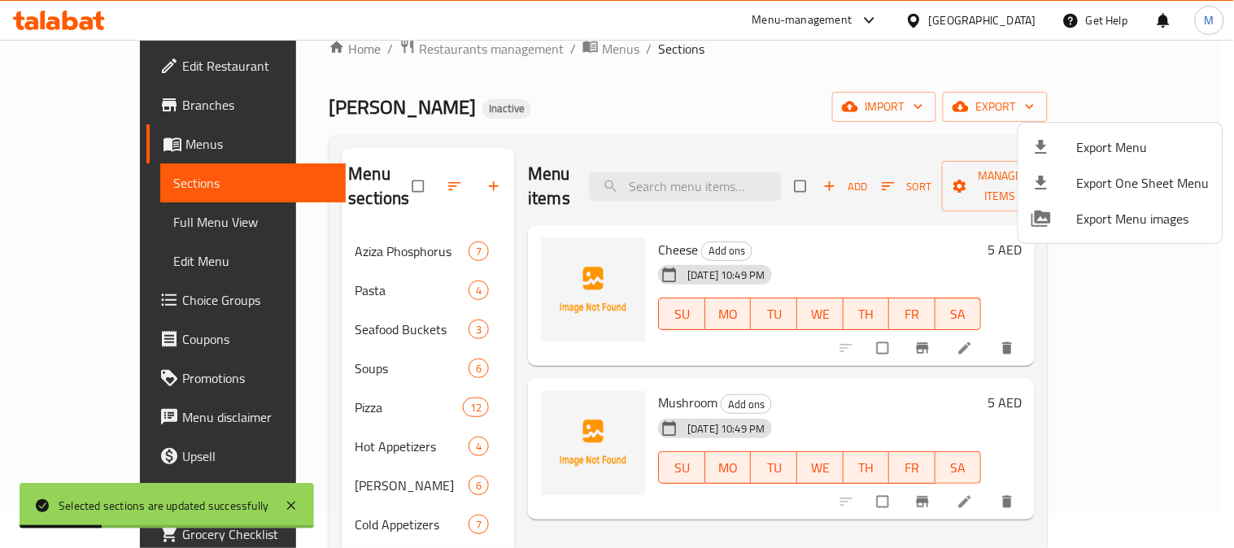
click at [1068, 140] on div at bounding box center [1054, 147] width 46 height 20
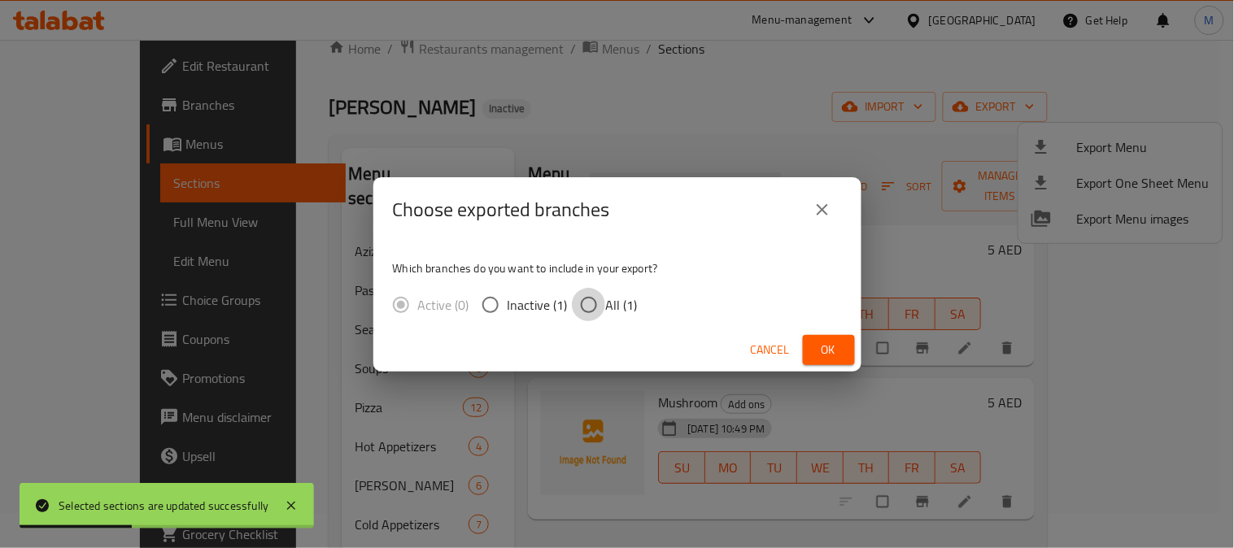
click at [588, 294] on input "All (1)" at bounding box center [589, 305] width 34 height 34
radio input "true"
click at [822, 352] on span "Ok" at bounding box center [829, 350] width 26 height 20
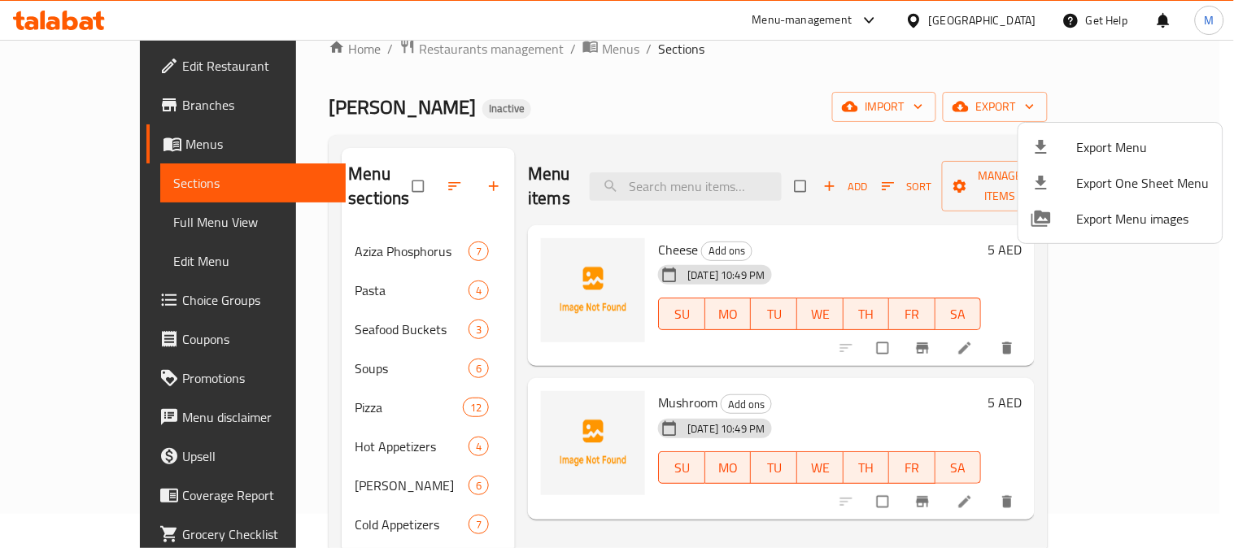
click at [685, 172] on div at bounding box center [617, 274] width 1234 height 548
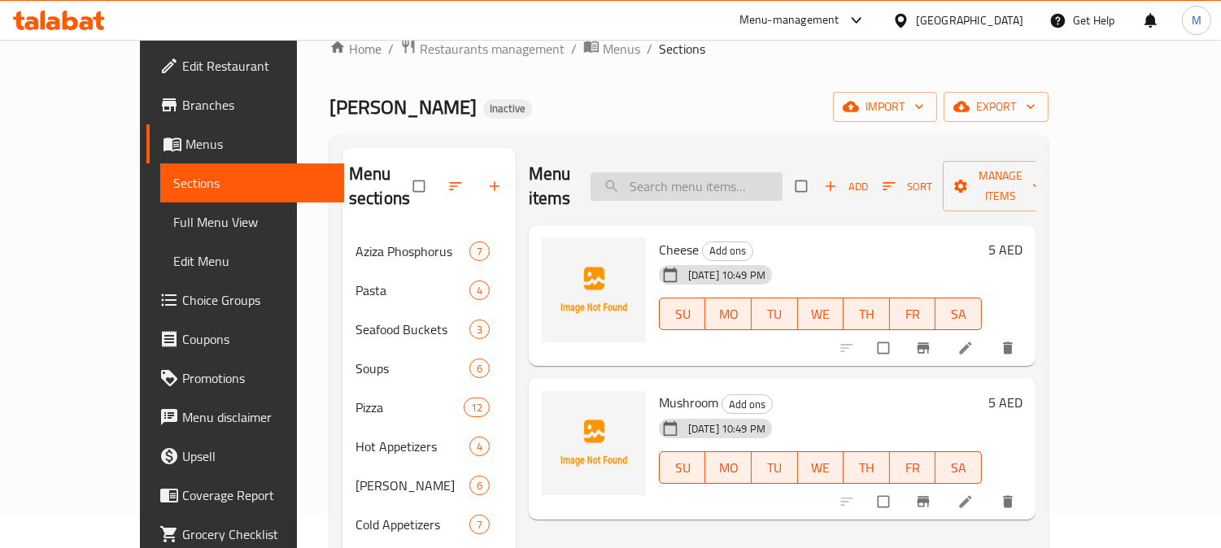
click at [695, 172] on input "search" at bounding box center [686, 186] width 192 height 28
paste input "Kabkoub"
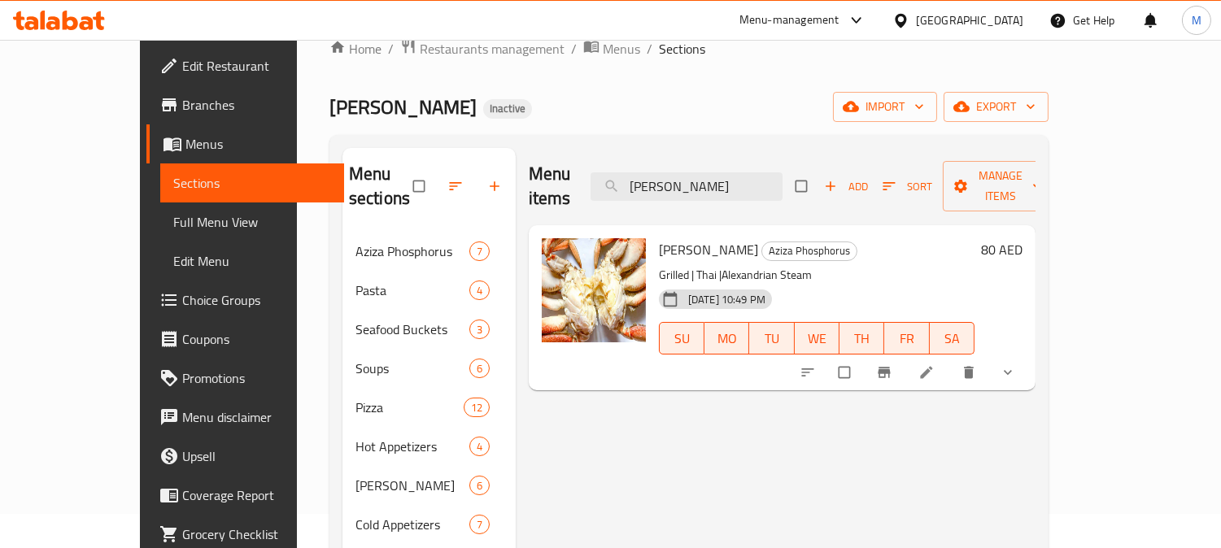
type input "Kabkoub"
click at [668, 237] on span "Crab Kabkoub" at bounding box center [708, 249] width 99 height 24
copy h6 "Crab Kabkoub"
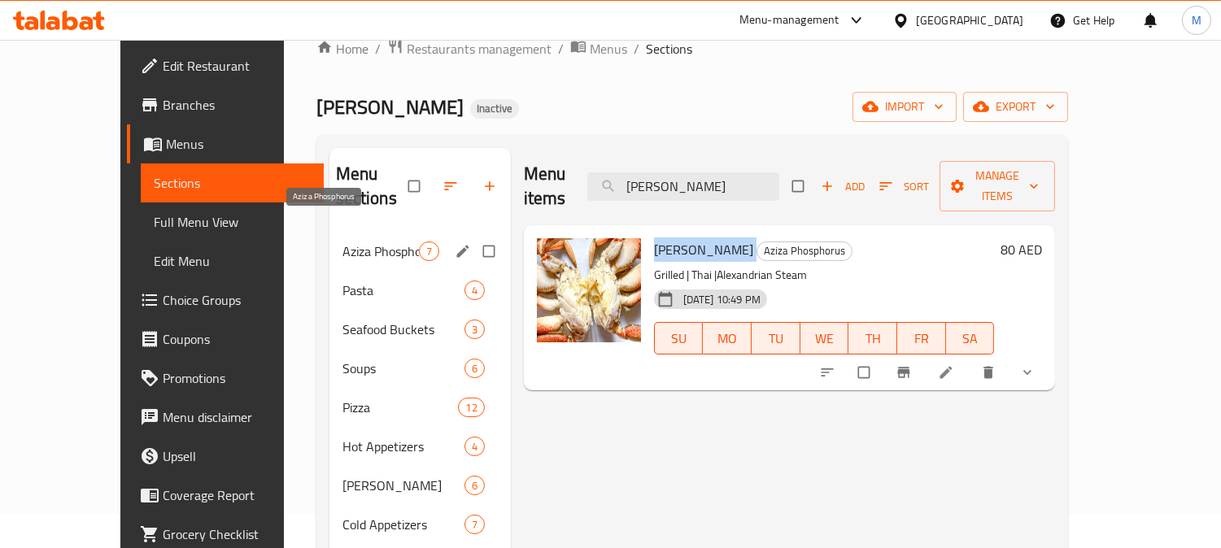
click at [342, 242] on span "Aziza Phosphorus" at bounding box center [380, 252] width 76 height 20
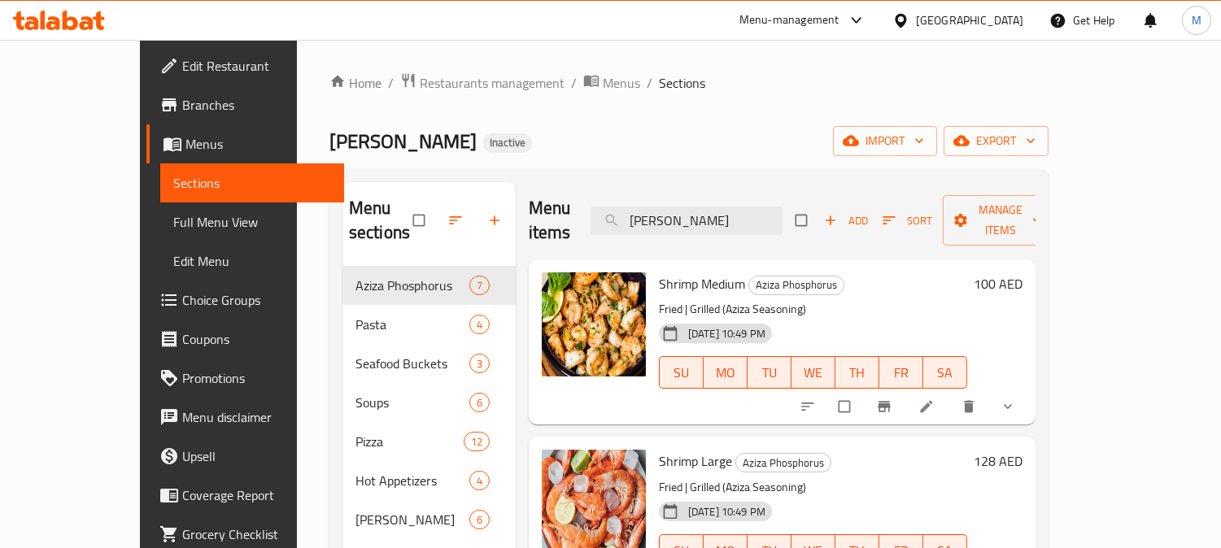
click at [964, 19] on div "United Arab Emirates" at bounding box center [969, 20] width 107 height 18
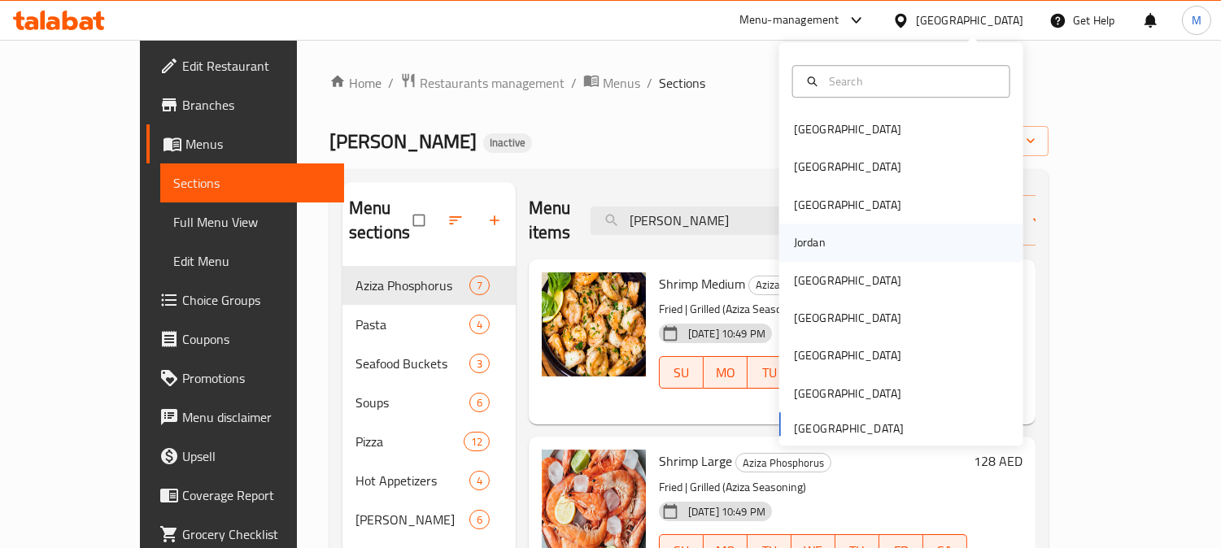
click at [807, 244] on div "Jordan" at bounding box center [810, 242] width 32 height 18
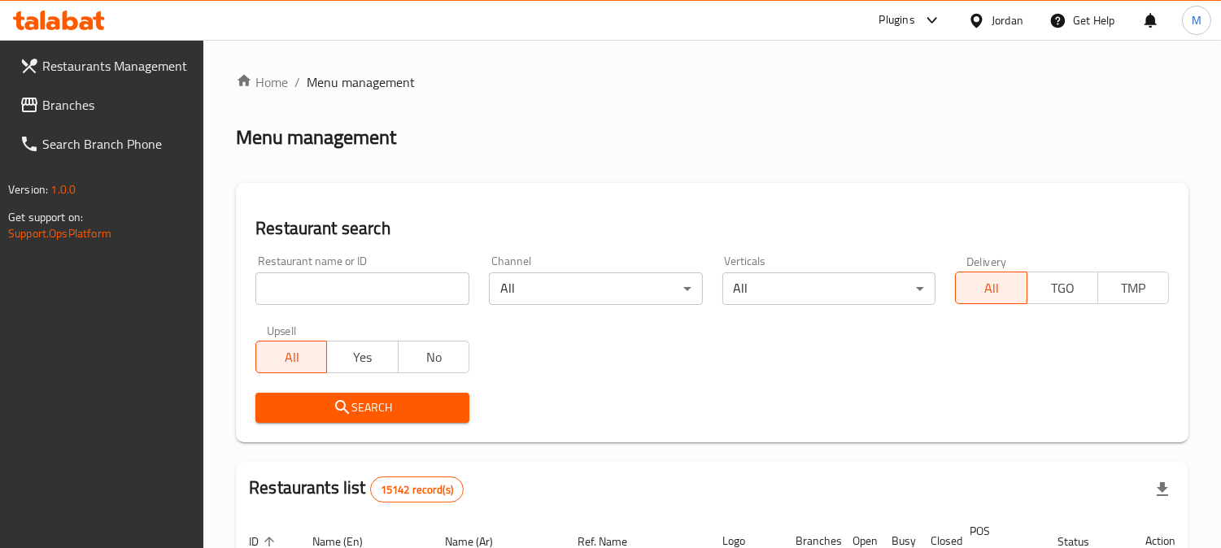
paste input "Forest Coffee & More"
click at [403, 287] on input "Forest Coffee & More" at bounding box center [362, 288] width 214 height 33
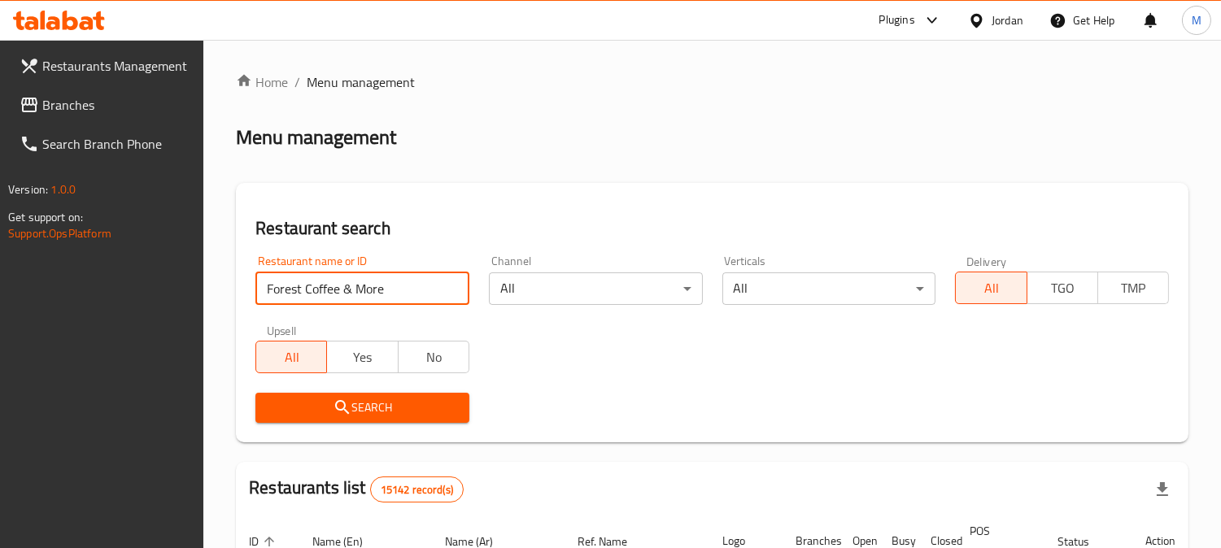
type input "Forest Coffee & More"
click button "Search" at bounding box center [362, 408] width 214 height 30
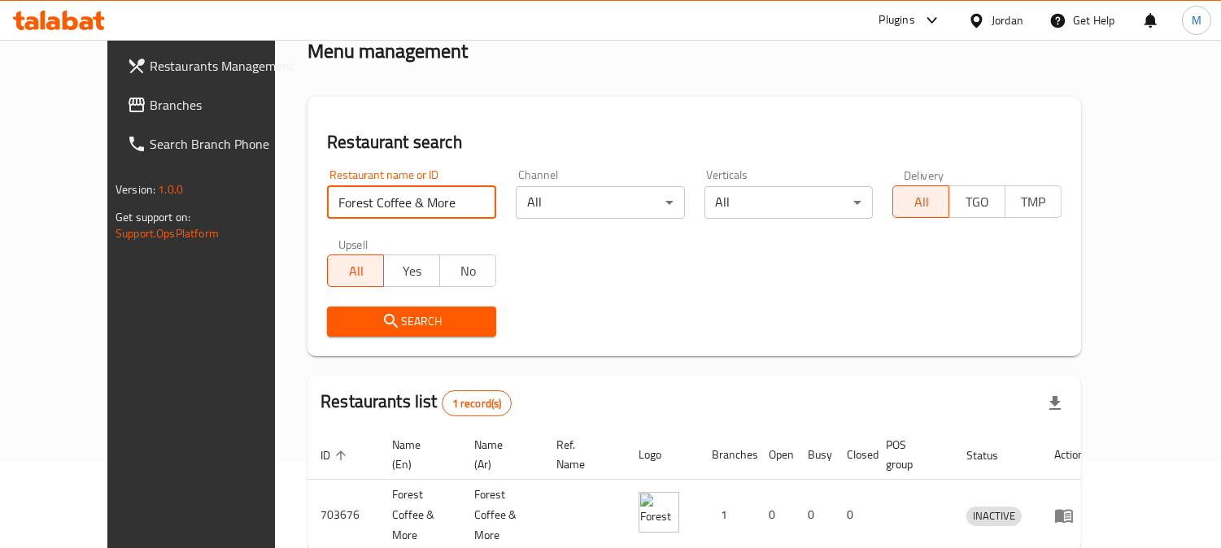
scroll to position [145, 0]
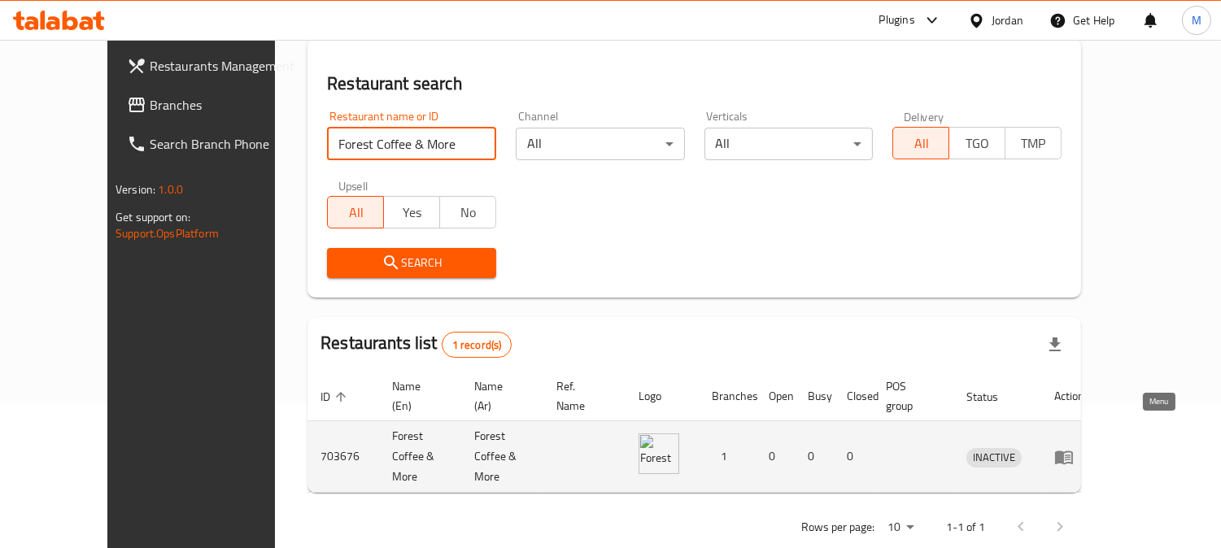
click at [1073, 450] on icon "enhanced table" at bounding box center [1064, 457] width 18 height 14
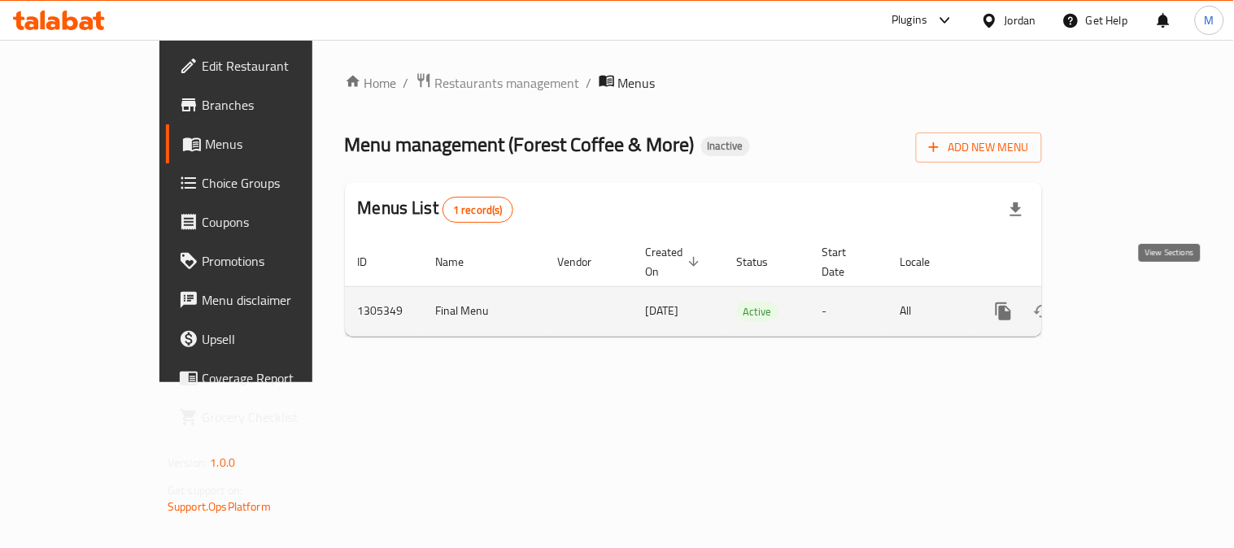
click at [1130, 302] on icon "enhanced table" at bounding box center [1121, 312] width 20 height 20
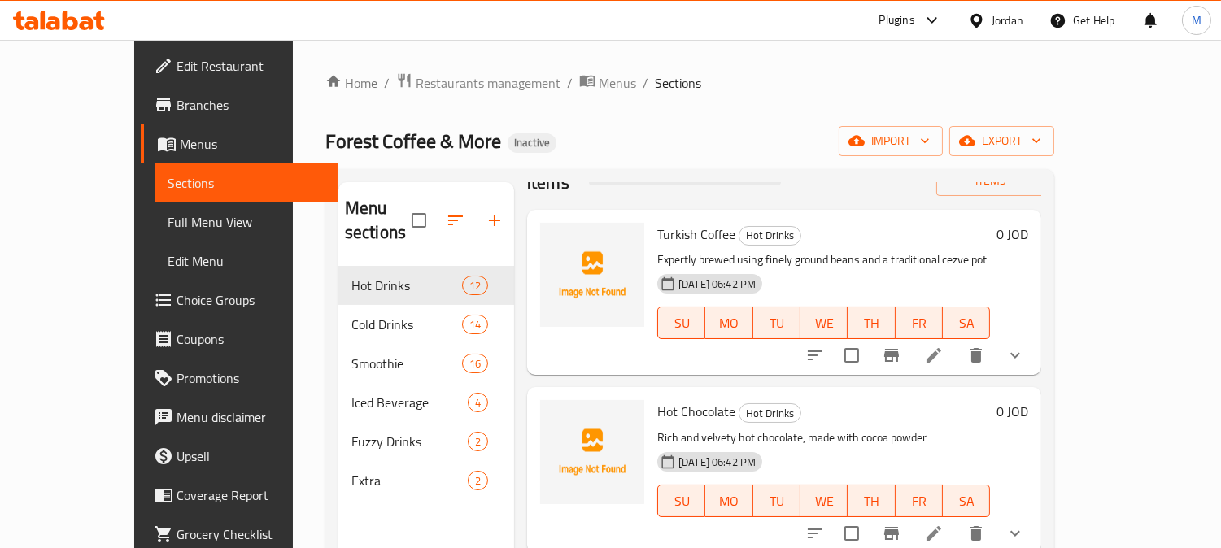
scroll to position [90, 0]
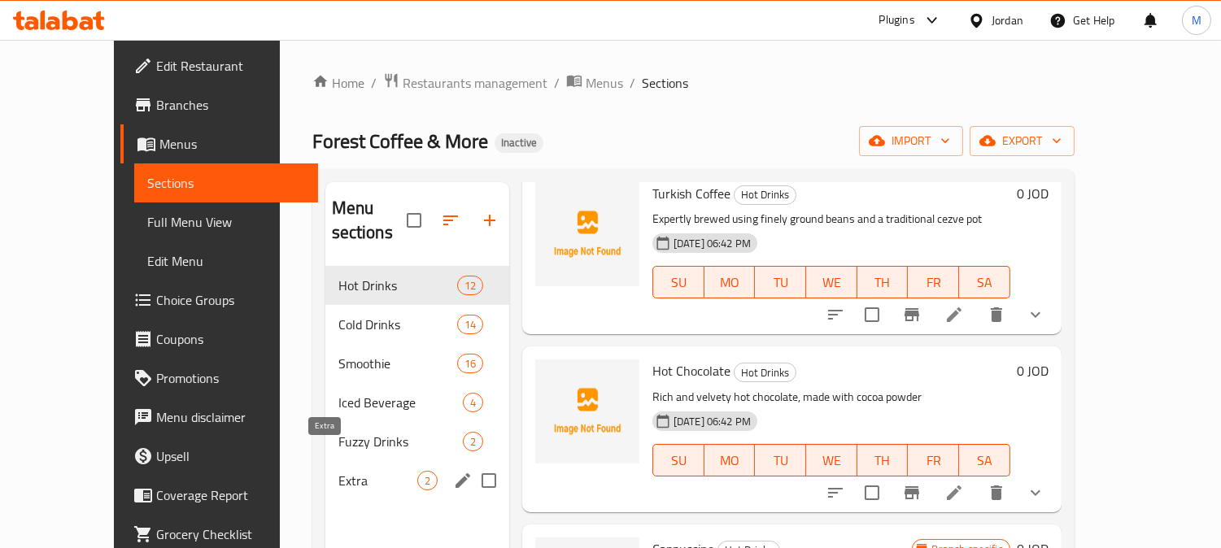
click at [338, 471] on span "Extra" at bounding box center [377, 481] width 79 height 20
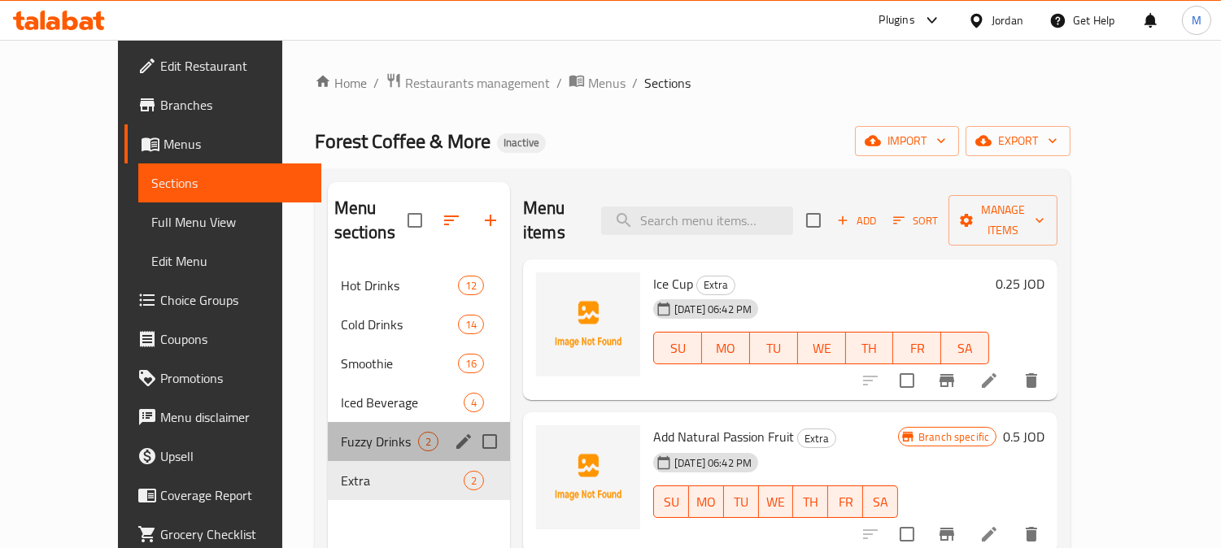
click at [328, 428] on div "Fuzzy Drinks 2" at bounding box center [419, 441] width 182 height 39
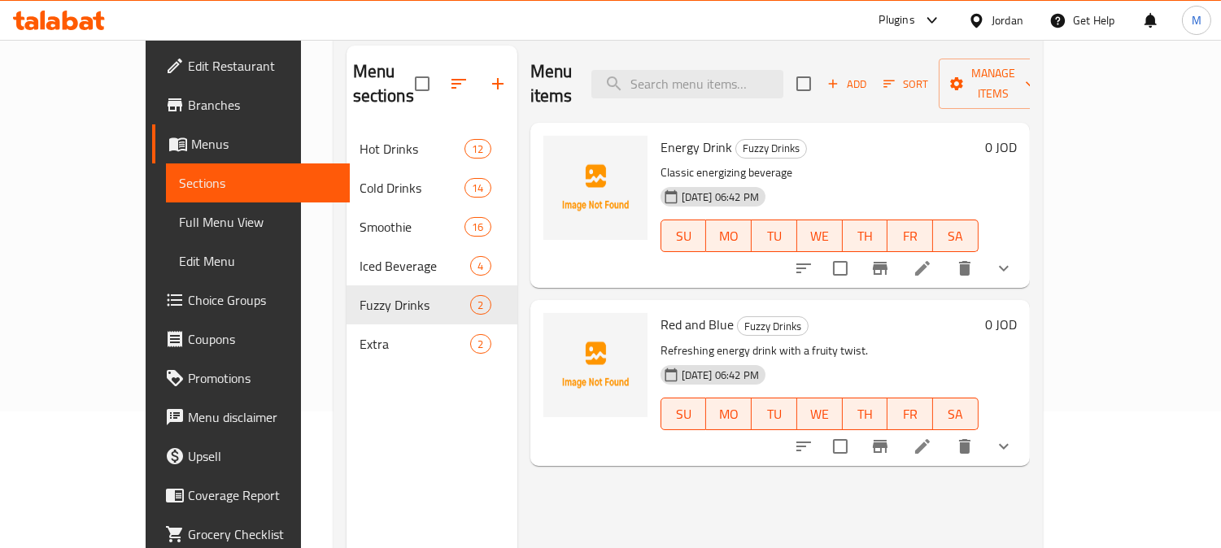
scroll to position [228, 0]
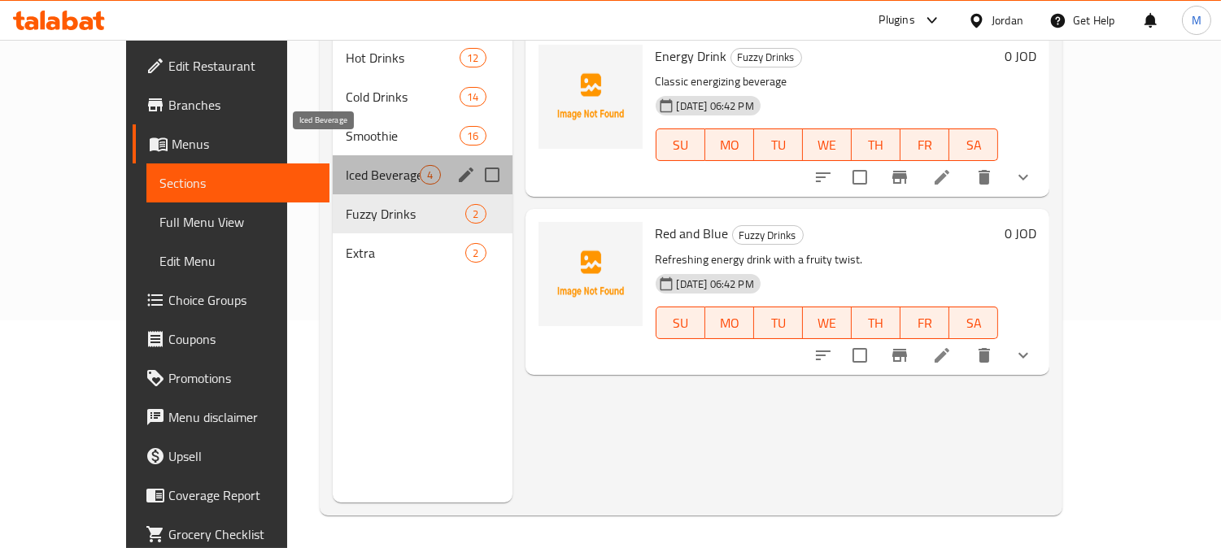
click at [346, 165] on span "Iced Beverage" at bounding box center [383, 175] width 74 height 20
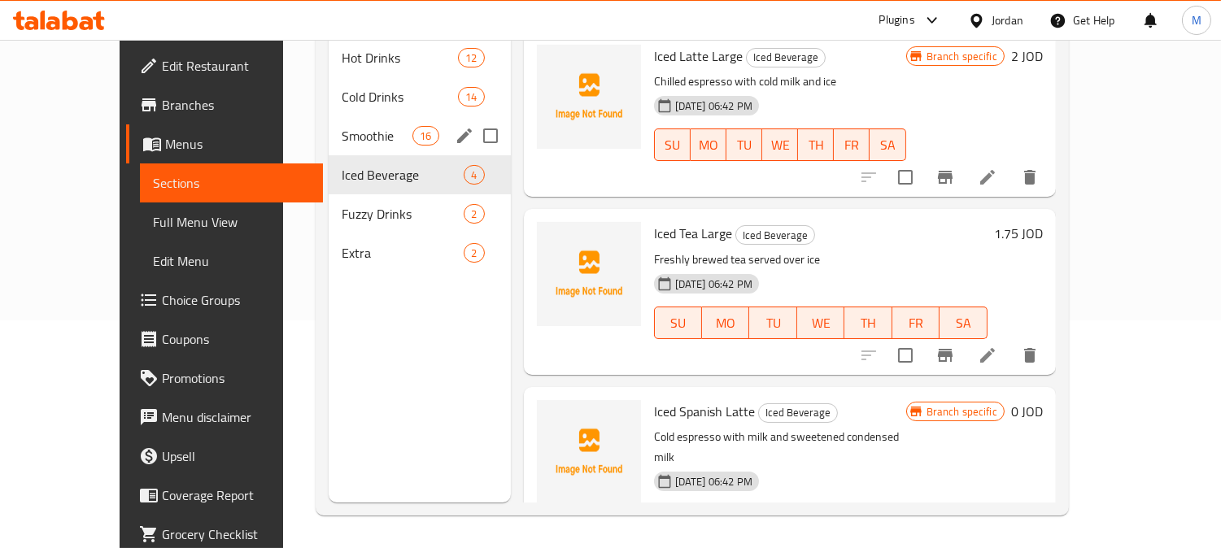
click at [329, 125] on div "Smoothie 16" at bounding box center [419, 135] width 181 height 39
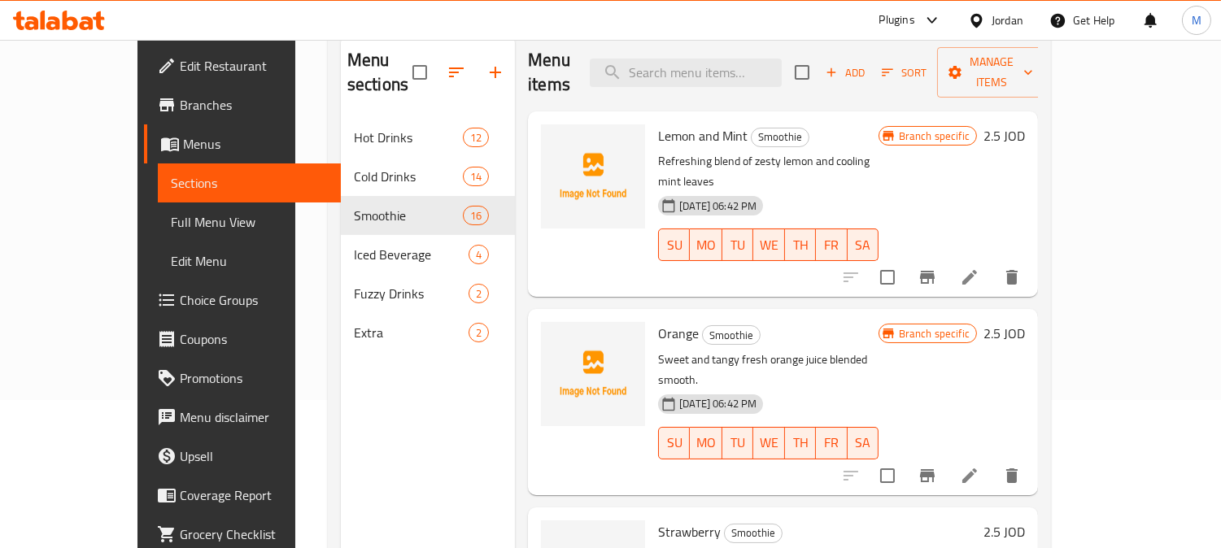
scroll to position [46, 0]
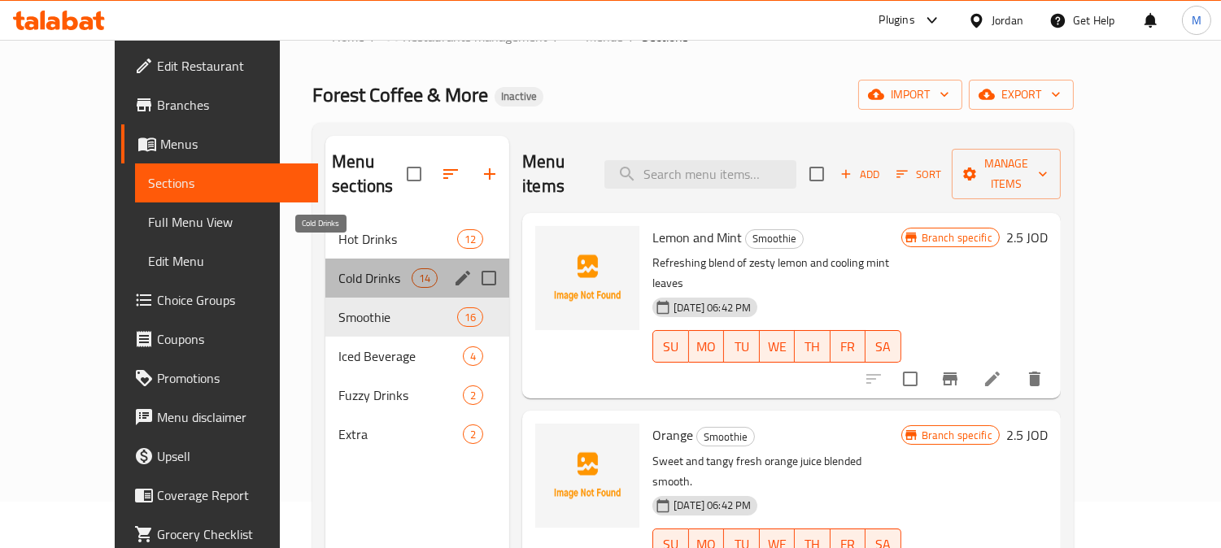
click at [338, 268] on span "Cold Drinks" at bounding box center [374, 278] width 73 height 20
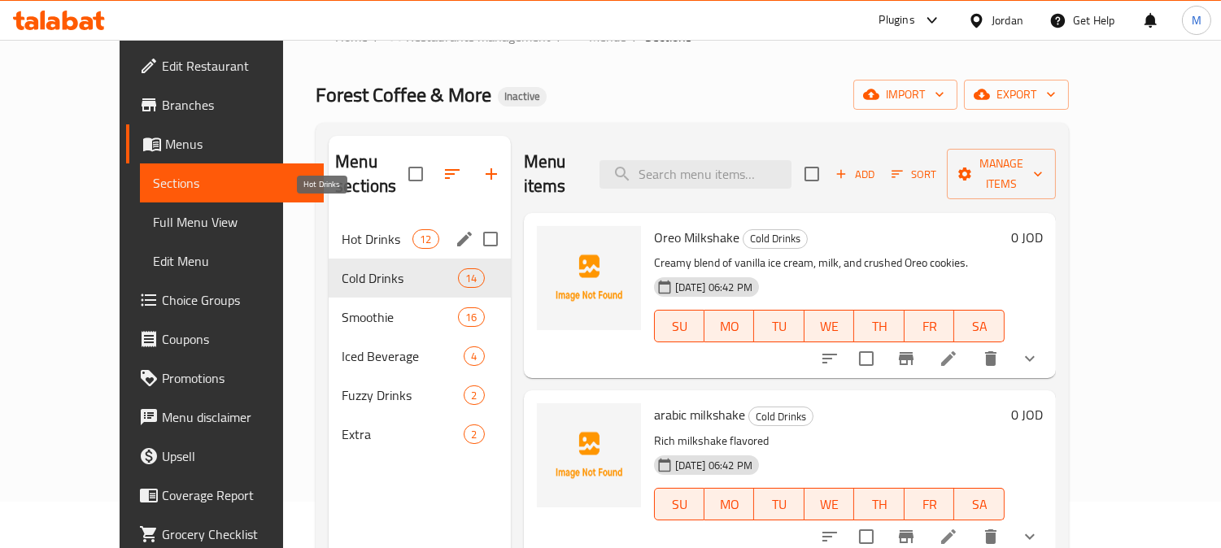
click at [342, 229] on span "Hot Drinks" at bounding box center [377, 239] width 71 height 20
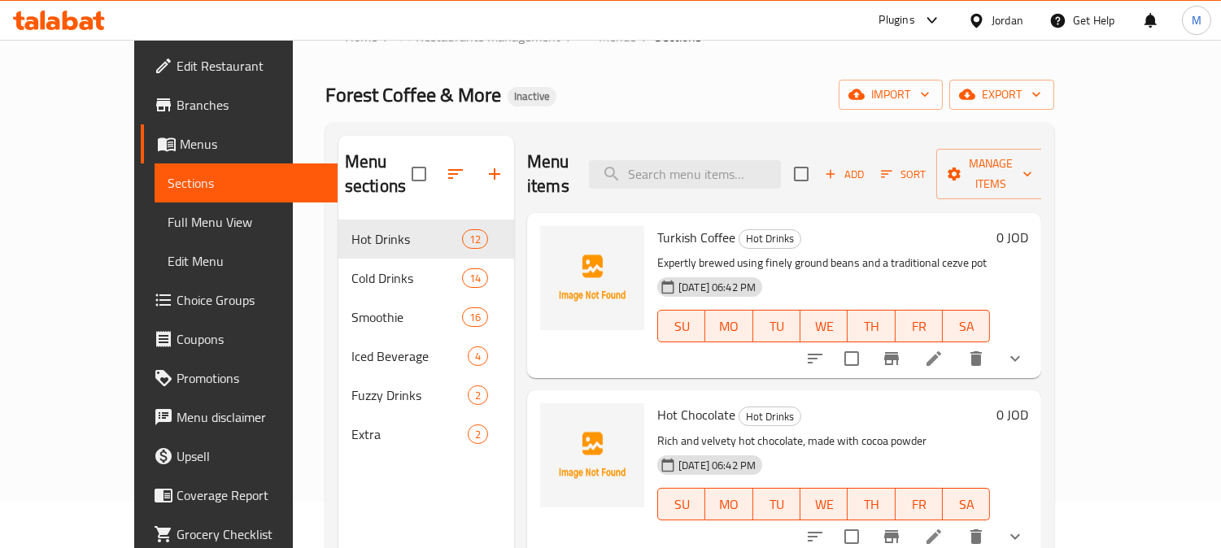
click at [168, 222] on span "Full Menu View" at bounding box center [247, 222] width 158 height 20
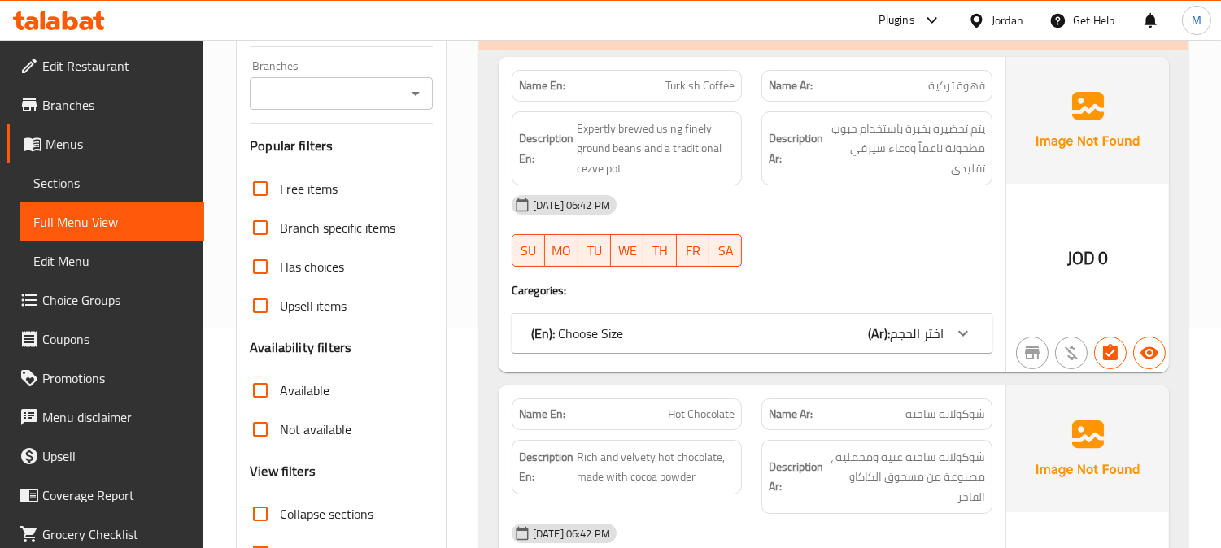
scroll to position [228, 0]
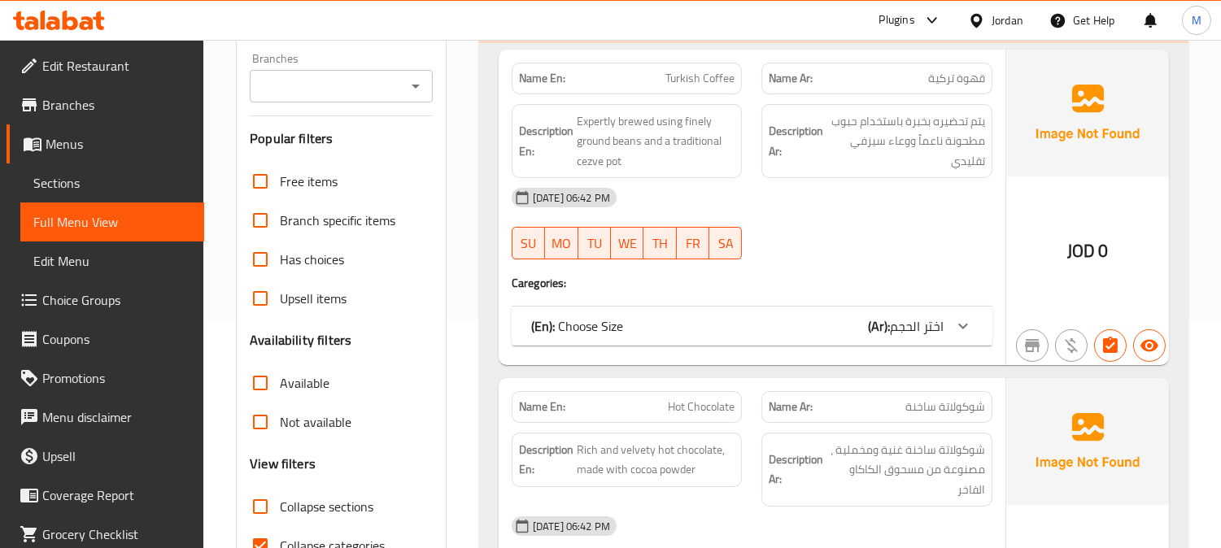
click at [726, 340] on div "(En): Choose Size (Ar): اختر الحجم" at bounding box center [751, 326] width 481 height 39
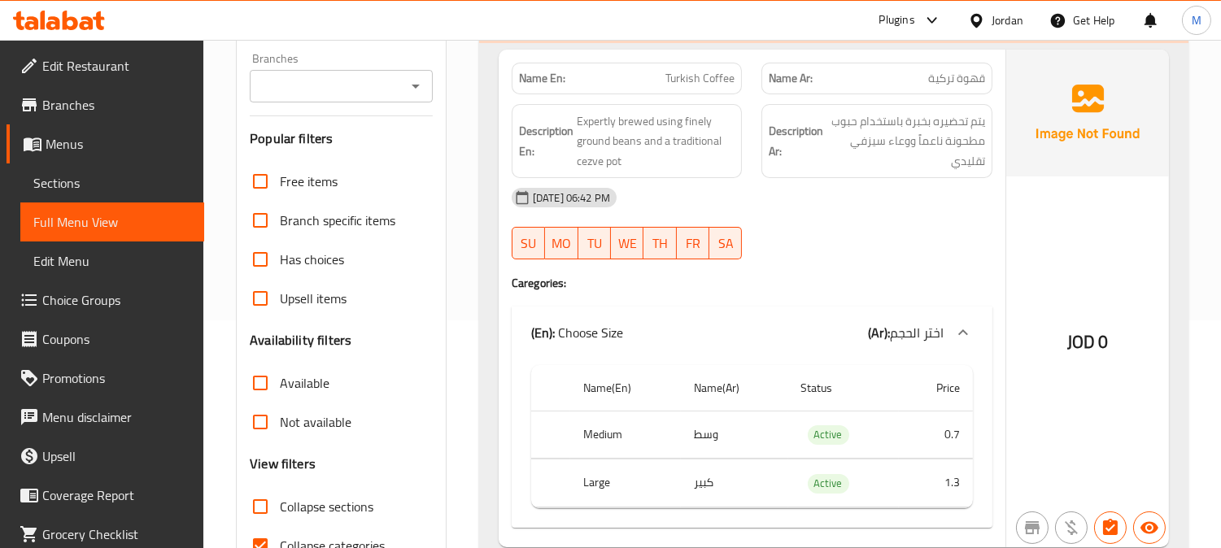
scroll to position [498, 0]
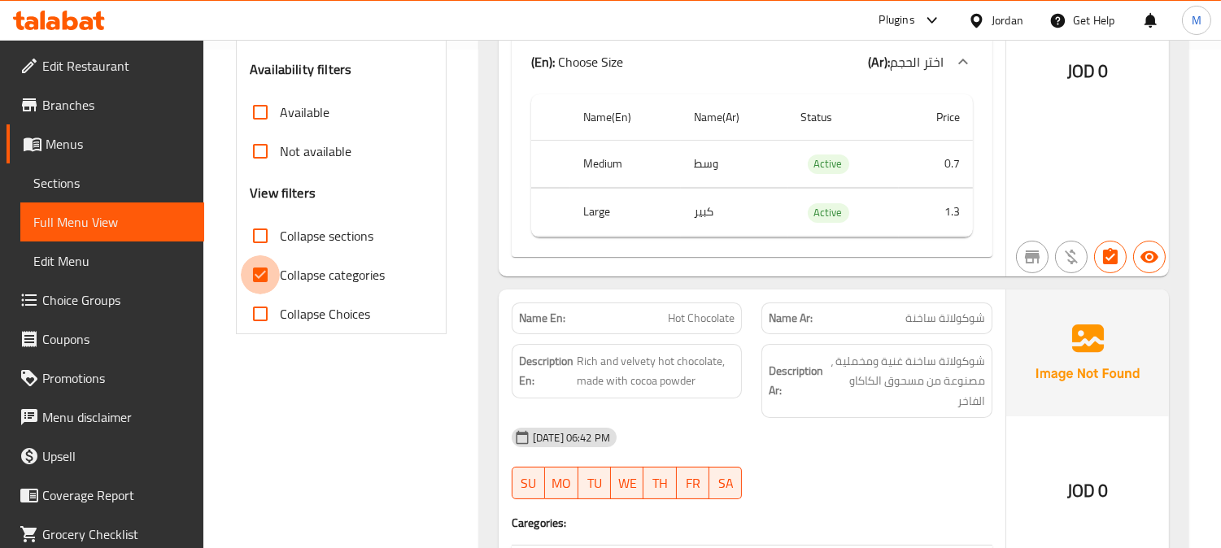
click at [269, 271] on input "Collapse categories" at bounding box center [260, 274] width 39 height 39
checkbox input "false"
click at [838, 165] on span "Active" at bounding box center [827, 163] width 41 height 19
click at [817, 161] on span "Active" at bounding box center [827, 163] width 41 height 19
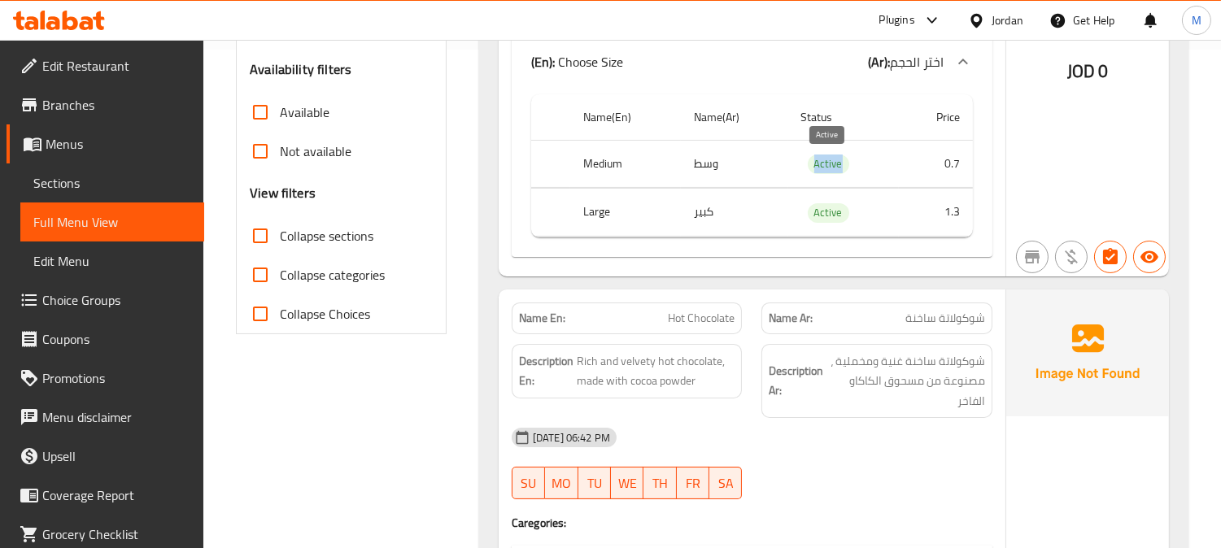
click at [817, 161] on span "Active" at bounding box center [827, 163] width 41 height 19
copy span "Active"
click at [742, 74] on div "(En): Choose Size (Ar): اختر الحجم" at bounding box center [751, 62] width 481 height 52
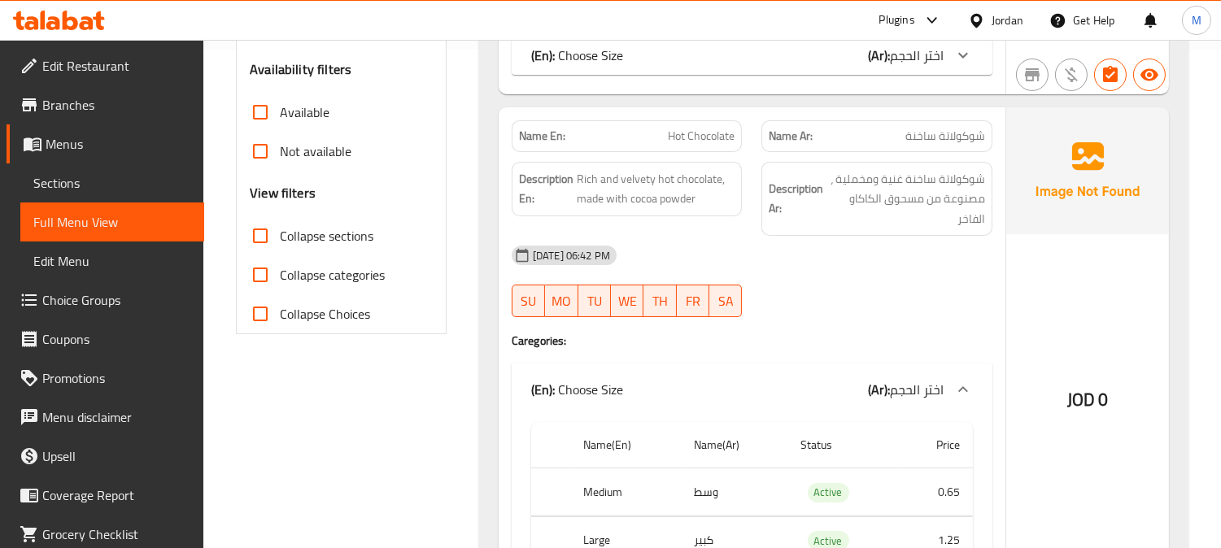
scroll to position [489, 0]
